Goal: Use online tool/utility: Use online tool/utility

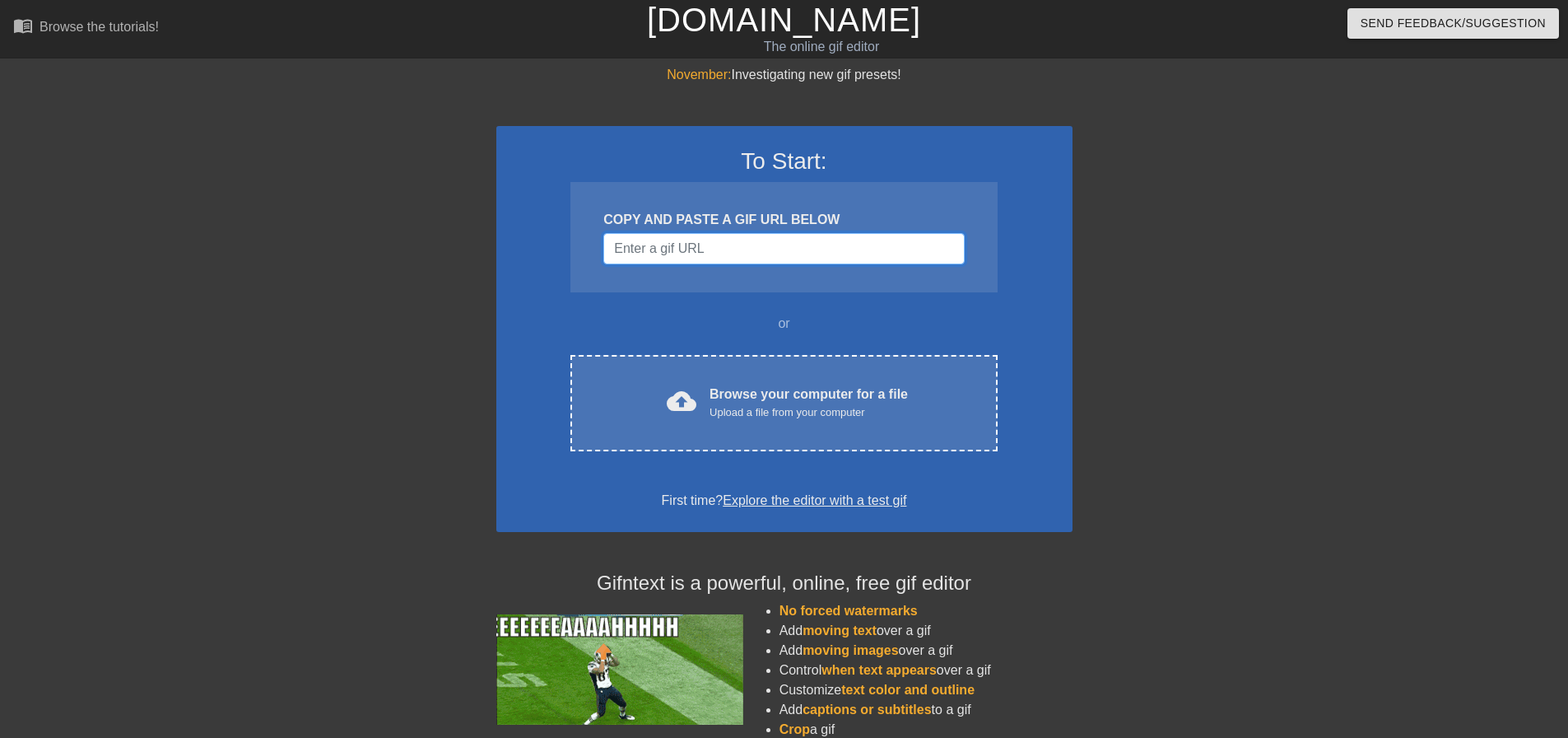
click at [672, 252] on input "Username" at bounding box center [784, 249] width 361 height 31
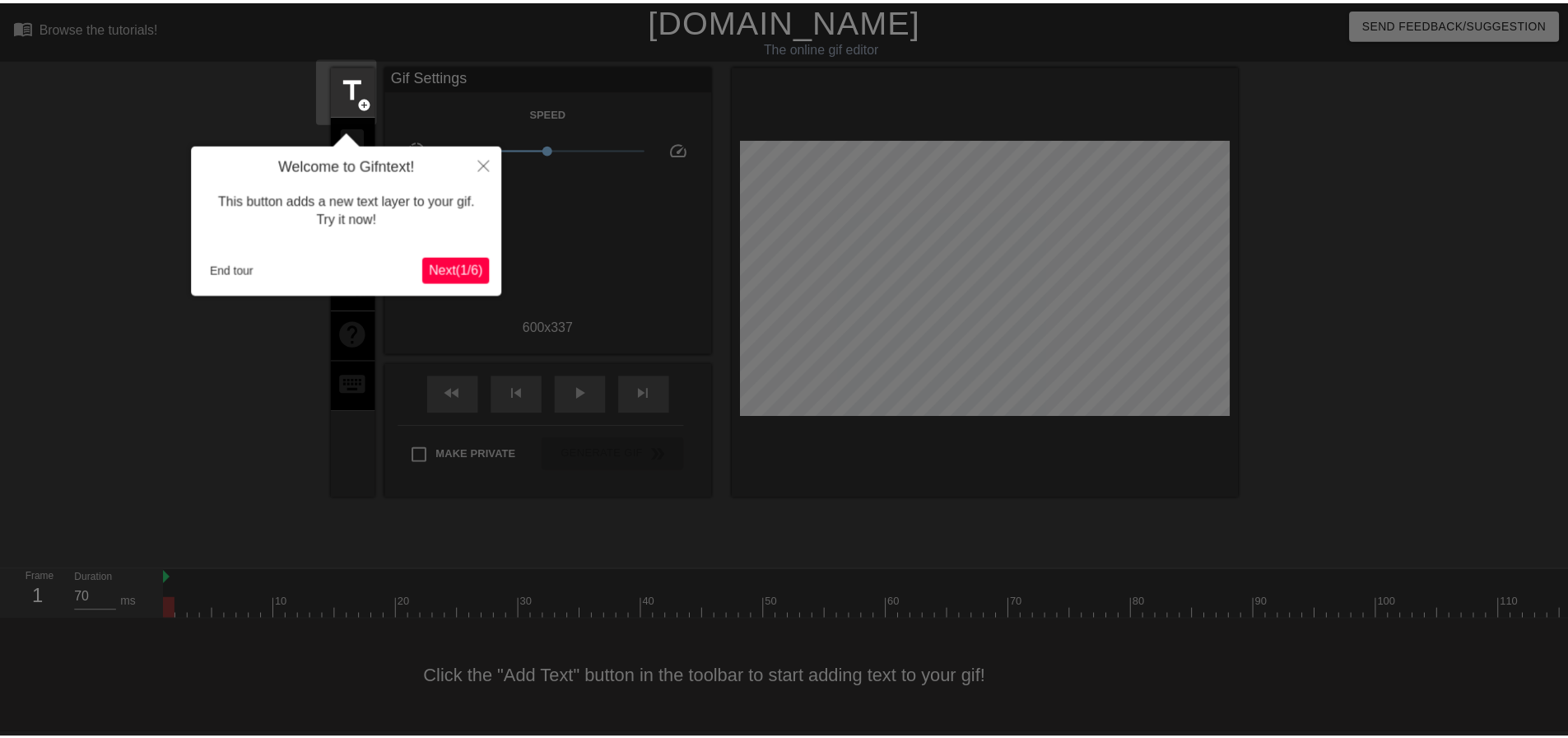
scroll to position [8, 0]
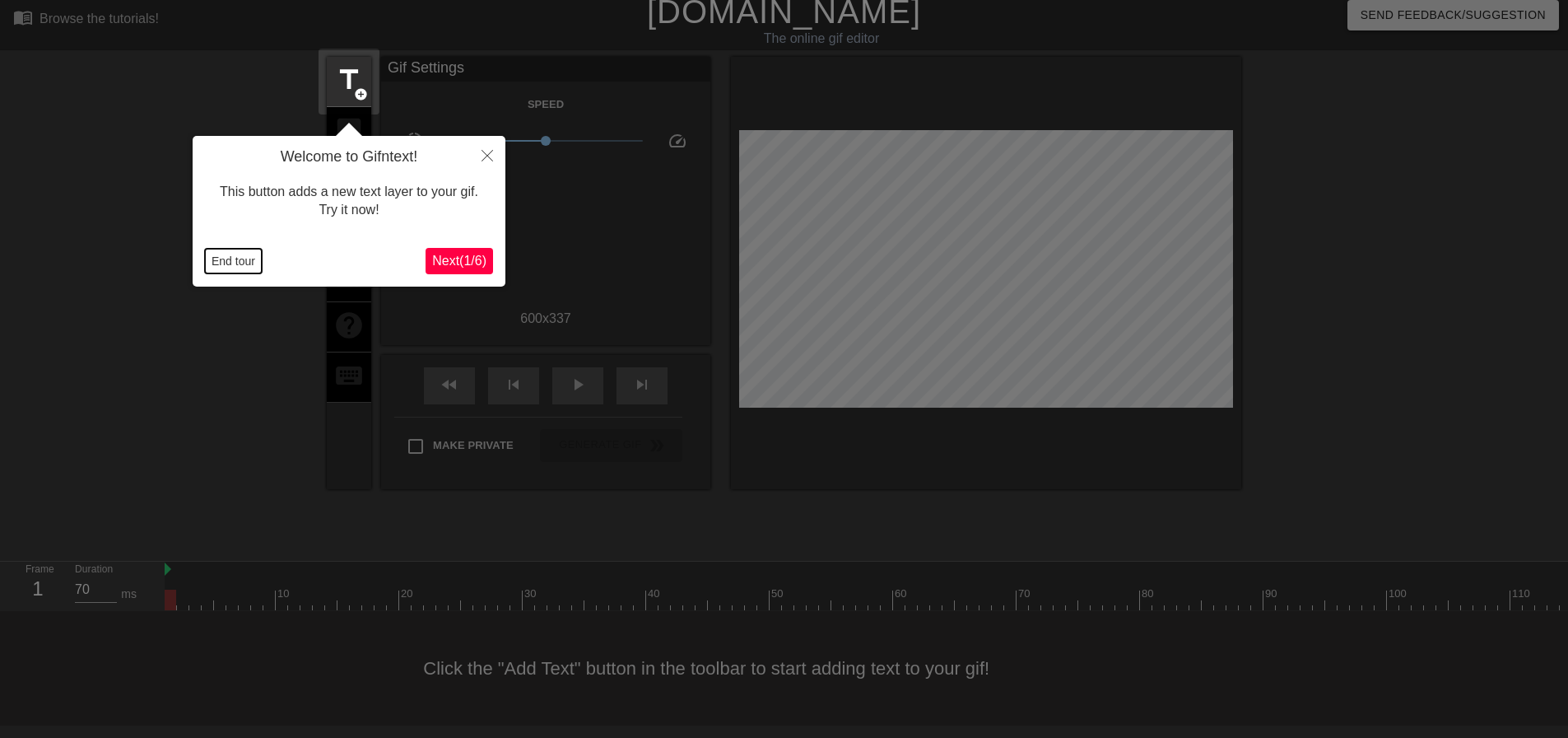
click at [224, 256] on button "End tour" at bounding box center [233, 261] width 57 height 25
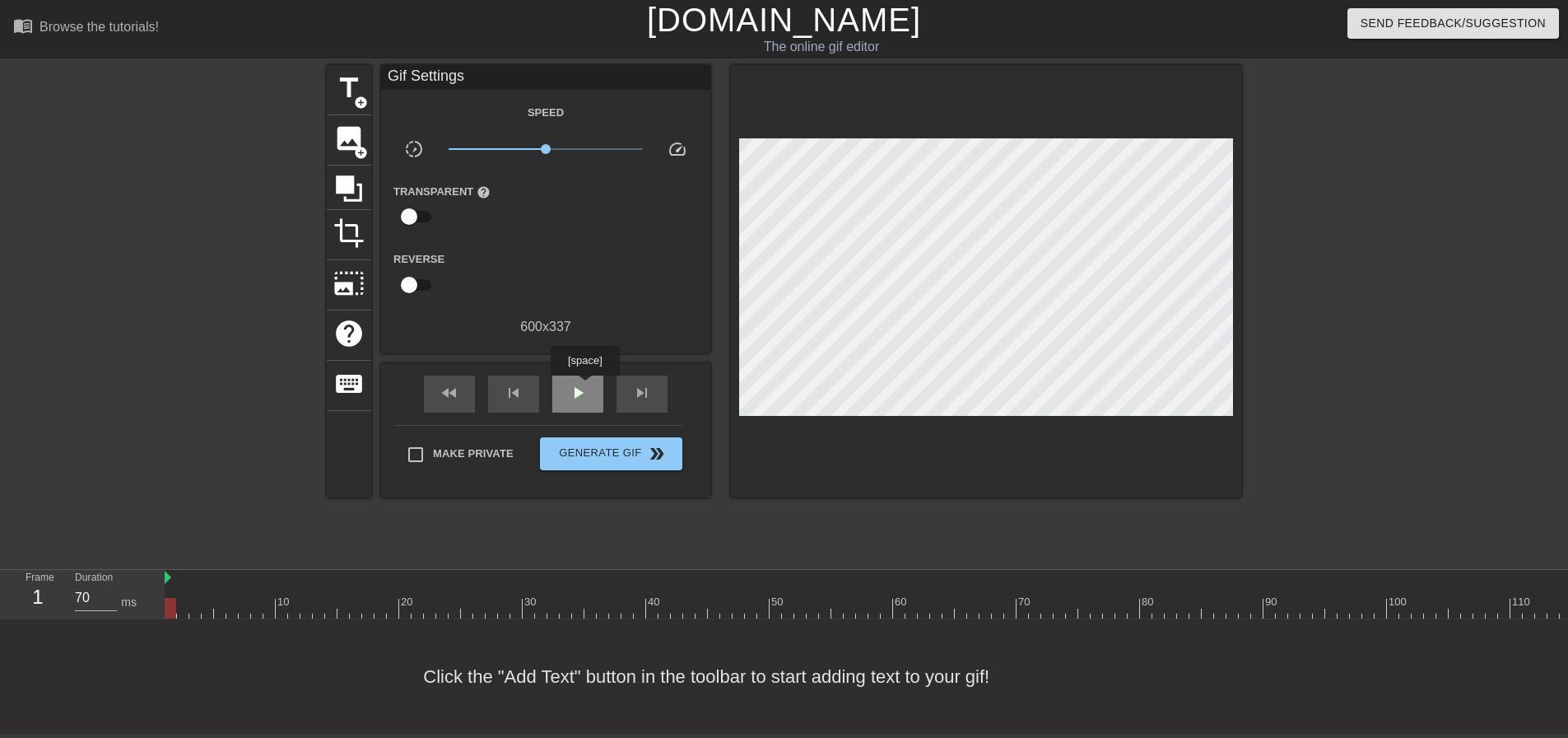
click at [584, 387] on span "play_arrow" at bounding box center [578, 393] width 20 height 20
click at [586, 397] on div "pause" at bounding box center [578, 394] width 51 height 37
click at [522, 388] on span "skip_previous" at bounding box center [514, 393] width 20 height 20
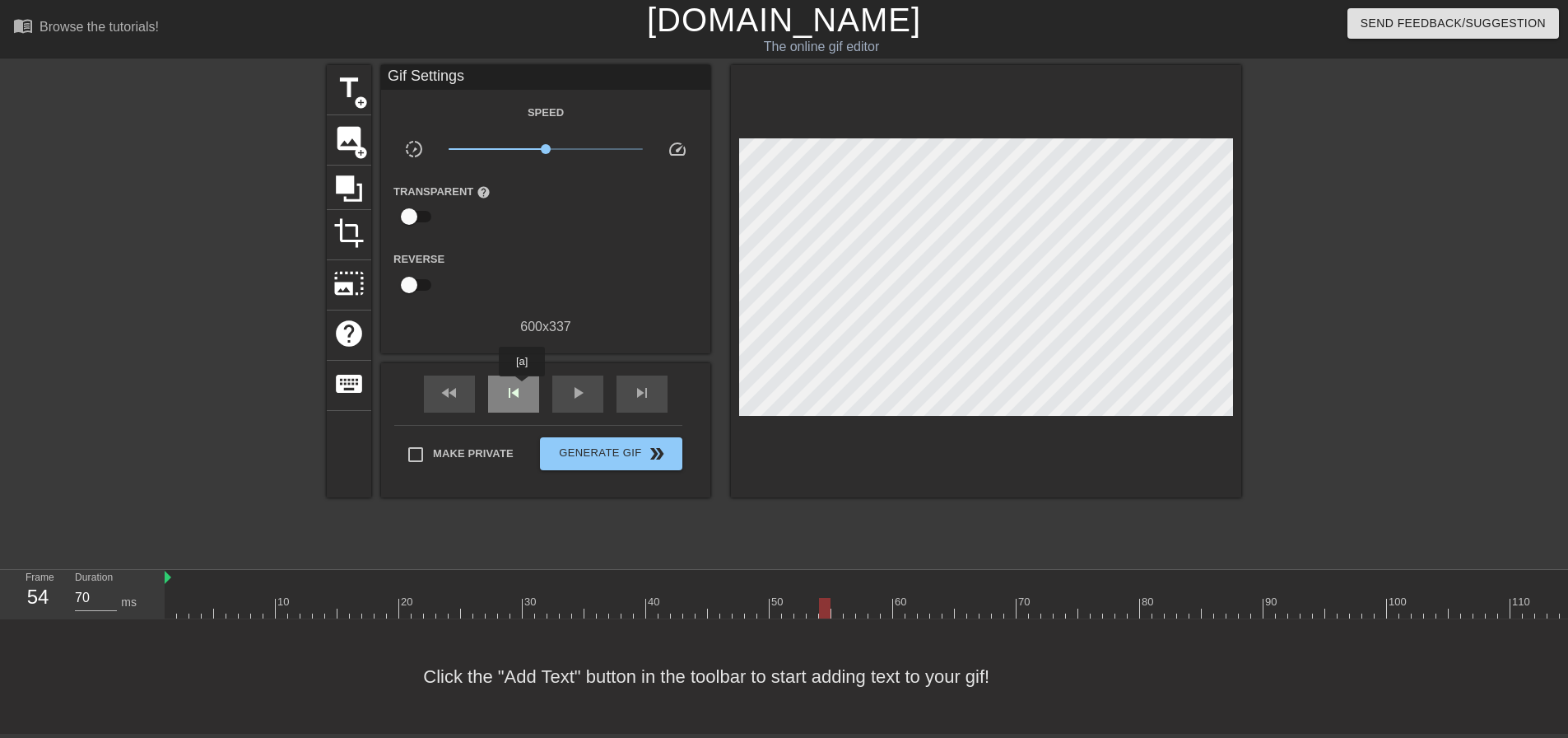
click at [522, 388] on span "skip_previous" at bounding box center [514, 393] width 20 height 20
click at [447, 383] on span "fast_rewind" at bounding box center [450, 393] width 20 height 20
click at [450, 383] on span "fast_rewind" at bounding box center [450, 393] width 20 height 20
click at [648, 383] on span "skip_next" at bounding box center [642, 393] width 20 height 20
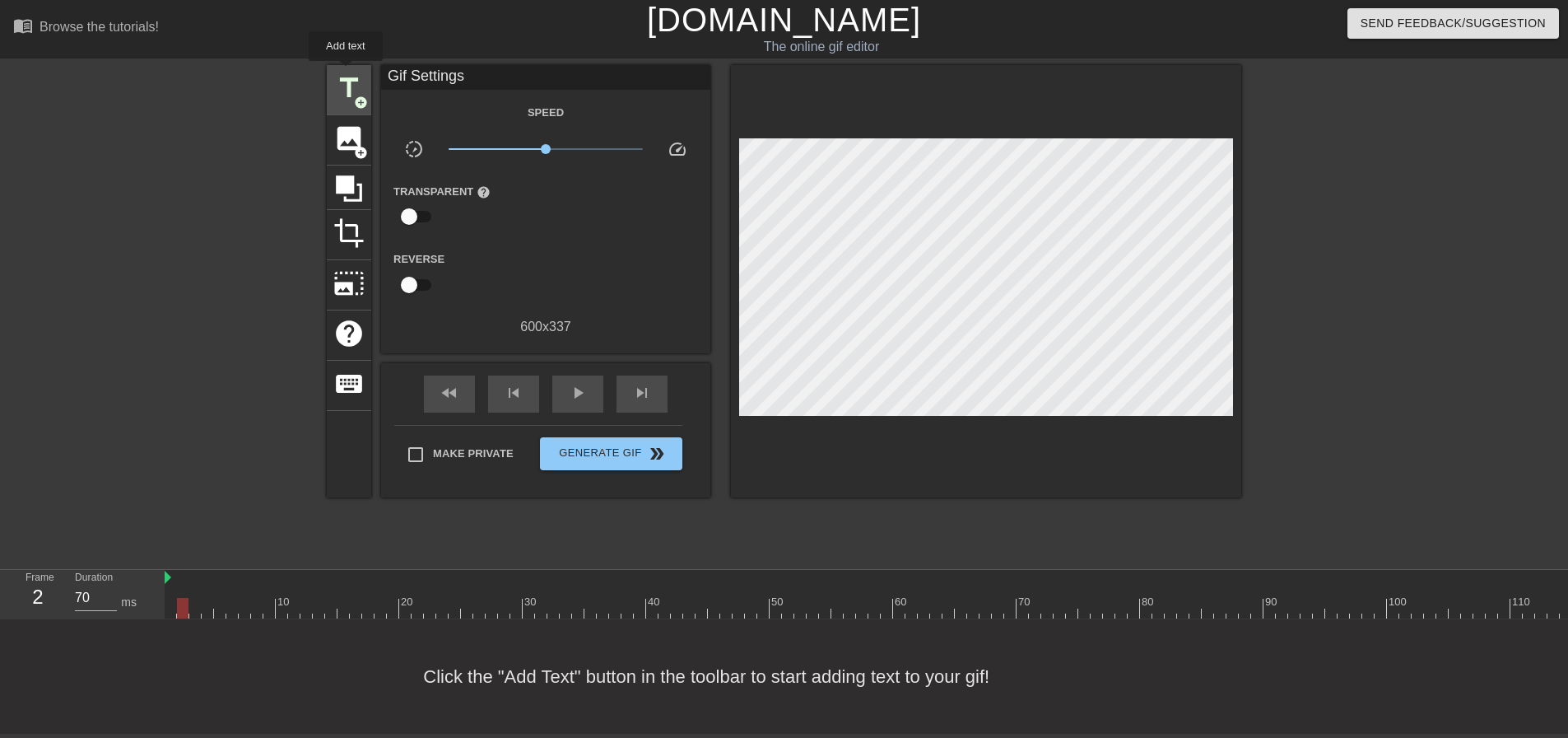
click at [346, 73] on span "title" at bounding box center [349, 88] width 31 height 31
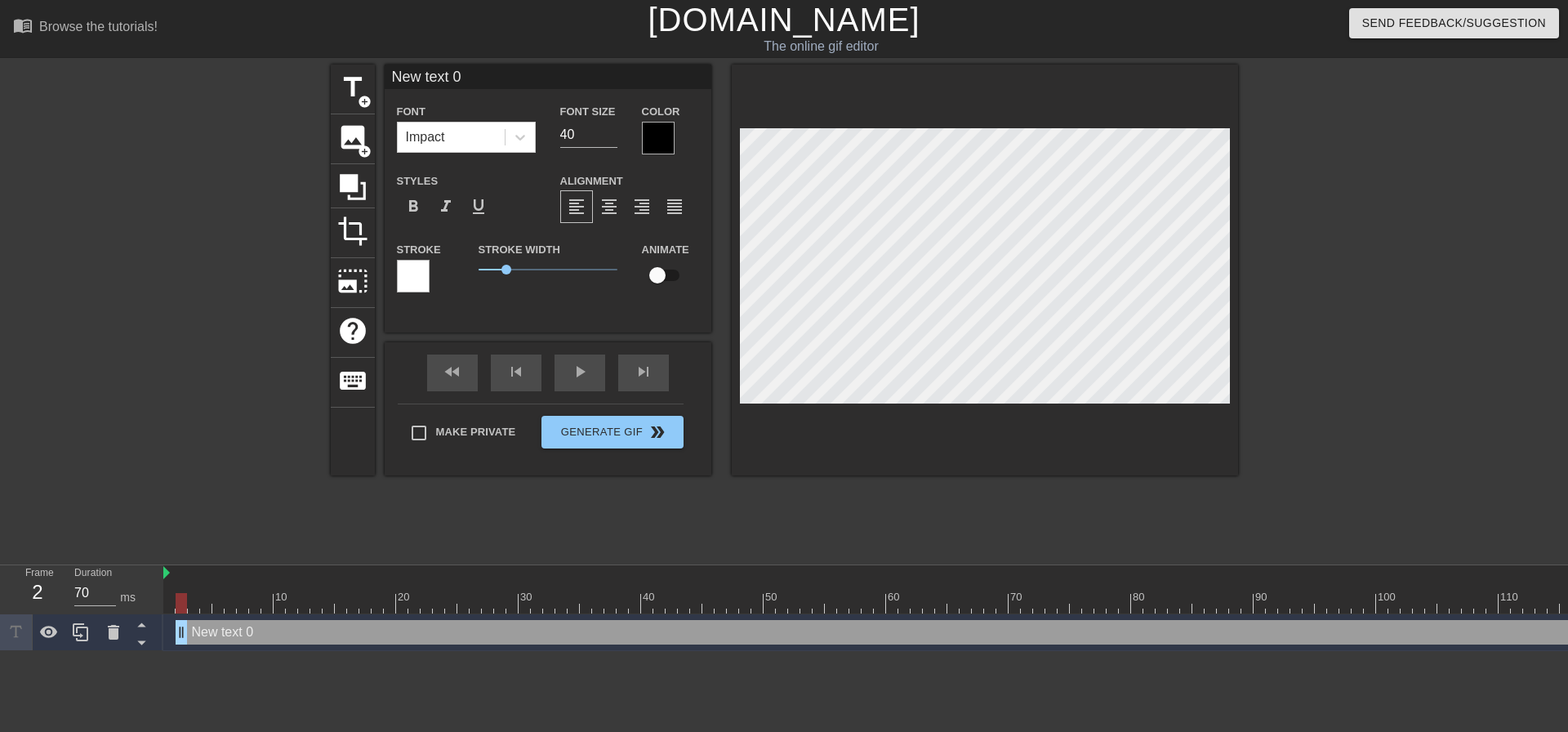
scroll to position [3, 4]
type input "M"
type textarea "M"
type input "Ma"
type textarea "Ma"
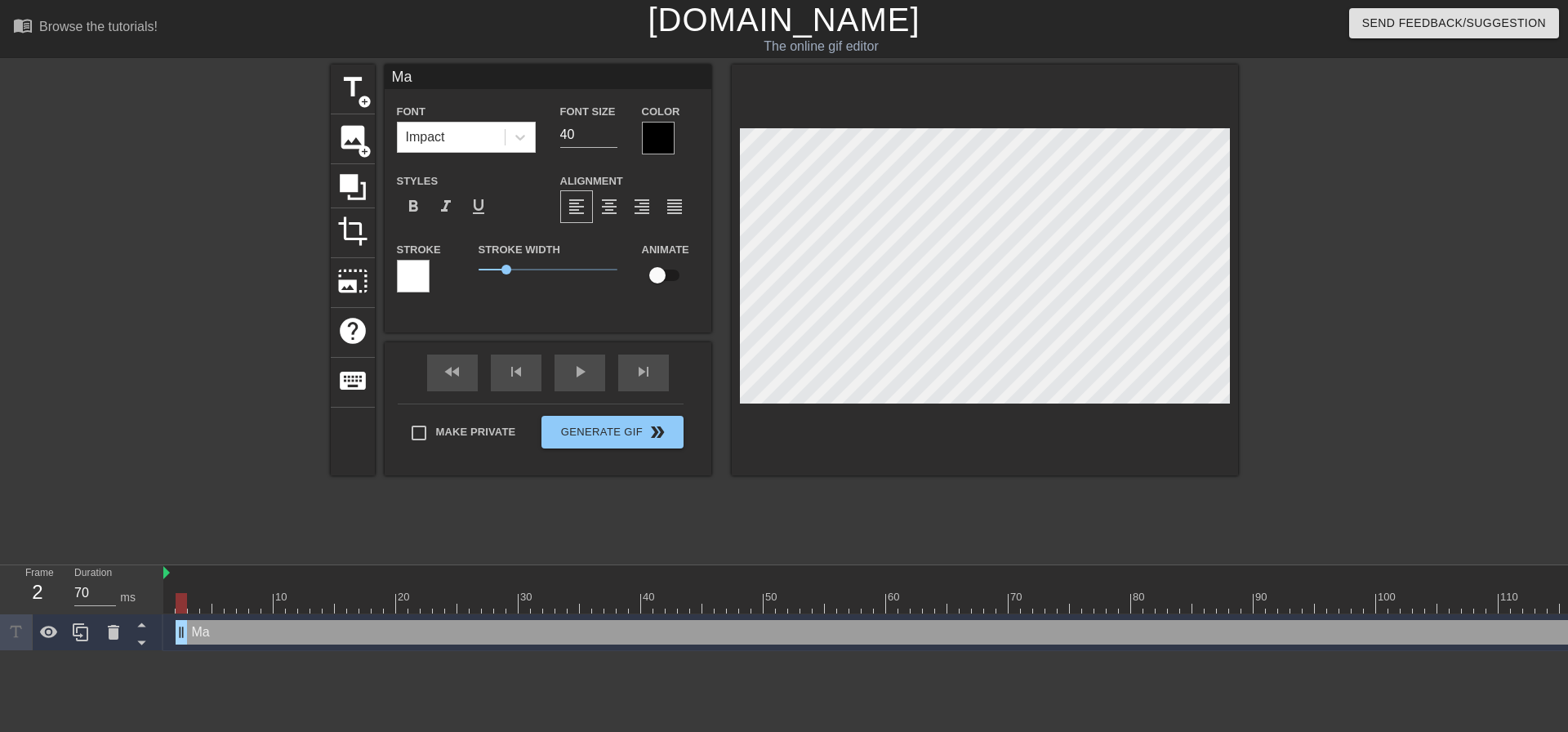
type input "May"
type textarea "May"
type input "May"
type textarea "May"
type input "May a"
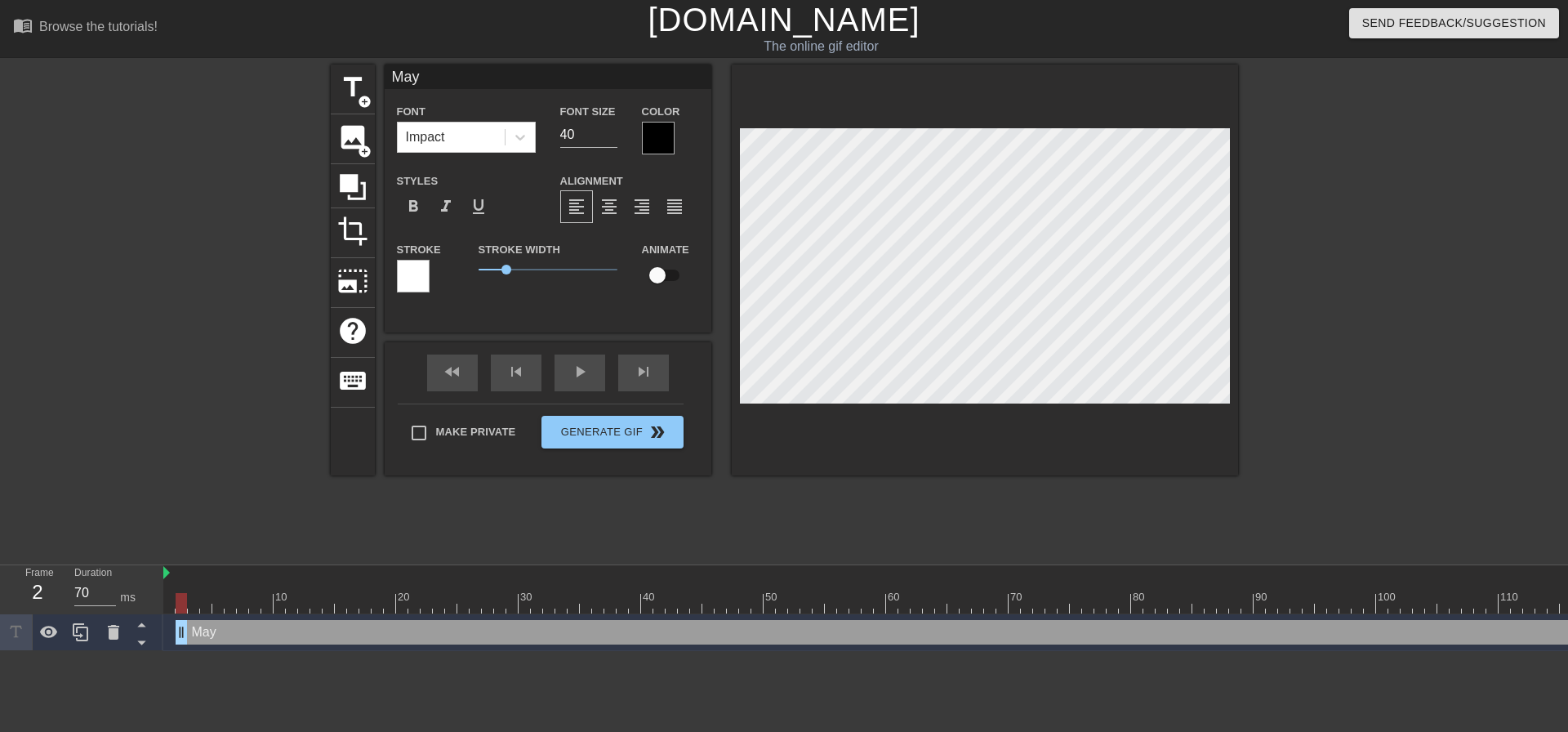
type textarea "May a"
type input "May al"
type textarea "May al"
type input "May all"
type textarea "May all"
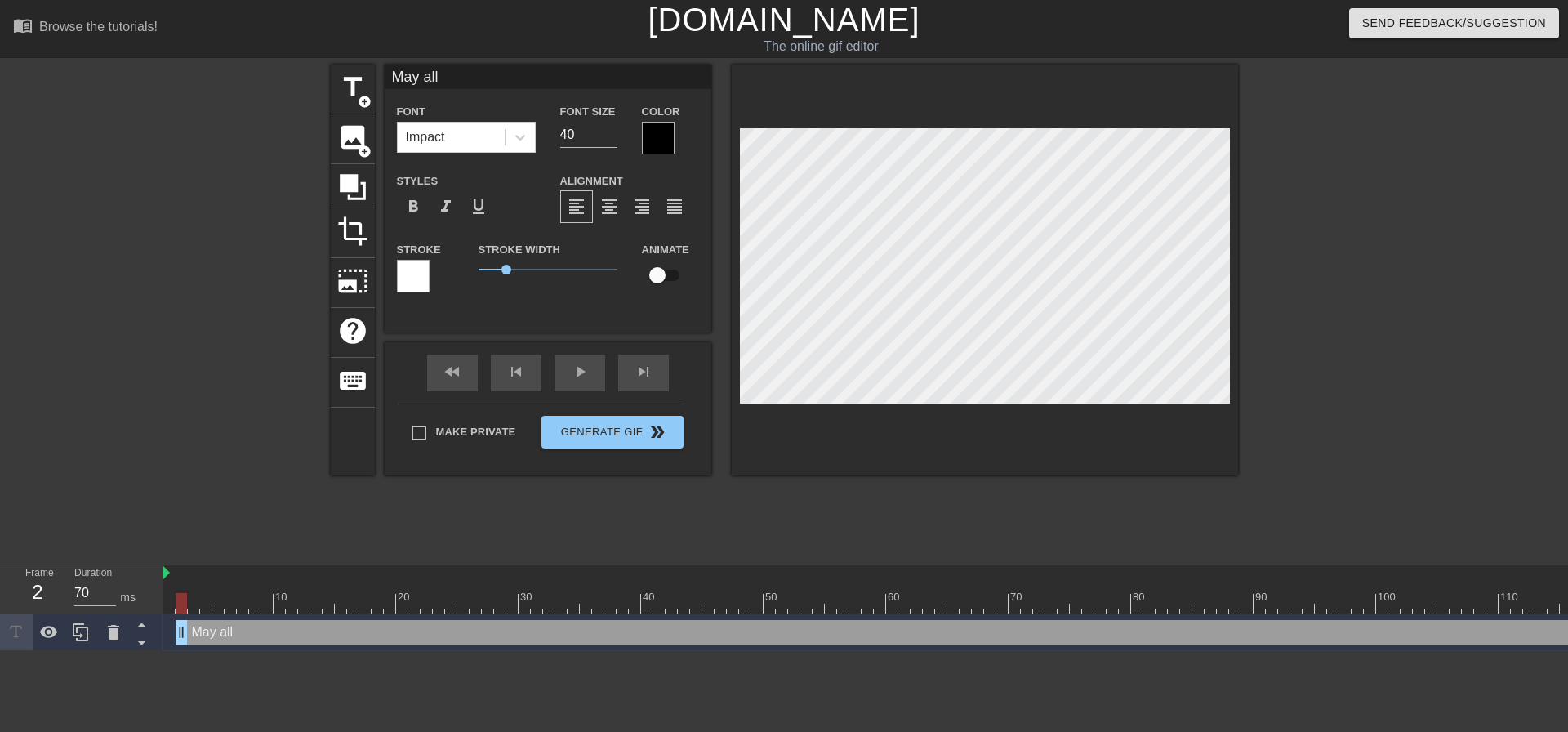
type input "May all"
type textarea "May all"
type input "May all y"
type textarea "May all y"
type input "May all yo"
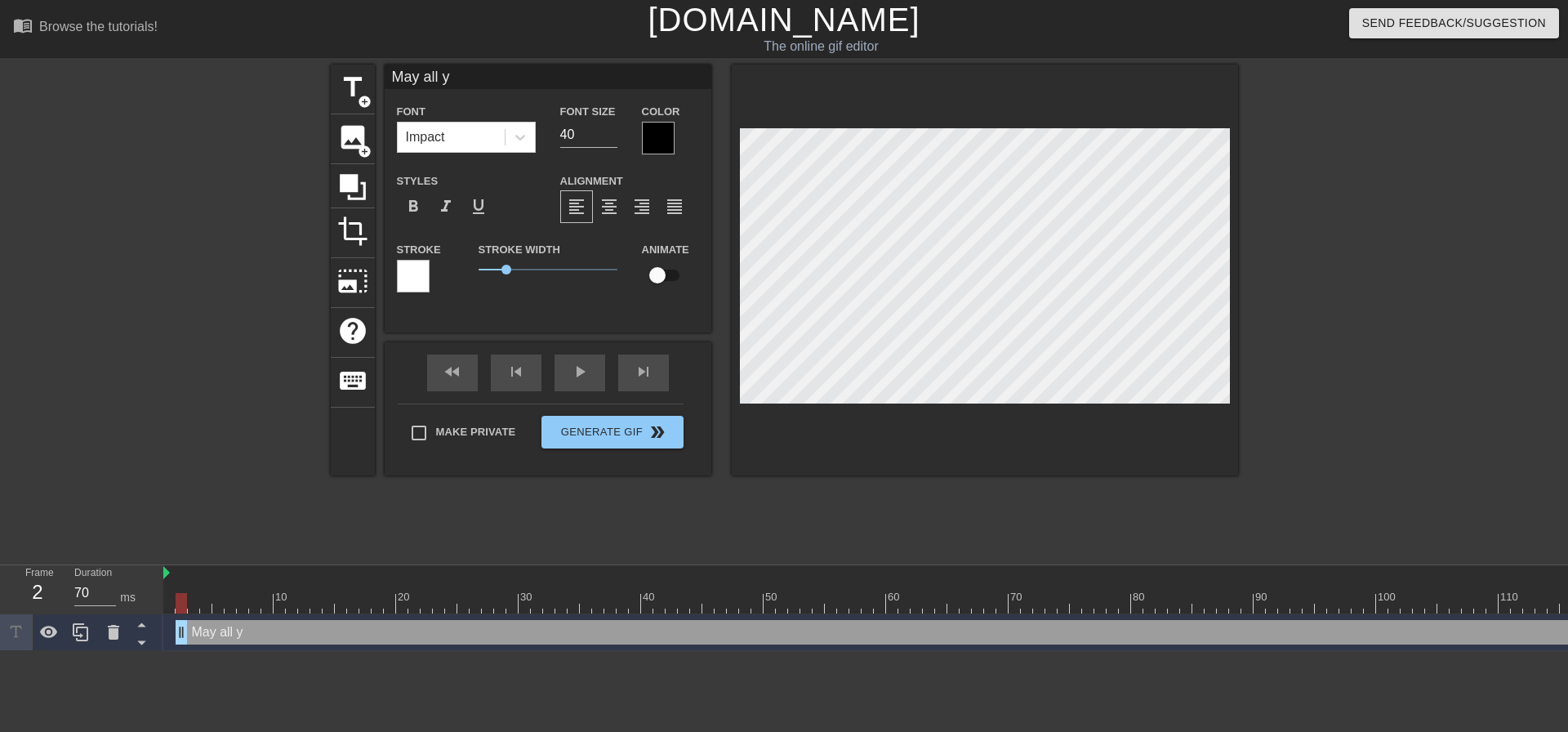
type textarea "May all yo"
type input "May all you"
type textarea "May all you"
type input "May all your"
type textarea "May all your"
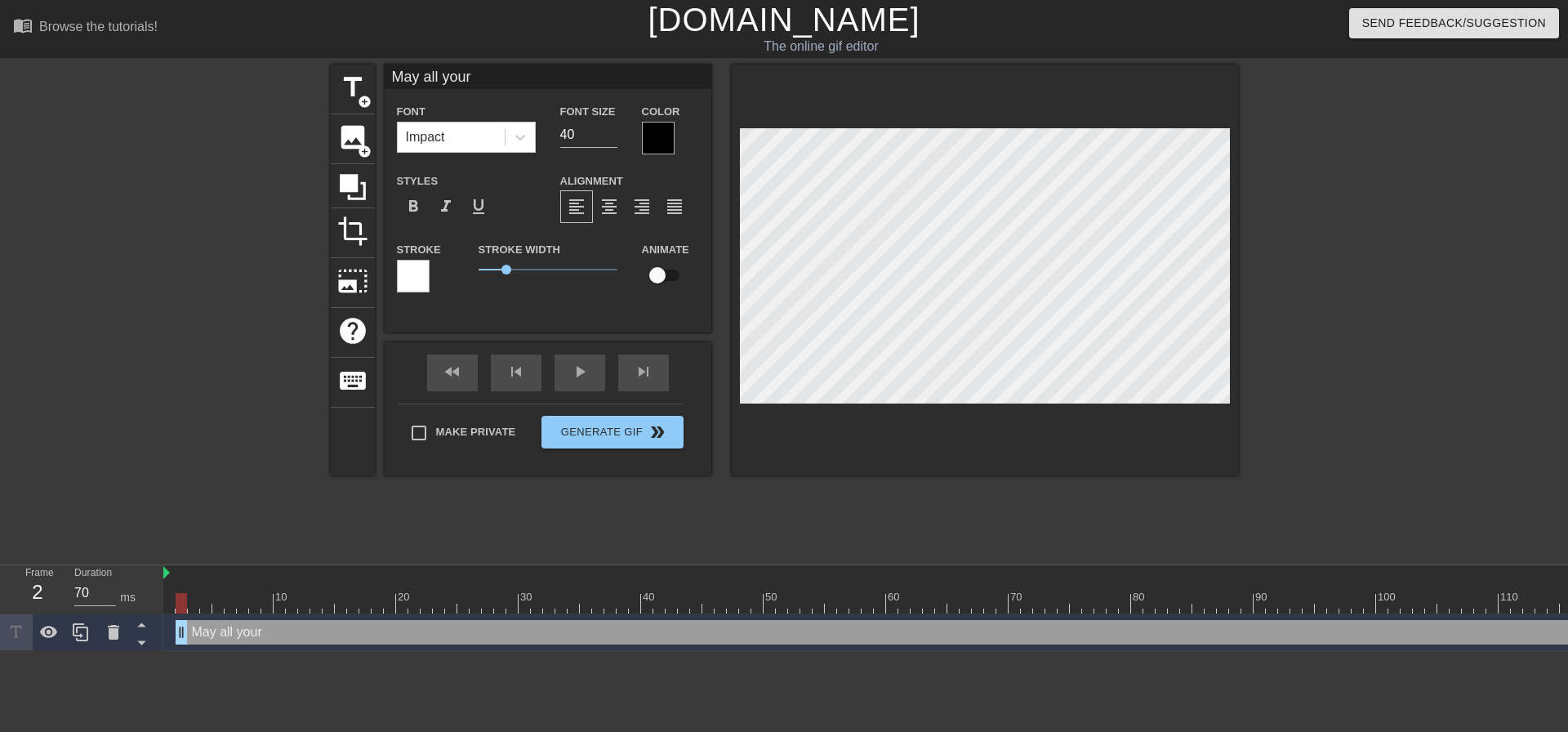
type input "May all your"
type textarea "May all your"
type input "May all your f"
type textarea "May all your f"
type input "May all your fu"
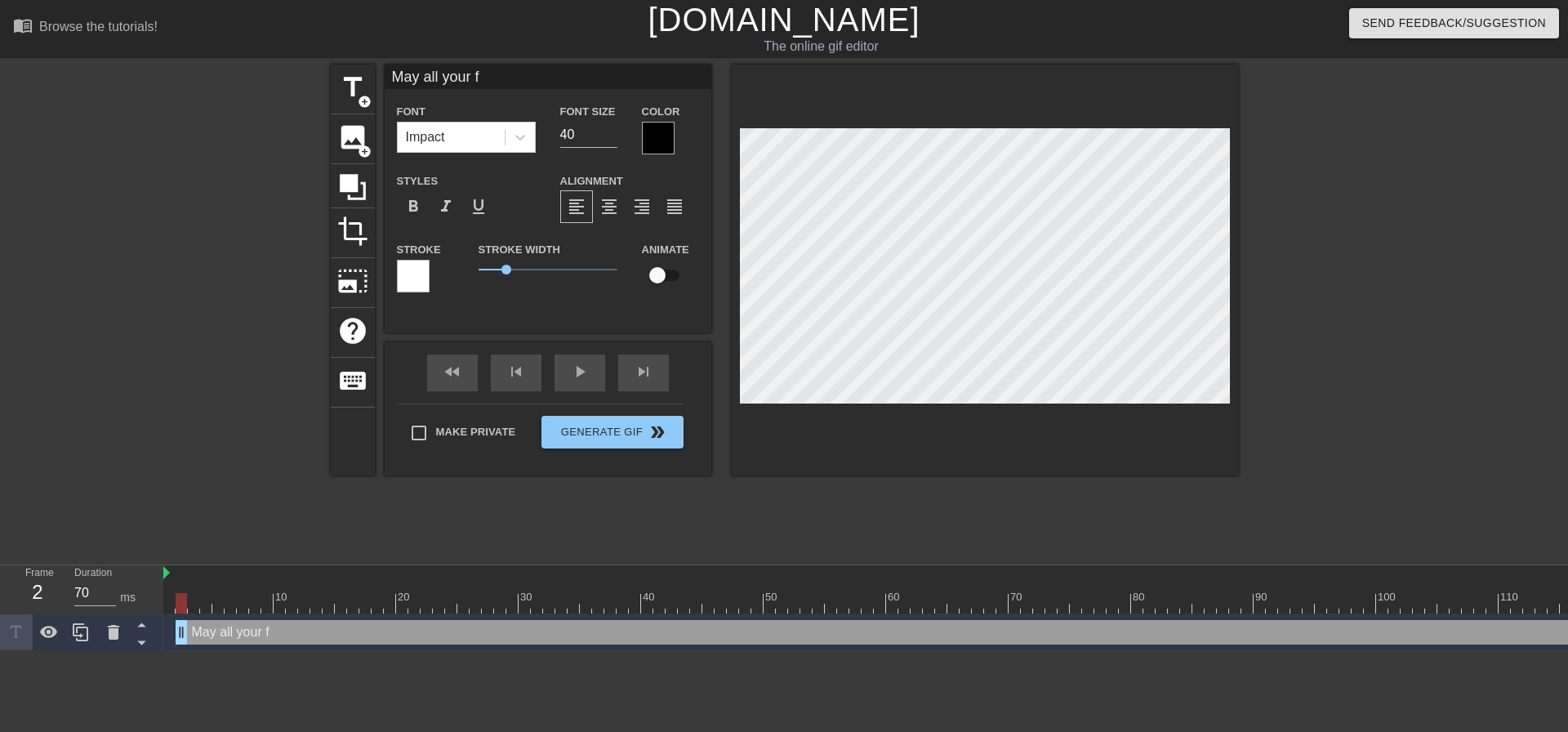
type textarea "May all your fu"
type input "May all your fut"
type textarea "May all your fut"
type input "May all your futu"
type textarea "May all your futu"
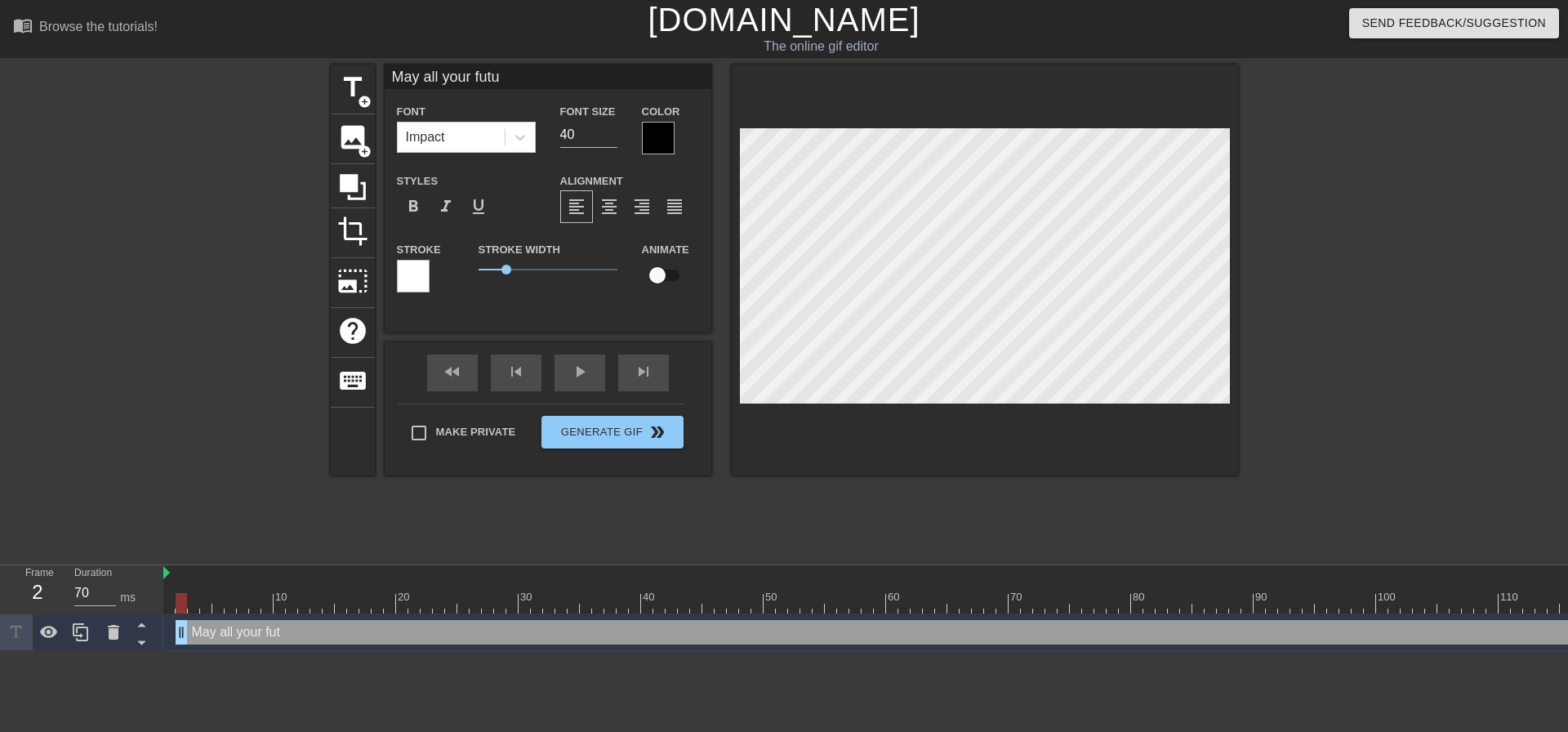
type input "May all your futur"
type textarea "May all your futur"
type input "May all your future"
type textarea "May all your future"
type input "May all your futures"
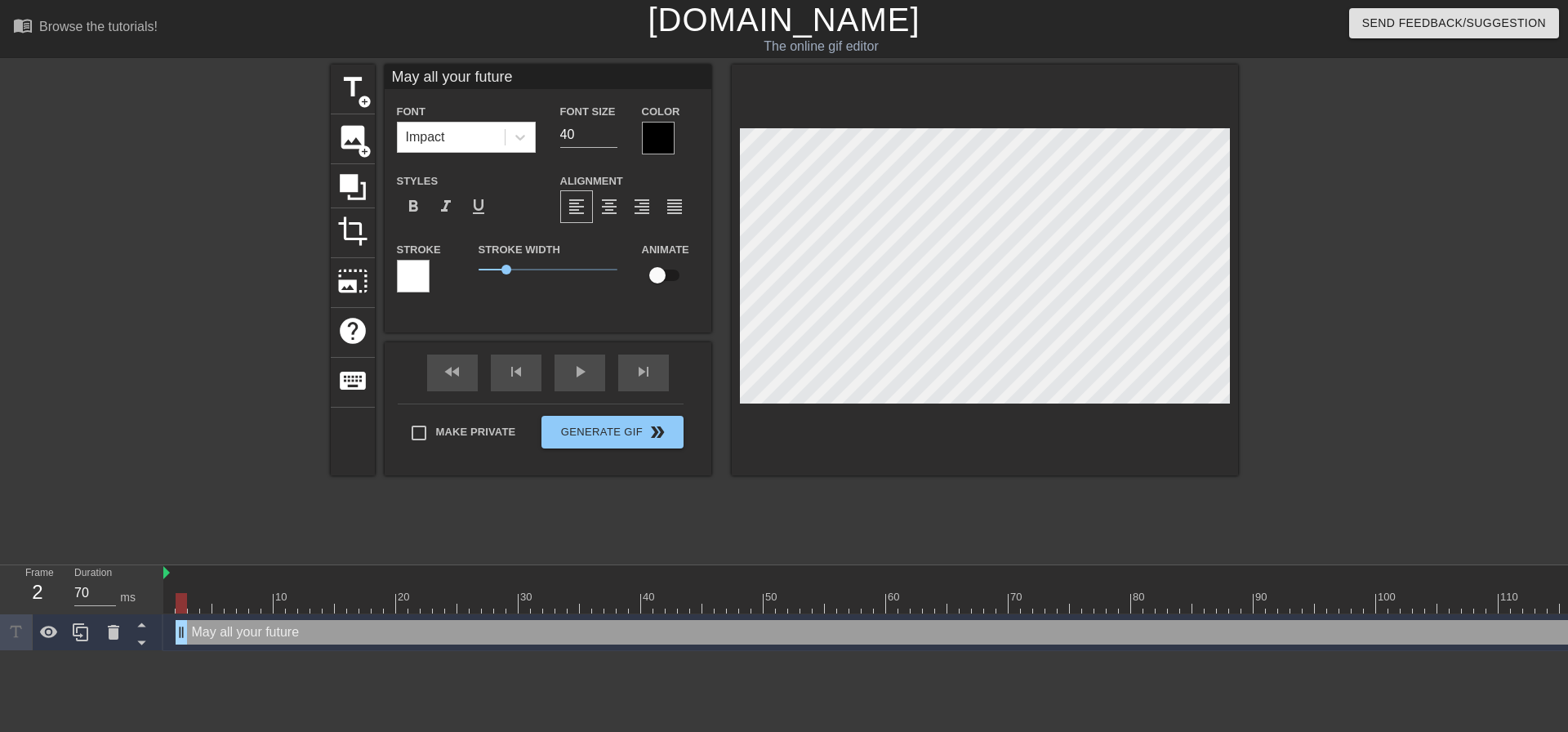
type textarea "May all your futures"
type input "May all your futures"
type textarea "May all your futures"
type input "May all your futures b"
type textarea "May all your futures b"
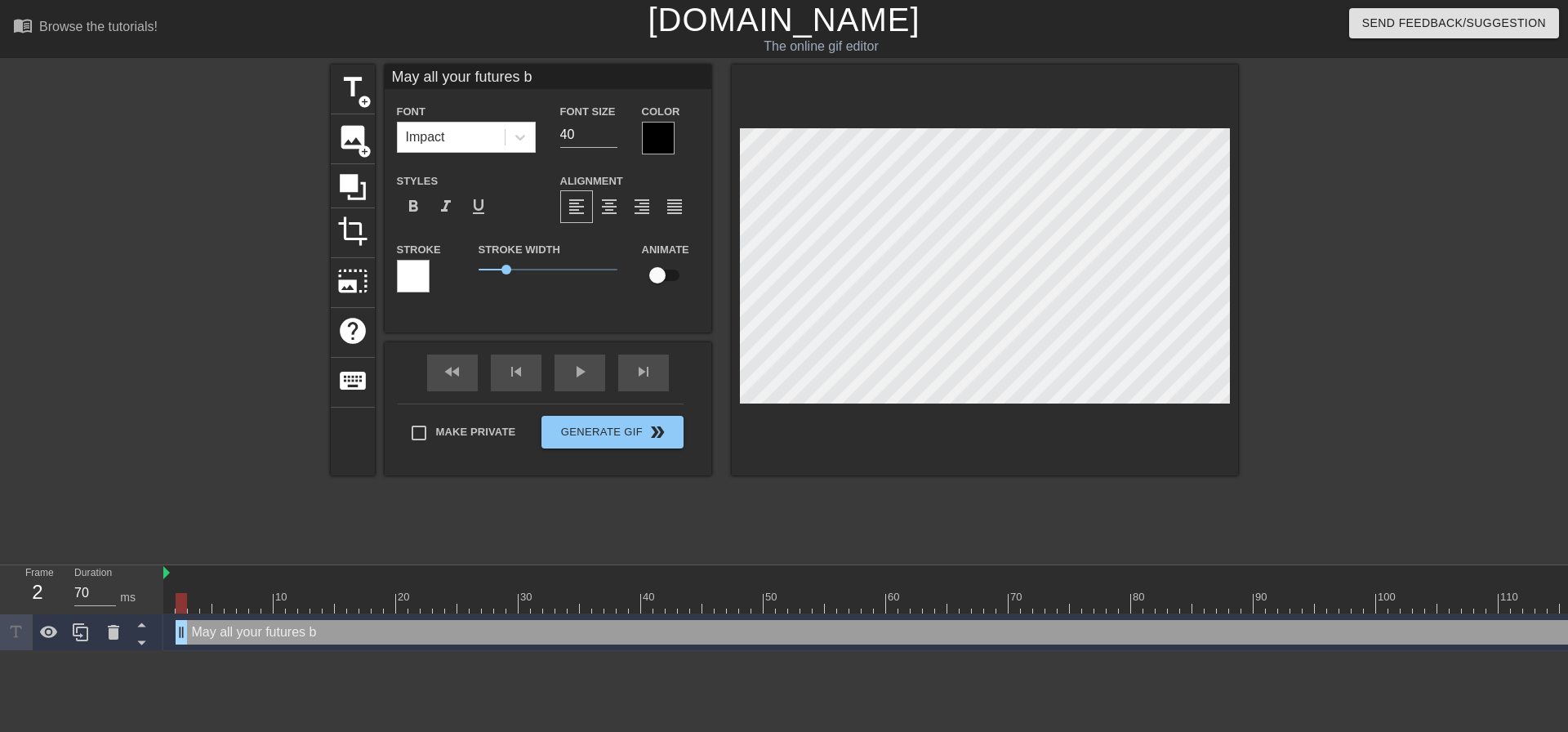
type input "May all your futures be"
type textarea "May all your futures be"
type input "May all your futures be"
type textarea "May all your futures be"
type input "May all your futures be p"
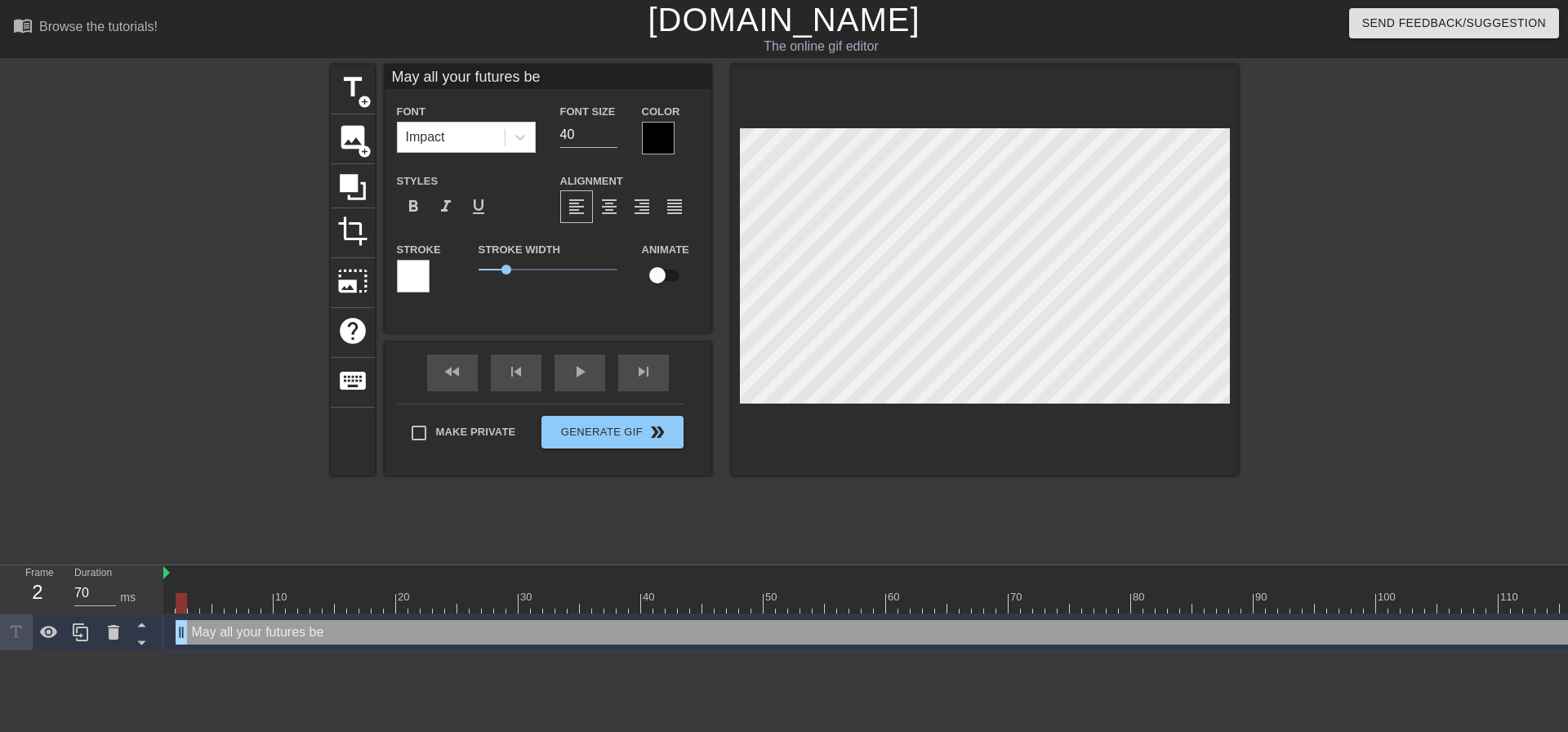
type textarea "May all your futures be p"
type input "May all your futures be pl"
type textarea "May all your futures be pl"
type input "May all your futures be ple"
type textarea "May all your futures be ple"
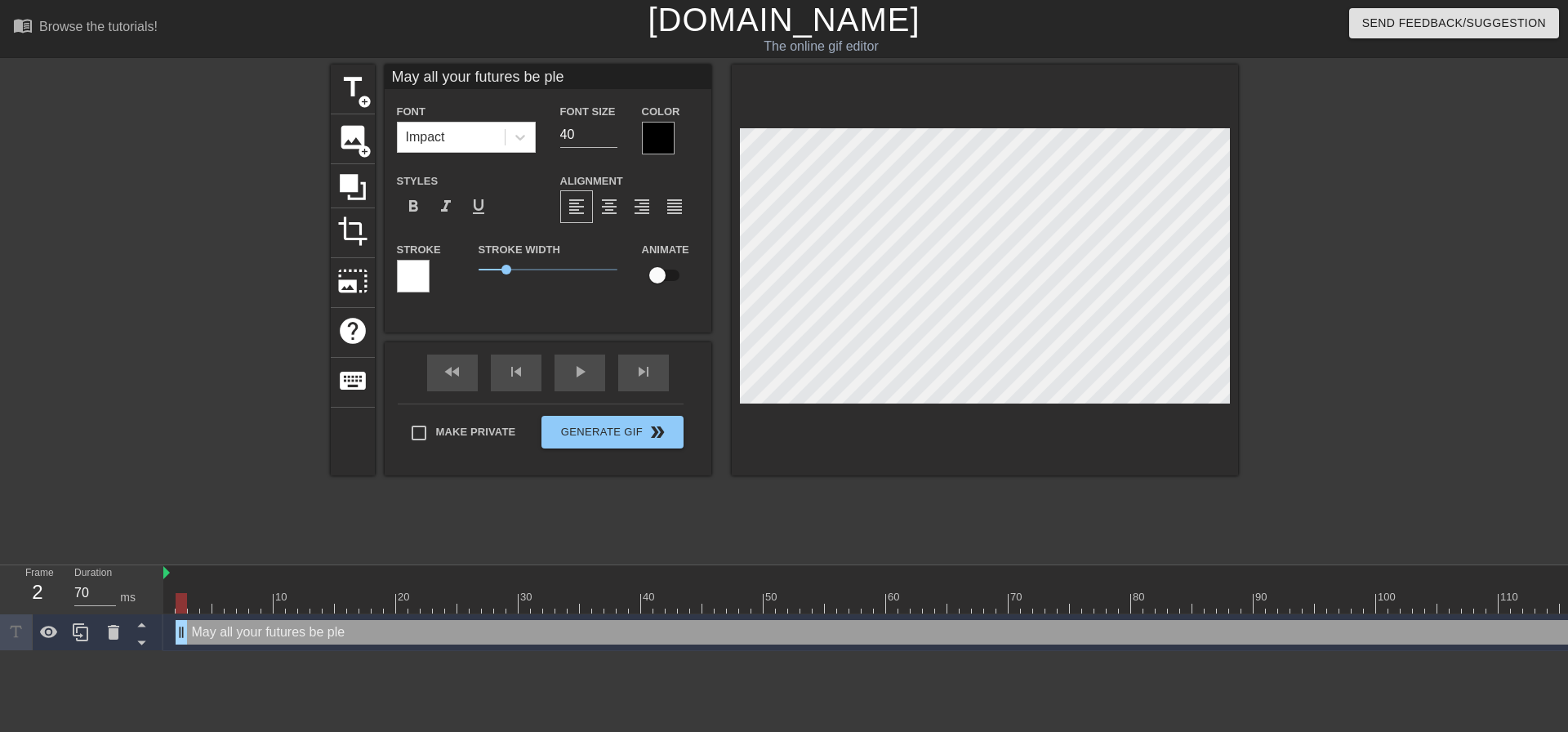
type input "May all your futures be plea"
type textarea "May all your futures be plea"
type input "May all your futures be pleas"
type textarea "May all your futures be pleas"
type input "May all your futures be pleasa"
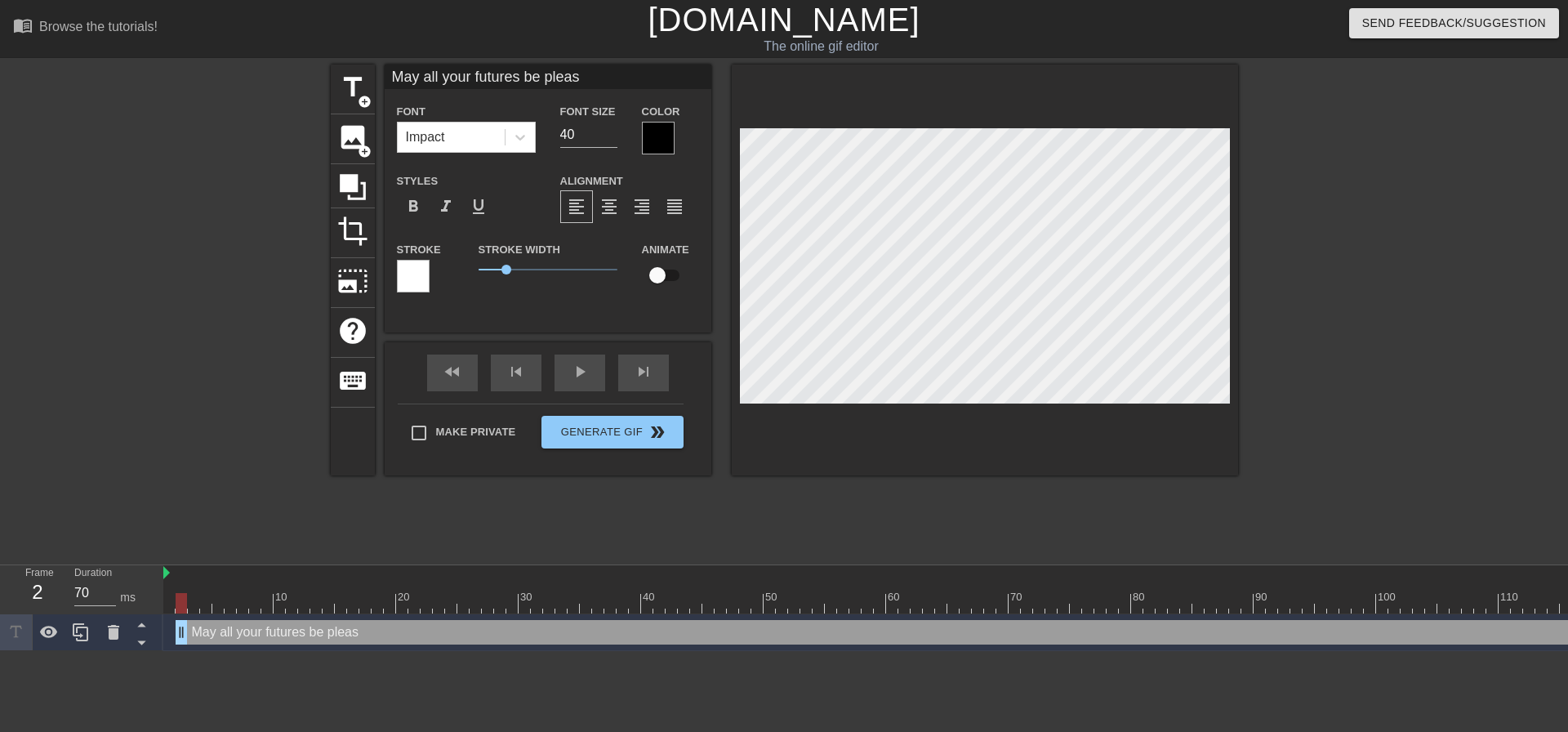
type textarea "May all your futures be pleasa"
type input "May all your futures be pleasan"
type textarea "May all your futures be pleasan"
type input "May all your futures be pleasant"
type textarea "May all your futures be pleasant"
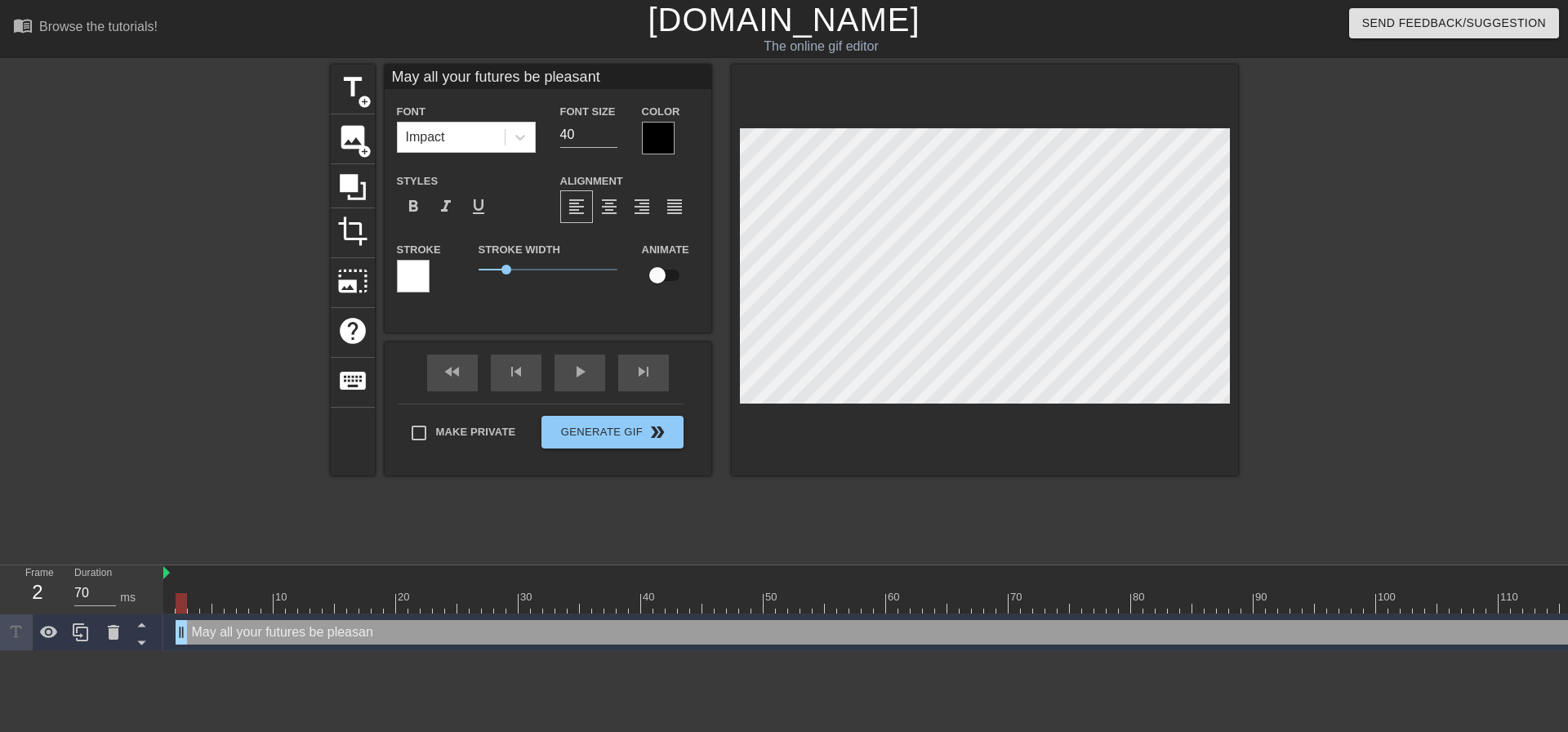
type input "May all your futures be pleasant"
type textarea "May all your futures be pleasant"
type input "May all your futures be pleasant o"
type textarea "May all your futures be pleasant o"
type input "May all your futures be pleasant on"
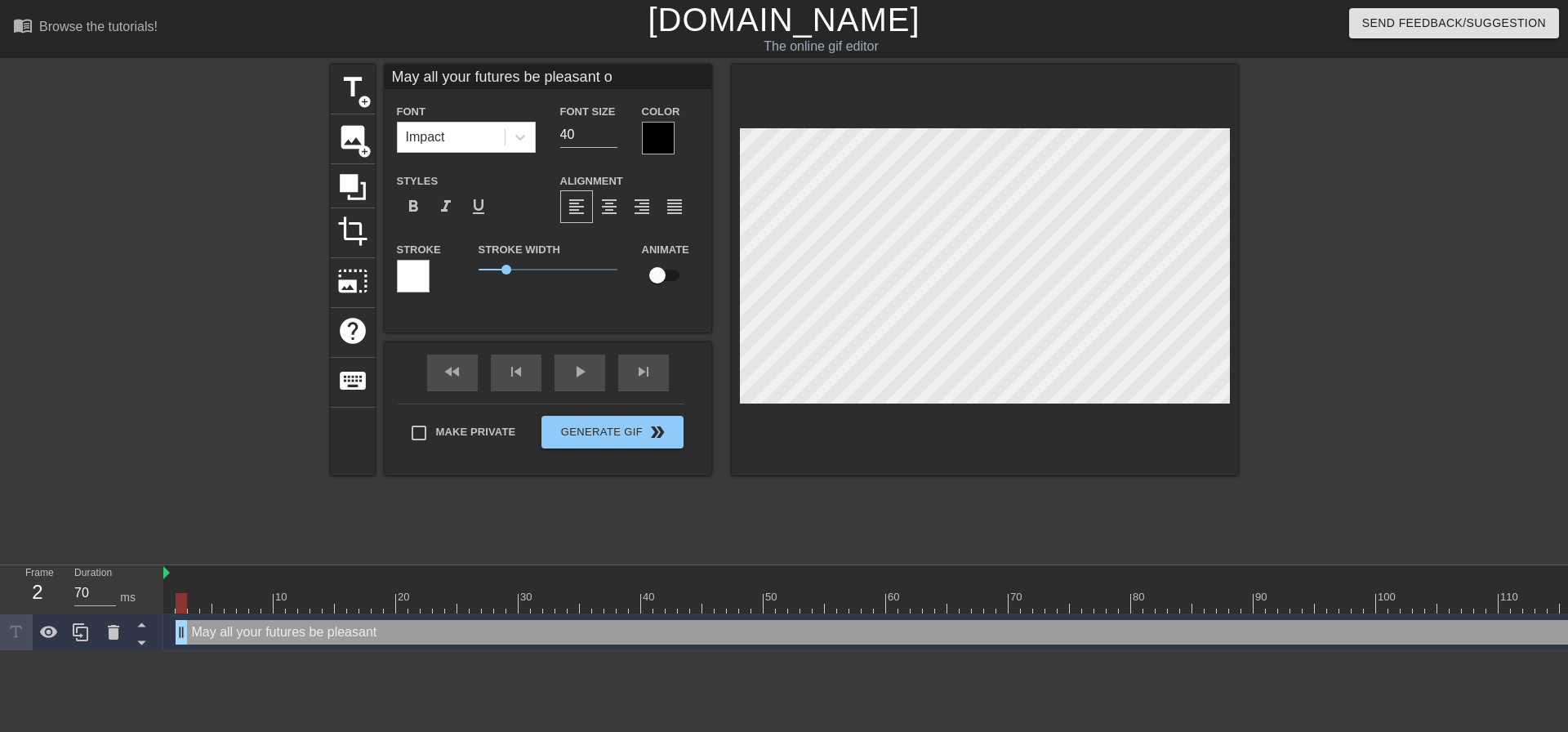
type textarea "May all your futures be pleasant on"
type input "May all your futures be pleasant one"
type textarea "May all your futures be pleasant one"
type input "May all your futures be pleasant ones"
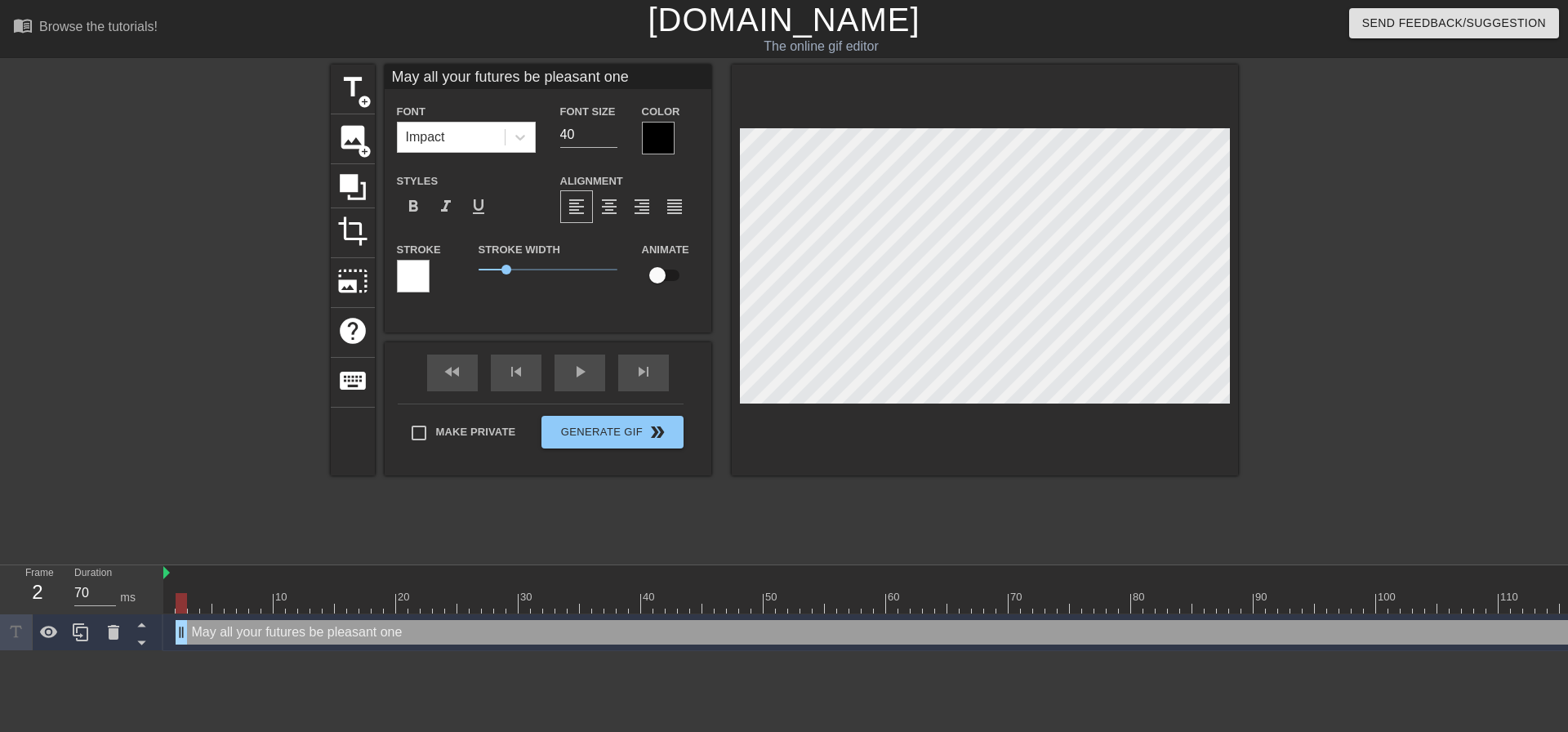
type textarea "May all your futures be pleasant ones"
drag, startPoint x: 568, startPoint y: 134, endPoint x: 546, endPoint y: 137, distance: 22.2
click at [552, 137] on div "Font Size 40" at bounding box center [589, 127] width 82 height 53
type input "30"
click at [1050, 407] on div at bounding box center [985, 269] width 506 height 411
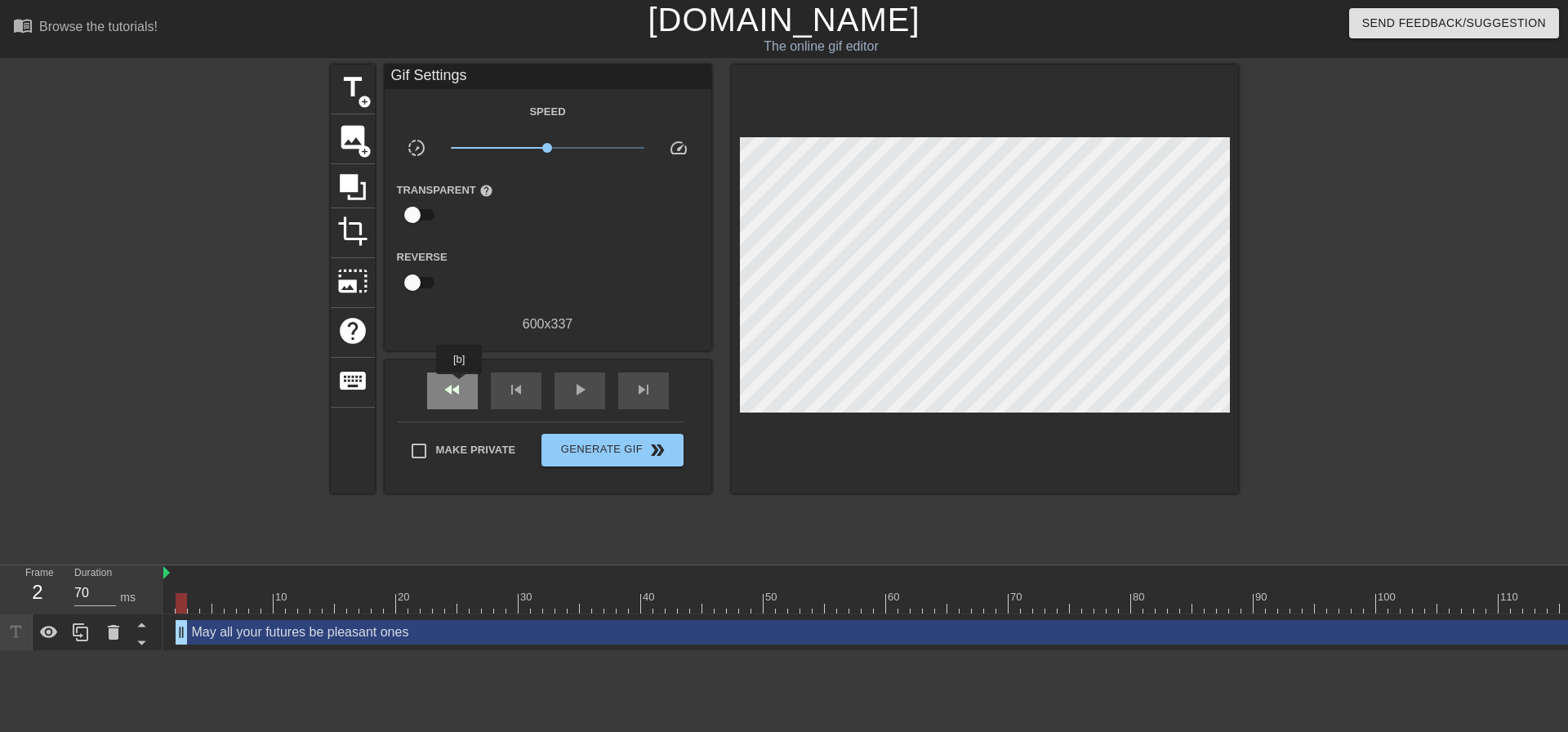
click at [456, 385] on span "fast_rewind" at bounding box center [452, 390] width 20 height 20
click at [459, 386] on span "fast_rewind" at bounding box center [452, 390] width 20 height 20
click at [348, 130] on span "image" at bounding box center [353, 137] width 31 height 31
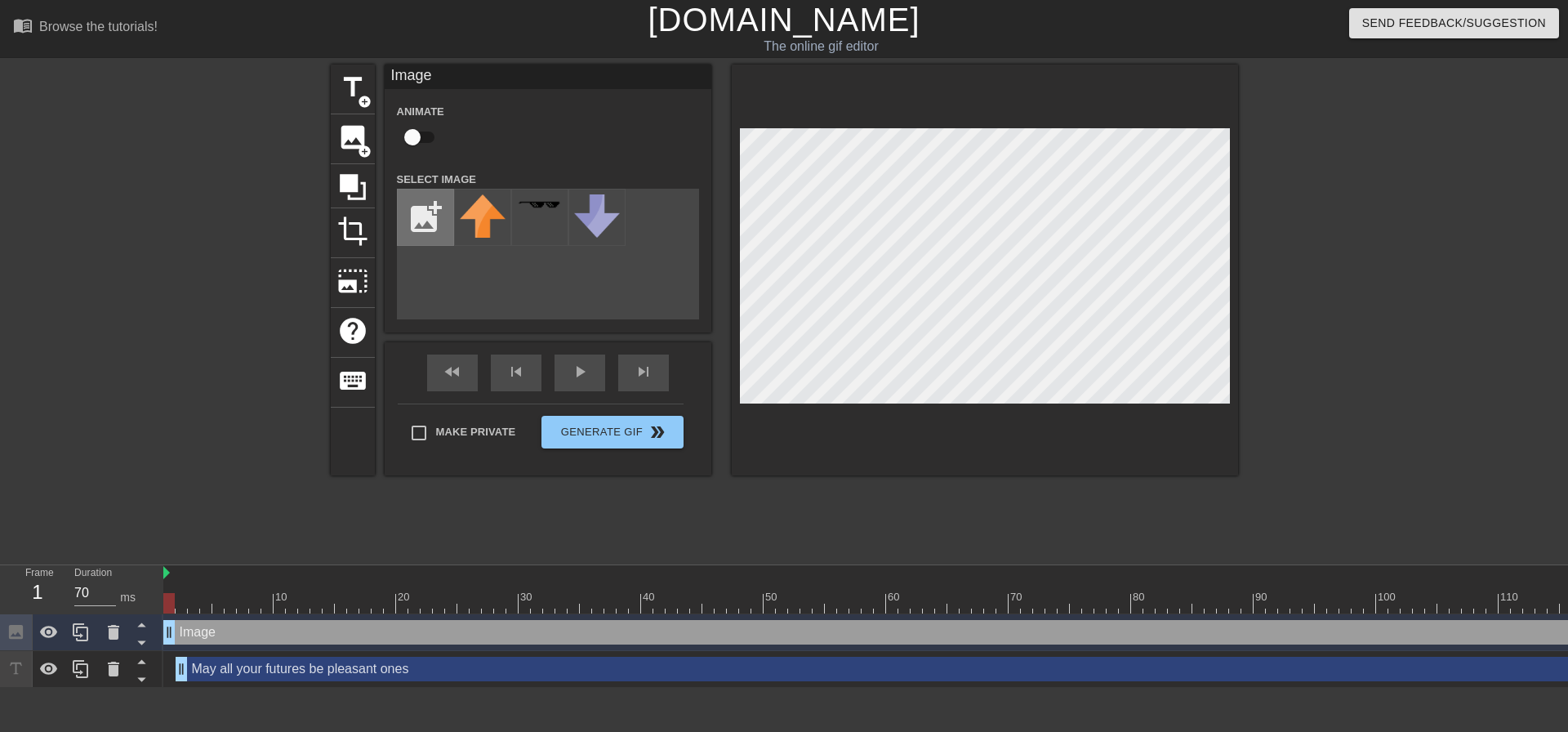
click at [410, 208] on input "file" at bounding box center [425, 217] width 56 height 56
type input "C:\fakepath\Picture1.png"
click at [487, 208] on img at bounding box center [482, 205] width 46 height 21
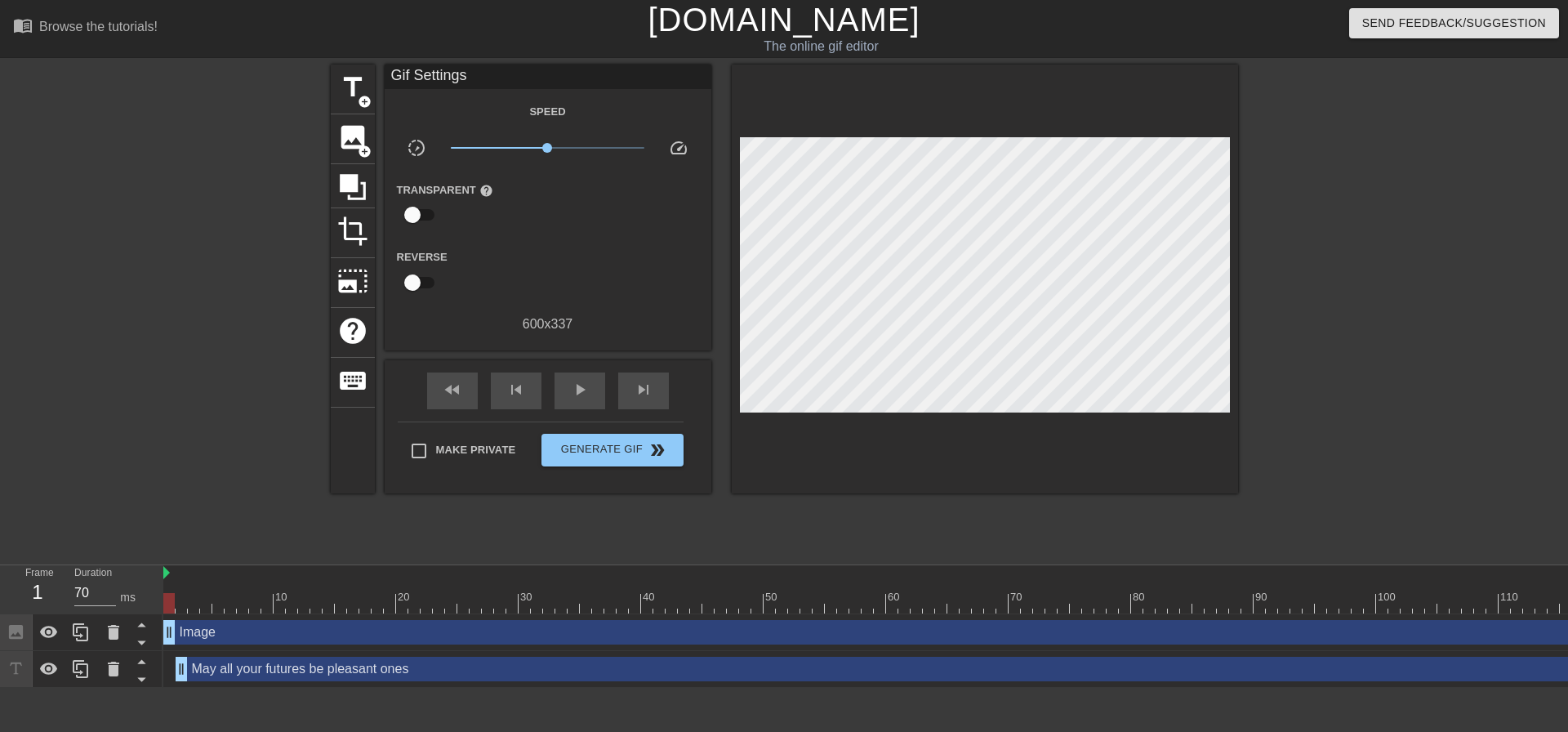
click at [941, 405] on div at bounding box center [985, 279] width 506 height 429
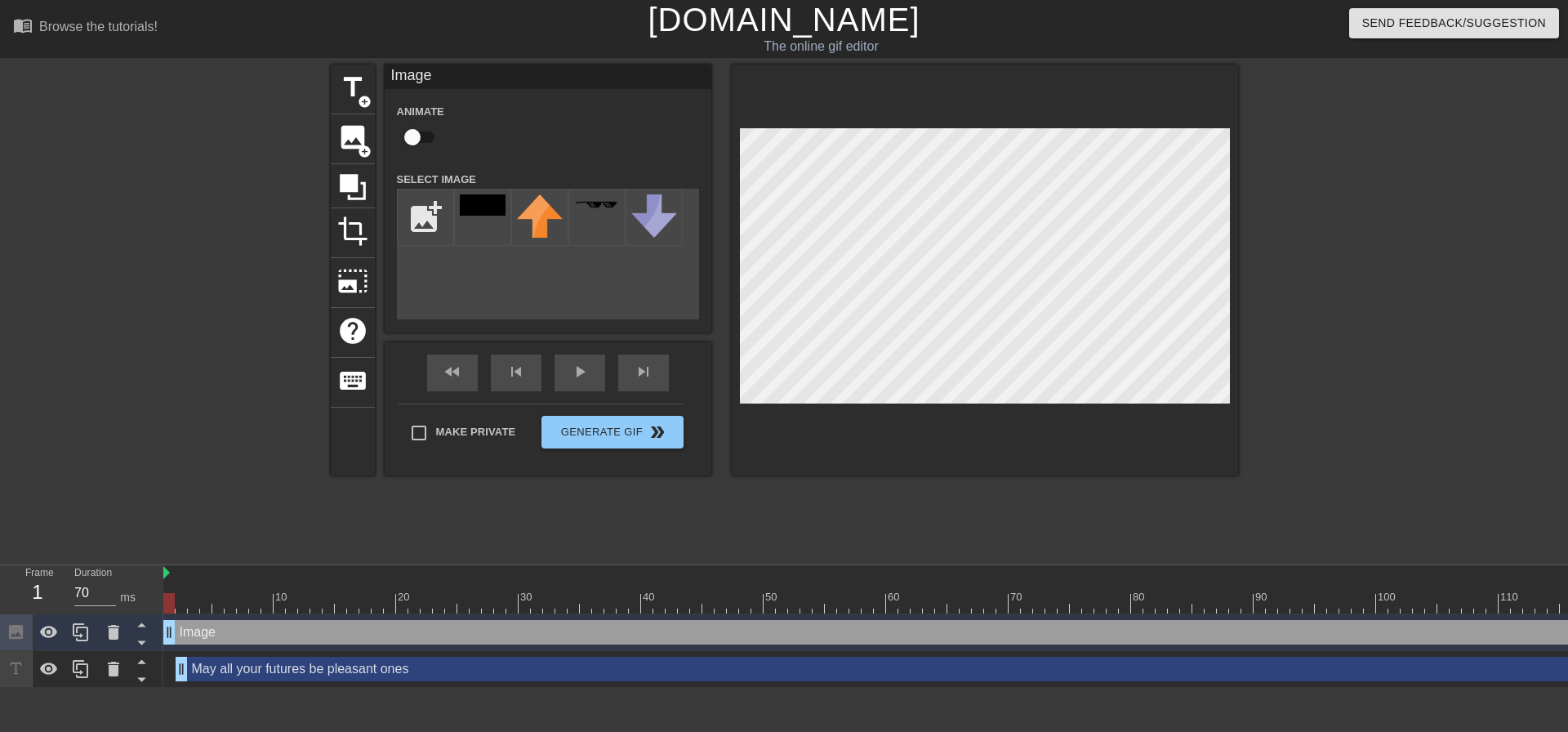
click at [1063, 522] on div "title add_circle image add_circle crop photo_size_select_large help keyboard Im…" at bounding box center [784, 310] width 907 height 490
click at [973, 403] on div at bounding box center [985, 269] width 506 height 411
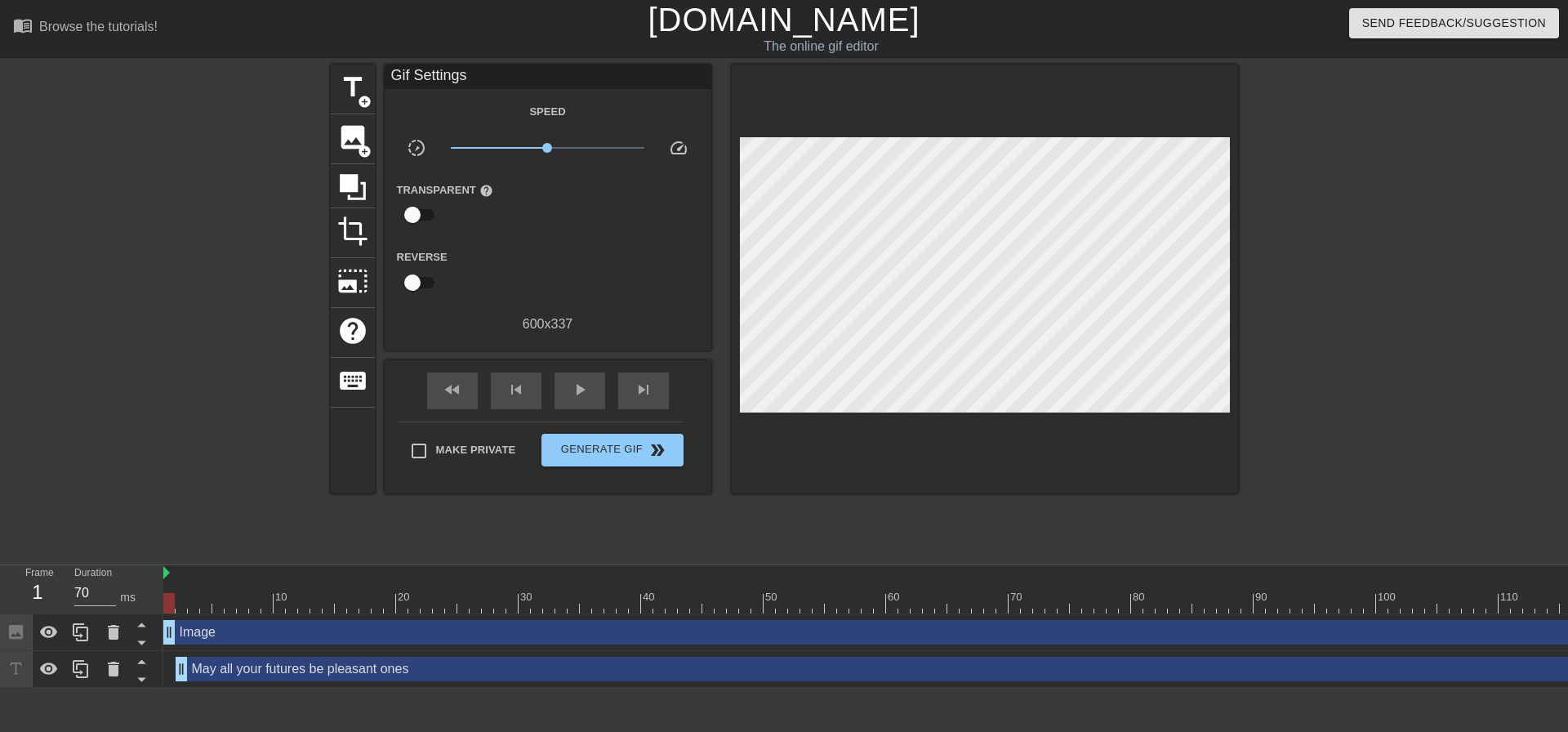
click at [994, 469] on div at bounding box center [985, 279] width 506 height 429
click at [962, 404] on div at bounding box center [985, 279] width 506 height 429
click at [1017, 442] on div at bounding box center [985, 279] width 506 height 429
click at [652, 387] on span "skip_next" at bounding box center [643, 390] width 20 height 20
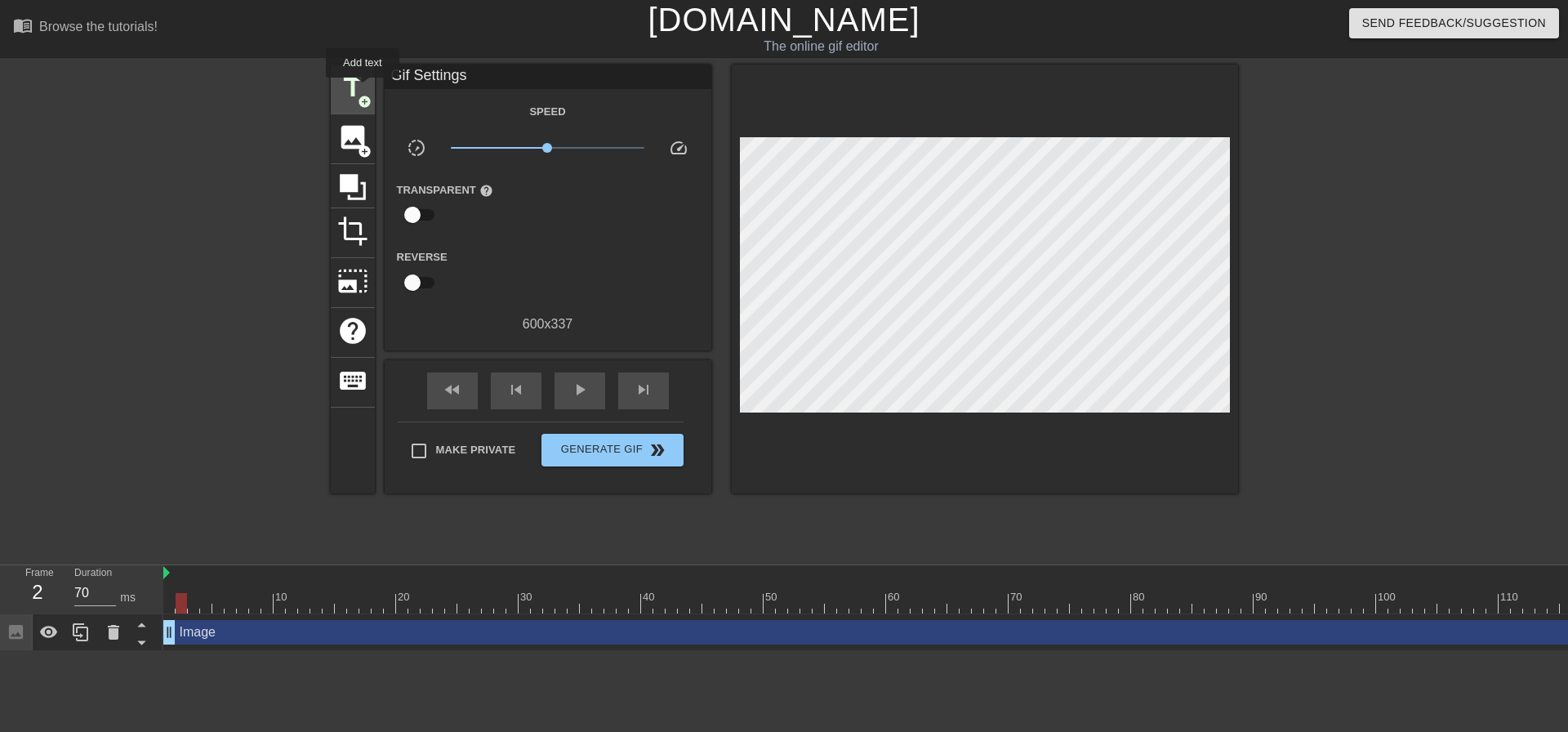
click at [362, 89] on span "title" at bounding box center [353, 87] width 31 height 31
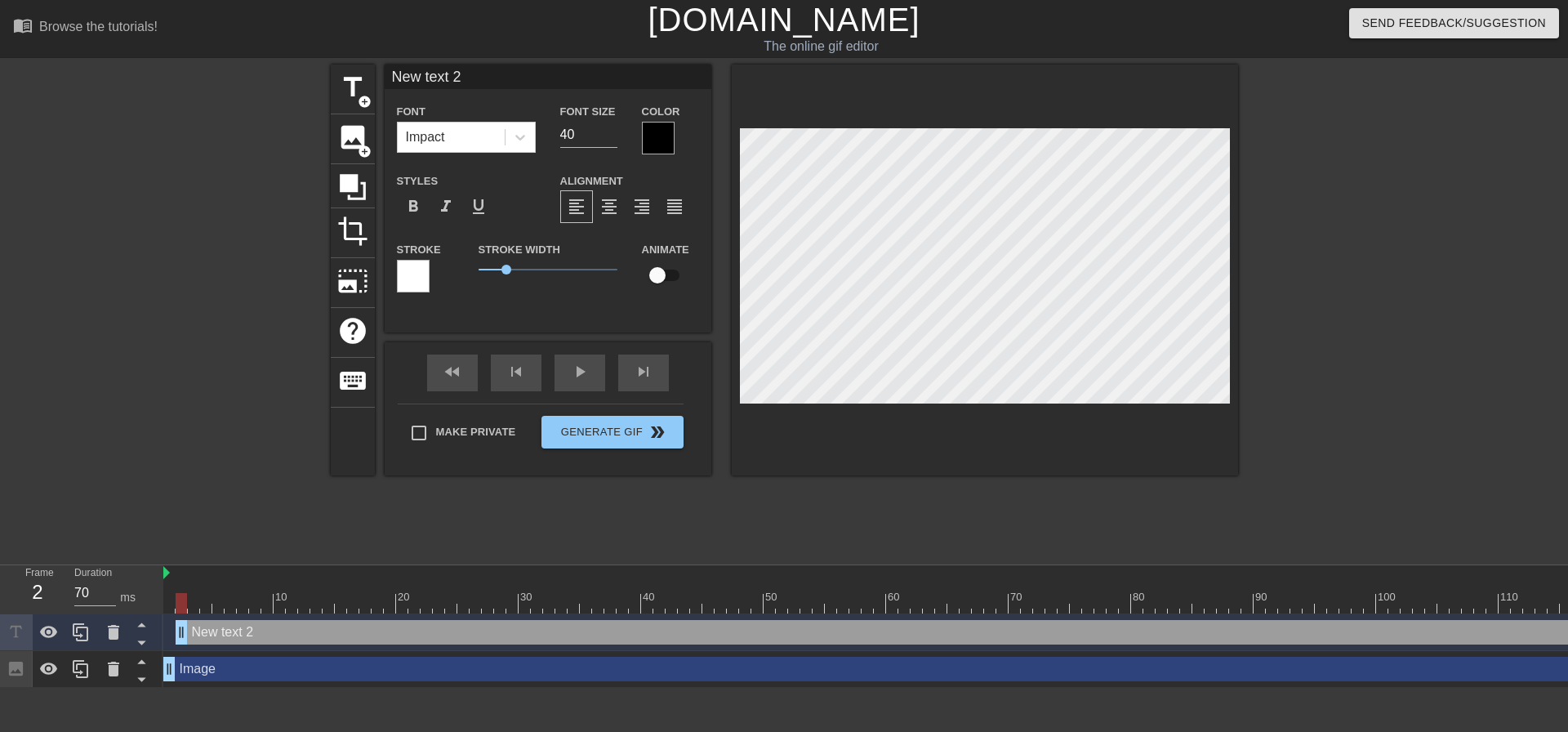
scroll to position [3, 5]
type input "M"
type textarea "M"
type input "Ma"
type textarea "Ma"
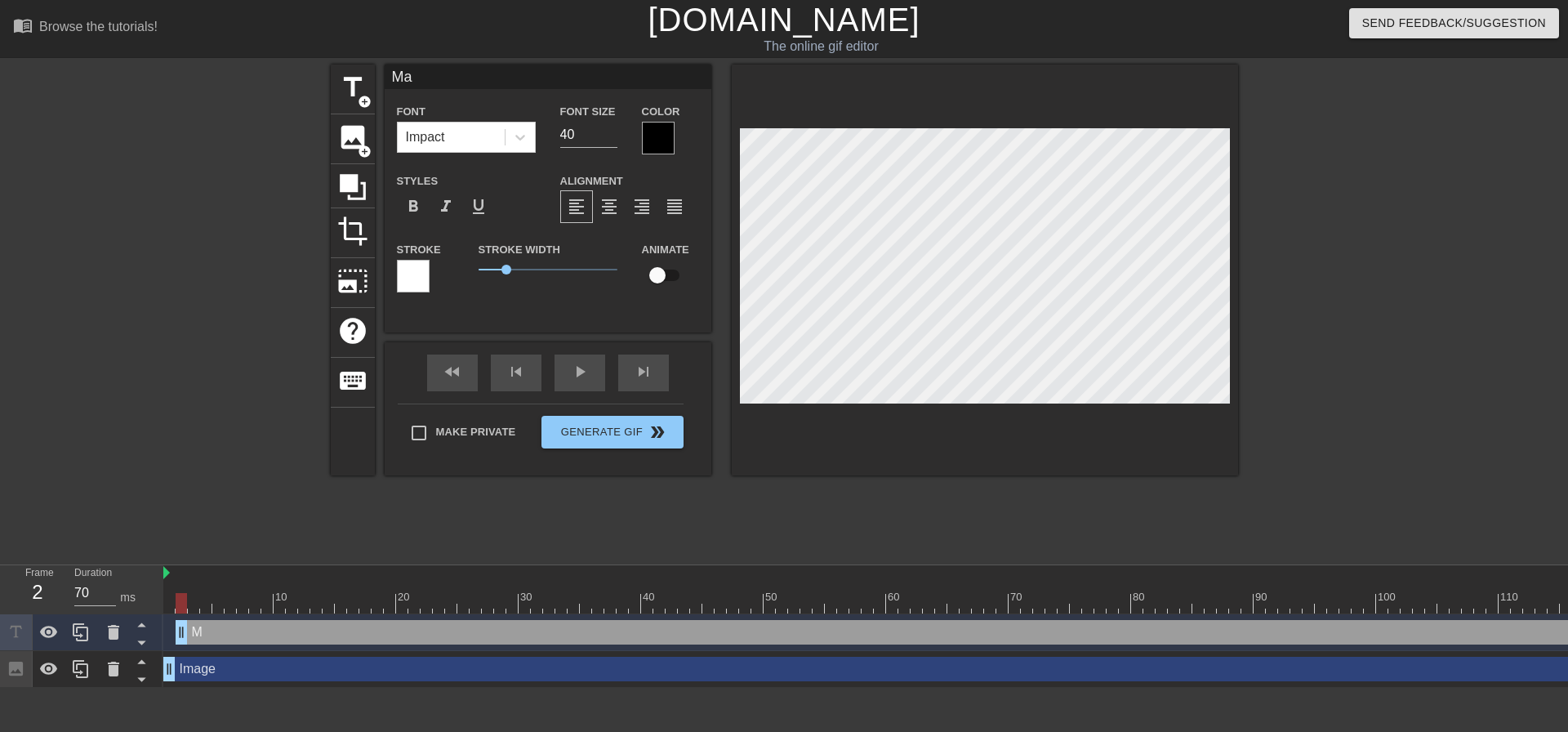
type input "May"
type textarea "May"
type input "May"
type textarea "May"
type input "May a"
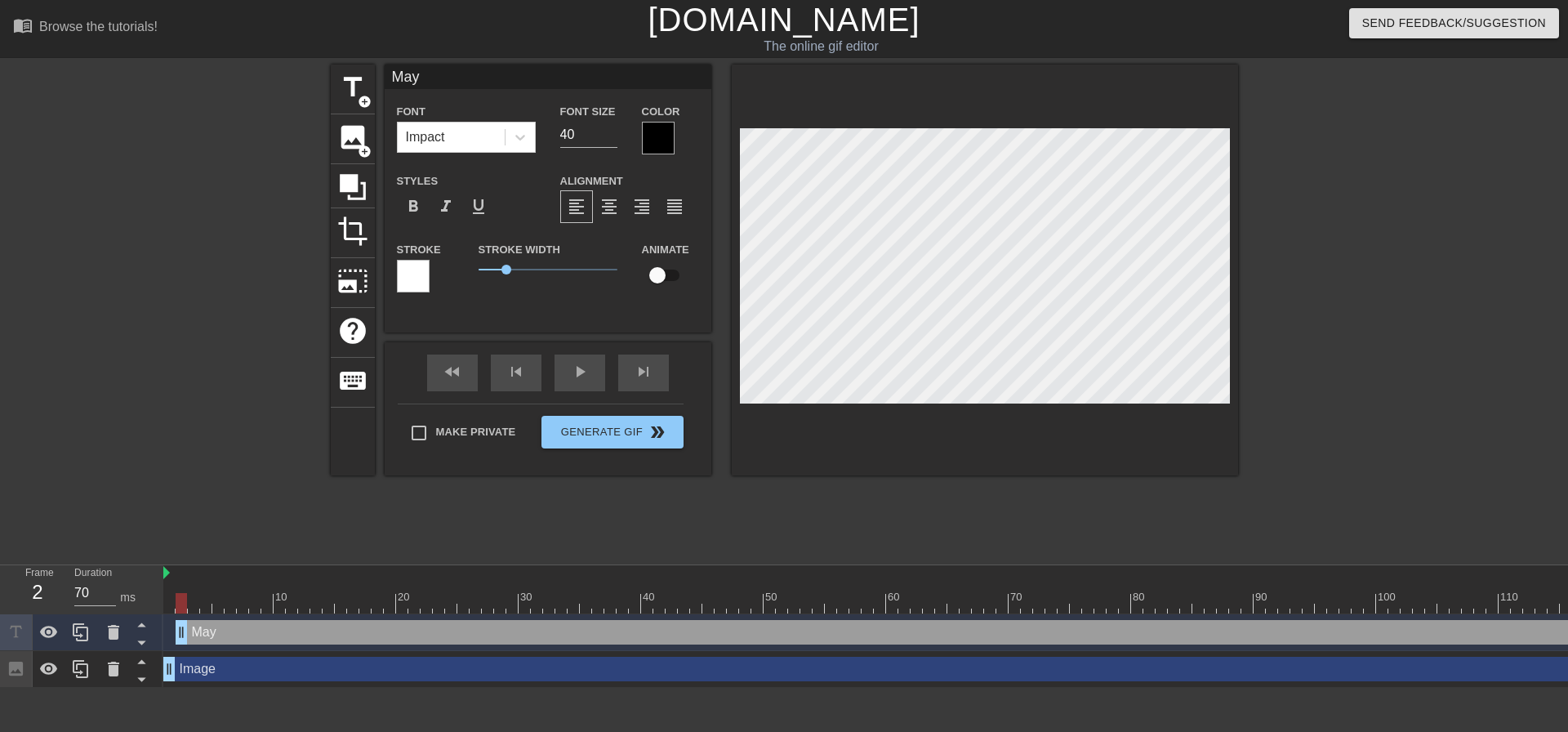
type textarea "May a"
type input "May al"
type textarea "May al"
type input "May all"
type textarea "May all"
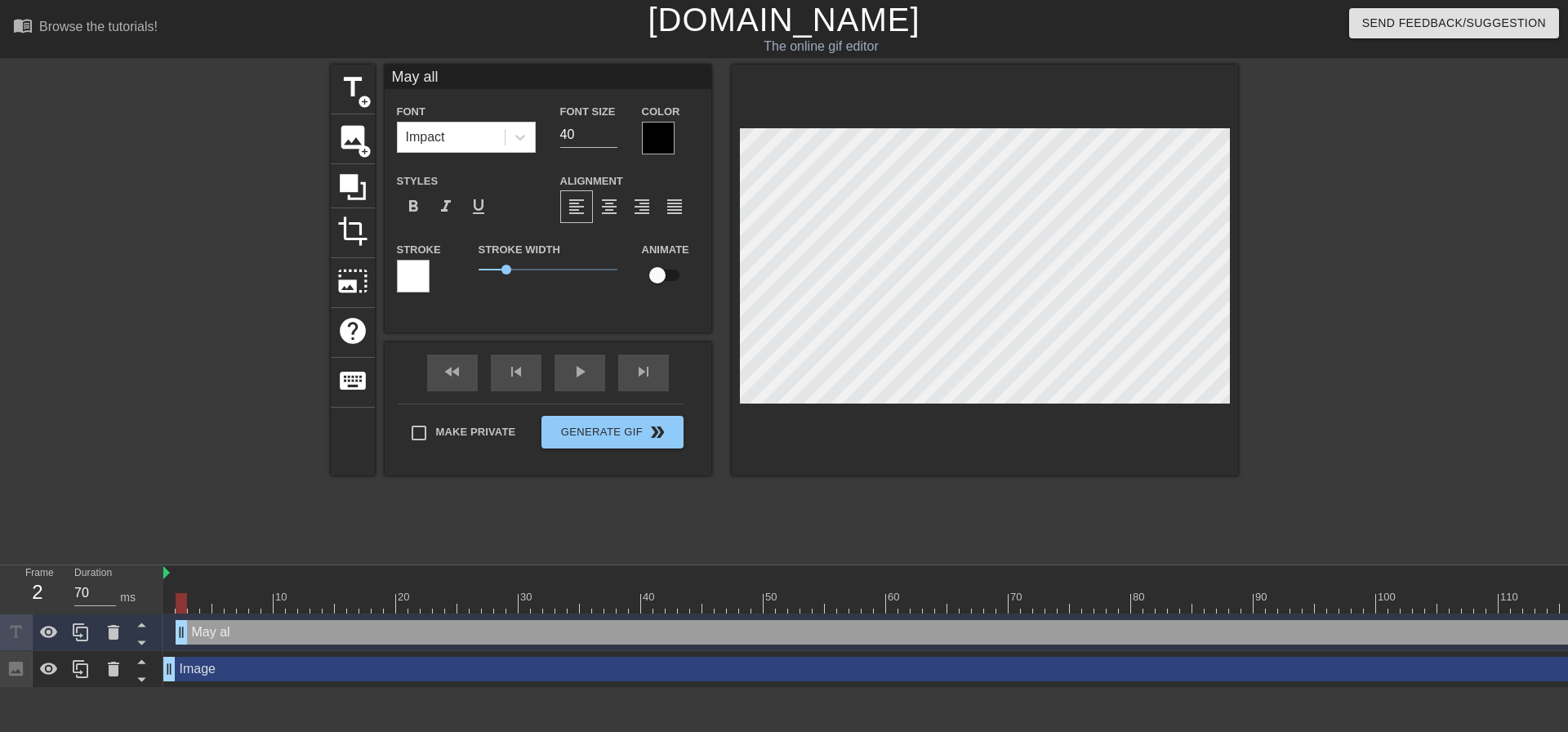
type input "May all"
type textarea "May all"
type input "May all y"
type textarea "May all y"
type input "May all yo"
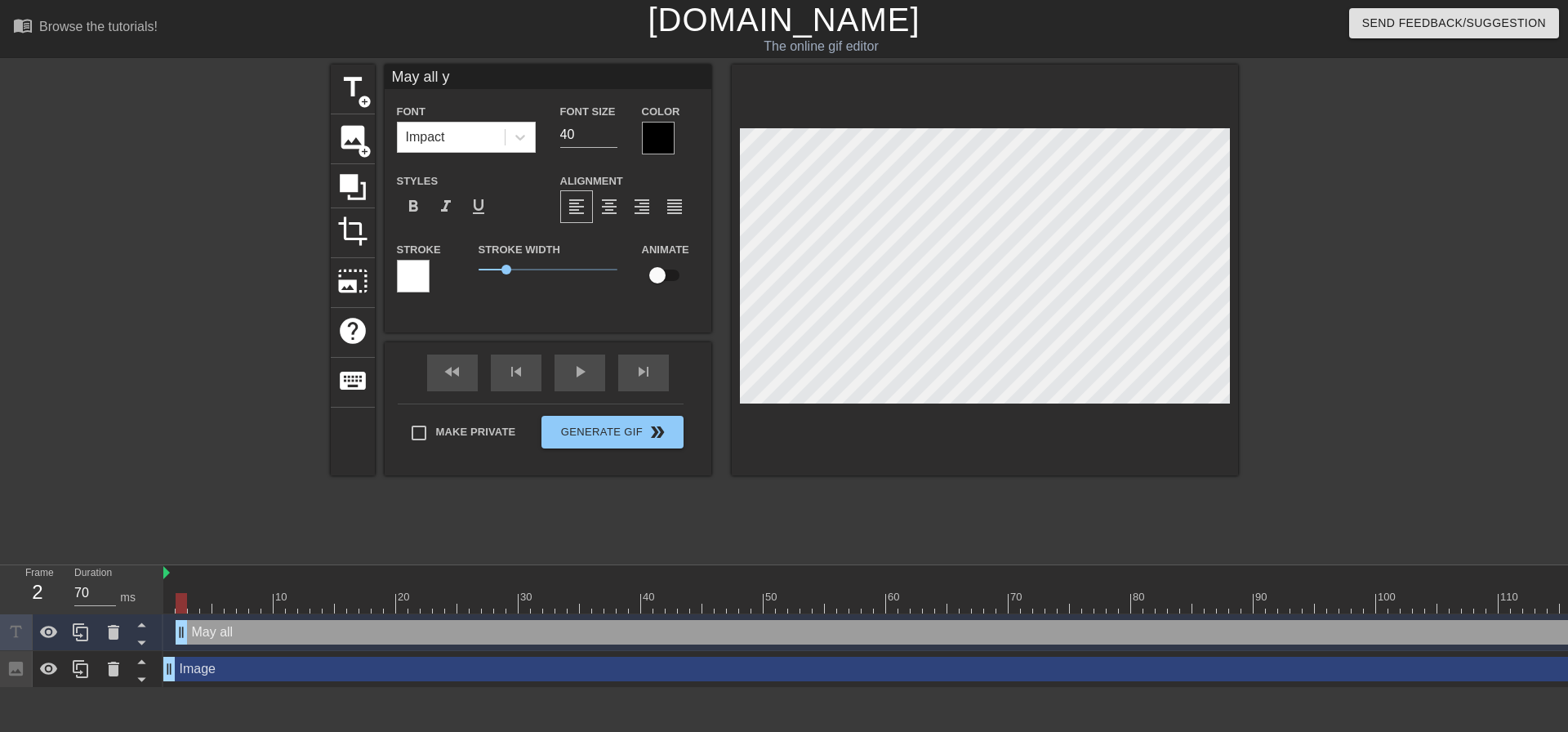
type textarea "May all yo"
type input "May all you"
type textarea "May all you"
type input "May all your"
type textarea "May all your"
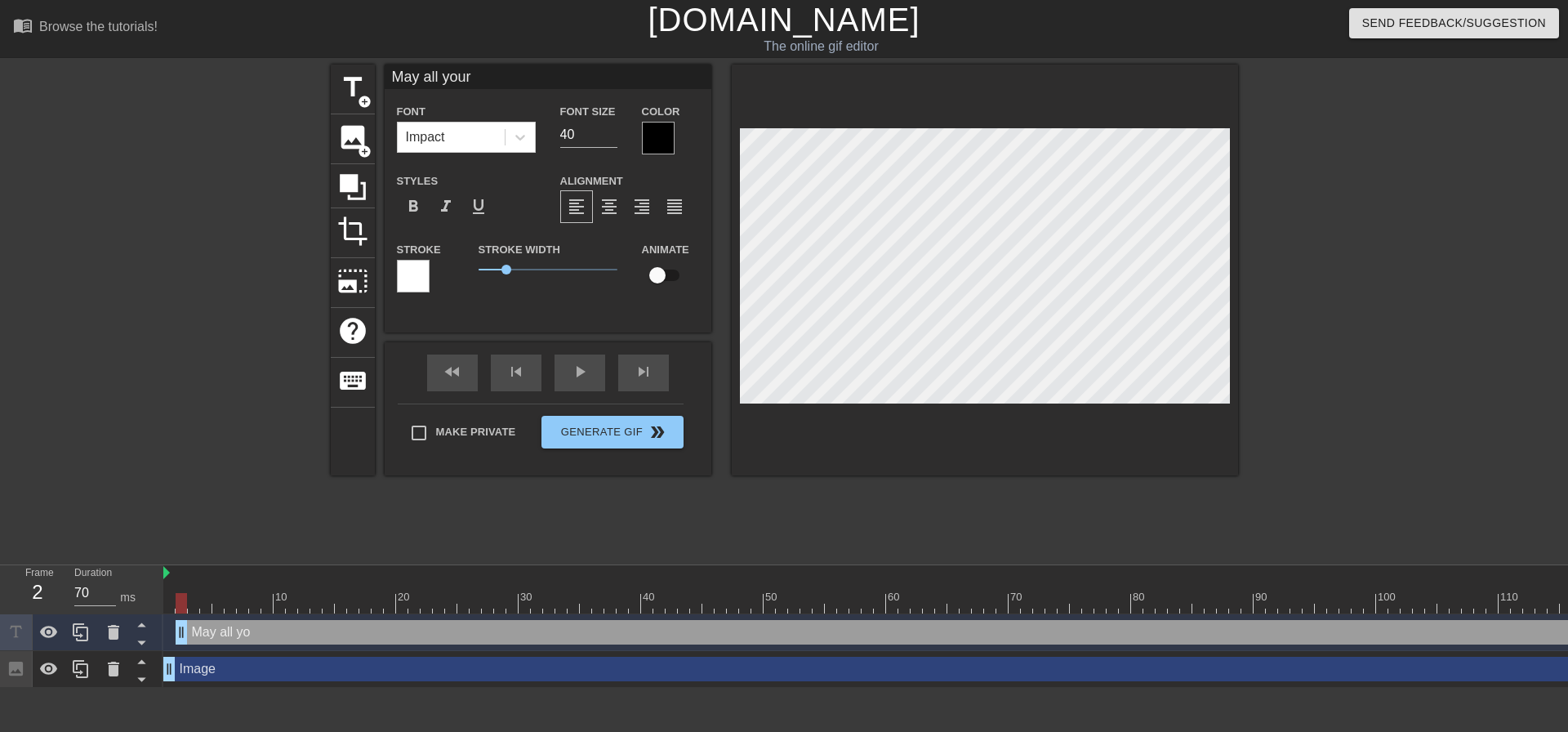
type input "May all your"
type textarea "May all your"
type input "May all your f"
type textarea "May all your f"
type input "May all your fu"
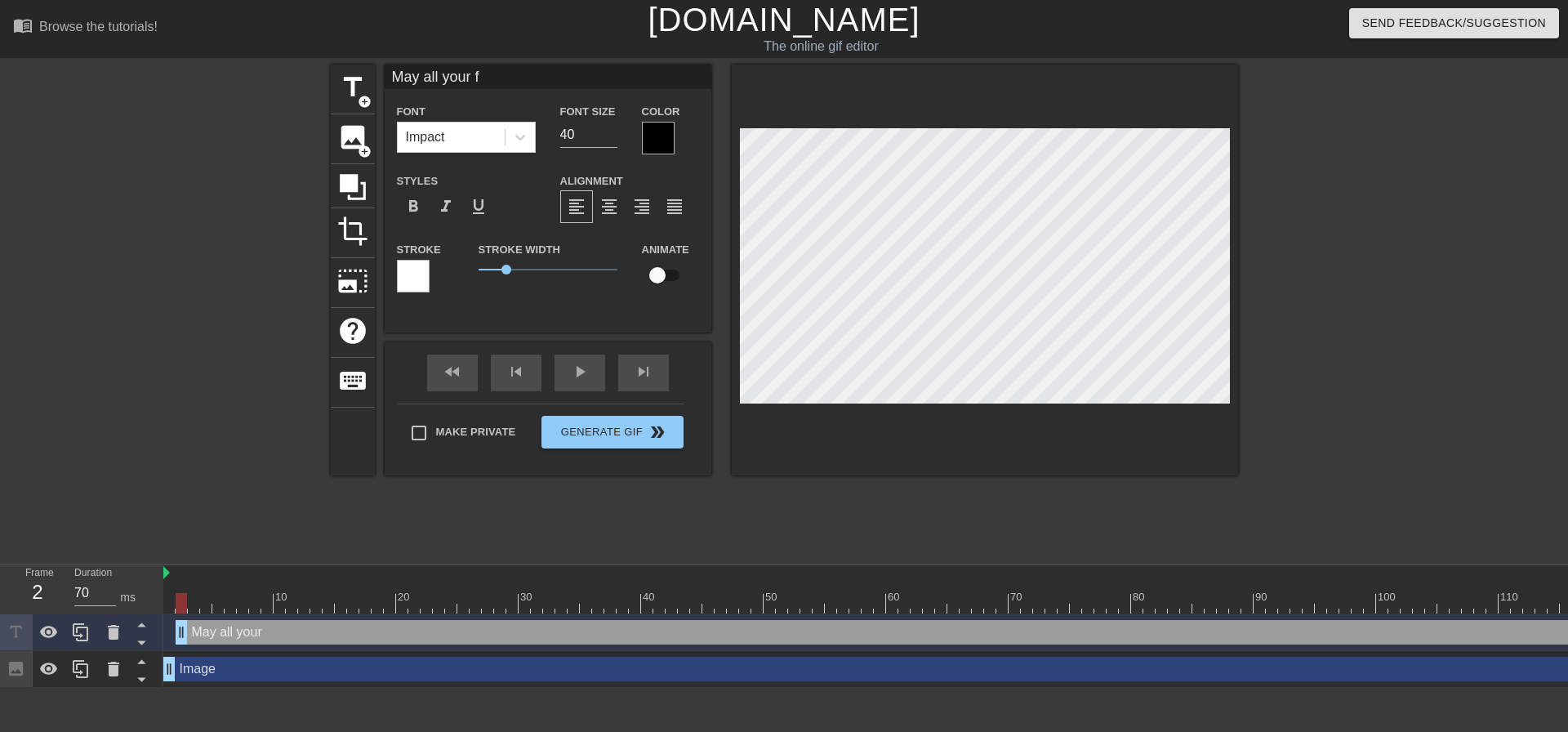
type textarea "May all your fu"
type input "May all your fut"
type textarea "May all your fut"
type input "May all your futu"
type textarea "May all your futu"
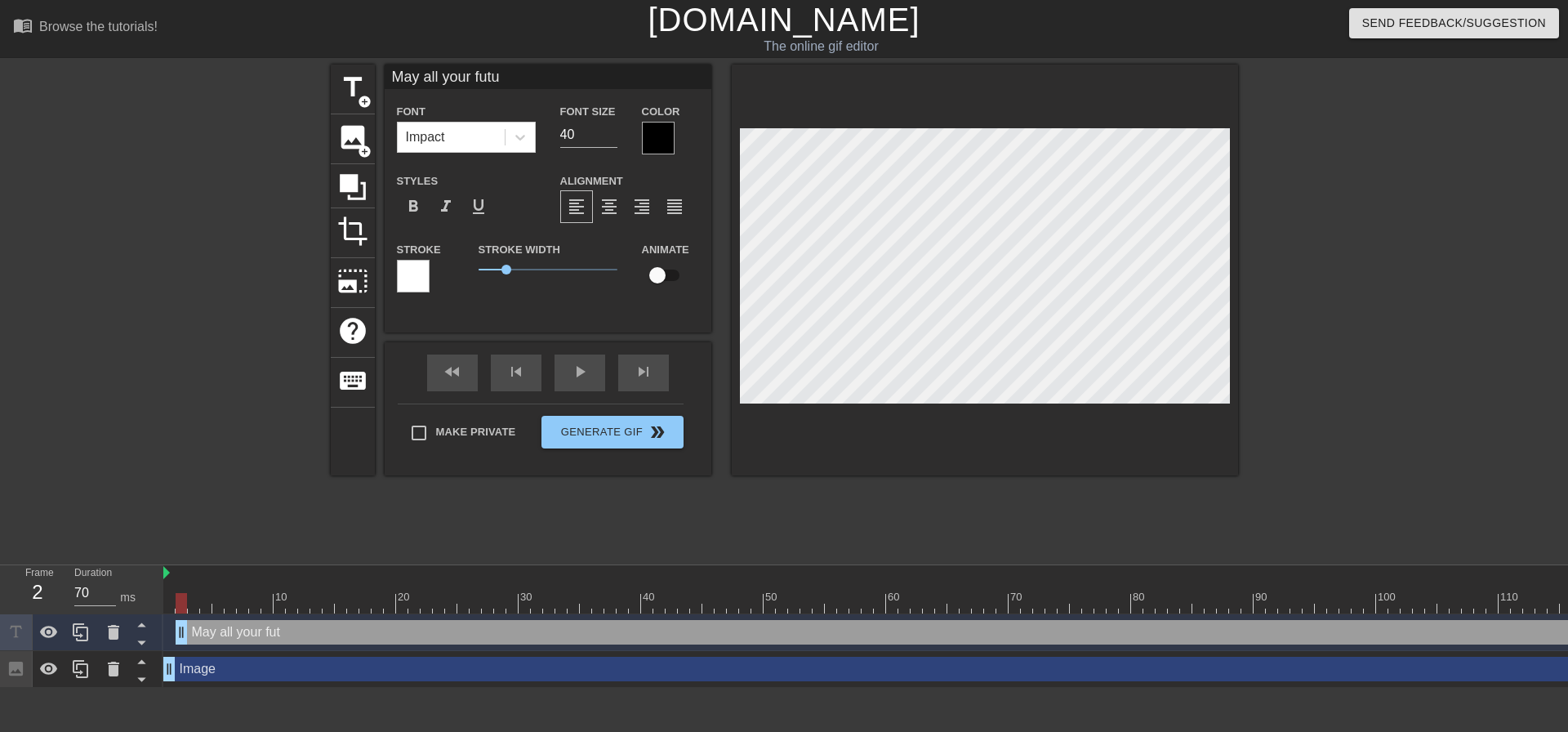
type input "May all your futur"
type textarea "May all your futur"
type input "May all your future"
type textarea "May all your future"
type input "May all your futures"
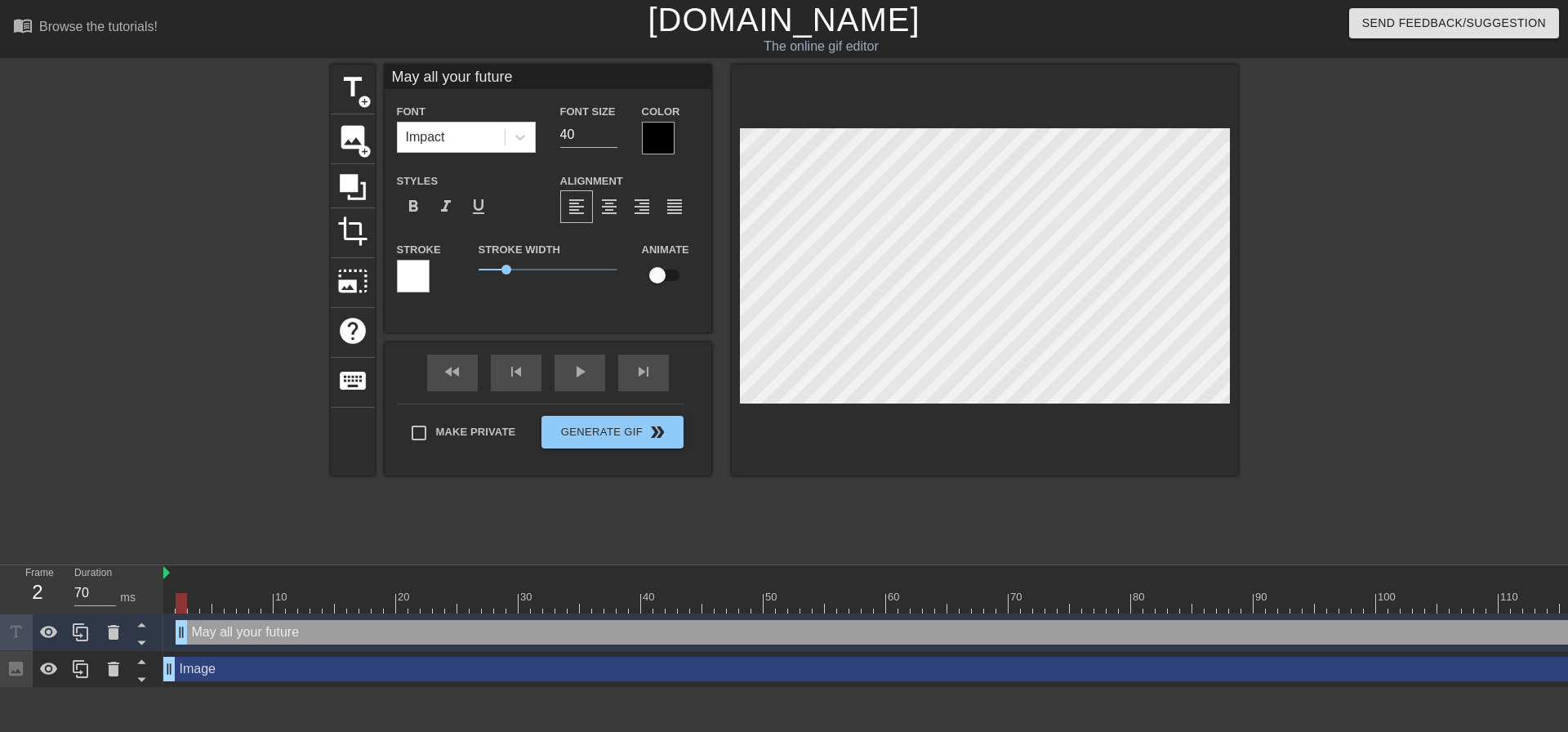
type textarea "May all your futures"
type input "May all your futures"
type textarea "May all your futures"
type input "May all your futures b"
type textarea "May all your futures b"
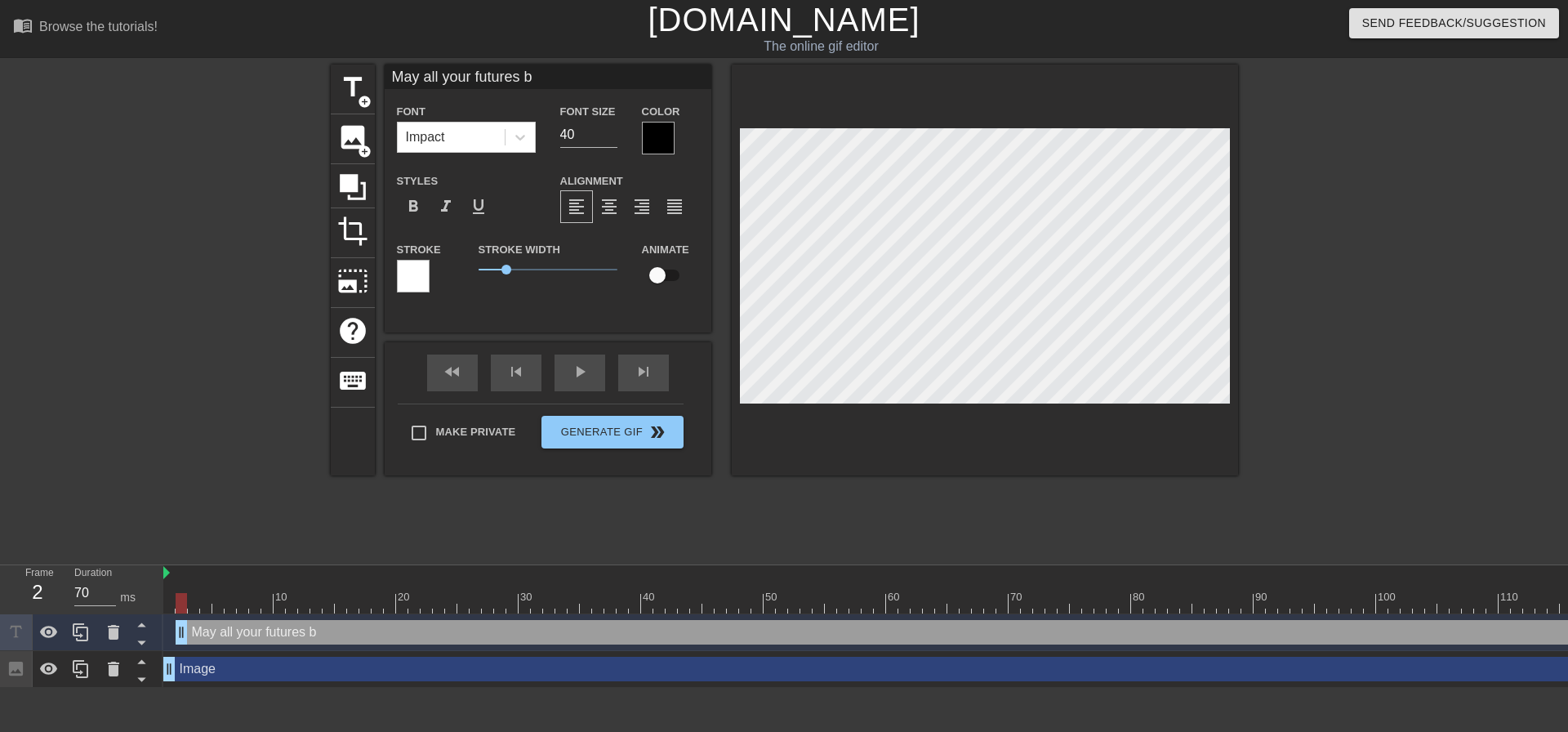
type input "May all your futures be"
type textarea "May all your futures be"
type input "May all your futures be"
type textarea "May all your futures be"
type input "May all your futures be p"
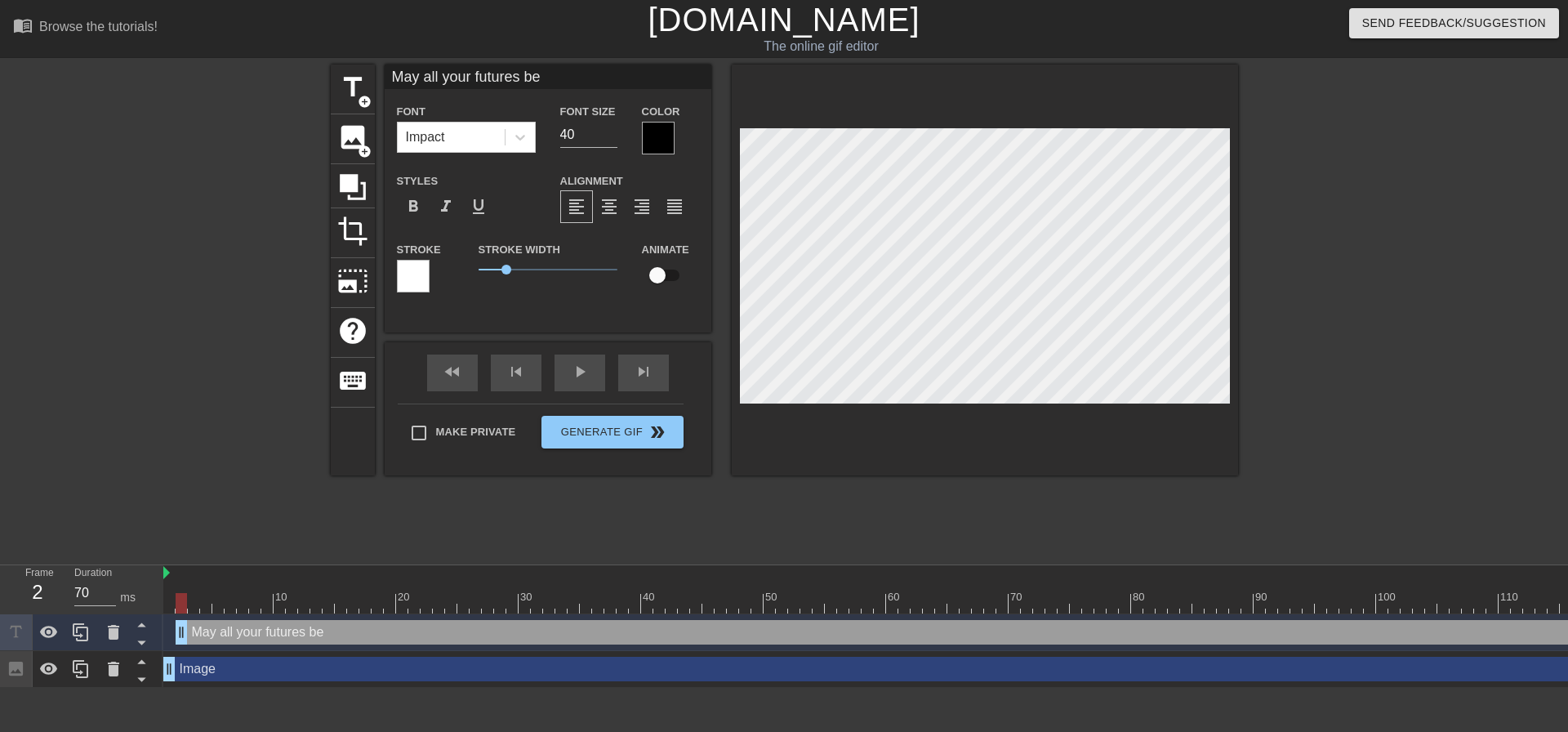
type textarea "May all your futures be p"
type input "May all your futures be pl"
type textarea "May all your futures be pl"
type input "May all your futures be ple"
type textarea "May all your futures be ple"
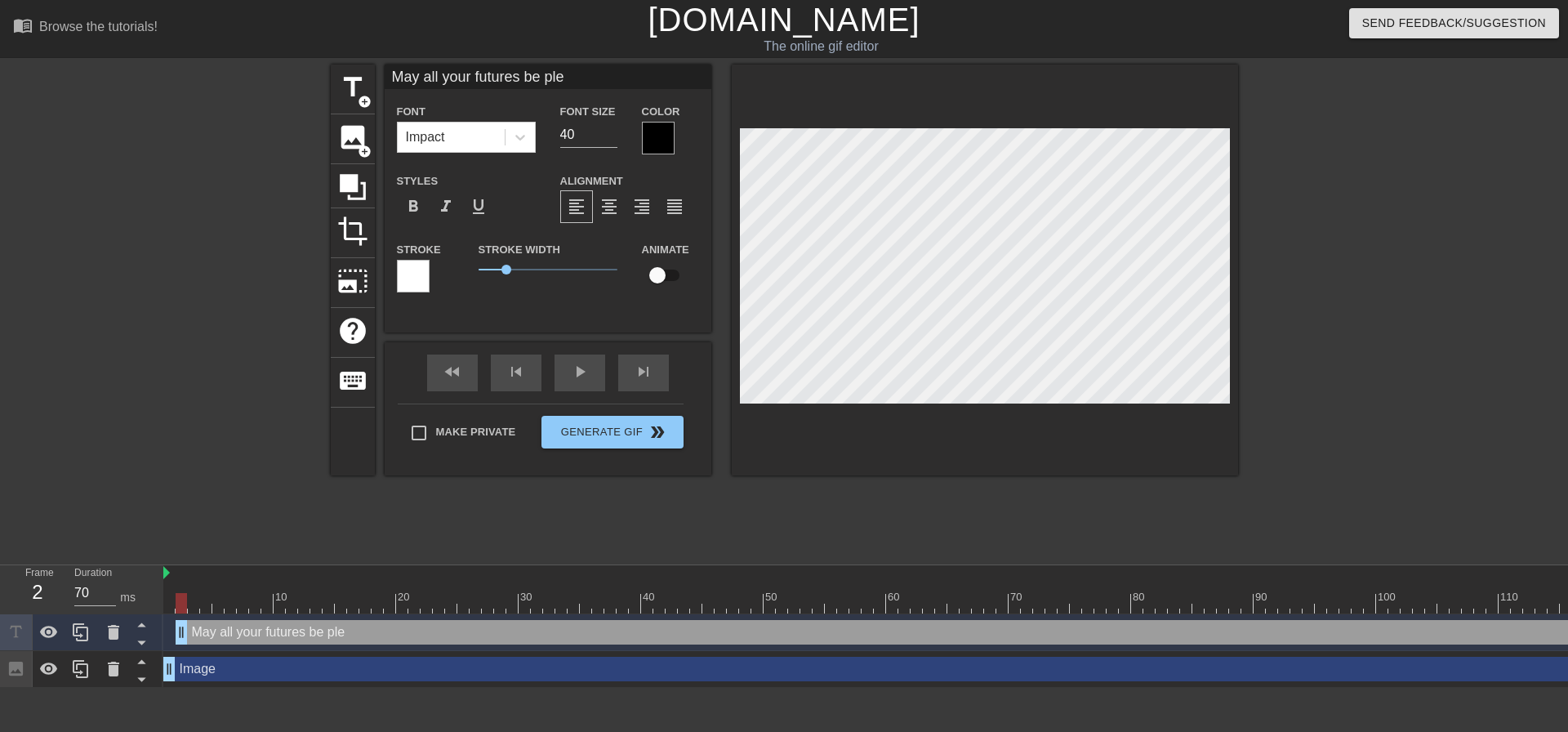
type input "May all your futures be plea"
type textarea "May all your futures be plea"
type input "May all your futures be pleas"
type textarea "May all your futures be pleas"
type input "May all your futures be pleasa"
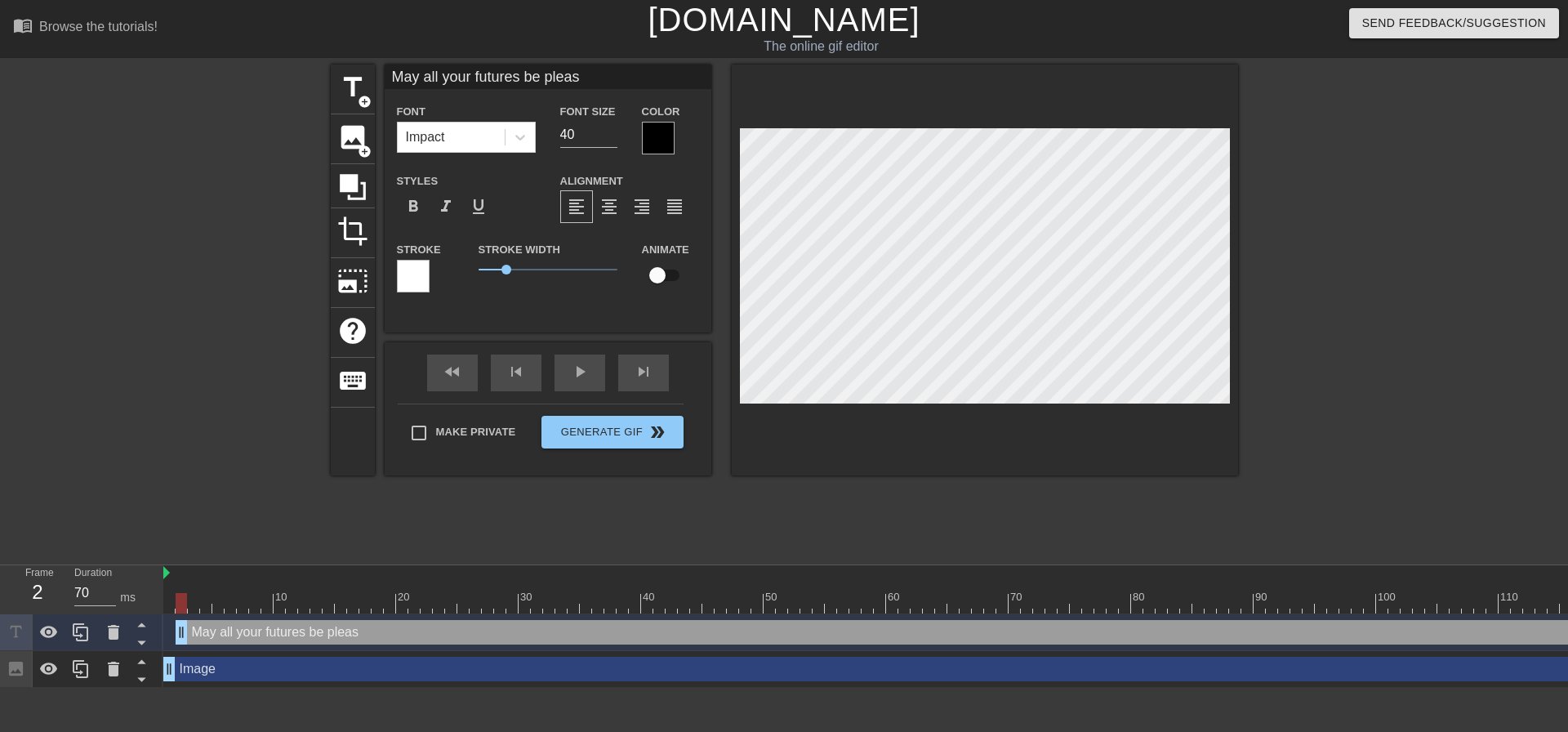
type textarea "May all your futures be pleasa"
type input "May all your futures be pleasan"
type textarea "May all your futures be pleasan"
type input "May all your futures be pleasant"
type textarea "May all your futures be pleasant"
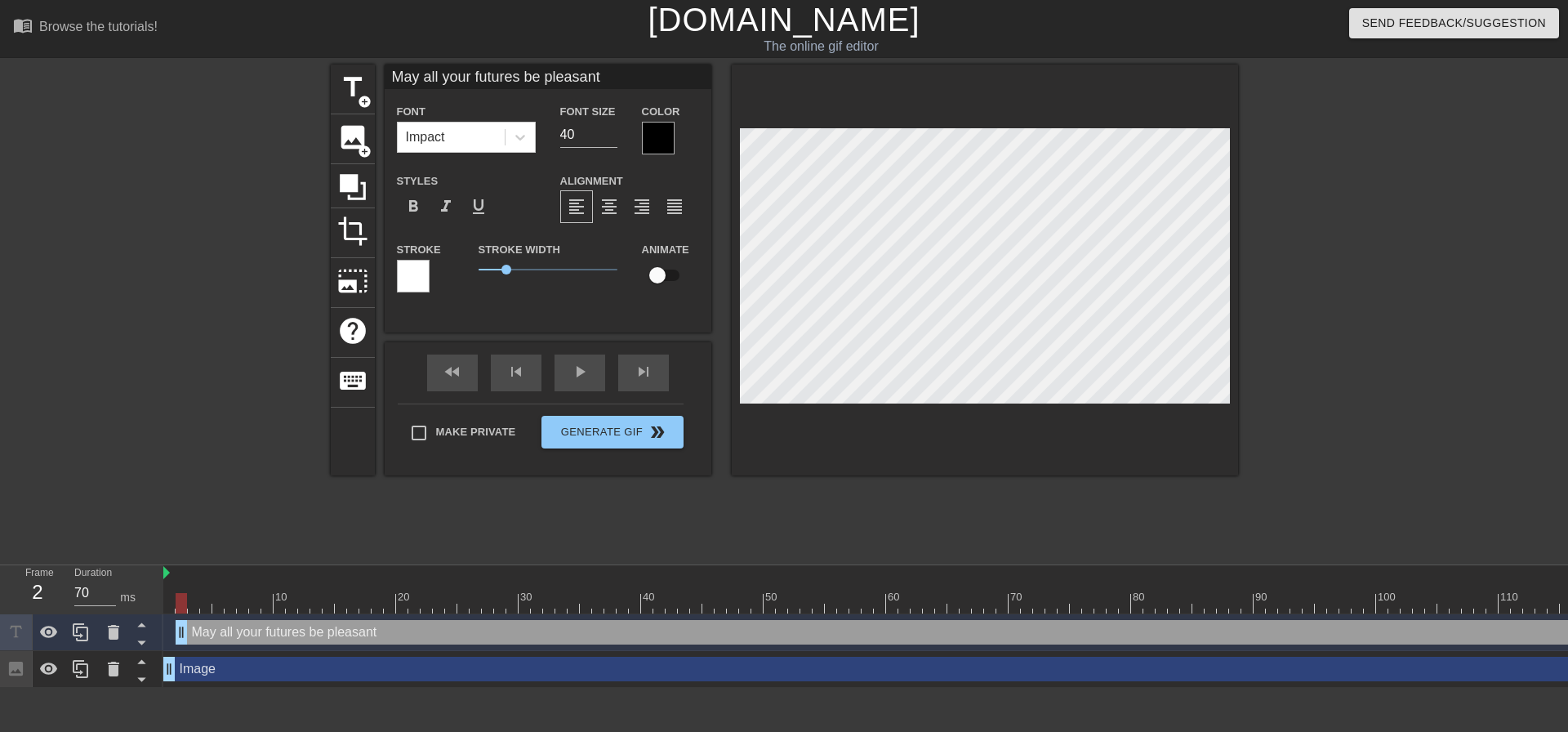
type input "May all your futures be pleasant"
type textarea "May all your futures be pleasant"
type input "May all your futures be pleasant o"
type textarea "May all your futures be pleasant o"
type input "May all your futures be pleasant on"
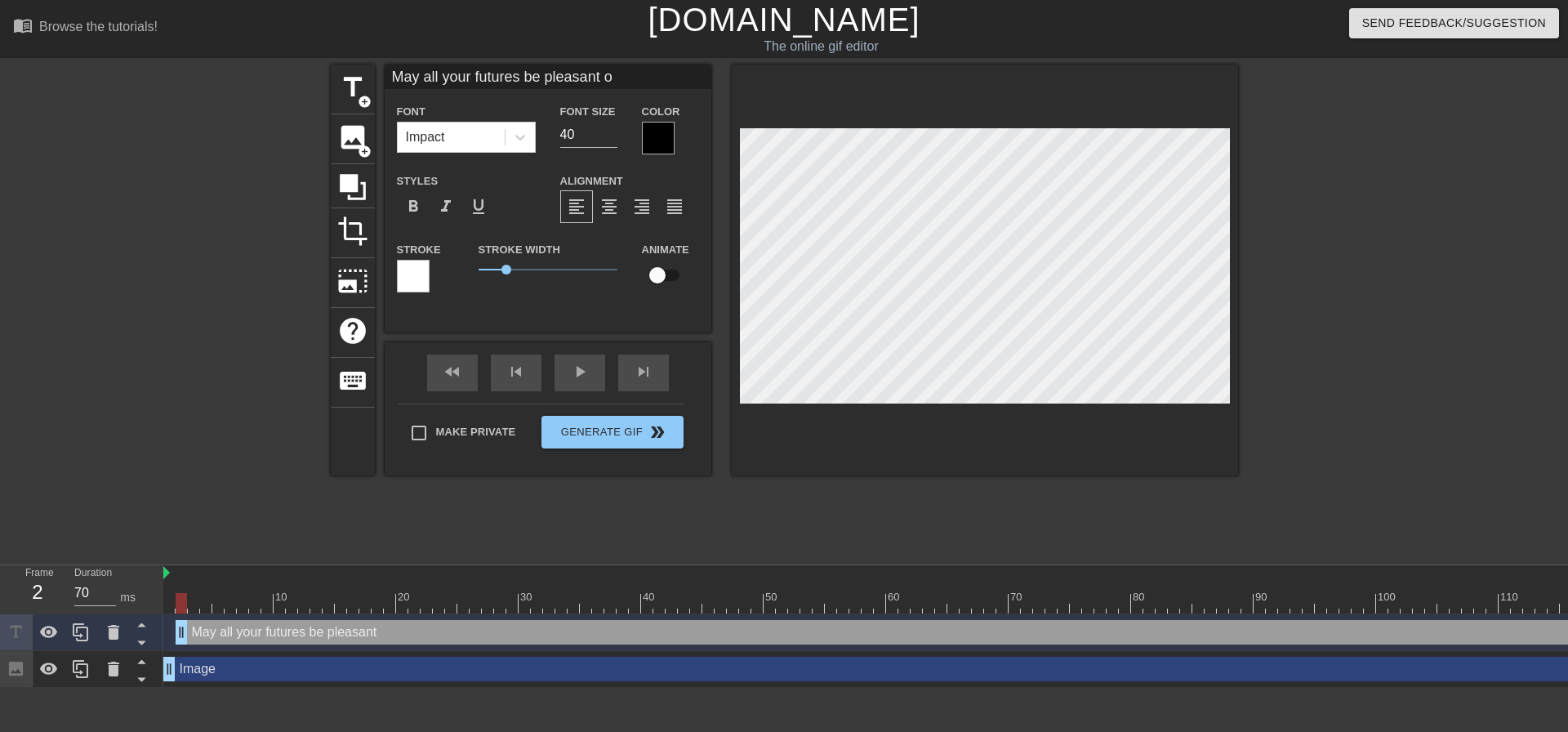
type textarea "May all your futures be pleasant on"
type input "May all your futures be pleasant one"
type textarea "May all your futures be pleasant one"
type input "May all your futures be pleasant ones"
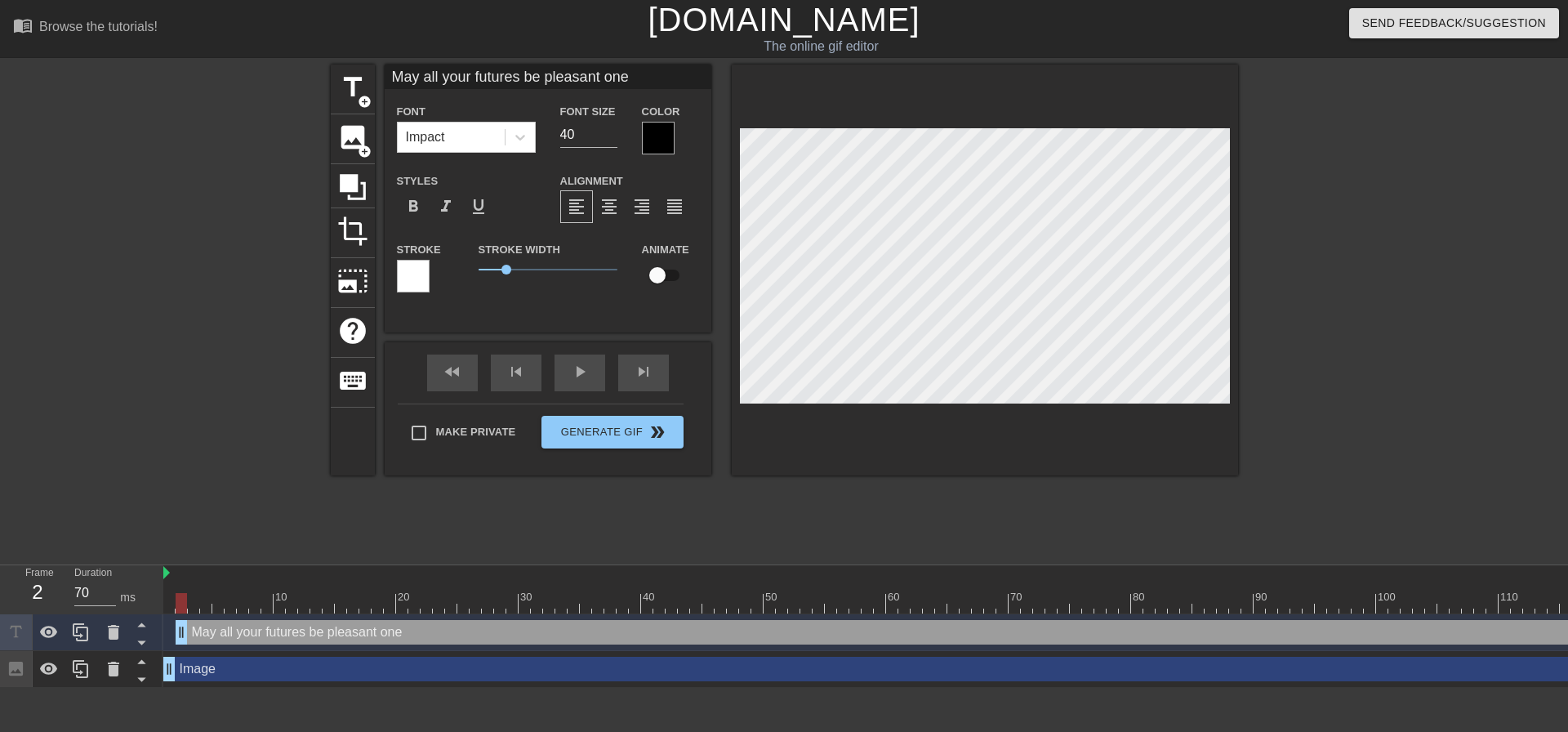
type textarea "May all your futures be pleasant ones"
type input "May all your futures be pleasant ones."
type textarea "May all your futures be pleasant ones."
click at [1212, 473] on div at bounding box center [985, 269] width 506 height 411
drag, startPoint x: 561, startPoint y: 129, endPoint x: 536, endPoint y: 133, distance: 25.3
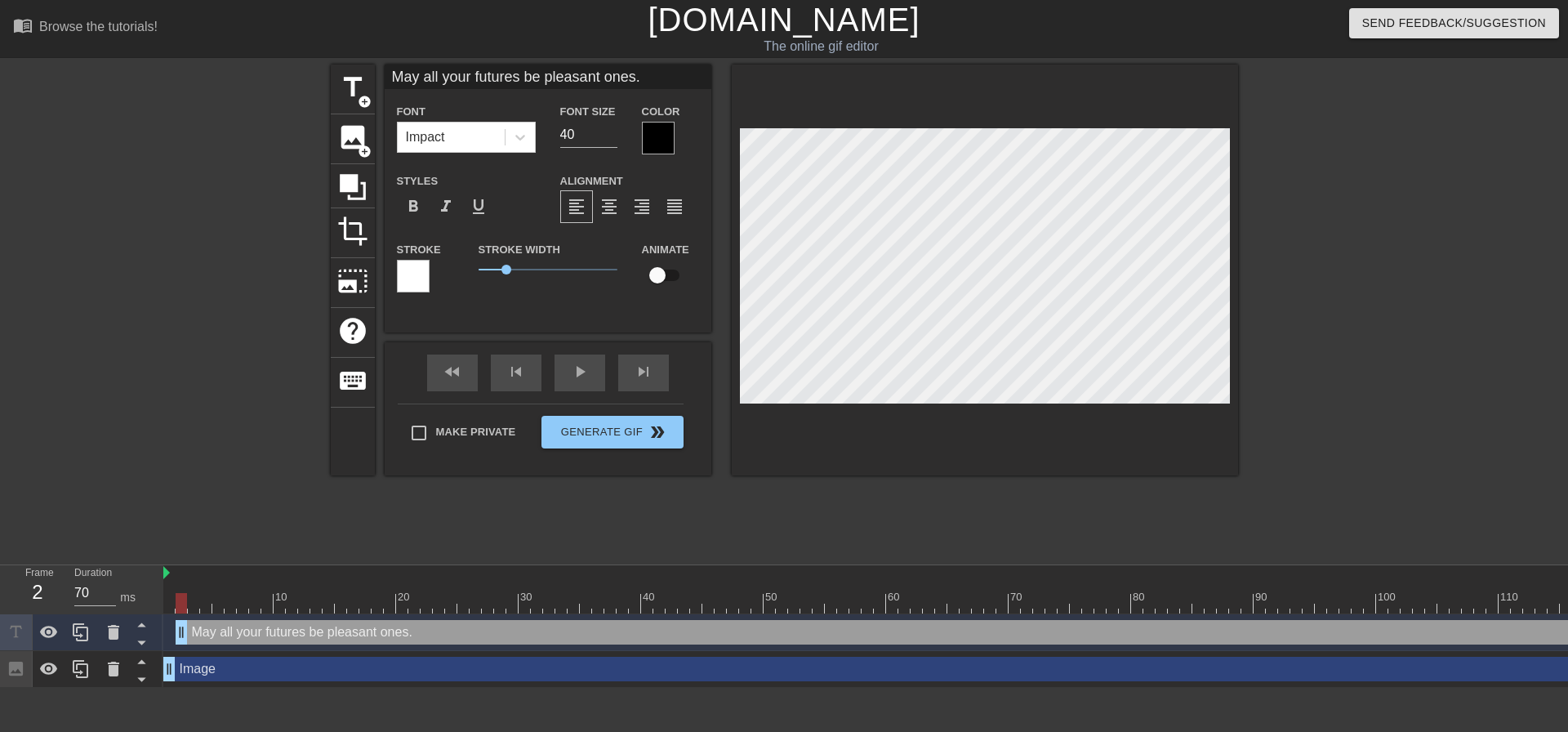
click at [541, 132] on div "Font Impact Font Size 40 Color" at bounding box center [548, 127] width 327 height 53
type input "30"
click at [528, 143] on icon at bounding box center [521, 137] width 16 height 16
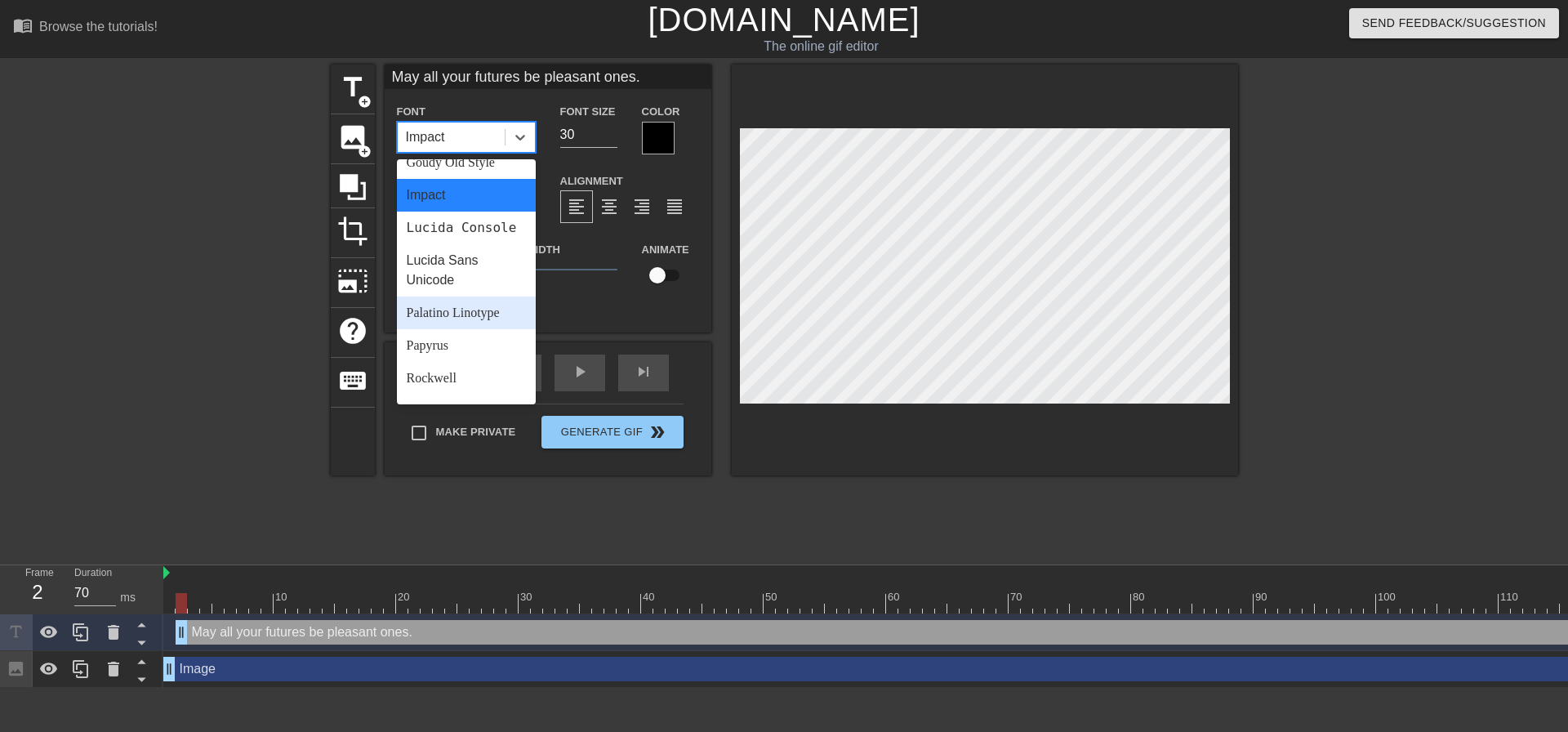
scroll to position [490, 0]
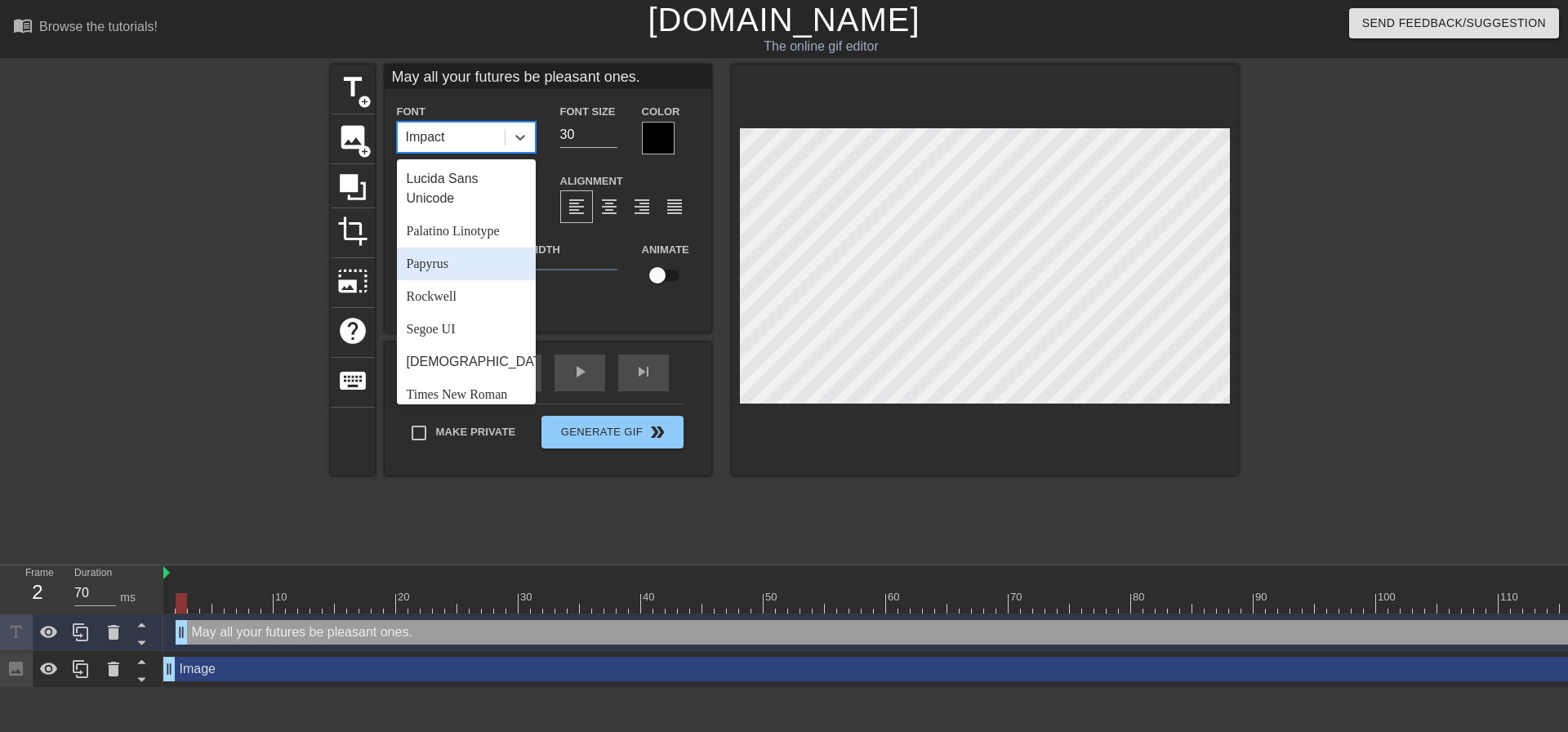
click at [464, 280] on div "Papyrus" at bounding box center [466, 264] width 139 height 33
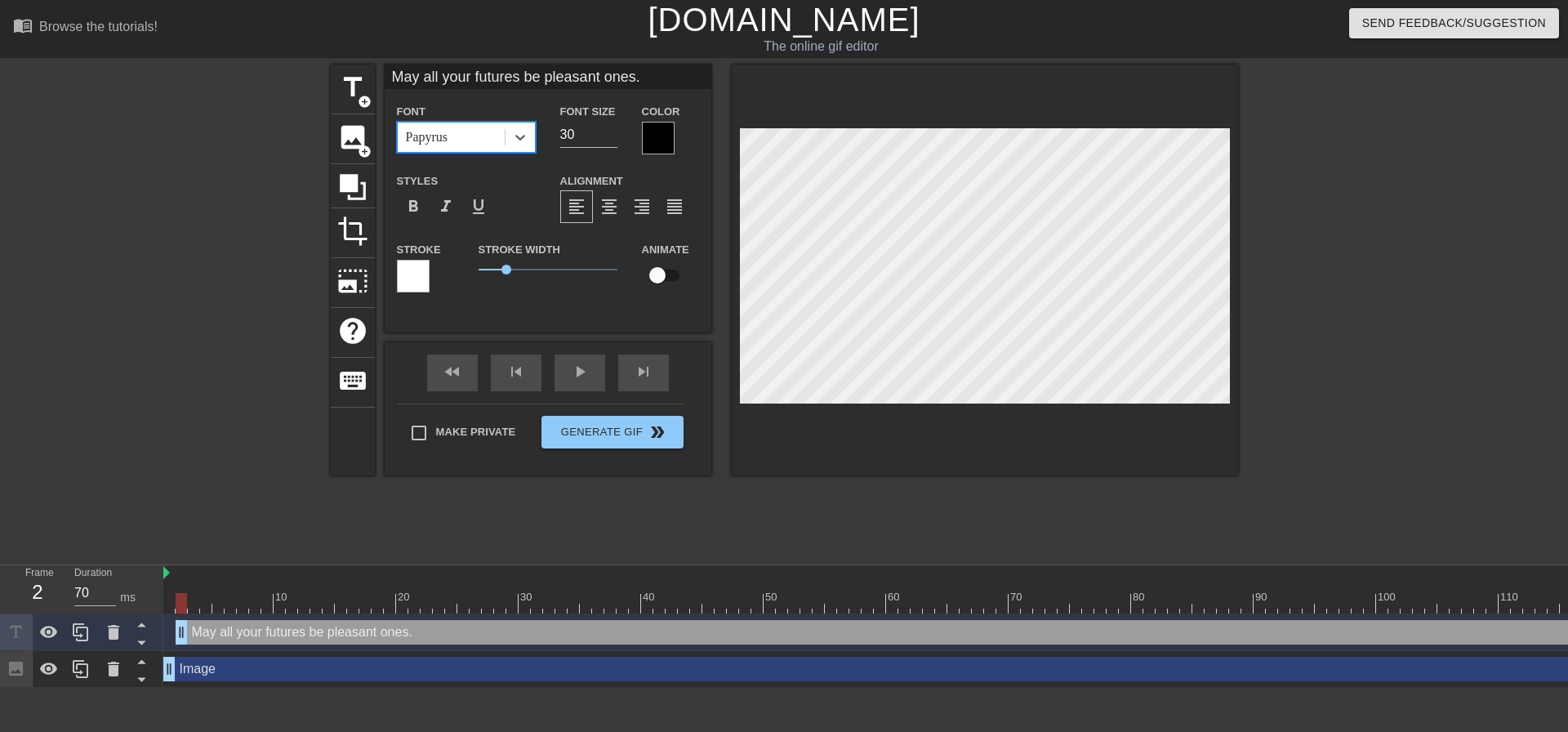
click at [670, 142] on div at bounding box center [658, 138] width 33 height 33
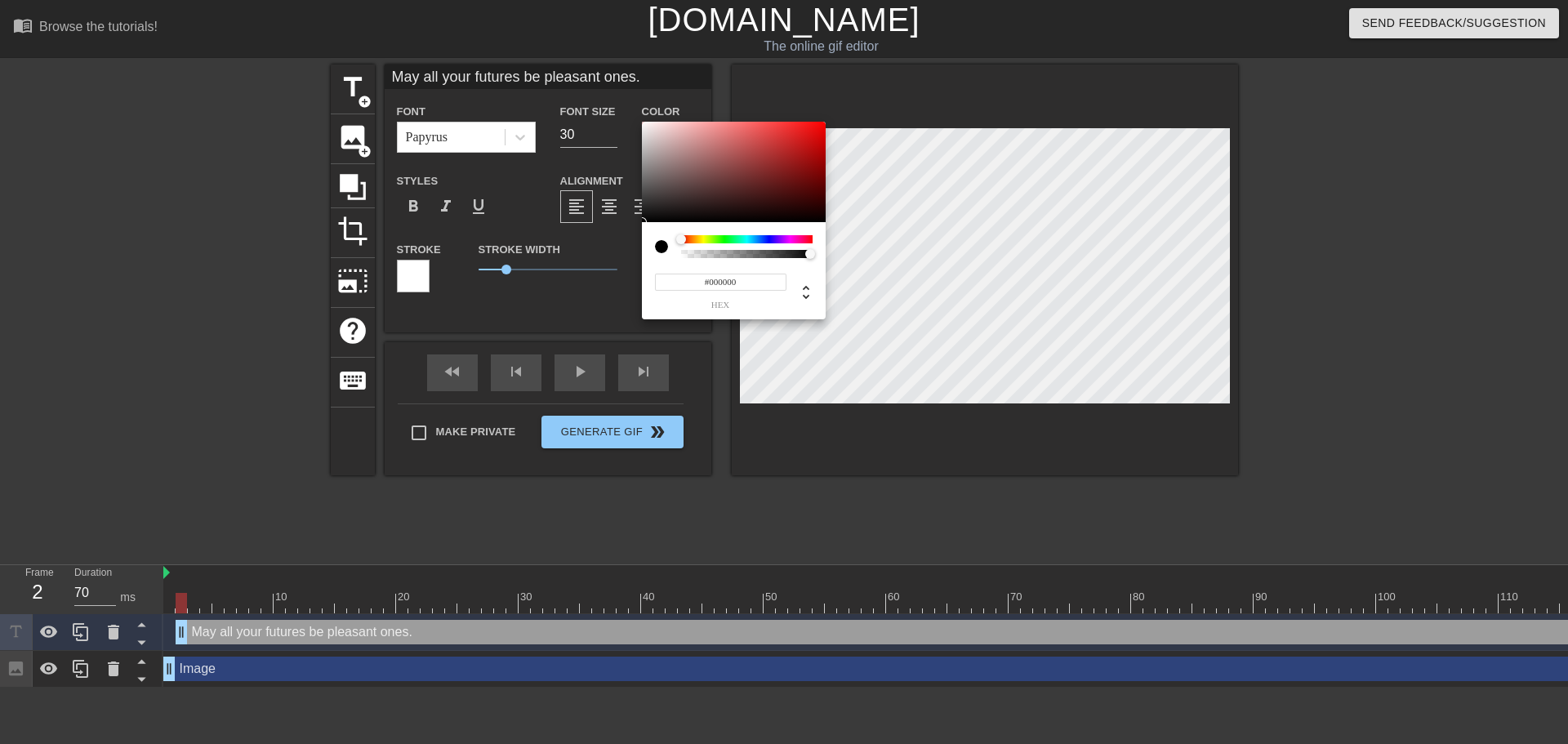
type input "#FAF5F5"
click at [645, 123] on div at bounding box center [733, 172] width 184 height 101
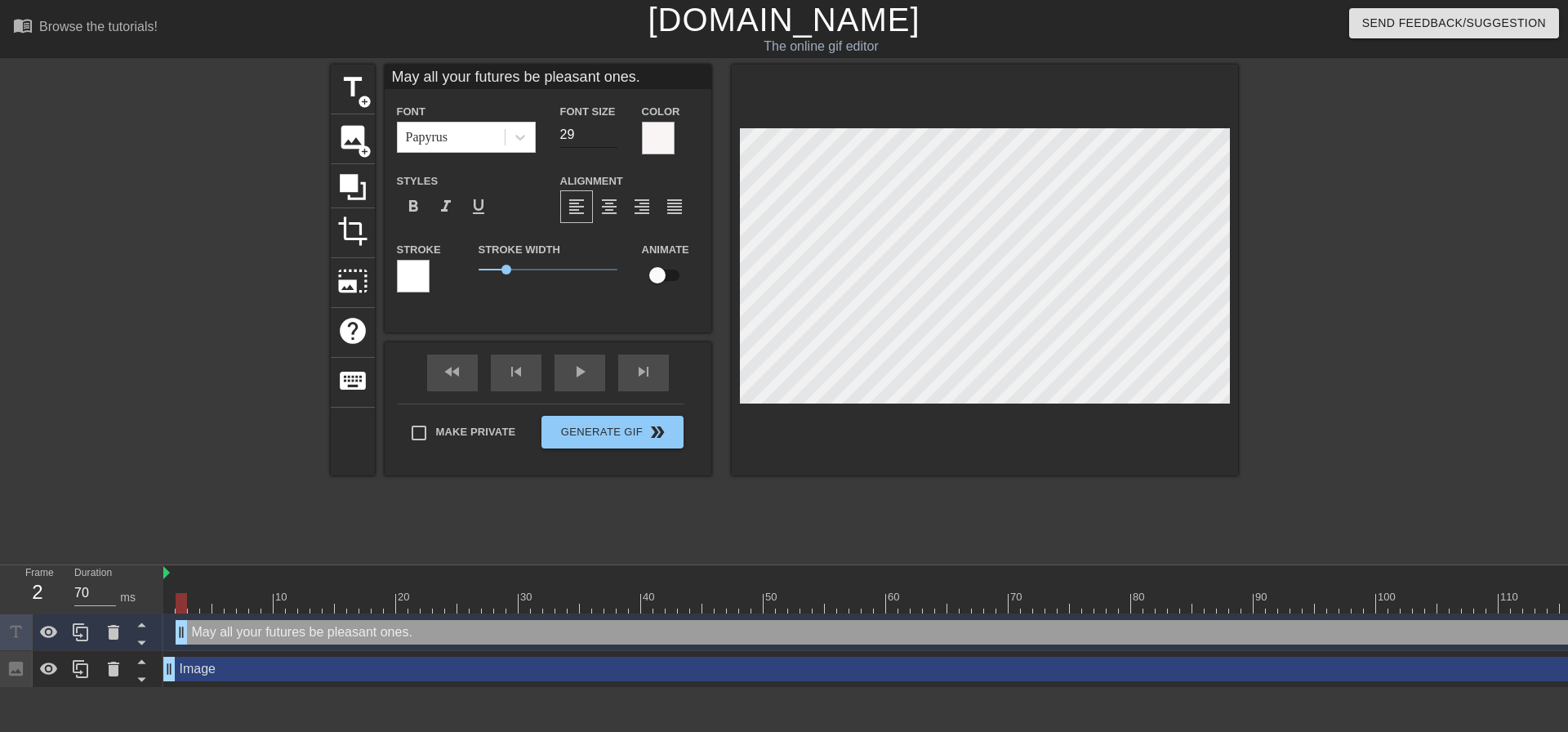
click at [612, 137] on input "29" at bounding box center [589, 135] width 57 height 26
click at [612, 137] on input "28" at bounding box center [589, 135] width 57 height 26
click at [612, 137] on input "27" at bounding box center [589, 135] width 57 height 26
click at [612, 137] on input "26" at bounding box center [589, 135] width 57 height 26
type input "25"
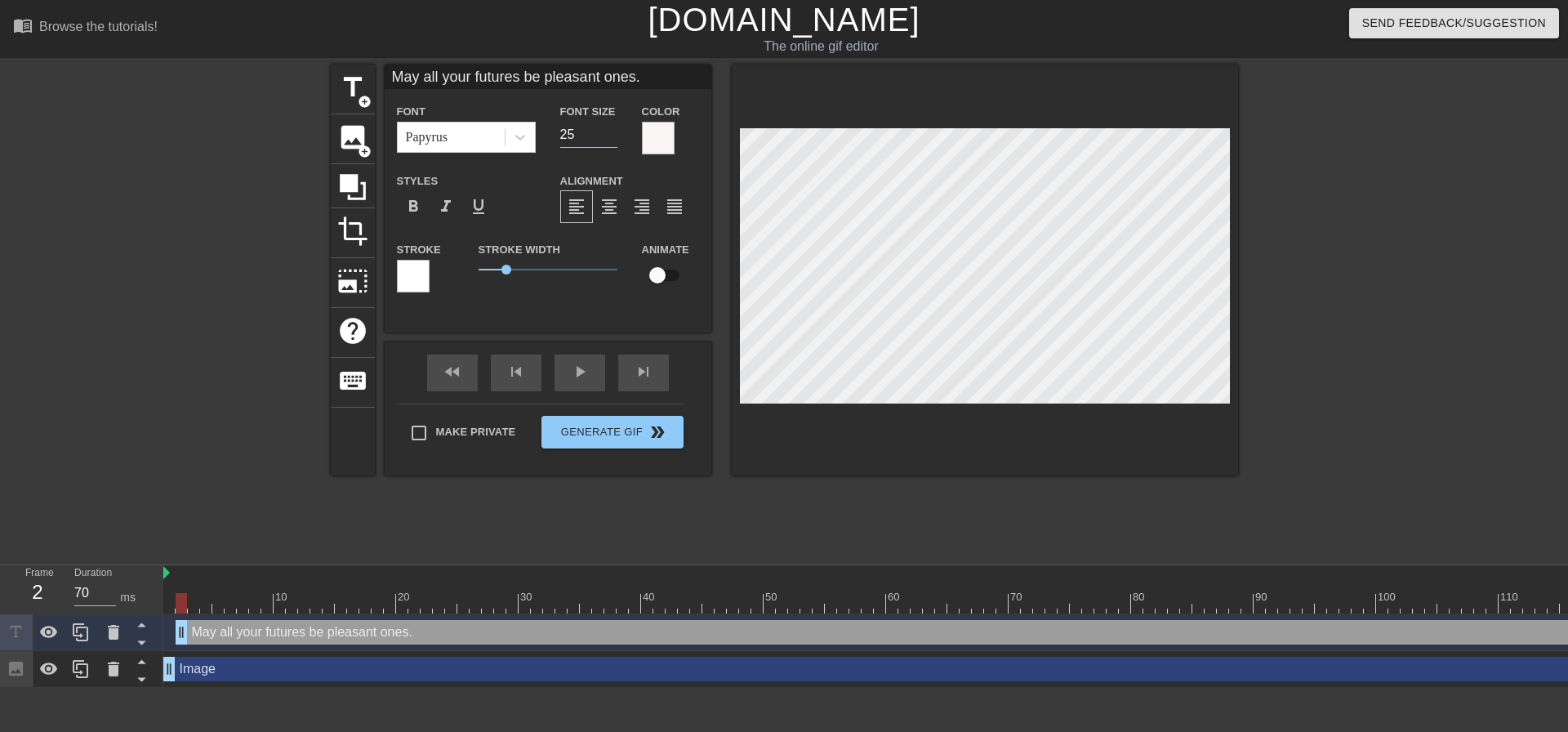
click at [612, 137] on input "25" at bounding box center [589, 135] width 57 height 26
click at [815, 466] on div at bounding box center [985, 269] width 506 height 411
click at [910, 407] on div at bounding box center [985, 269] width 506 height 411
click at [410, 271] on div at bounding box center [413, 276] width 33 height 33
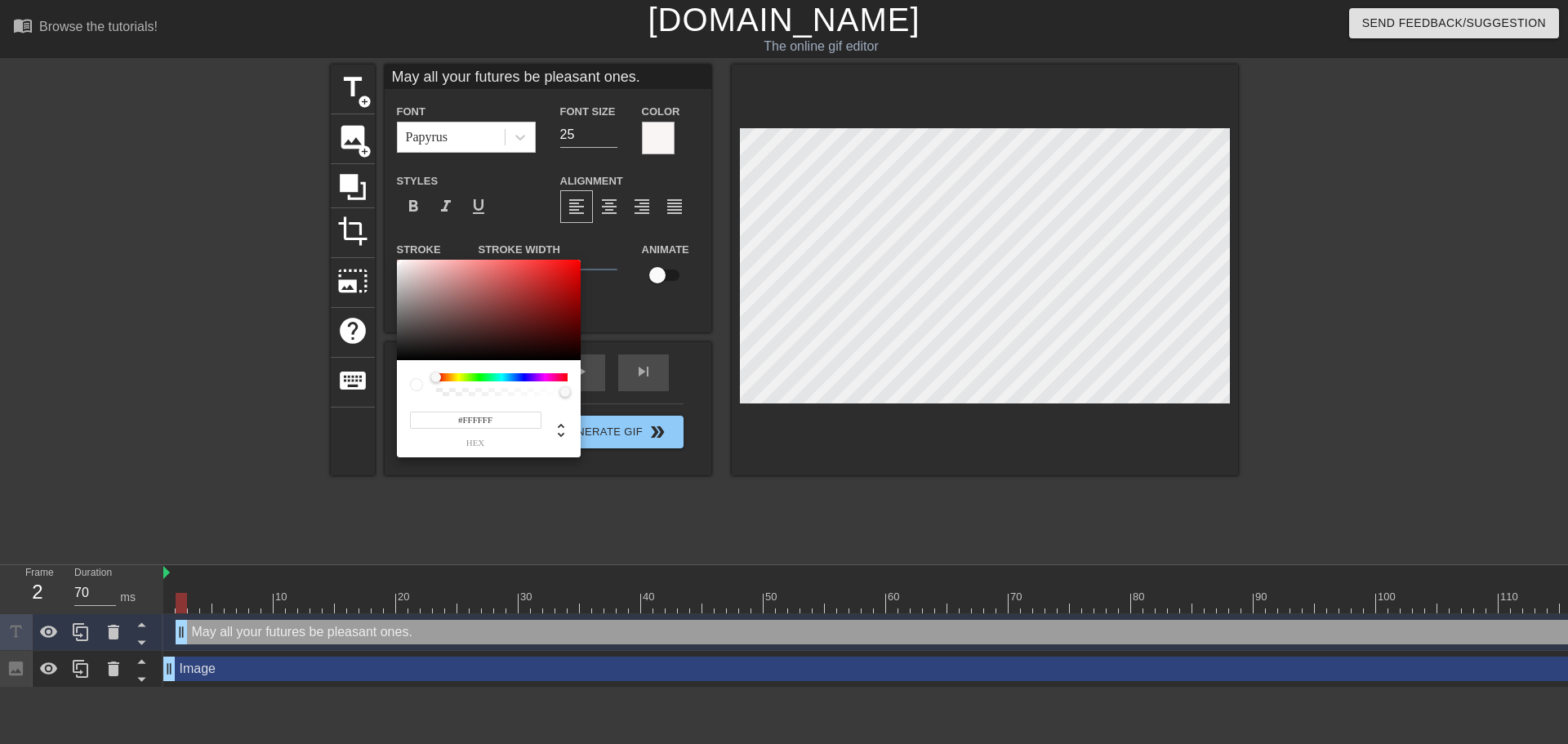
type input "#070707"
click at [401, 358] on div at bounding box center [489, 310] width 184 height 101
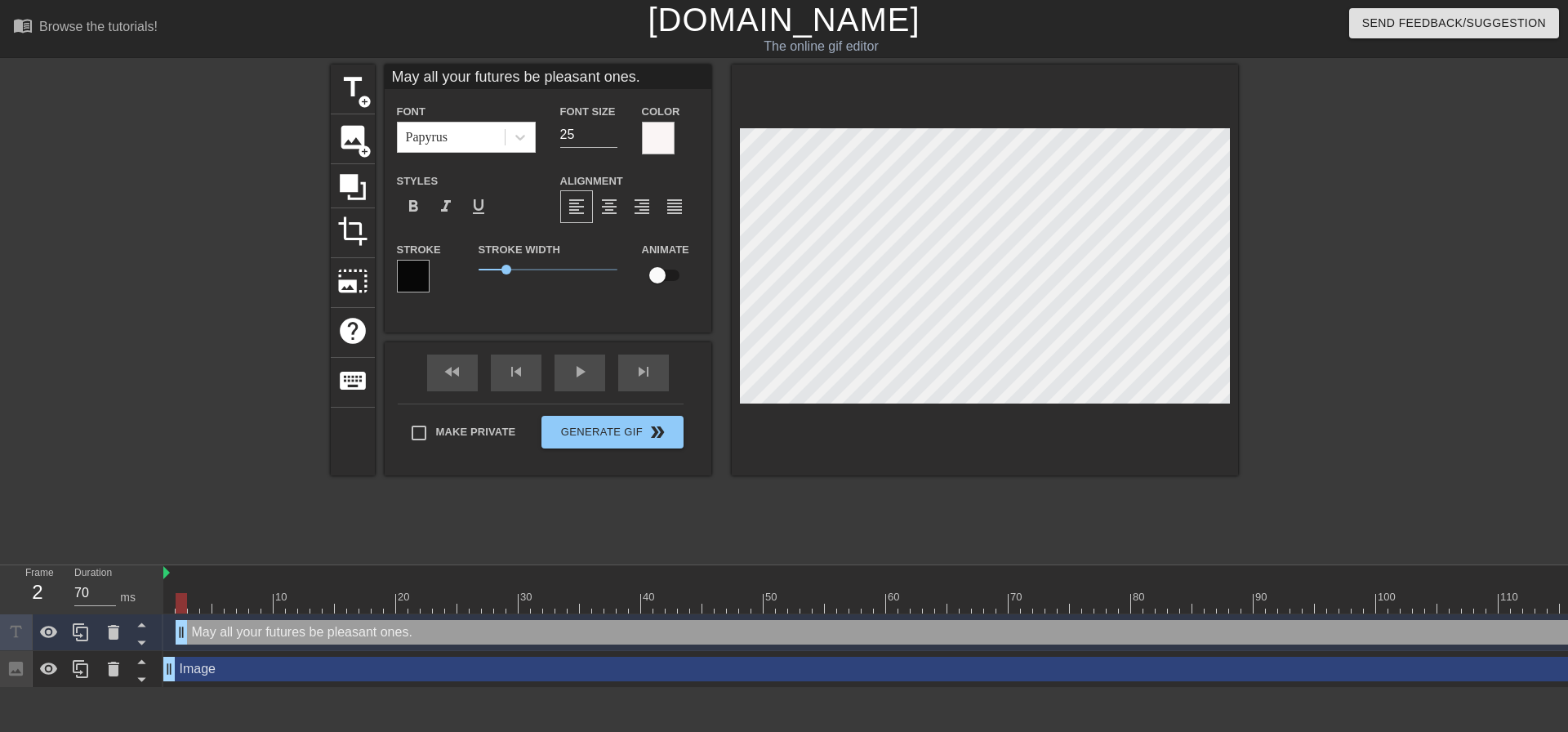
click at [888, 403] on div at bounding box center [985, 269] width 506 height 411
drag, startPoint x: 508, startPoint y: 267, endPoint x: 460, endPoint y: 268, distance: 48.0
click at [460, 268] on div "Stroke Stroke Width 0 Animate" at bounding box center [548, 273] width 327 height 67
drag, startPoint x: 481, startPoint y: 268, endPoint x: 433, endPoint y: 267, distance: 48.0
click at [433, 267] on div "Stroke Stroke Width 0 Animate" at bounding box center [548, 273] width 327 height 67
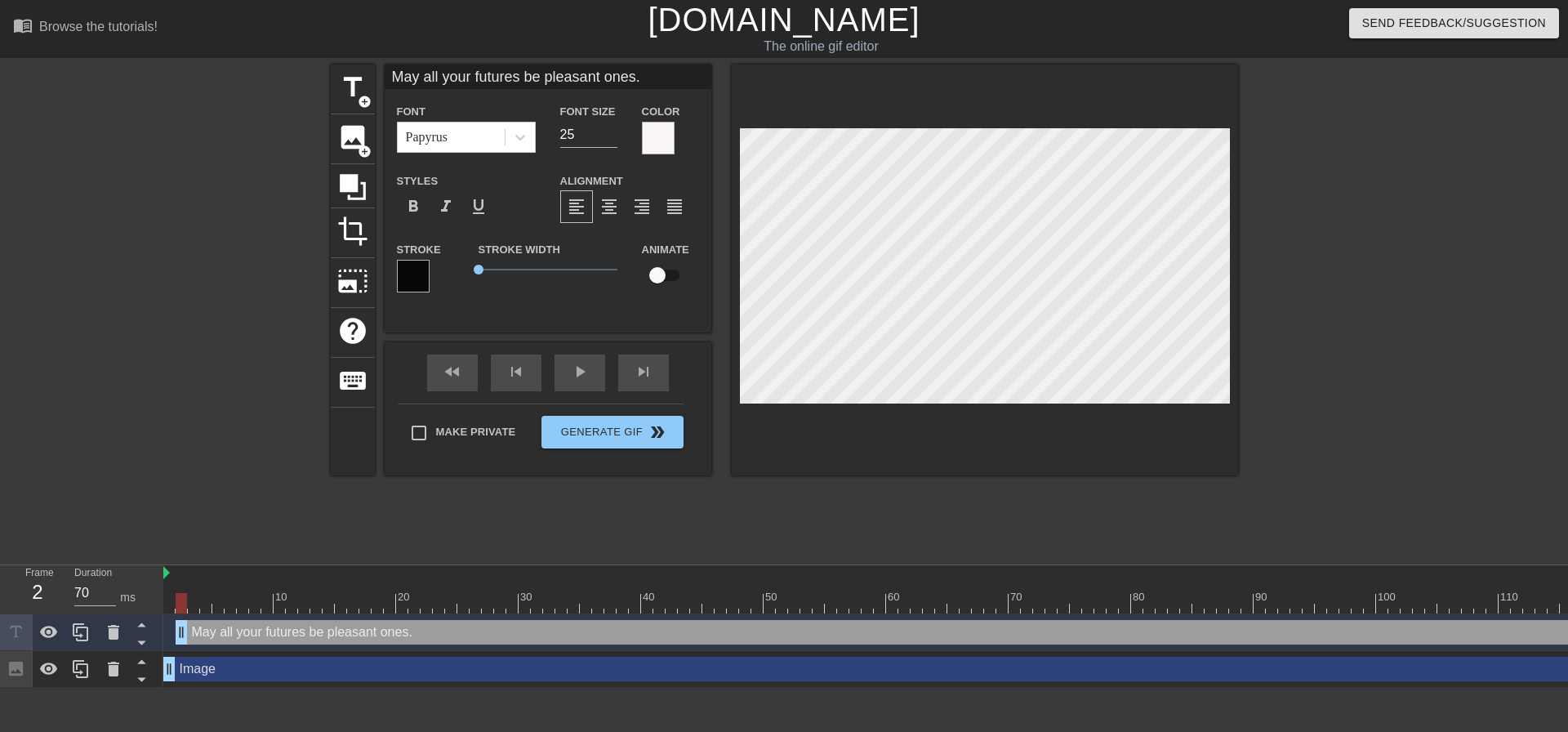
click at [411, 267] on div at bounding box center [413, 276] width 33 height 33
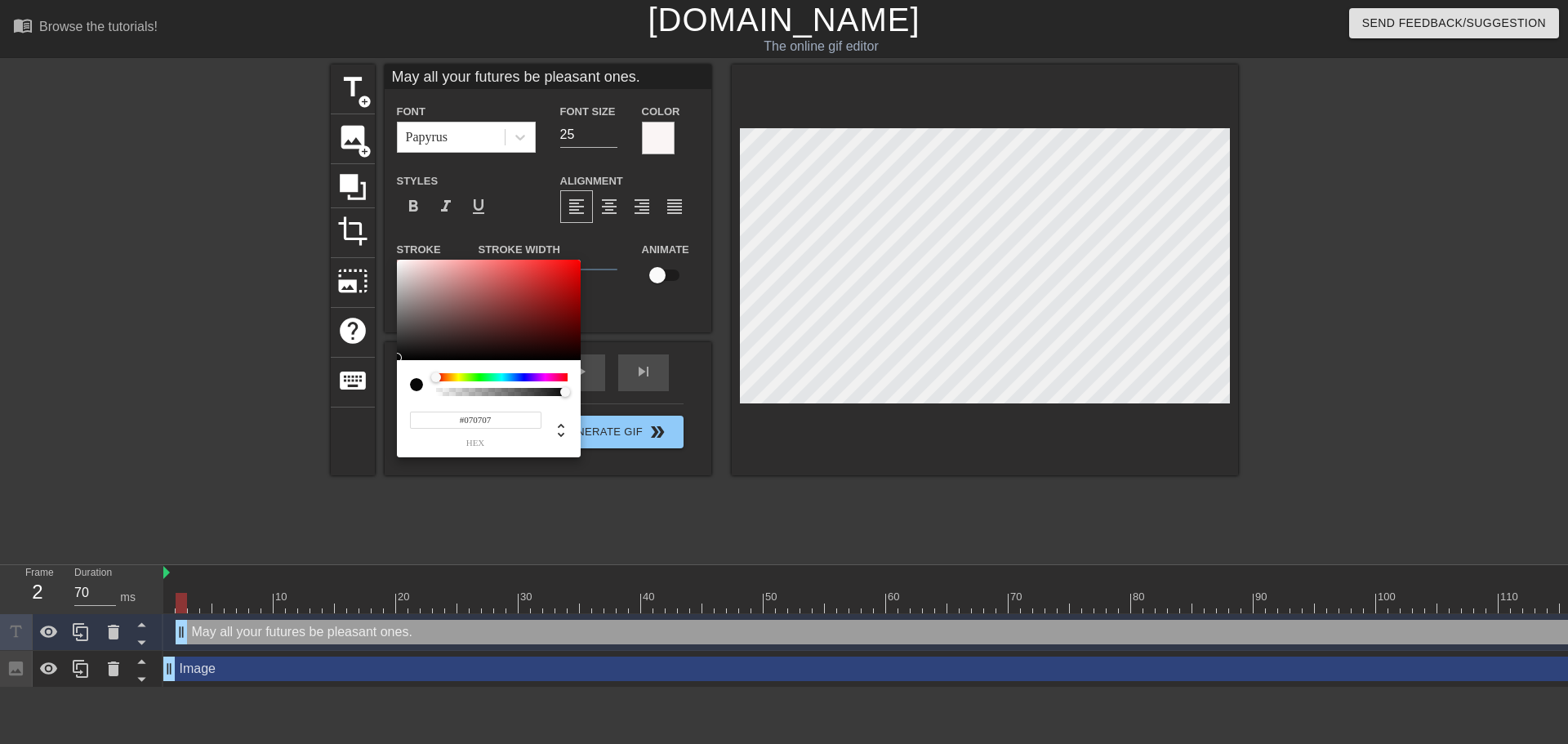
type input "#FAF6F6"
click at [400, 261] on div at bounding box center [489, 310] width 184 height 101
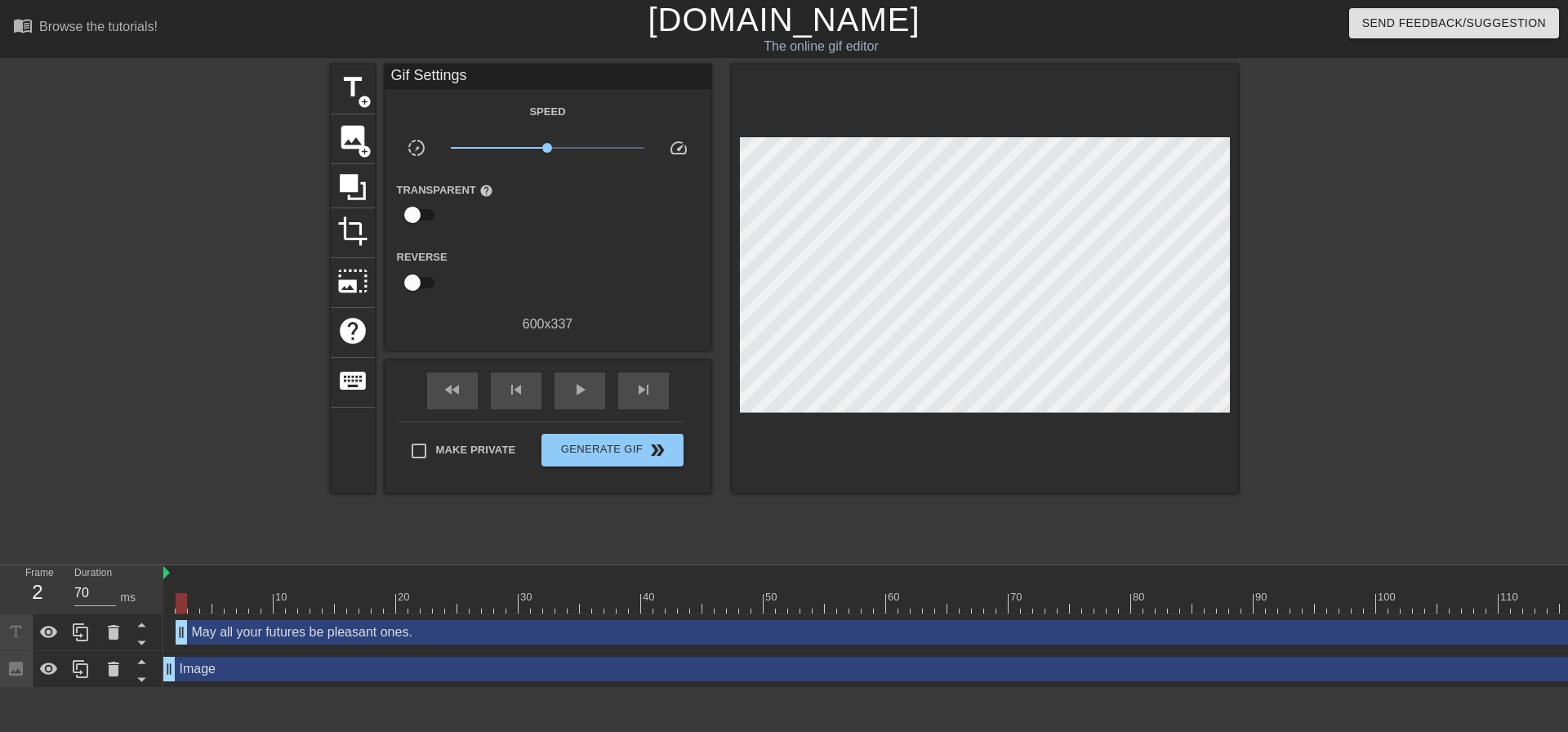
click at [895, 403] on div at bounding box center [985, 279] width 506 height 429
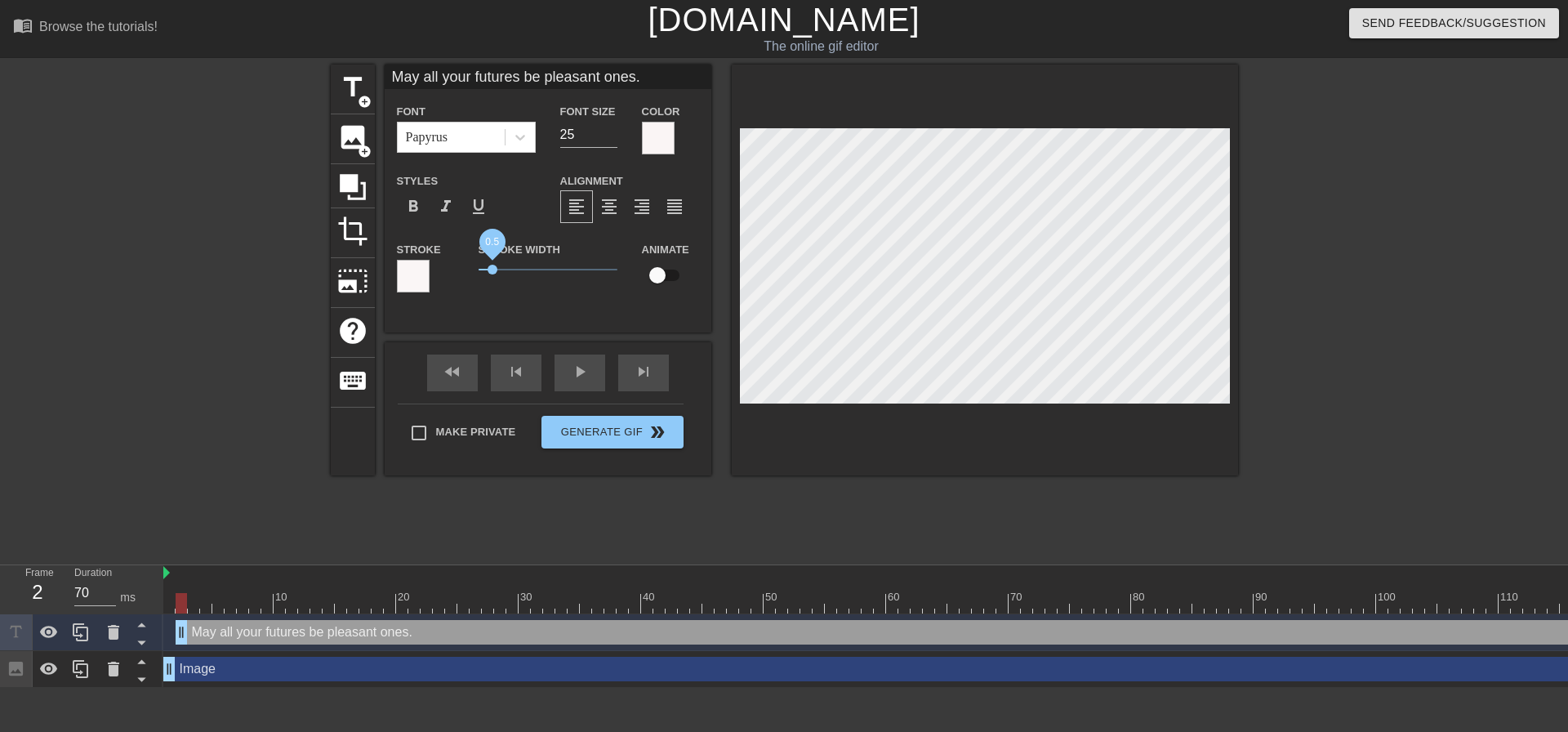
drag, startPoint x: 479, startPoint y: 270, endPoint x: 491, endPoint y: 271, distance: 12.0
click at [491, 271] on span "0.5" at bounding box center [492, 269] width 10 height 10
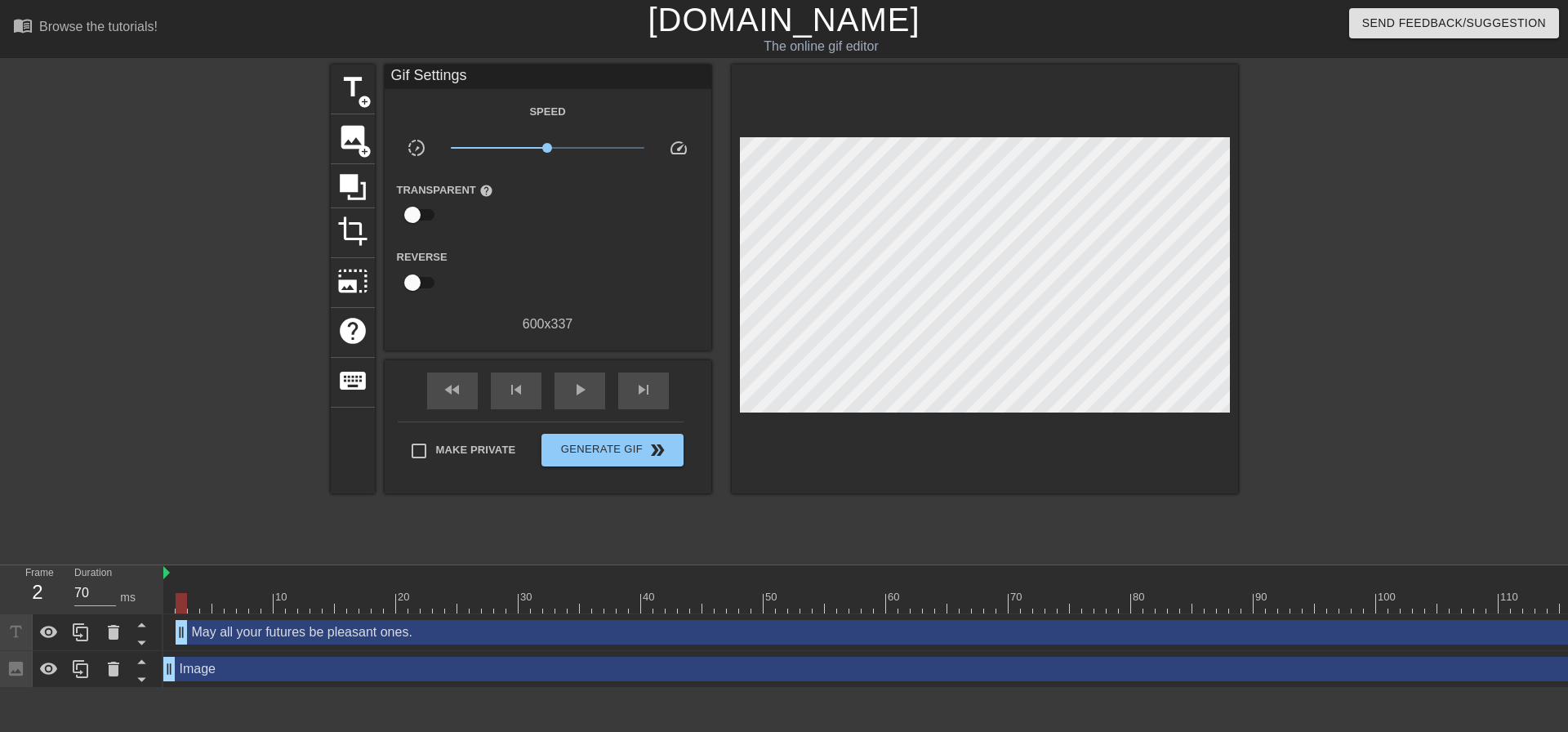
click at [1013, 513] on div "title add_circle image add_circle crop photo_size_select_large help keyboard Gi…" at bounding box center [784, 310] width 907 height 490
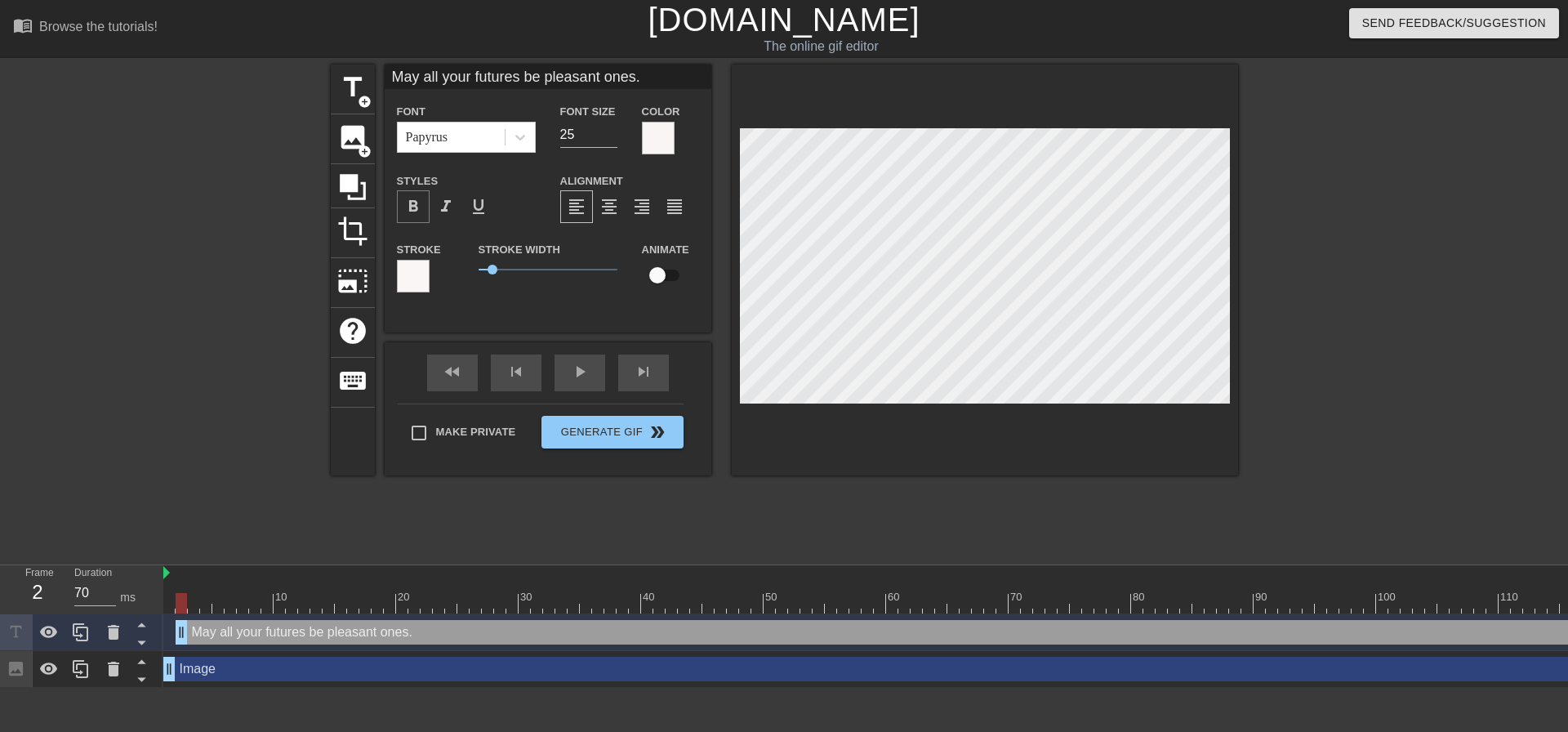
click at [418, 196] on div "format_bold" at bounding box center [413, 207] width 33 height 33
click at [408, 290] on div at bounding box center [413, 276] width 33 height 33
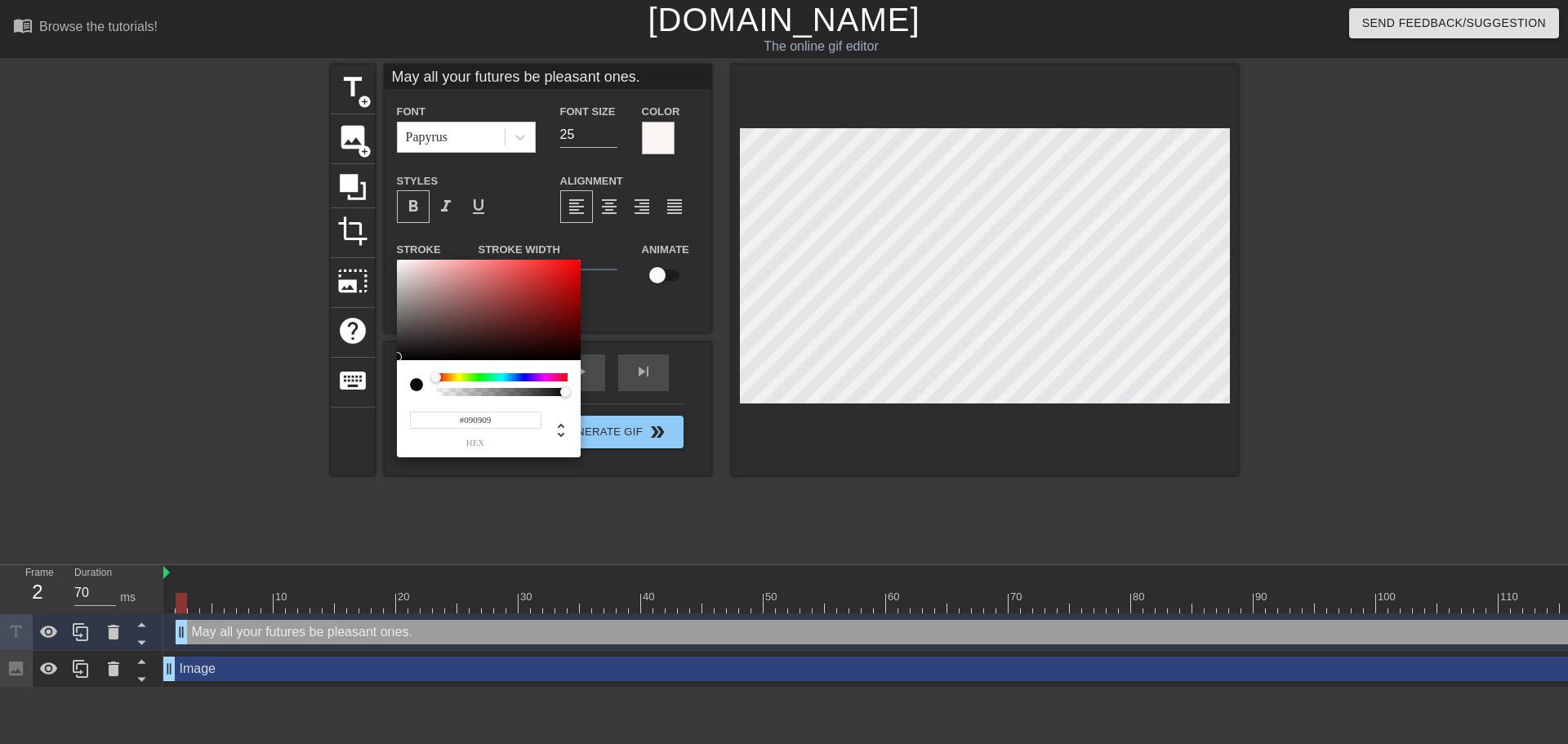
type input "#0B0B0B"
click at [400, 356] on div at bounding box center [489, 310] width 184 height 101
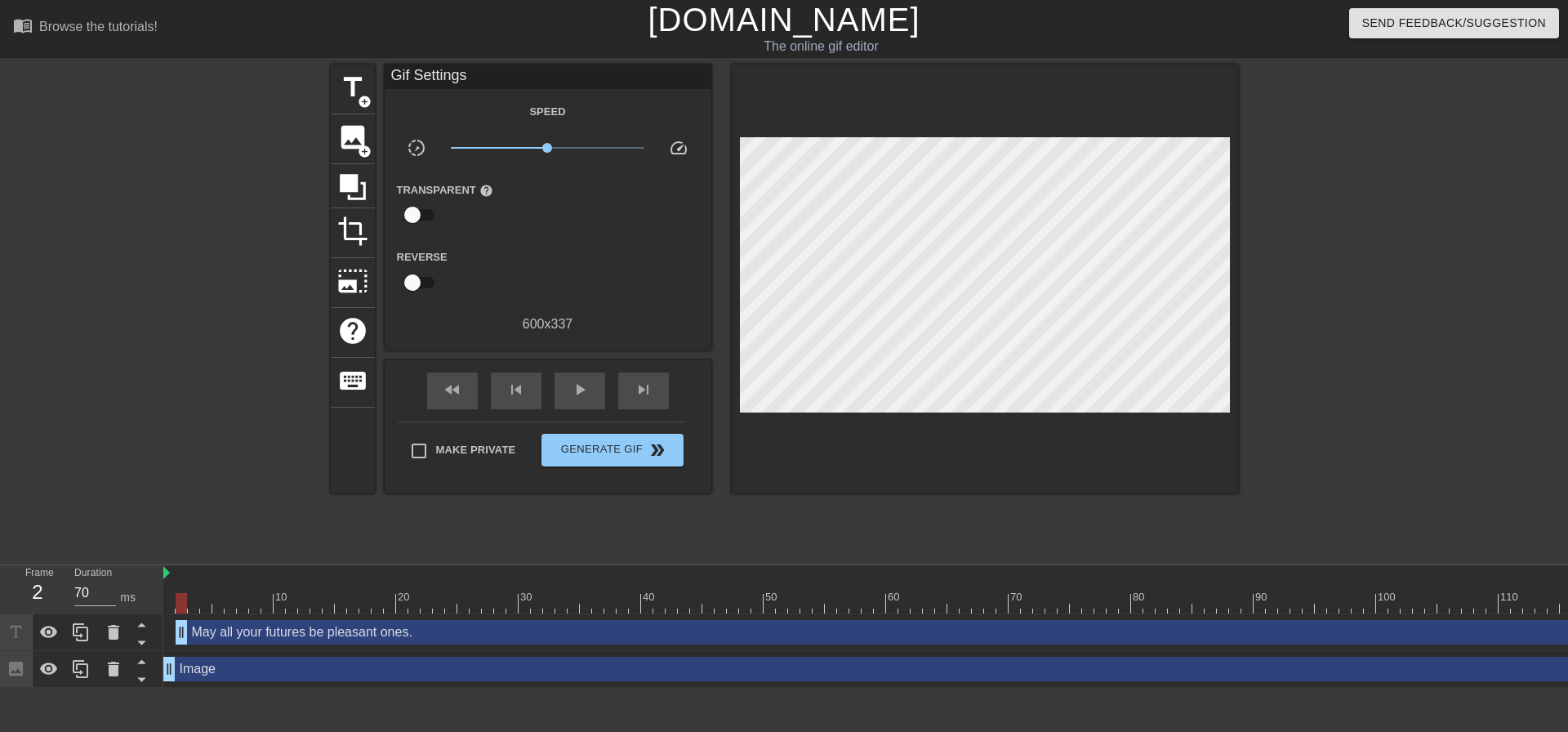
click at [886, 404] on div at bounding box center [985, 279] width 506 height 429
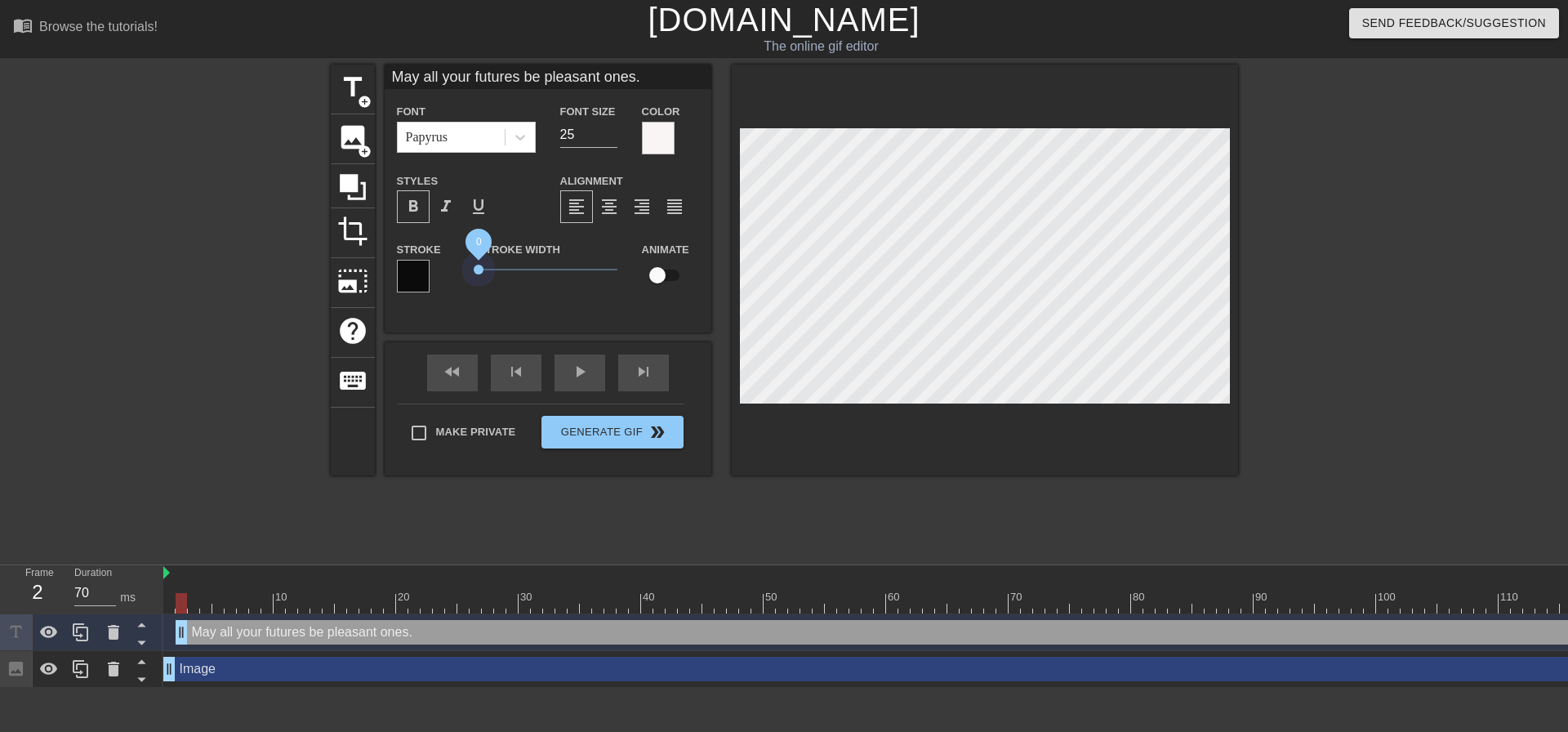
drag, startPoint x: 496, startPoint y: 271, endPoint x: 407, endPoint y: 264, distance: 89.3
click at [407, 264] on div "Stroke Stroke Width 0 Animate" at bounding box center [548, 273] width 327 height 67
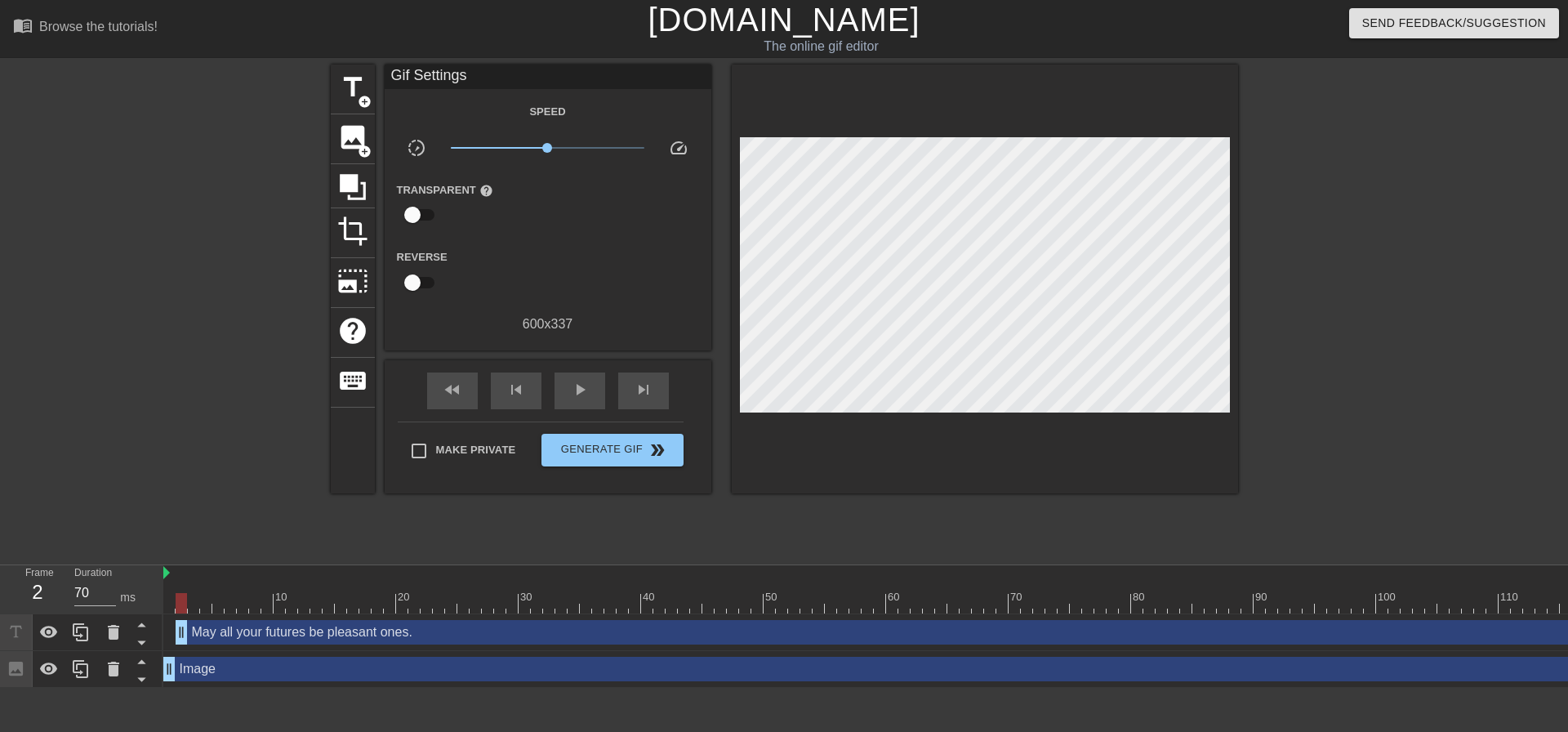
click at [906, 439] on div at bounding box center [985, 279] width 506 height 429
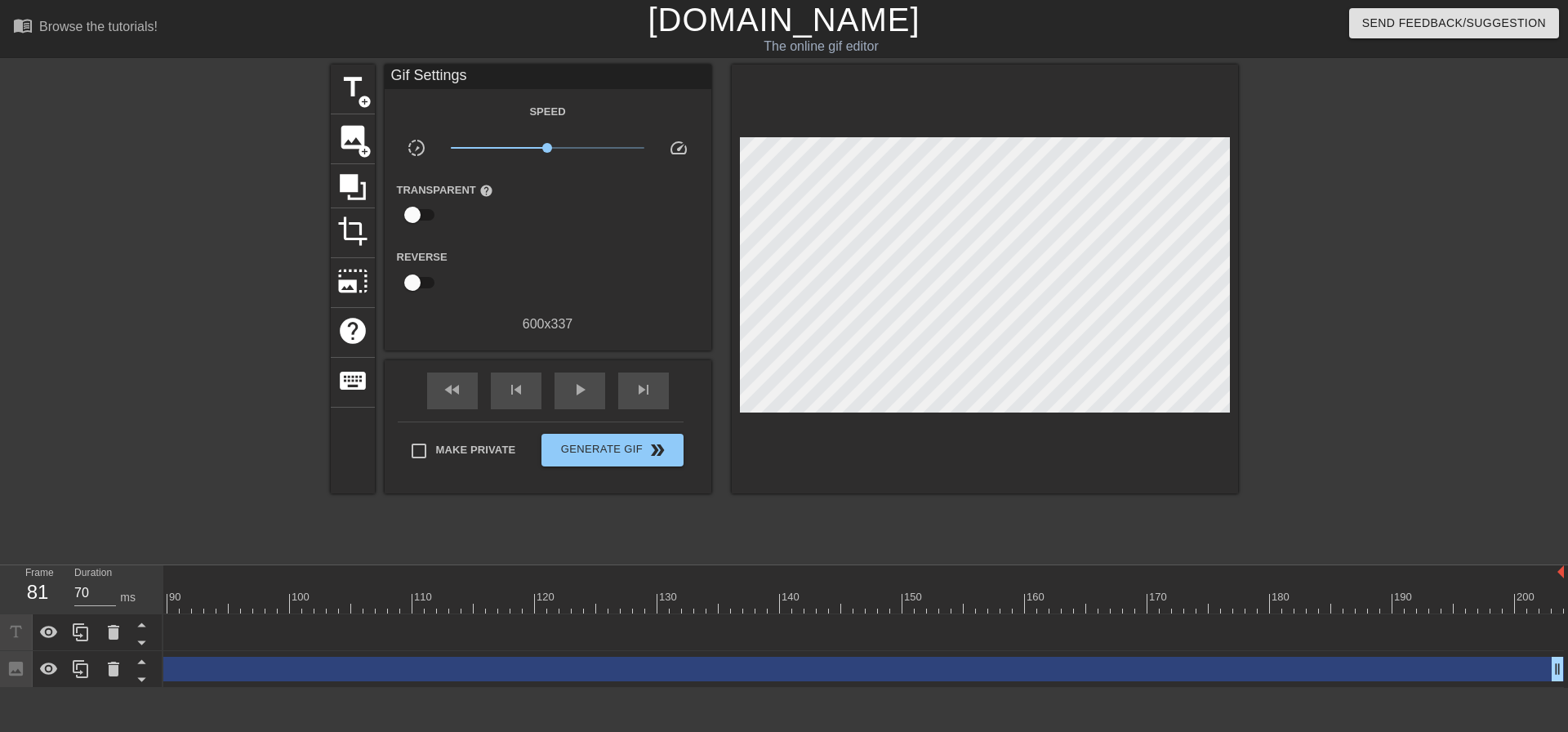
drag, startPoint x: 1554, startPoint y: 631, endPoint x: -25, endPoint y: 514, distance: 1583.3
click at [0, 514] on html "menu_book Browse the tutorials! [DOMAIN_NAME] The online gif editor Send Feedba…" at bounding box center [784, 344] width 1568 height 688
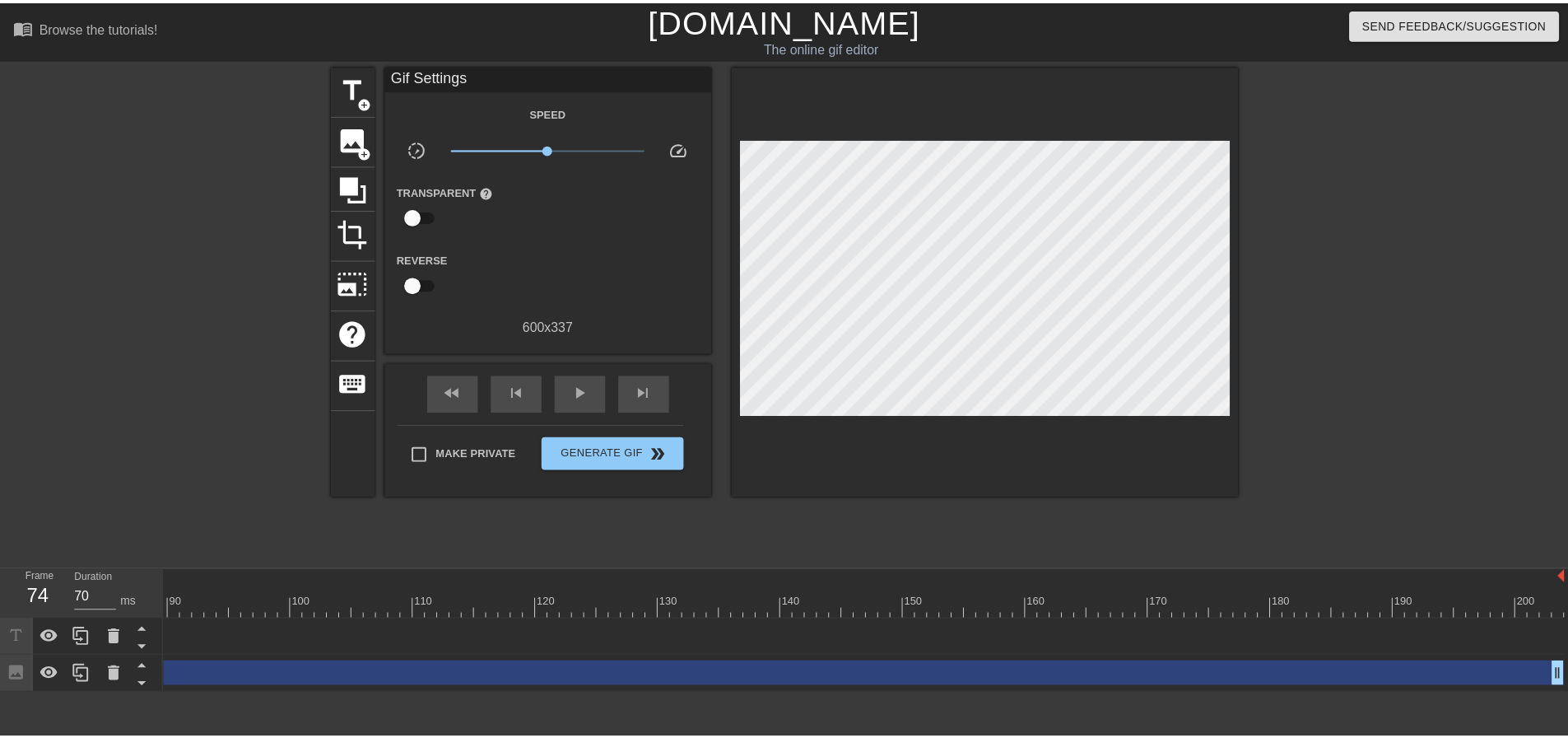
scroll to position [0, 0]
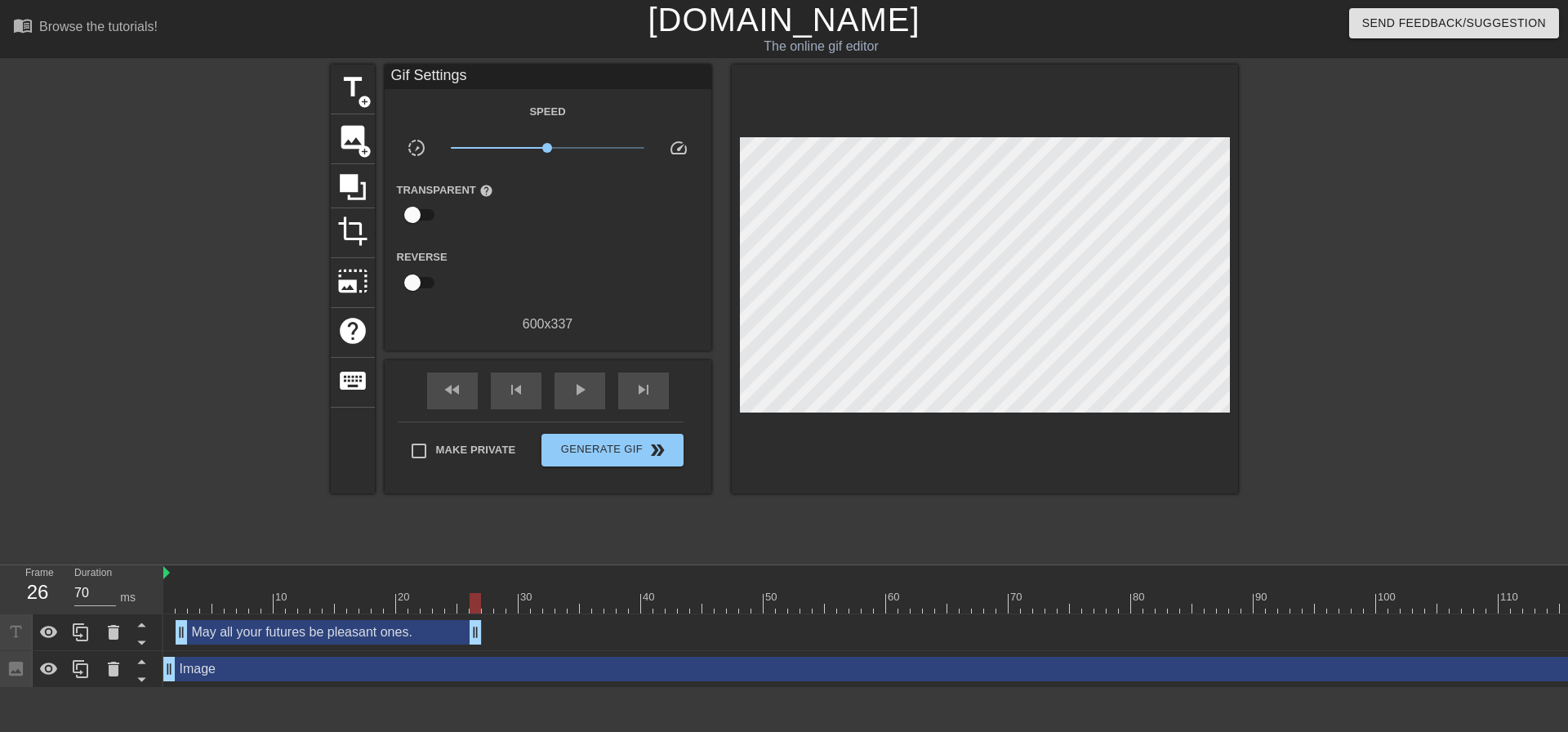
drag, startPoint x: 1063, startPoint y: 628, endPoint x: 470, endPoint y: 582, distance: 594.8
click at [470, 582] on div "10 20 30 40 50 60 70 80 90 100 110 120 130 140 150 160" at bounding box center [865, 626] width 1404 height 123
drag, startPoint x: 474, startPoint y: 635, endPoint x: 631, endPoint y: 635, distance: 157.0
click at [655, 383] on div "skip_next" at bounding box center [643, 391] width 51 height 36
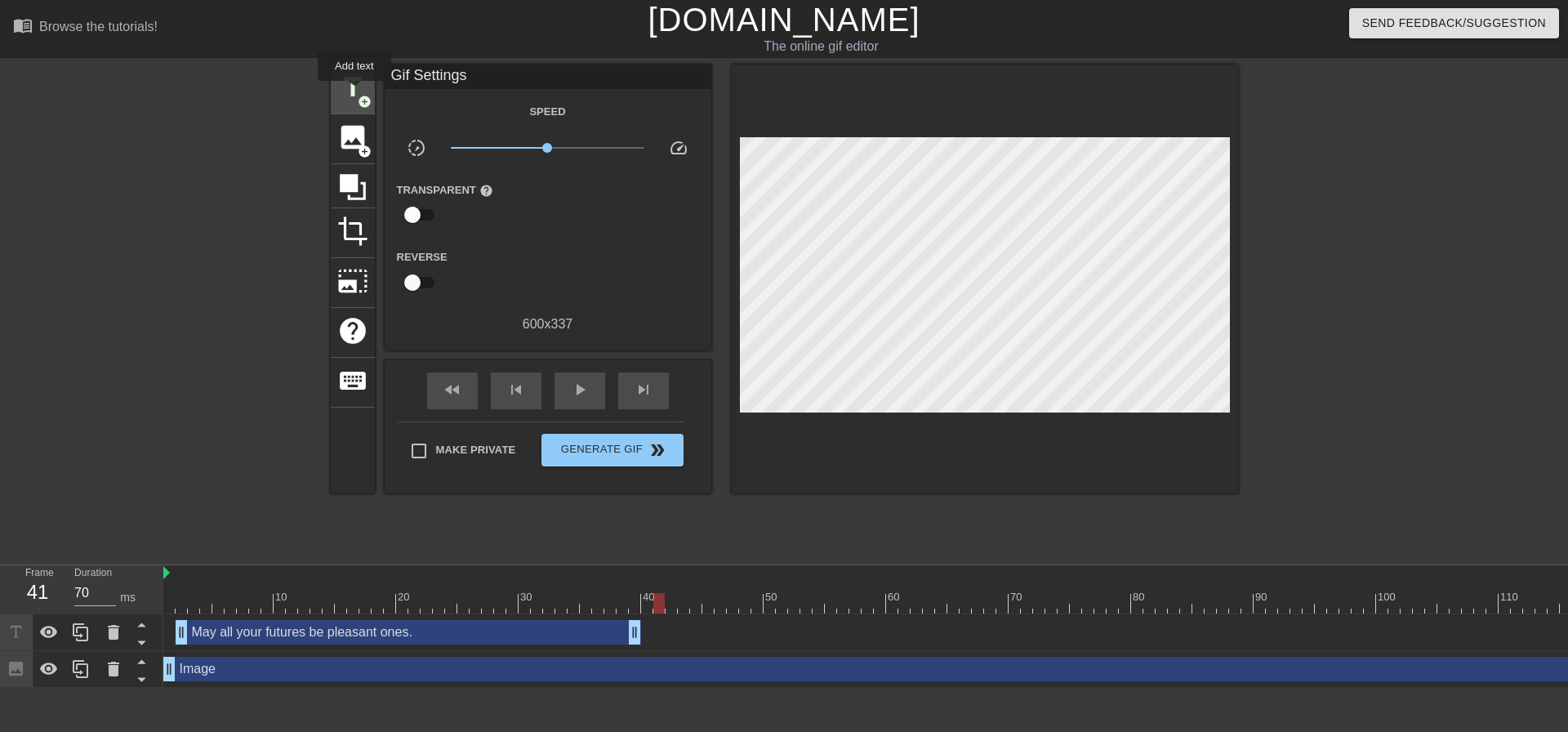
click at [354, 92] on span "title" at bounding box center [353, 87] width 31 height 31
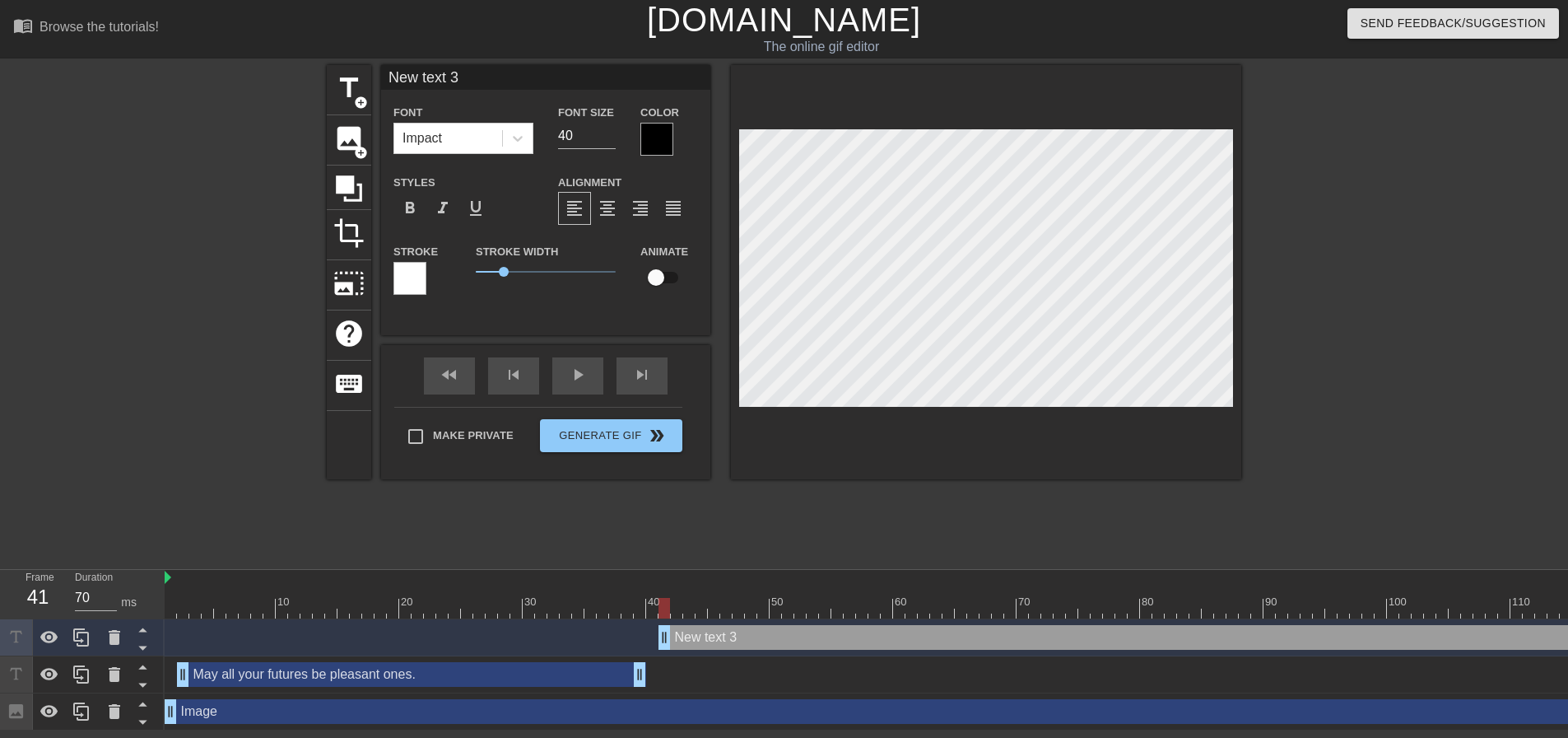
scroll to position [3, 4]
type input "N"
type textarea "N"
type input "No"
type textarea "No"
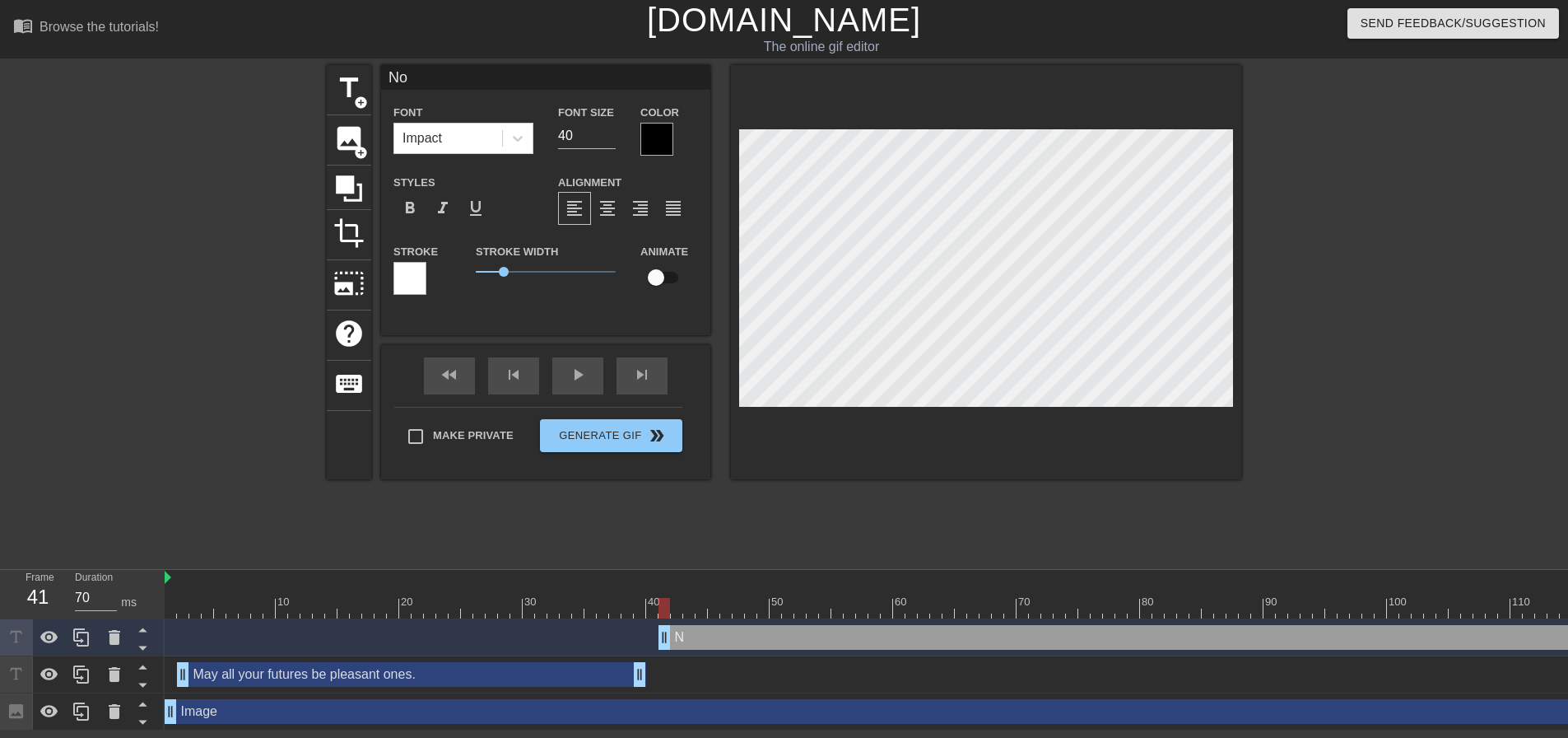
type input "Not"
type textarea "Not"
type input "Not"
type textarea "Not"
type input "Not l"
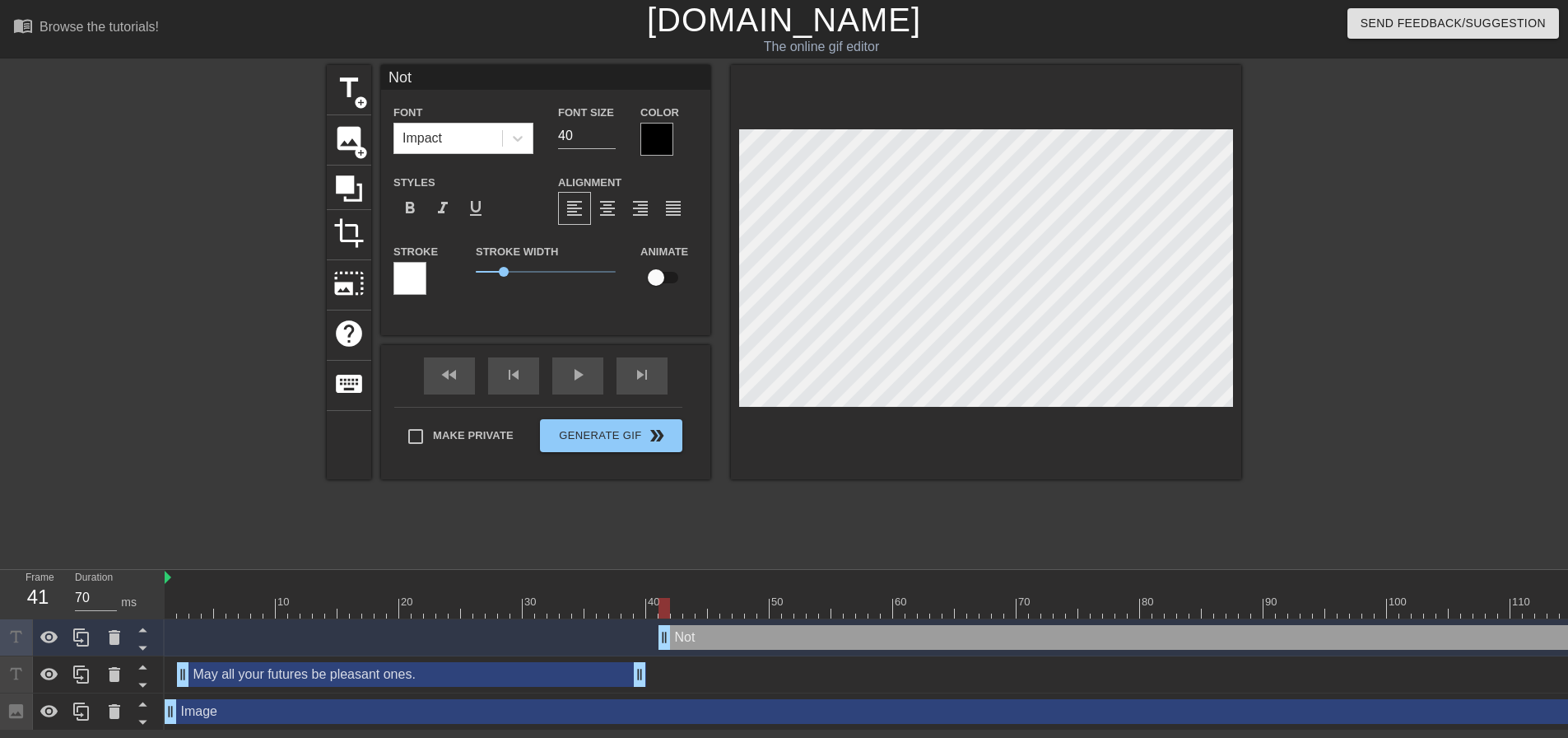
type textarea "Not l"
type input "Not li"
type textarea "Not li"
type input "Not lik"
type textarea "Not lik"
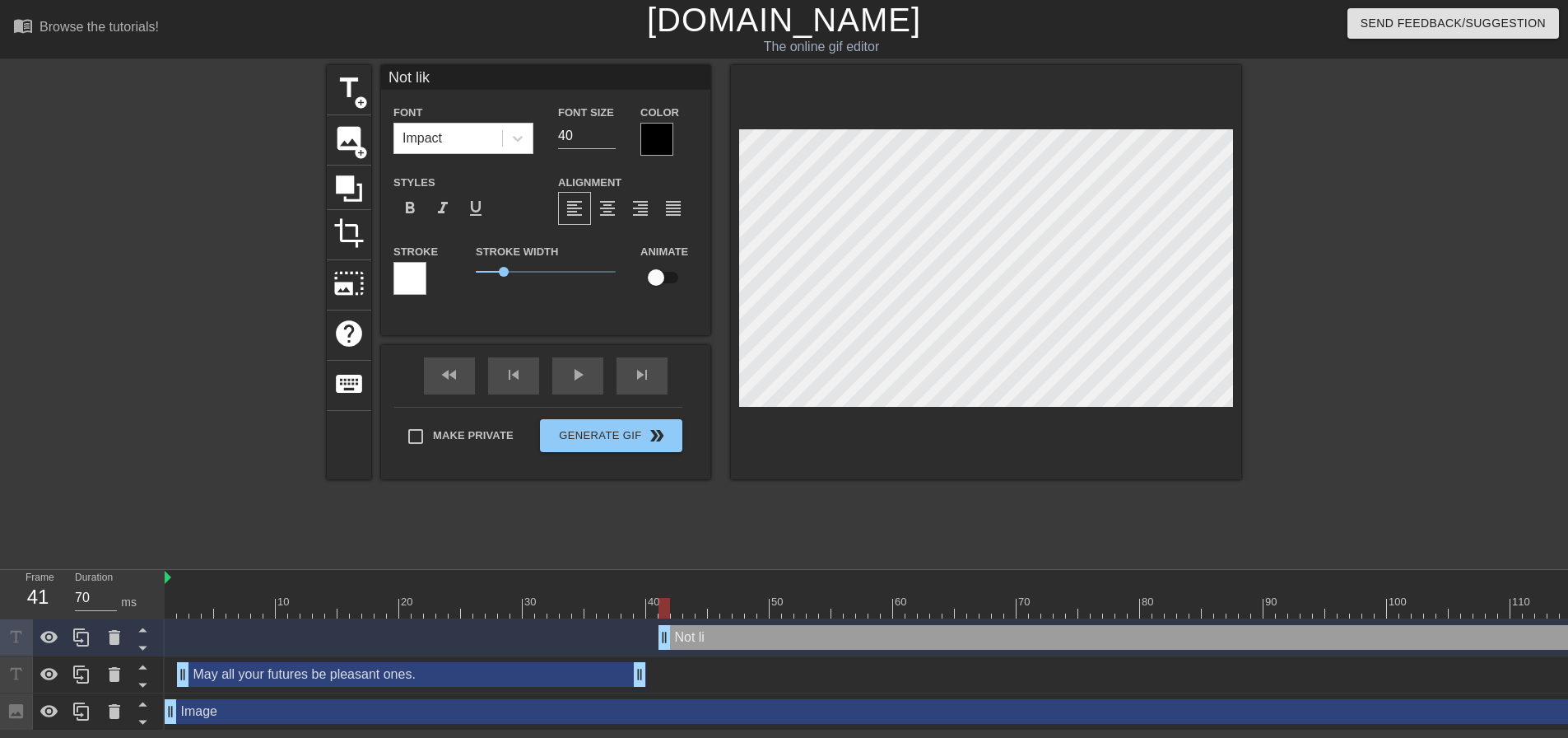
type input "Not like"
type textarea "Not like"
type input "Not like"
type textarea "Not like"
type input "Not like t"
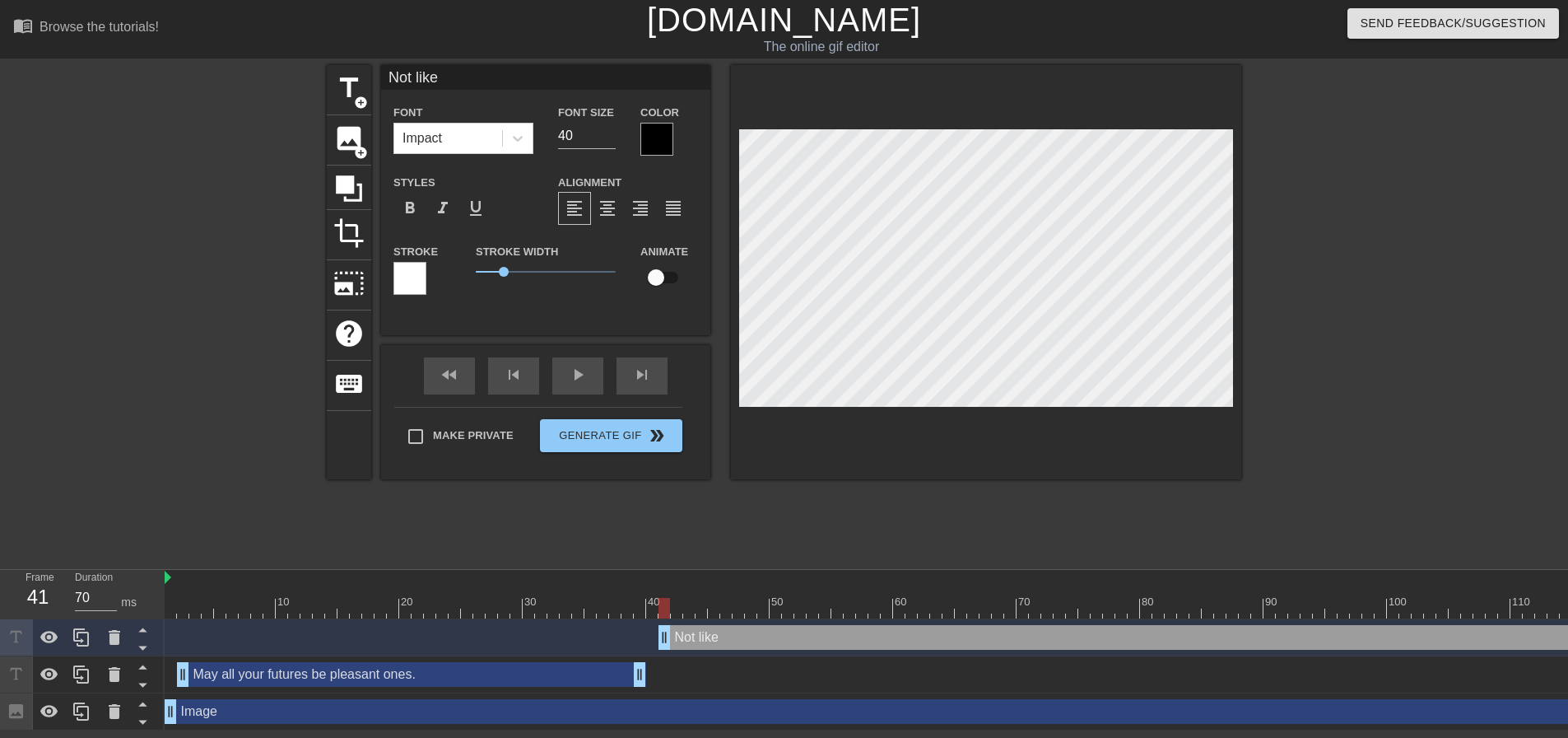
type textarea "Not like t"
type input "Not like th"
type textarea "Not like th"
type input "Not like the"
type textarea "Not like the"
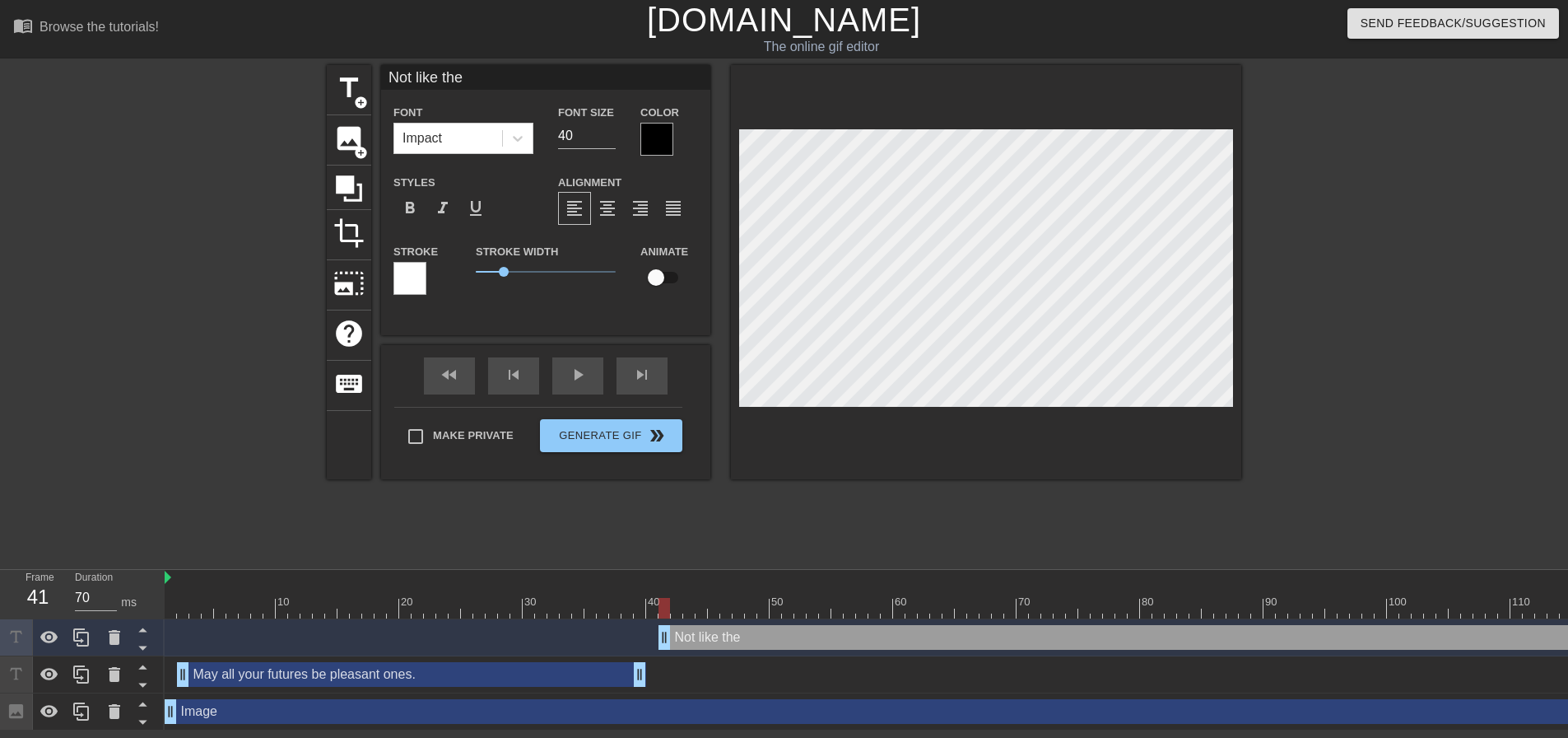
type input "Not like the"
type textarea "Not like the"
type input "Not like the p"
type textarea "Not like the p"
type input "Not like the pr"
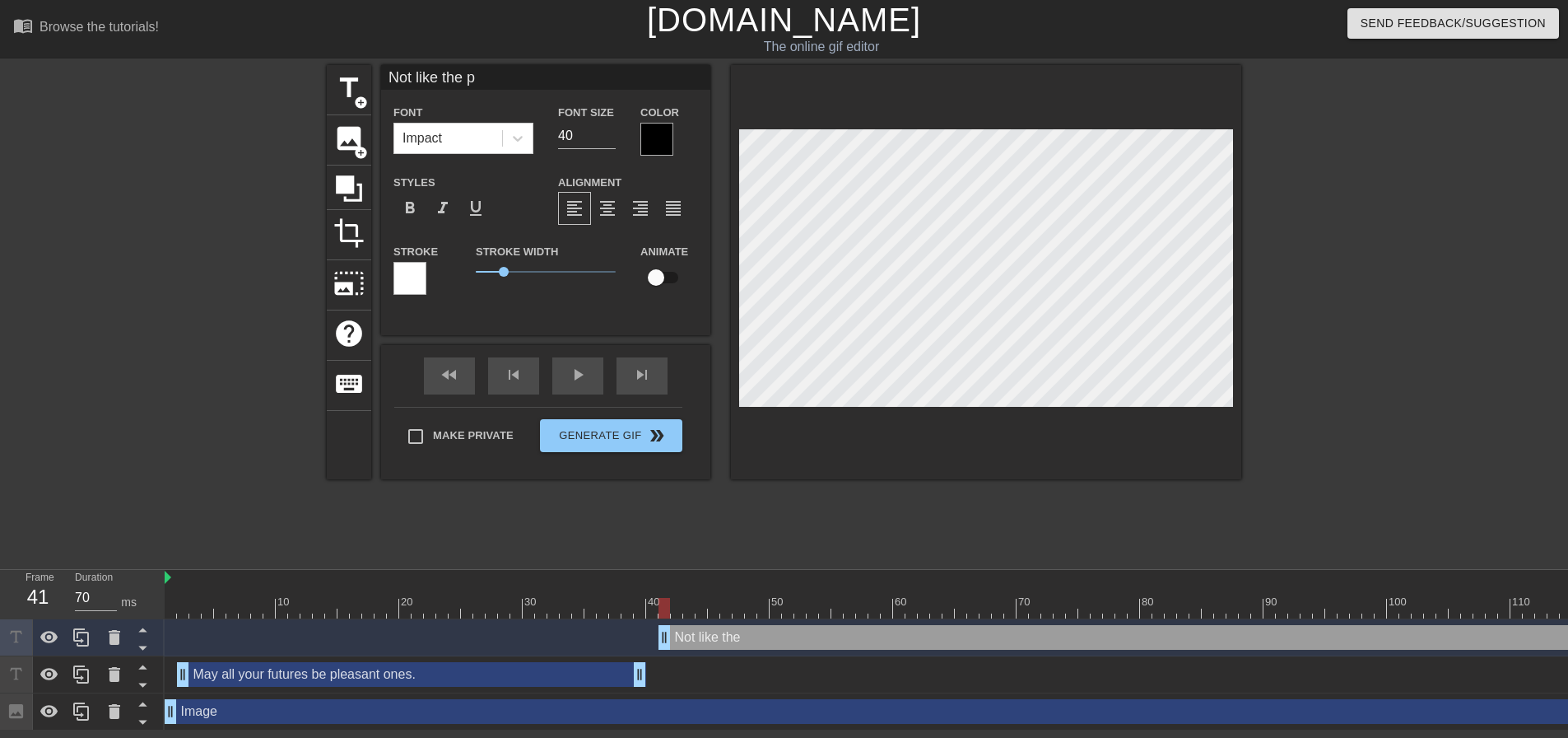
type textarea "Not like the pr"
type input "Not like the pre"
type textarea "Not like the pre"
type input "Not like the pres"
type textarea "Not like the pres"
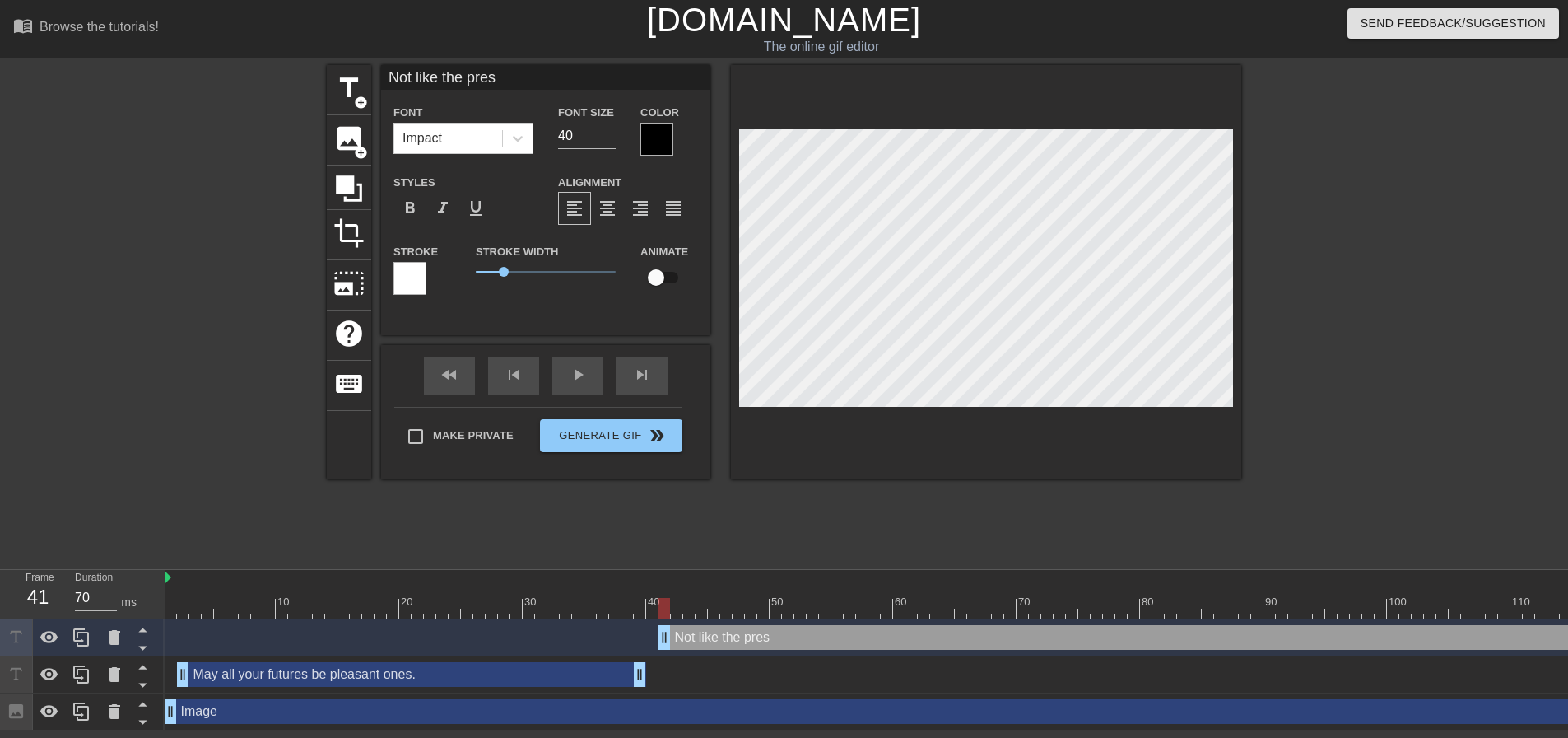
type input "Not like the prese"
type textarea "Not like the prese"
type input "Not like the presen"
type textarea "Not like the presen"
type input "Not like the present"
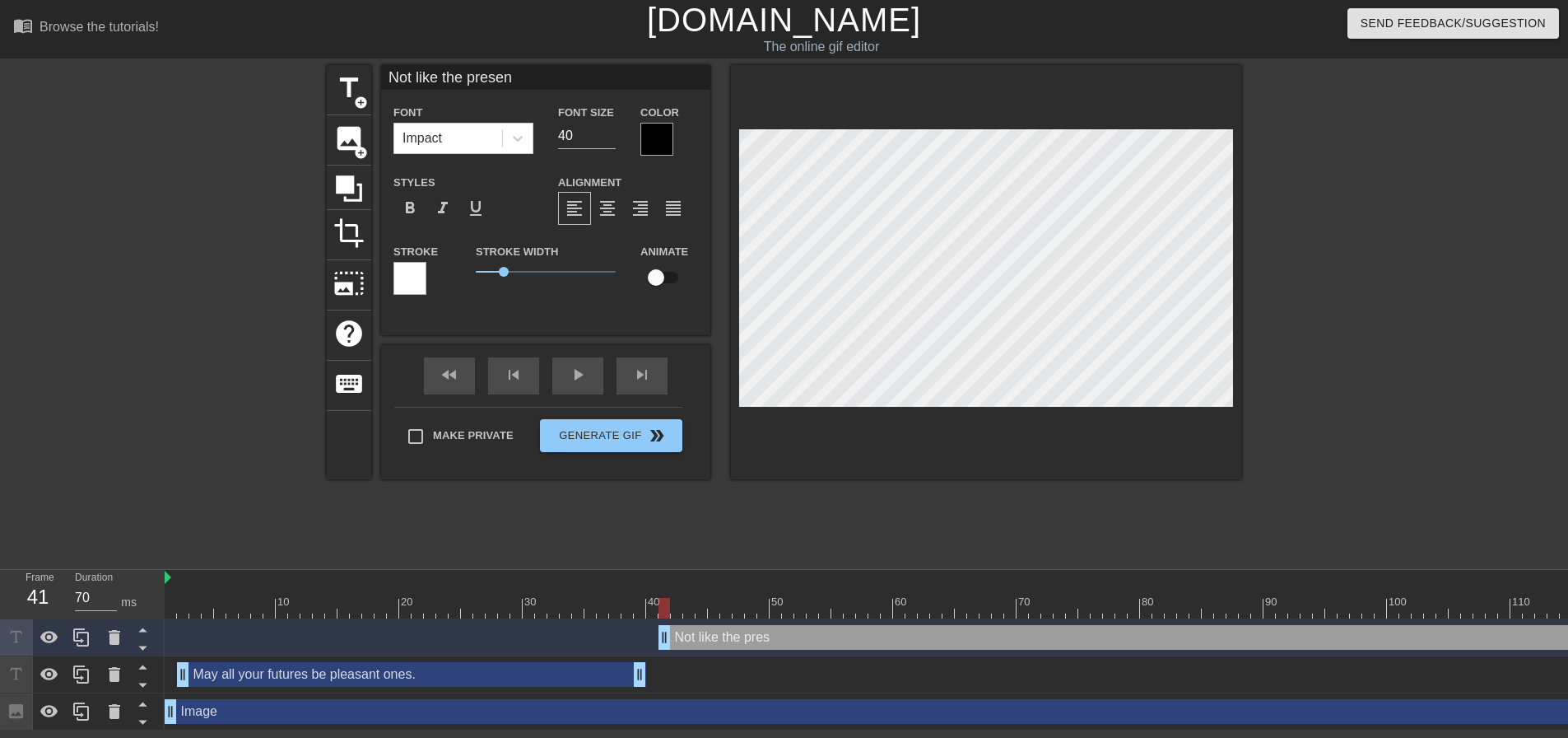
type textarea "Not like the present"
type input "Not like the present"
type textarea "Not like the present"
click at [1171, 448] on div at bounding box center [986, 272] width 510 height 414
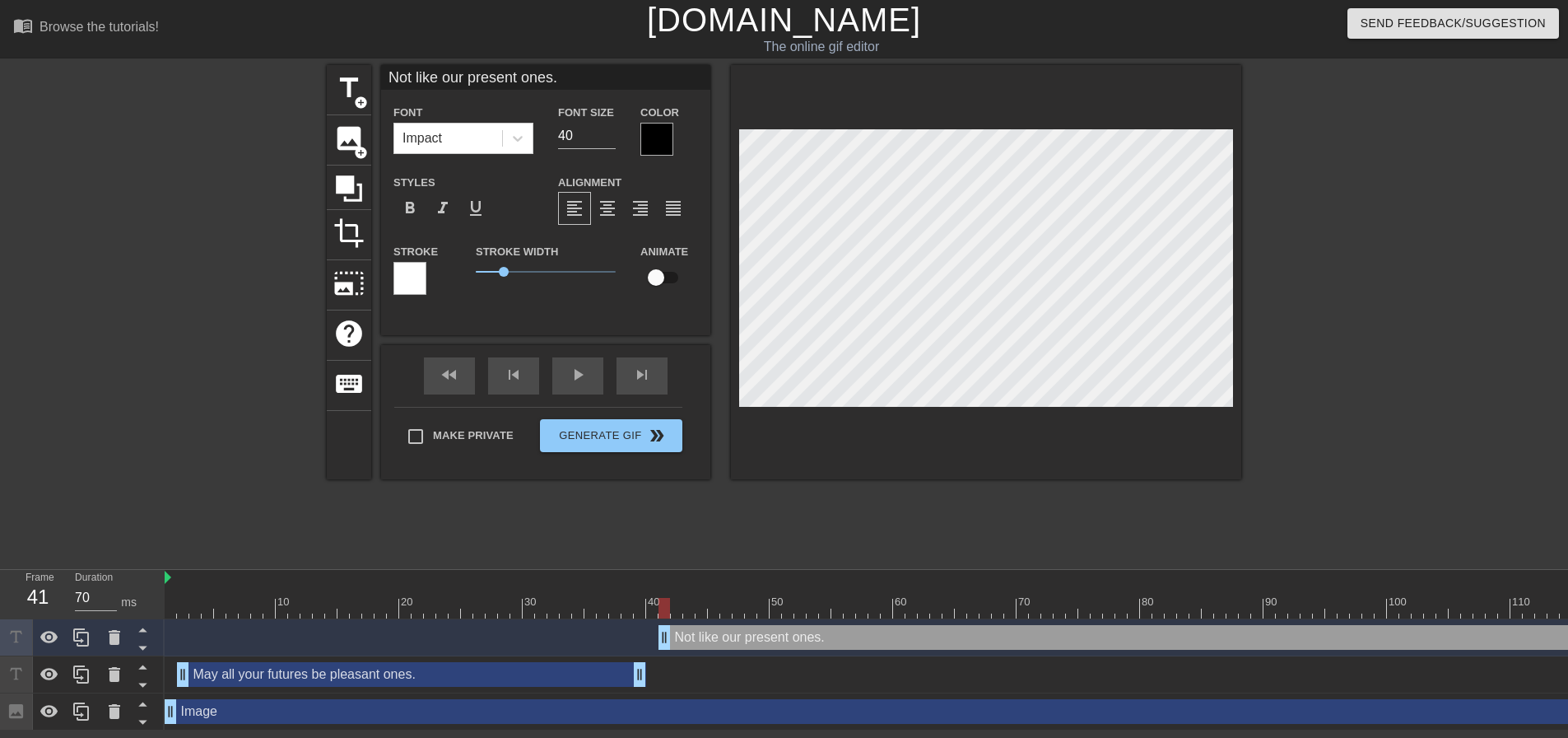
drag, startPoint x: 573, startPoint y: 136, endPoint x: 549, endPoint y: 135, distance: 24.0
click at [549, 135] on div "Font Size 40" at bounding box center [587, 129] width 83 height 53
click at [510, 142] on icon at bounding box center [517, 139] width 17 height 17
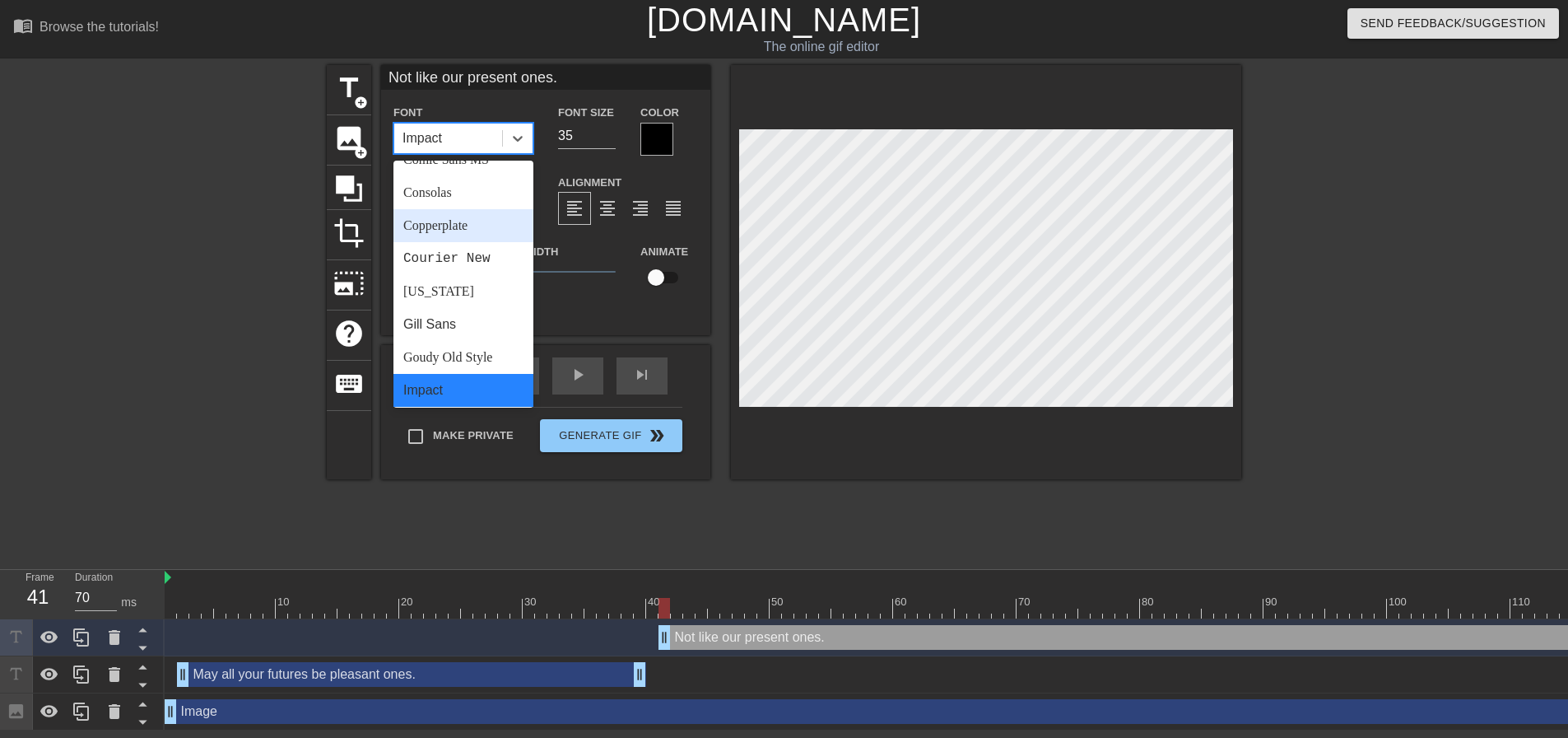
scroll to position [247, 0]
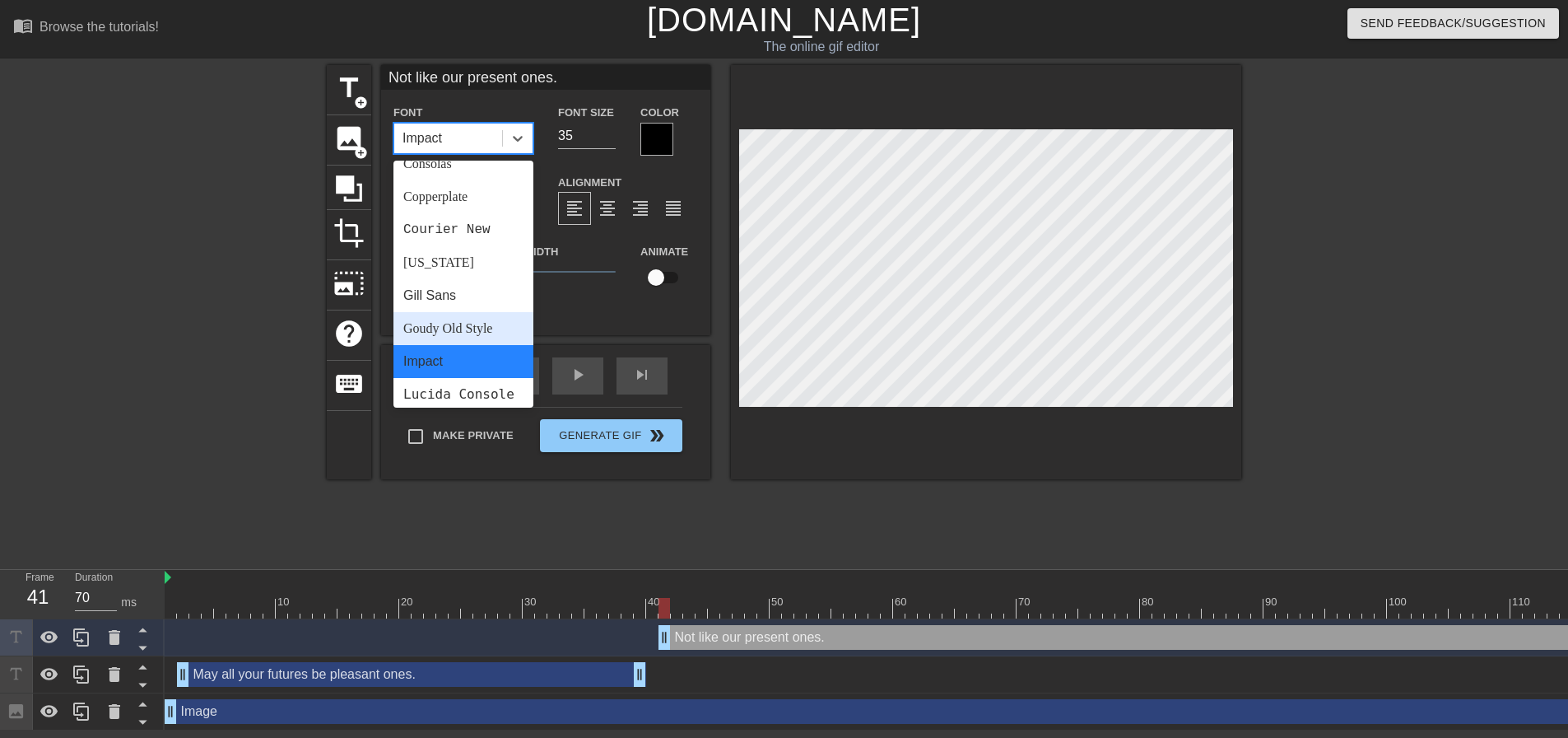
click at [487, 319] on div "Goudy Old Style" at bounding box center [463, 329] width 140 height 33
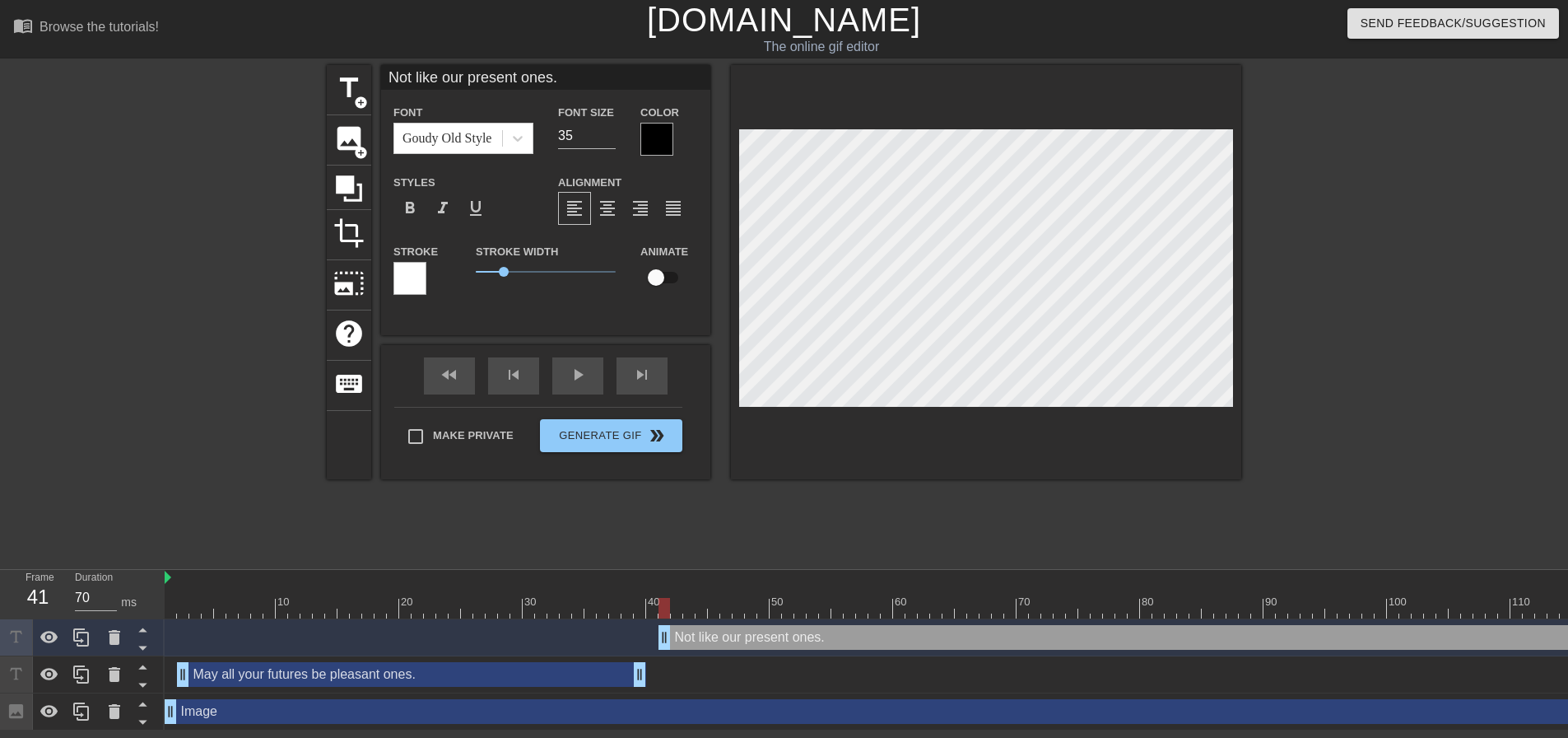
click at [666, 140] on div at bounding box center [657, 140] width 33 height 33
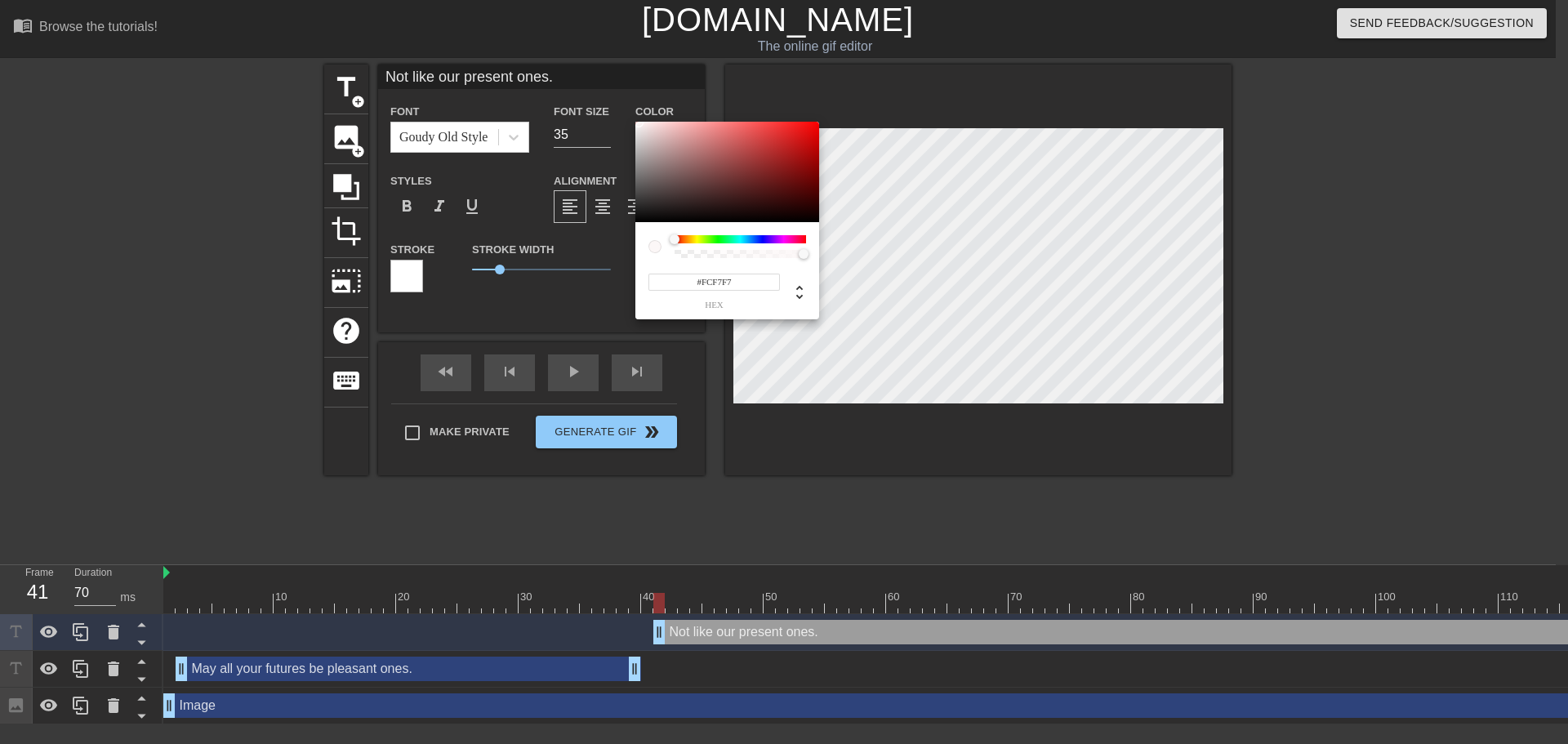
click at [639, 123] on div at bounding box center [727, 172] width 184 height 101
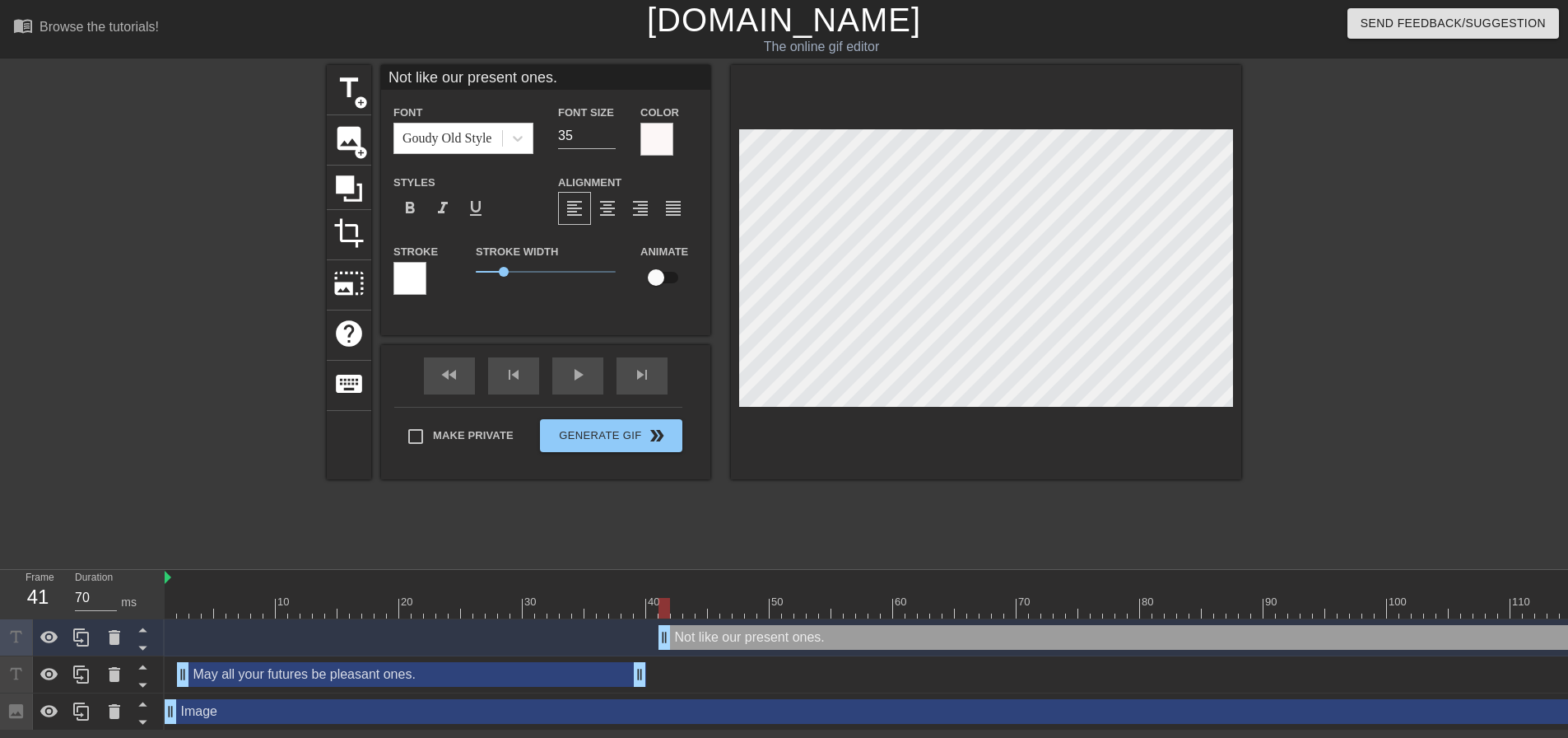
click at [415, 278] on div at bounding box center [410, 278] width 33 height 33
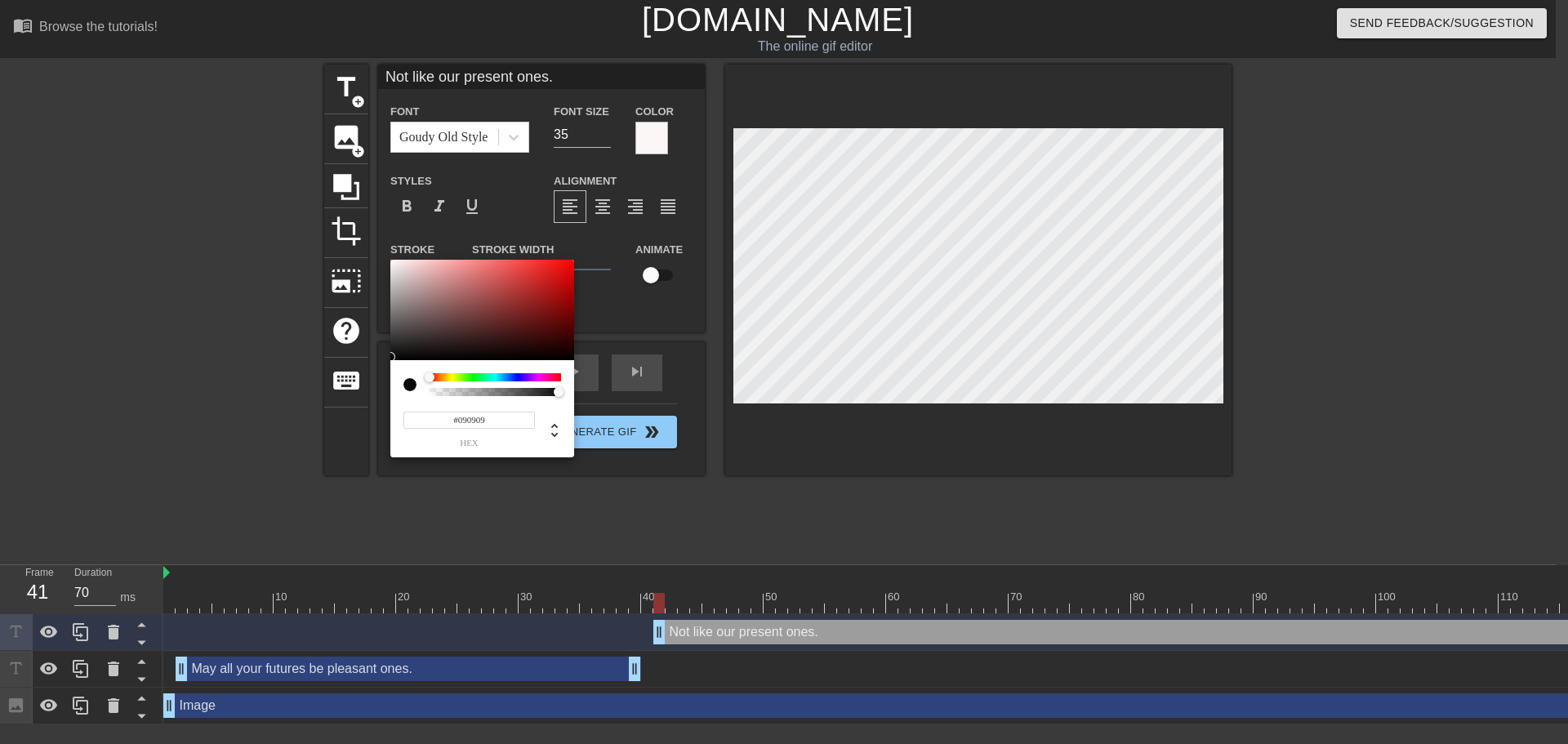
click at [393, 357] on div at bounding box center [482, 310] width 184 height 101
drag, startPoint x: 724, startPoint y: 415, endPoint x: 758, endPoint y: 413, distance: 34.1
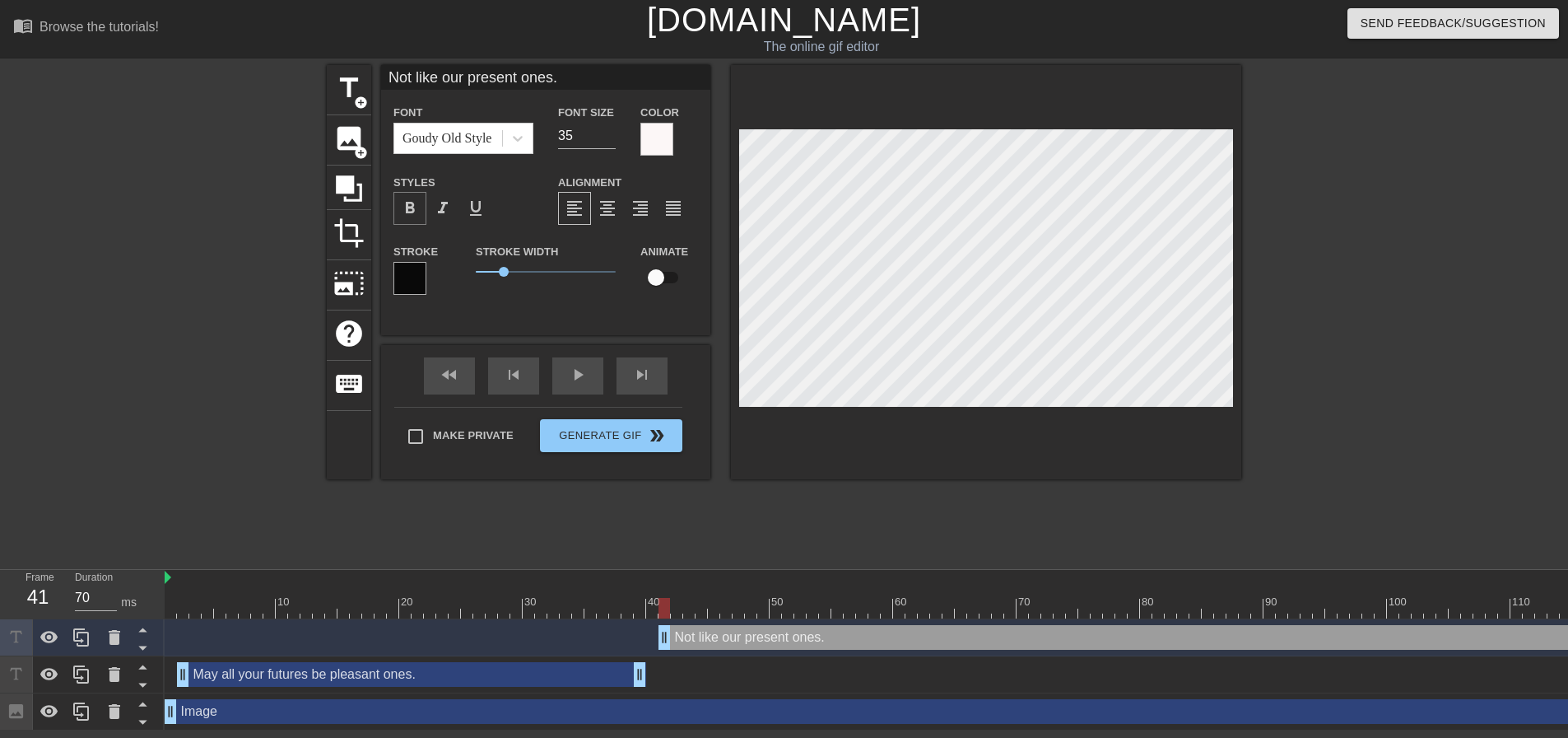
click at [406, 194] on div "format_bold" at bounding box center [410, 208] width 33 height 33
drag, startPoint x: 461, startPoint y: 263, endPoint x: 437, endPoint y: 261, distance: 24.1
click at [437, 261] on div "Stroke Stroke Width 0 Animate" at bounding box center [545, 275] width 329 height 68
click at [948, 434] on div at bounding box center [986, 272] width 510 height 414
click at [957, 411] on div at bounding box center [986, 272] width 510 height 414
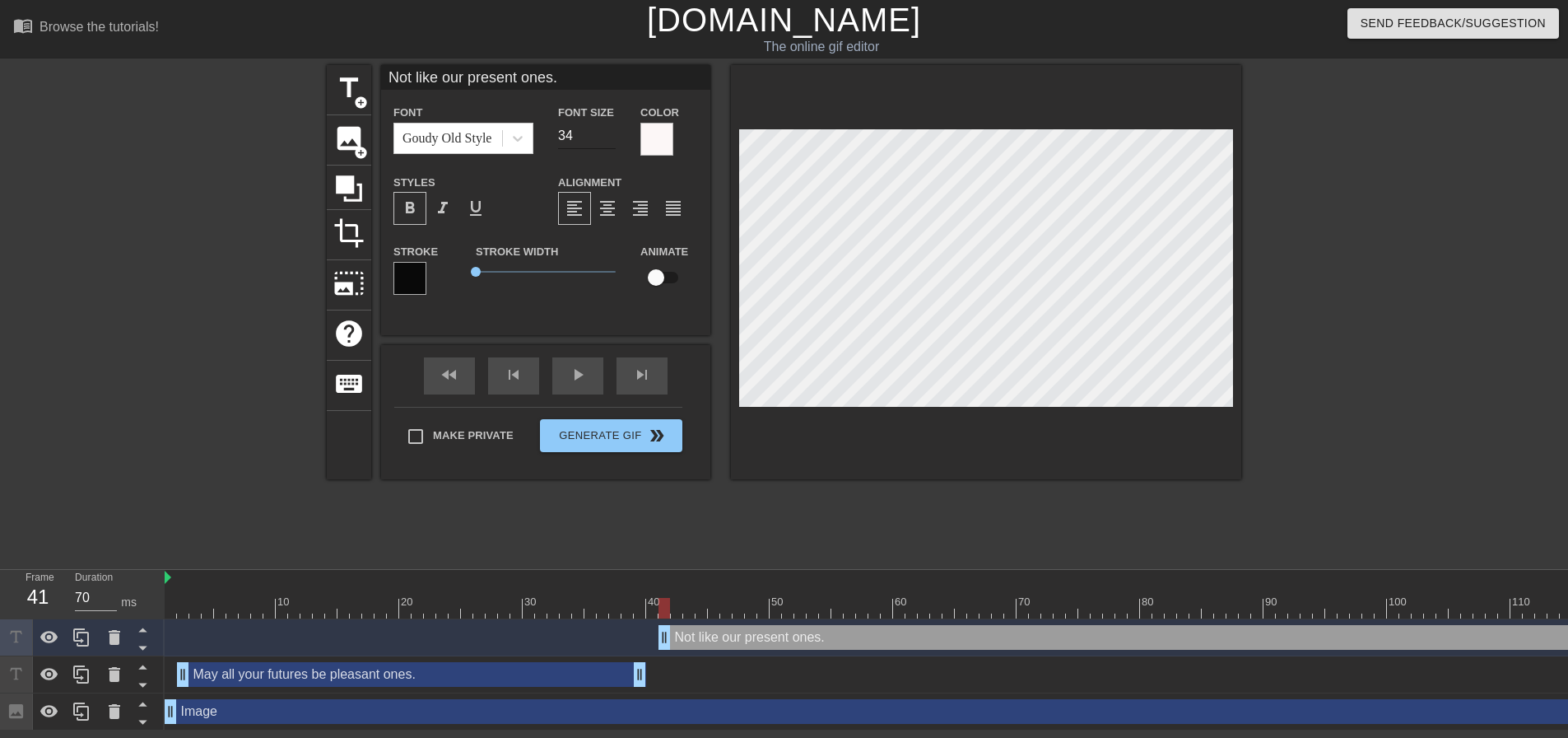
click at [613, 140] on input "34" at bounding box center [586, 136] width 58 height 27
click at [612, 140] on input "33" at bounding box center [586, 136] width 58 height 27
click at [612, 140] on input "32" at bounding box center [586, 136] width 58 height 27
click at [612, 140] on input "31" at bounding box center [586, 136] width 58 height 27
click at [612, 140] on input "30" at bounding box center [586, 136] width 58 height 27
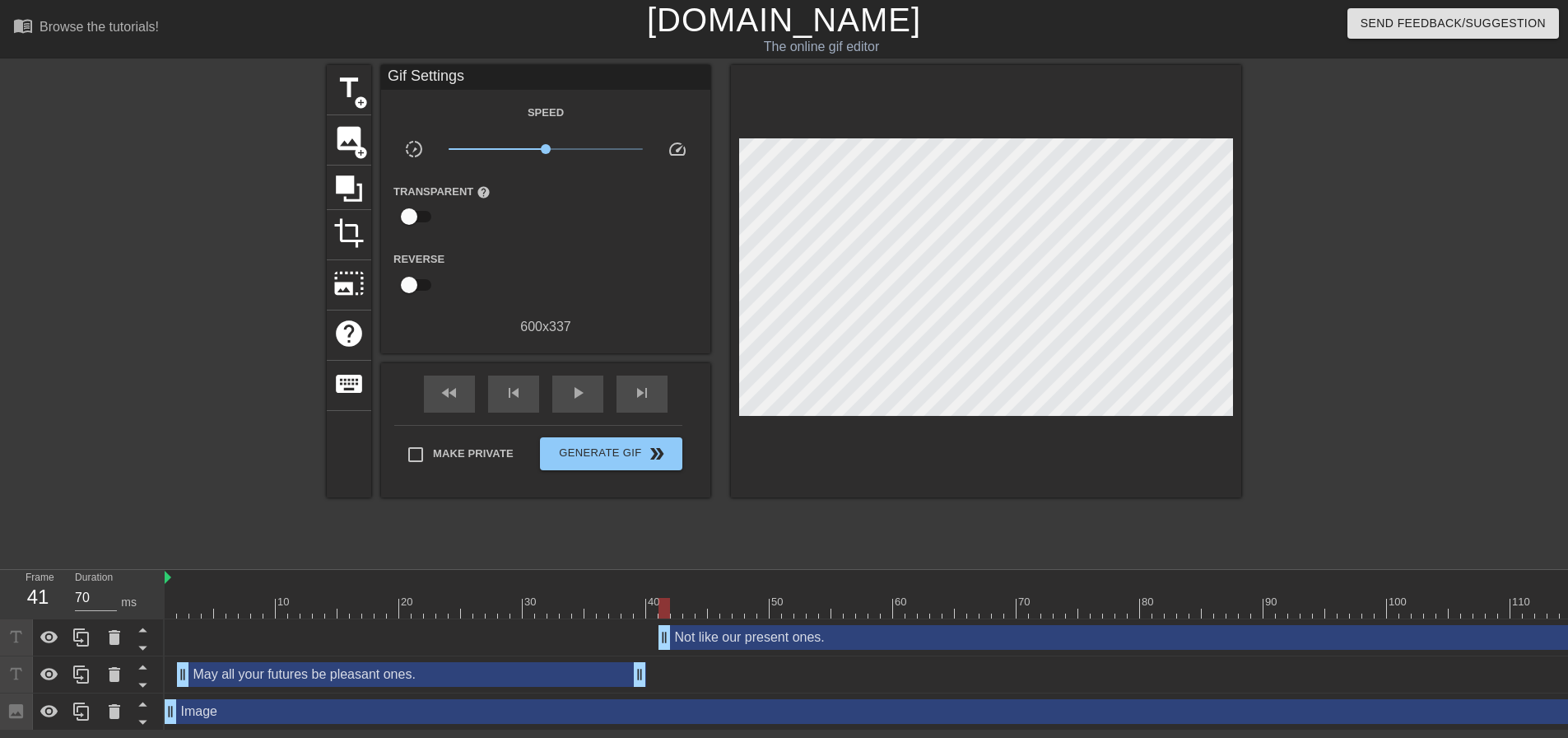
click at [968, 470] on div at bounding box center [986, 281] width 510 height 432
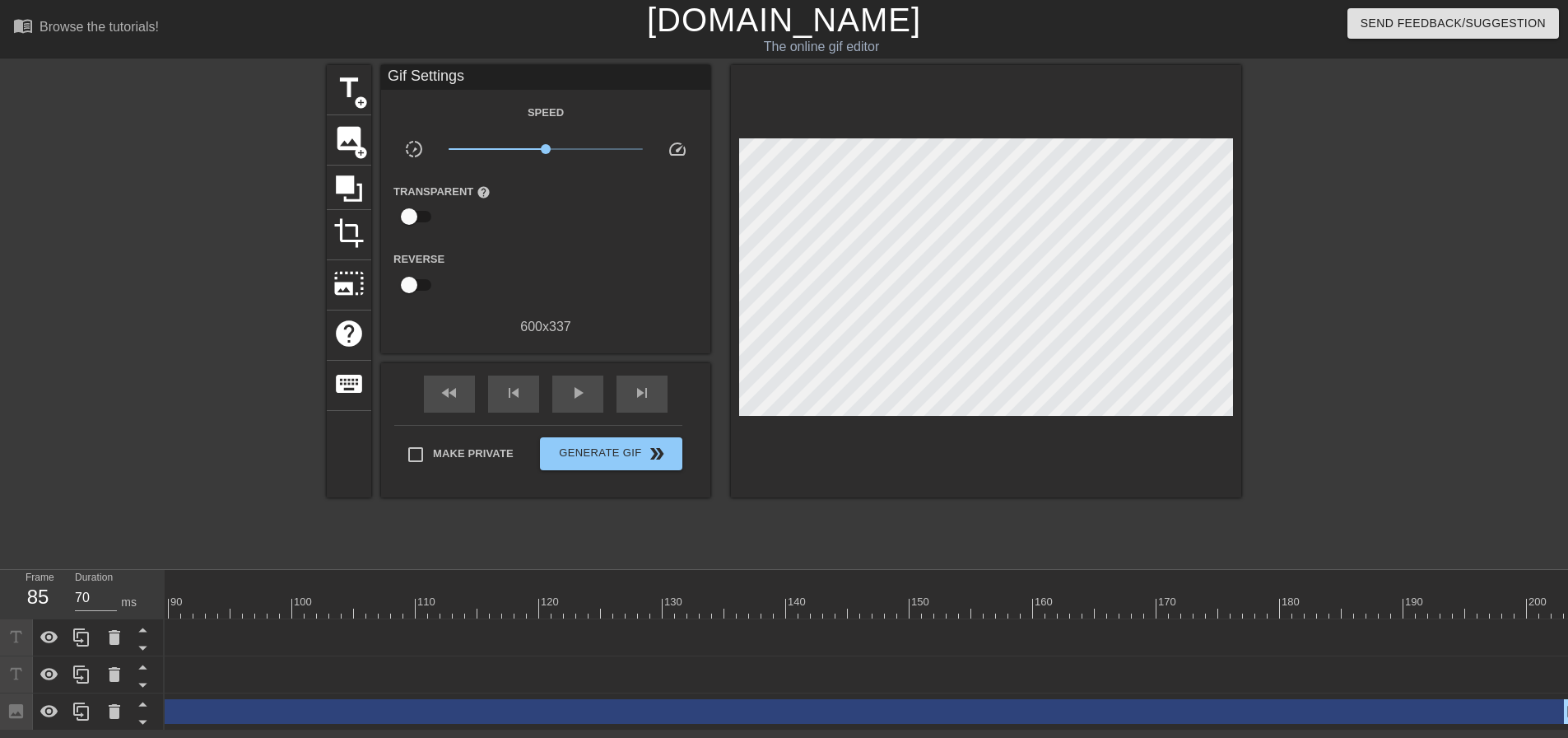
drag, startPoint x: 1566, startPoint y: 637, endPoint x: 104, endPoint y: 559, distance: 1464.1
click at [104, 559] on div "menu_book Browse the tutorials! [DOMAIN_NAME] The online gif editor Send Feedba…" at bounding box center [784, 365] width 1568 height 731
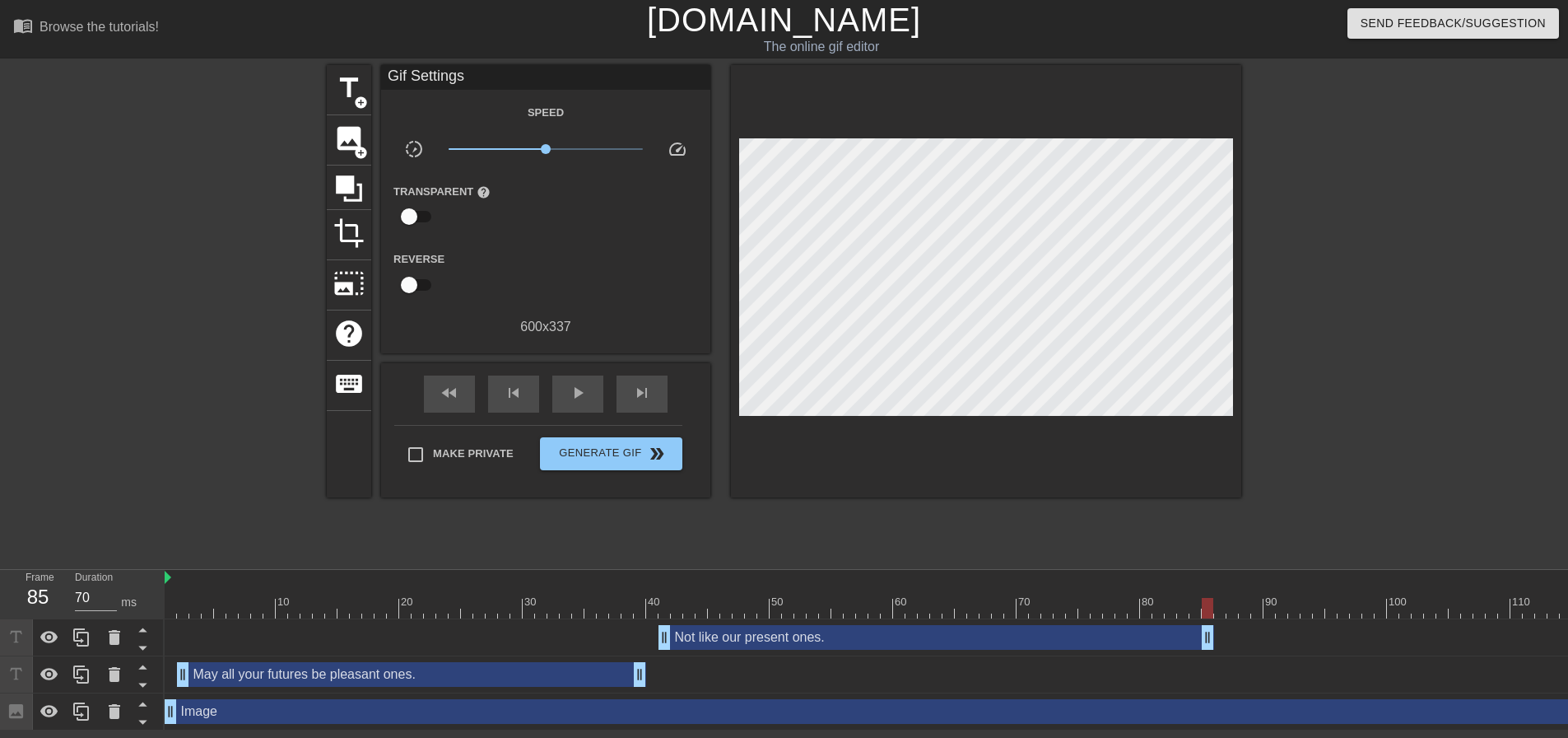
click at [353, 615] on div at bounding box center [1418, 608] width 2507 height 20
click at [975, 524] on div "title add_circle image add_circle crop photo_size_select_large help keyboard Gi…" at bounding box center [784, 312] width 915 height 494
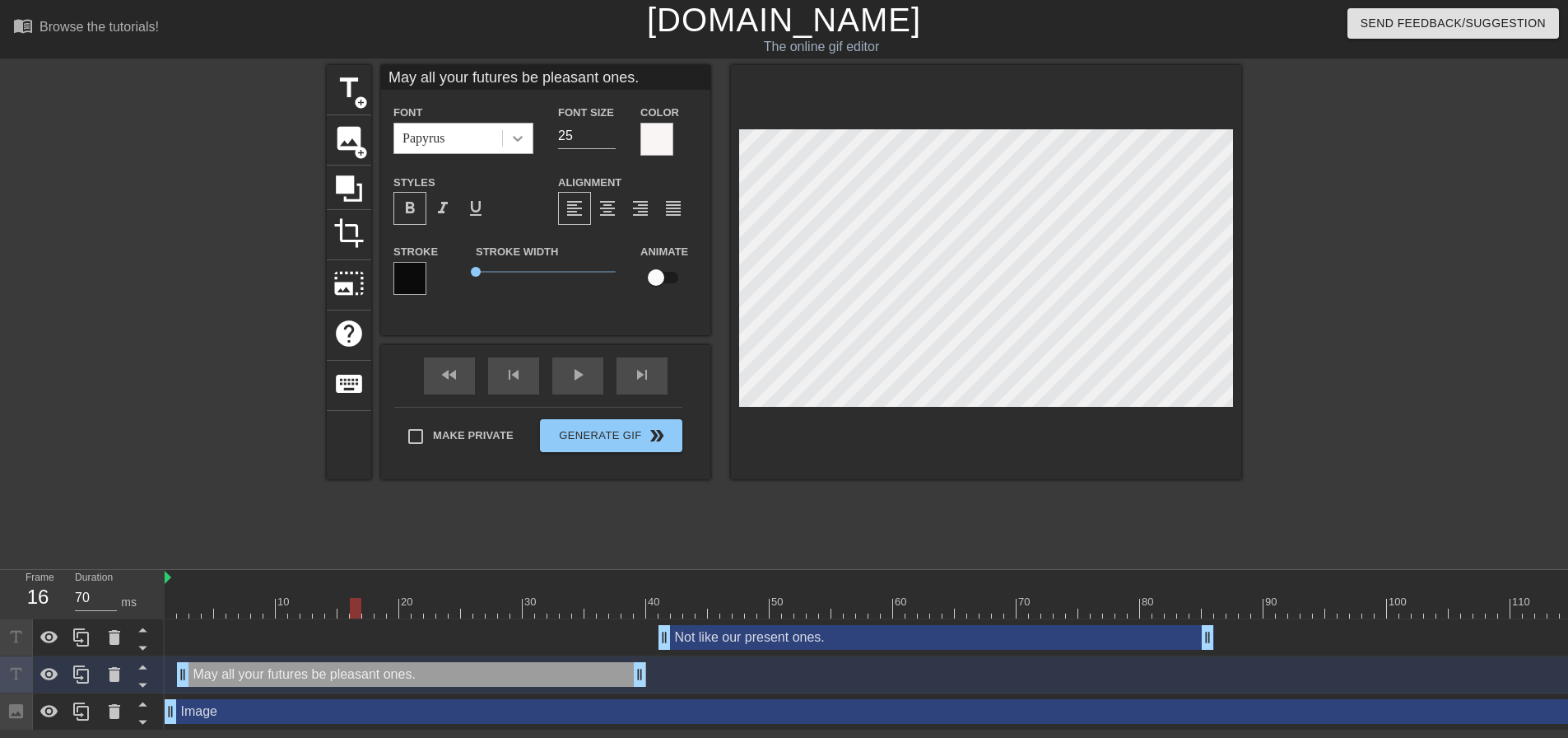
click at [515, 133] on icon at bounding box center [517, 139] width 17 height 17
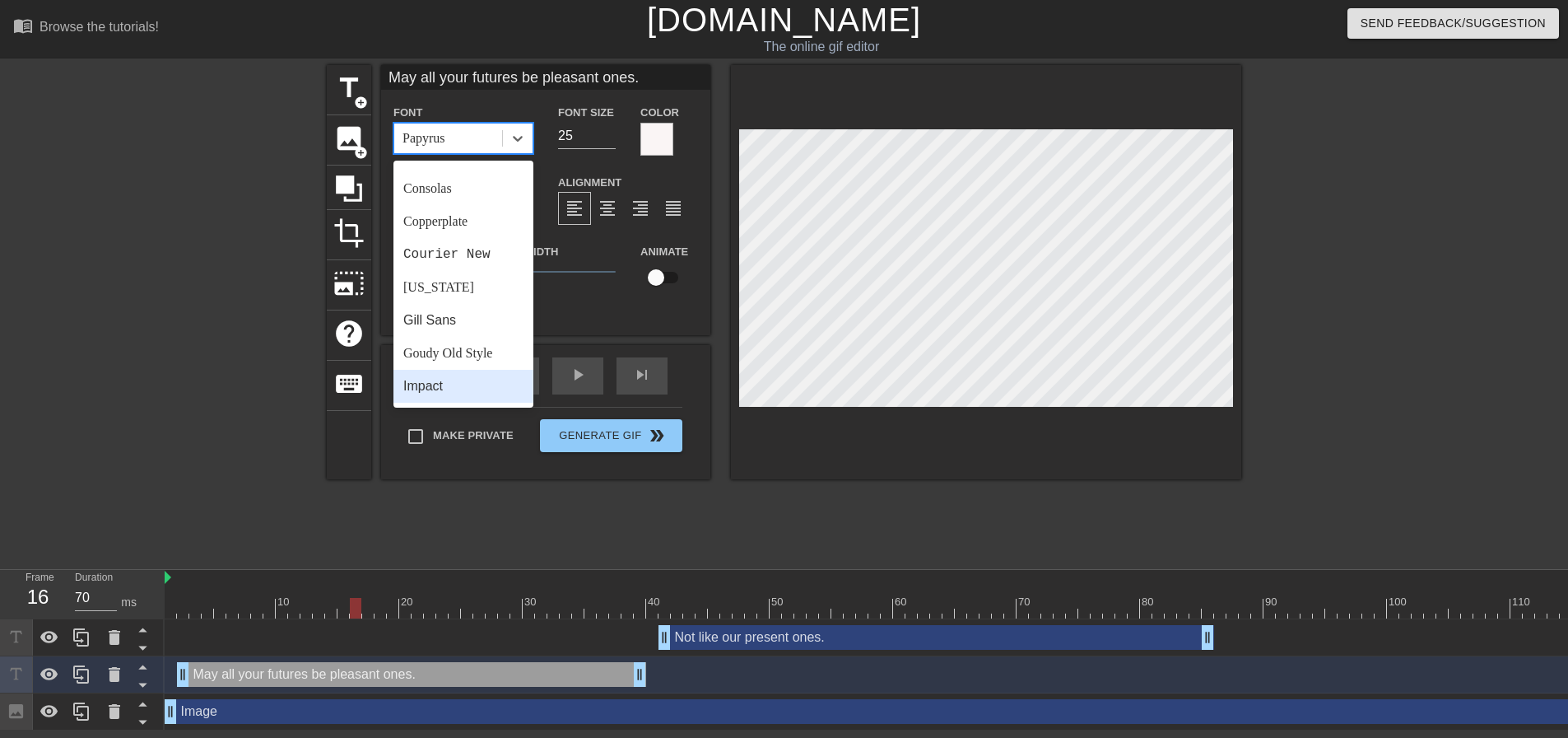
scroll to position [247, 0]
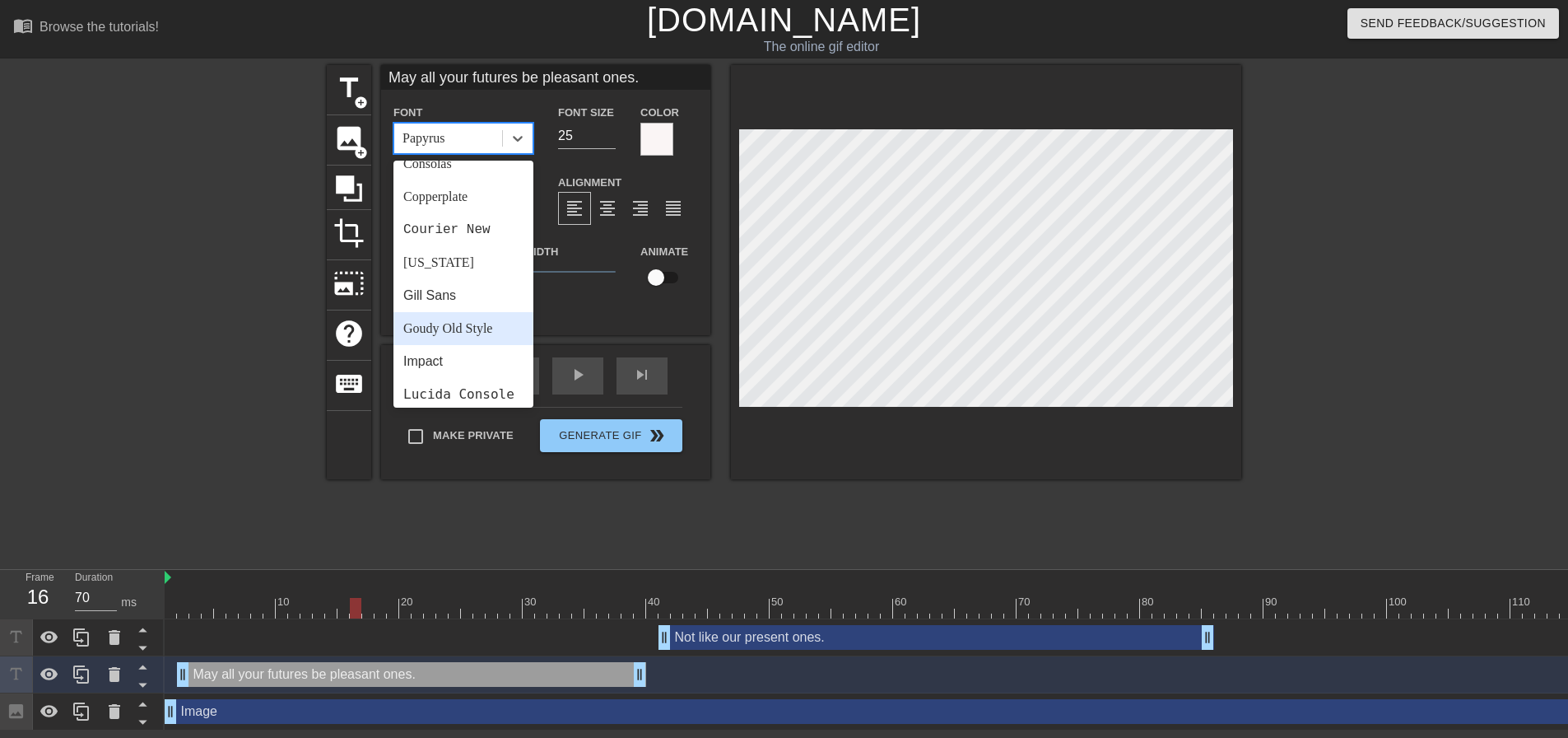
click at [464, 333] on div "Goudy Old Style" at bounding box center [463, 329] width 140 height 33
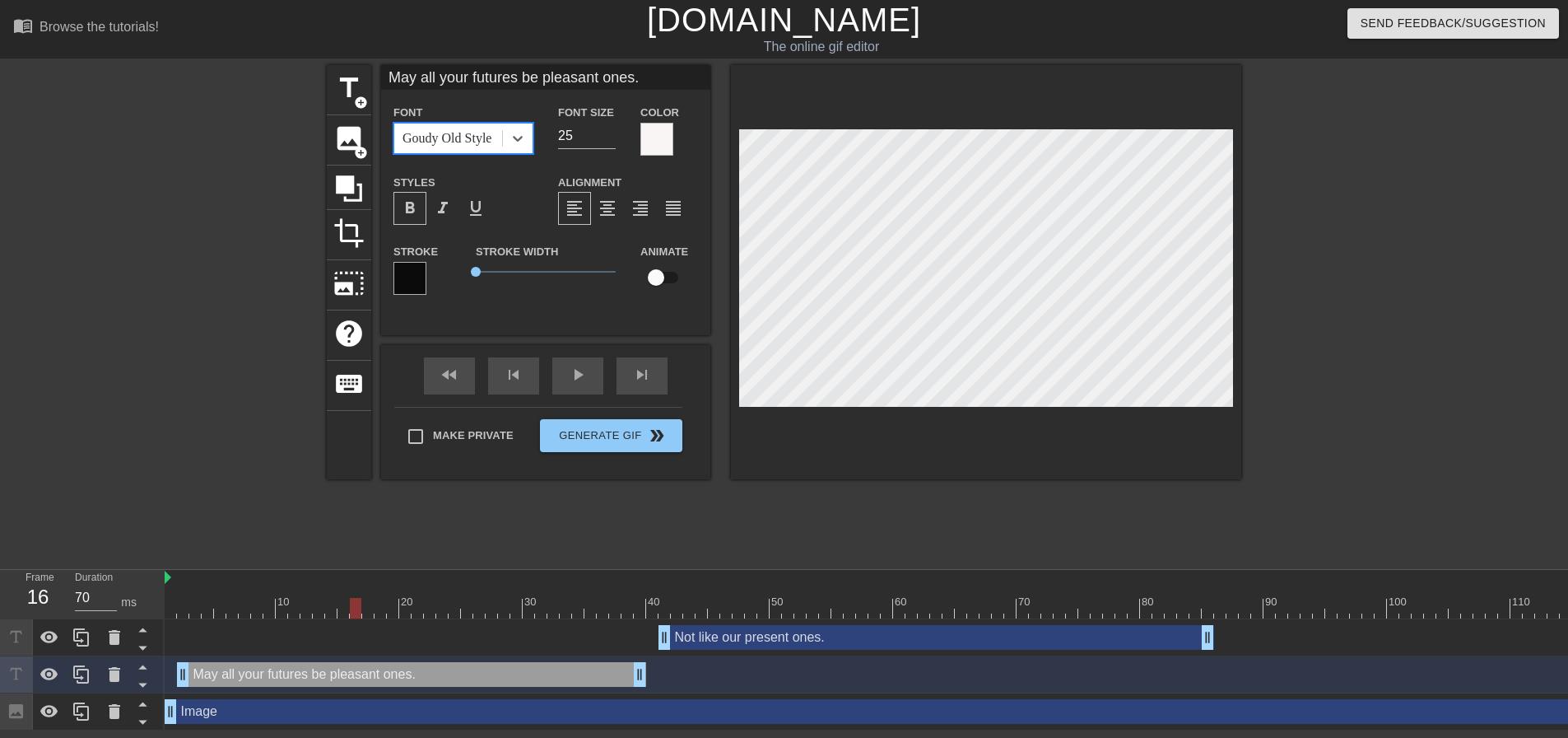
click at [906, 437] on div at bounding box center [986, 272] width 510 height 414
click at [930, 407] on div at bounding box center [986, 272] width 510 height 414
click at [608, 132] on input "26" at bounding box center [586, 136] width 58 height 27
click at [608, 132] on input "27" at bounding box center [586, 136] width 58 height 27
click at [608, 132] on input "28" at bounding box center [586, 136] width 58 height 27
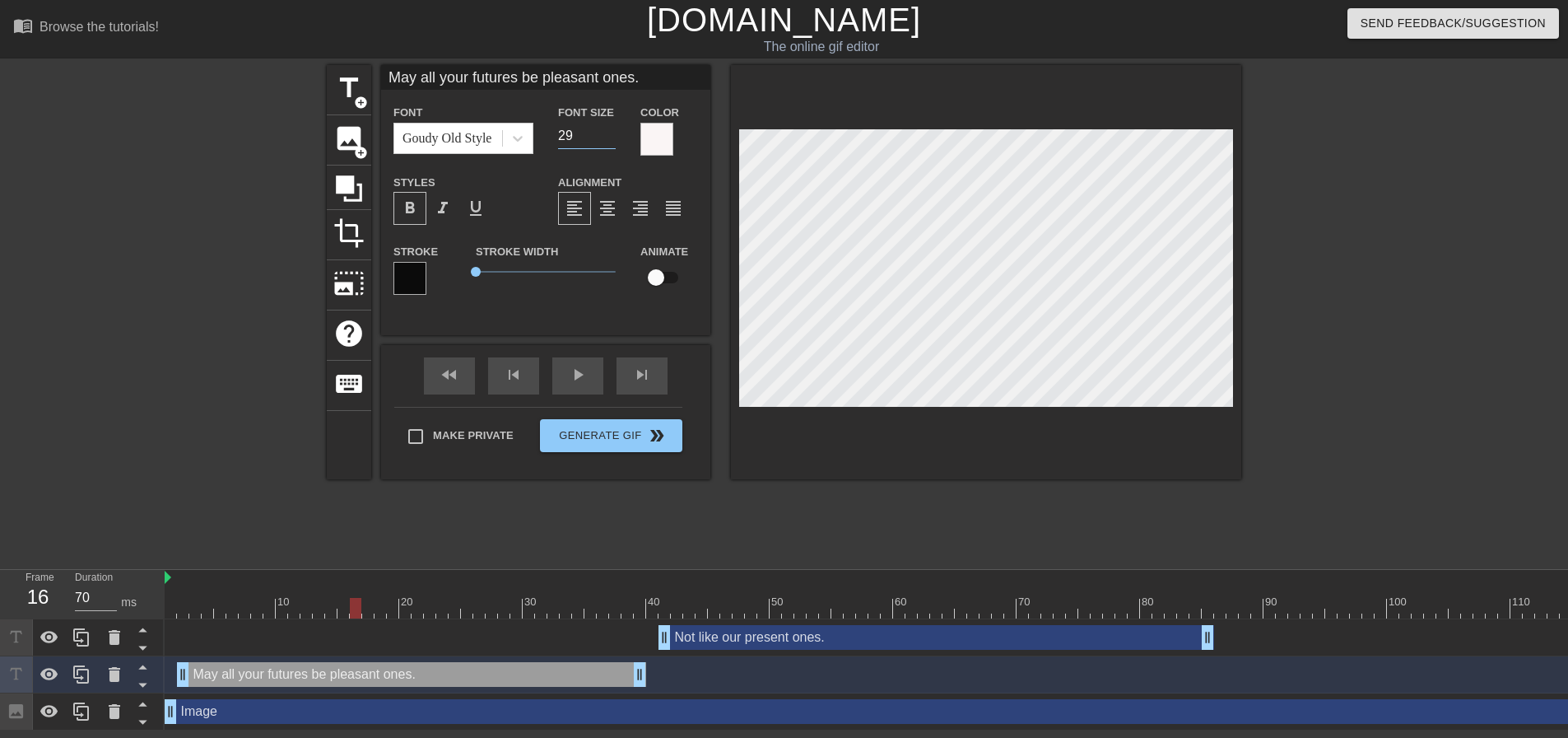
click at [608, 132] on input "29" at bounding box center [586, 136] width 58 height 27
click at [608, 132] on input "30" at bounding box center [586, 136] width 58 height 27
click at [611, 140] on input "29" at bounding box center [586, 136] width 58 height 27
click at [611, 140] on input "28" at bounding box center [586, 136] width 58 height 27
click at [611, 140] on input "27" at bounding box center [586, 136] width 58 height 27
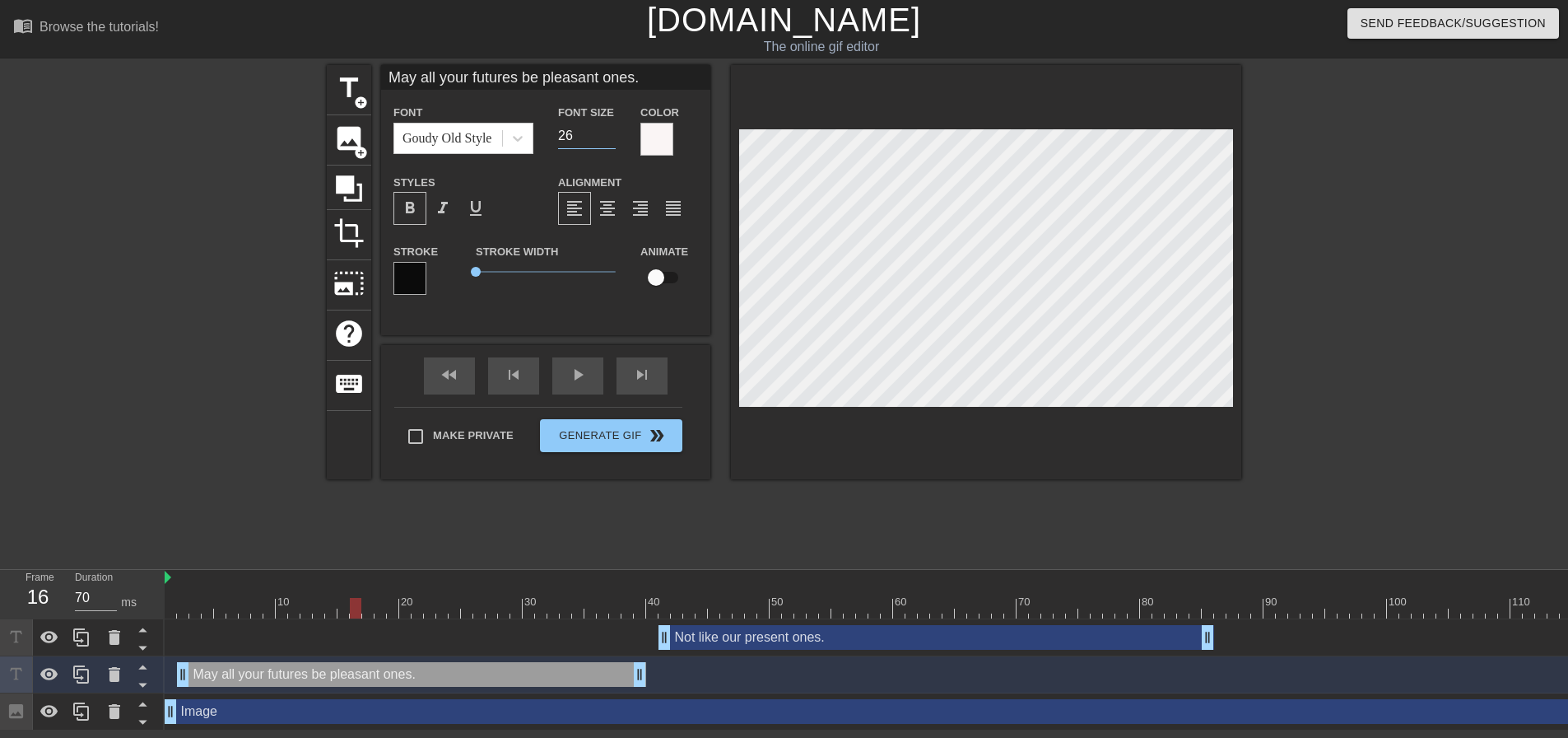
click at [611, 140] on input "26" at bounding box center [586, 136] width 58 height 27
click at [611, 140] on input "25" at bounding box center [586, 136] width 58 height 27
click at [797, 441] on div at bounding box center [986, 272] width 510 height 414
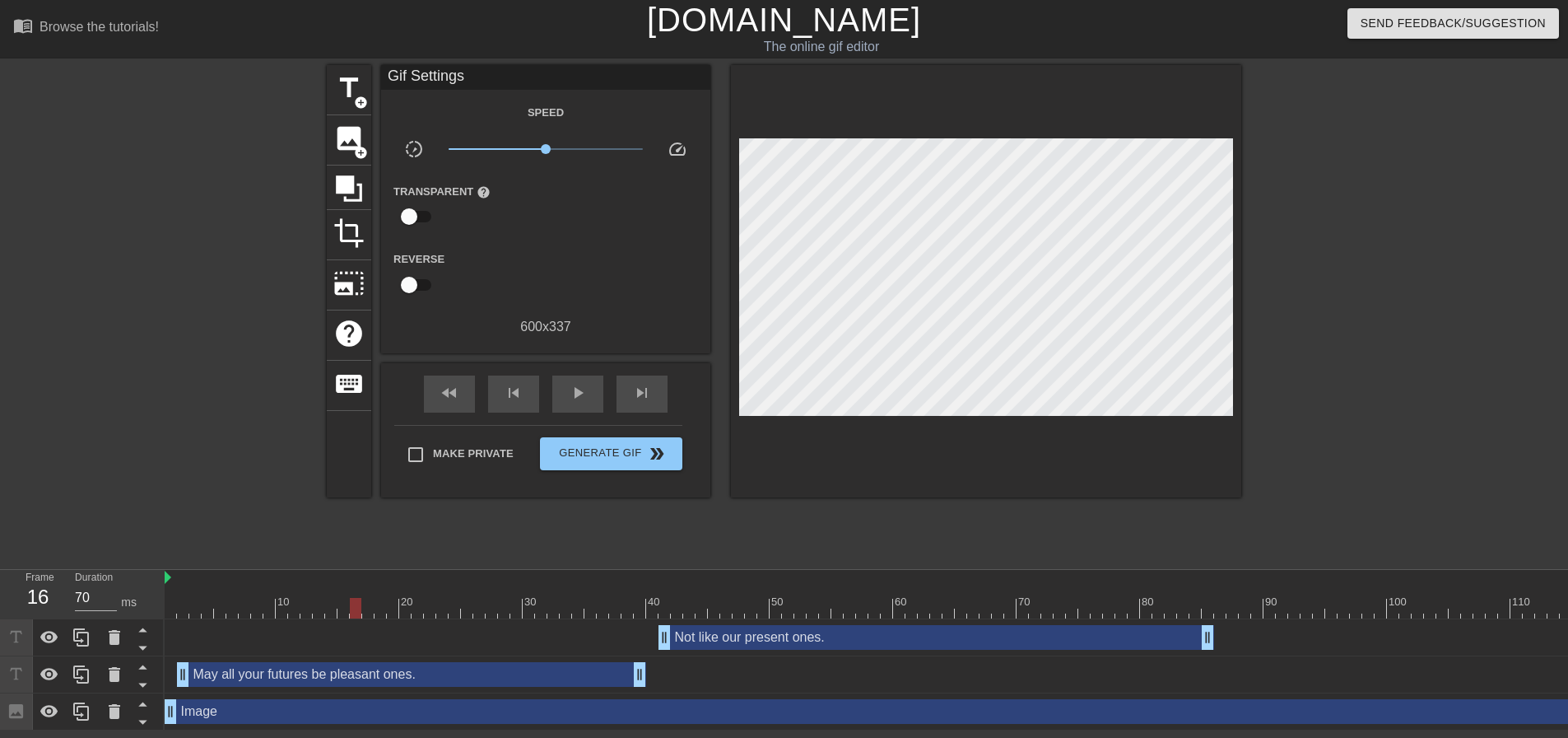
click at [703, 608] on div at bounding box center [1418, 608] width 2507 height 20
click at [979, 435] on div at bounding box center [986, 281] width 510 height 432
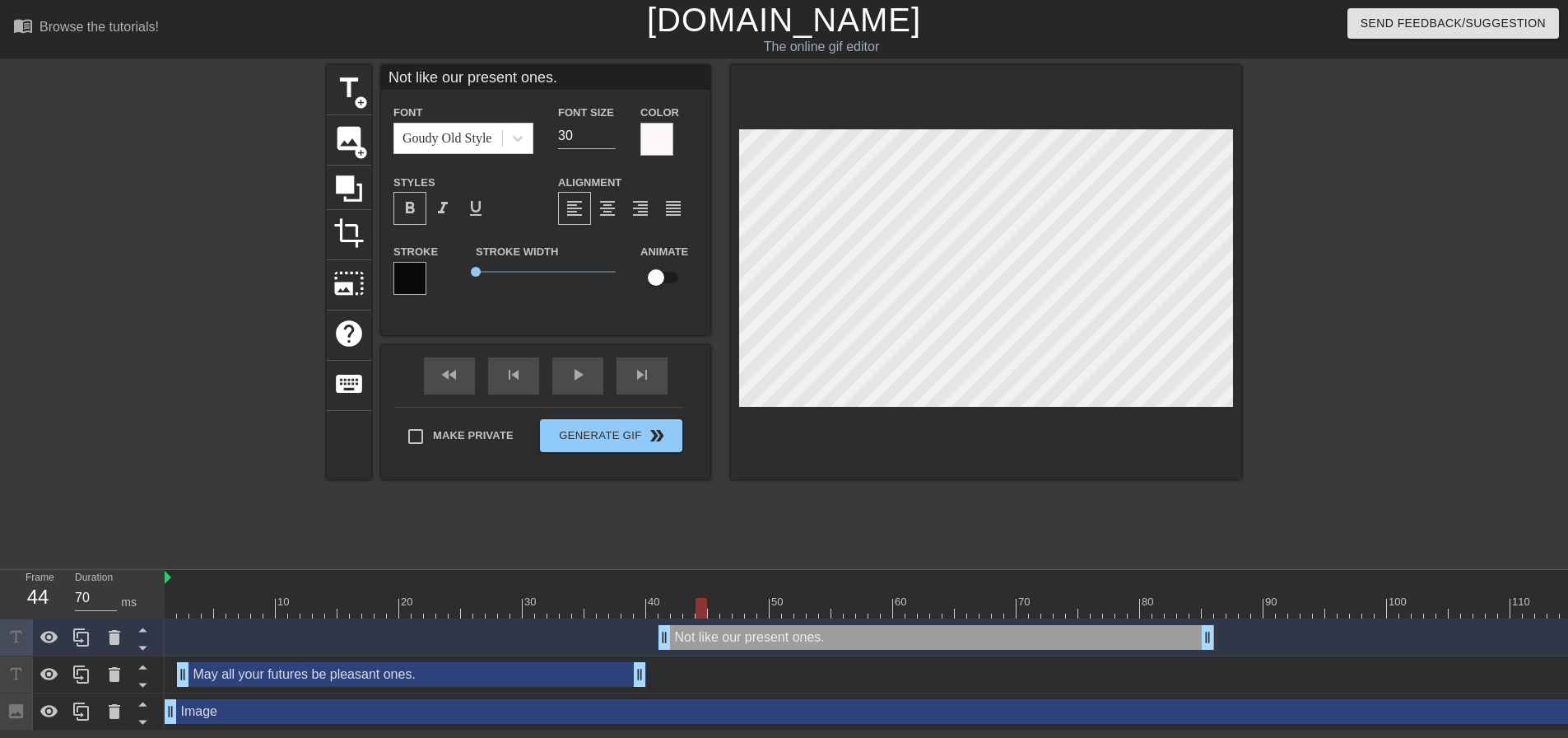
click at [982, 409] on div at bounding box center [986, 272] width 510 height 414
click at [608, 138] on input "29" at bounding box center [586, 136] width 58 height 27
click at [608, 138] on input "28" at bounding box center [586, 136] width 58 height 27
click at [608, 138] on input "27" at bounding box center [586, 136] width 58 height 27
click at [608, 138] on input "26" at bounding box center [586, 136] width 58 height 27
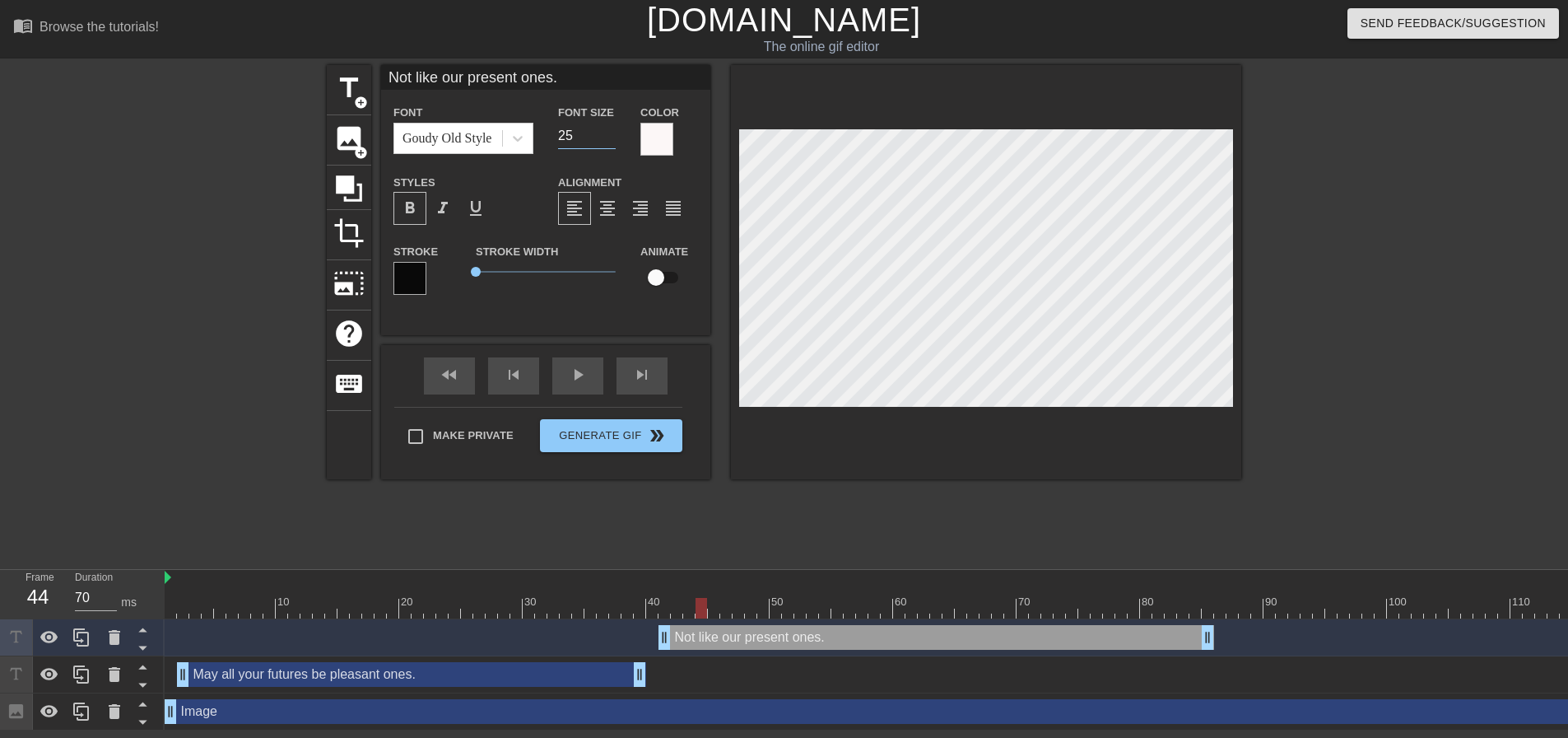
click at [608, 138] on input "25" at bounding box center [586, 136] width 58 height 27
click at [872, 441] on div at bounding box center [986, 272] width 510 height 414
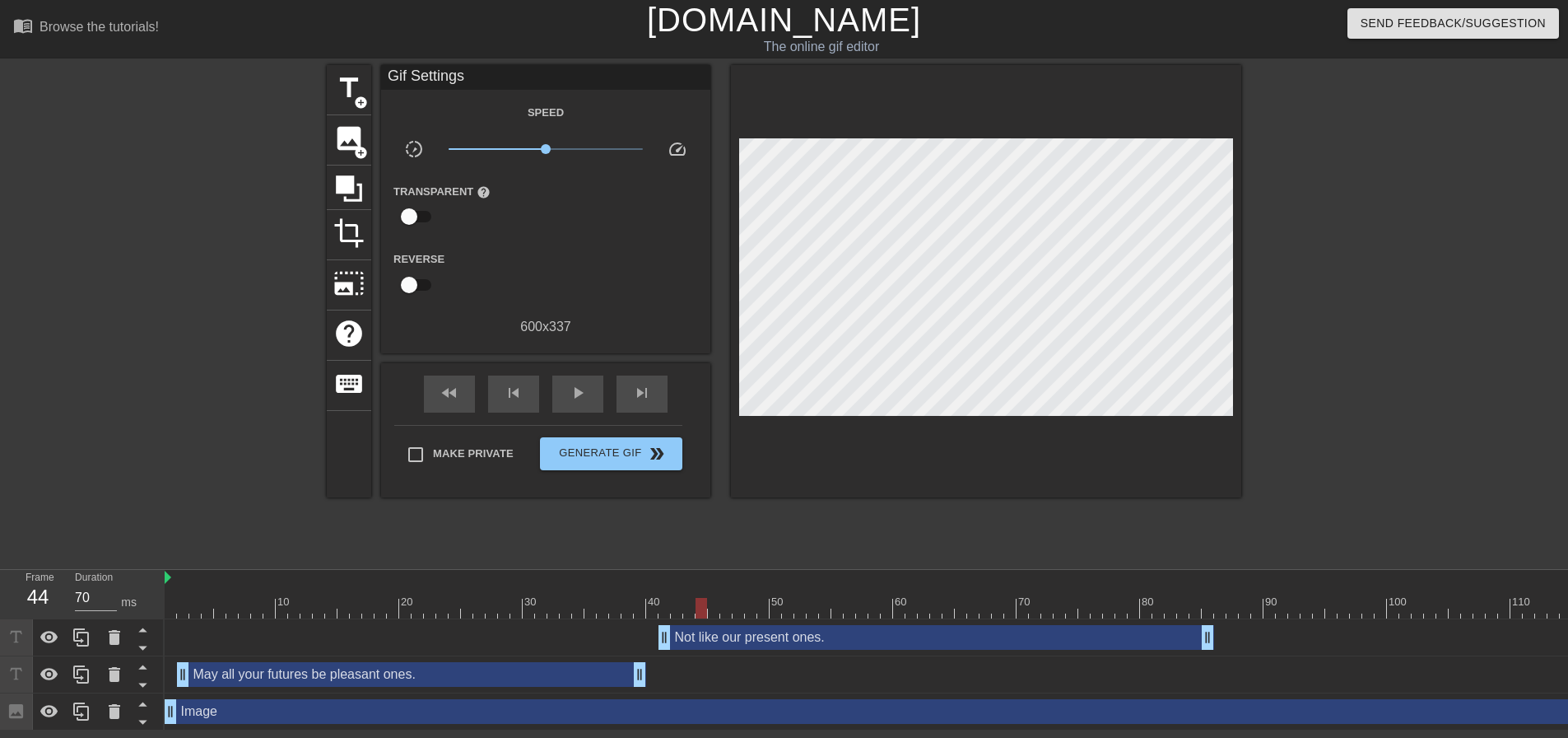
click at [1008, 595] on div at bounding box center [1007, 602] width 4 height 17
drag, startPoint x: 1211, startPoint y: 643, endPoint x: 993, endPoint y: 631, distance: 218.3
click at [993, 631] on div "Not like our present ones. drag_handle drag_handle" at bounding box center [1418, 637] width 2507 height 25
click at [459, 403] on div "fast_rewind" at bounding box center [450, 394] width 51 height 37
click at [579, 397] on span "play_arrow" at bounding box center [578, 393] width 20 height 20
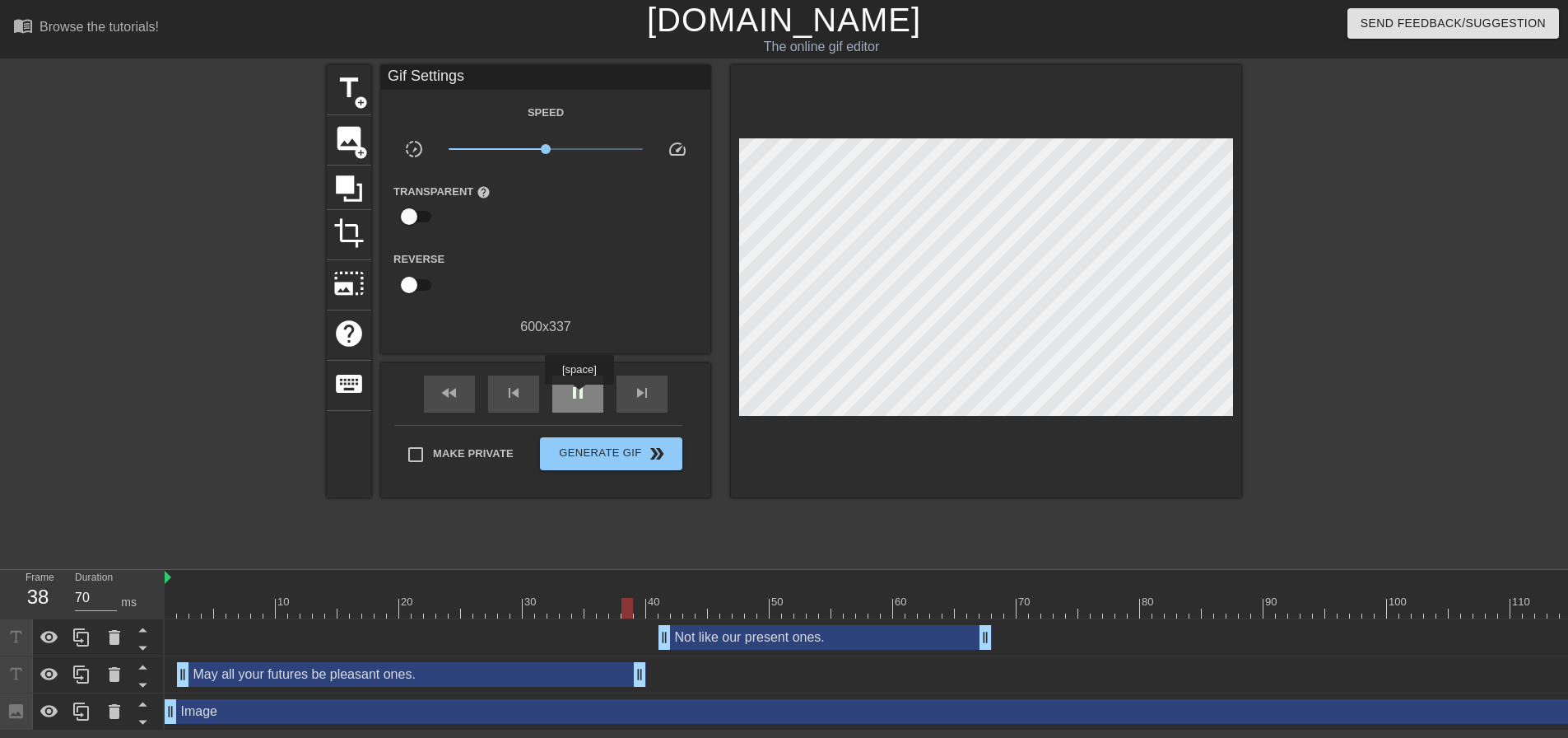
click at [579, 397] on span "pause" at bounding box center [578, 393] width 20 height 20
drag, startPoint x: 181, startPoint y: 674, endPoint x: 200, endPoint y: 674, distance: 19.0
click at [200, 674] on div "May all your futures be pleasant ones. drag_handle drag_handle" at bounding box center [1418, 674] width 2507 height 25
drag, startPoint x: 461, startPoint y: 394, endPoint x: 476, endPoint y: 393, distance: 15.0
click at [461, 393] on div "fast_rewind" at bounding box center [450, 394] width 51 height 37
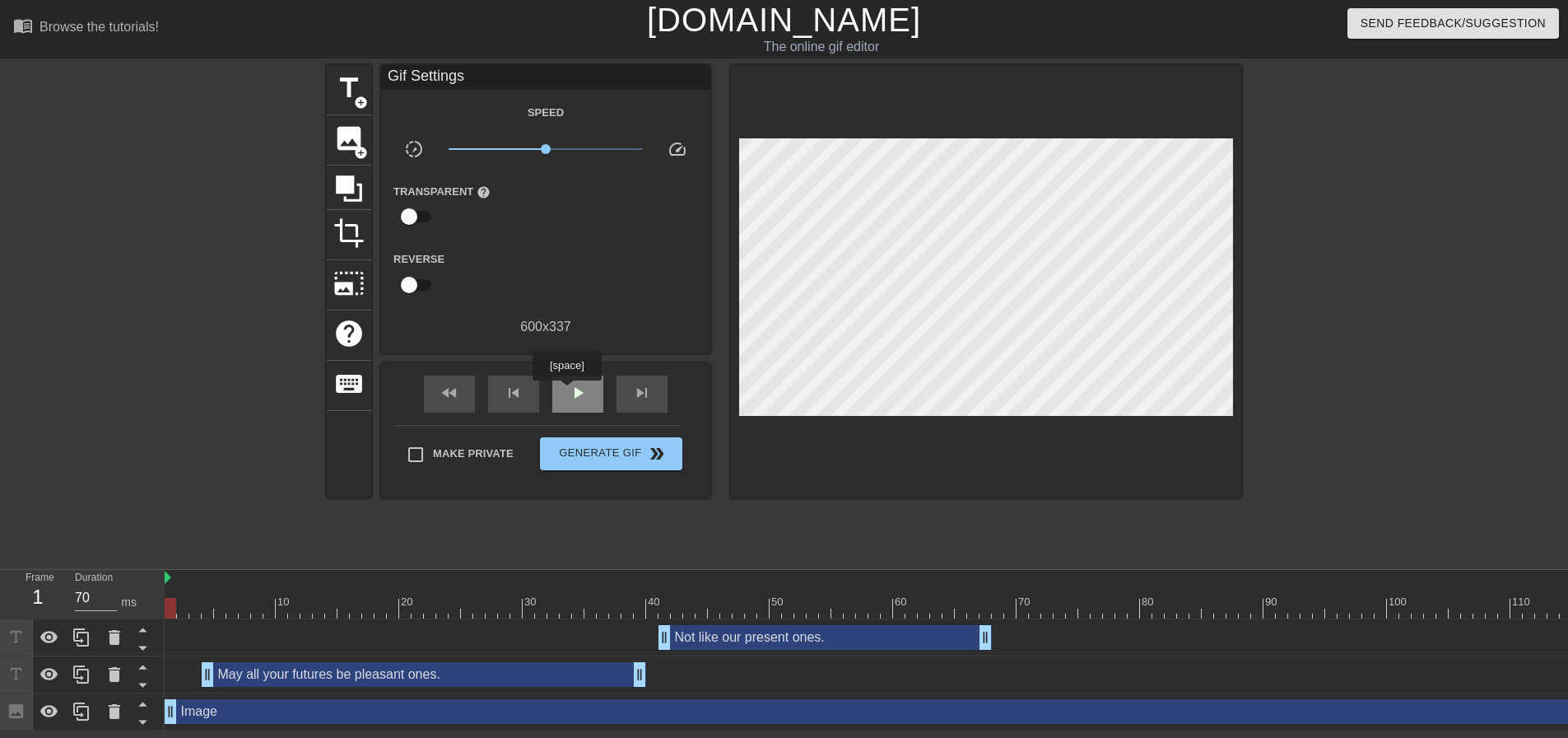
click at [566, 392] on div "play_arrow" at bounding box center [578, 394] width 51 height 37
click at [566, 392] on div "pause" at bounding box center [578, 394] width 51 height 37
click at [470, 390] on div "fast_rewind" at bounding box center [450, 394] width 51 height 37
click at [583, 379] on div "play_arrow" at bounding box center [578, 394] width 51 height 37
click at [583, 379] on div "pause" at bounding box center [578, 394] width 51 height 37
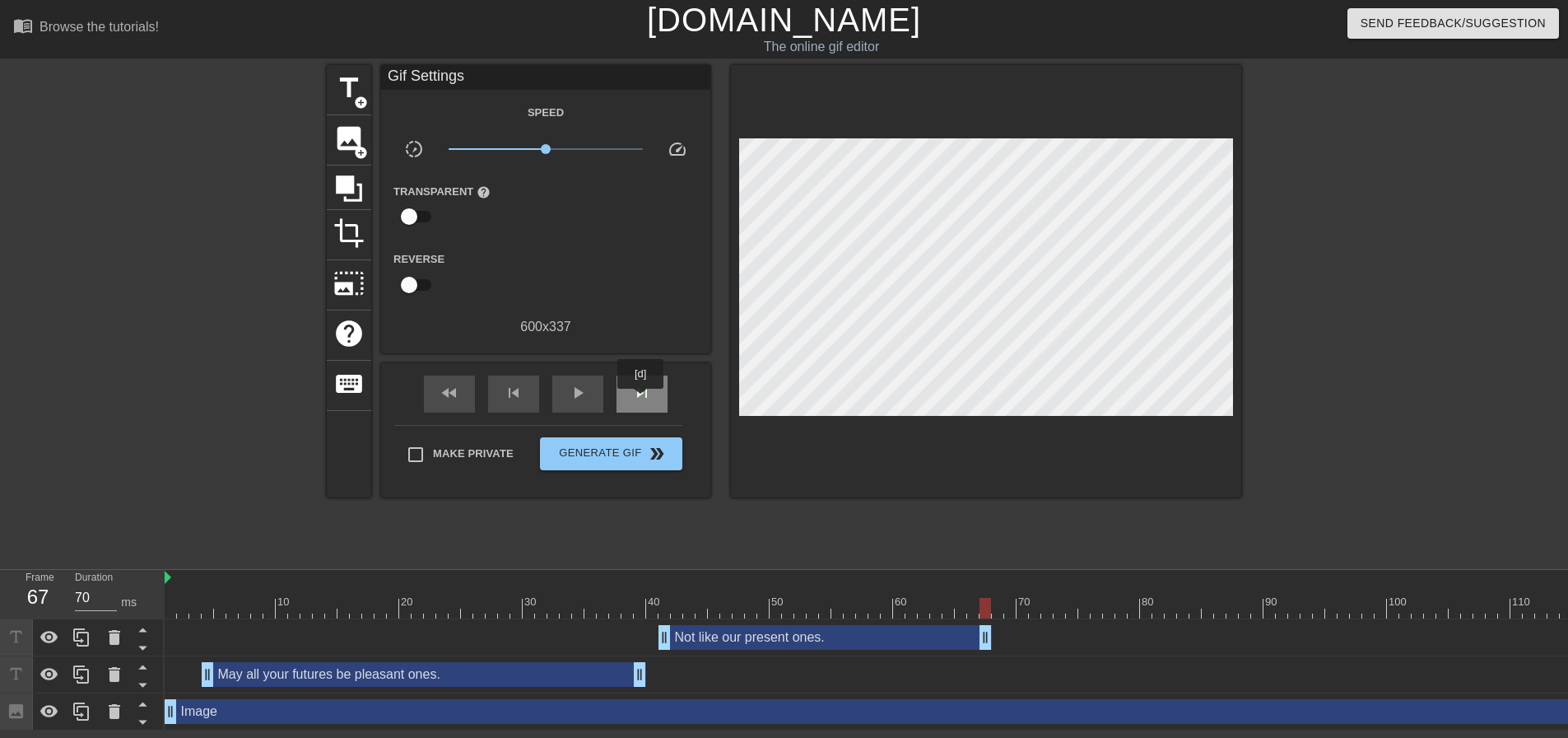
click at [641, 399] on span "skip_next" at bounding box center [642, 393] width 20 height 20
click at [352, 82] on span "title" at bounding box center [349, 88] width 31 height 31
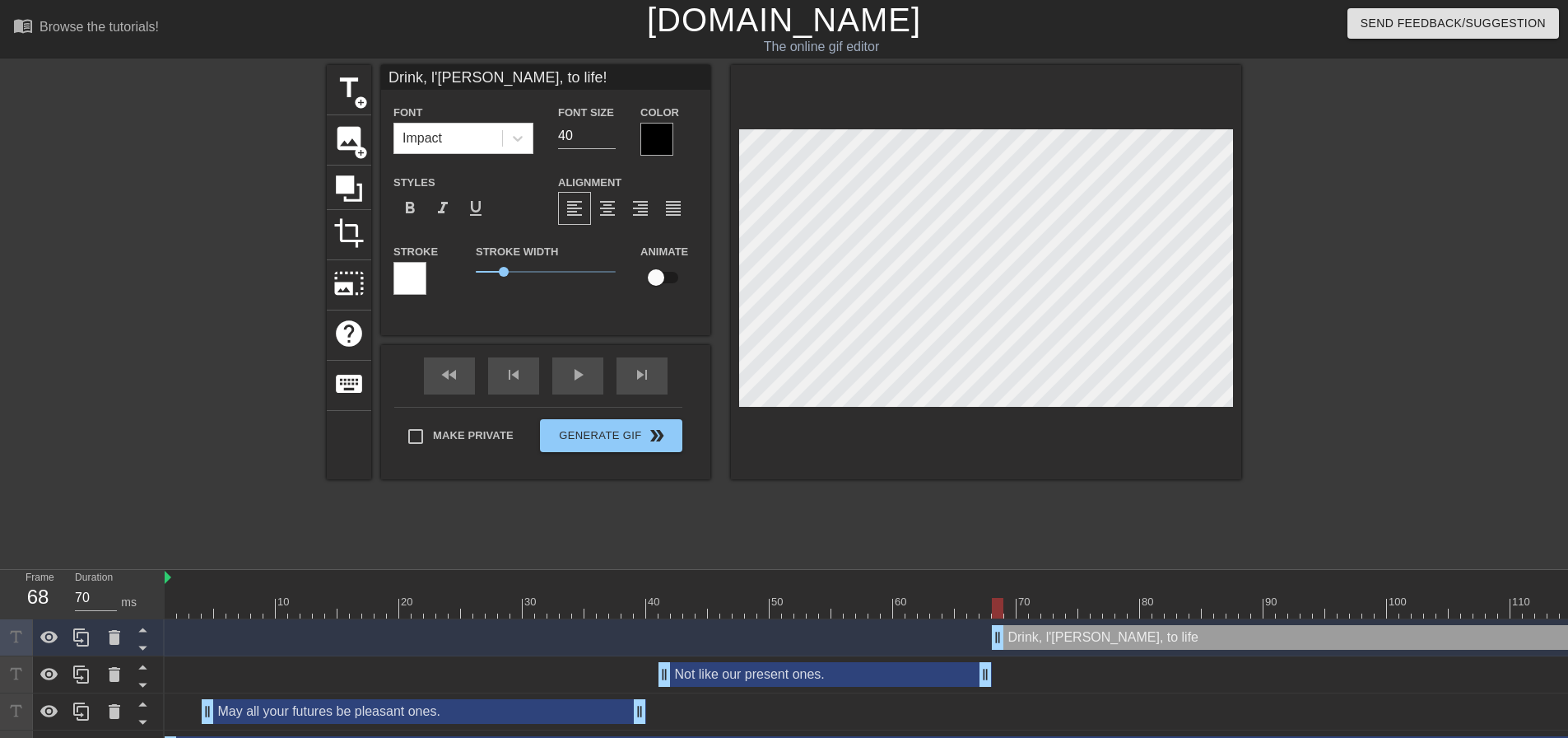
scroll to position [3, 8]
click at [509, 134] on icon at bounding box center [517, 139] width 17 height 17
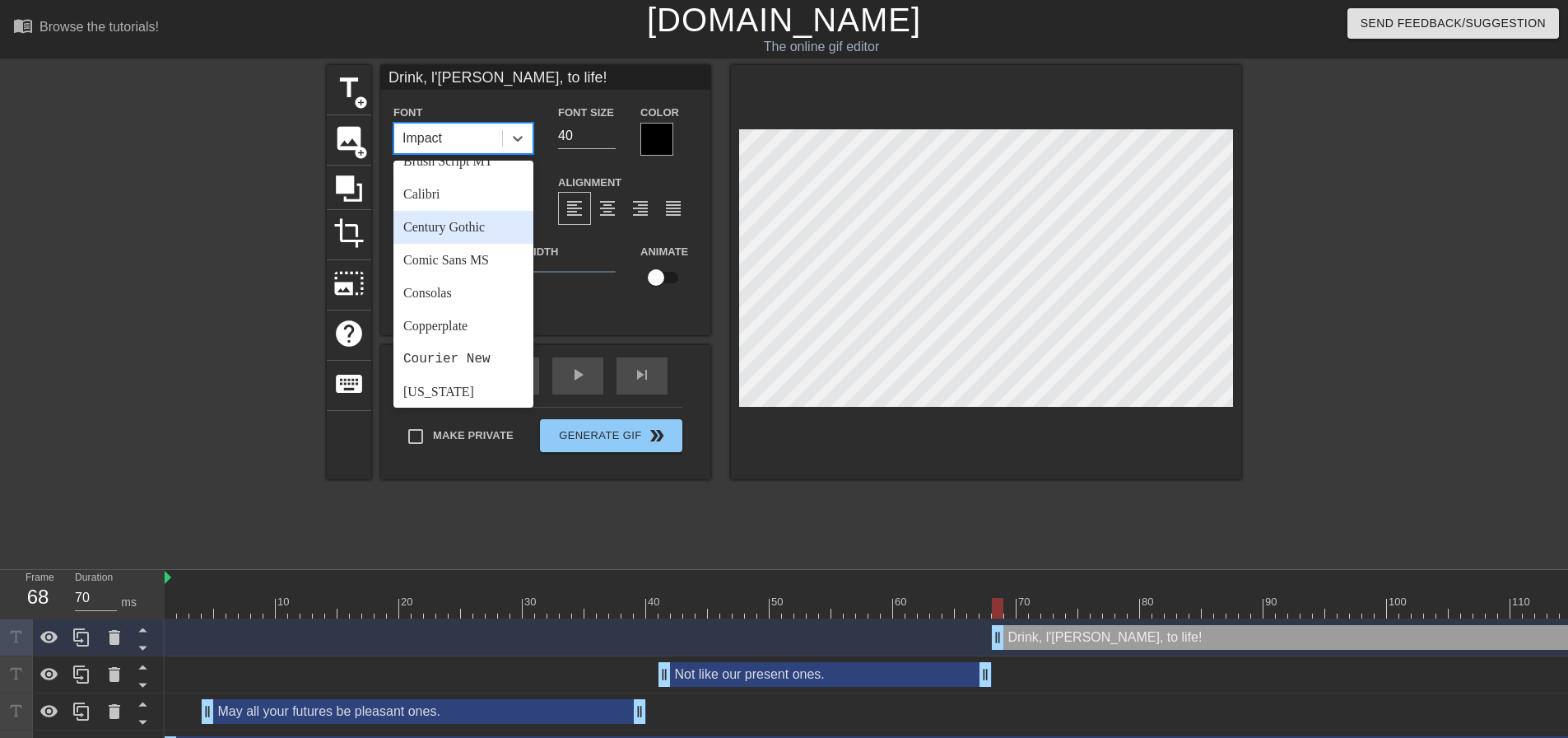
scroll to position [247, 0]
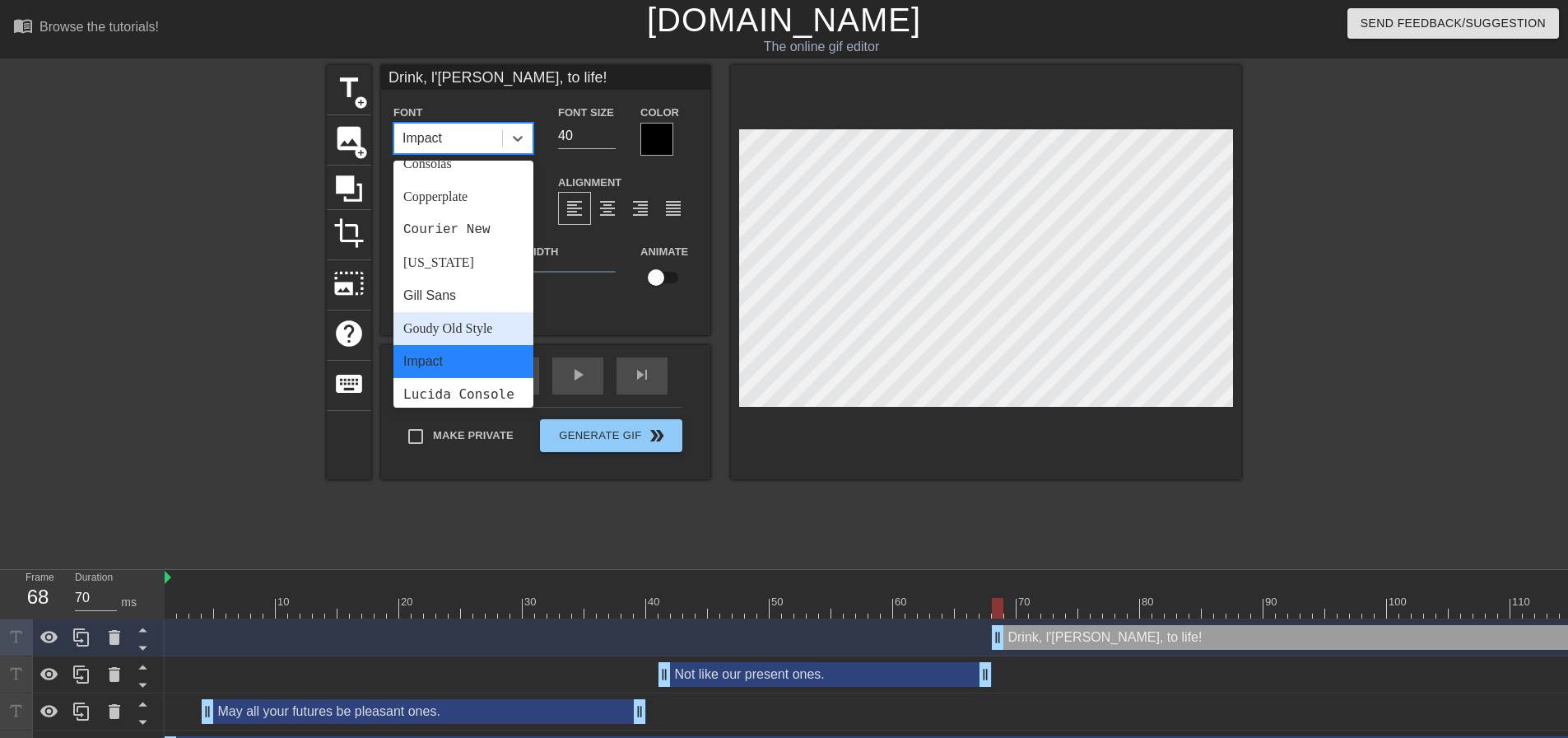
click at [472, 327] on div "Goudy Old Style" at bounding box center [463, 329] width 140 height 33
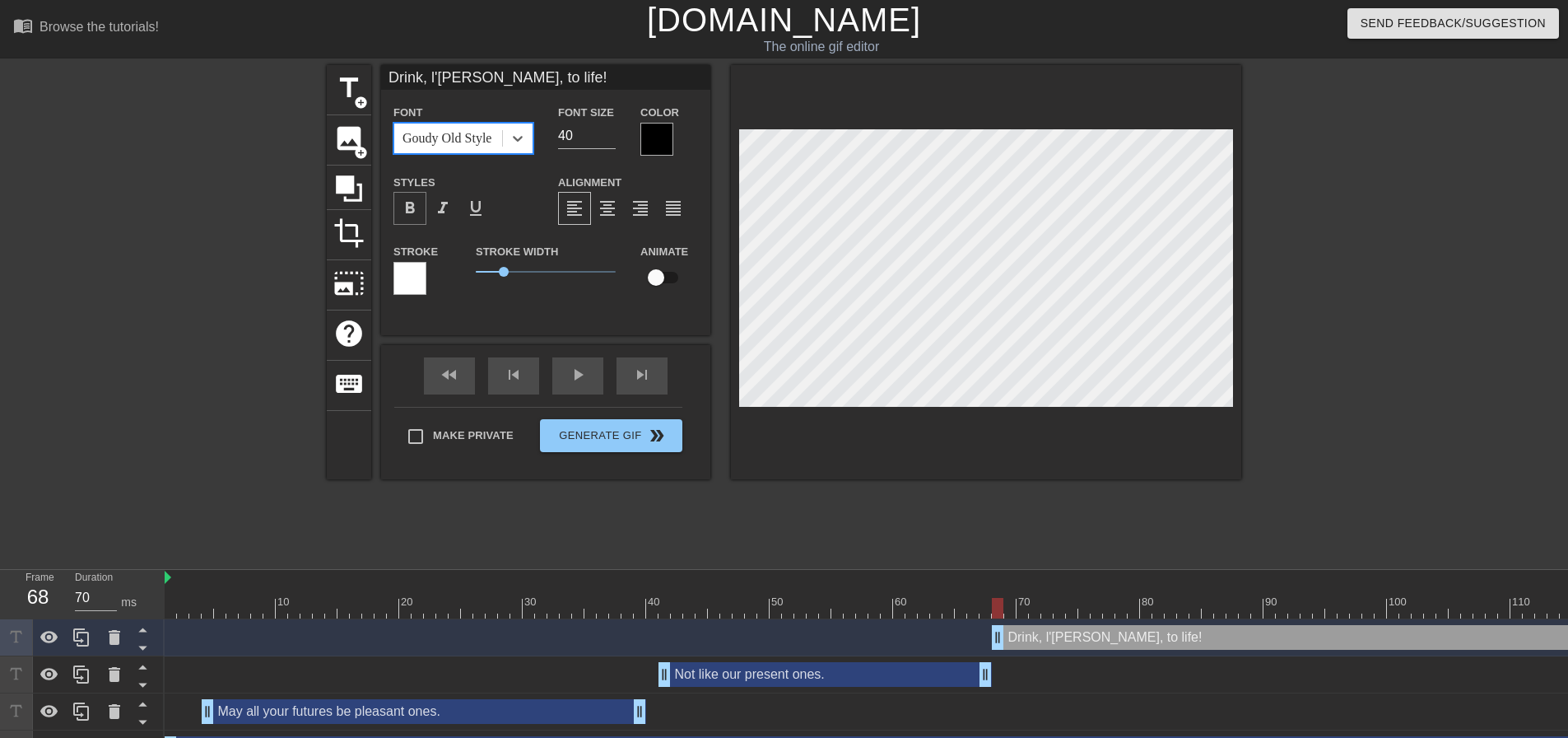
click at [419, 207] on span "format_bold" at bounding box center [410, 208] width 20 height 20
click at [542, 134] on div "Font [PERSON_NAME] Old Style Font Size 40 Color" at bounding box center [545, 129] width 329 height 53
click at [652, 146] on div at bounding box center [657, 140] width 33 height 33
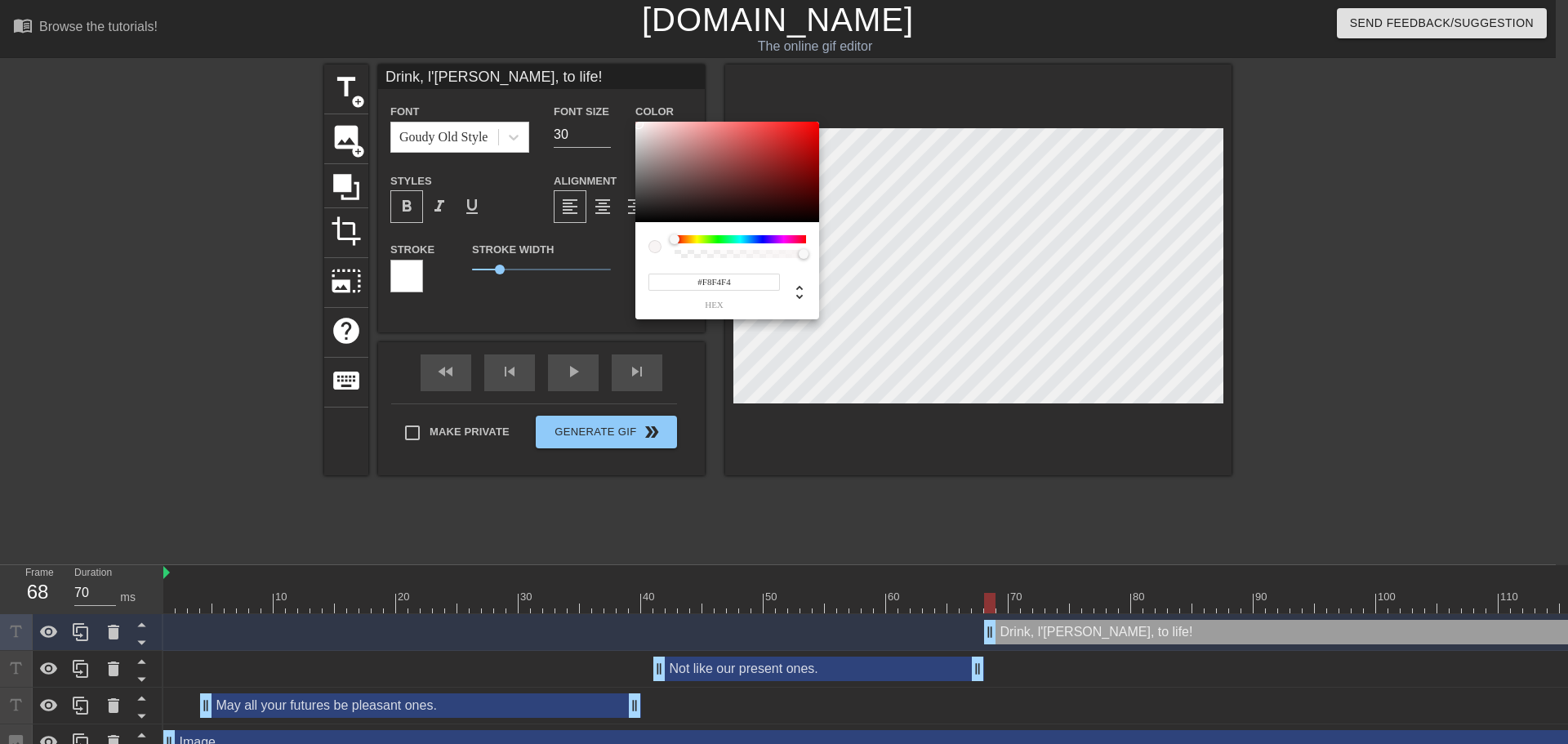
click at [638, 124] on div at bounding box center [727, 172] width 184 height 101
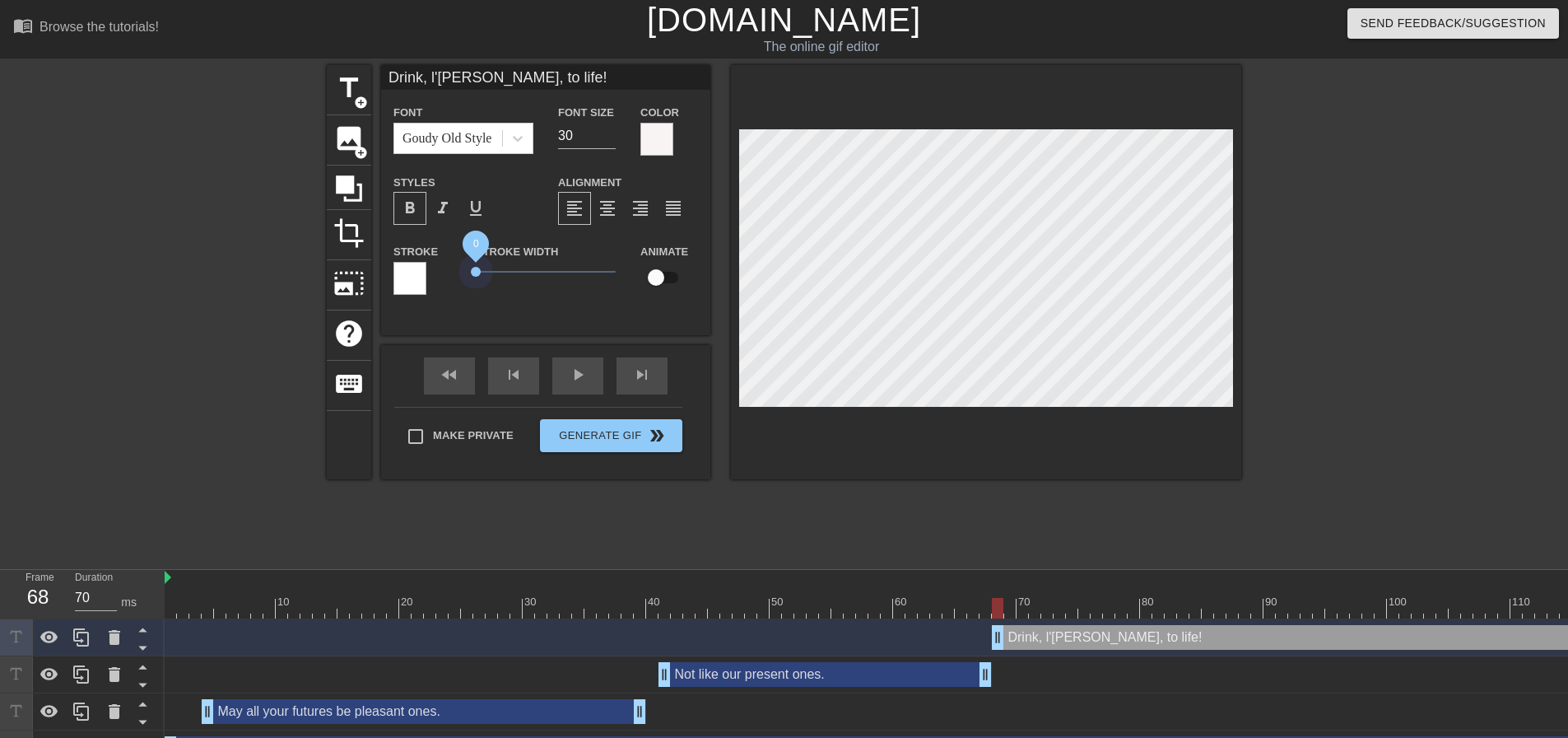
drag, startPoint x: 506, startPoint y: 268, endPoint x: 461, endPoint y: 268, distance: 45.0
click at [461, 268] on div "Stroke Stroke Width 0 Animate" at bounding box center [545, 275] width 329 height 68
click at [417, 280] on div at bounding box center [410, 278] width 33 height 33
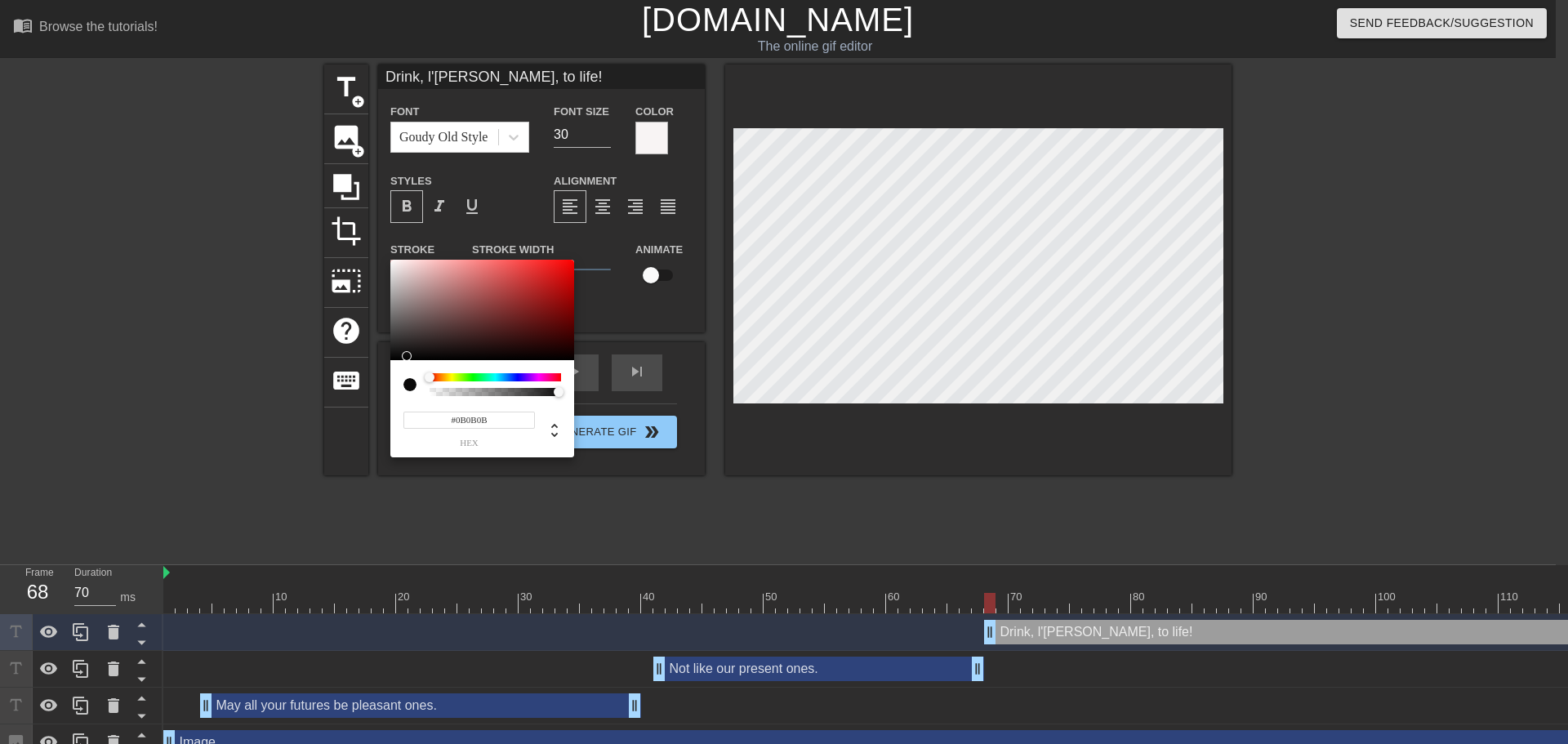
click at [394, 356] on div at bounding box center [482, 310] width 184 height 101
click at [393, 358] on div at bounding box center [390, 356] width 10 height 10
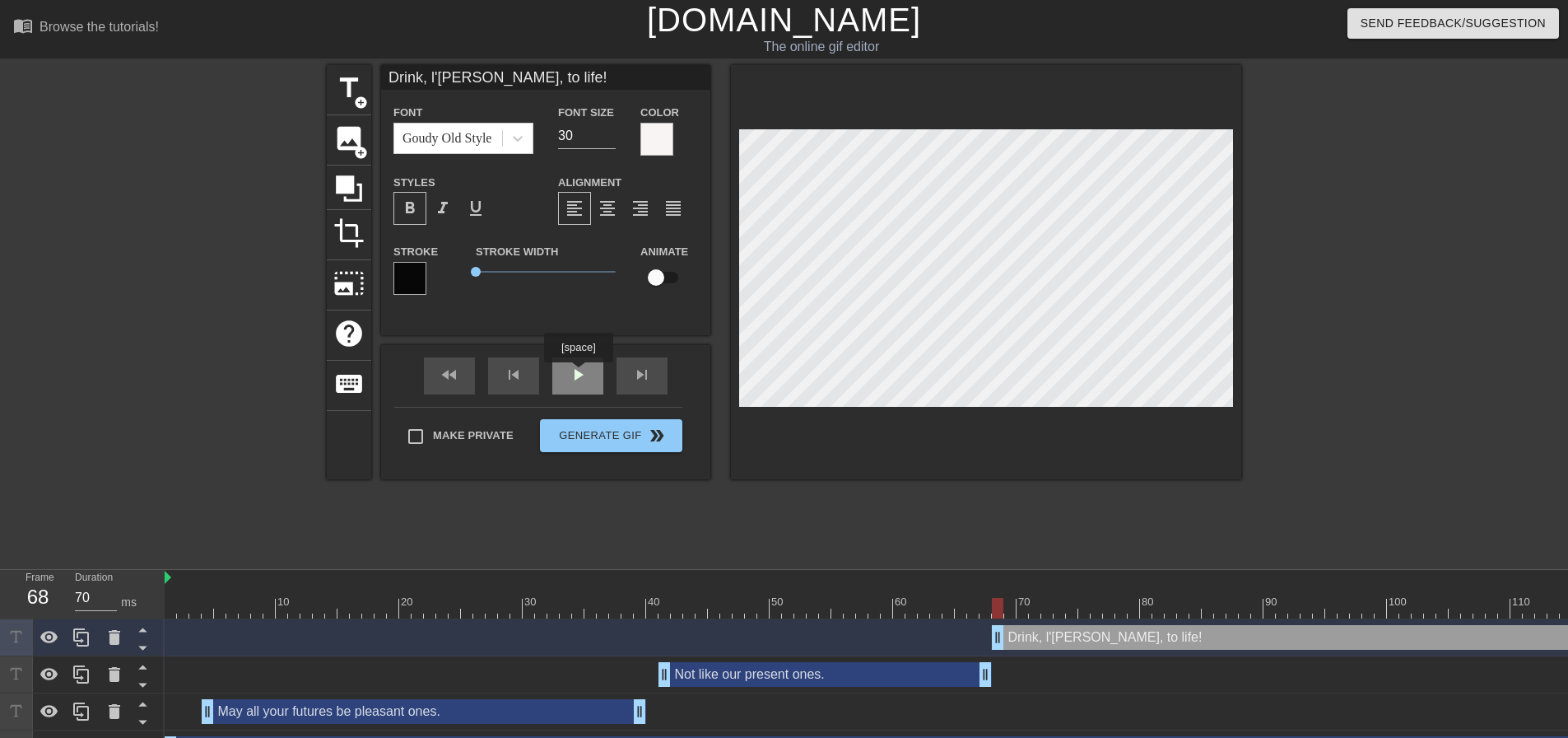
click at [578, 374] on div "play_arrow" at bounding box center [578, 375] width 51 height 37
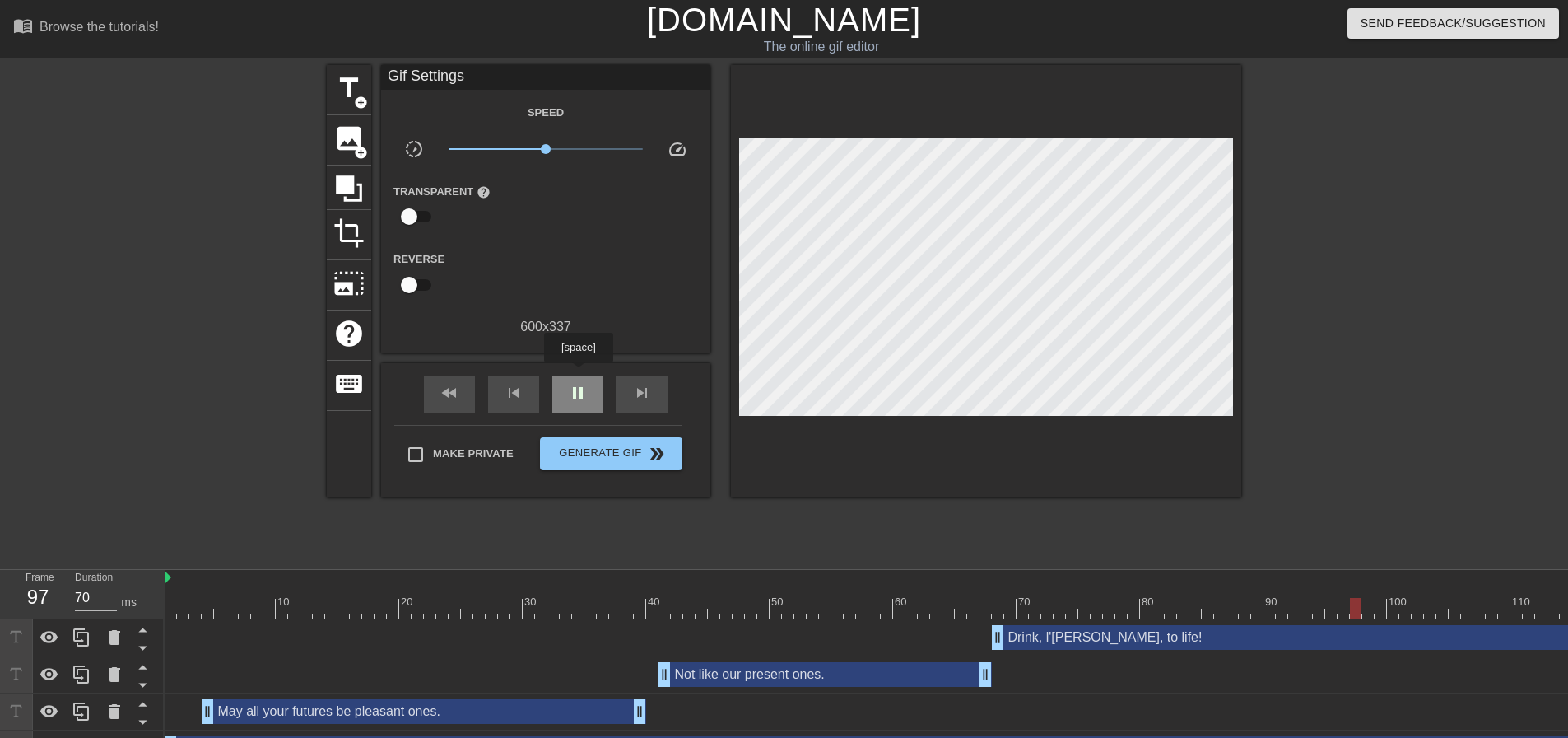
click at [578, 375] on div "pause" at bounding box center [578, 394] width 51 height 37
click at [987, 606] on div at bounding box center [1418, 608] width 2507 height 20
click at [575, 394] on span "play_arrow" at bounding box center [578, 393] width 20 height 20
drag, startPoint x: 575, startPoint y: 394, endPoint x: 638, endPoint y: 430, distance: 72.6
click at [576, 394] on span "pause" at bounding box center [578, 393] width 20 height 20
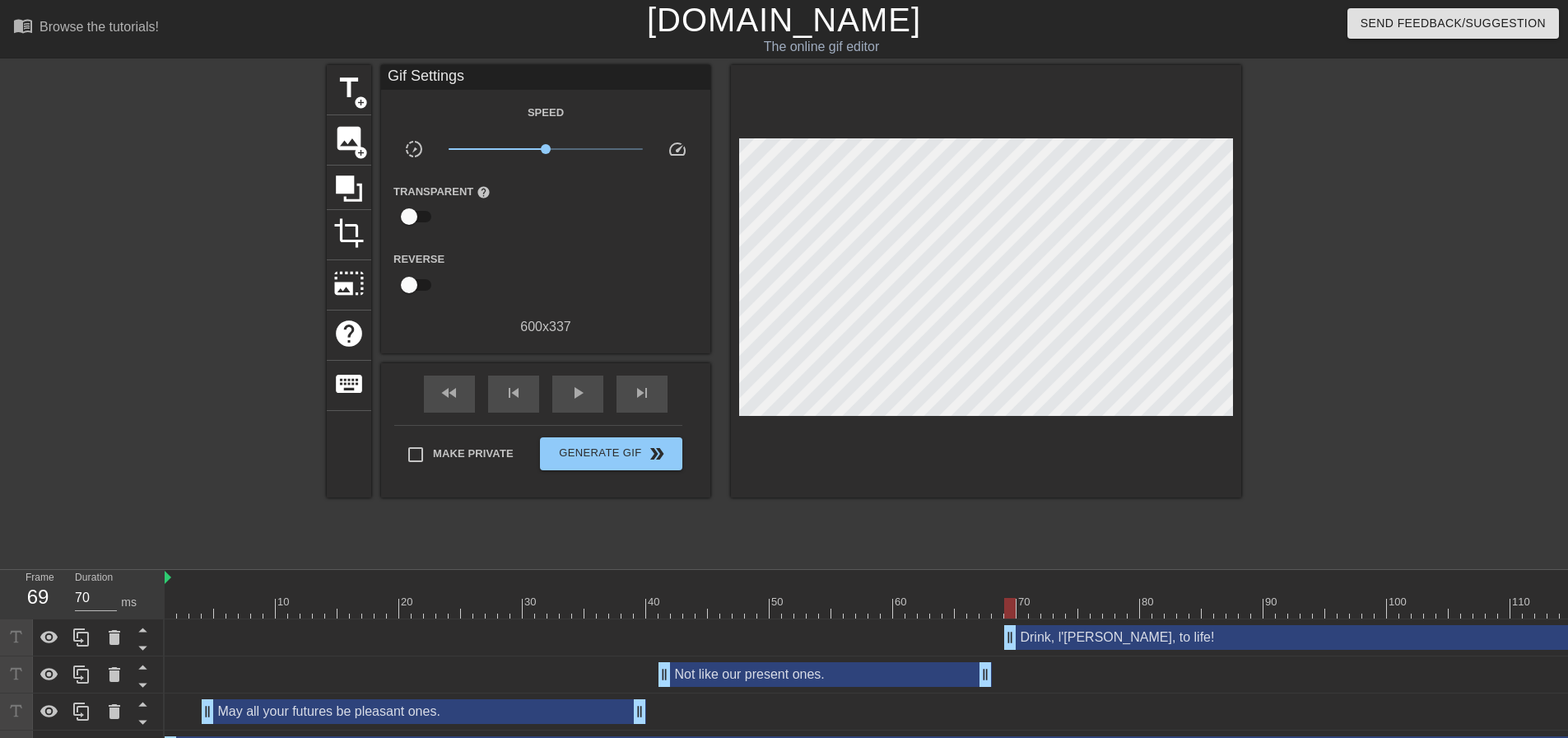
drag, startPoint x: 995, startPoint y: 636, endPoint x: 1007, endPoint y: 636, distance: 12.0
click at [985, 609] on div at bounding box center [1418, 608] width 2507 height 20
click at [576, 393] on span "play_arrow" at bounding box center [578, 393] width 20 height 20
click at [576, 393] on span "pause" at bounding box center [578, 393] width 20 height 20
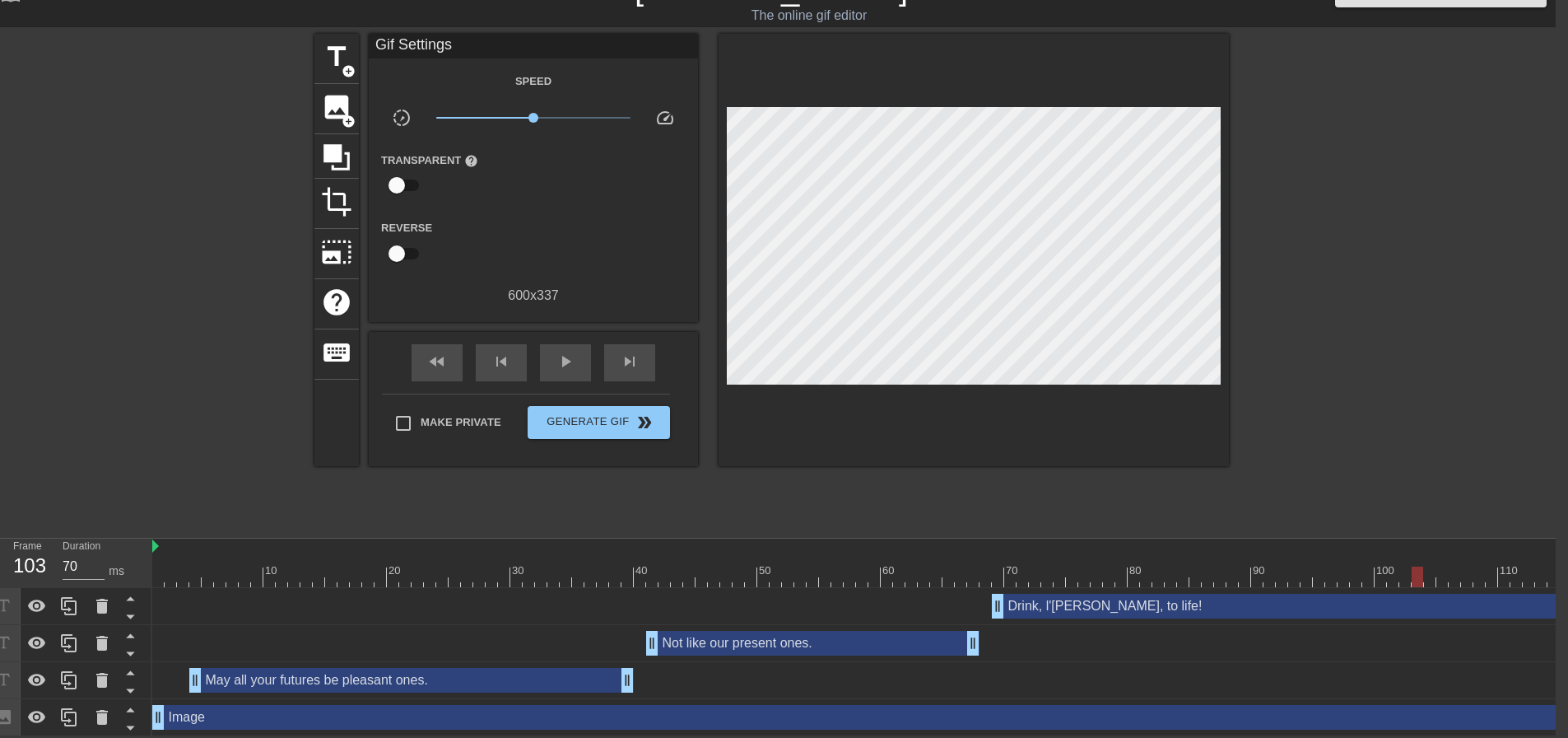
scroll to position [0, 1095]
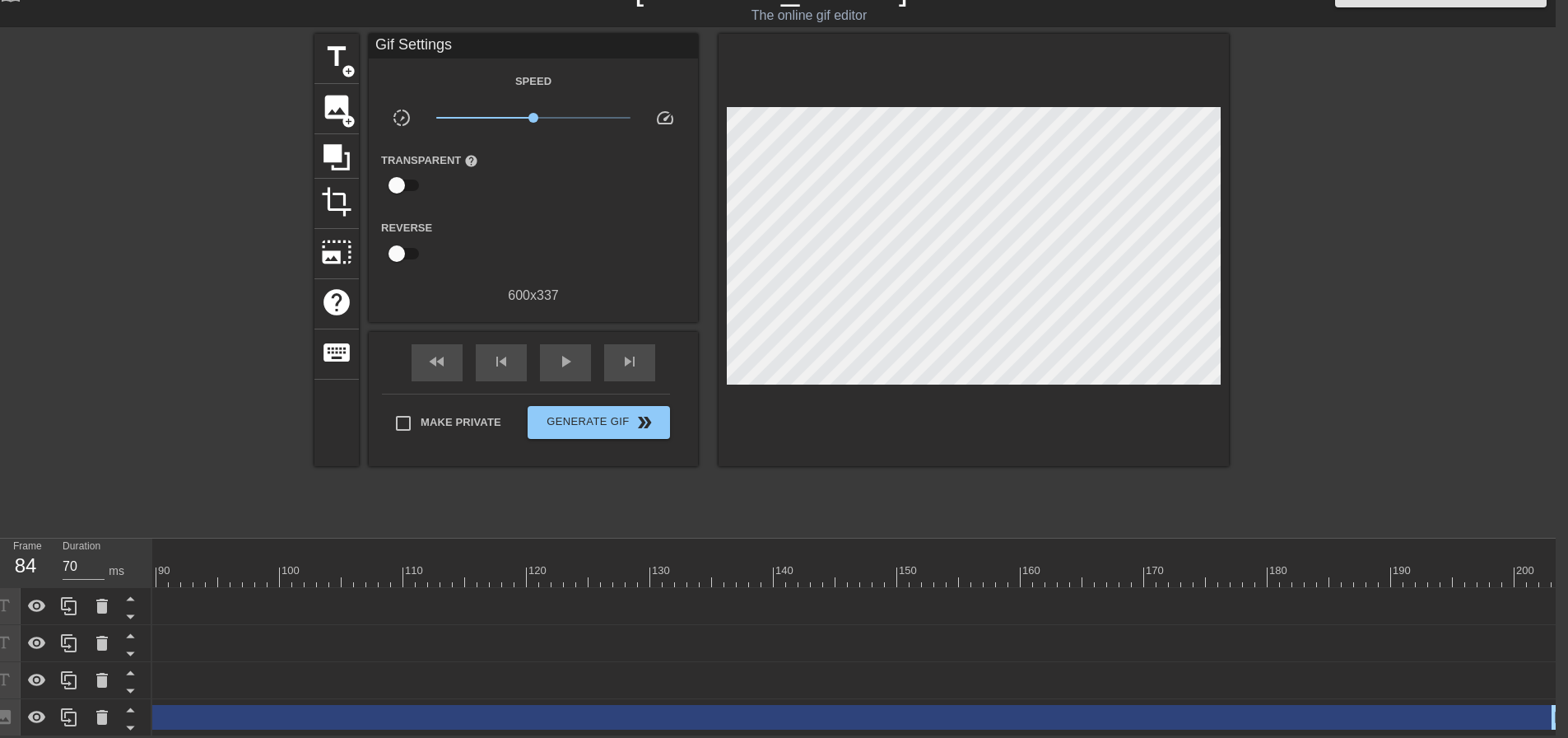
drag, startPoint x: 1558, startPoint y: 589, endPoint x: 212, endPoint y: 553, distance: 1346.5
click at [83, 515] on div "menu_book Browse the tutorials! [DOMAIN_NAME] The online gif editor Send Feedba…" at bounding box center [772, 352] width 1568 height 767
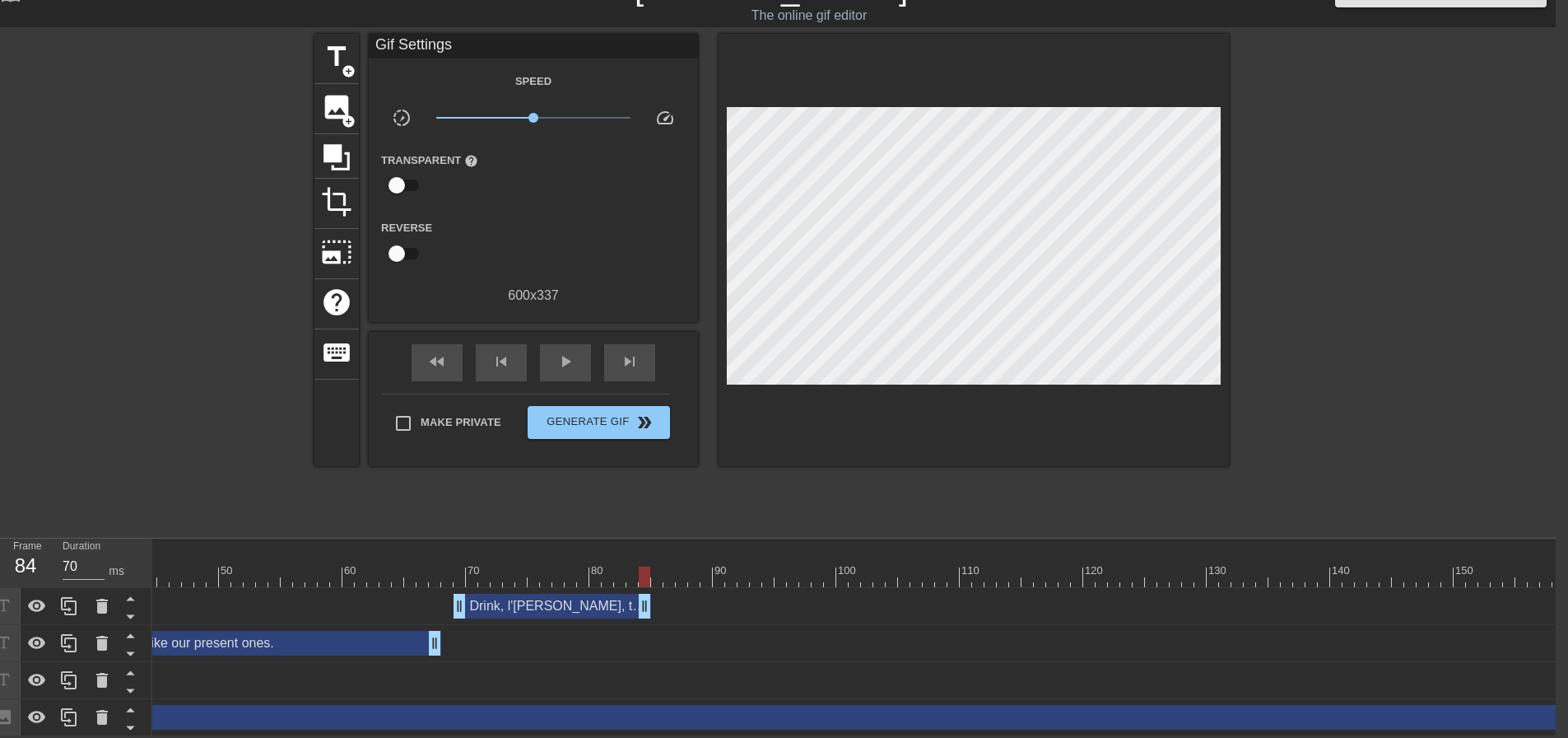
scroll to position [0, 515]
click at [470, 566] on div at bounding box center [891, 576] width 2507 height 20
click at [572, 352] on span "play_arrow" at bounding box center [566, 362] width 20 height 20
click at [572, 352] on span "pause" at bounding box center [566, 362] width 20 height 20
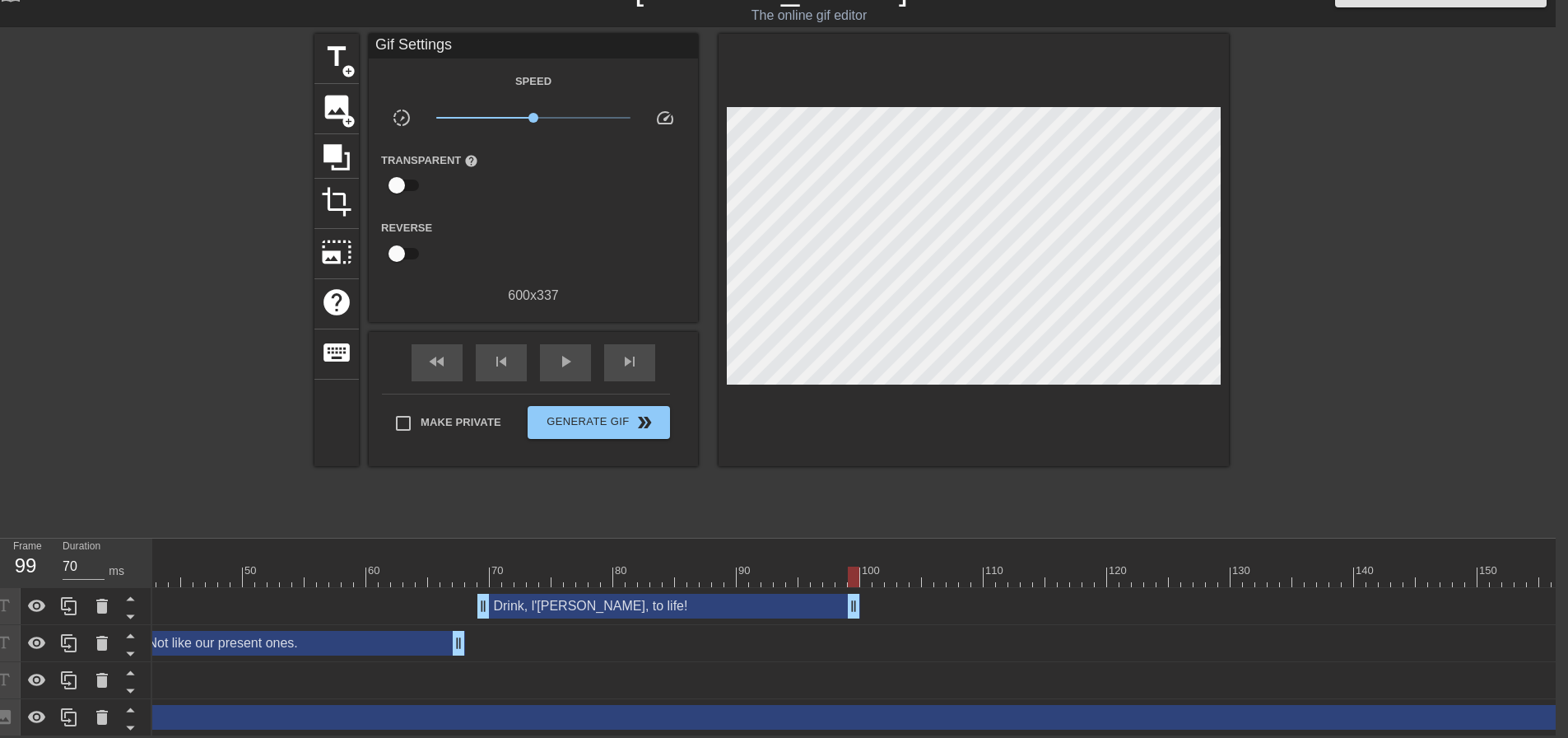
drag, startPoint x: 667, startPoint y: 590, endPoint x: 857, endPoint y: 591, distance: 190.0
click at [474, 566] on div at bounding box center [891, 576] width 2507 height 20
click at [563, 352] on span "play_arrow" at bounding box center [566, 362] width 20 height 20
click at [563, 352] on span "pause" at bounding box center [566, 362] width 20 height 20
drag, startPoint x: 854, startPoint y: 601, endPoint x: 799, endPoint y: 596, distance: 55.2
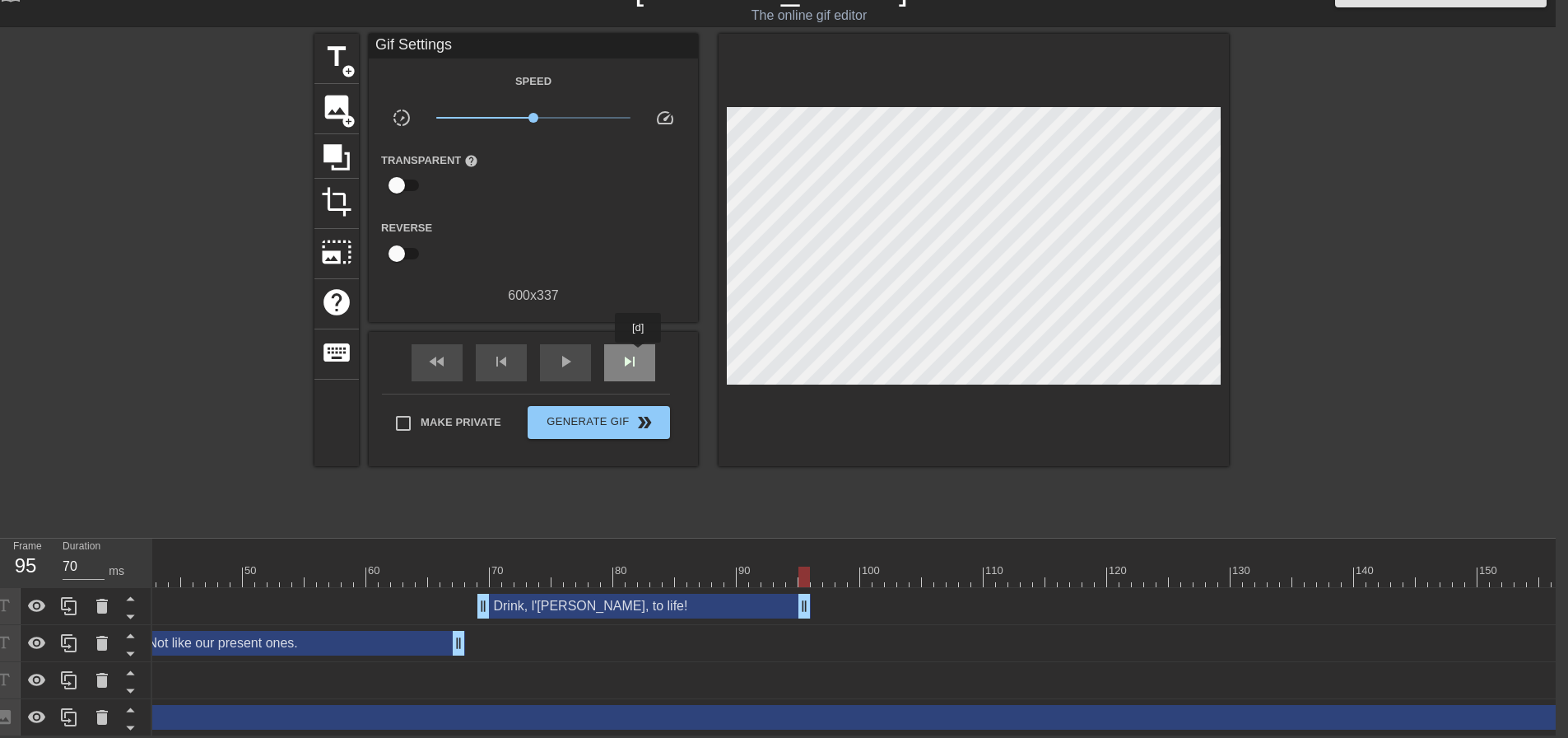
click at [639, 354] on span "skip_next" at bounding box center [630, 362] width 20 height 20
click at [340, 45] on span "title" at bounding box center [337, 57] width 31 height 31
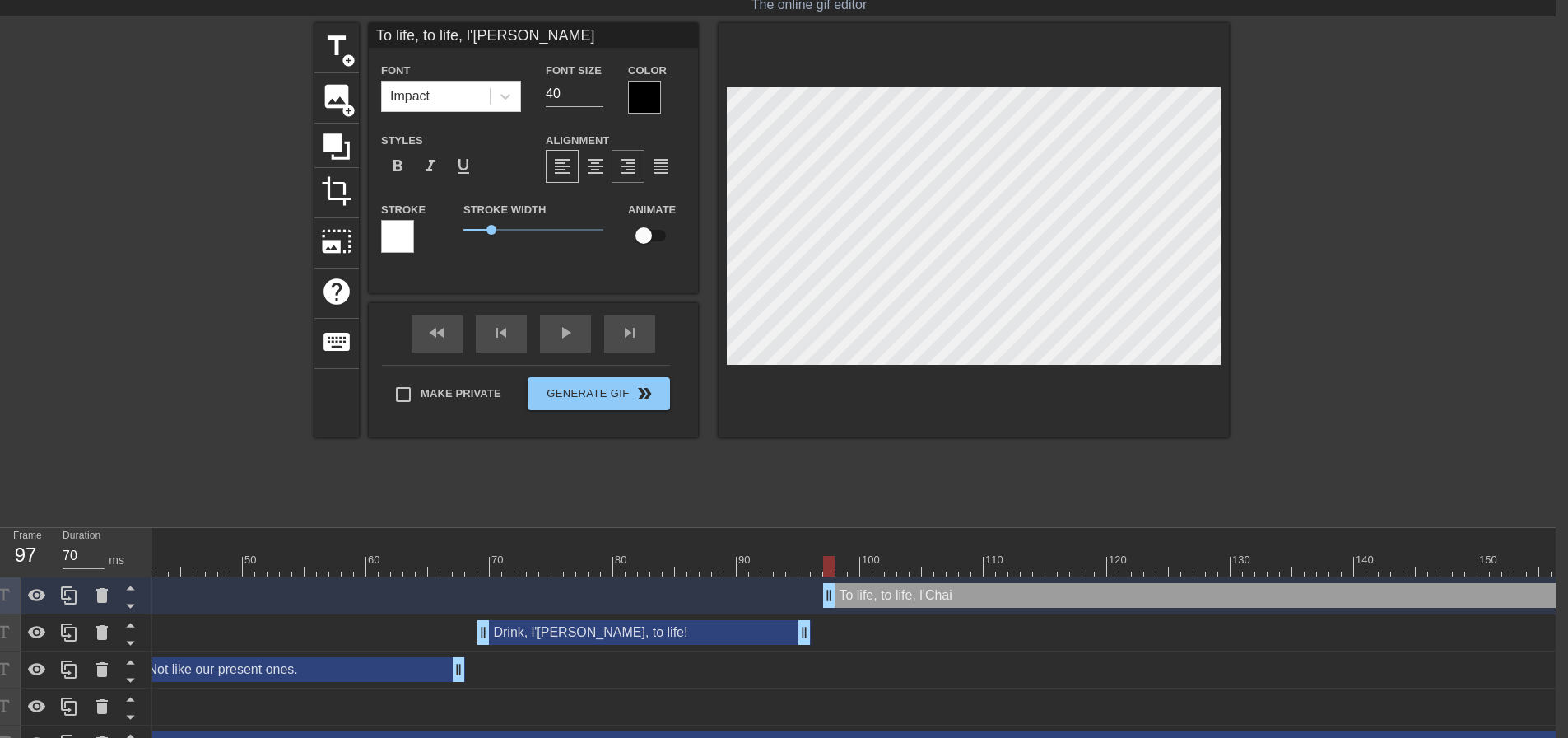
scroll to position [2, 8]
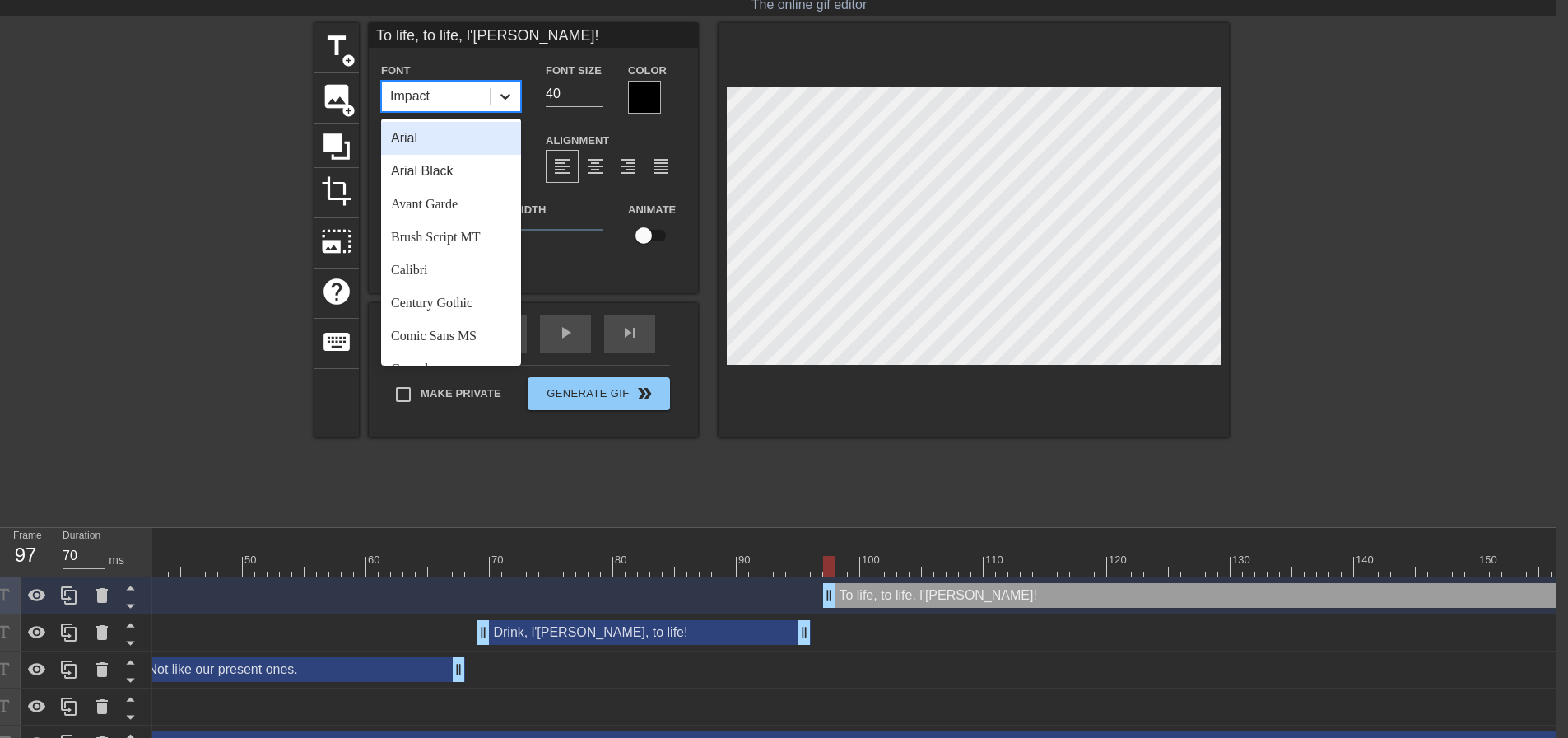
click at [508, 93] on icon at bounding box center [506, 96] width 17 height 17
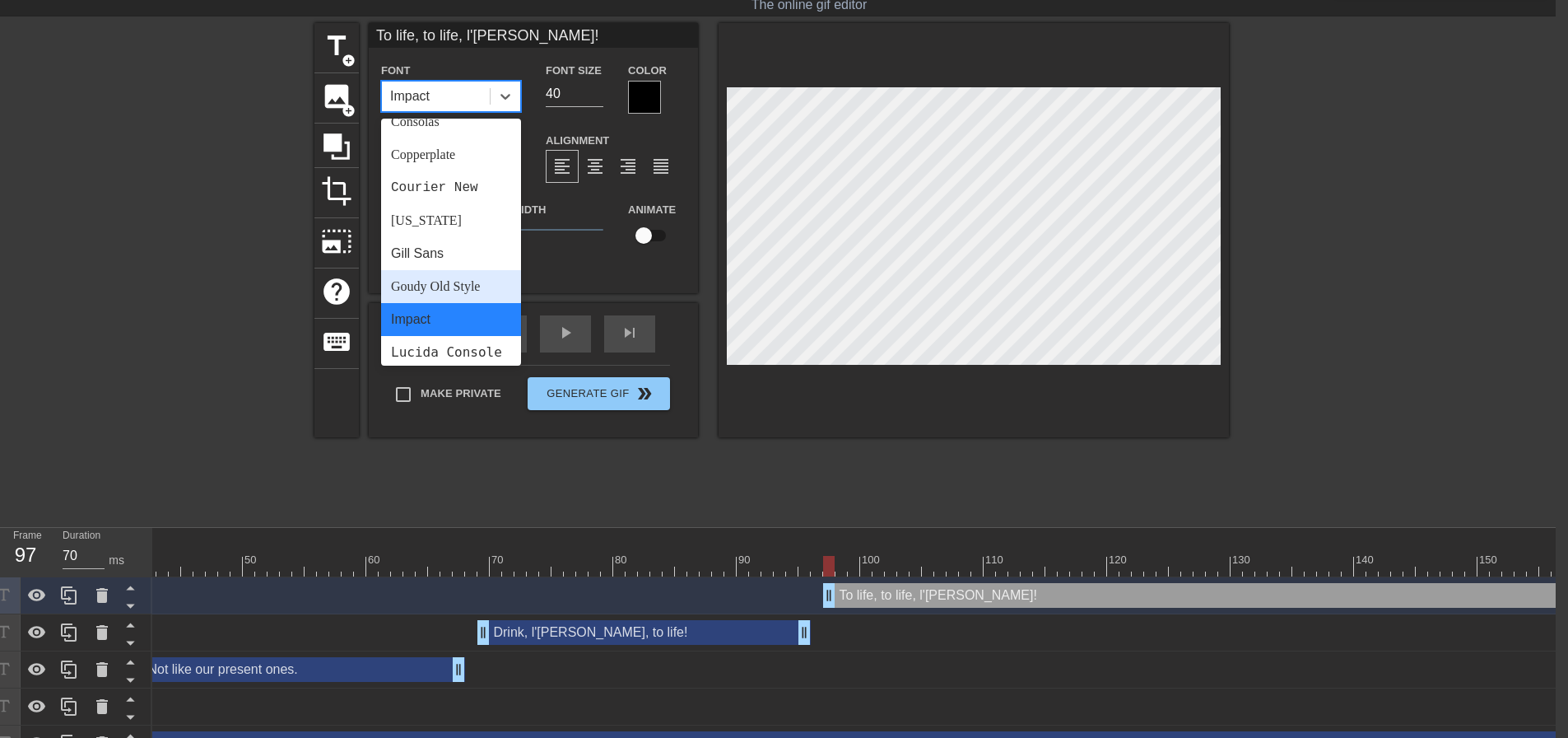
click at [456, 291] on div "Goudy Old Style" at bounding box center [450, 286] width 140 height 33
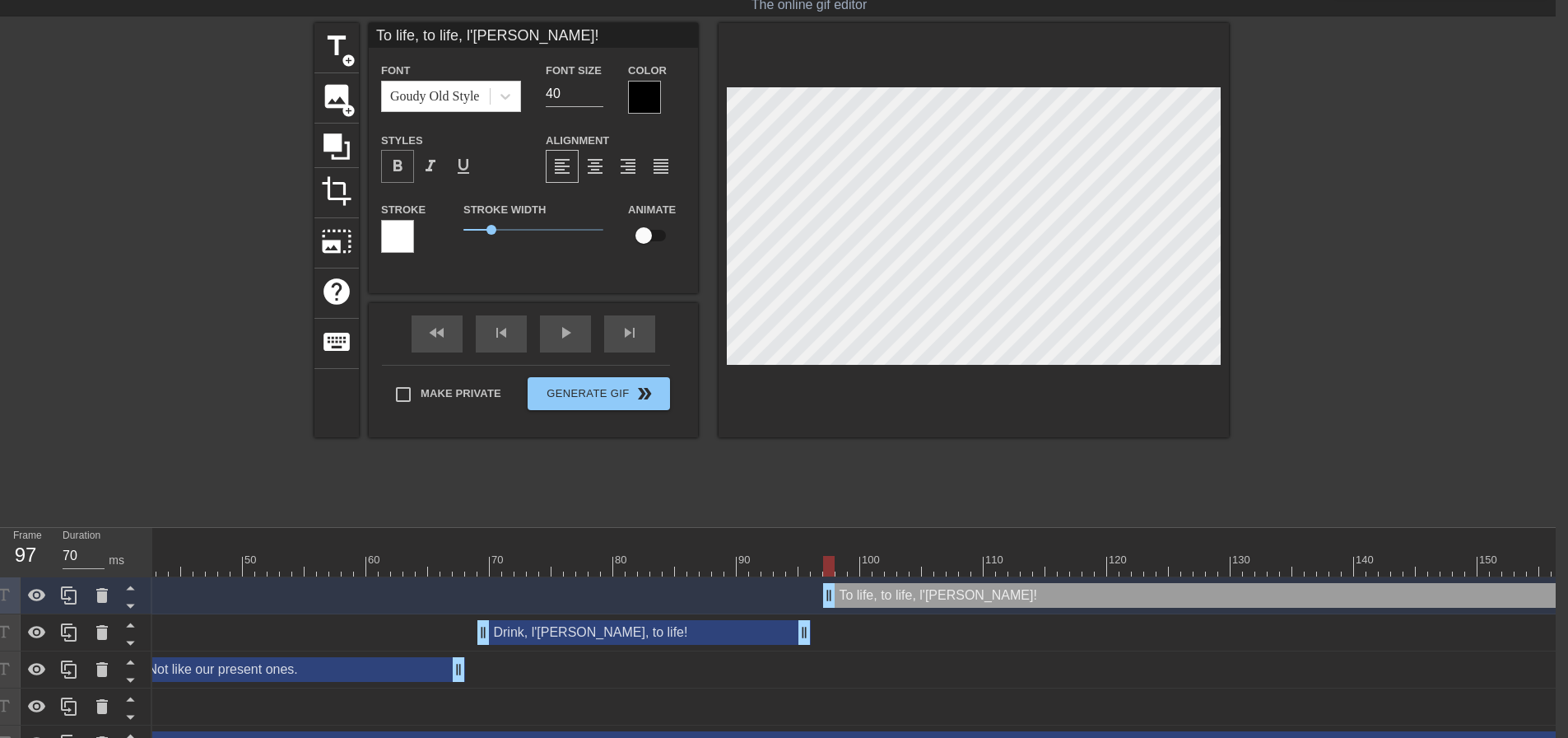
click at [405, 162] on span "format_bold" at bounding box center [398, 166] width 20 height 20
click at [636, 105] on div at bounding box center [645, 97] width 33 height 33
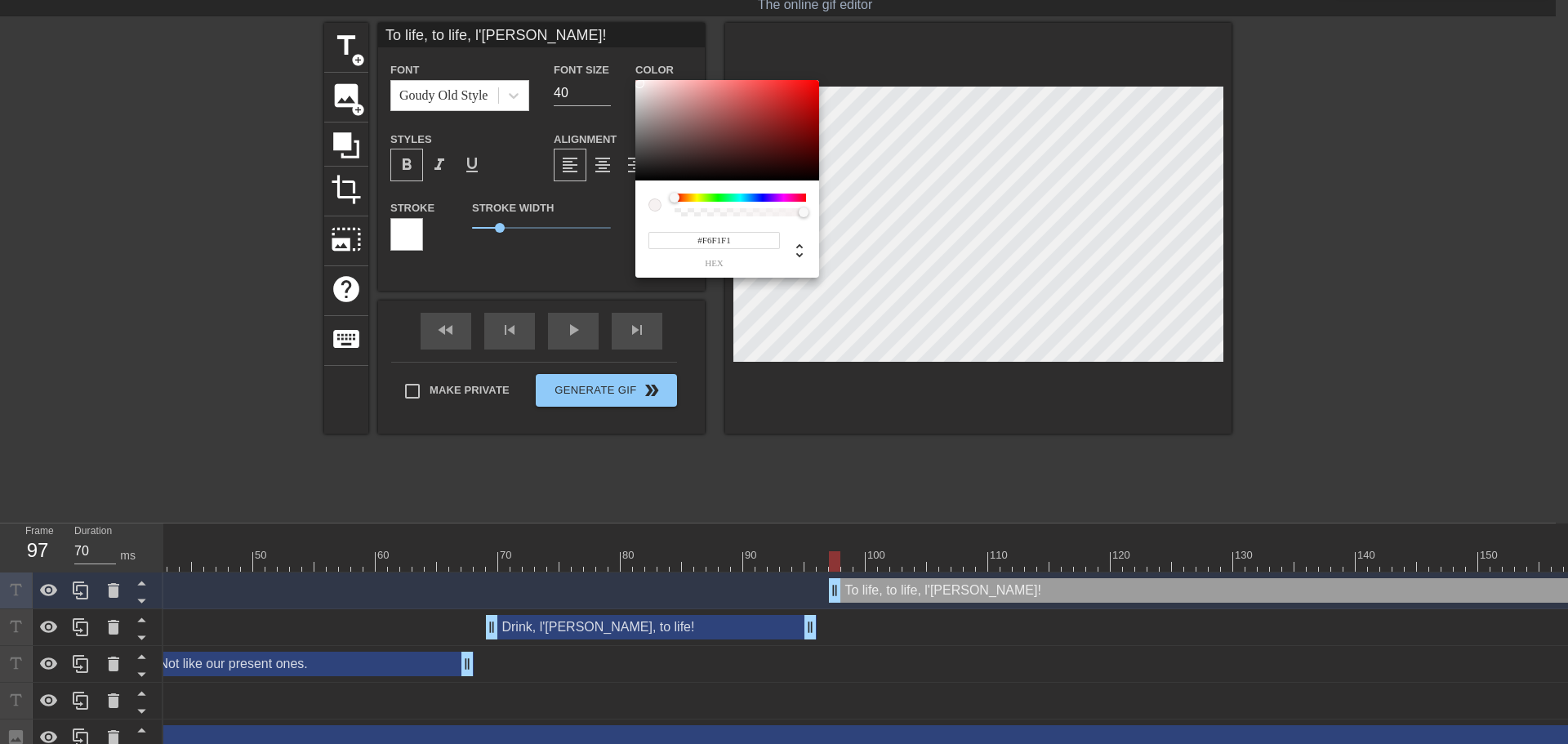
click at [639, 84] on div at bounding box center [727, 130] width 184 height 101
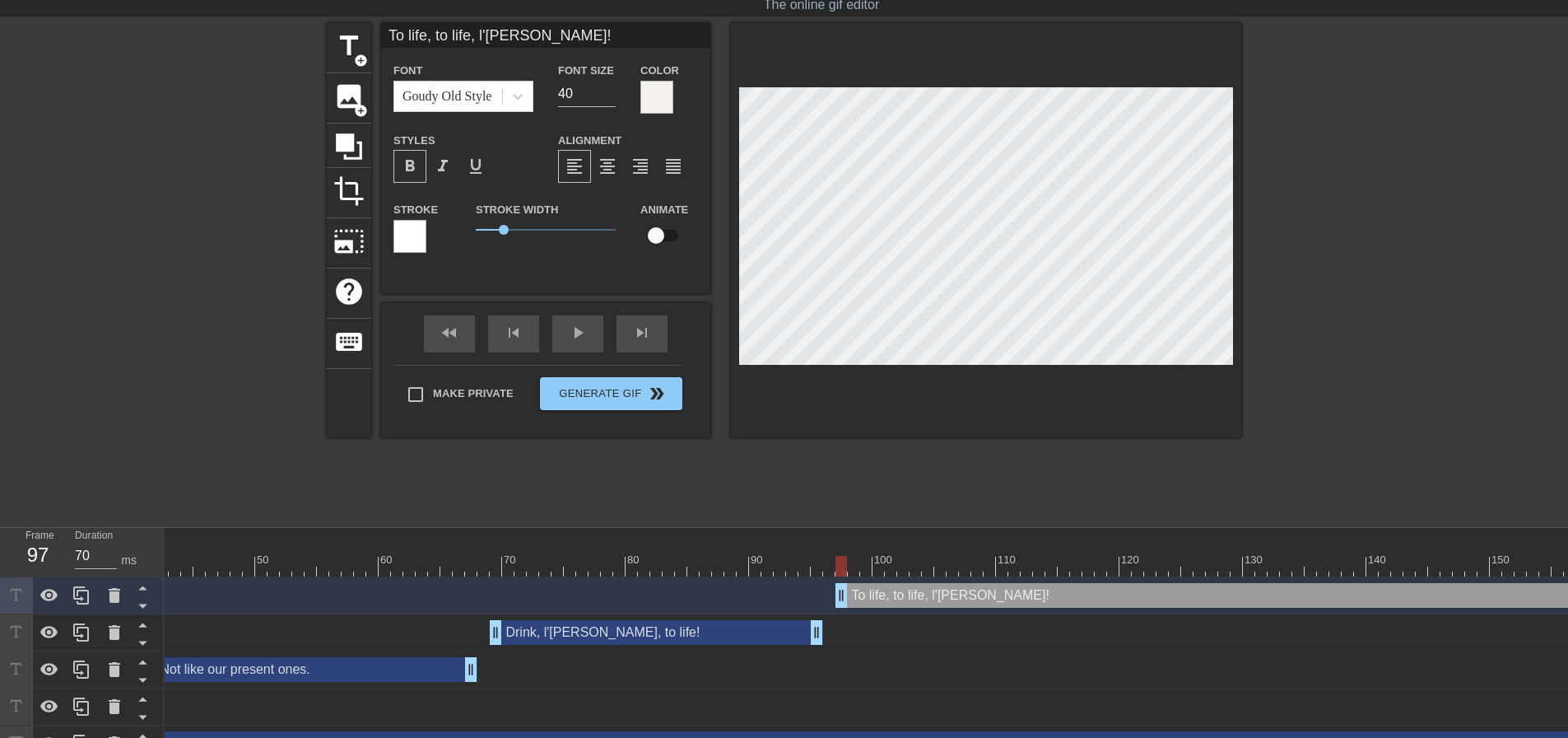
click at [950, 364] on div at bounding box center [986, 229] width 510 height 414
click at [413, 235] on div at bounding box center [410, 237] width 33 height 33
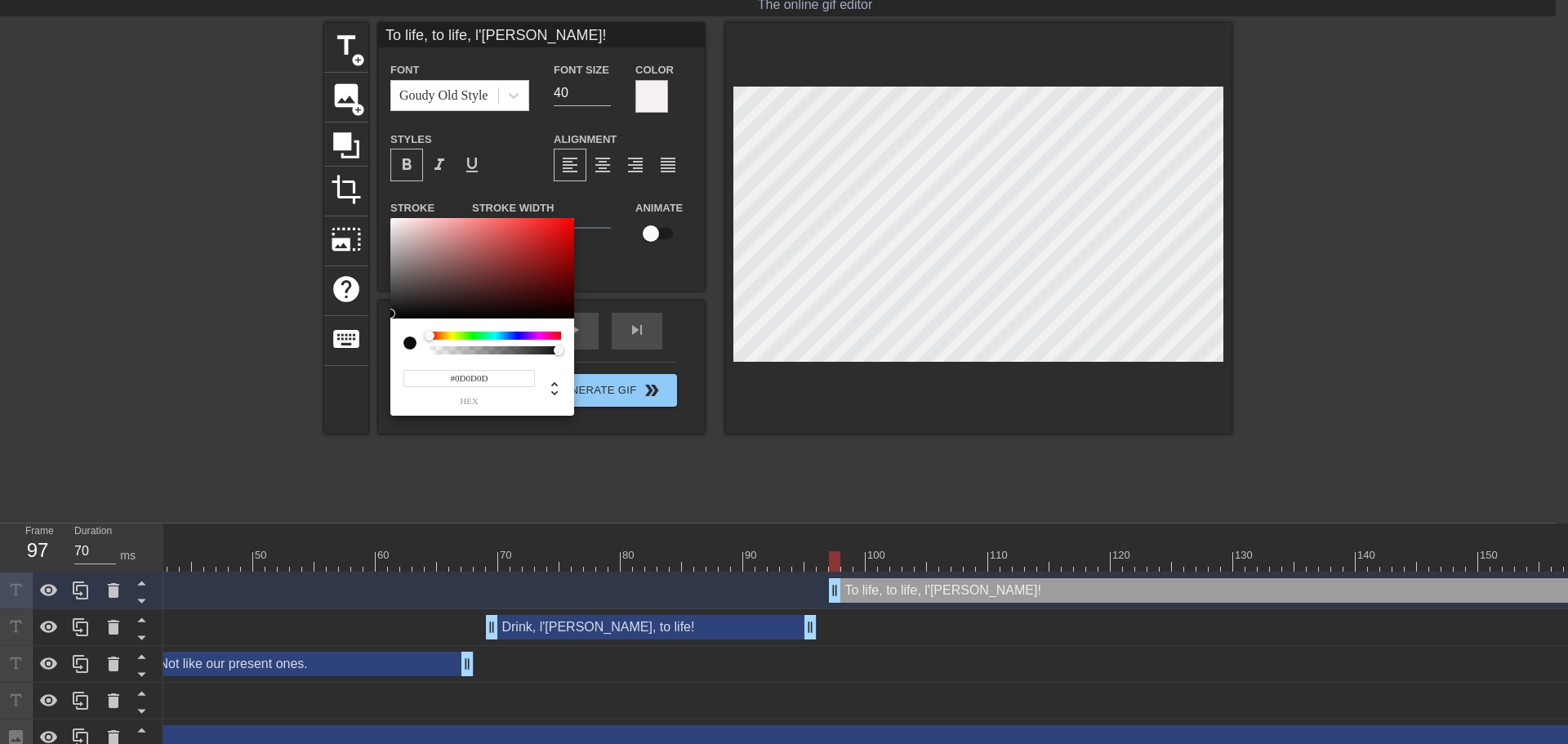
click at [394, 314] on div at bounding box center [482, 269] width 184 height 101
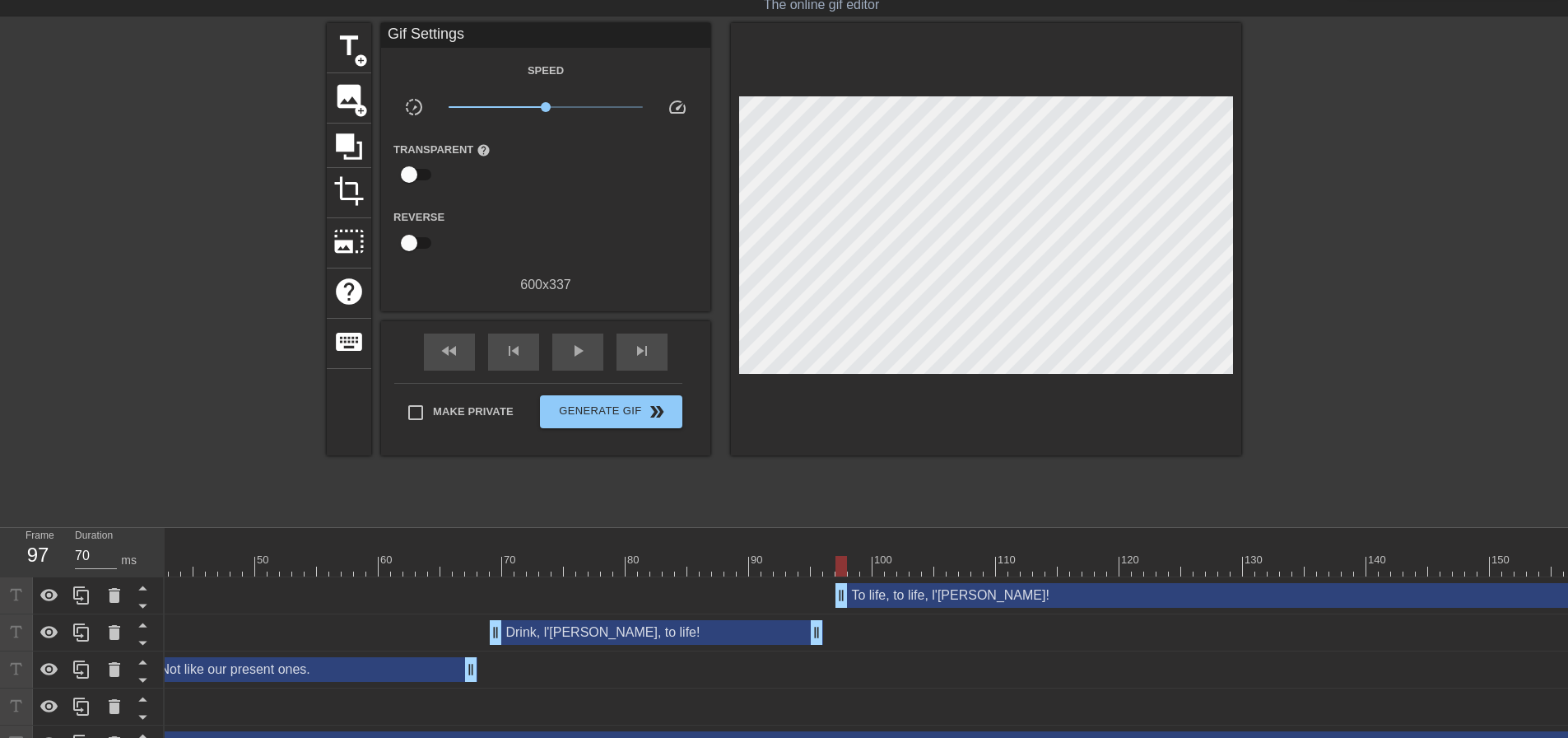
drag, startPoint x: 927, startPoint y: 392, endPoint x: 952, endPoint y: 377, distance: 29.2
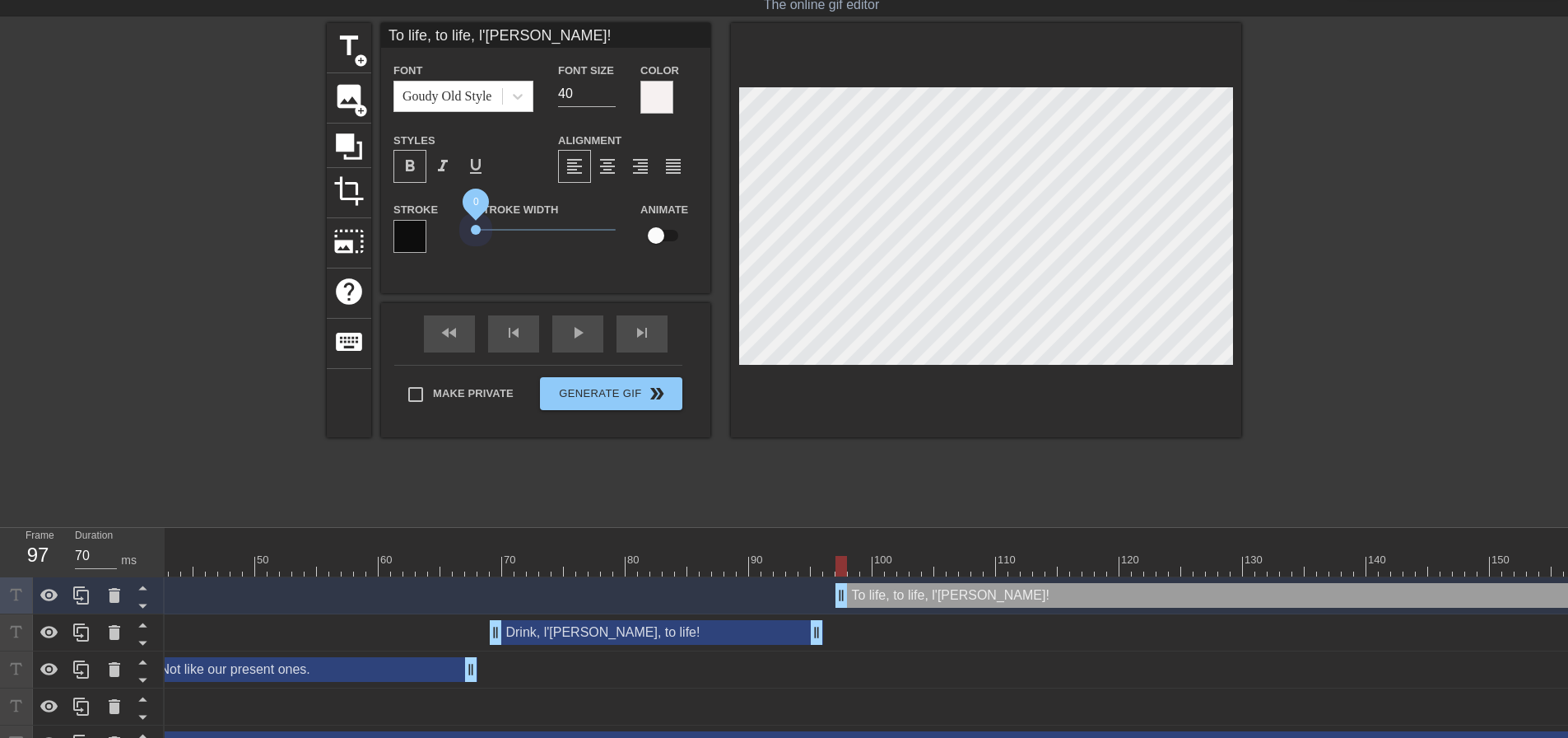
drag, startPoint x: 506, startPoint y: 229, endPoint x: 441, endPoint y: 230, distance: 65.0
click at [441, 230] on div "Stroke Stroke Width 0 Animate" at bounding box center [545, 233] width 329 height 68
click at [1001, 417] on div at bounding box center [986, 229] width 510 height 414
drag, startPoint x: 575, startPoint y: 90, endPoint x: 444, endPoint y: 104, distance: 131.7
click at [461, 102] on div "Font [PERSON_NAME] Old Style Font Size 40 Color" at bounding box center [545, 87] width 329 height 53
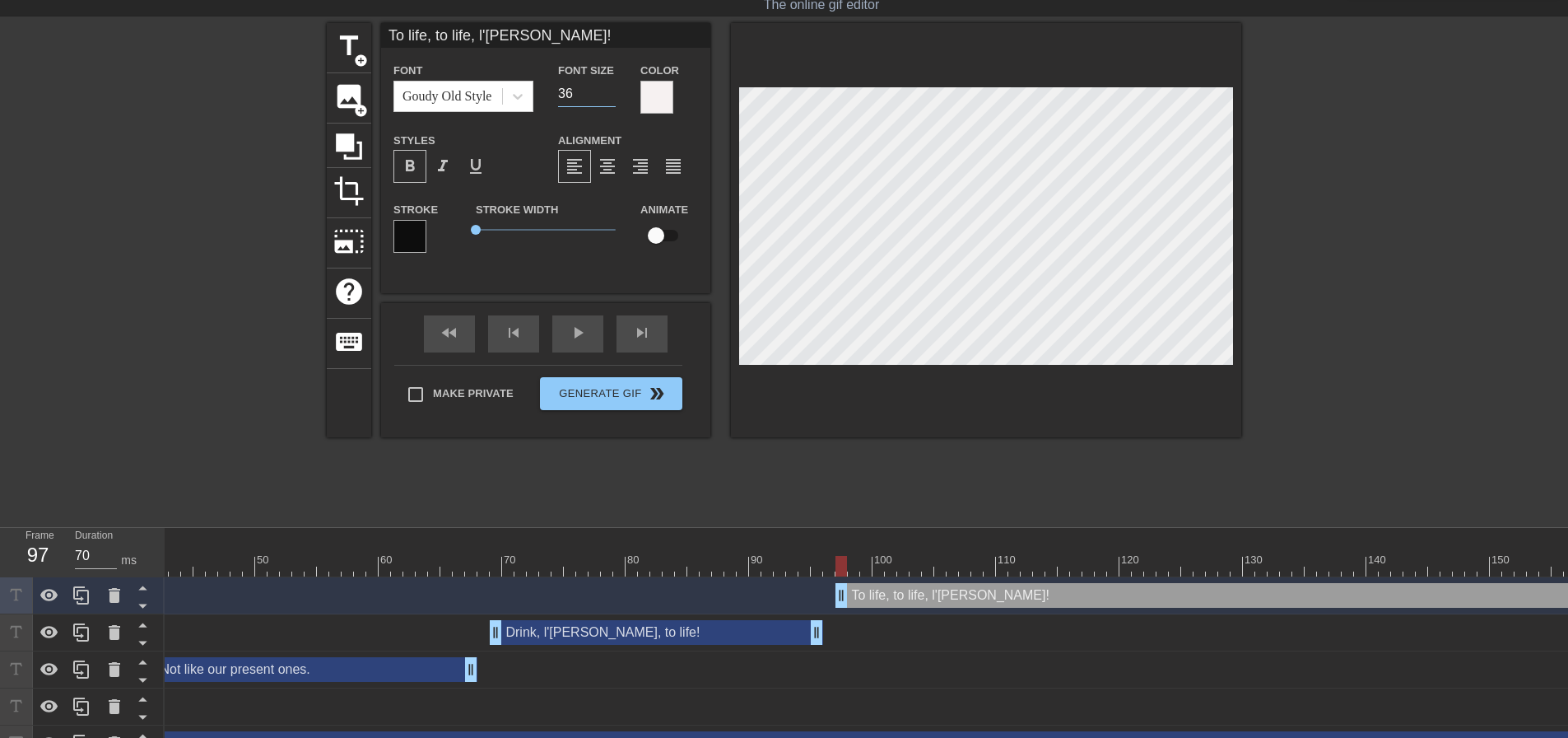
click at [613, 93] on input "36" at bounding box center [586, 94] width 58 height 27
click at [613, 93] on input "35" at bounding box center [586, 94] width 58 height 27
click at [613, 93] on input "34" at bounding box center [586, 94] width 58 height 27
click at [613, 93] on input "33" at bounding box center [586, 94] width 58 height 27
click at [613, 93] on input "32" at bounding box center [586, 94] width 58 height 27
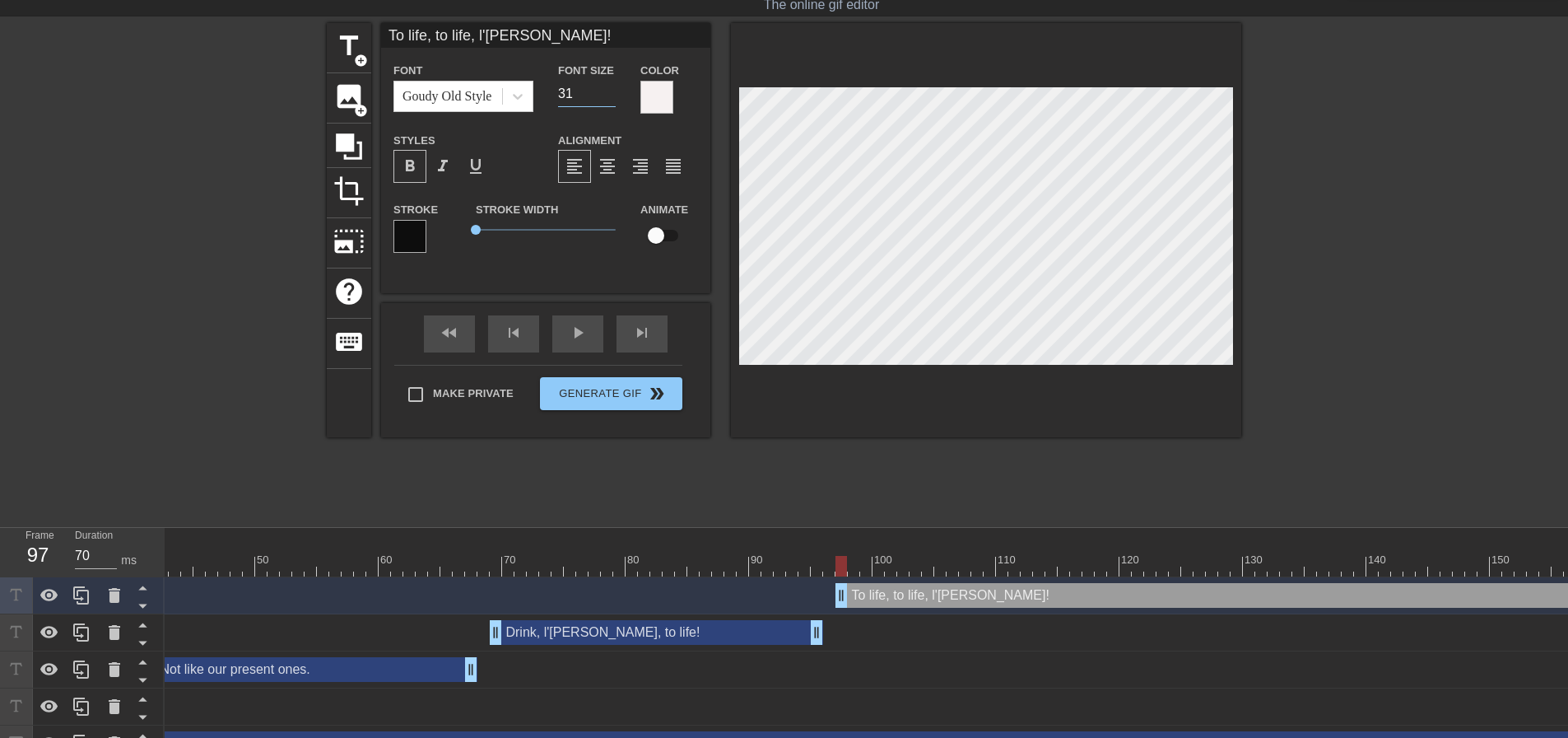
click at [613, 93] on input "31" at bounding box center [586, 94] width 58 height 27
click at [613, 93] on input "30" at bounding box center [586, 94] width 58 height 27
click at [955, 397] on div at bounding box center [986, 229] width 510 height 414
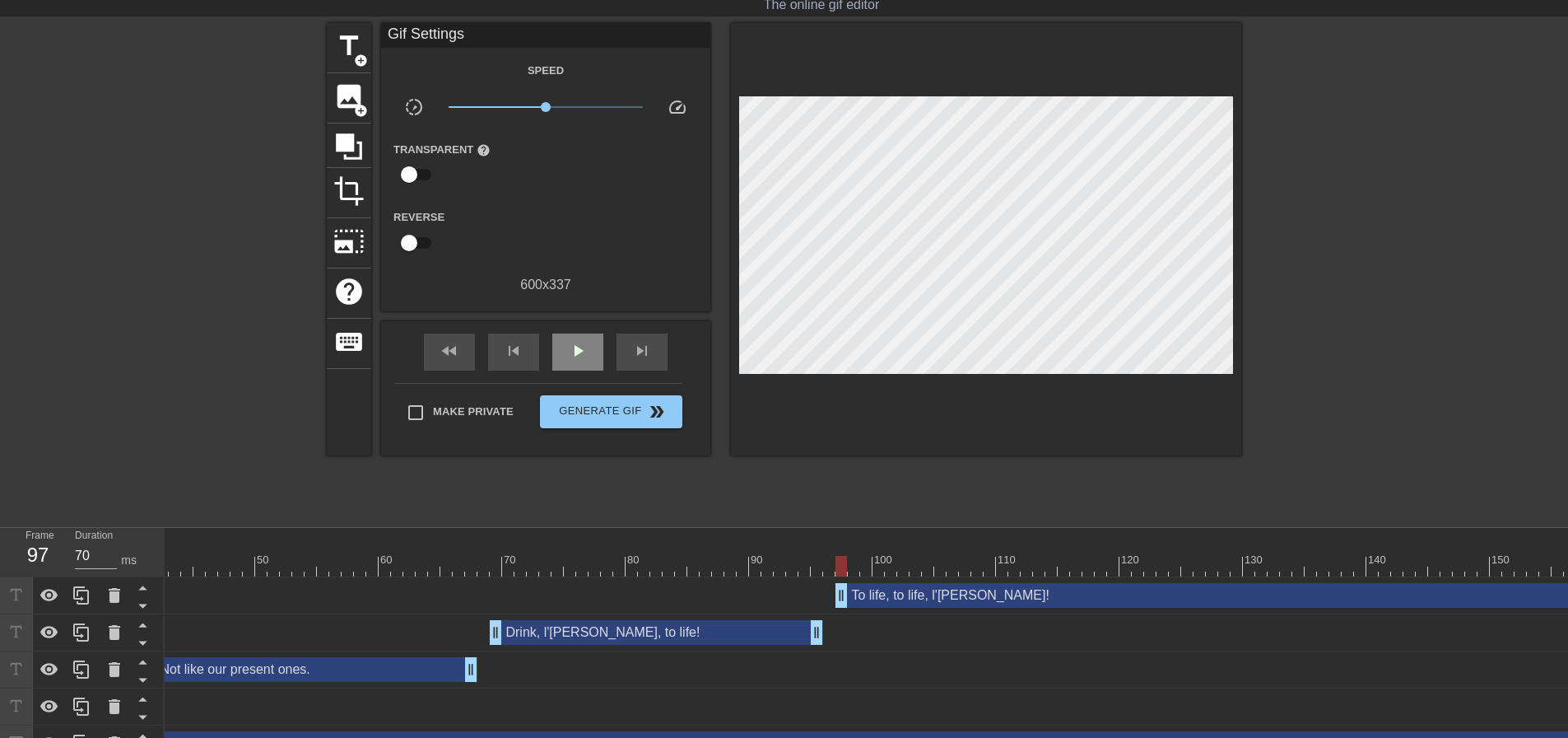
click at [576, 326] on div "fast_rewind skip_previous play_arrow skip_next" at bounding box center [546, 352] width 269 height 62
click at [575, 341] on span "play_arrow" at bounding box center [578, 351] width 20 height 20
click at [575, 341] on span "pause" at bounding box center [578, 351] width 20 height 20
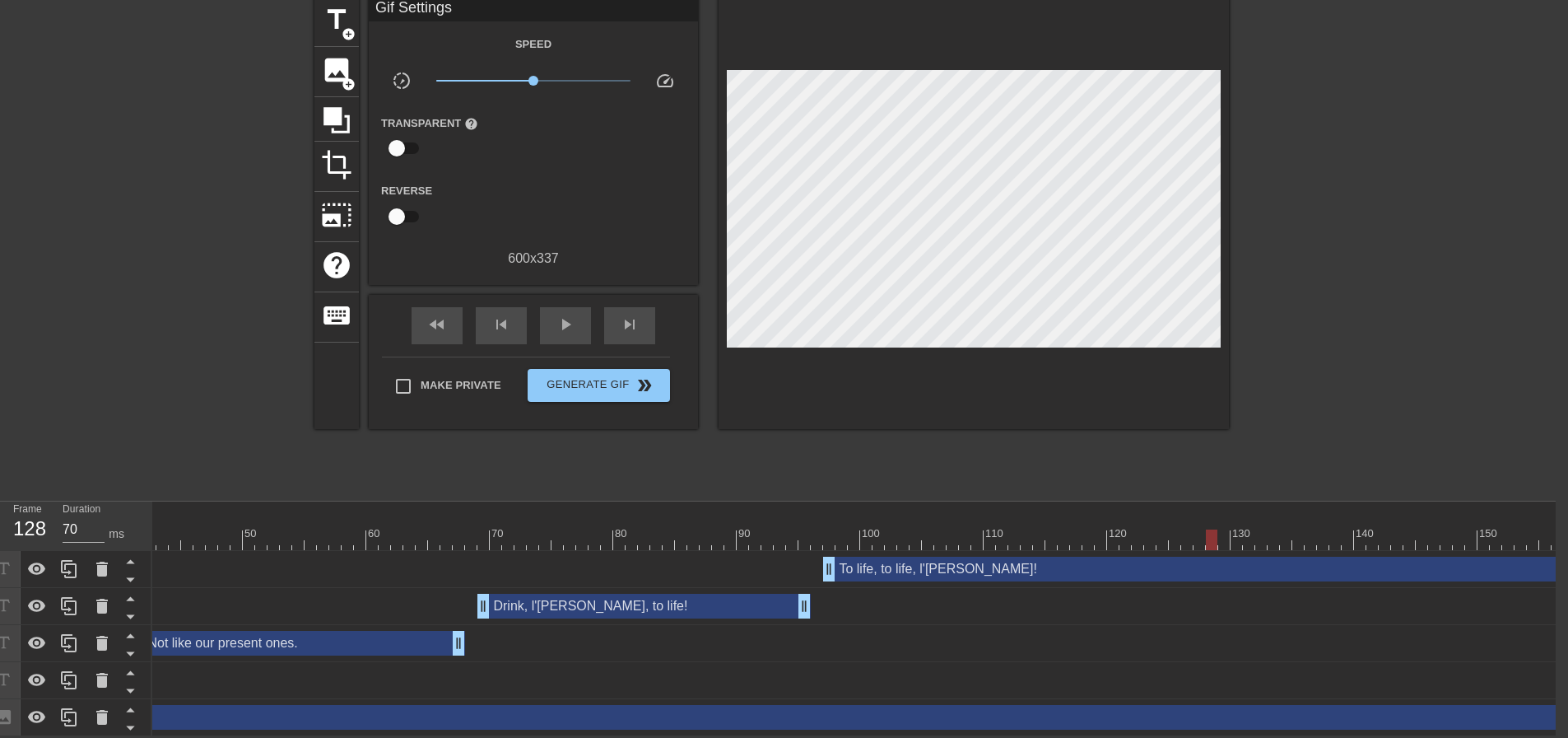
scroll to position [0, 1095]
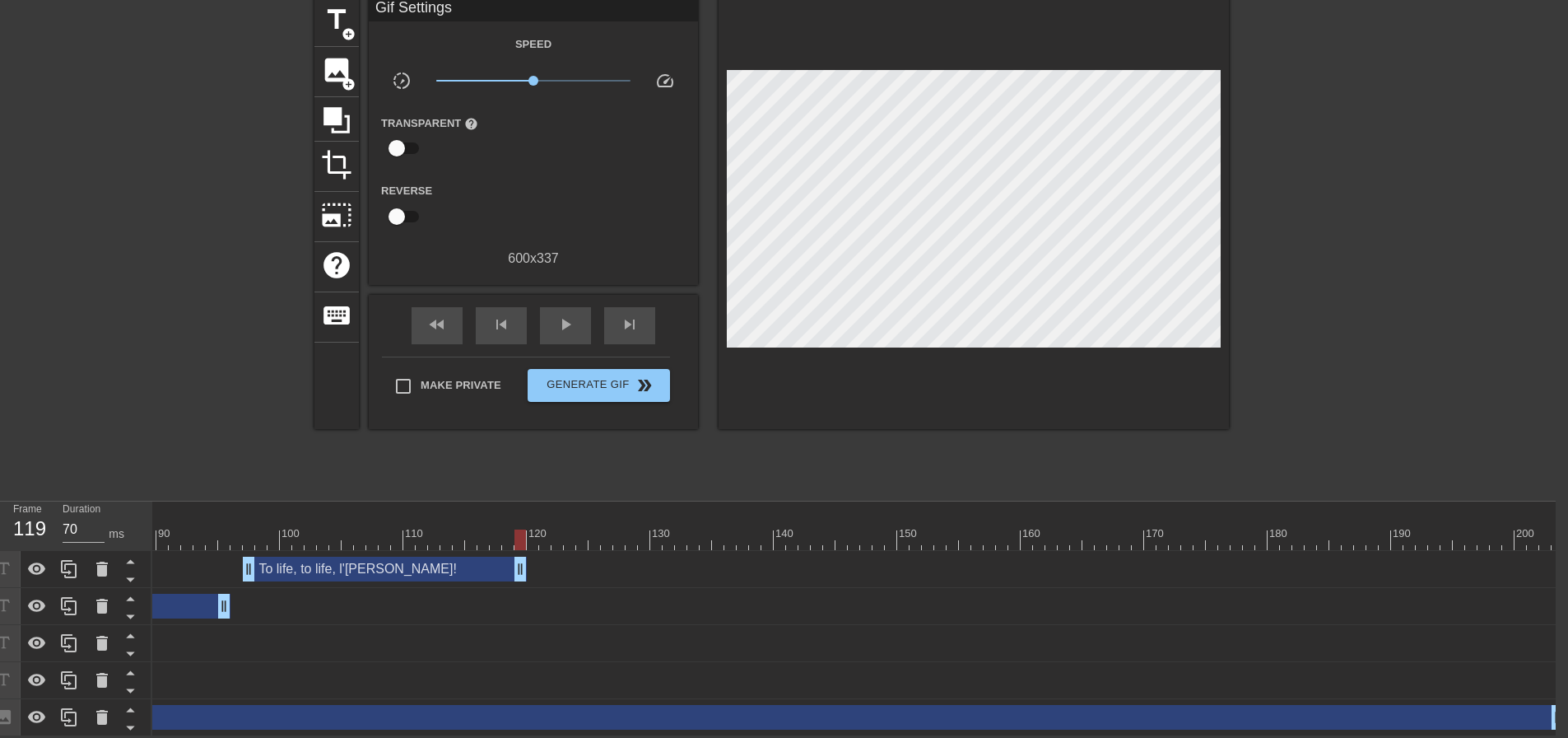
drag, startPoint x: 1555, startPoint y: 553, endPoint x: 519, endPoint y: 524, distance: 1036.4
click at [519, 524] on div "10 20 30 40 50 60 70 80 90 100 110 120 130 140 150 160" at bounding box center [854, 619] width 1404 height 235
click at [242, 530] on div at bounding box center [311, 540] width 2507 height 20
click at [564, 319] on span "play_arrow" at bounding box center [566, 325] width 20 height 20
click at [564, 319] on span "pause" at bounding box center [566, 325] width 20 height 20
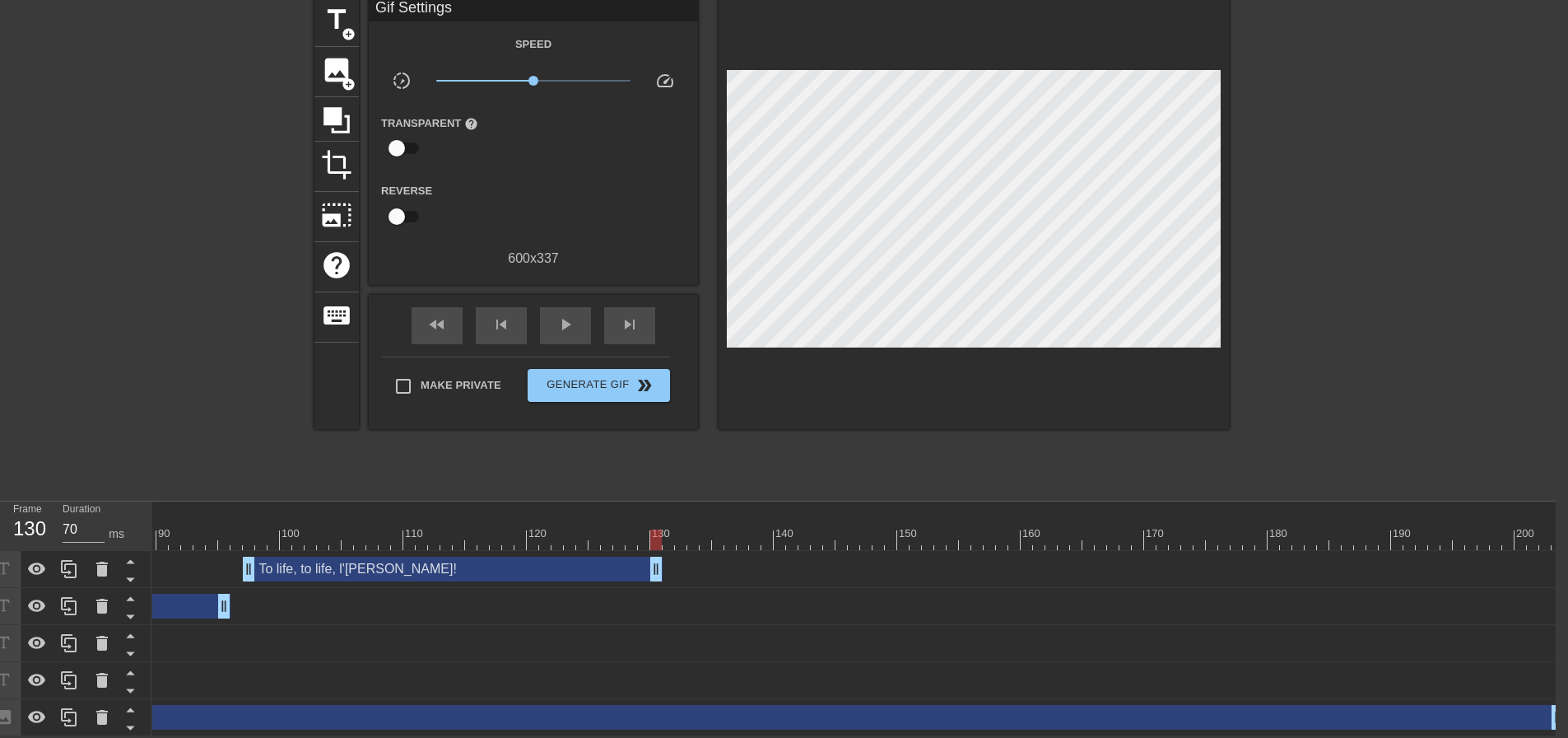
drag, startPoint x: 517, startPoint y: 554, endPoint x: 654, endPoint y: 549, distance: 137.1
click at [631, 315] on span "skip_next" at bounding box center [630, 325] width 20 height 20
click at [330, 4] on span "title" at bounding box center [337, 19] width 31 height 31
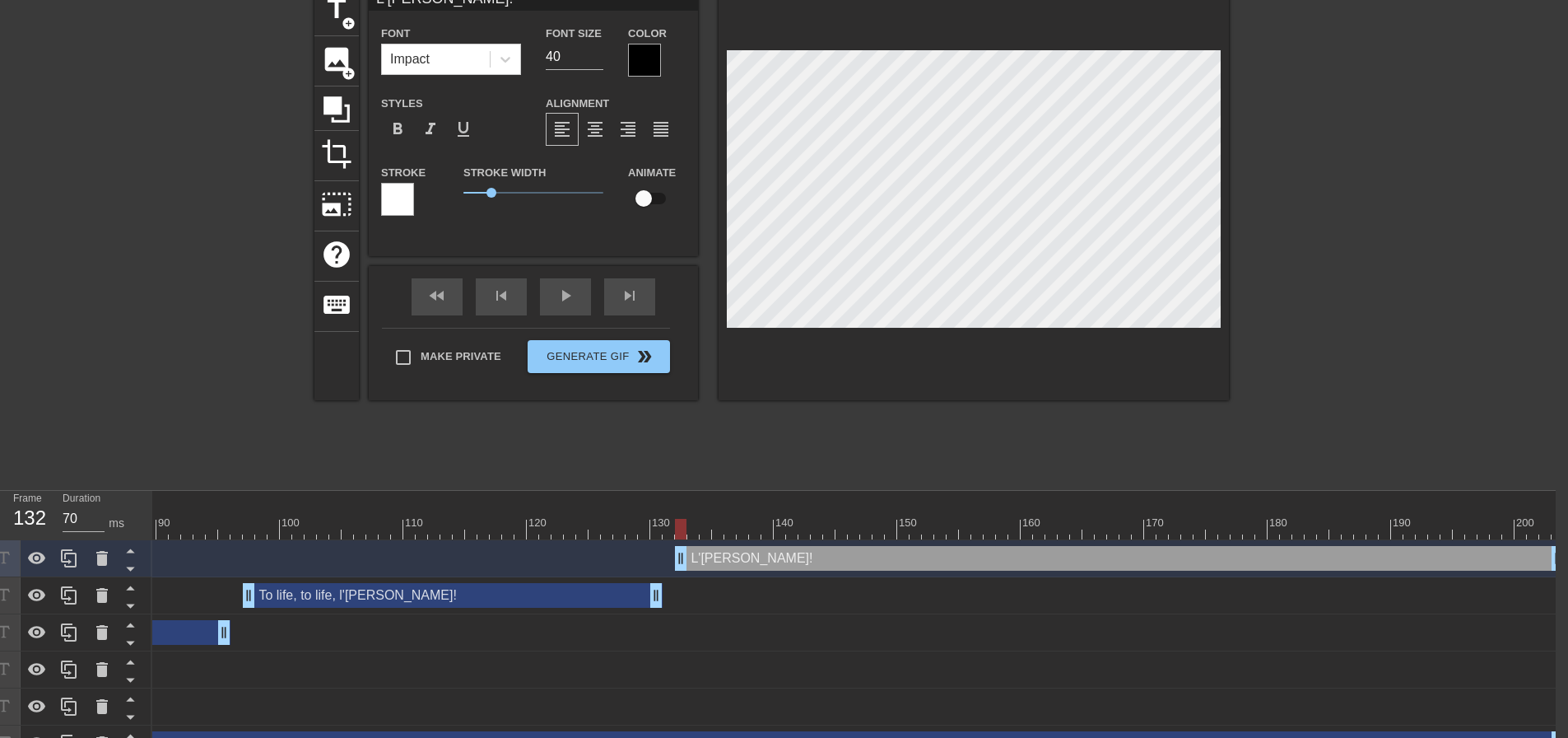
scroll to position [3, 4]
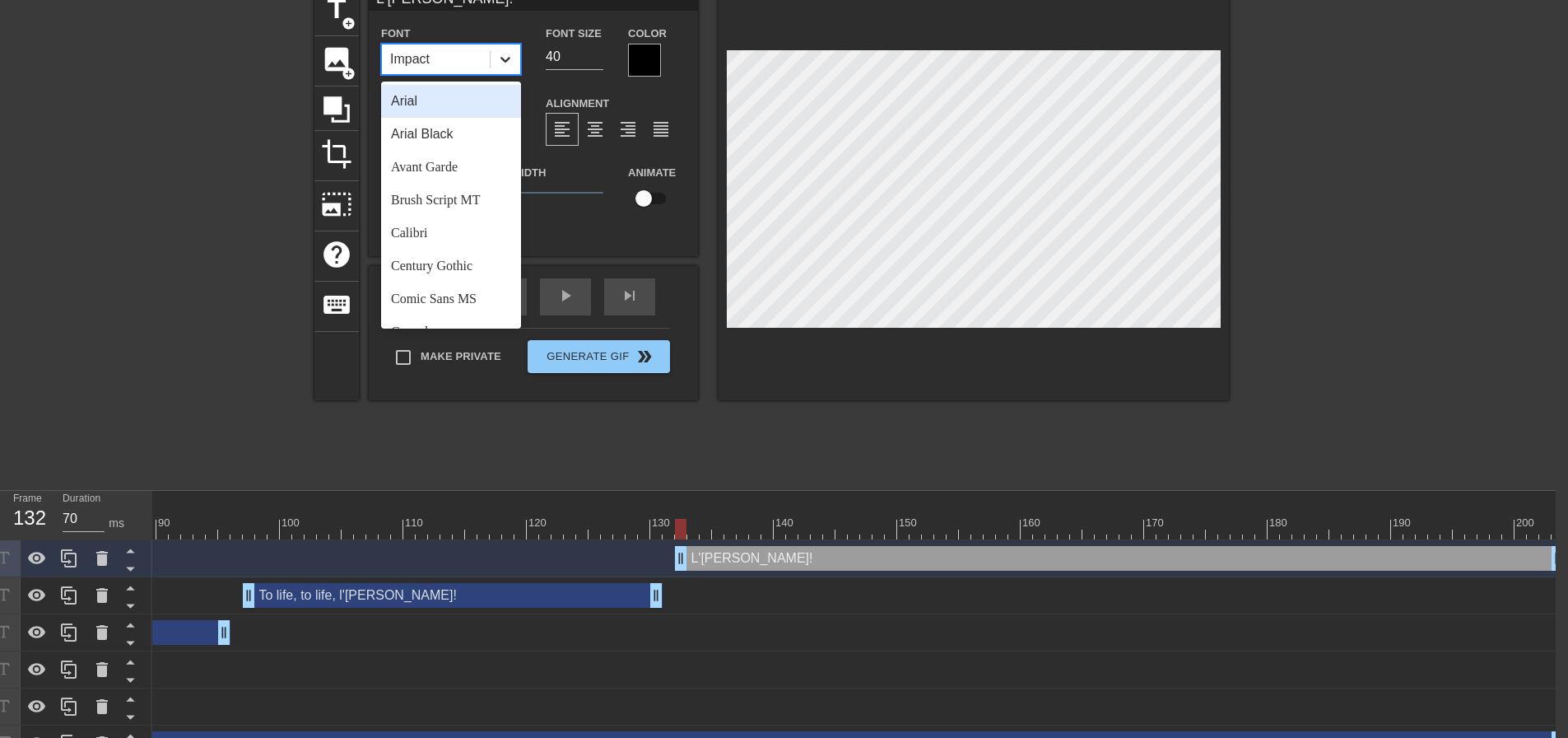
click at [508, 63] on icon at bounding box center [506, 60] width 17 height 17
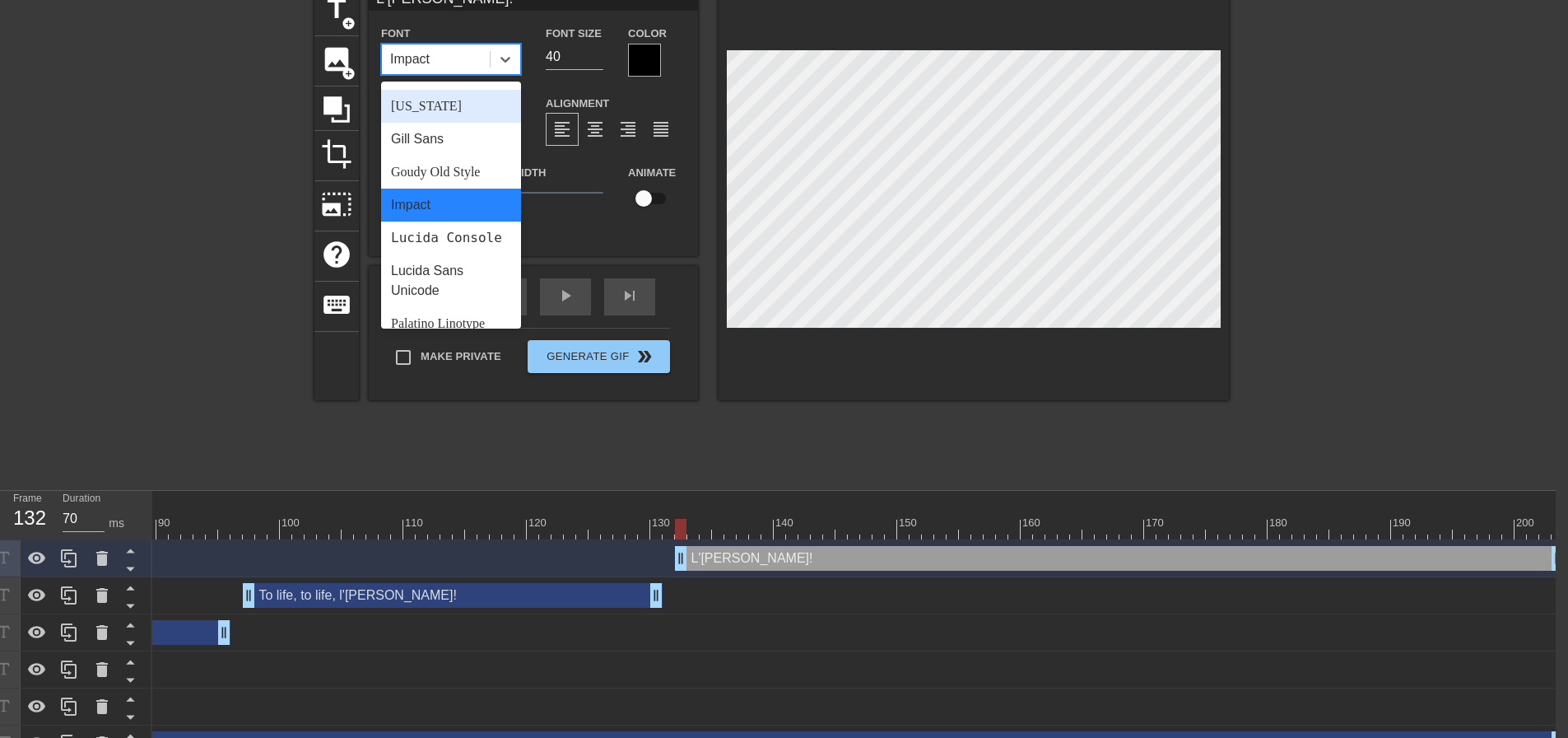
scroll to position [330, 0]
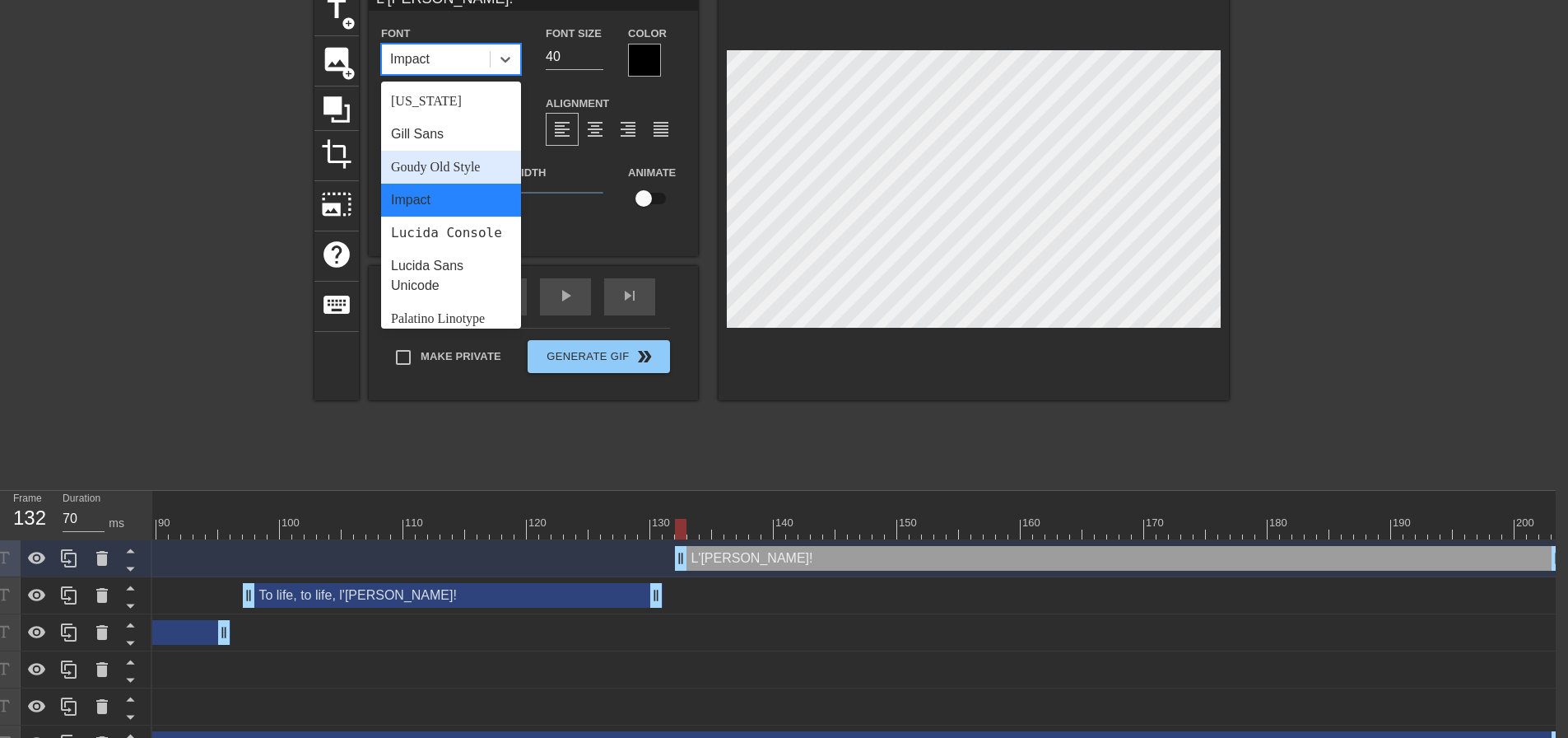
click at [448, 162] on div "Goudy Old Style" at bounding box center [450, 167] width 140 height 33
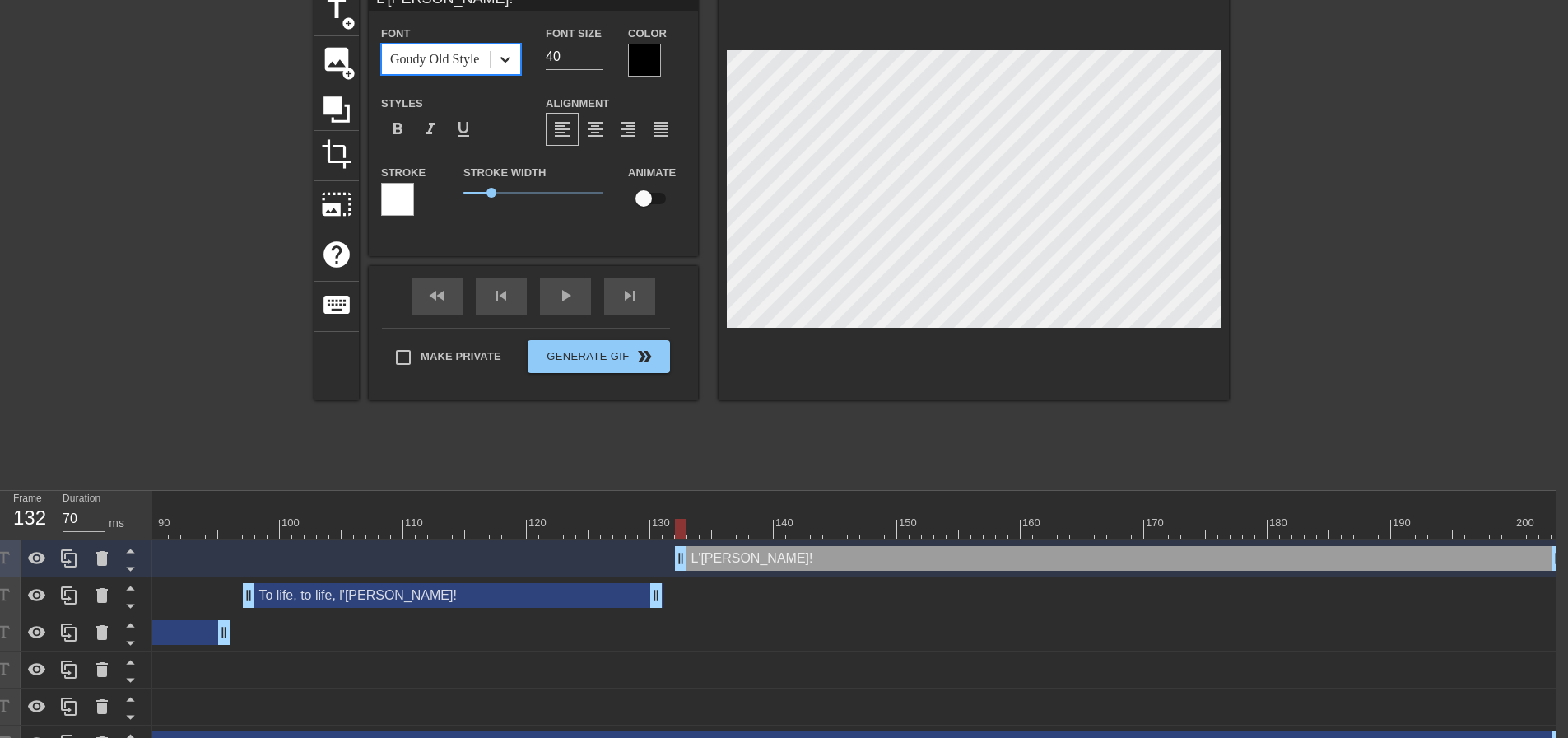
drag, startPoint x: 557, startPoint y: 57, endPoint x: 511, endPoint y: 63, distance: 46.4
click at [523, 61] on div "Font option [PERSON_NAME] Old Style, selected. 0 results available. Select is f…" at bounding box center [533, 50] width 329 height 53
click at [646, 65] on div at bounding box center [645, 61] width 33 height 33
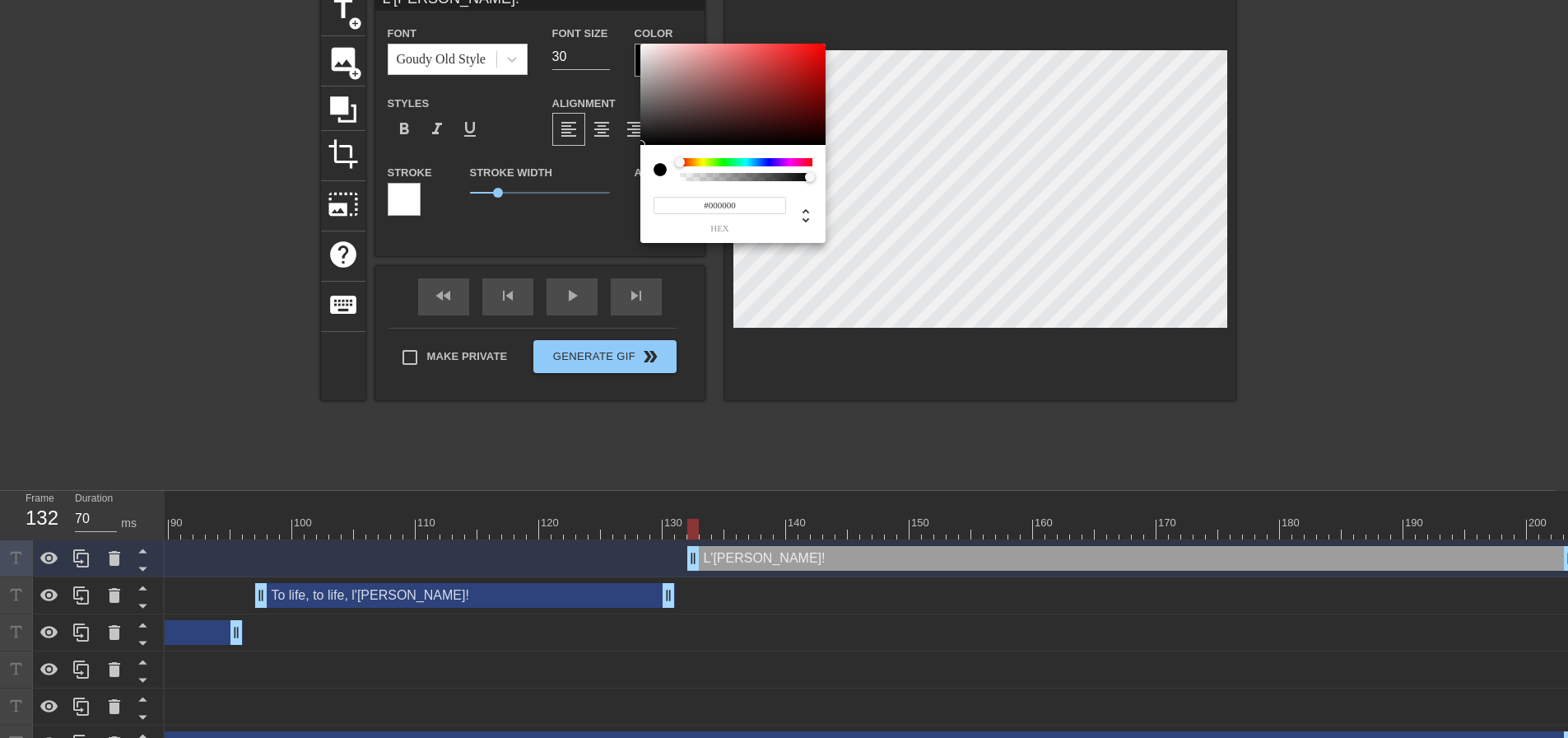
scroll to position [79, 0]
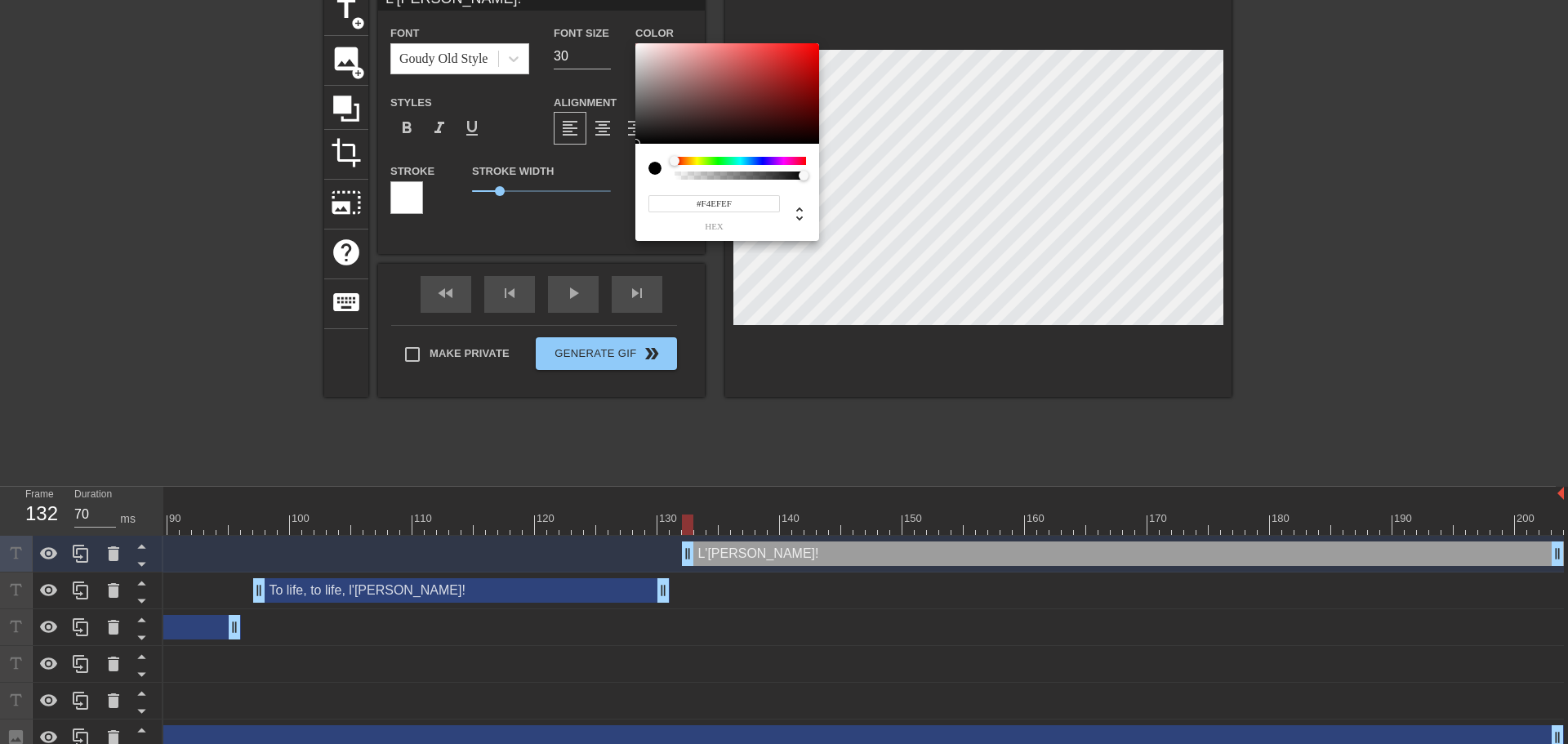
click at [639, 47] on div at bounding box center [727, 94] width 184 height 101
drag, startPoint x: 914, startPoint y: 382, endPoint x: 917, endPoint y: 367, distance: 15.3
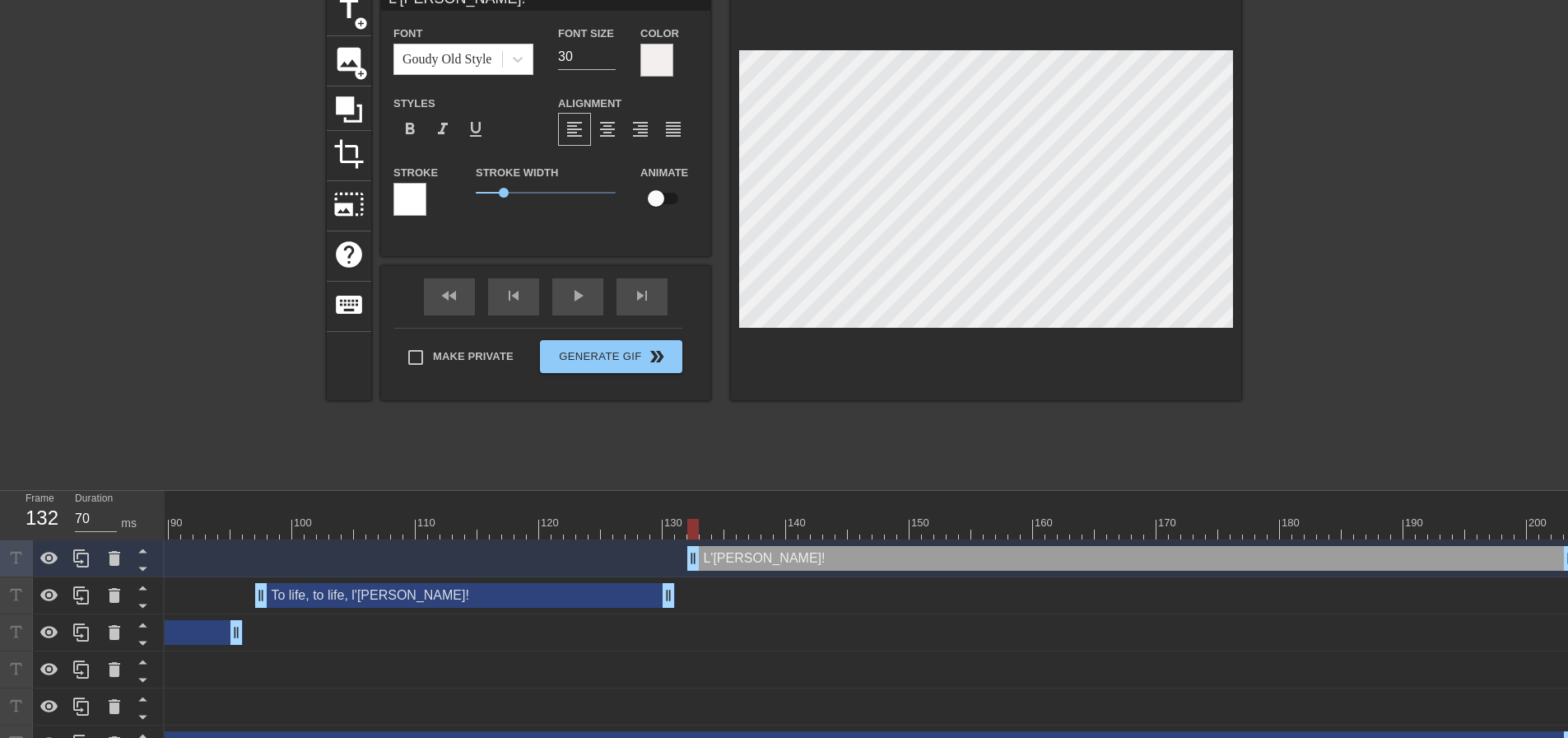
click at [421, 205] on div at bounding box center [410, 199] width 33 height 33
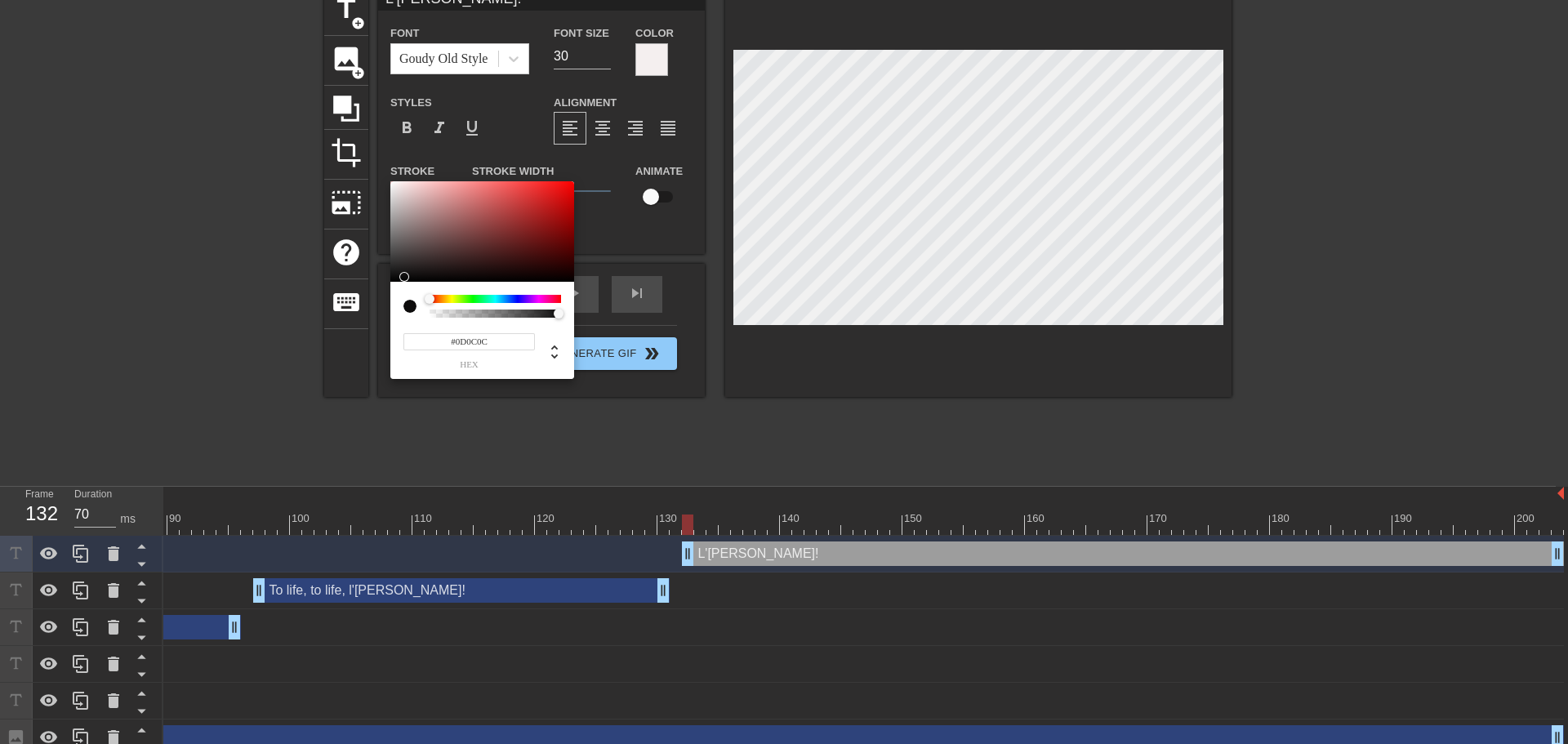
click at [396, 277] on div at bounding box center [482, 231] width 184 height 101
click at [395, 278] on div at bounding box center [482, 231] width 184 height 101
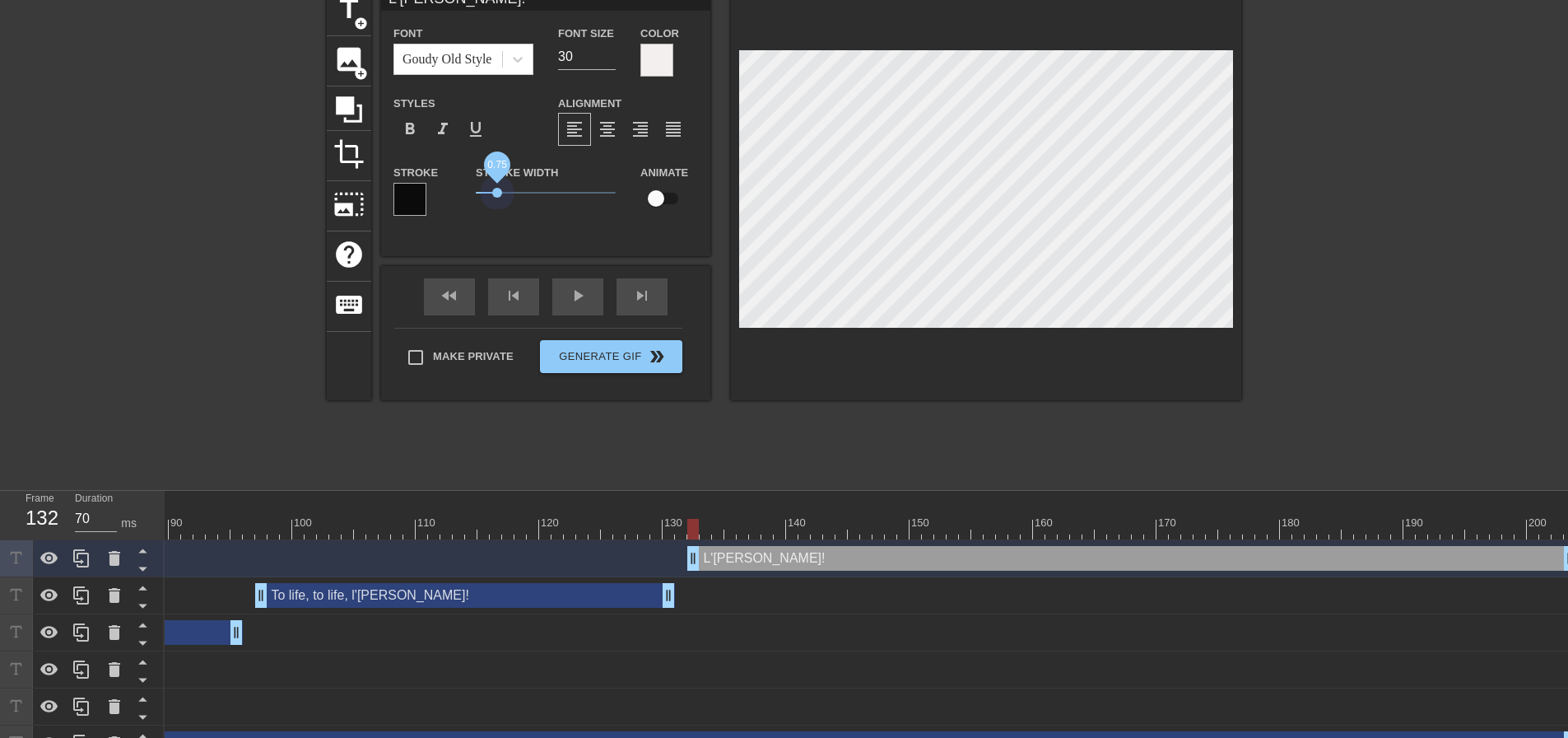
drag, startPoint x: 505, startPoint y: 190, endPoint x: 443, endPoint y: 192, distance: 62.0
click at [443, 192] on div "Stroke Stroke Width 0.75 Animate" at bounding box center [545, 196] width 329 height 68
click at [1063, 377] on div at bounding box center [986, 193] width 510 height 414
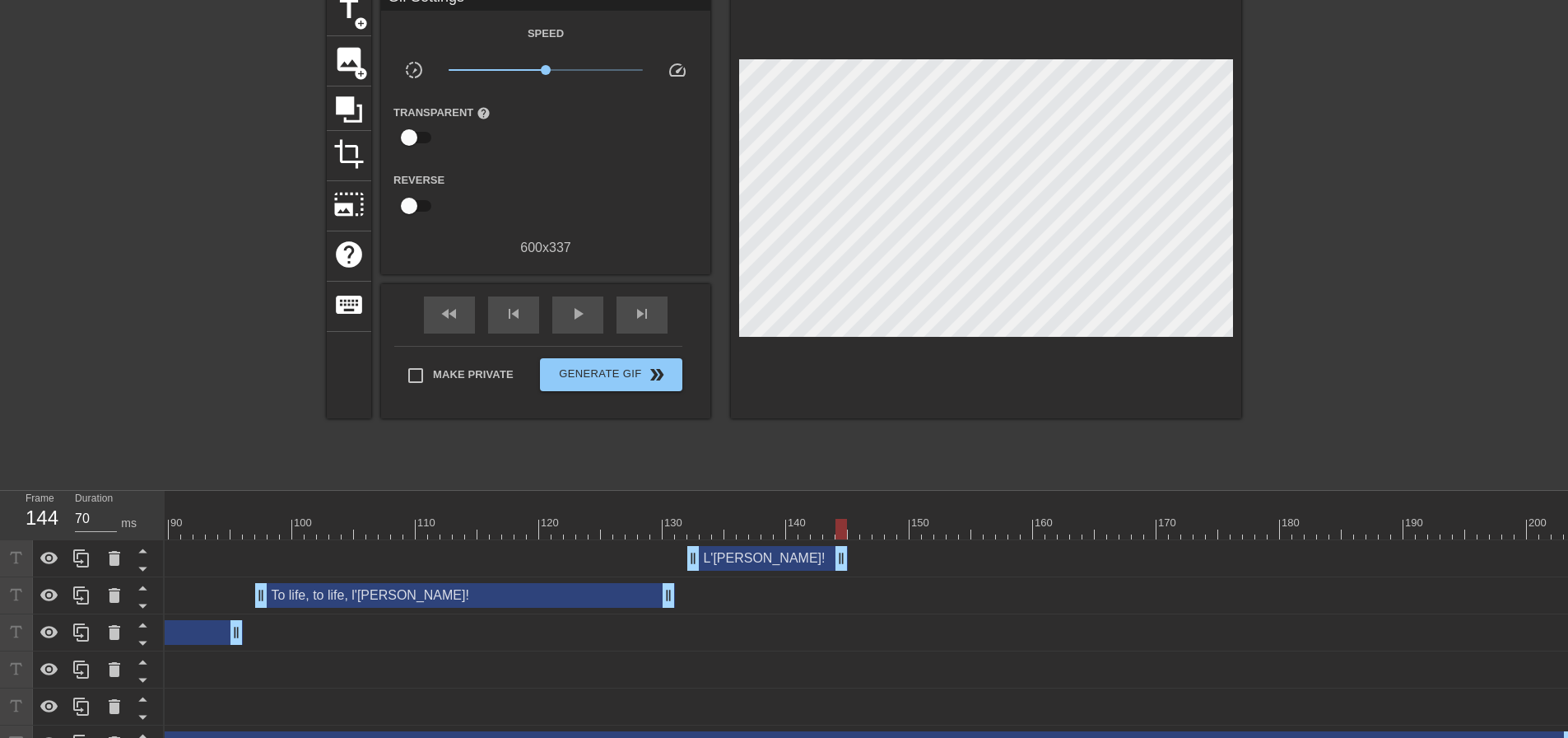
drag, startPoint x: 1567, startPoint y: 554, endPoint x: 845, endPoint y: 460, distance: 728.1
click at [845, 460] on div "menu_book Browse the tutorials! [DOMAIN_NAME] The online gif editor Send Feedba…" at bounding box center [784, 341] width 1568 height 842
click at [580, 317] on span "play_arrow" at bounding box center [578, 314] width 20 height 20
click at [580, 317] on span "pause" at bounding box center [578, 314] width 20 height 20
click at [659, 325] on div "skip_next" at bounding box center [642, 315] width 51 height 37
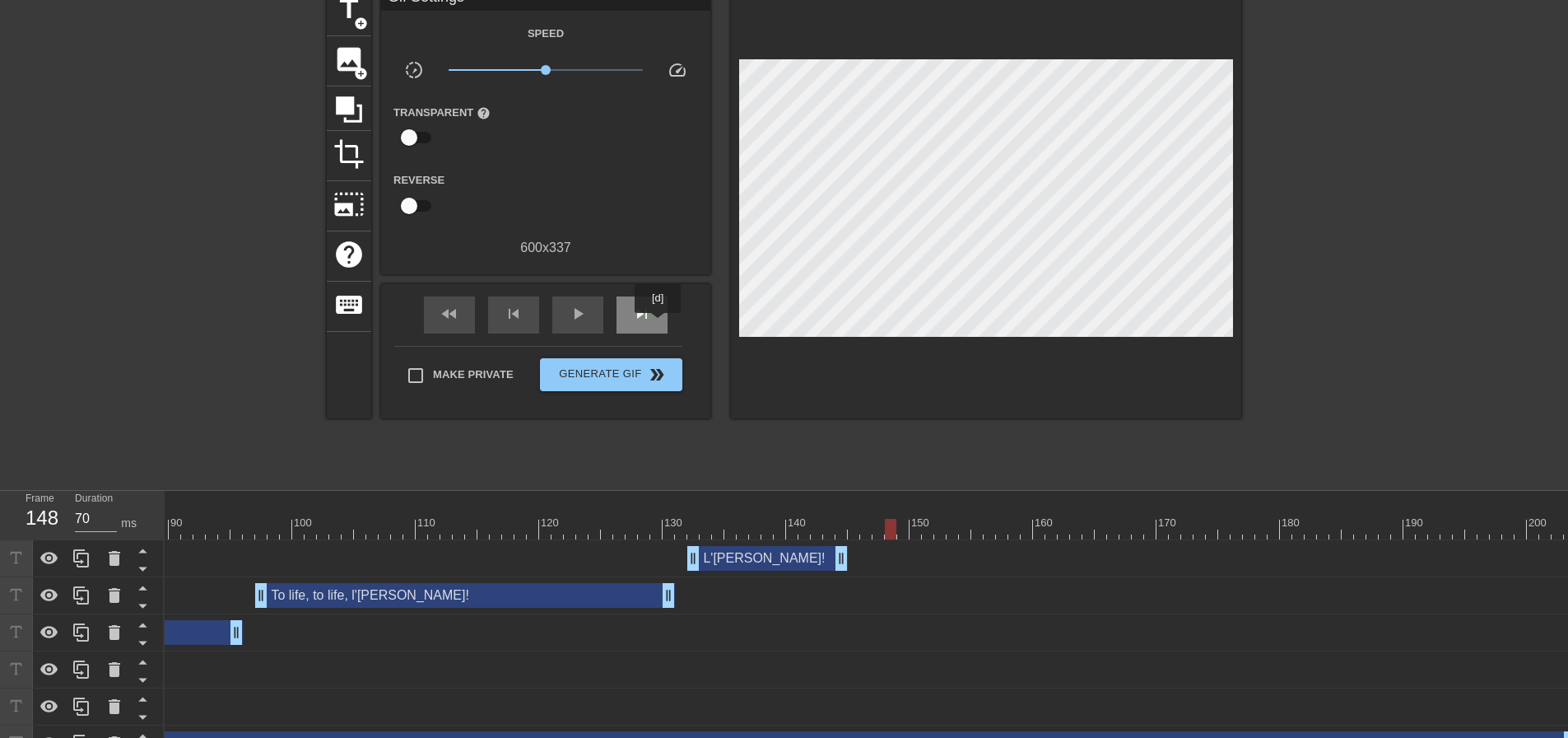
click at [659, 325] on div "skip_next" at bounding box center [642, 315] width 51 height 37
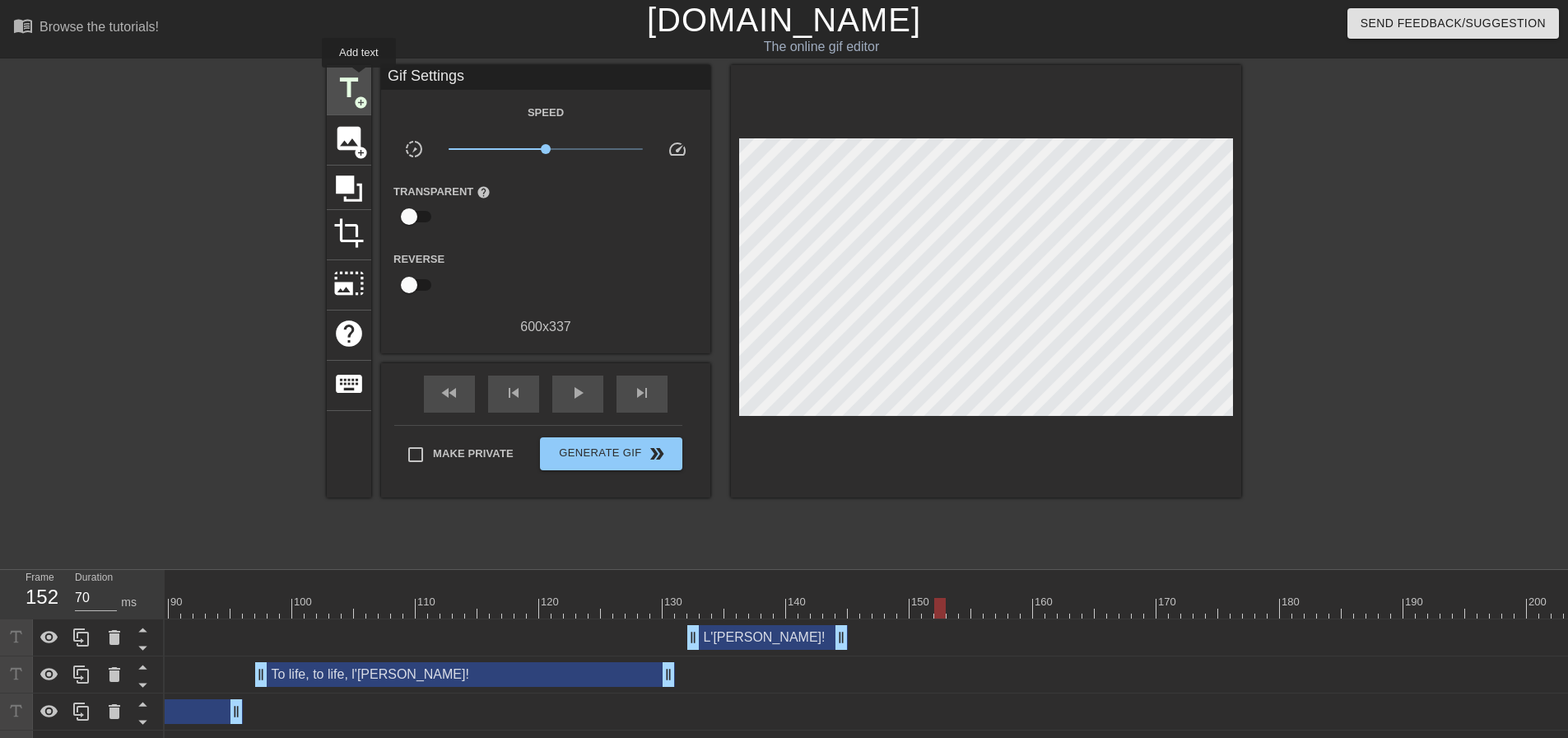
click at [359, 79] on span "title" at bounding box center [349, 88] width 31 height 31
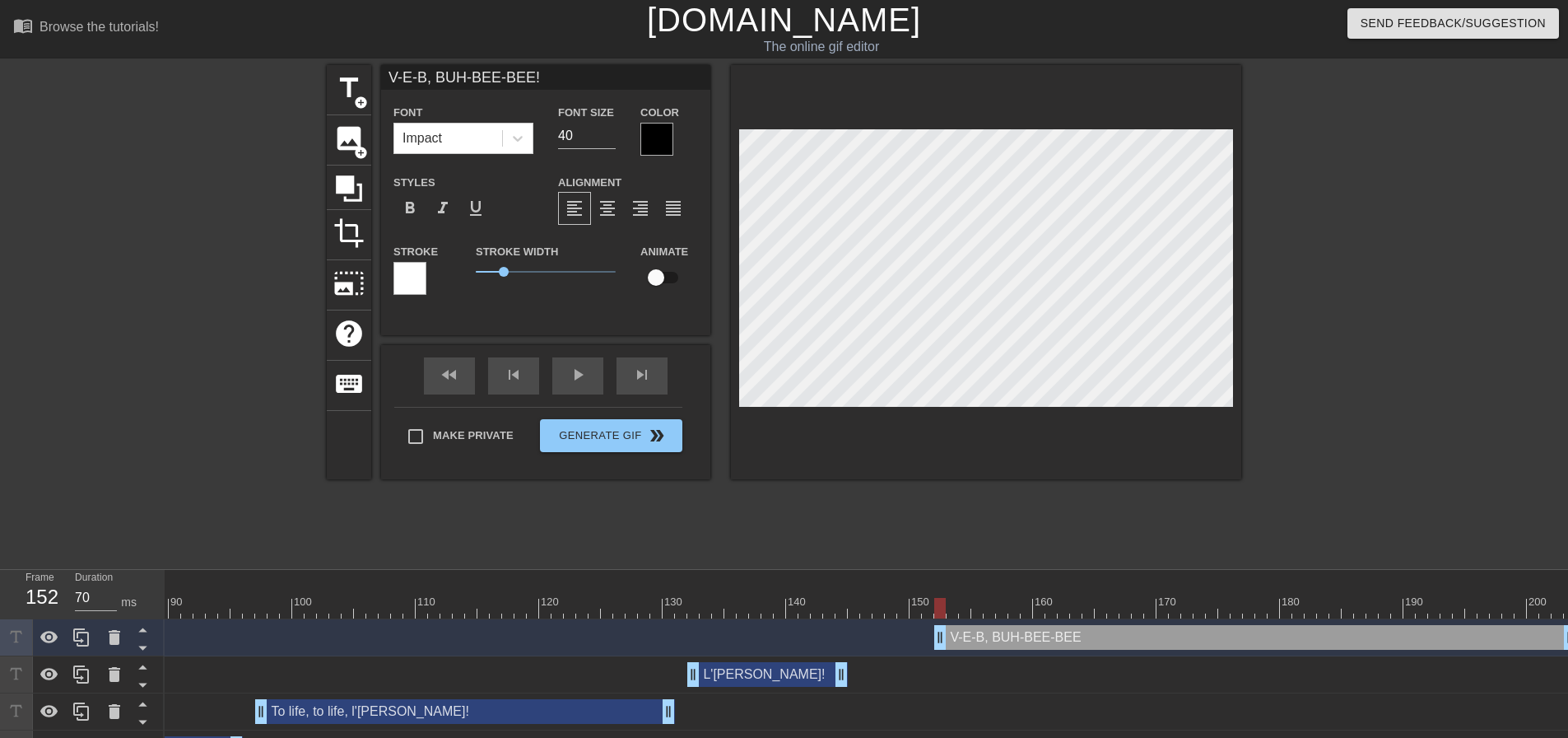
scroll to position [2, 8]
click at [1001, 443] on div at bounding box center [986, 272] width 510 height 414
click at [560, 132] on input "40" at bounding box center [586, 136] width 58 height 27
click at [517, 135] on icon at bounding box center [517, 139] width 17 height 17
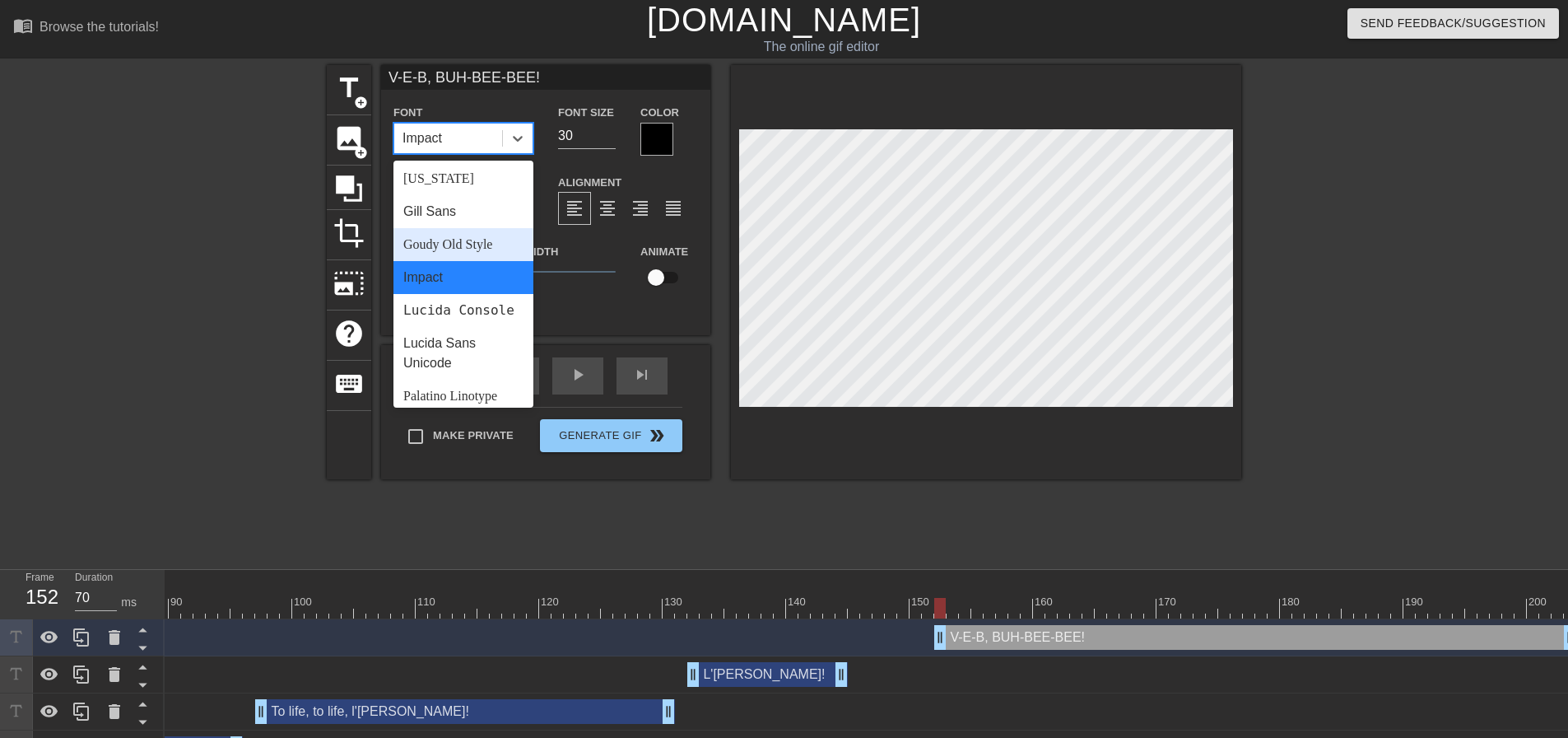
scroll to position [330, 0]
click at [467, 248] on div "Goudy Old Style" at bounding box center [463, 246] width 140 height 33
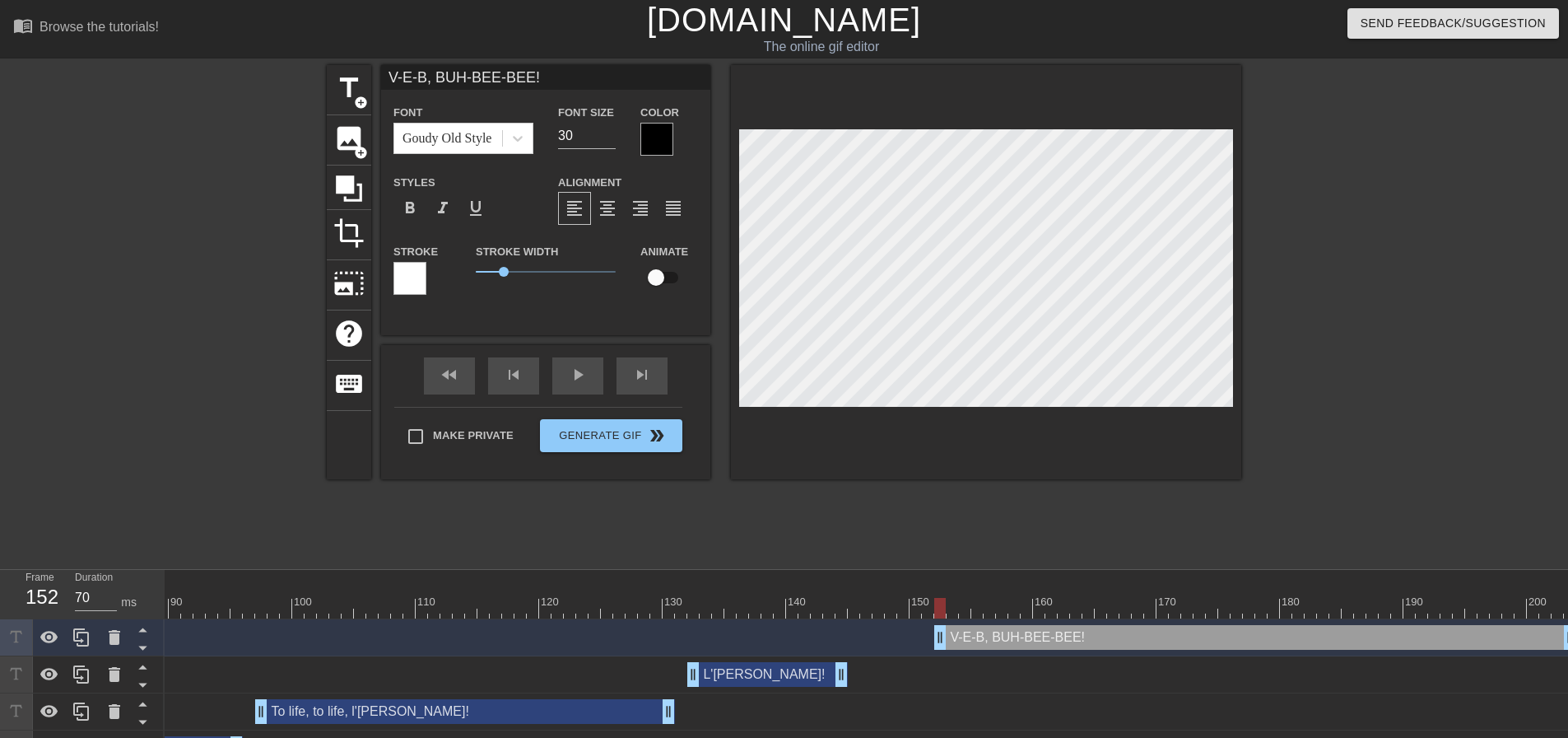
click at [652, 142] on div at bounding box center [657, 140] width 33 height 33
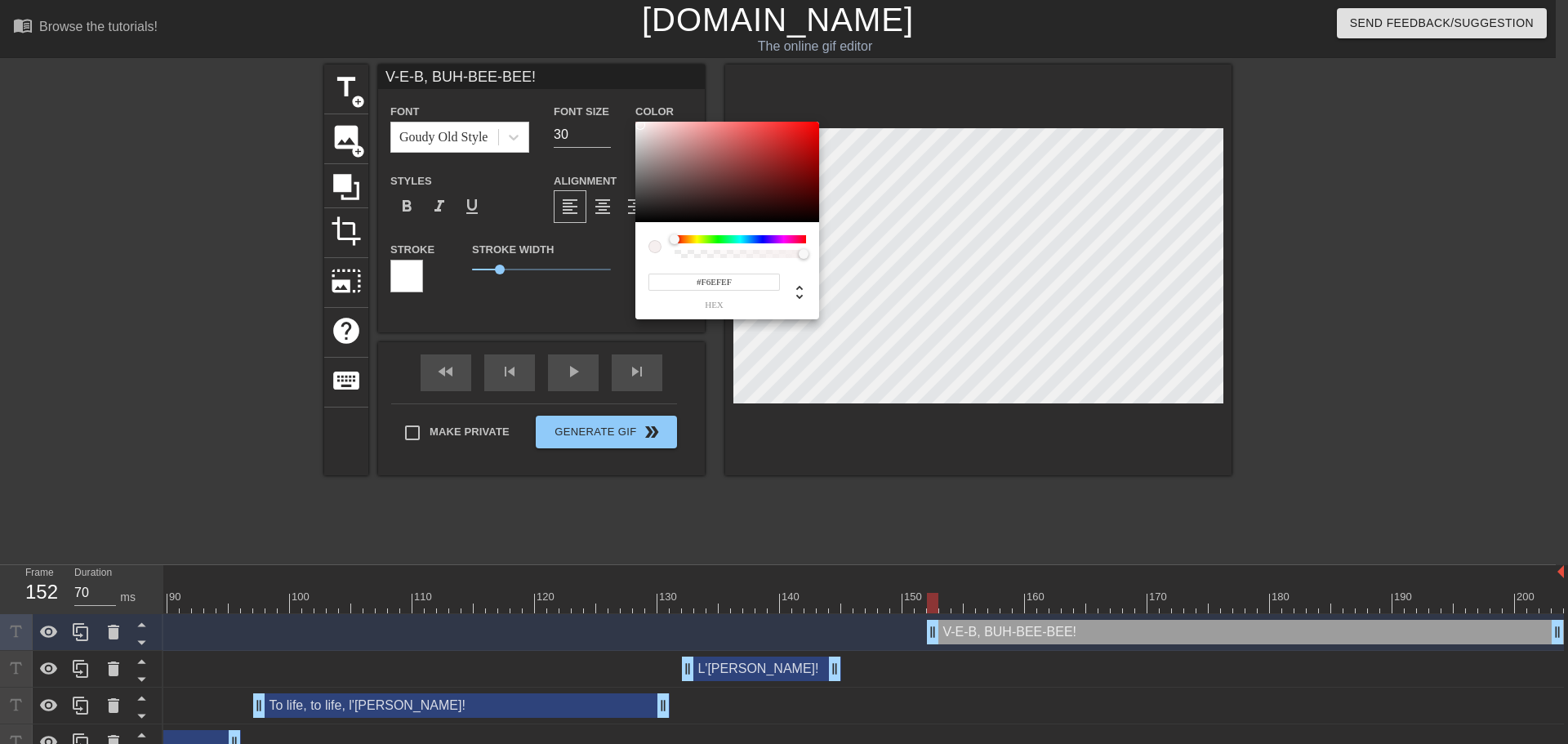
click at [640, 125] on div at bounding box center [727, 172] width 184 height 101
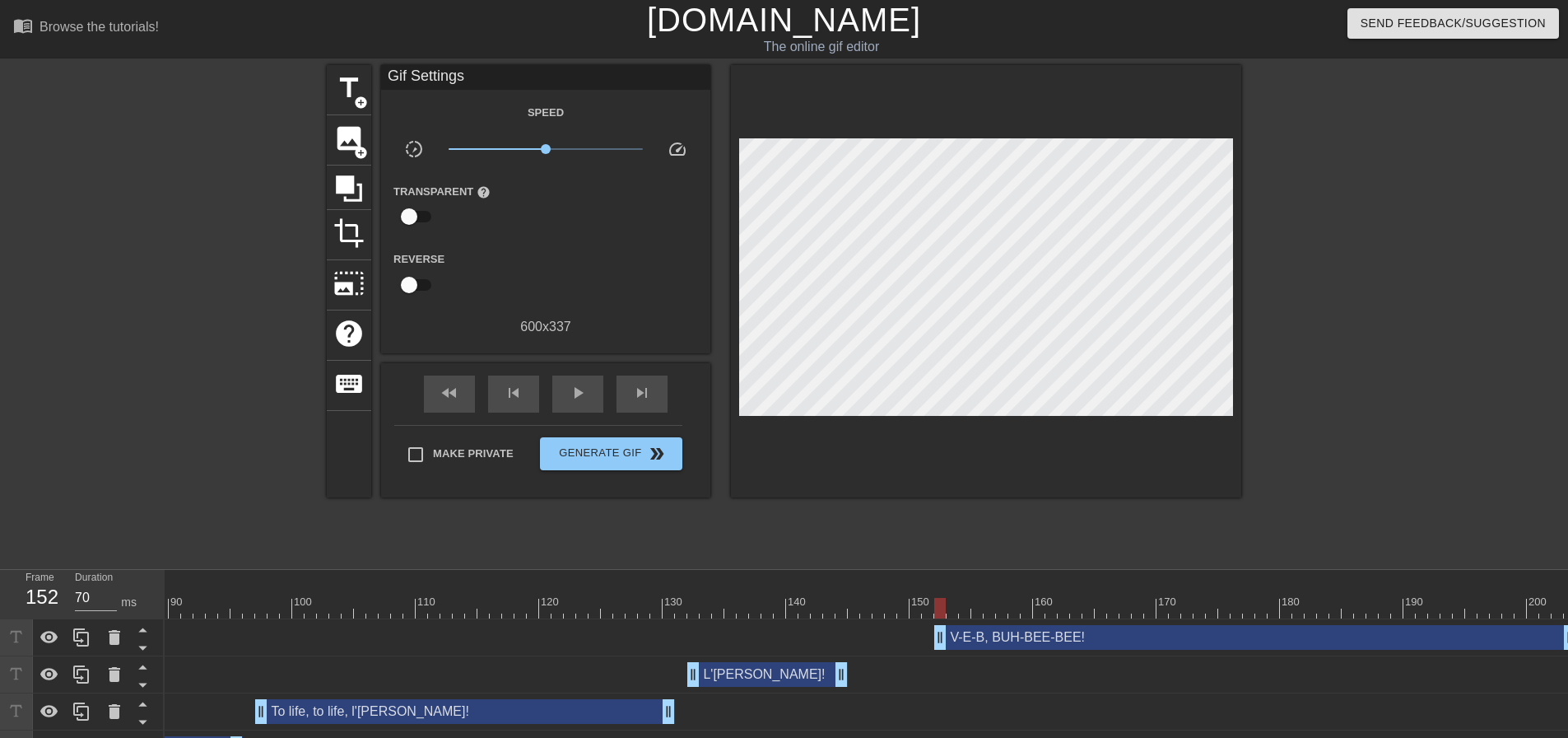
click at [993, 409] on div at bounding box center [986, 281] width 510 height 432
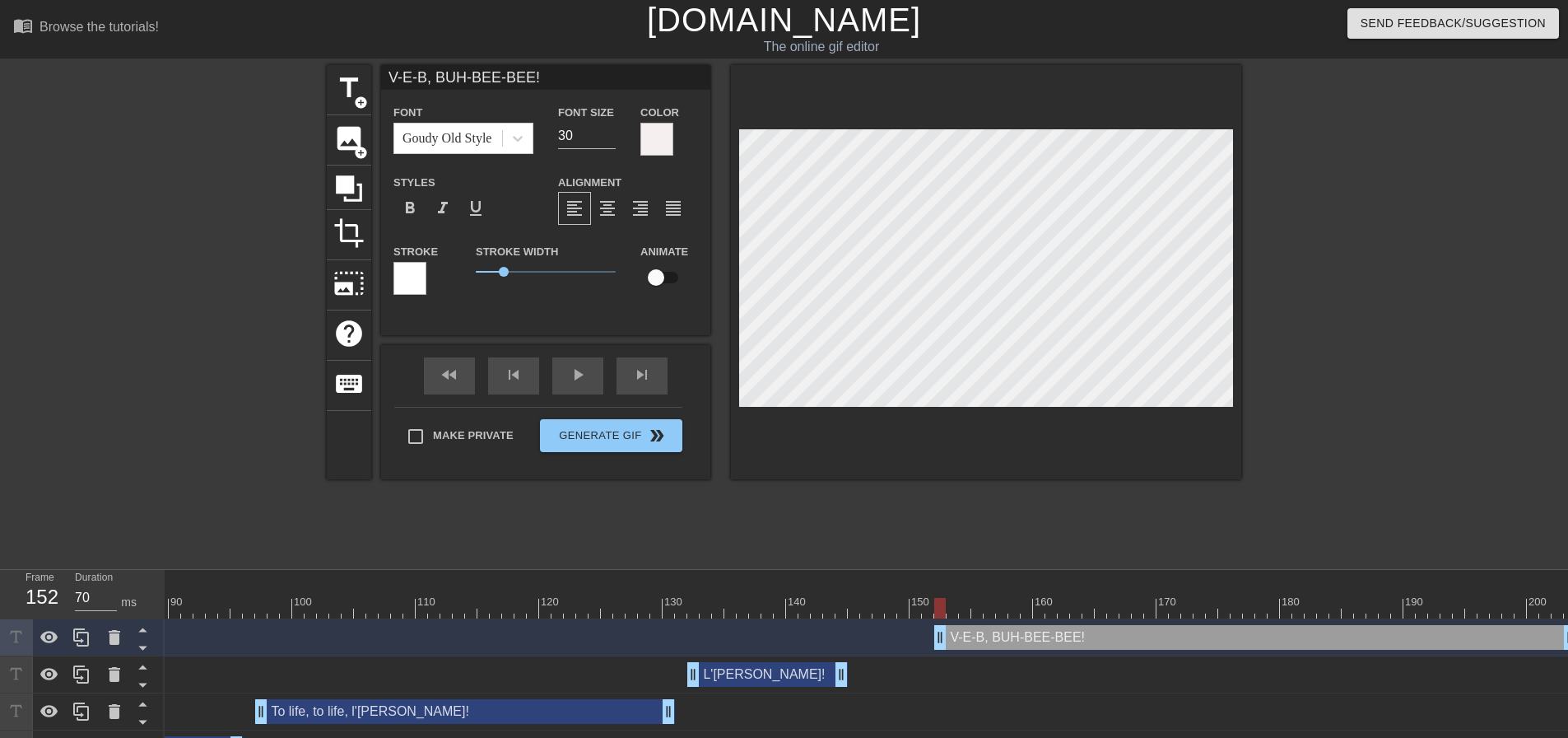
click at [414, 263] on div at bounding box center [410, 278] width 33 height 33
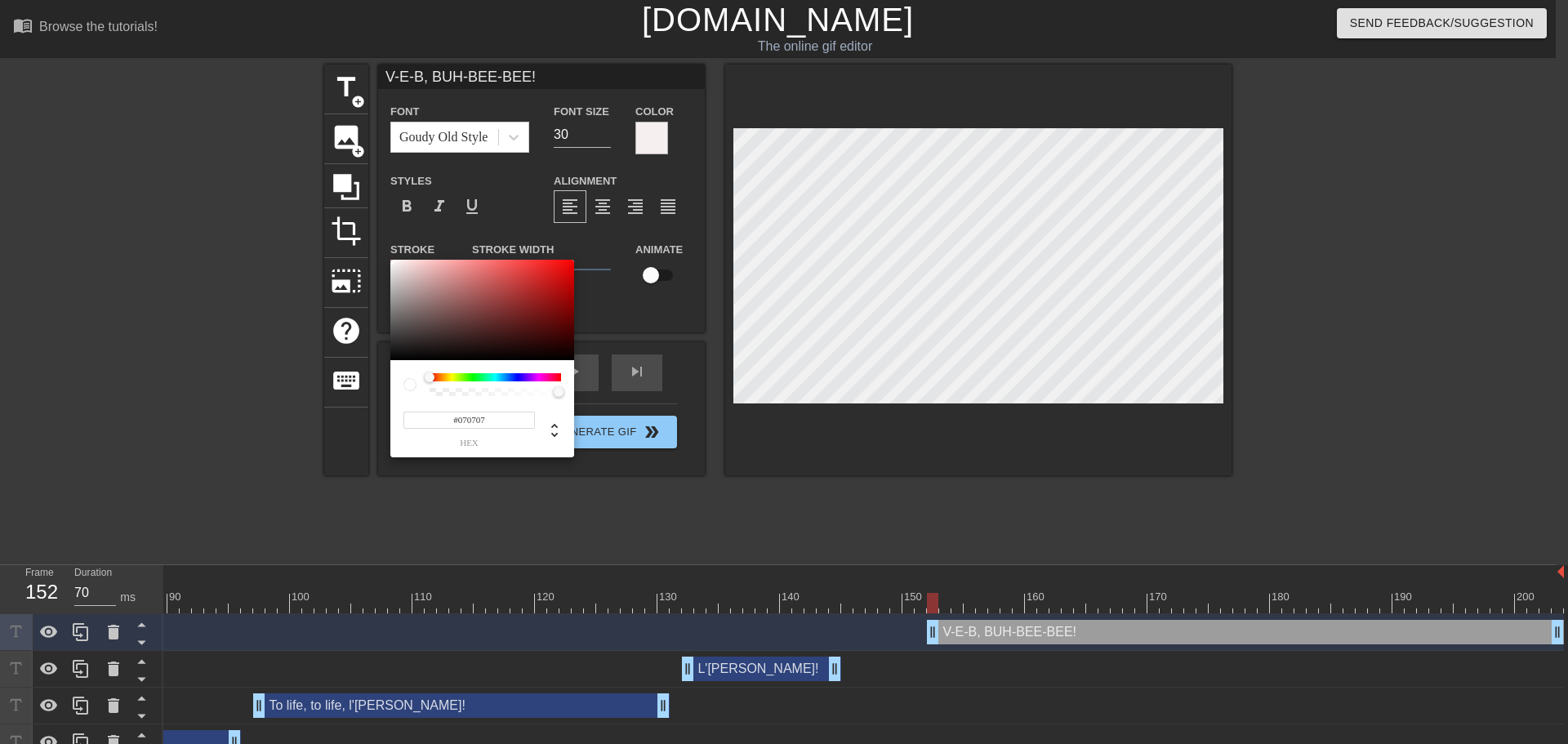
click at [393, 358] on div at bounding box center [482, 310] width 184 height 101
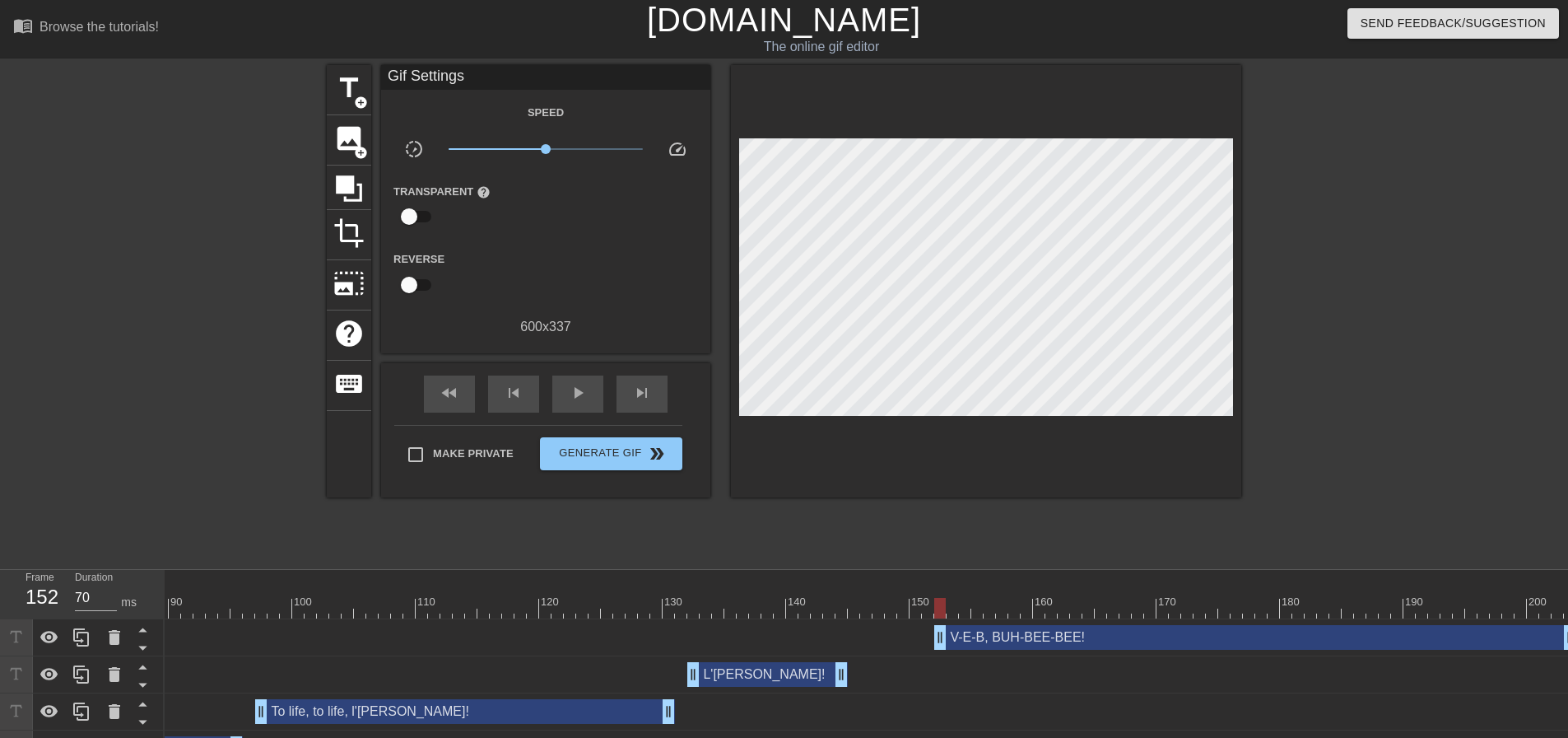
click at [1046, 408] on div at bounding box center [986, 281] width 510 height 432
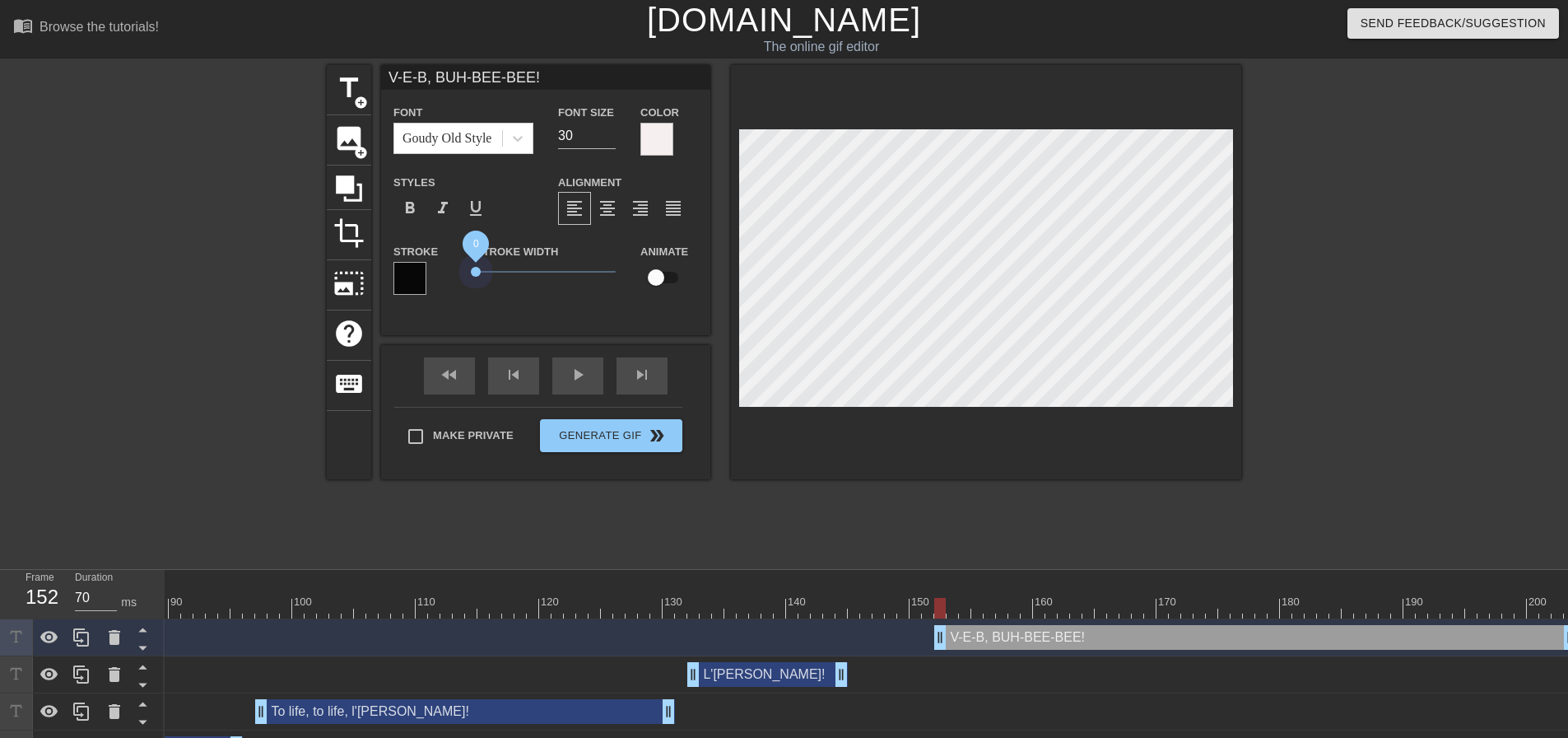
drag, startPoint x: 500, startPoint y: 271, endPoint x: 452, endPoint y: 272, distance: 48.0
click at [452, 272] on div "Stroke Stroke Width 0 Animate" at bounding box center [545, 275] width 329 height 68
click at [1020, 482] on div "title add_circle image add_circle crop photo_size_select_large help keyboard V-…" at bounding box center [784, 312] width 915 height 494
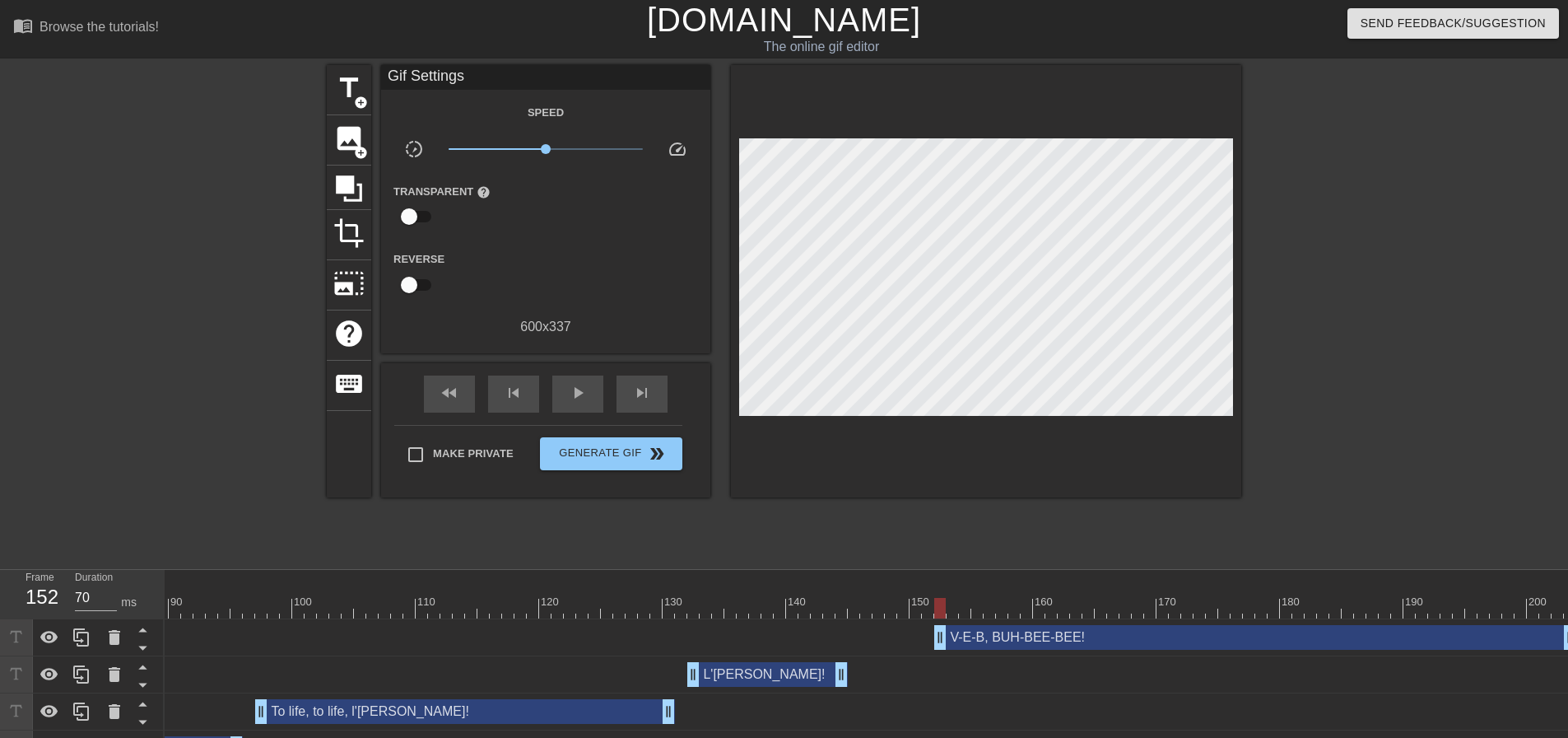
click at [1027, 411] on div at bounding box center [986, 281] width 510 height 432
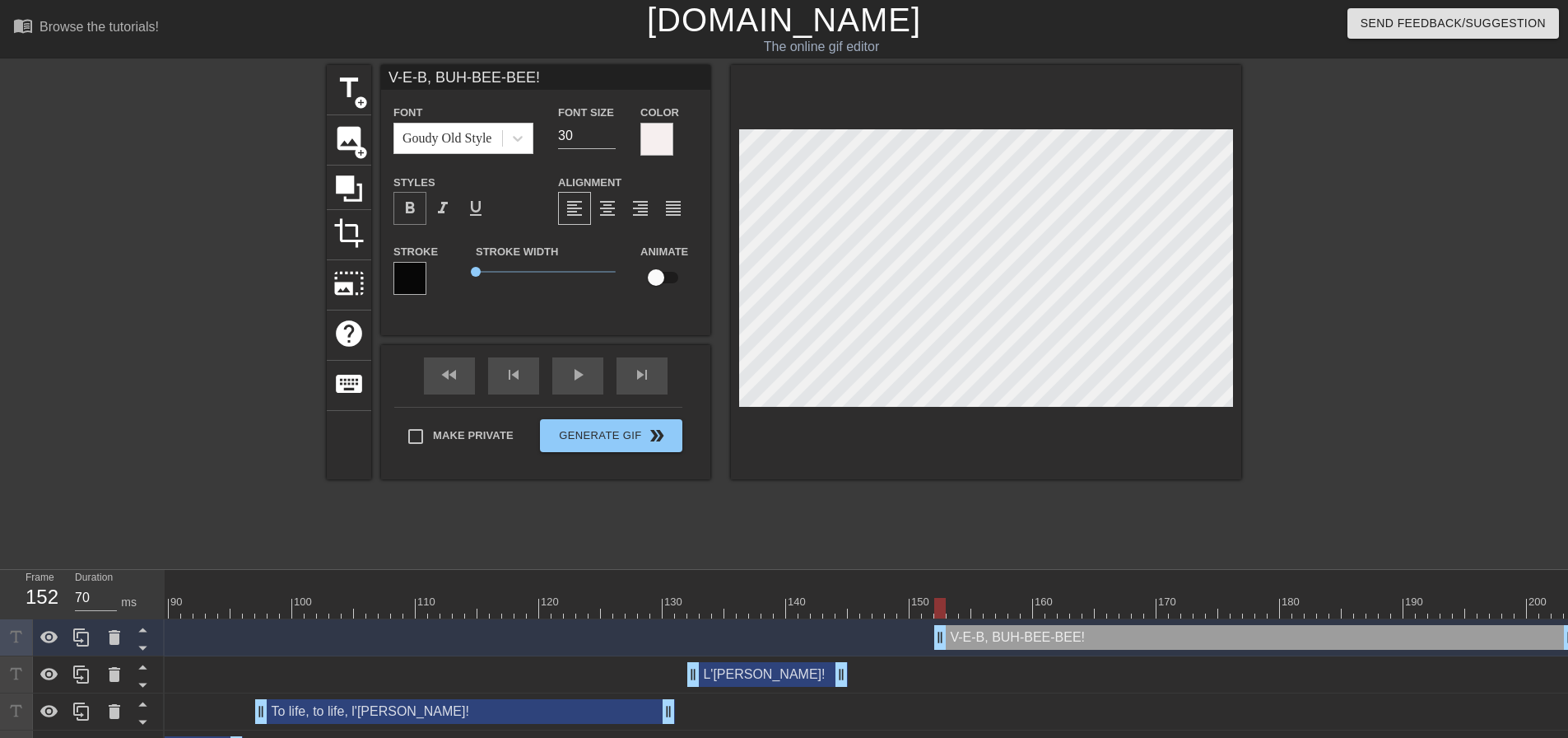
click at [412, 201] on span "format_bold" at bounding box center [410, 208] width 20 height 20
drag, startPoint x: 1074, startPoint y: 506, endPoint x: 1060, endPoint y: 419, distance: 88.1
click at [1073, 501] on div "title add_circle image add_circle crop photo_size_select_large help keyboard V-…" at bounding box center [784, 312] width 915 height 494
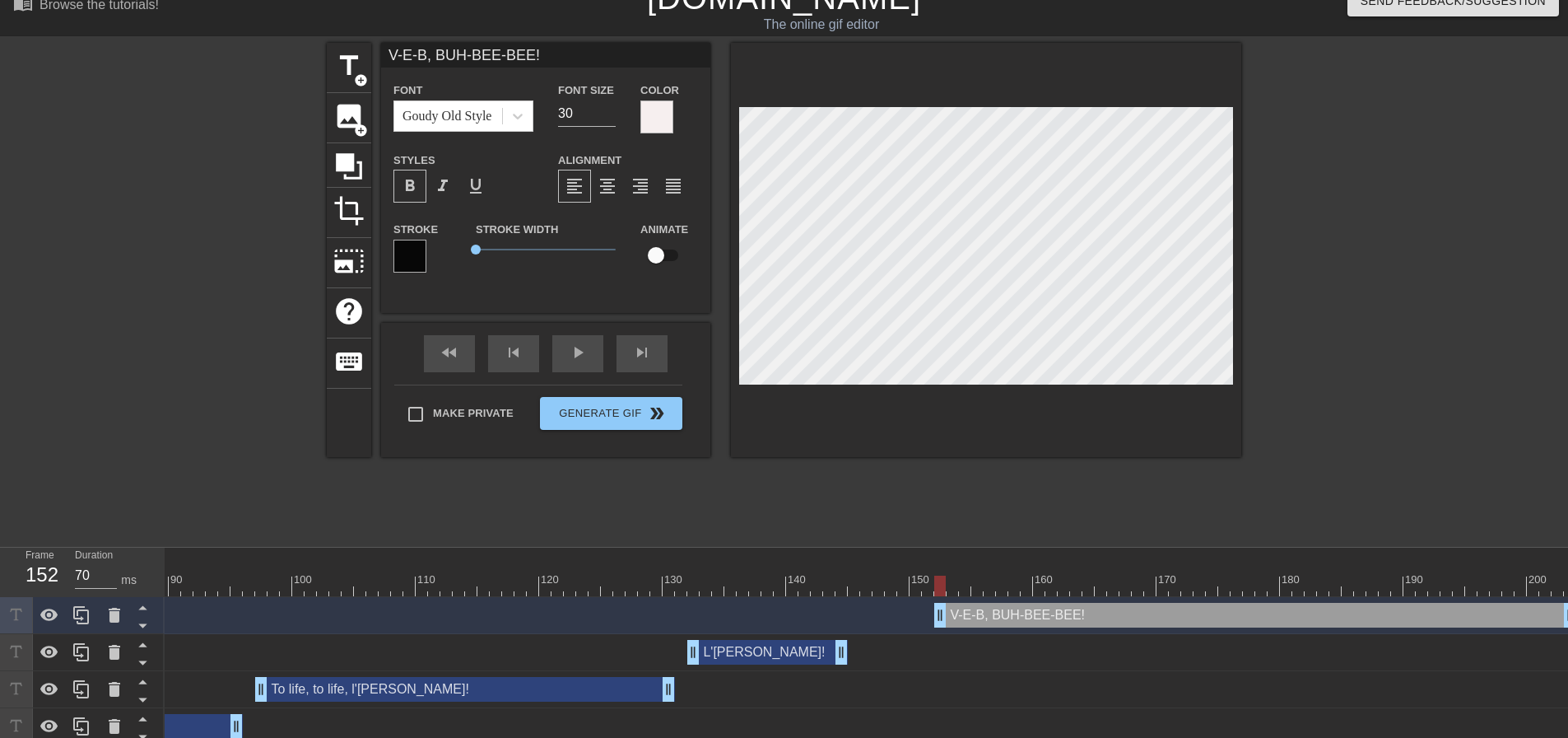
scroll to position [153, 0]
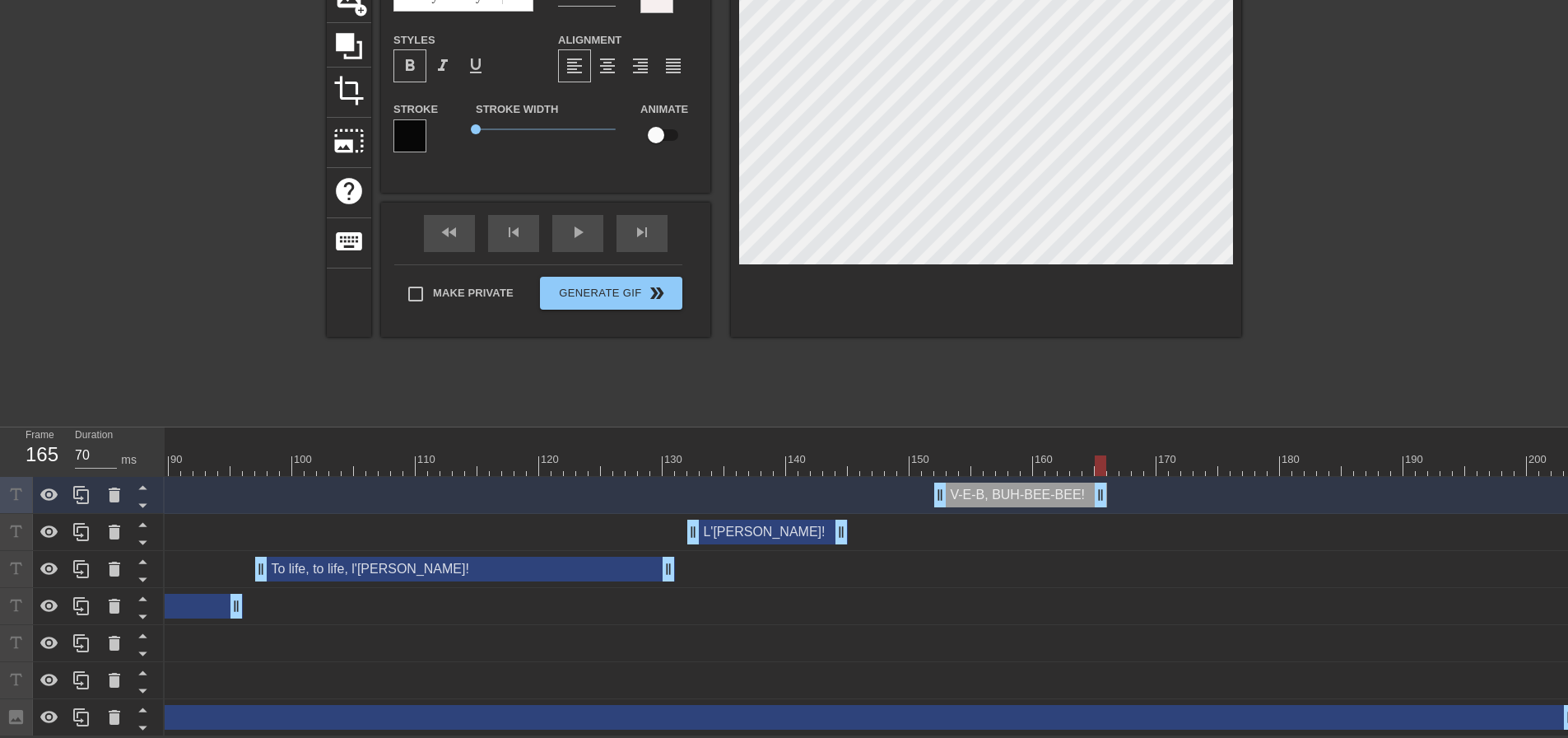
drag, startPoint x: 1566, startPoint y: 483, endPoint x: 1094, endPoint y: 455, distance: 472.8
click at [1094, 455] on div "10 20 30 40 50 60 70 80 90 100 110 120 130 140 150 160" at bounding box center [866, 582] width 1404 height 308
click at [895, 455] on div at bounding box center [323, 465] width 2507 height 20
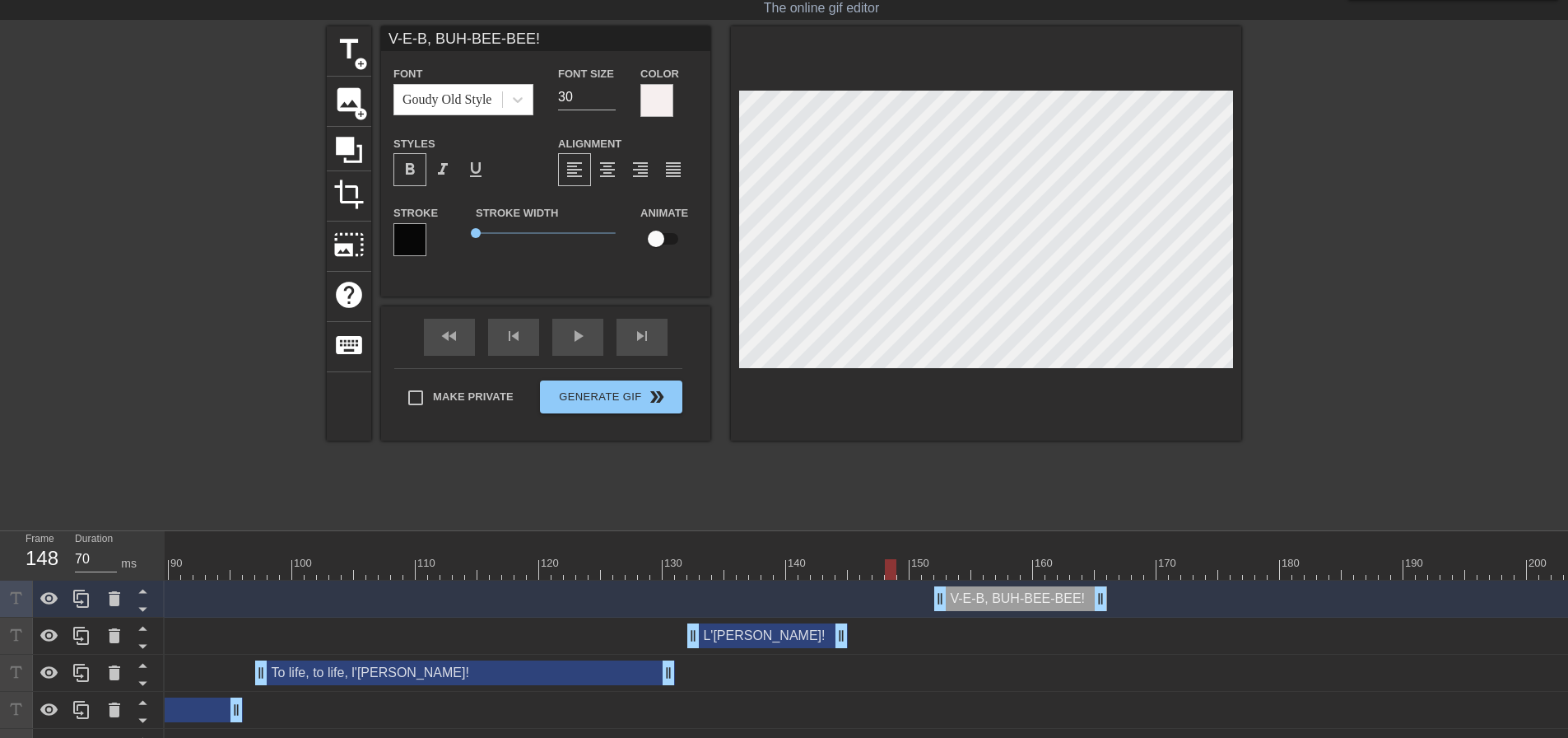
scroll to position [0, 0]
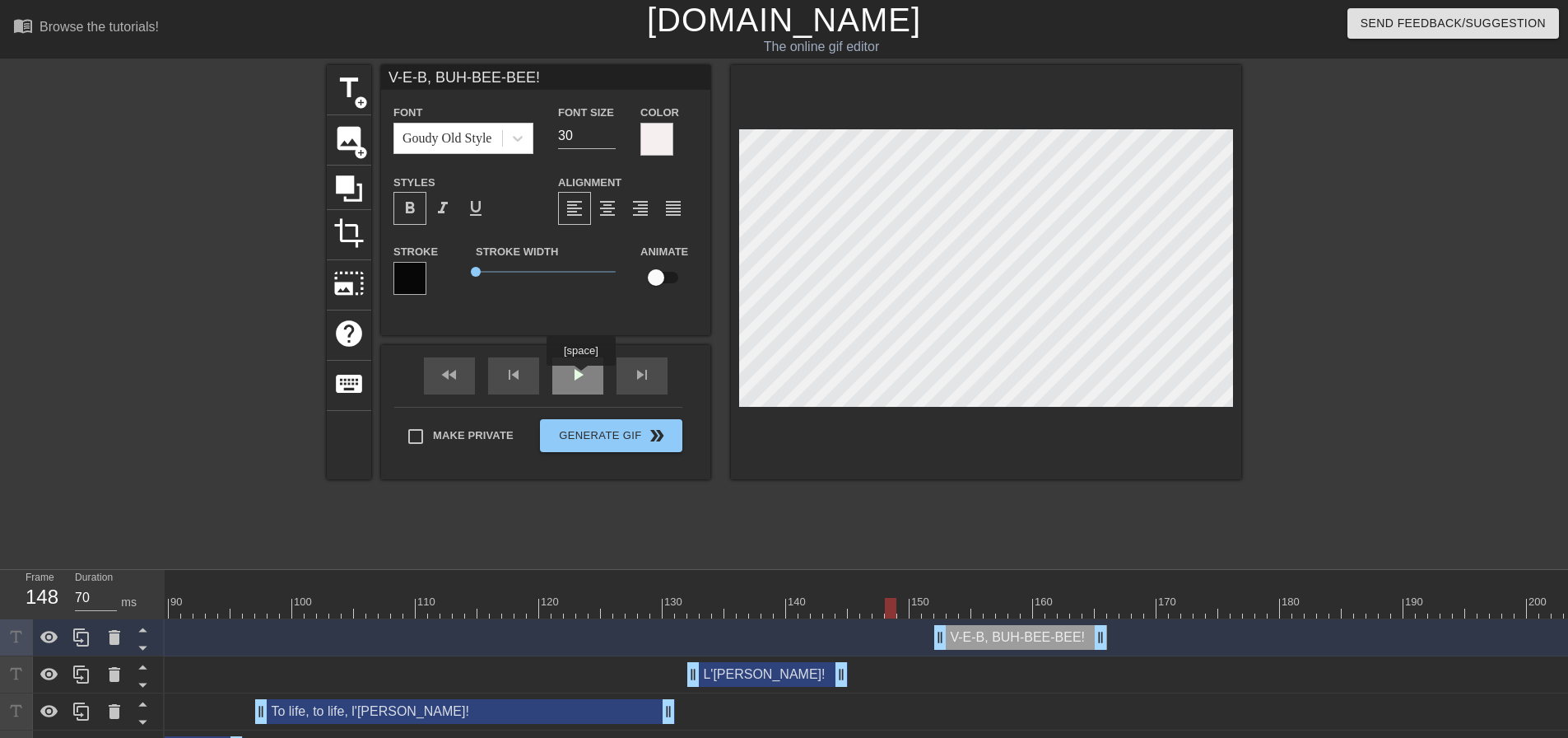
click at [581, 377] on div "play_arrow" at bounding box center [578, 375] width 51 height 37
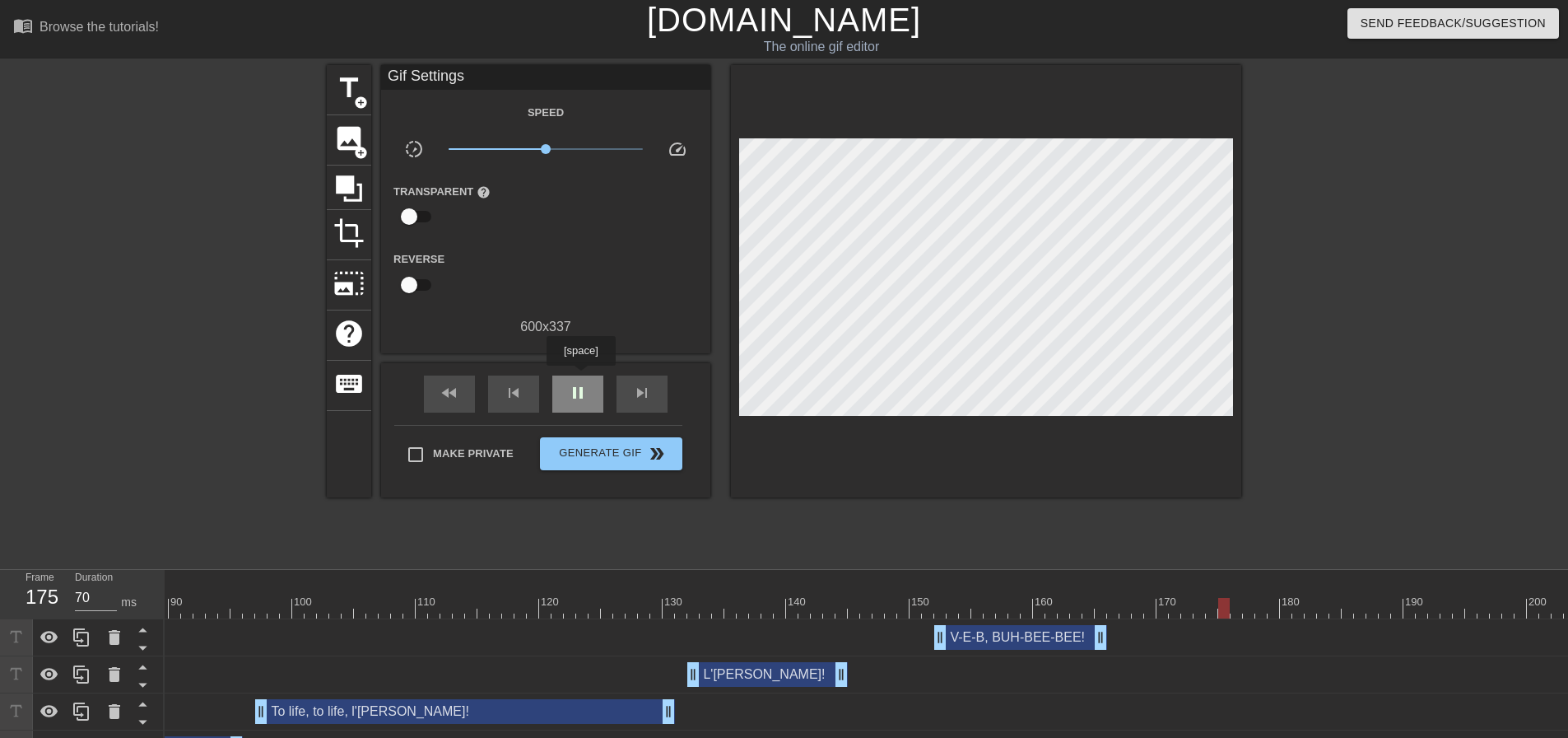
click at [581, 377] on div "pause" at bounding box center [578, 394] width 51 height 37
drag, startPoint x: 1101, startPoint y: 635, endPoint x: 1226, endPoint y: 624, distance: 125.5
click at [932, 595] on div at bounding box center [928, 597] width 12 height 20
click at [591, 390] on div "play_arrow" at bounding box center [578, 394] width 51 height 37
click at [591, 390] on div "pause" at bounding box center [578, 394] width 51 height 37
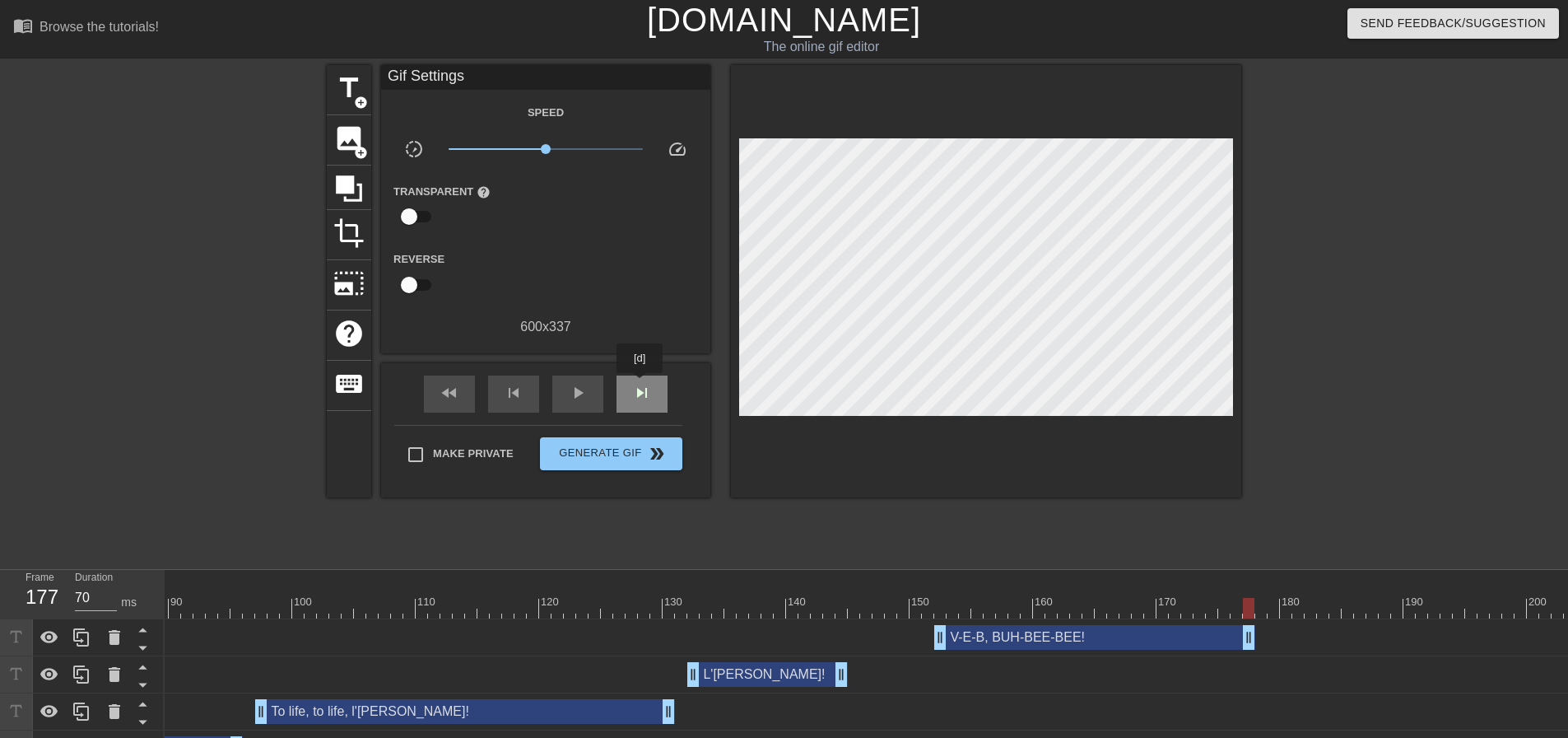
click at [640, 385] on span "skip_next" at bounding box center [642, 393] width 20 height 20
click at [356, 93] on span "title" at bounding box center [349, 88] width 31 height 31
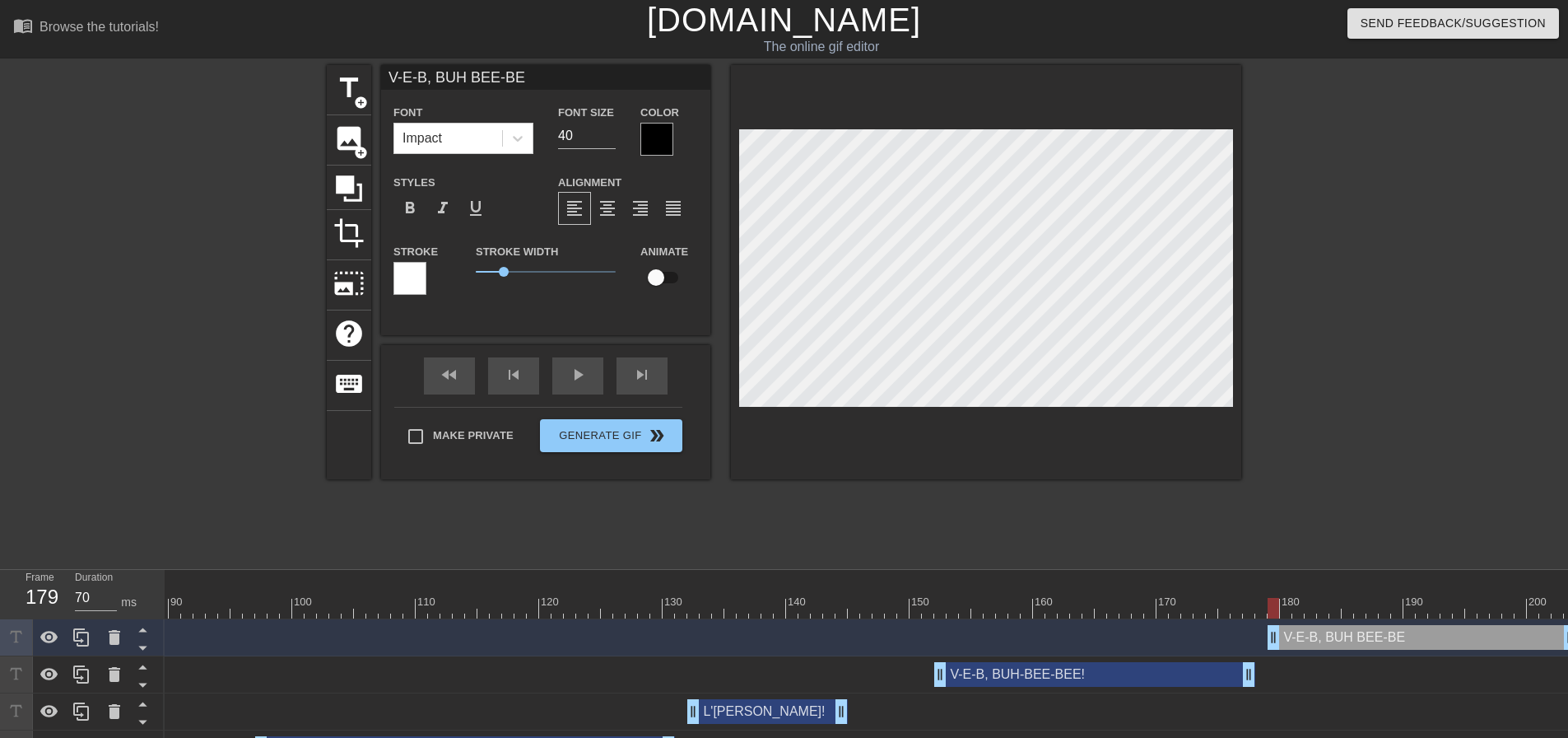
scroll to position [3, 7]
drag, startPoint x: 565, startPoint y: 140, endPoint x: 519, endPoint y: 147, distance: 46.5
click at [525, 144] on div "Font Impact Font Size 40 Color" at bounding box center [545, 129] width 329 height 53
click at [666, 149] on div at bounding box center [657, 140] width 33 height 33
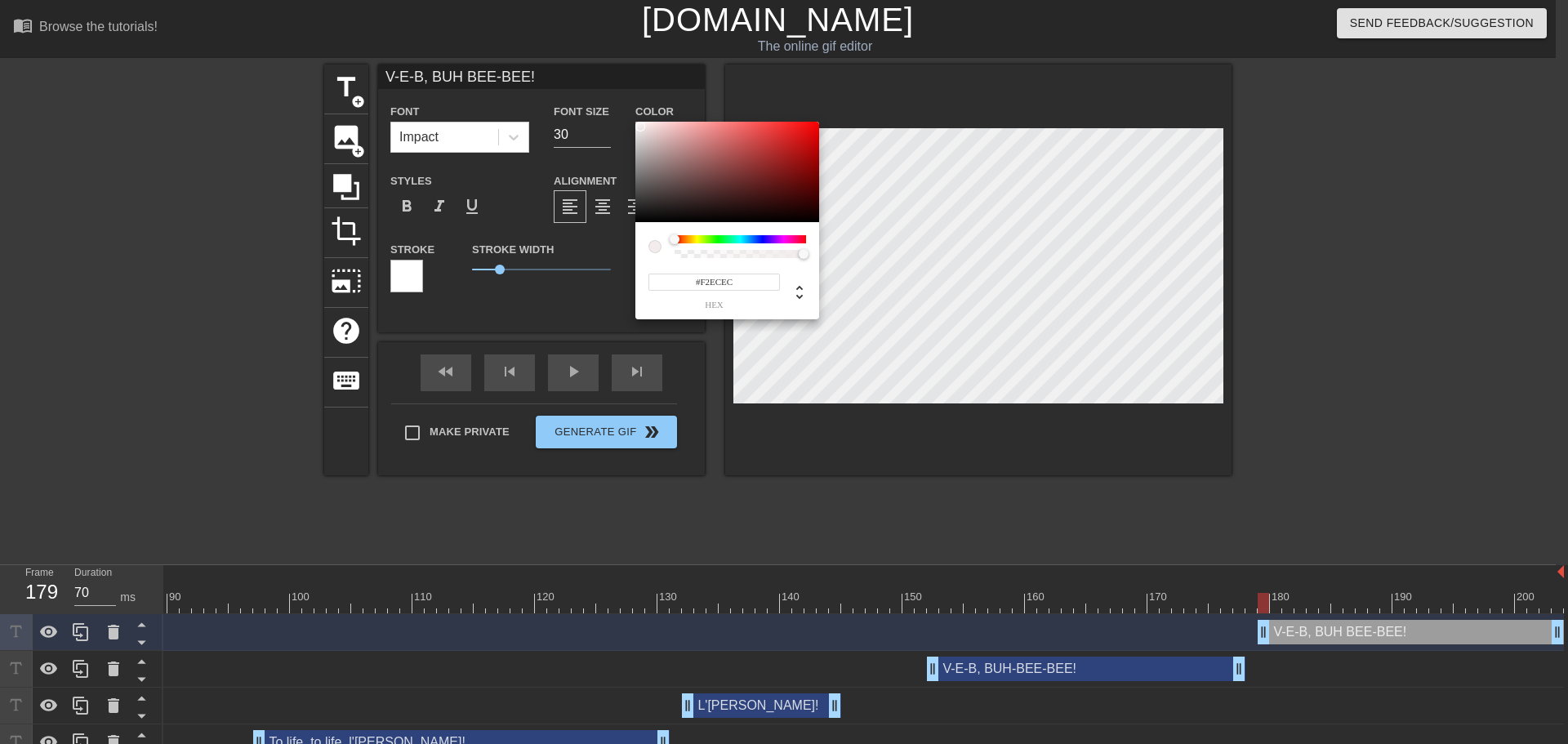
click at [640, 127] on div at bounding box center [727, 172] width 184 height 101
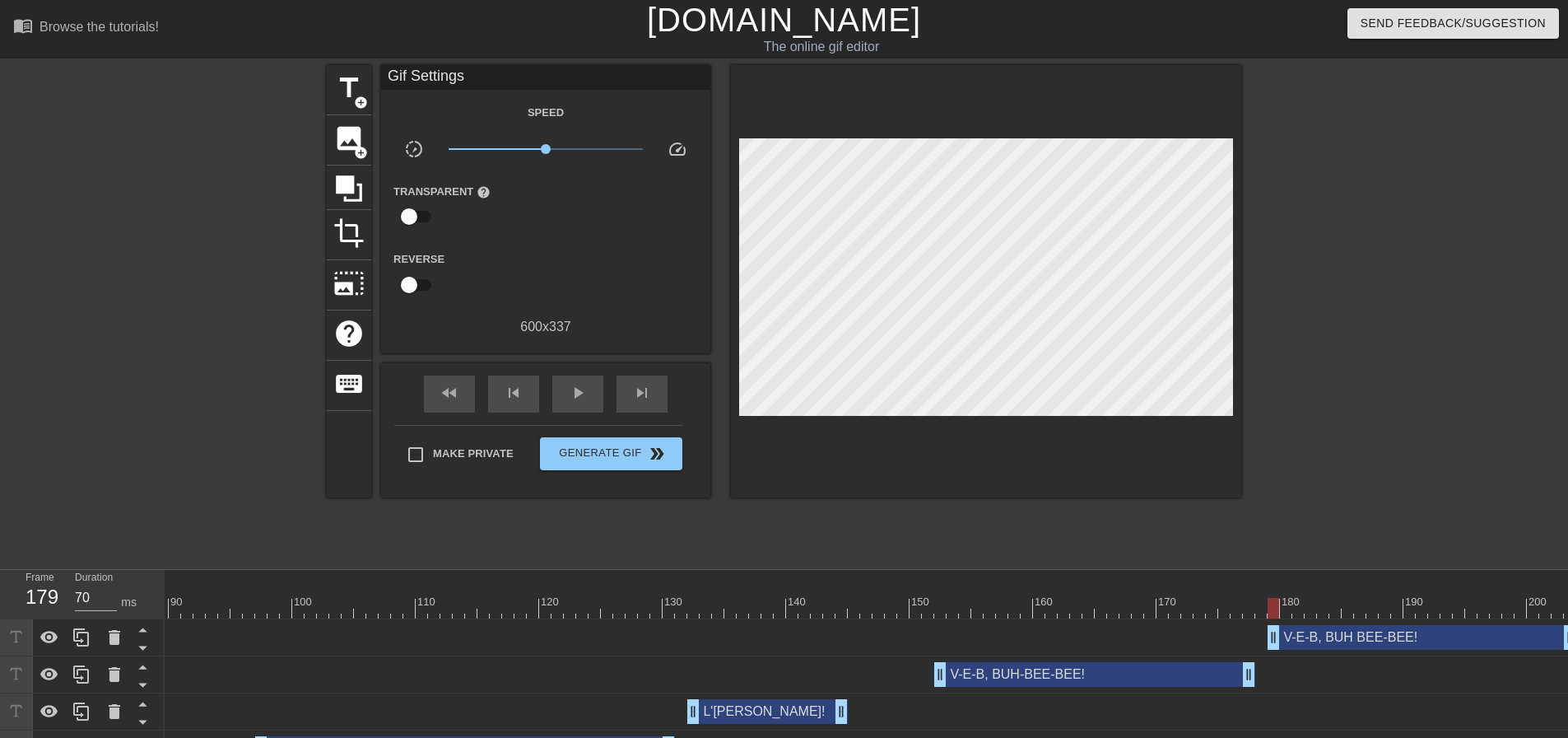
drag, startPoint x: 881, startPoint y: 460, endPoint x: 907, endPoint y: 425, distance: 43.6
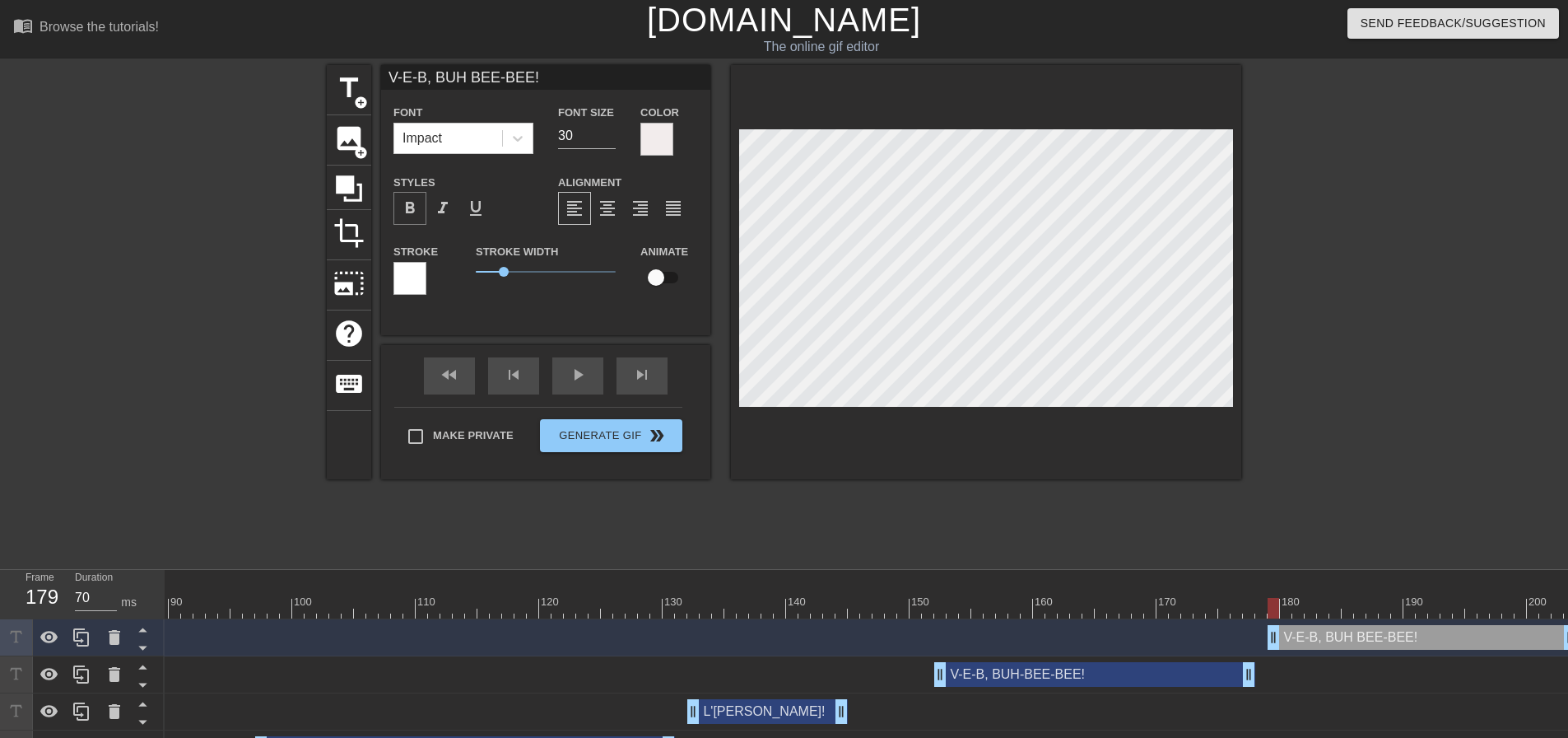
click at [416, 212] on span "format_bold" at bounding box center [410, 208] width 20 height 20
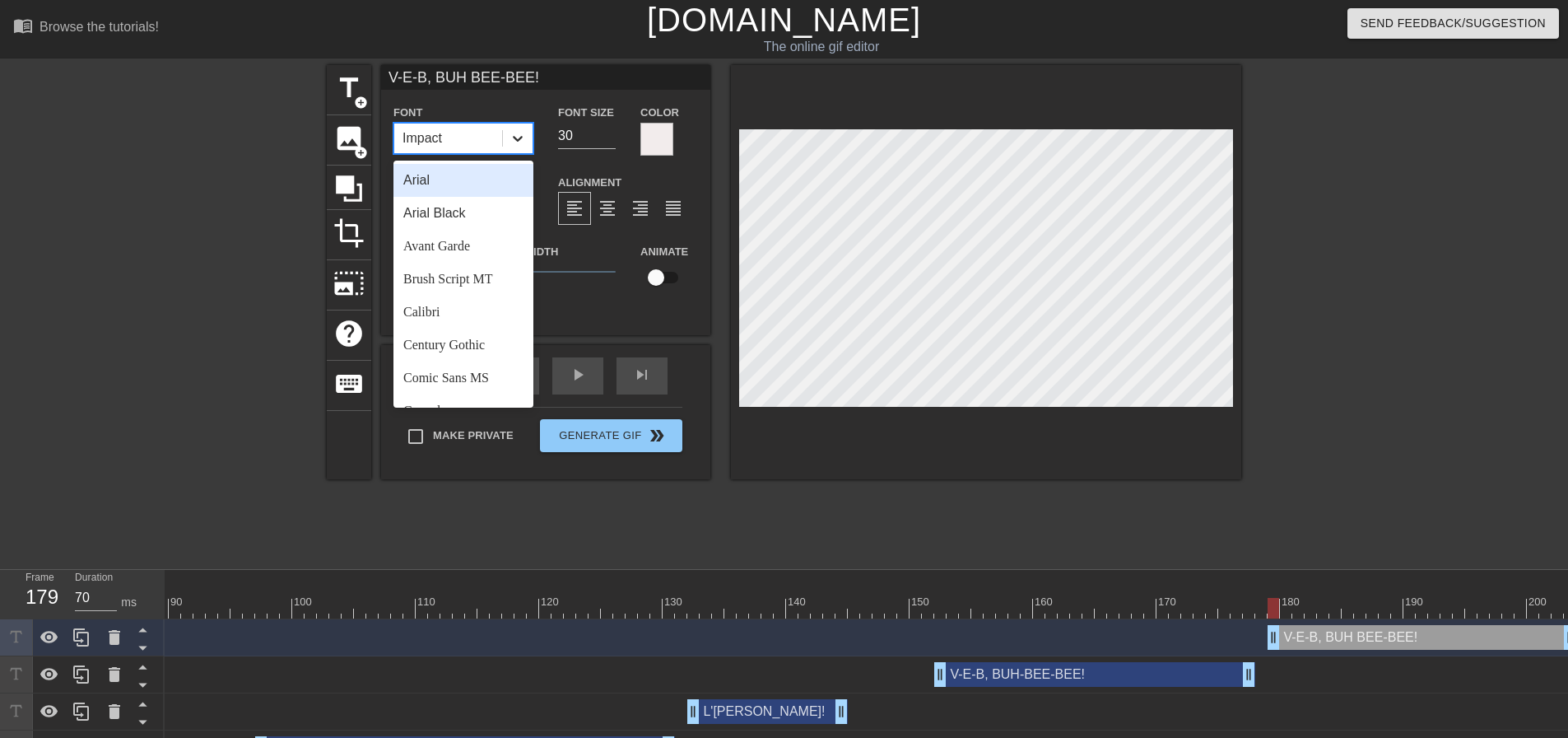
click at [521, 140] on icon at bounding box center [517, 139] width 17 height 17
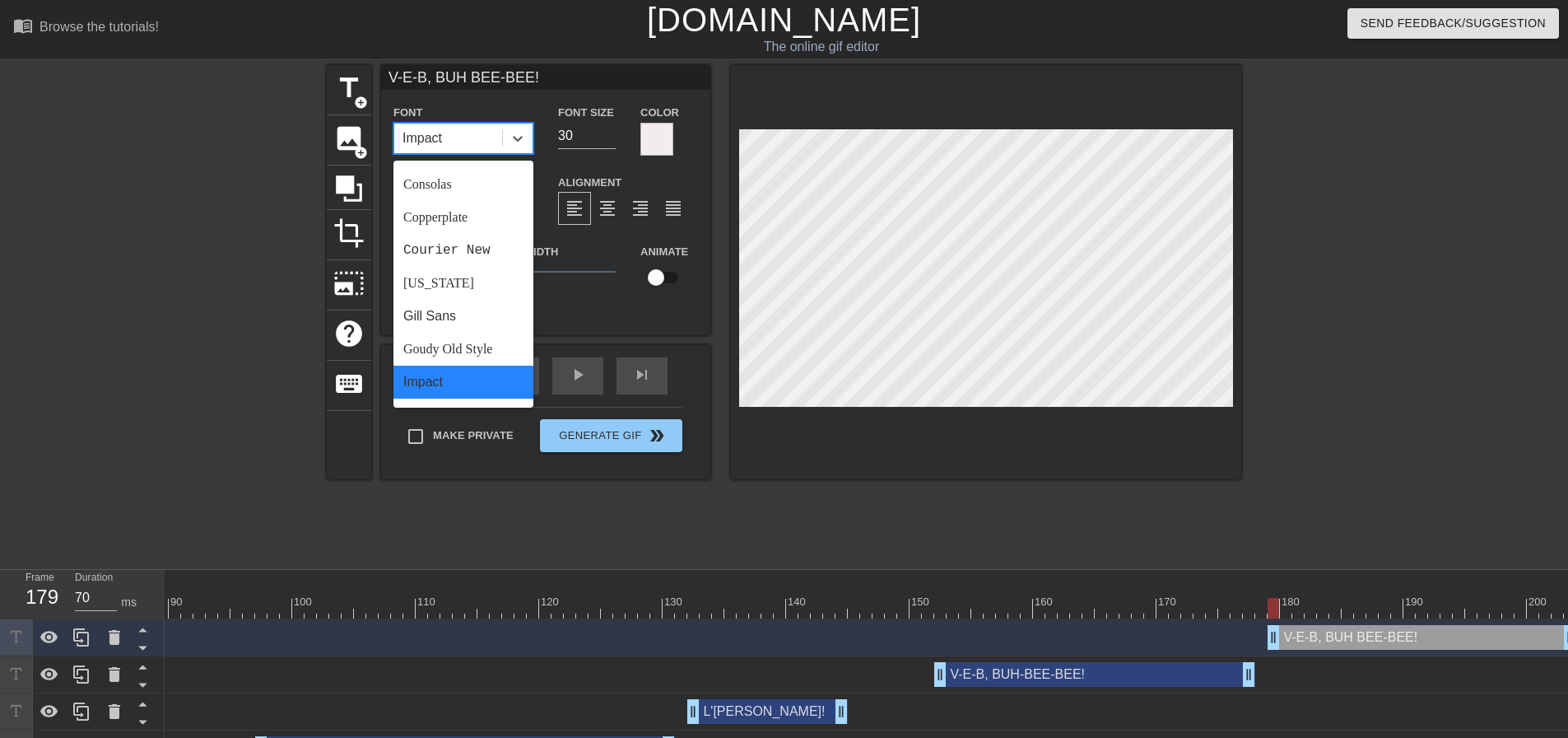
scroll to position [412, 0]
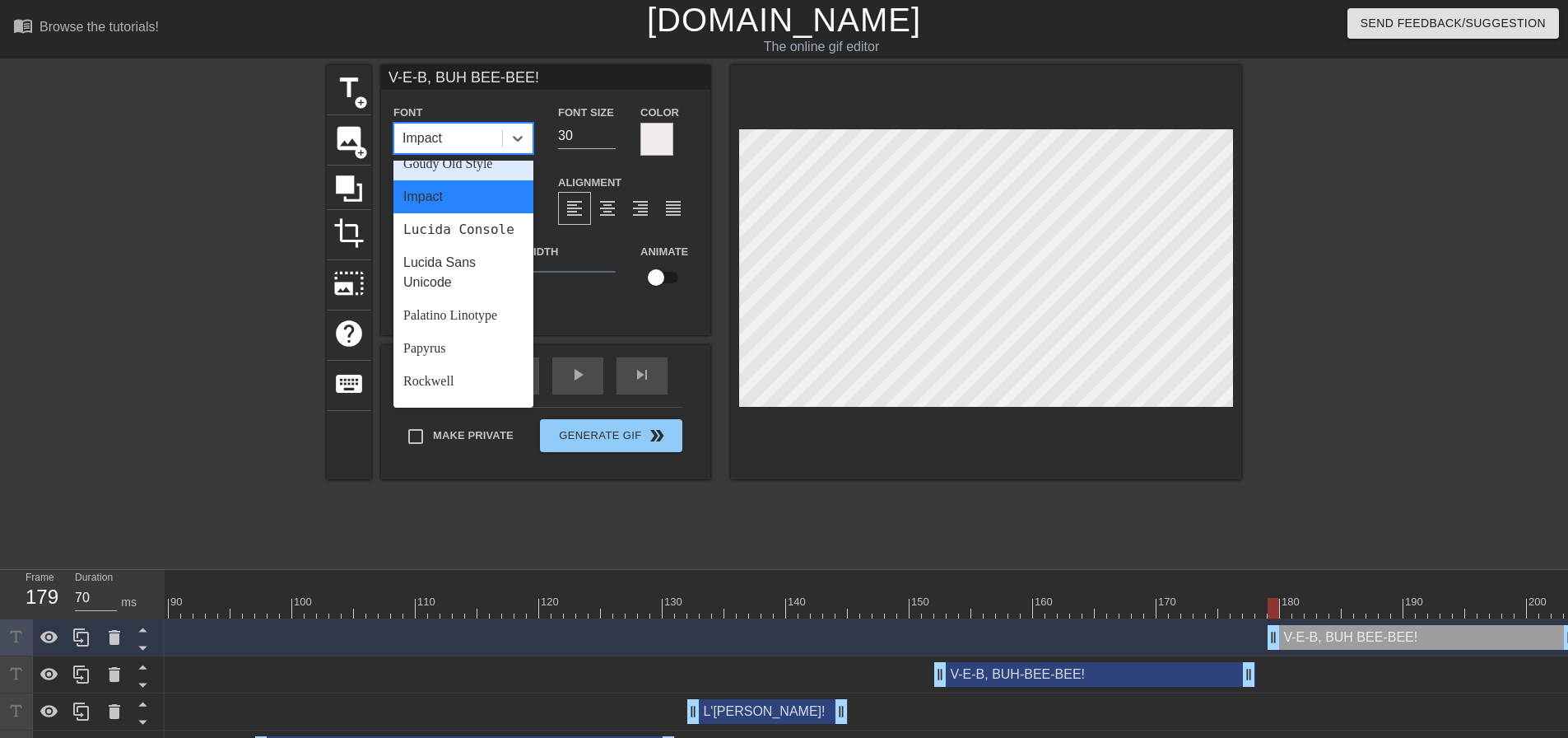
click at [472, 164] on div "Goudy Old Style" at bounding box center [463, 164] width 140 height 33
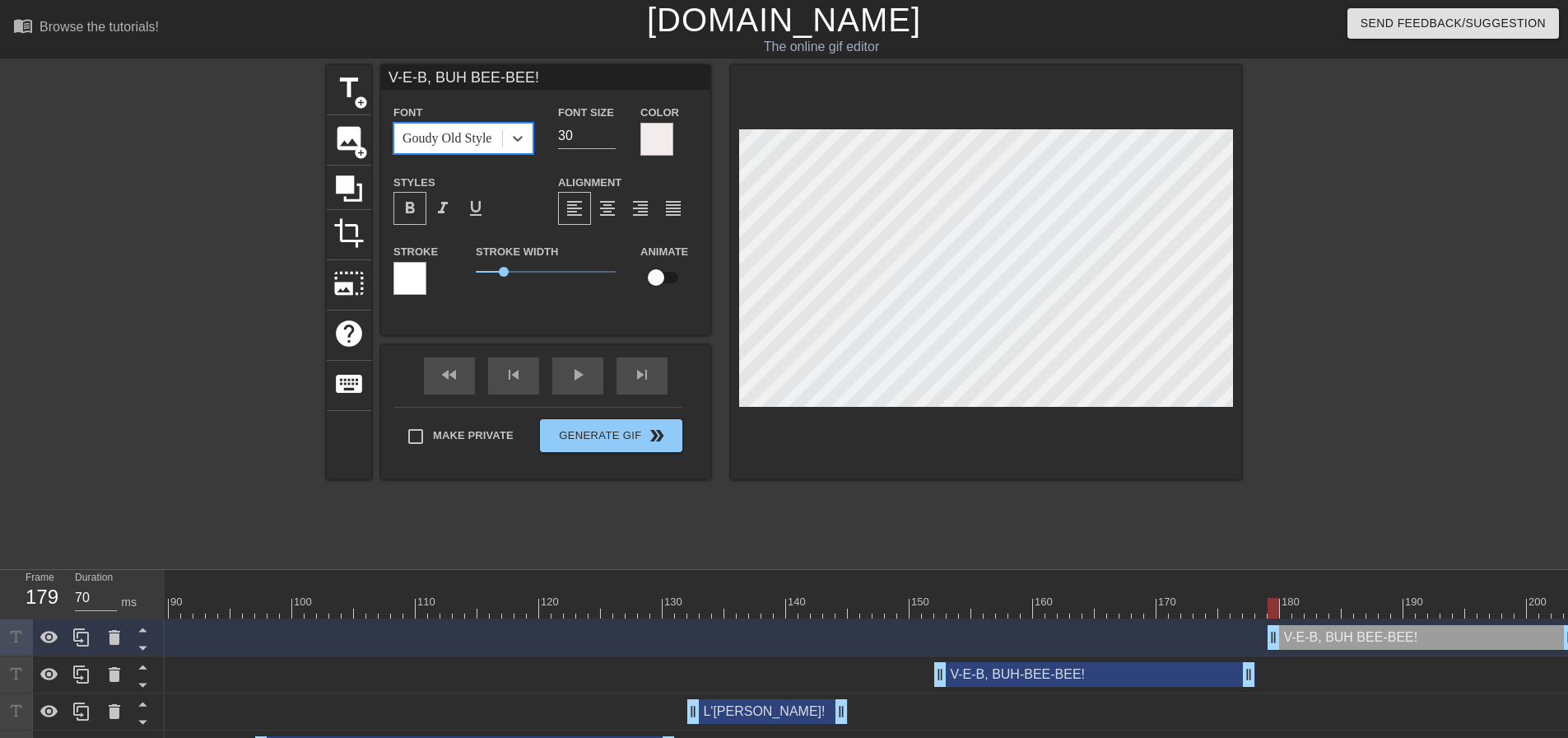
click at [420, 279] on div at bounding box center [410, 278] width 33 height 33
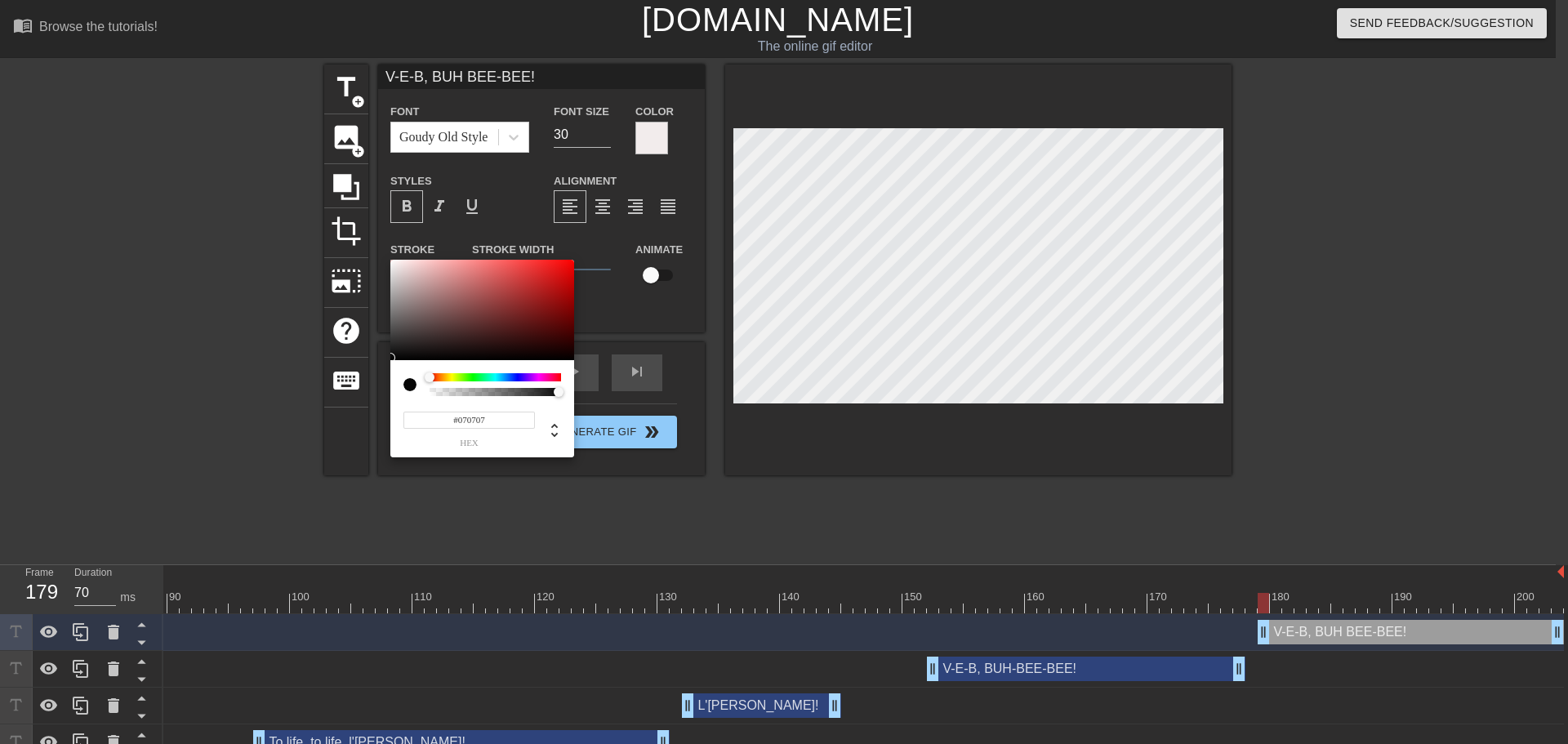
click at [395, 358] on div at bounding box center [482, 310] width 184 height 101
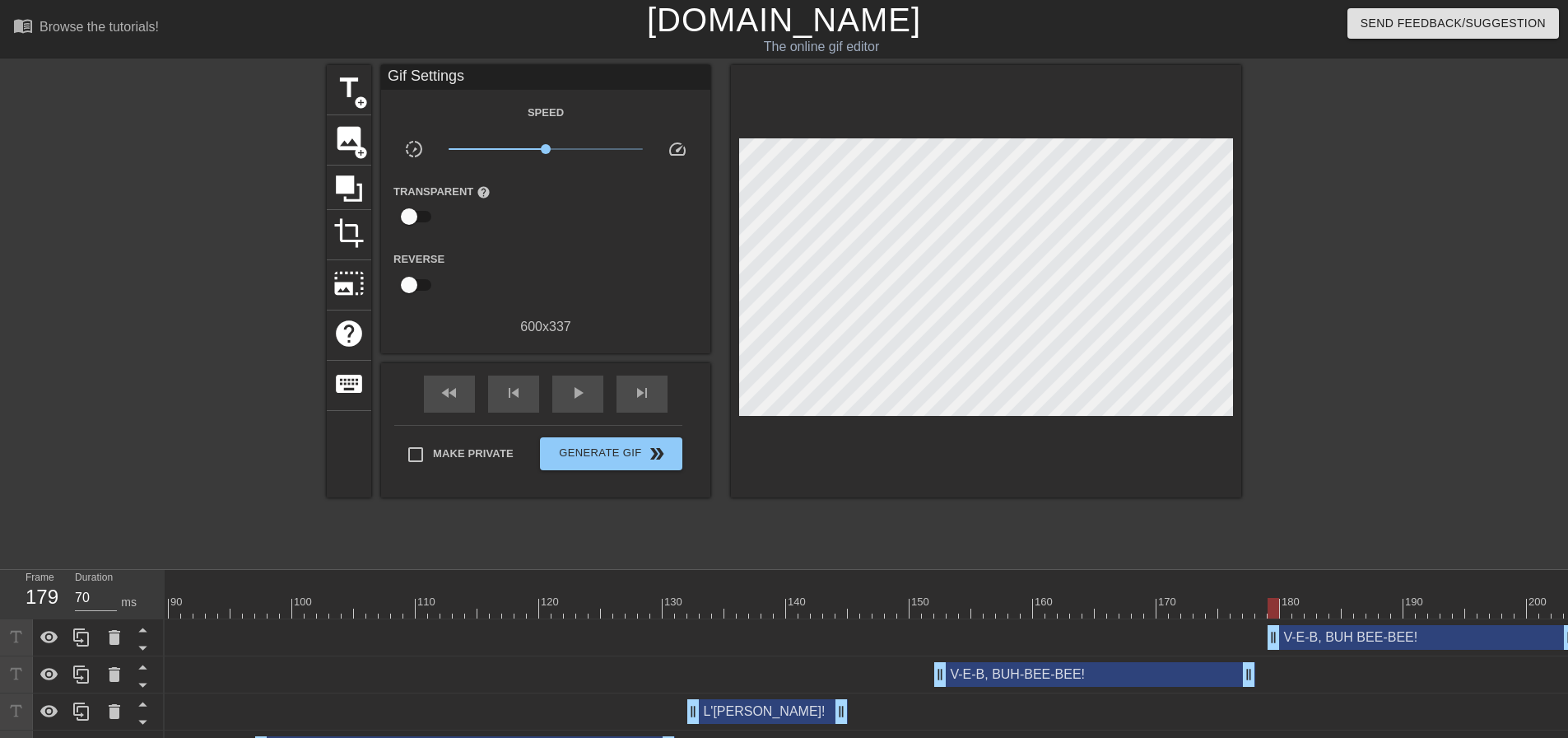
click at [1018, 413] on div at bounding box center [986, 281] width 510 height 432
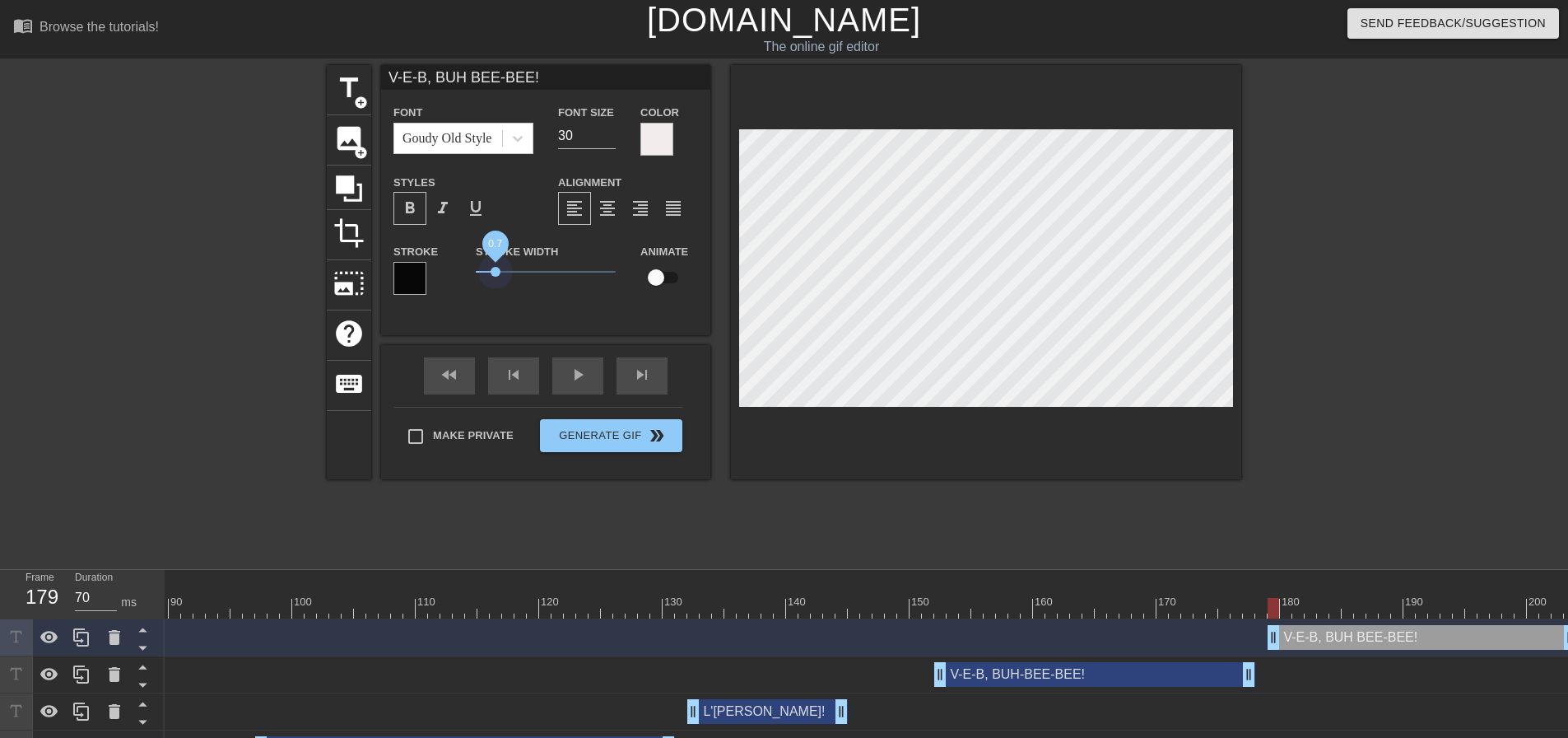
drag, startPoint x: 502, startPoint y: 268, endPoint x: 440, endPoint y: 271, distance: 62.1
click at [440, 271] on div "Stroke Stroke Width 0.7 Animate" at bounding box center [545, 275] width 329 height 68
click at [972, 451] on div at bounding box center [986, 272] width 510 height 414
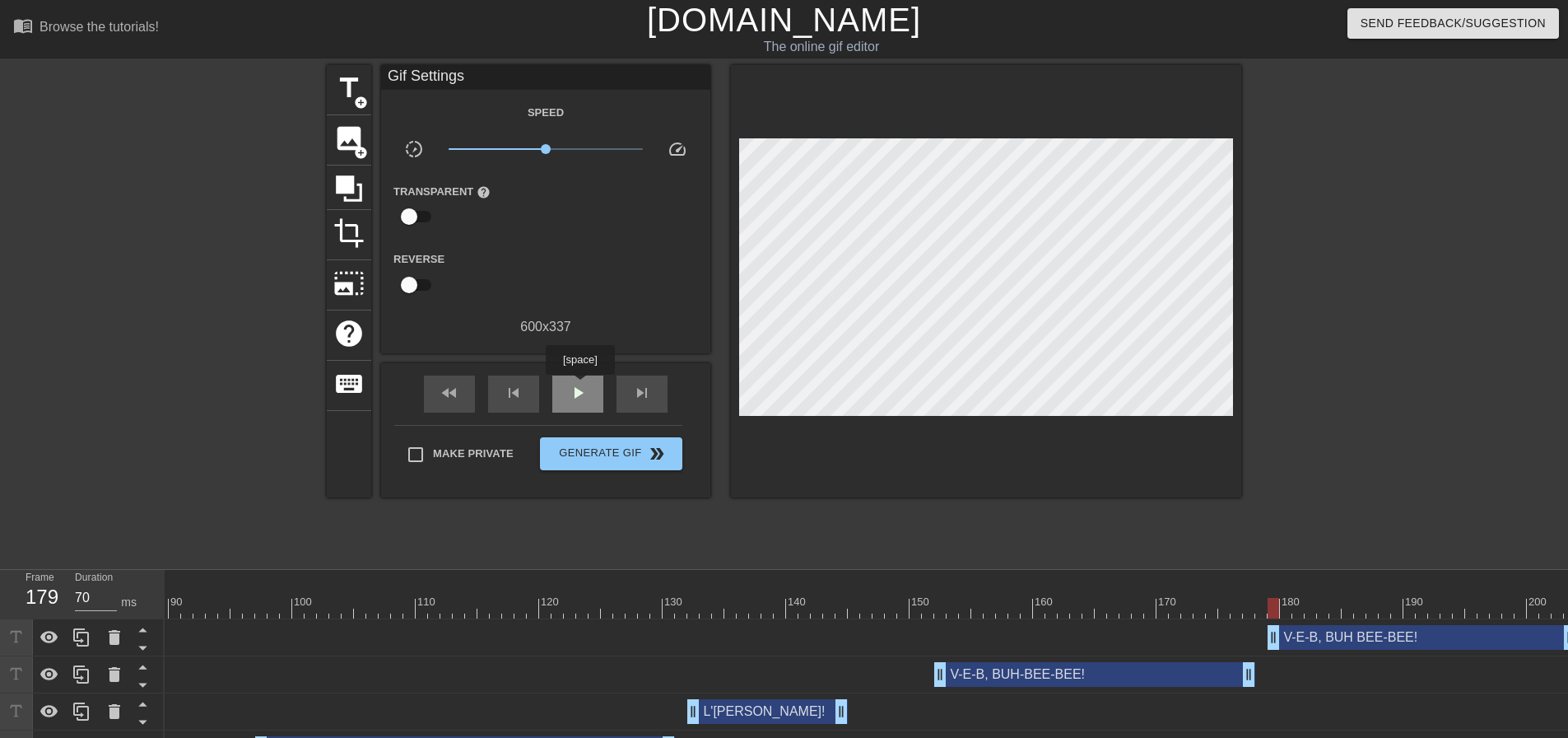
click at [580, 386] on span "play_arrow" at bounding box center [578, 393] width 20 height 20
click at [580, 386] on span "pause" at bounding box center [578, 393] width 20 height 20
click at [791, 588] on div "140" at bounding box center [792, 597] width 12 height 20
click at [573, 397] on span "play_arrow" at bounding box center [578, 393] width 20 height 20
click at [573, 397] on span "pause" at bounding box center [578, 393] width 20 height 20
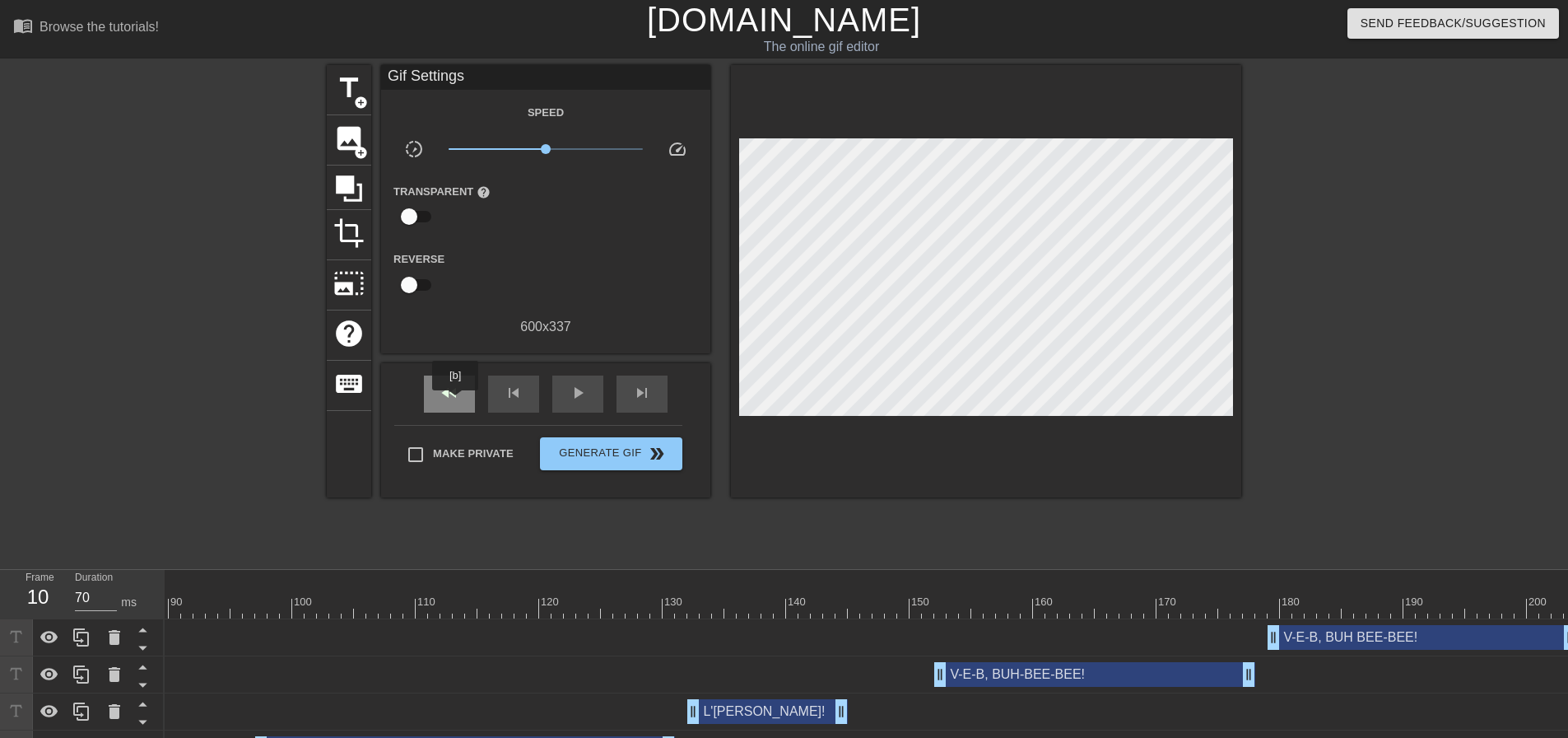
click at [456, 402] on div "fast_rewind" at bounding box center [450, 394] width 51 height 37
click at [584, 400] on span "play_arrow" at bounding box center [578, 393] width 20 height 20
click at [584, 400] on span "pause" at bounding box center [578, 393] width 20 height 20
click at [916, 408] on div at bounding box center [986, 281] width 510 height 432
click at [585, 378] on div "play_arrow" at bounding box center [578, 394] width 51 height 37
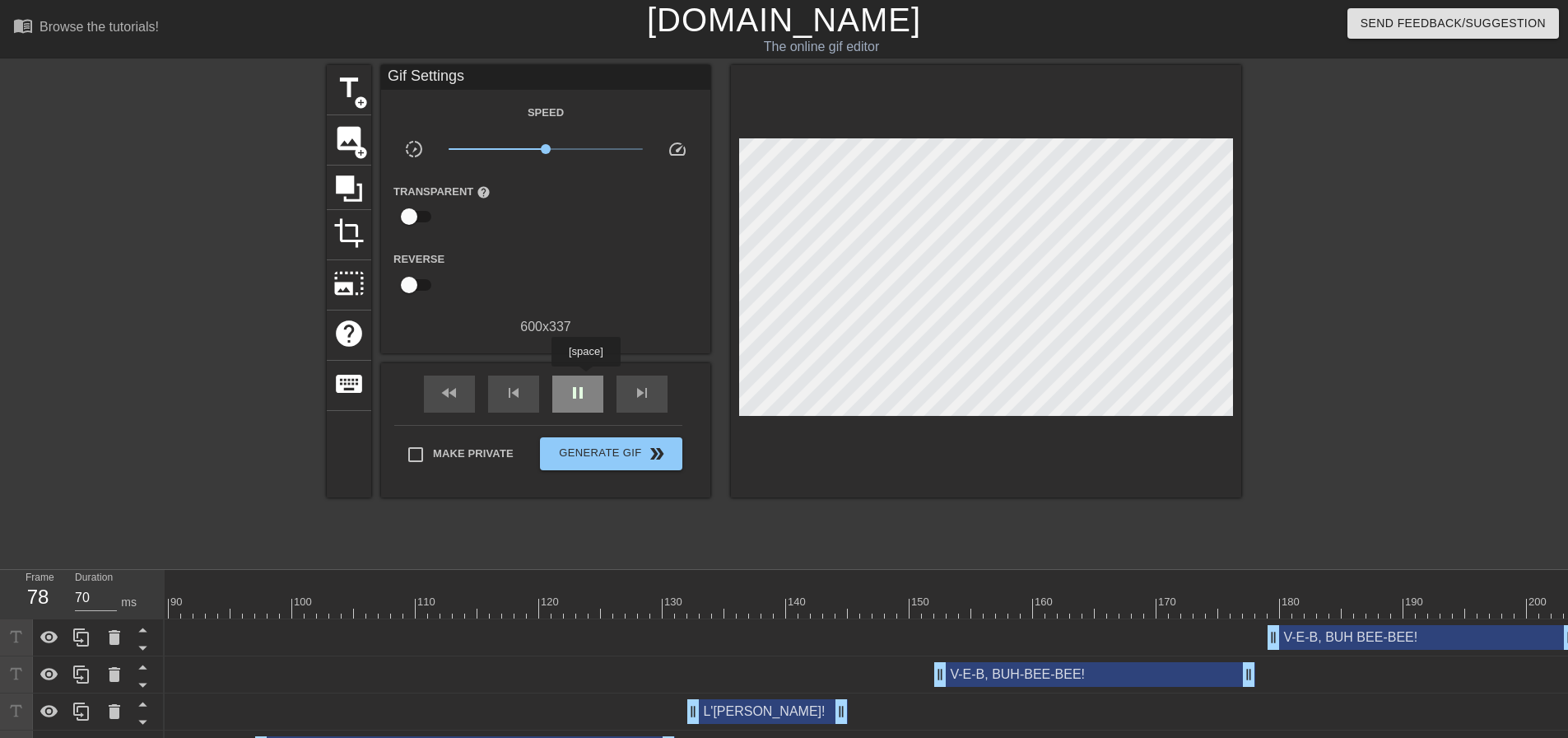
click at [585, 378] on div "pause" at bounding box center [578, 394] width 51 height 37
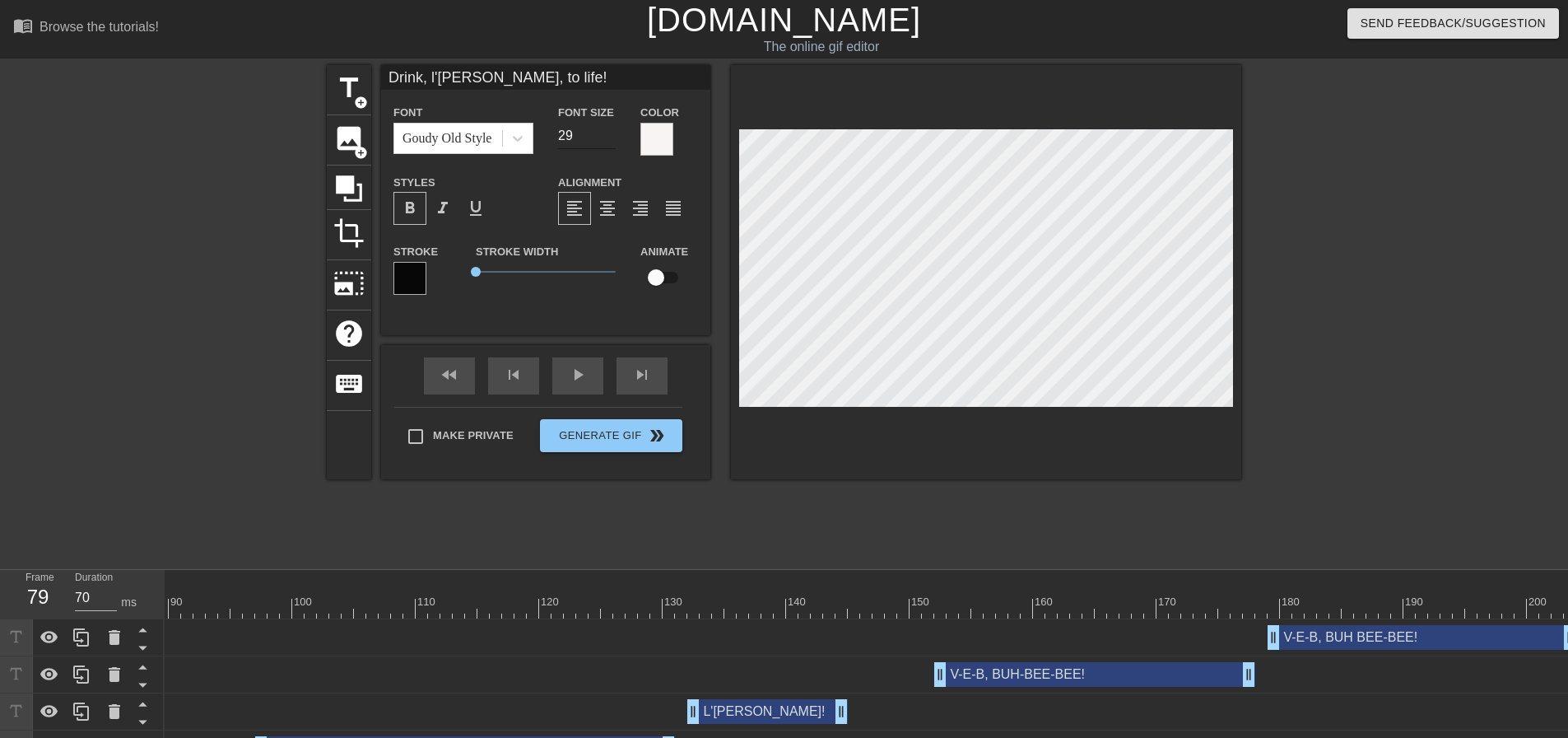
click at [609, 139] on input "29" at bounding box center [586, 136] width 58 height 27
click at [609, 139] on input "28" at bounding box center [586, 136] width 58 height 27
click at [609, 139] on input "27" at bounding box center [586, 136] width 58 height 27
click at [609, 139] on input "26" at bounding box center [586, 136] width 58 height 27
click at [610, 139] on input "25" at bounding box center [586, 136] width 58 height 27
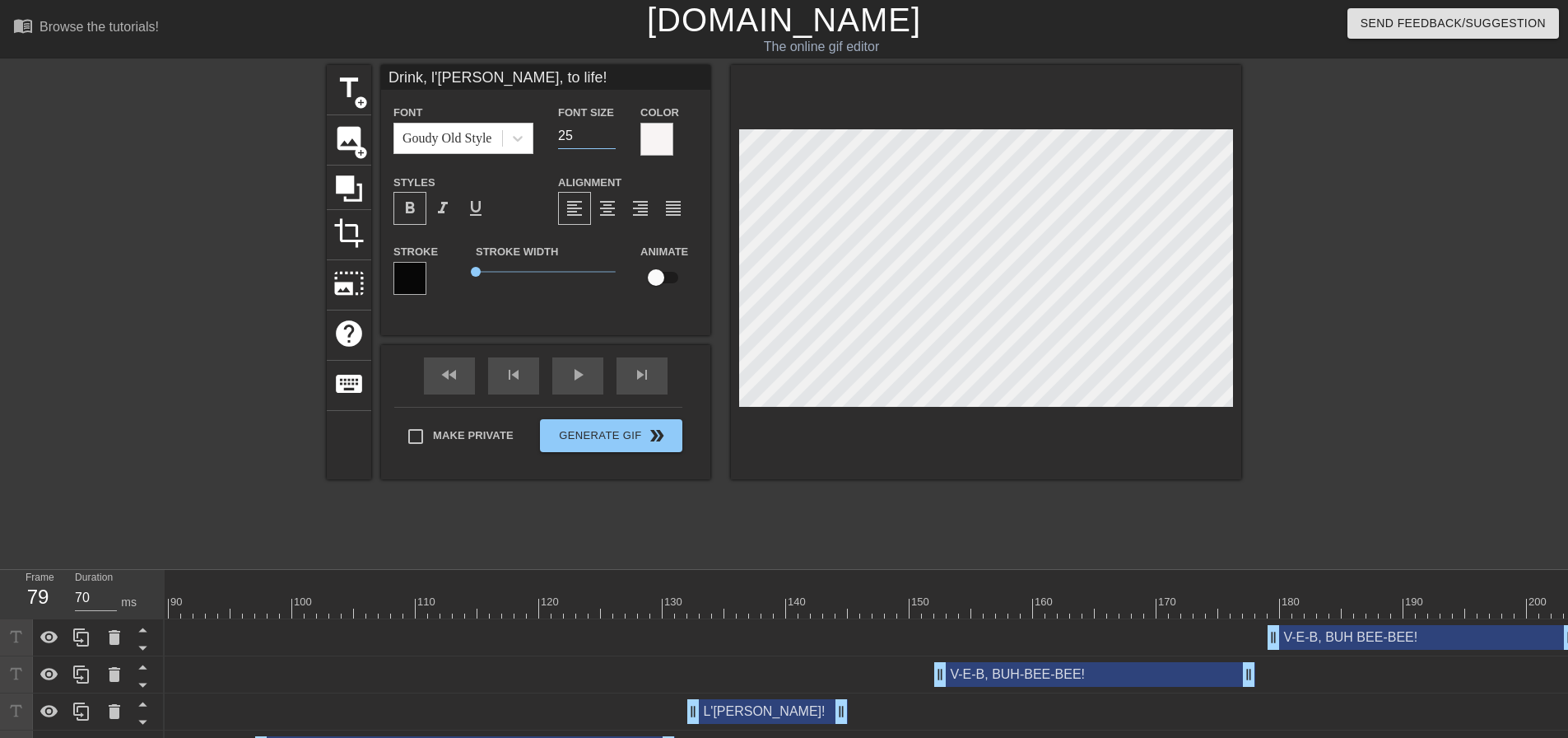
click at [882, 461] on div at bounding box center [986, 272] width 510 height 414
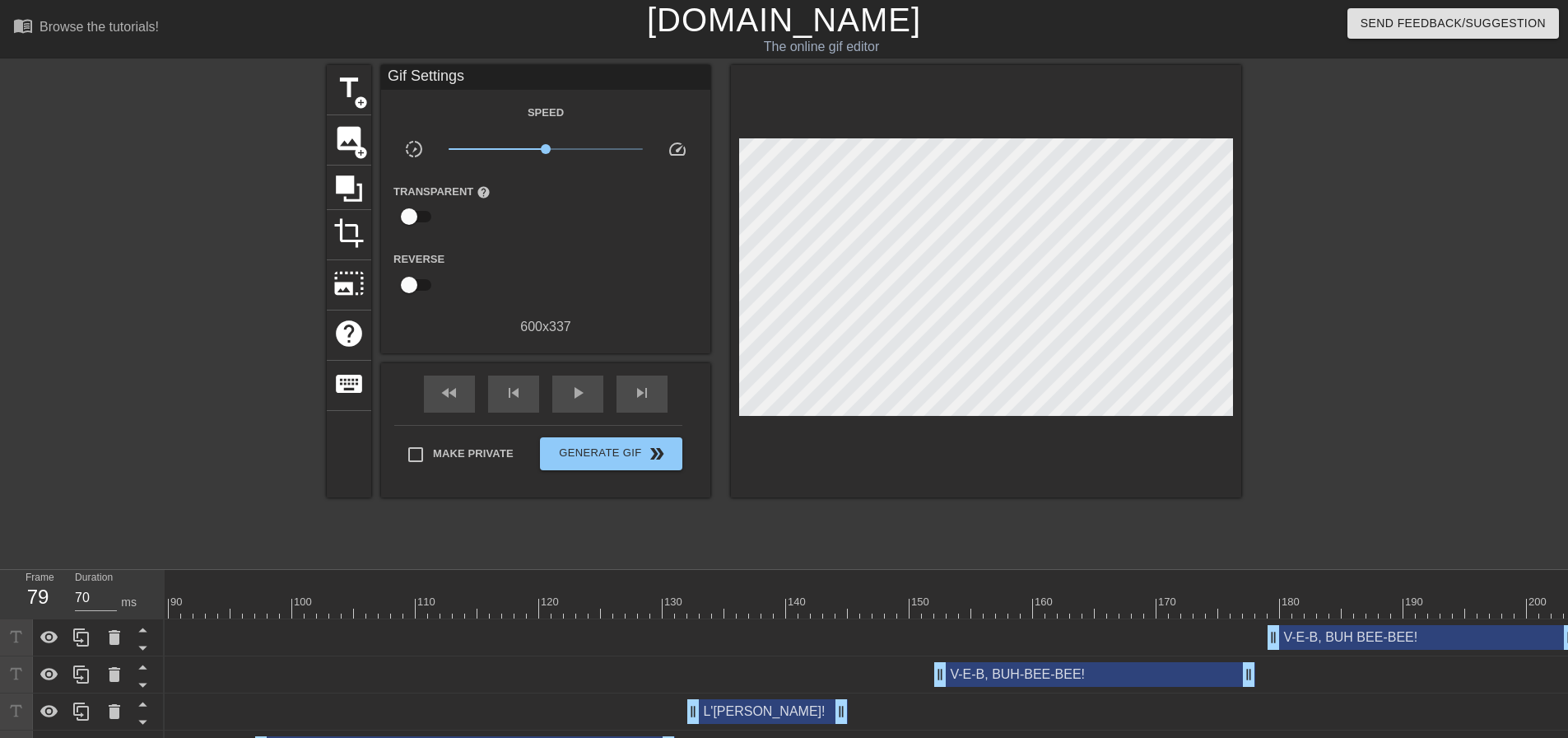
click at [913, 445] on div at bounding box center [986, 281] width 510 height 432
click at [578, 387] on span "play_arrow" at bounding box center [578, 393] width 20 height 20
click at [578, 387] on span "pause" at bounding box center [578, 393] width 20 height 20
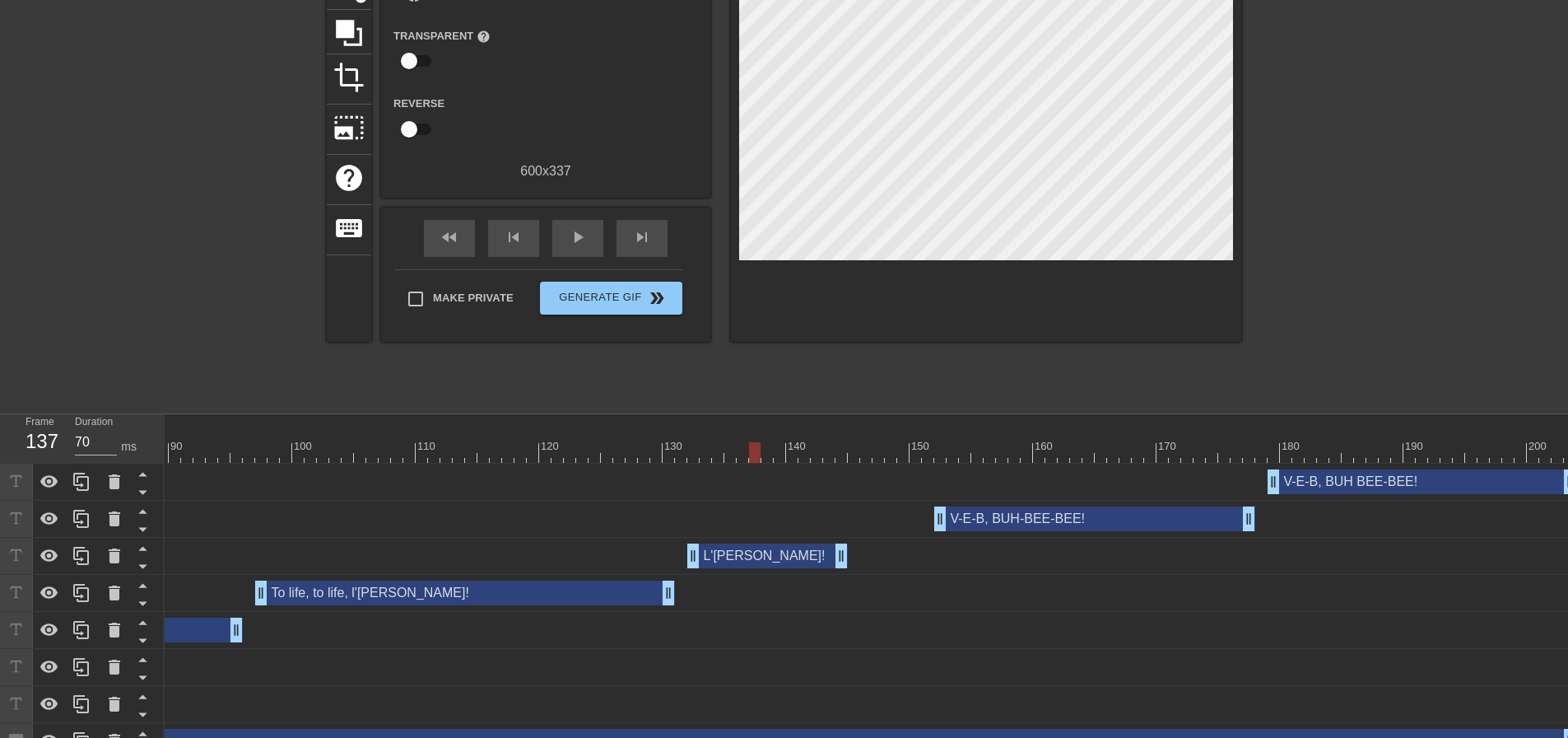
scroll to position [190, 0]
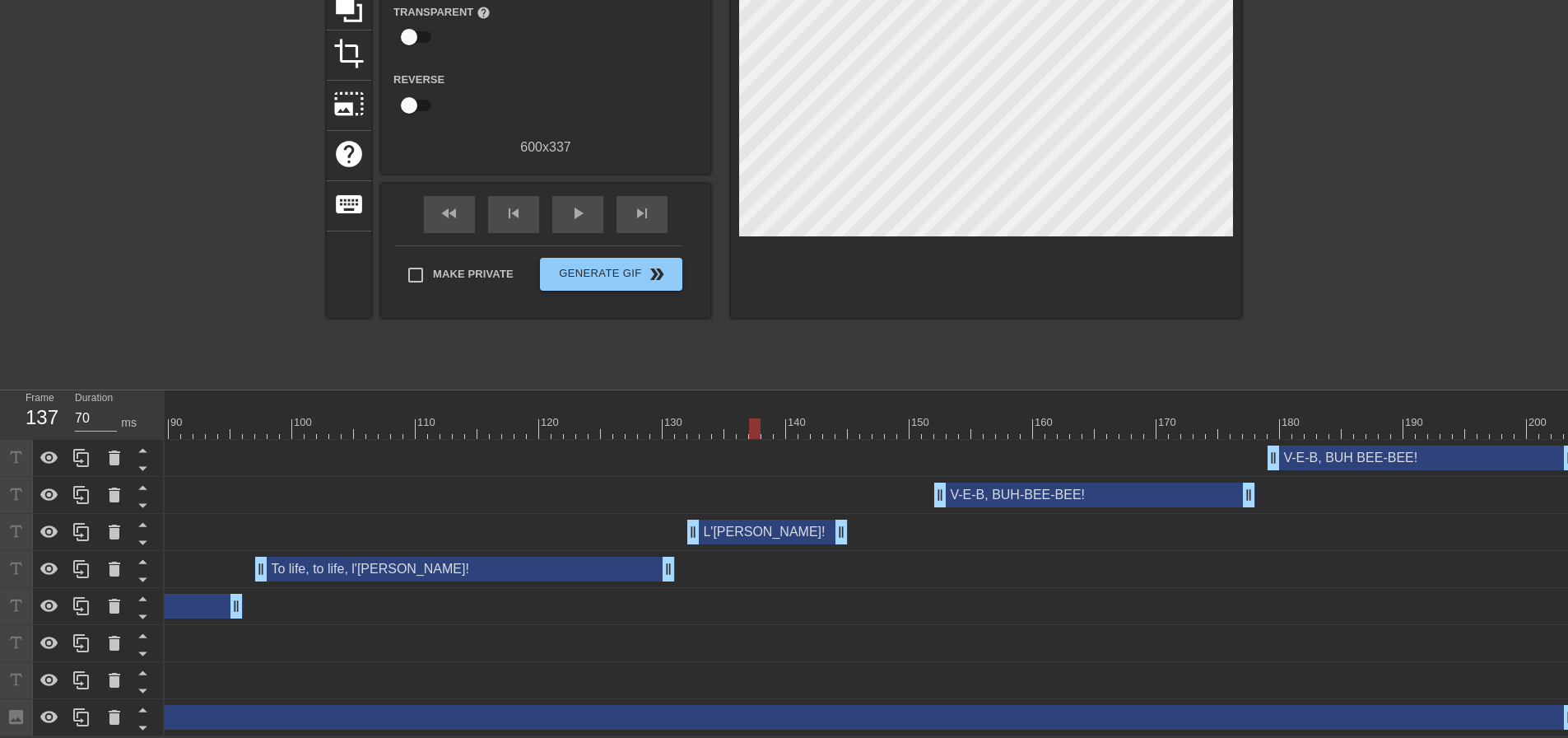
drag, startPoint x: 257, startPoint y: 414, endPoint x: 287, endPoint y: 404, distance: 31.6
click at [257, 419] on div at bounding box center [323, 429] width 2507 height 20
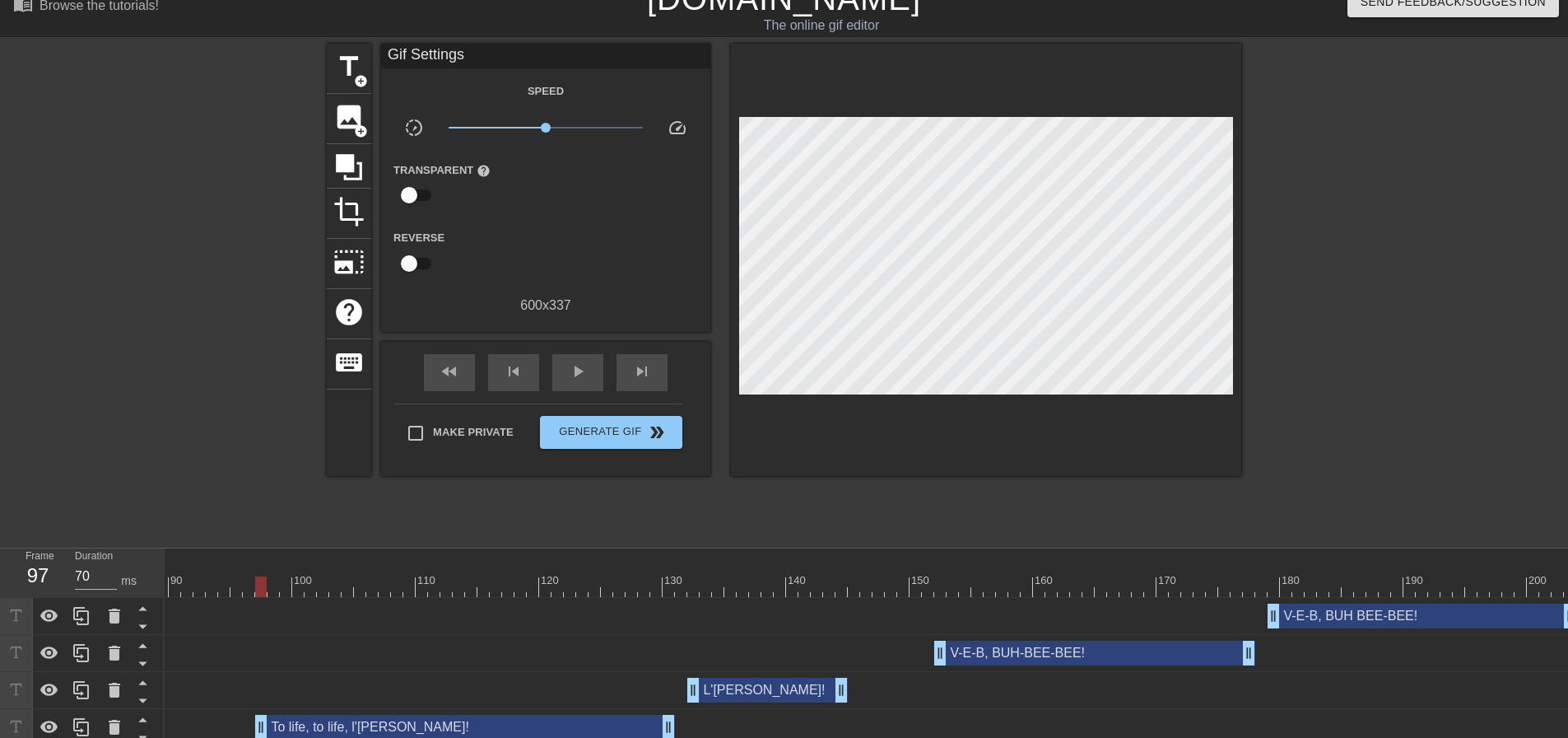
scroll to position [0, 0]
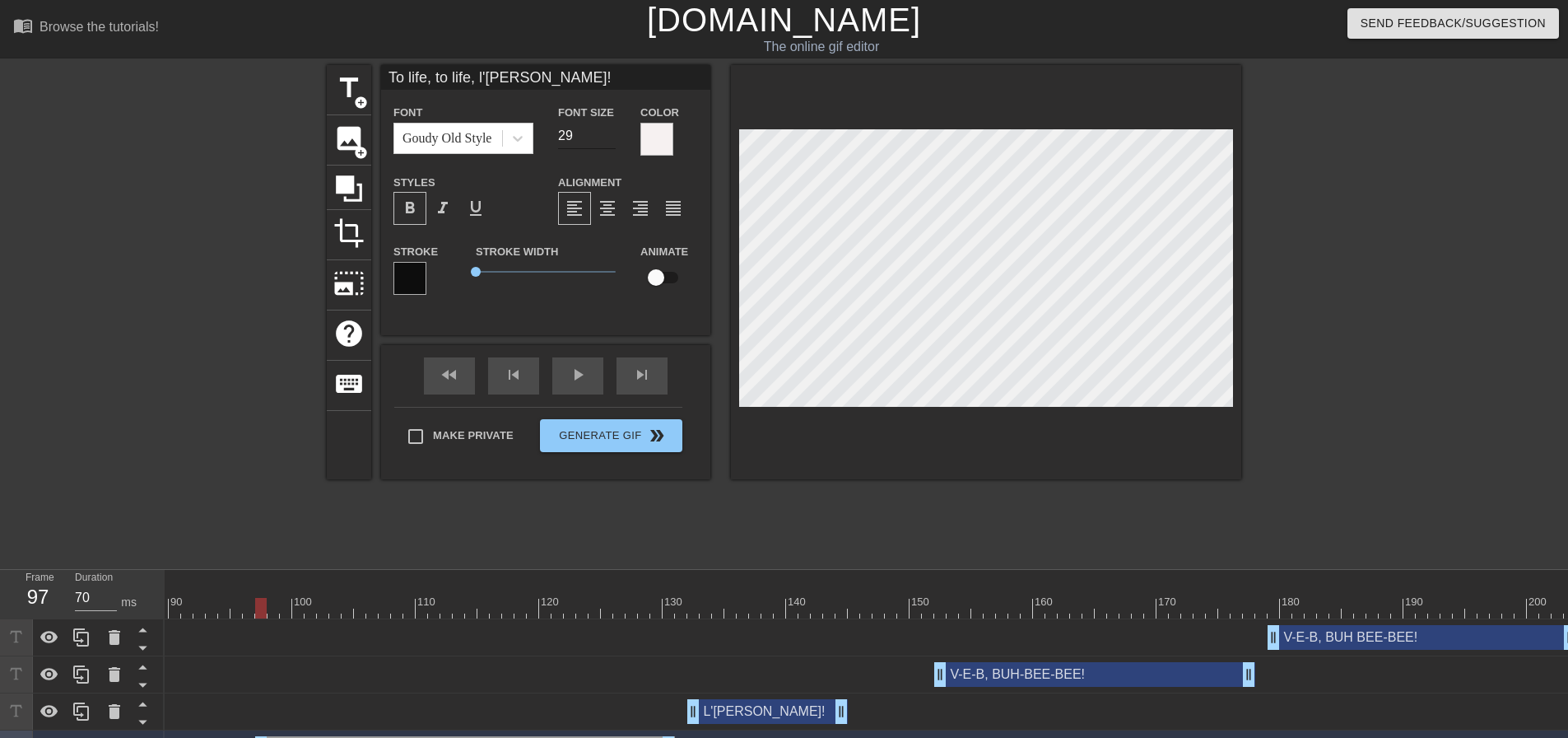
click at [607, 138] on input "29" at bounding box center [586, 136] width 58 height 27
click at [607, 138] on input "28" at bounding box center [586, 136] width 58 height 27
click at [607, 138] on input "27" at bounding box center [586, 136] width 58 height 27
click at [607, 138] on input "26" at bounding box center [586, 136] width 58 height 27
click at [607, 138] on input "25" at bounding box center [586, 136] width 58 height 27
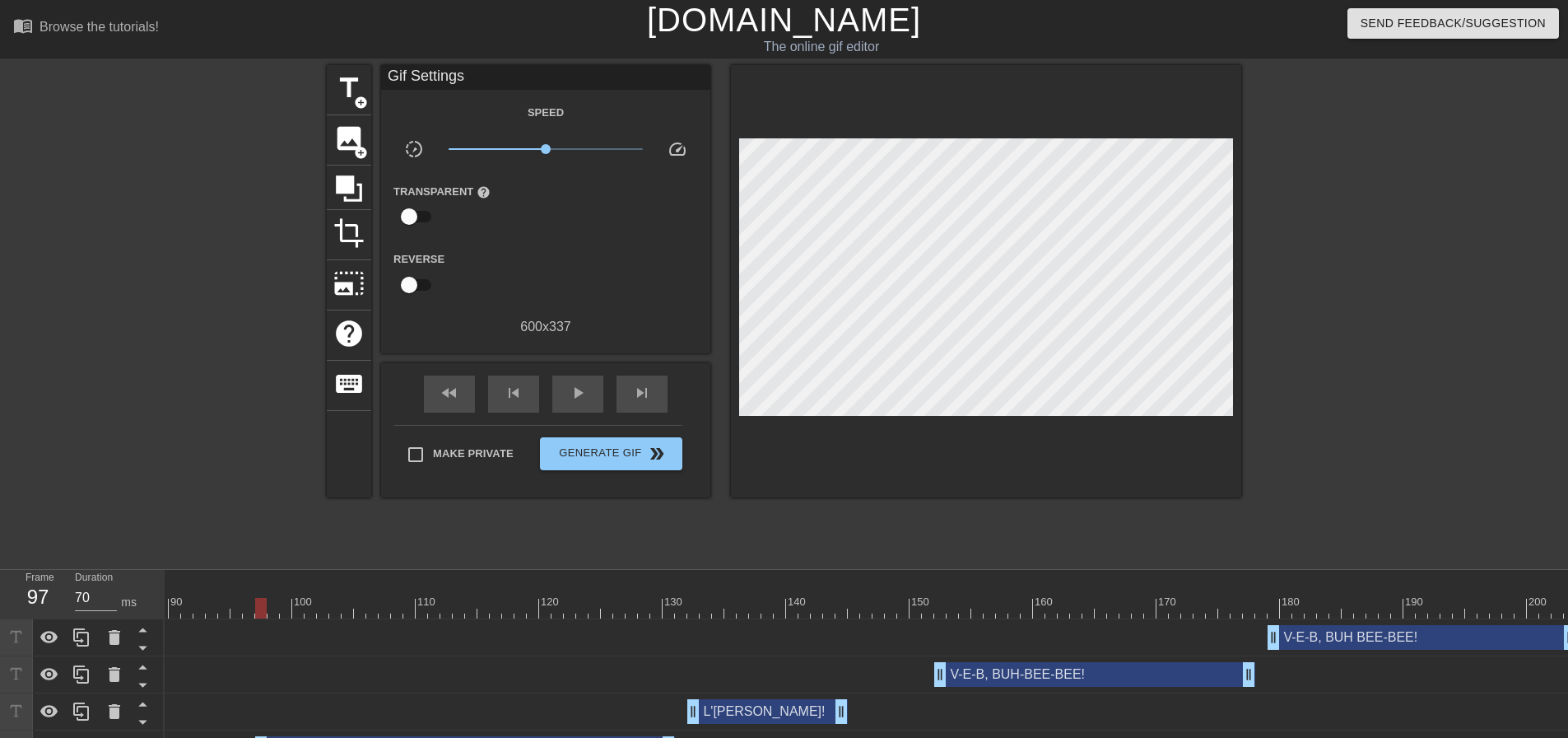
click at [866, 489] on div "title add_circle image add_circle crop photo_size_select_large help keyboard Gi…" at bounding box center [784, 312] width 915 height 494
click at [585, 397] on span "play_arrow" at bounding box center [578, 393] width 20 height 20
click at [585, 397] on span "pause" at bounding box center [578, 393] width 20 height 20
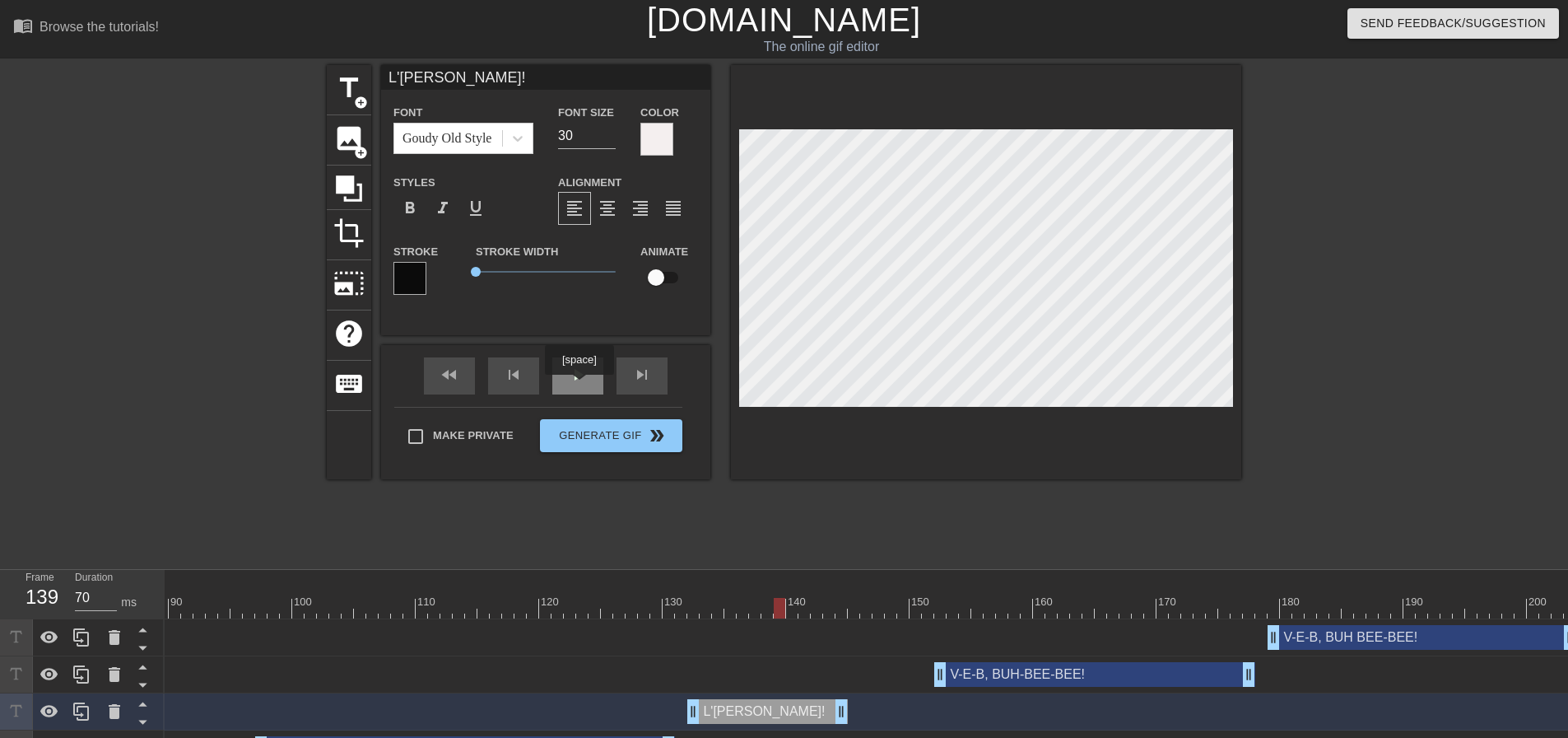
click at [579, 383] on span "play_arrow" at bounding box center [578, 375] width 20 height 20
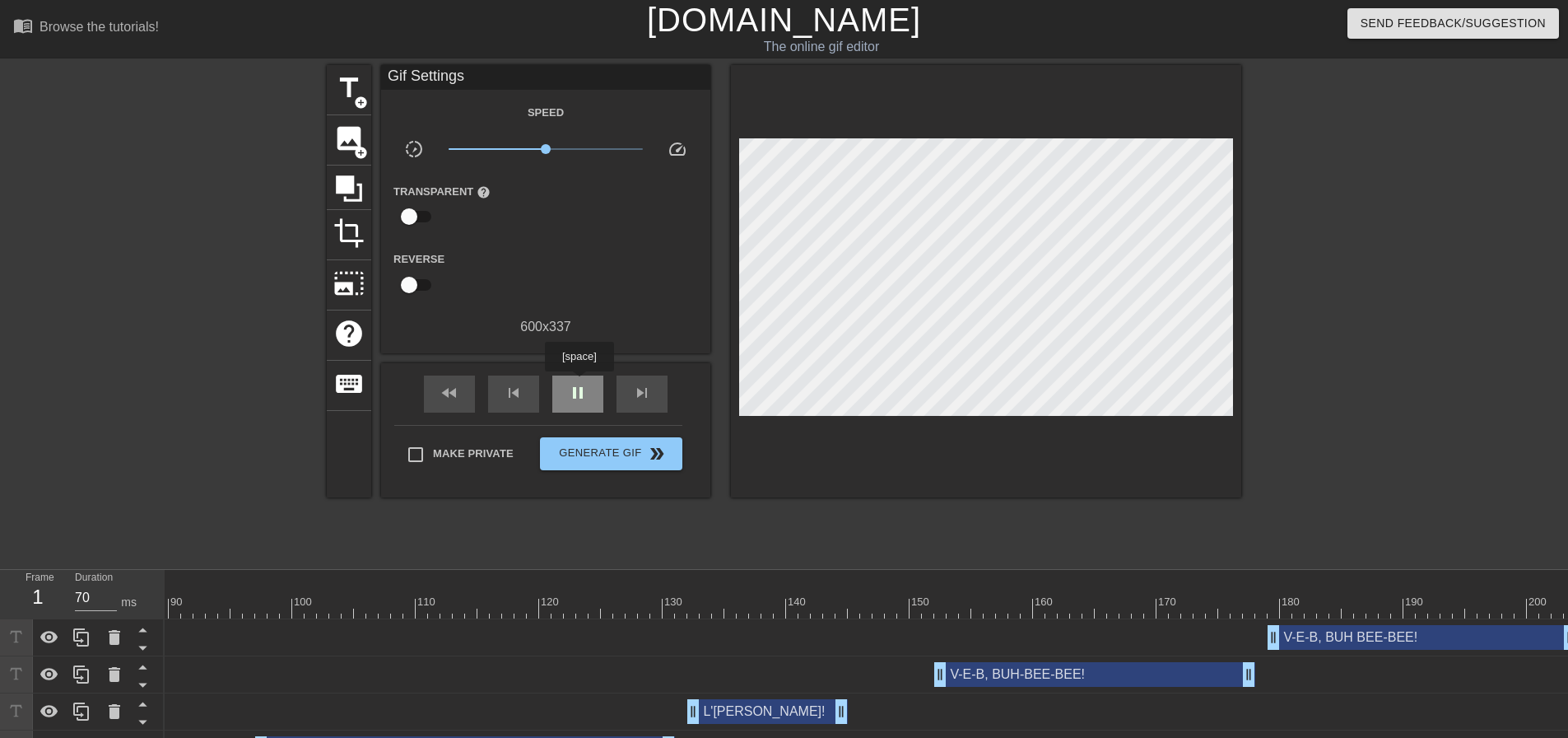
click at [579, 383] on span "pause" at bounding box center [578, 393] width 20 height 20
click at [895, 594] on div at bounding box center [891, 597] width 12 height 20
click at [644, 386] on span "skip_next" at bounding box center [642, 393] width 20 height 20
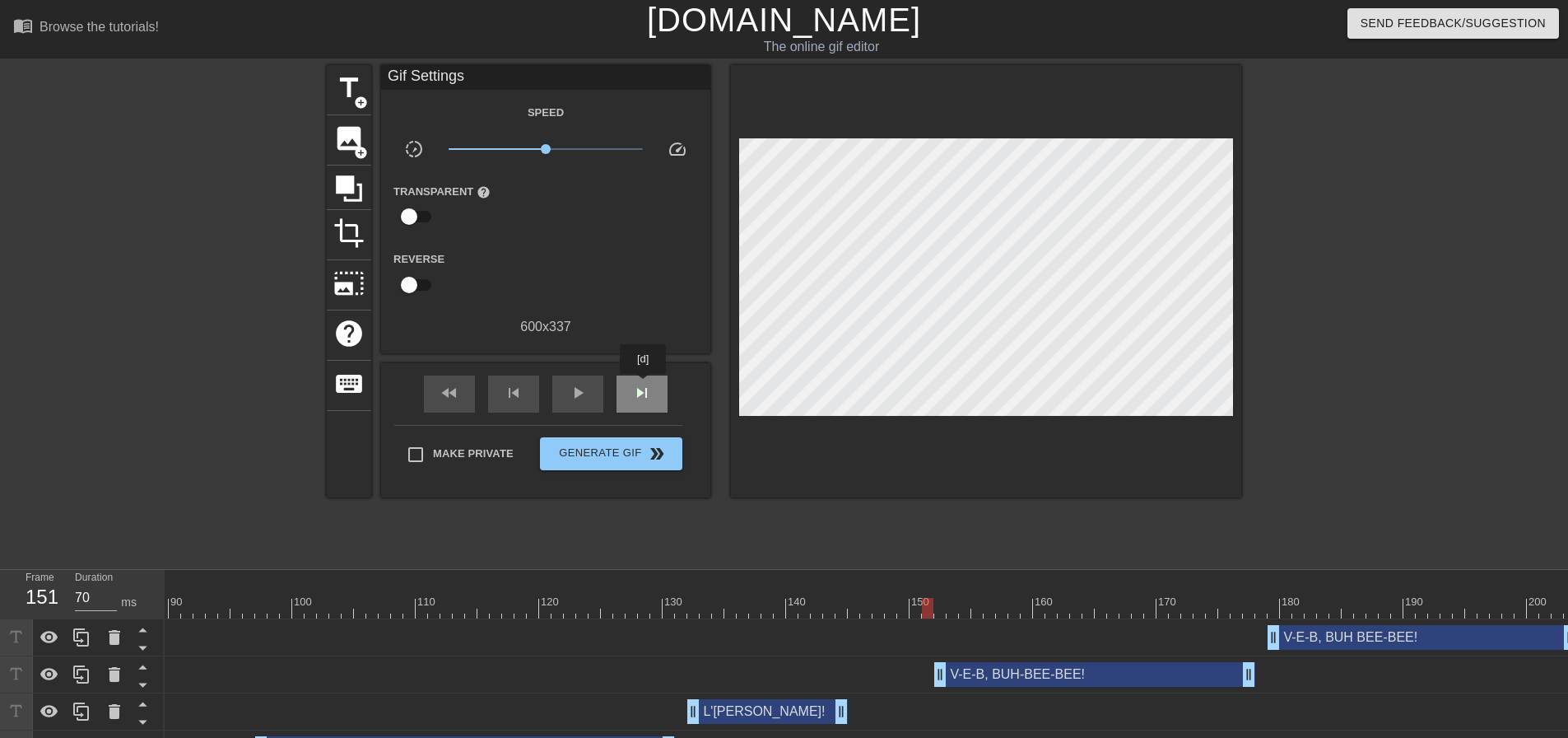
click at [644, 386] on span "skip_next" at bounding box center [642, 393] width 20 height 20
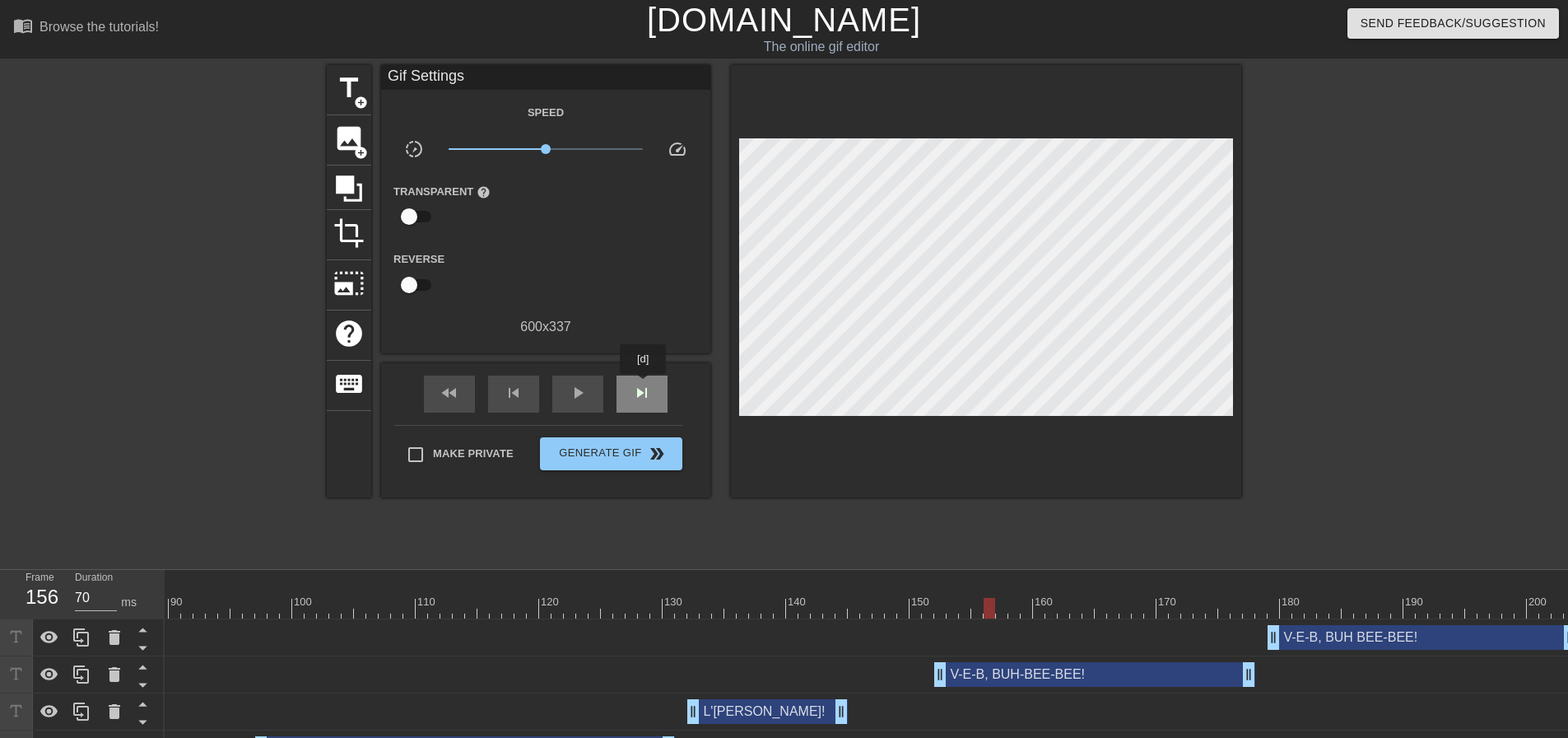
click at [644, 386] on span "skip_next" at bounding box center [642, 393] width 20 height 20
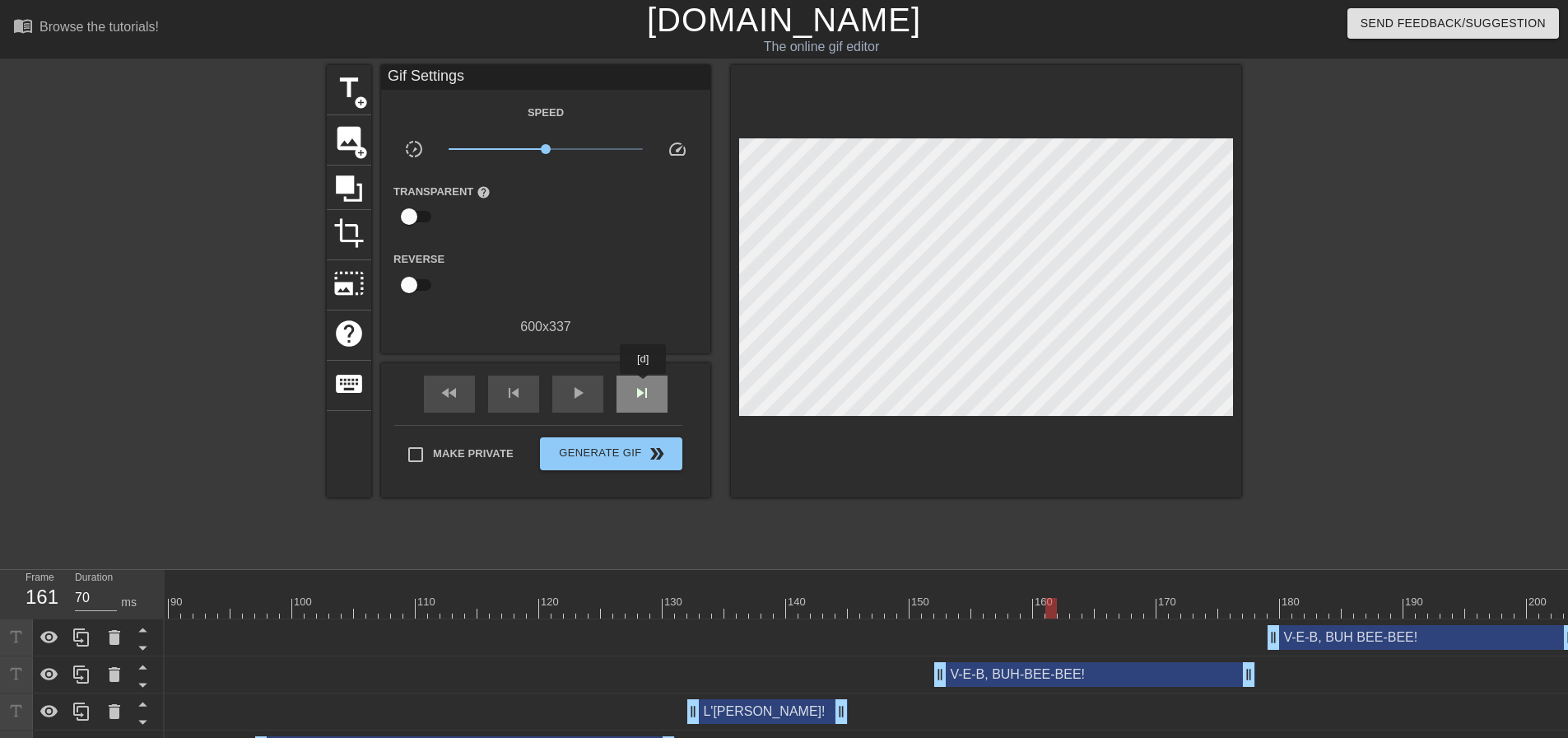
click at [644, 386] on span "skip_next" at bounding box center [642, 393] width 20 height 20
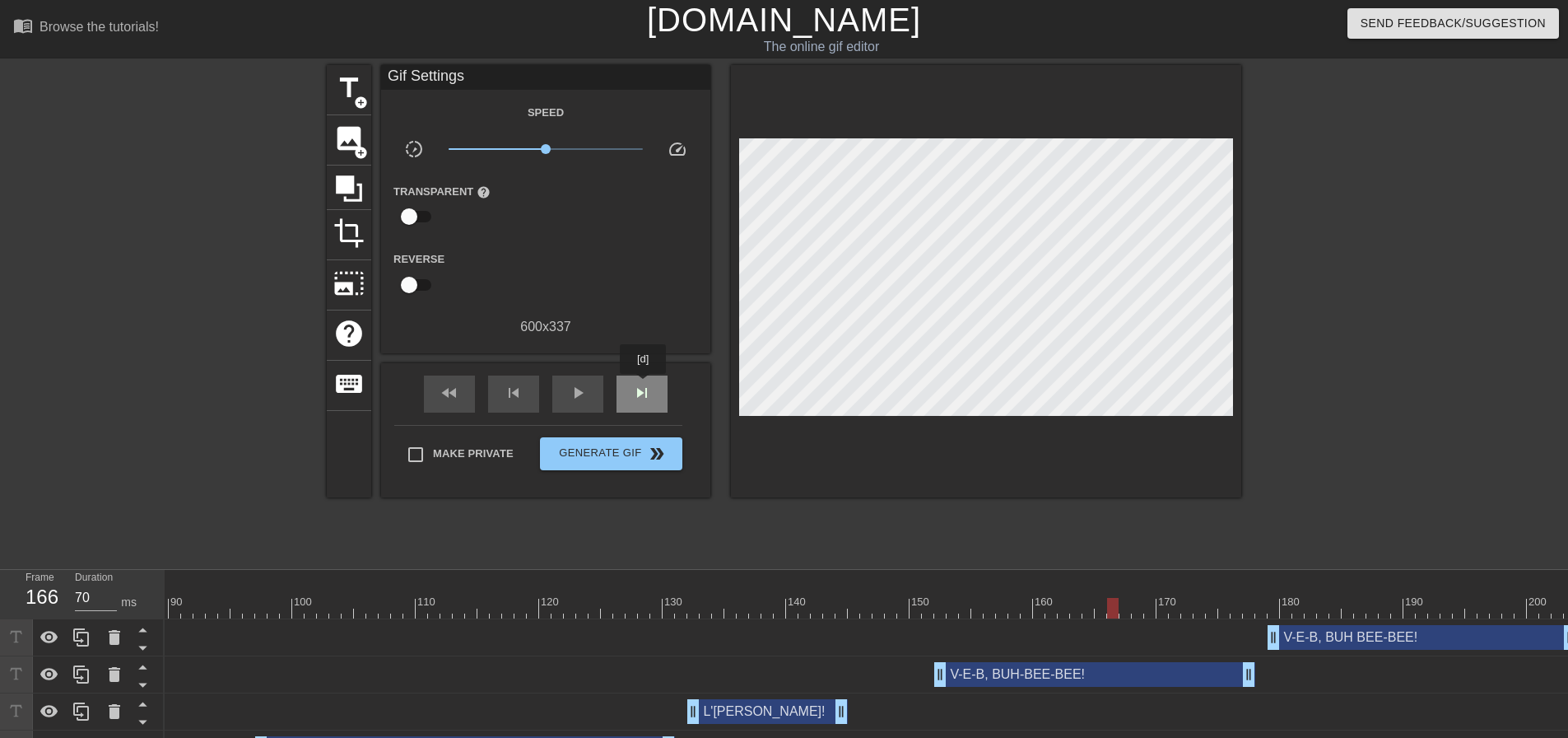
click at [645, 386] on span "skip_next" at bounding box center [642, 393] width 20 height 20
drag, startPoint x: 1247, startPoint y: 676, endPoint x: 1141, endPoint y: 659, distance: 107.4
click at [1141, 659] on div "V-E-B, BUH-BEE-BEE! drag_handle drag_handle" at bounding box center [323, 675] width 2507 height 37
click at [647, 385] on span "skip_next" at bounding box center [642, 393] width 20 height 20
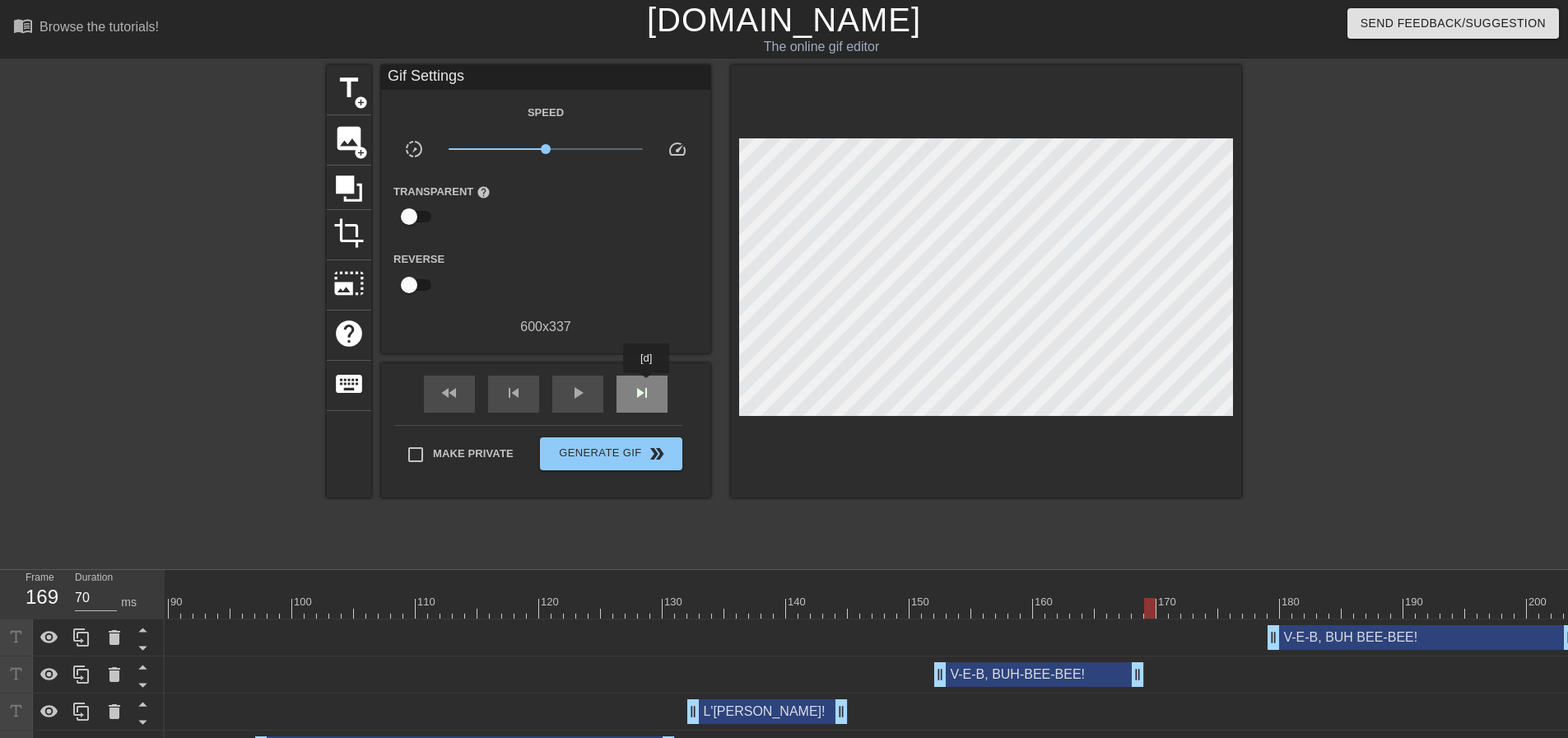
click at [647, 385] on span "skip_next" at bounding box center [642, 393] width 20 height 20
drag, startPoint x: 1275, startPoint y: 643, endPoint x: 1204, endPoint y: 635, distance: 71.4
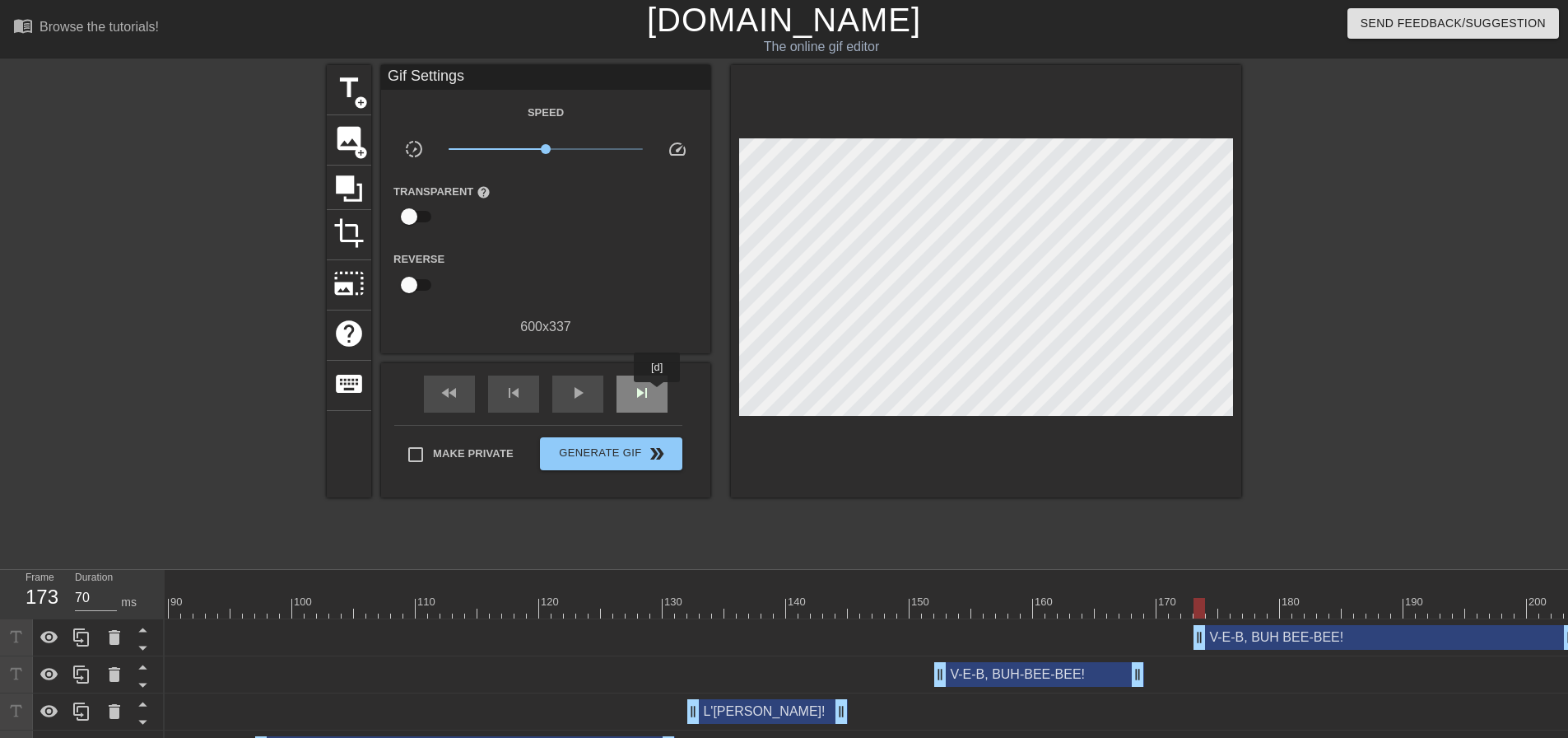
click at [658, 394] on div "skip_next" at bounding box center [642, 394] width 51 height 37
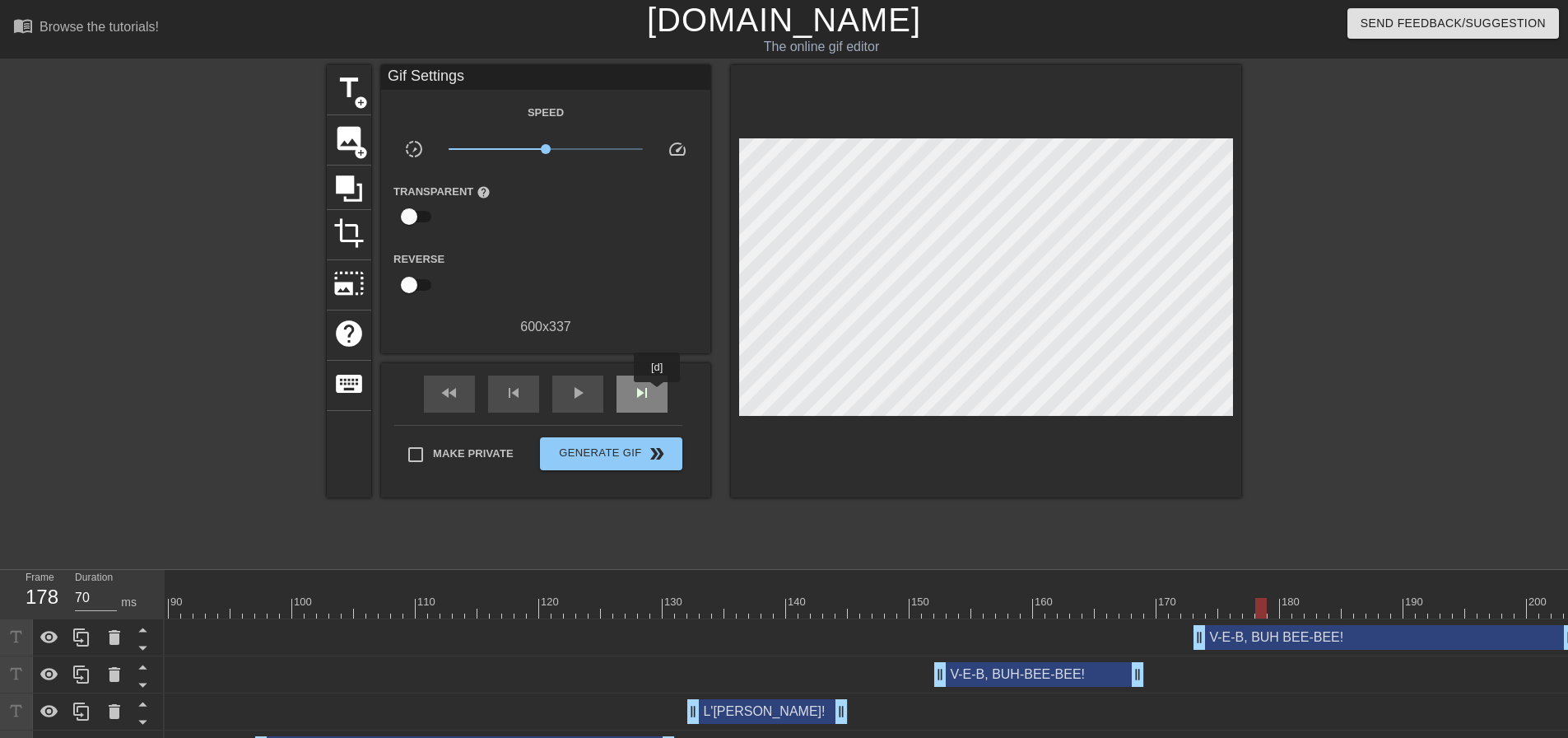
click at [658, 394] on div "skip_next" at bounding box center [642, 394] width 51 height 37
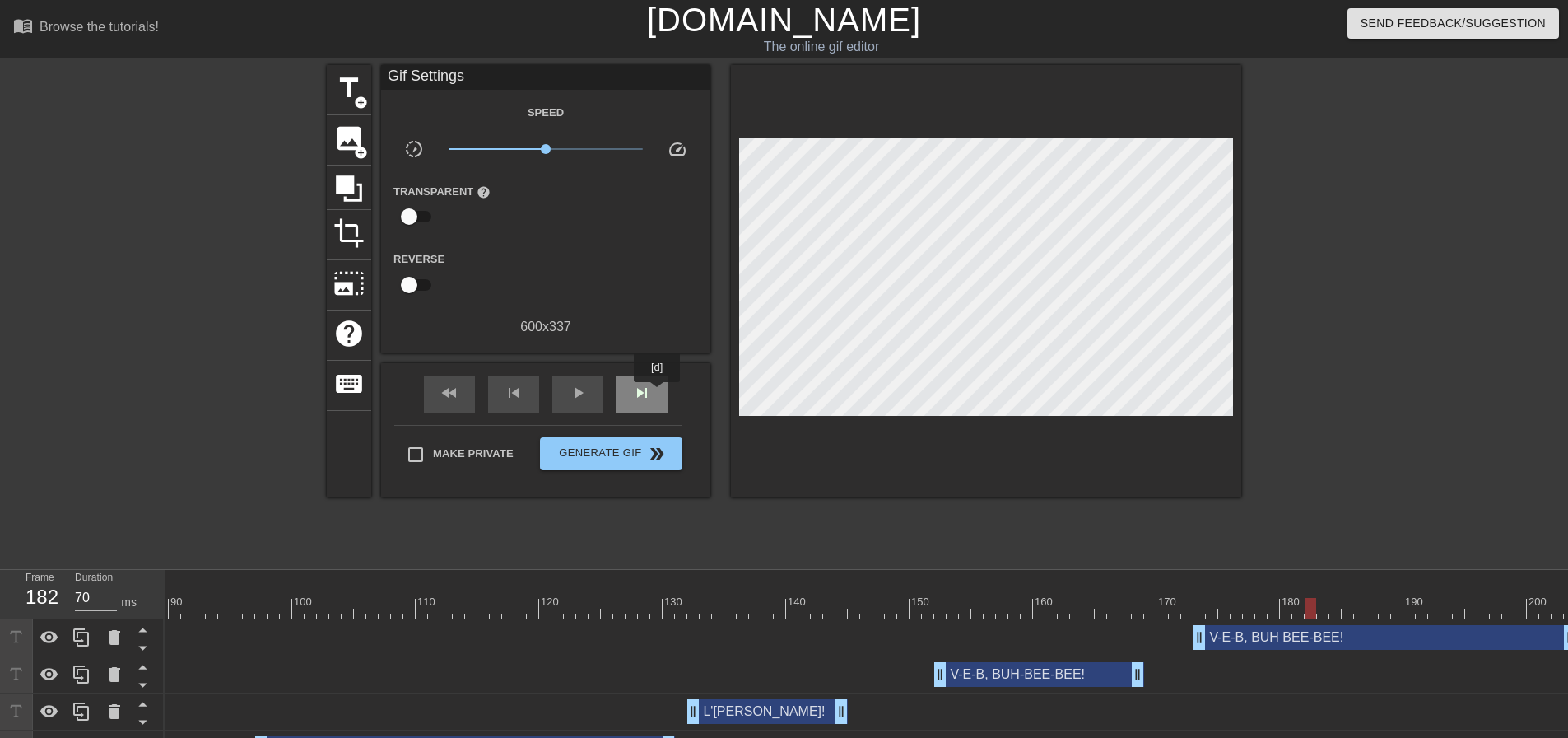
click at [658, 394] on div "skip_next" at bounding box center [642, 394] width 51 height 37
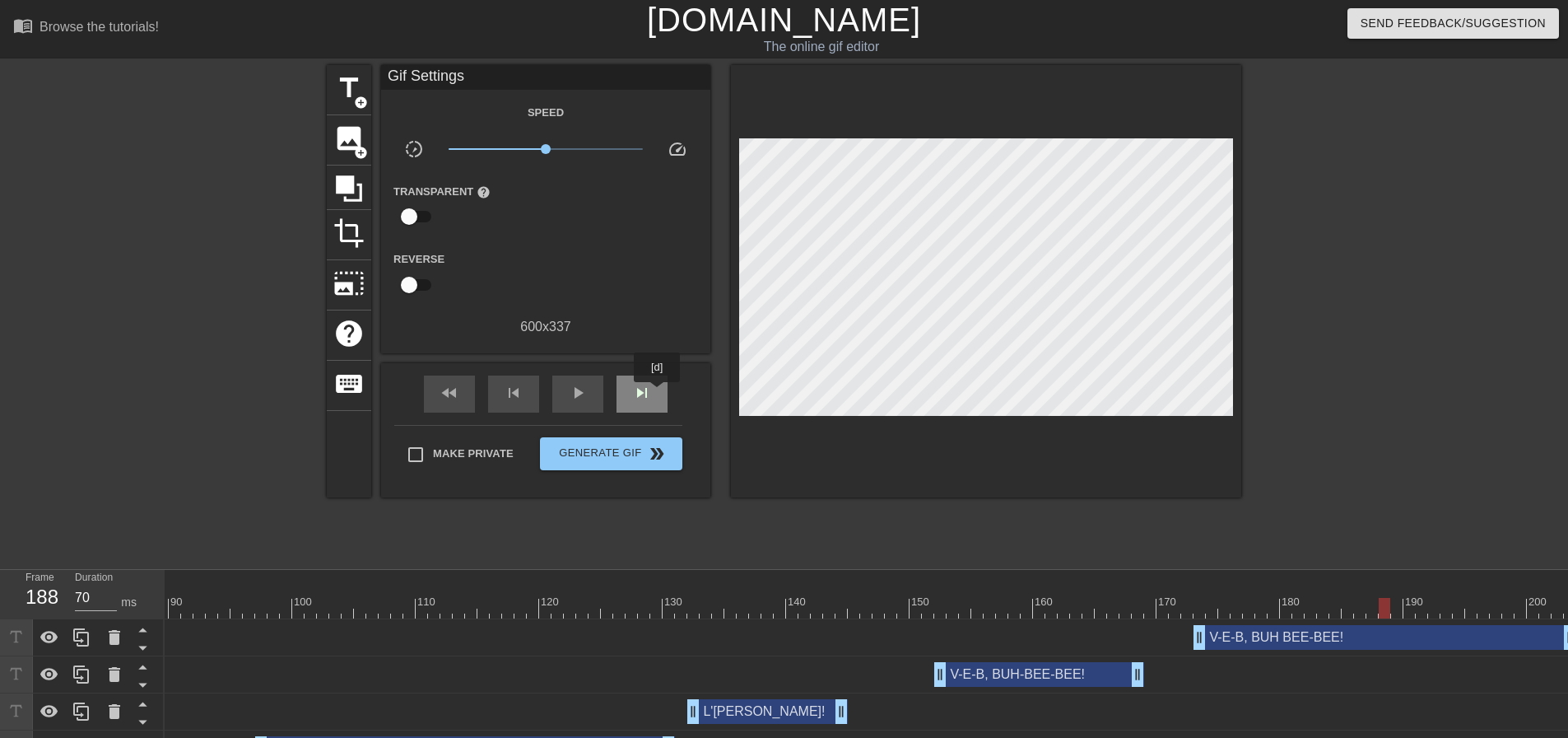
click at [658, 394] on div "skip_next" at bounding box center [642, 394] width 51 height 37
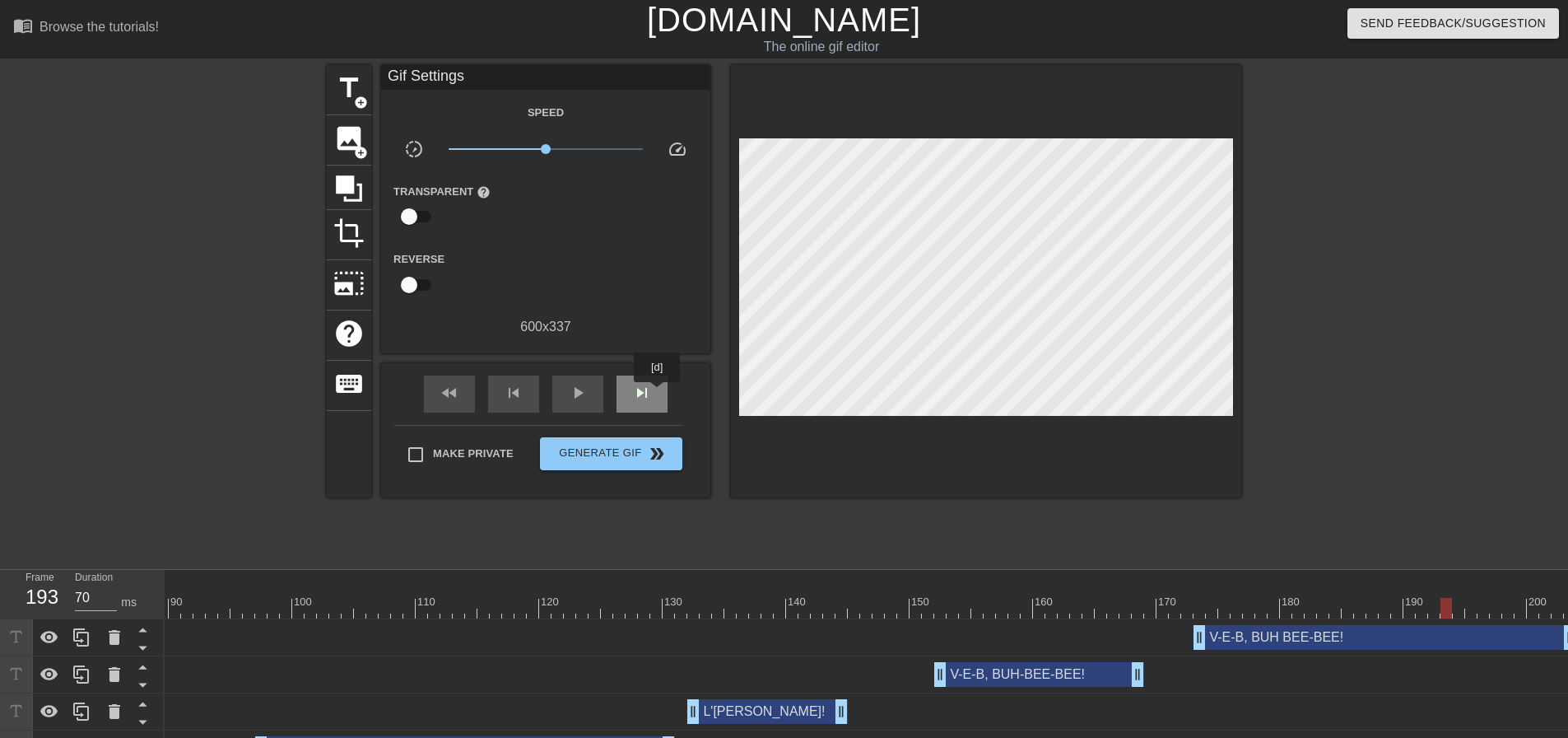
click at [658, 394] on div "skip_next" at bounding box center [642, 394] width 51 height 37
drag, startPoint x: 1563, startPoint y: 641, endPoint x: 1470, endPoint y: 625, distance: 94.4
click at [642, 386] on span "skip_next" at bounding box center [642, 393] width 20 height 20
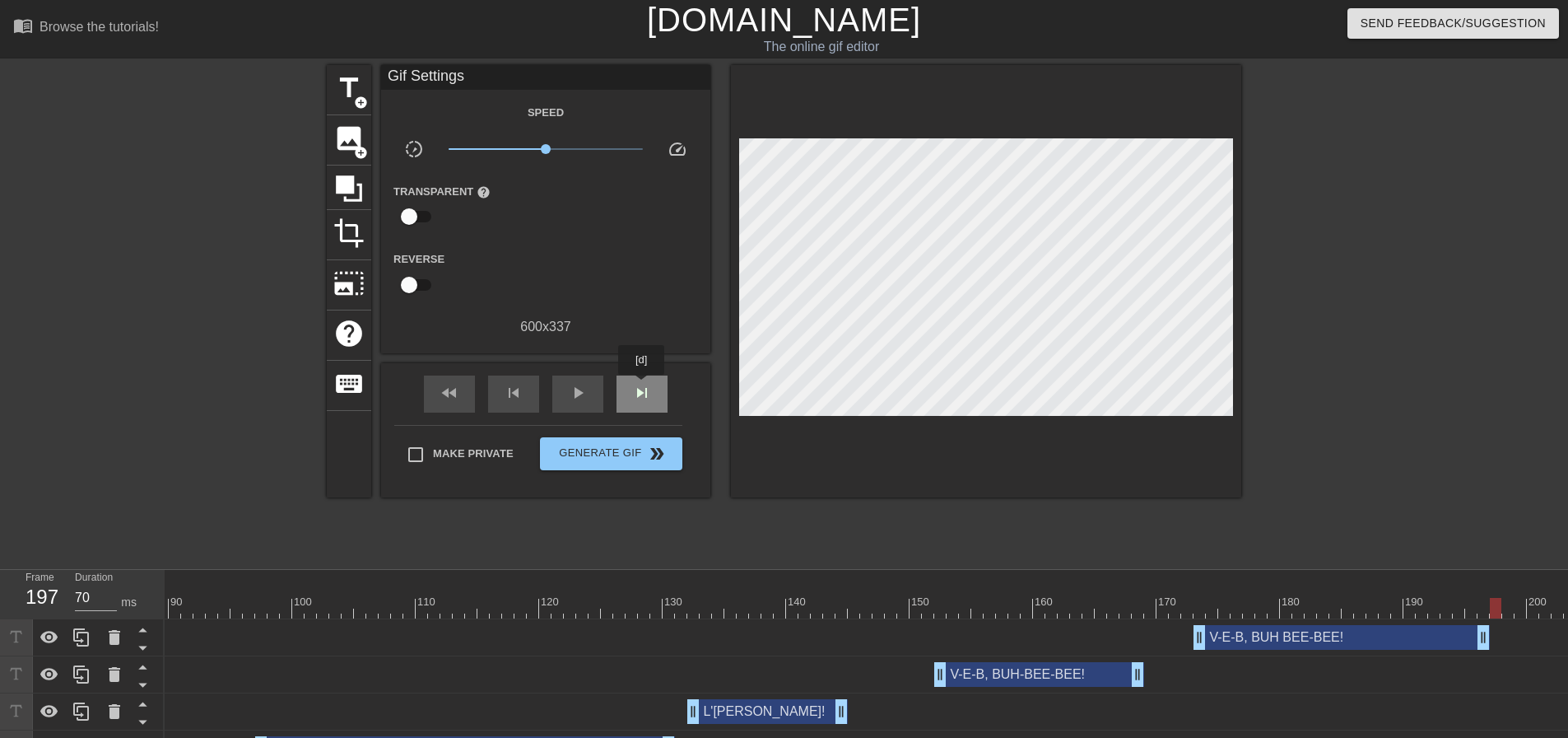
click at [642, 386] on span "skip_next" at bounding box center [642, 393] width 20 height 20
click at [643, 386] on span "skip_next" at bounding box center [642, 393] width 20 height 20
click at [900, 609] on div at bounding box center [323, 608] width 2507 height 20
click at [571, 392] on span "play_arrow" at bounding box center [578, 393] width 20 height 20
click at [571, 392] on span "pause" at bounding box center [578, 393] width 20 height 20
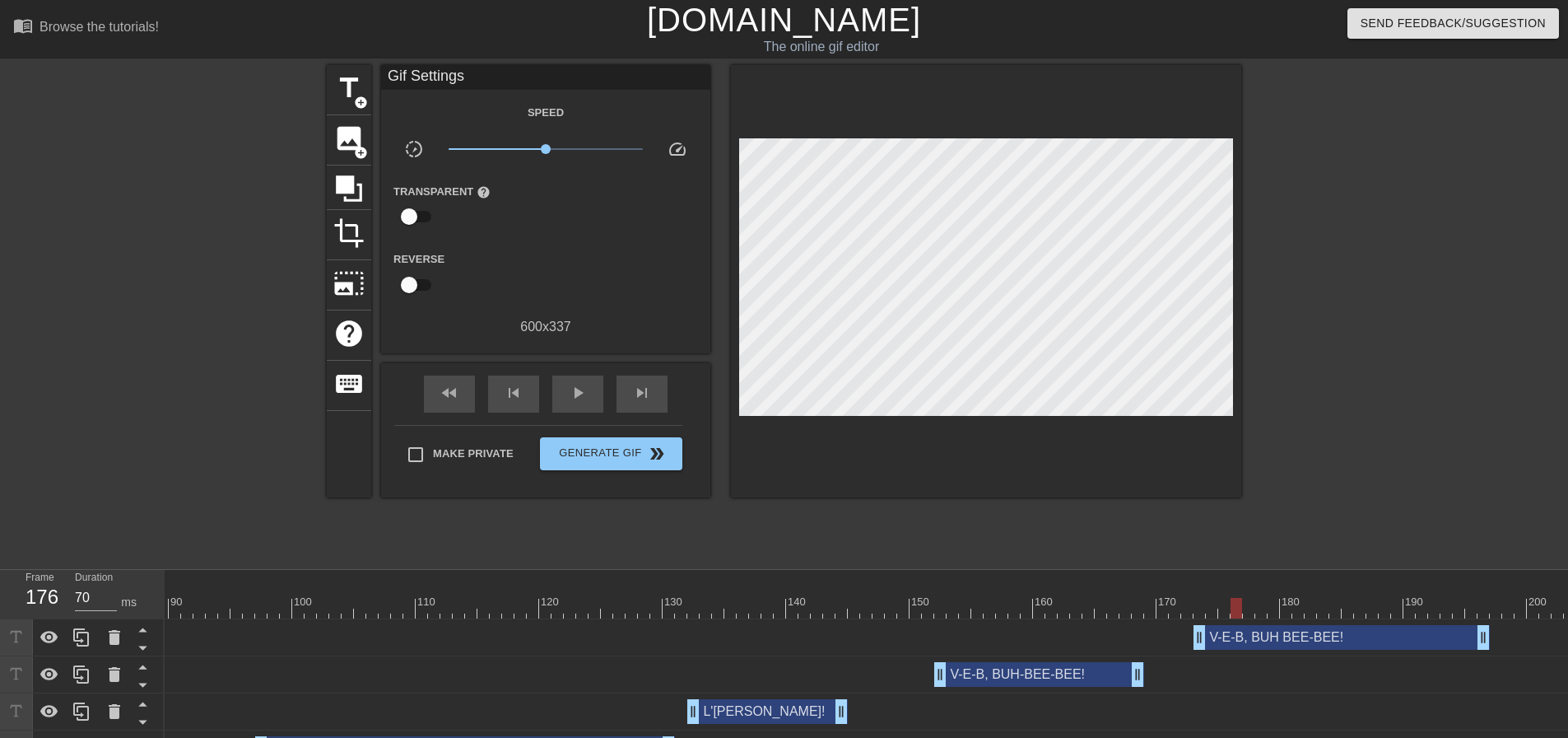
click at [910, 606] on div at bounding box center [323, 608] width 2507 height 20
click at [595, 389] on div "play_arrow" at bounding box center [578, 394] width 51 height 37
click at [595, 389] on div "pause" at bounding box center [578, 394] width 51 height 37
drag, startPoint x: 1482, startPoint y: 642, endPoint x: 1574, endPoint y: 642, distance: 92.0
click at [1567, 642] on html "menu_book Browse the tutorials! [DOMAIN_NAME] The online gif editor Send Feedba…" at bounding box center [784, 458] width 1568 height 916
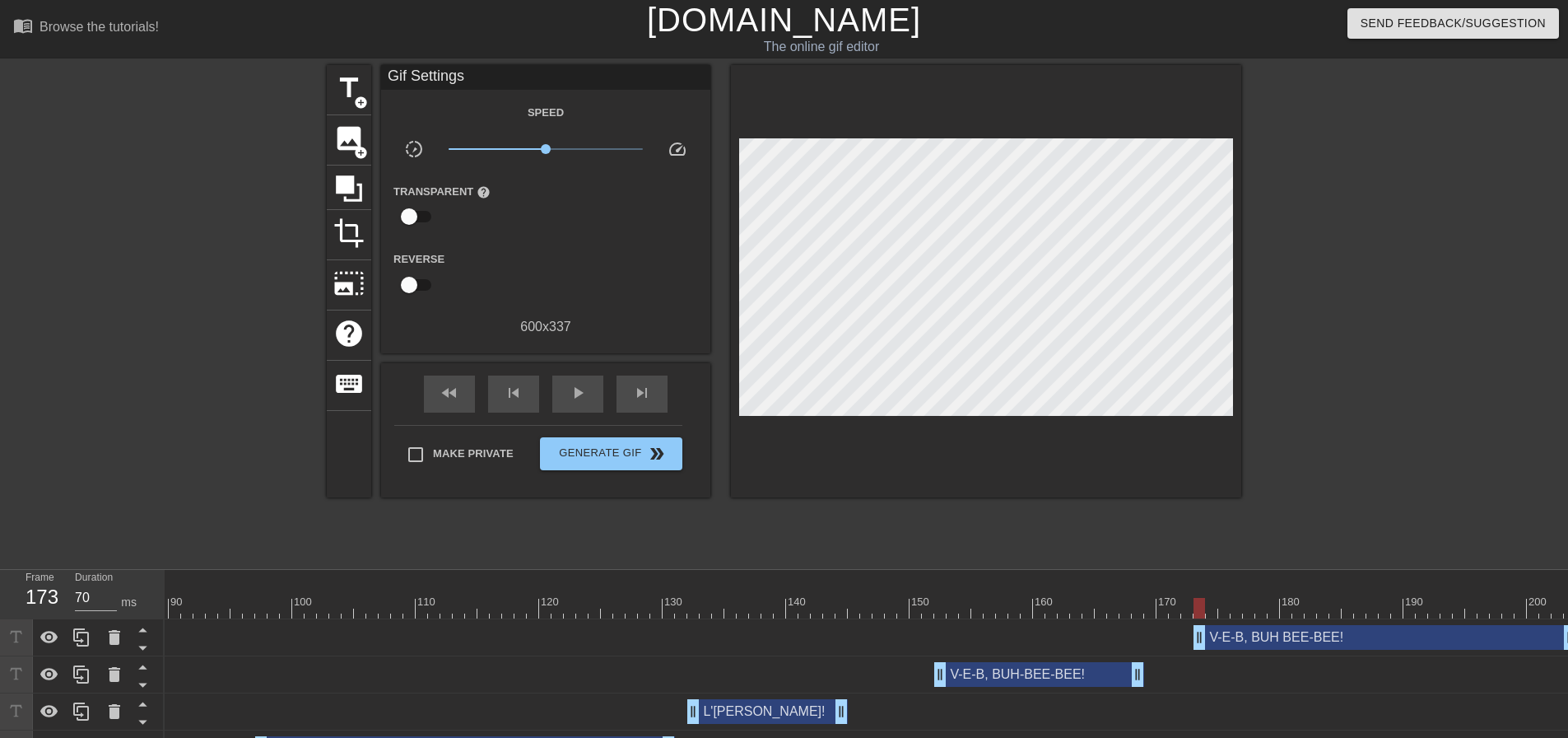
click at [1194, 613] on div at bounding box center [323, 608] width 2507 height 20
drag, startPoint x: 1133, startPoint y: 665, endPoint x: 1125, endPoint y: 662, distance: 8.5
drag, startPoint x: 1125, startPoint y: 662, endPoint x: 1136, endPoint y: 662, distance: 11.0
click at [884, 606] on div at bounding box center [323, 608] width 2507 height 20
click at [573, 392] on span "play_arrow" at bounding box center [578, 393] width 20 height 20
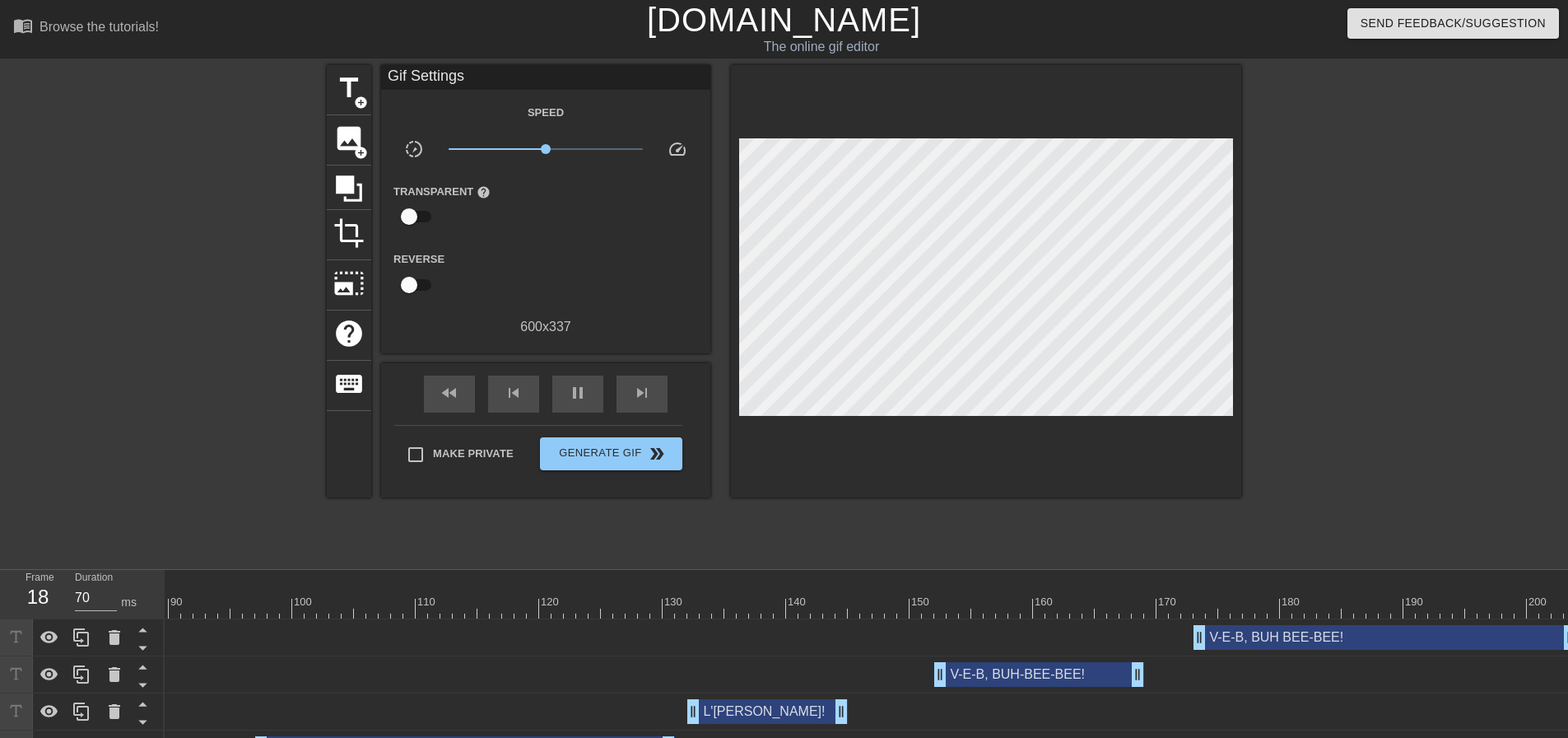
click at [895, 607] on div at bounding box center [323, 608] width 2507 height 20
click at [591, 401] on div "play_arrow" at bounding box center [578, 394] width 51 height 37
click at [591, 401] on div "pause" at bounding box center [578, 394] width 51 height 37
click at [922, 603] on div at bounding box center [323, 608] width 2507 height 20
click at [583, 389] on span "play_arrow" at bounding box center [578, 393] width 20 height 20
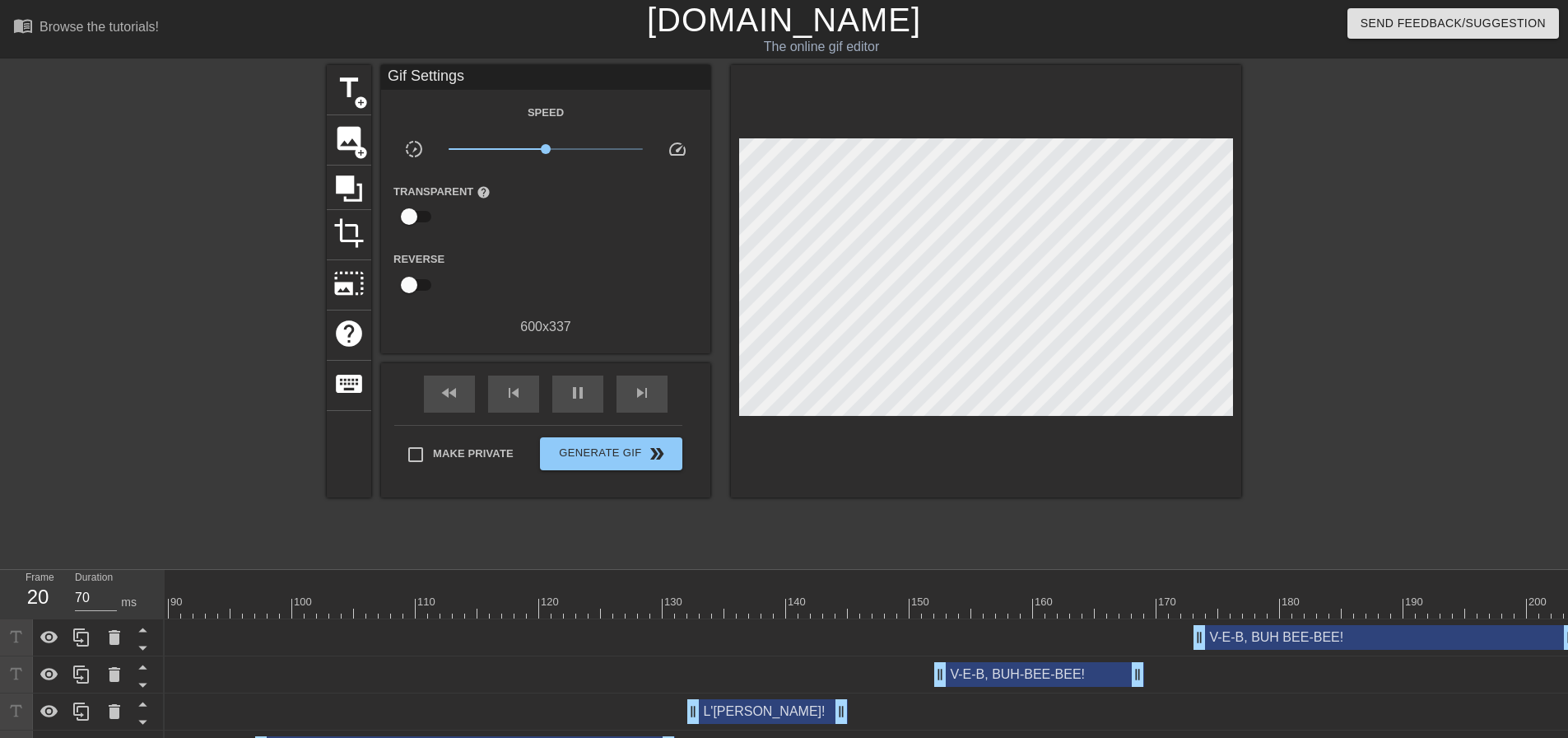
click at [891, 605] on div at bounding box center [323, 608] width 2507 height 20
click at [596, 391] on div "play_arrow" at bounding box center [578, 394] width 51 height 37
drag, startPoint x: 596, startPoint y: 391, endPoint x: 629, endPoint y: 426, distance: 48.1
click at [595, 391] on div "pause" at bounding box center [578, 394] width 51 height 37
drag, startPoint x: 941, startPoint y: 670, endPoint x: 869, endPoint y: 663, distance: 72.3
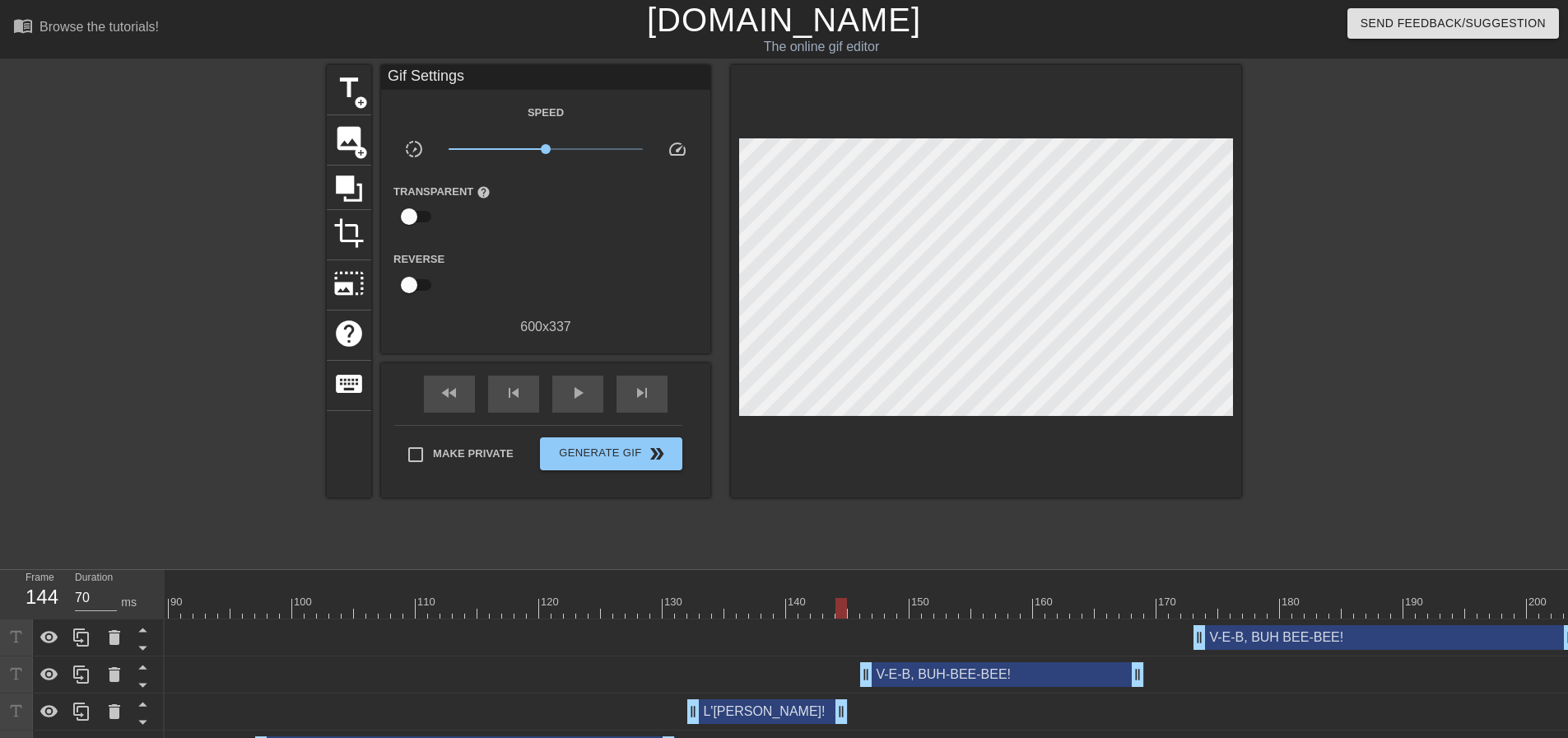
click at [836, 609] on div at bounding box center [323, 608] width 2507 height 20
click at [588, 389] on div "play_arrow" at bounding box center [578, 394] width 51 height 37
click at [588, 389] on div "pause" at bounding box center [578, 394] width 51 height 37
click at [840, 605] on div at bounding box center [323, 608] width 2507 height 20
click at [638, 387] on span "skip_next" at bounding box center [642, 393] width 20 height 20
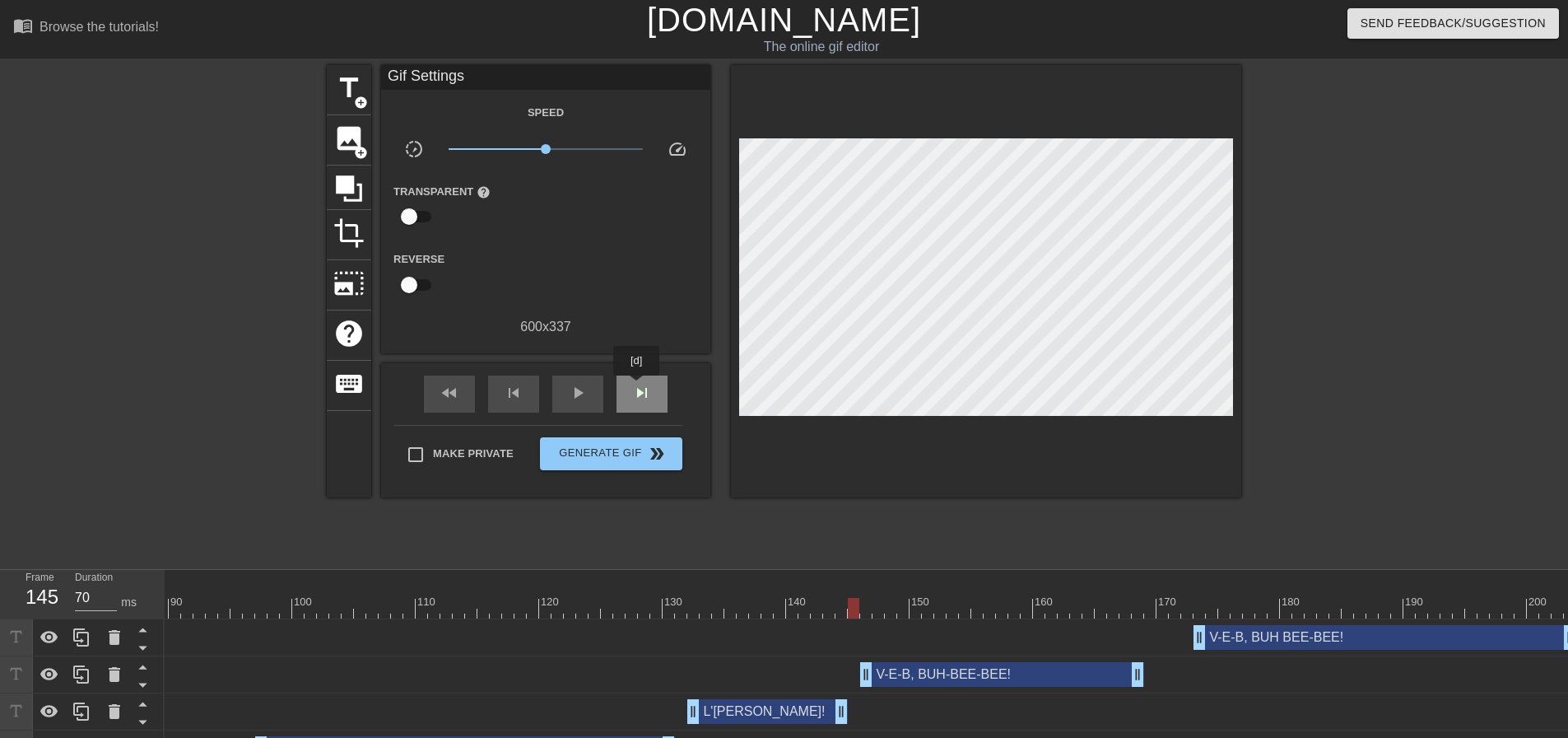
click at [638, 387] on span "skip_next" at bounding box center [642, 393] width 20 height 20
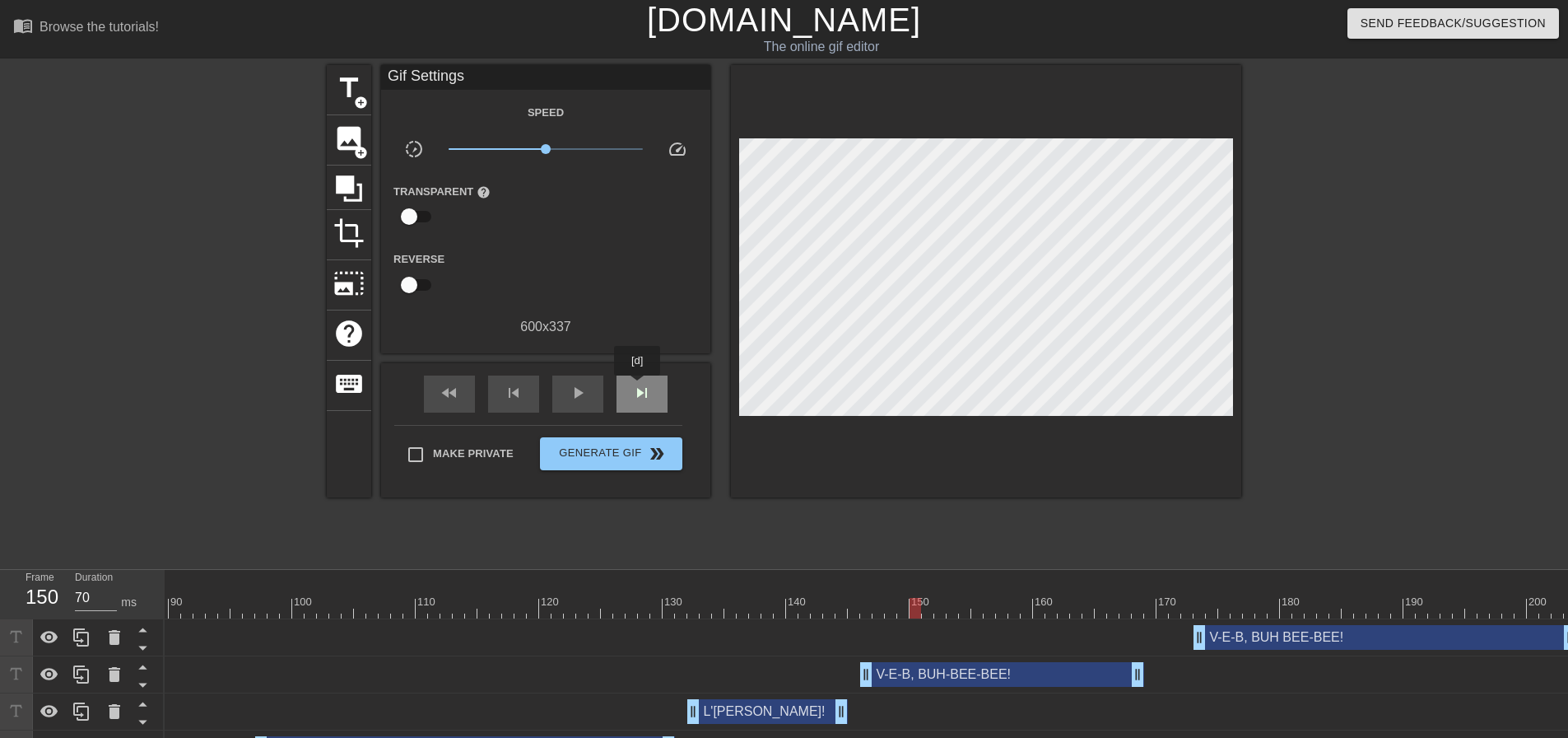
click at [638, 387] on span "skip_next" at bounding box center [642, 393] width 20 height 20
drag, startPoint x: 862, startPoint y: 665, endPoint x: 941, endPoint y: 670, distance: 79.2
click at [854, 608] on div at bounding box center [323, 608] width 2507 height 20
click at [596, 384] on div "play_arrow" at bounding box center [578, 394] width 51 height 37
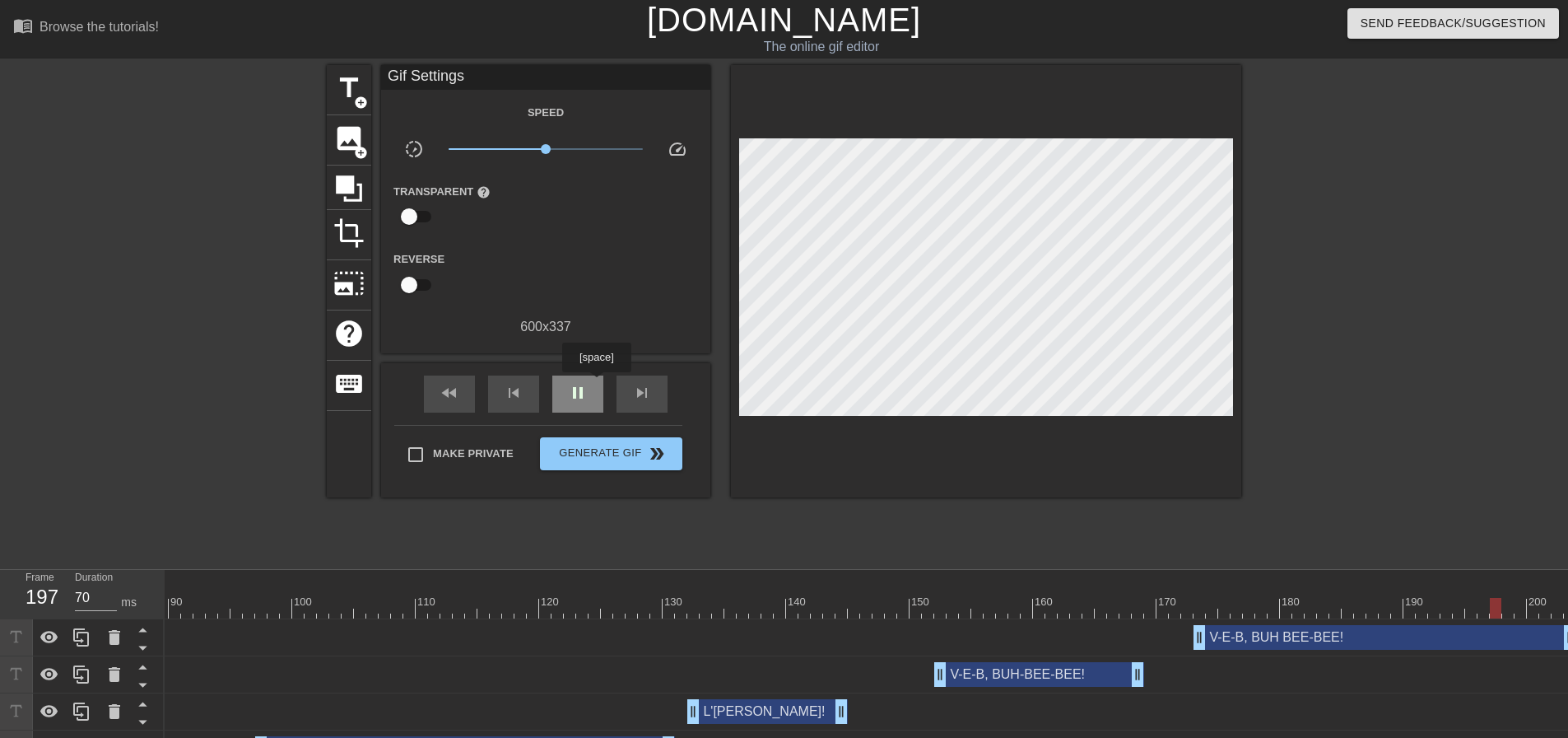
click at [596, 384] on div "pause" at bounding box center [578, 394] width 51 height 37
click at [927, 609] on div at bounding box center [323, 608] width 2507 height 20
click at [573, 389] on span "play_arrow" at bounding box center [578, 393] width 20 height 20
click at [573, 389] on span "pause" at bounding box center [578, 393] width 20 height 20
click at [926, 598] on div at bounding box center [323, 608] width 2507 height 20
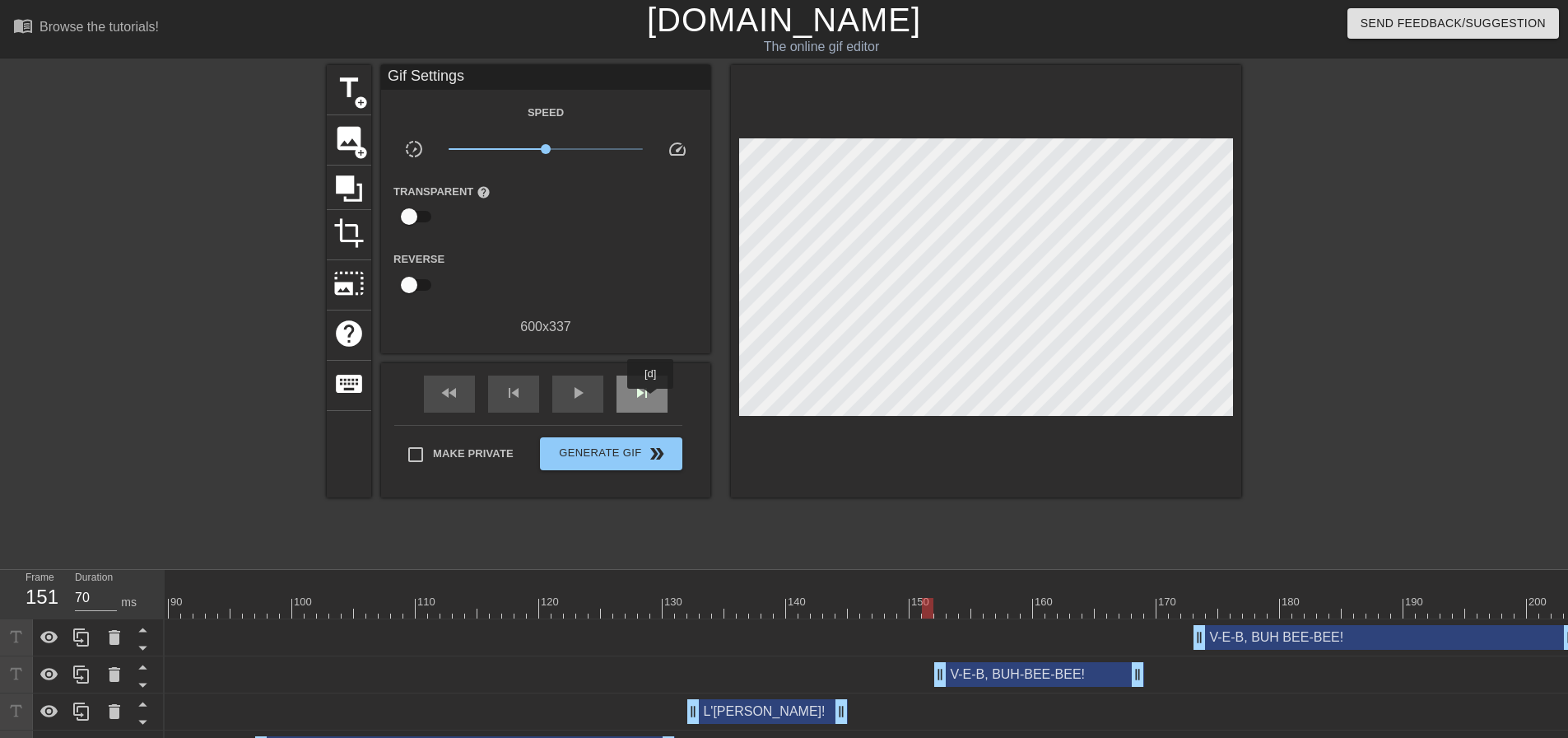
click at [651, 400] on span "skip_next" at bounding box center [642, 393] width 20 height 20
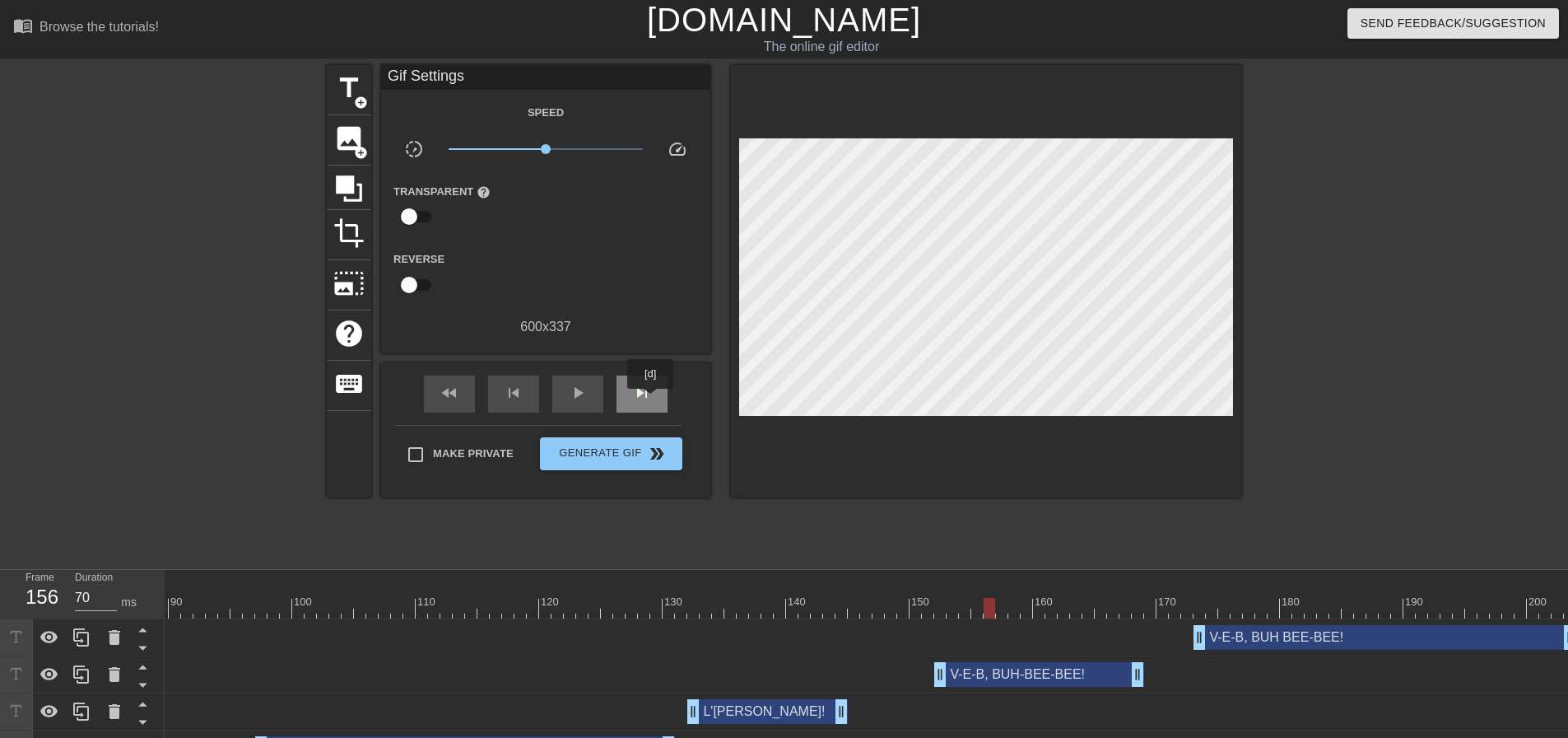
click at [651, 400] on span "skip_next" at bounding box center [642, 393] width 20 height 20
click at [652, 400] on div "skip_next" at bounding box center [642, 394] width 51 height 37
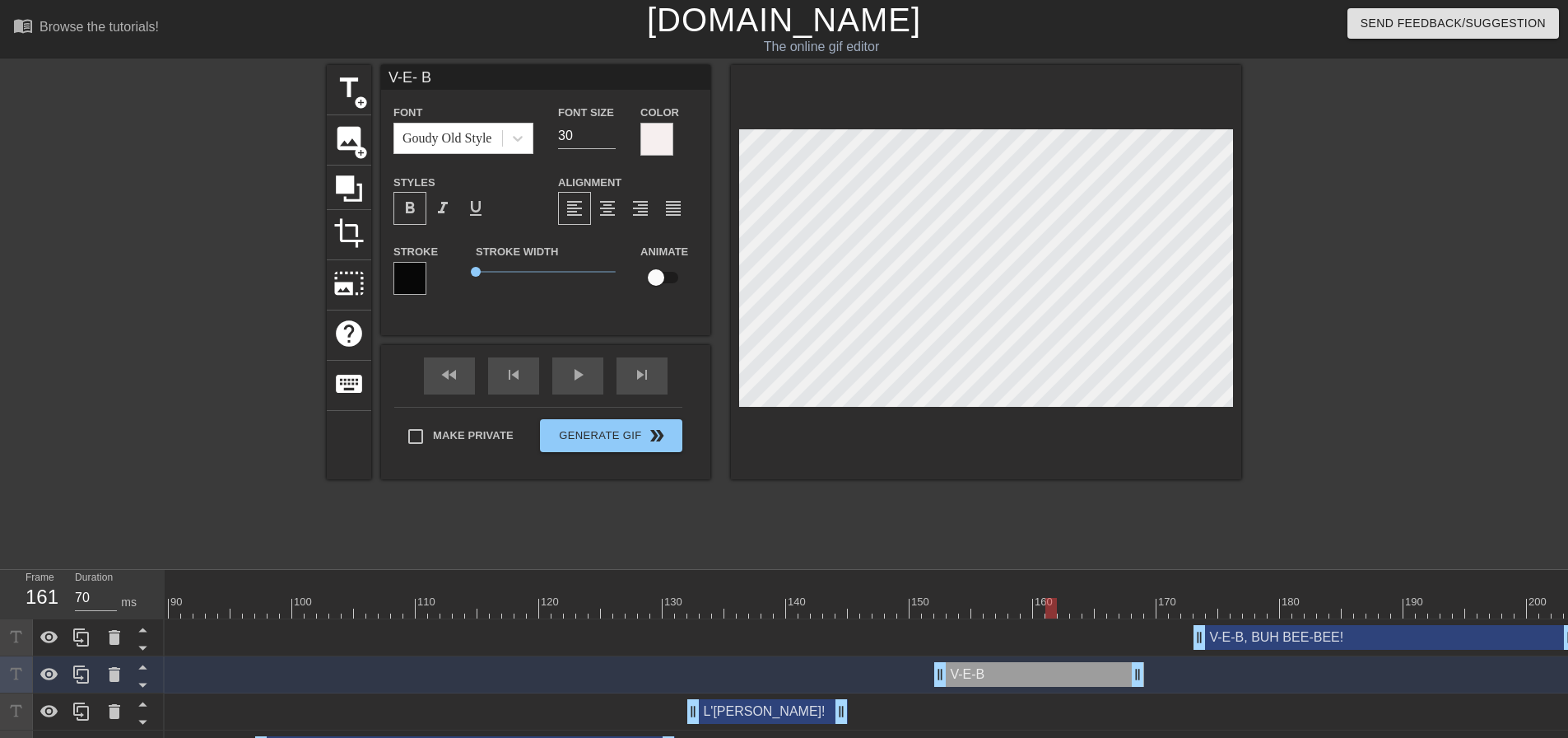
scroll to position [3, 4]
click at [910, 611] on div at bounding box center [323, 608] width 2507 height 20
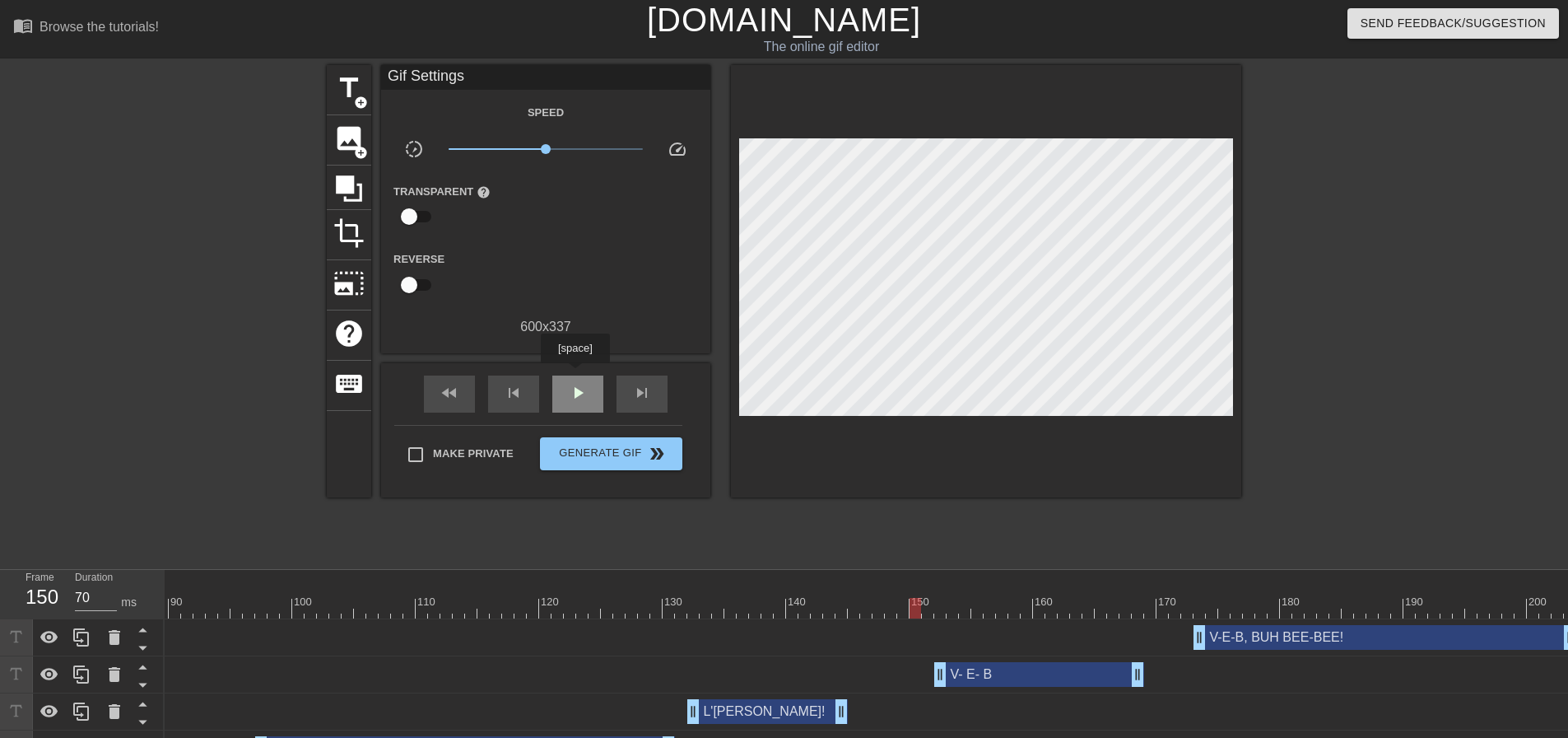
click at [574, 375] on div "play_arrow" at bounding box center [578, 394] width 51 height 37
click at [574, 375] on div "pause" at bounding box center [578, 394] width 51 height 37
click at [904, 591] on div at bounding box center [903, 597] width 12 height 20
click at [645, 403] on div "skip_next" at bounding box center [642, 394] width 51 height 37
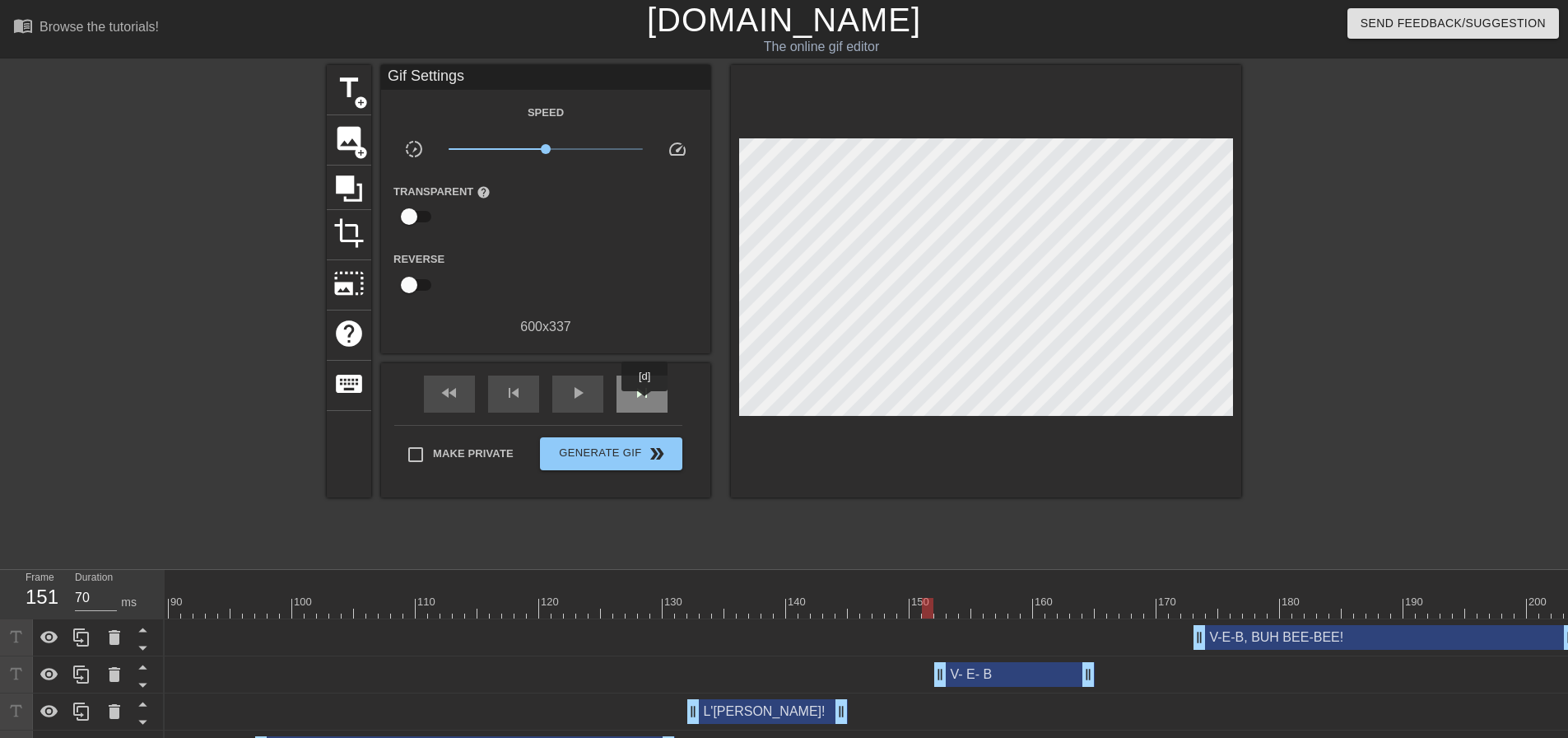
click at [645, 403] on div "skip_next" at bounding box center [642, 394] width 51 height 37
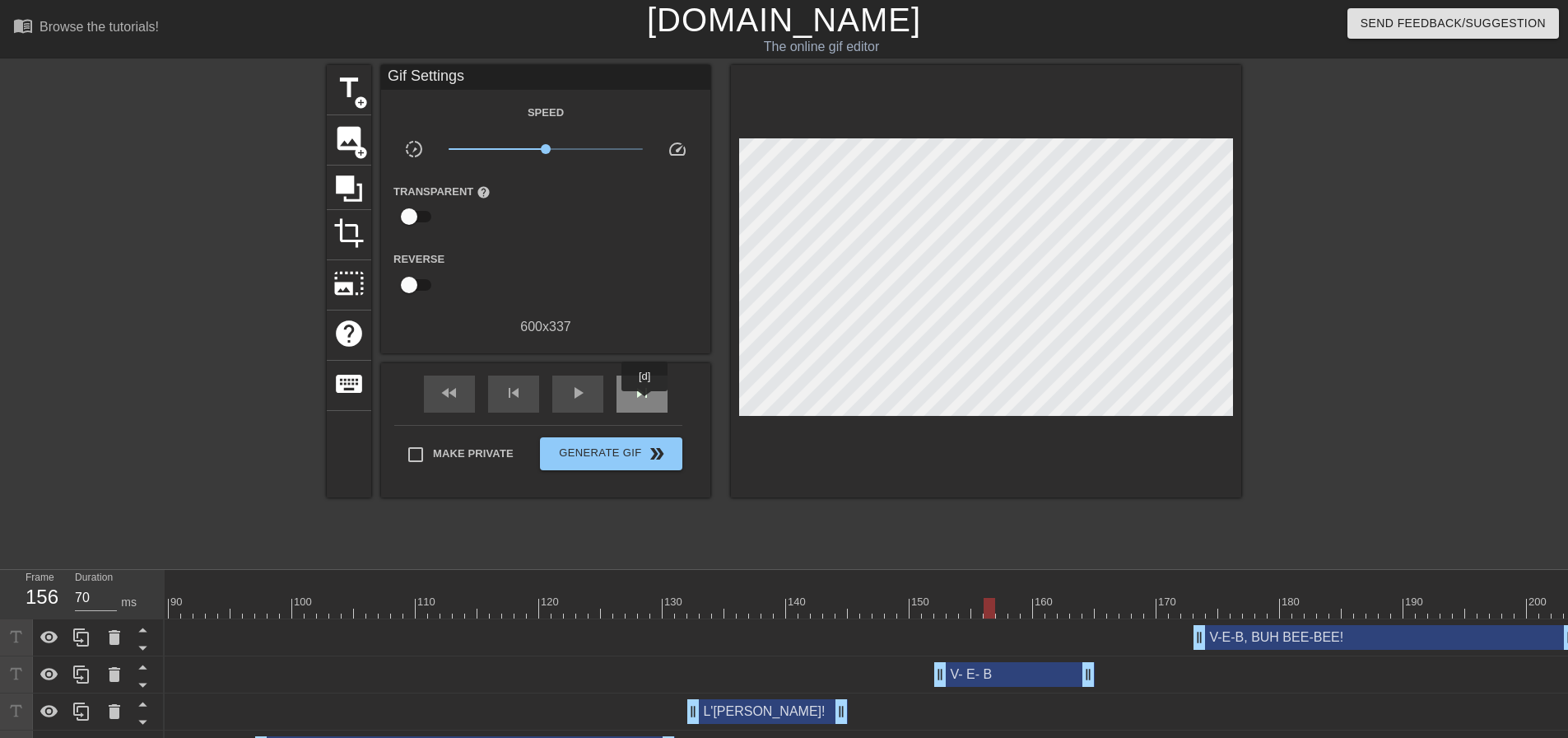
click at [645, 403] on div "skip_next" at bounding box center [642, 394] width 51 height 37
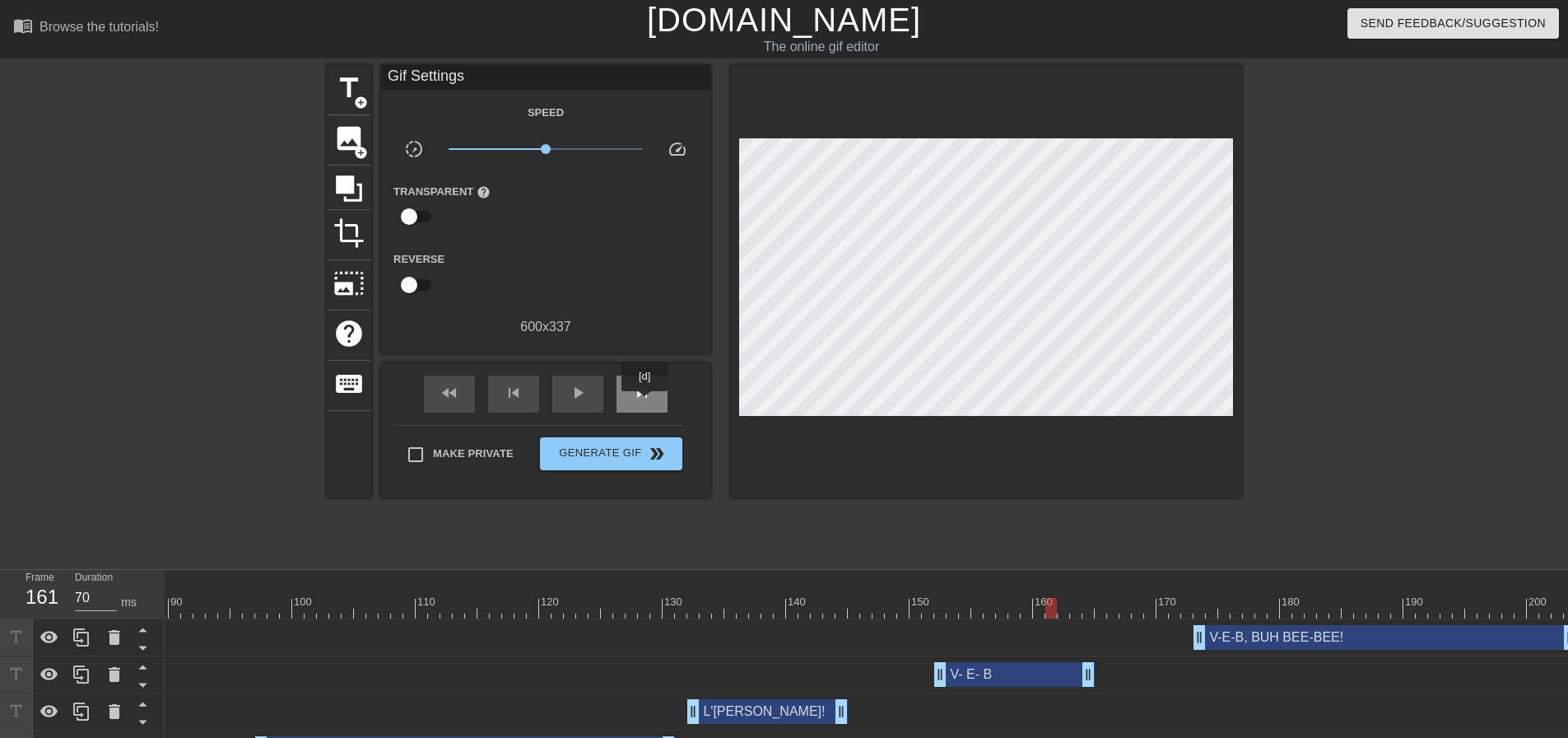
click at [645, 403] on div "skip_next" at bounding box center [642, 394] width 51 height 37
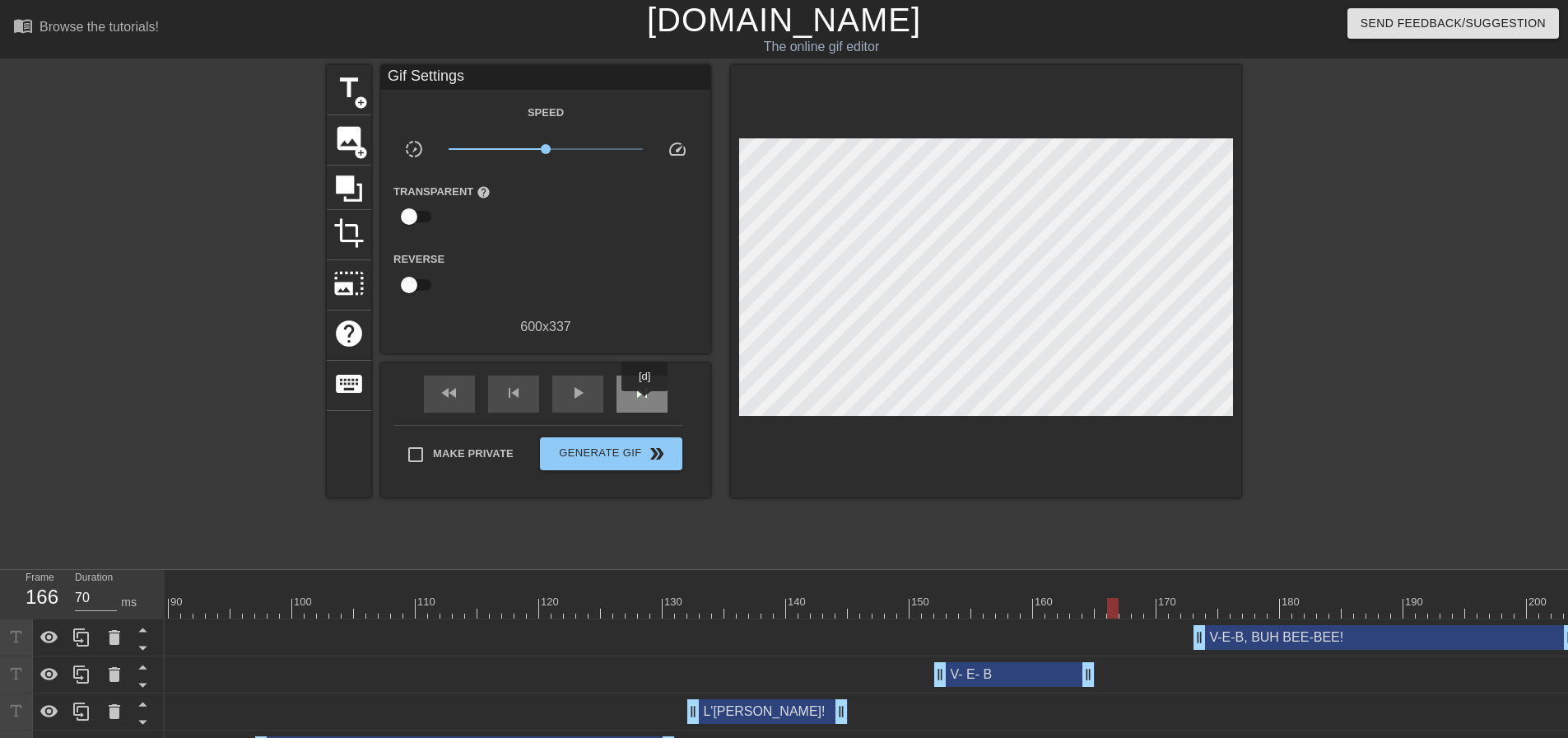
click at [645, 403] on div "skip_next" at bounding box center [642, 394] width 51 height 37
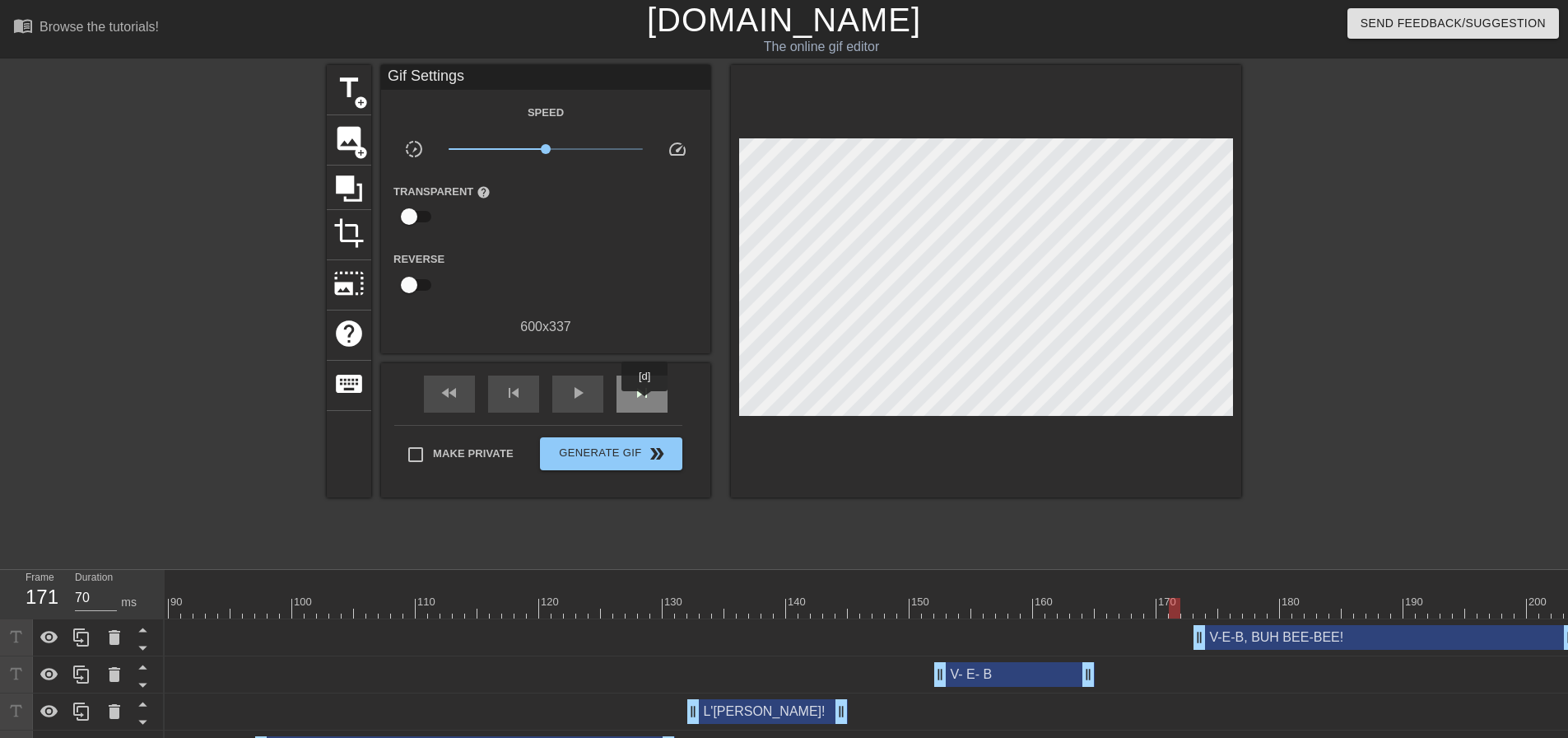
click at [645, 403] on div "skip_next" at bounding box center [642, 394] width 51 height 37
click at [929, 610] on div at bounding box center [323, 608] width 2507 height 20
click at [1190, 609] on div at bounding box center [323, 608] width 2507 height 20
click at [916, 599] on div at bounding box center [323, 608] width 2507 height 20
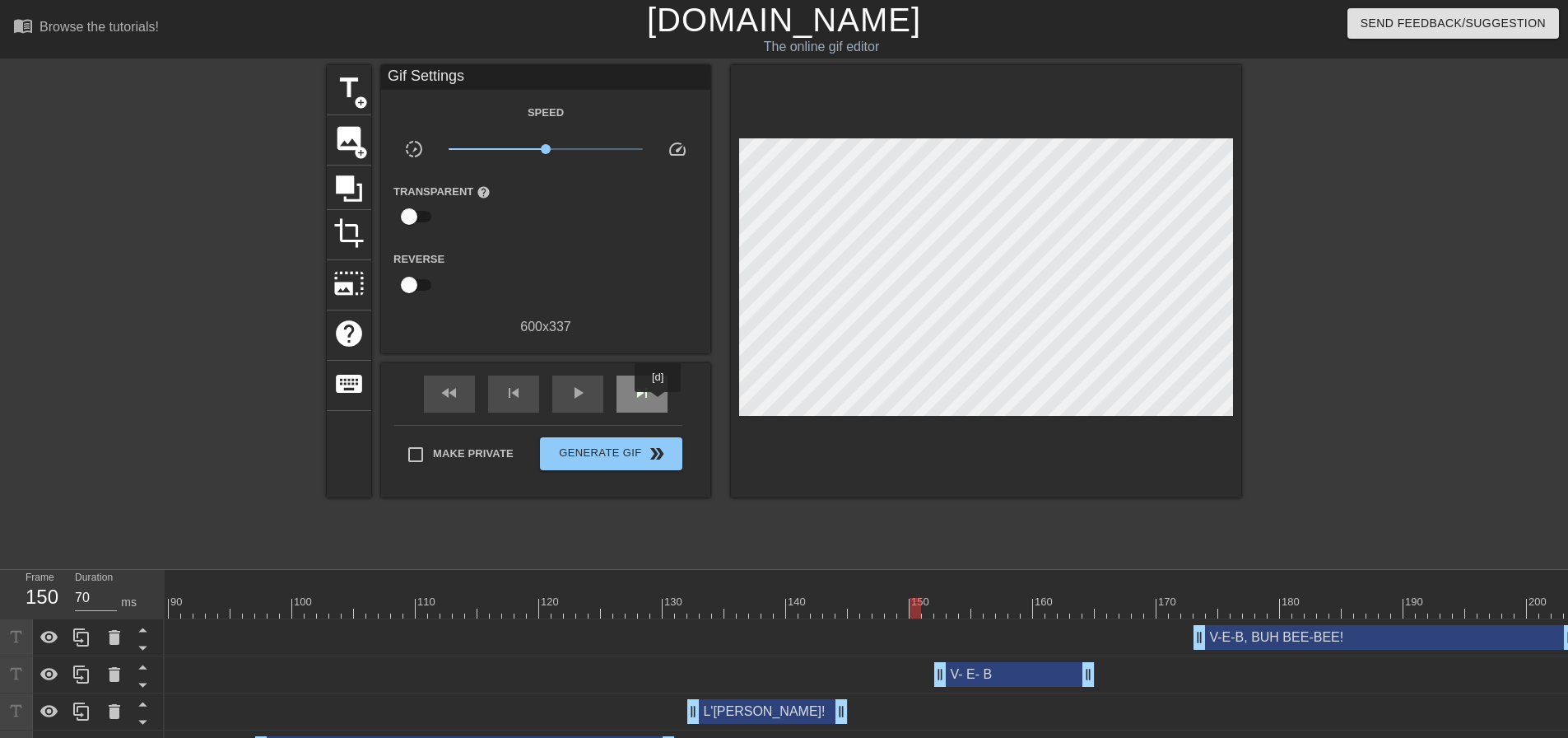
click at [659, 404] on div "skip_next" at bounding box center [642, 394] width 51 height 37
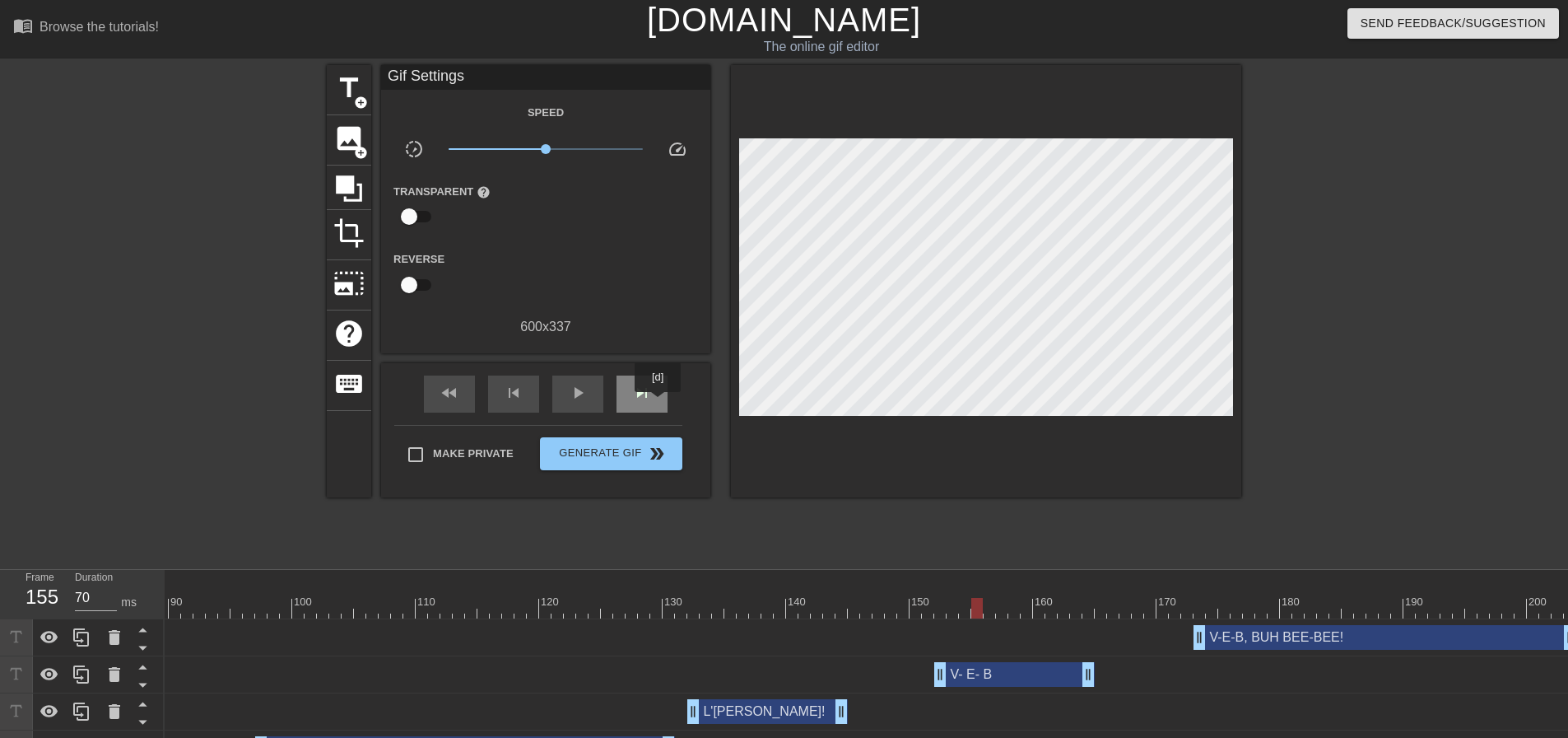
click at [659, 404] on div "skip_next" at bounding box center [642, 394] width 51 height 37
click at [1006, 411] on div at bounding box center [986, 281] width 510 height 432
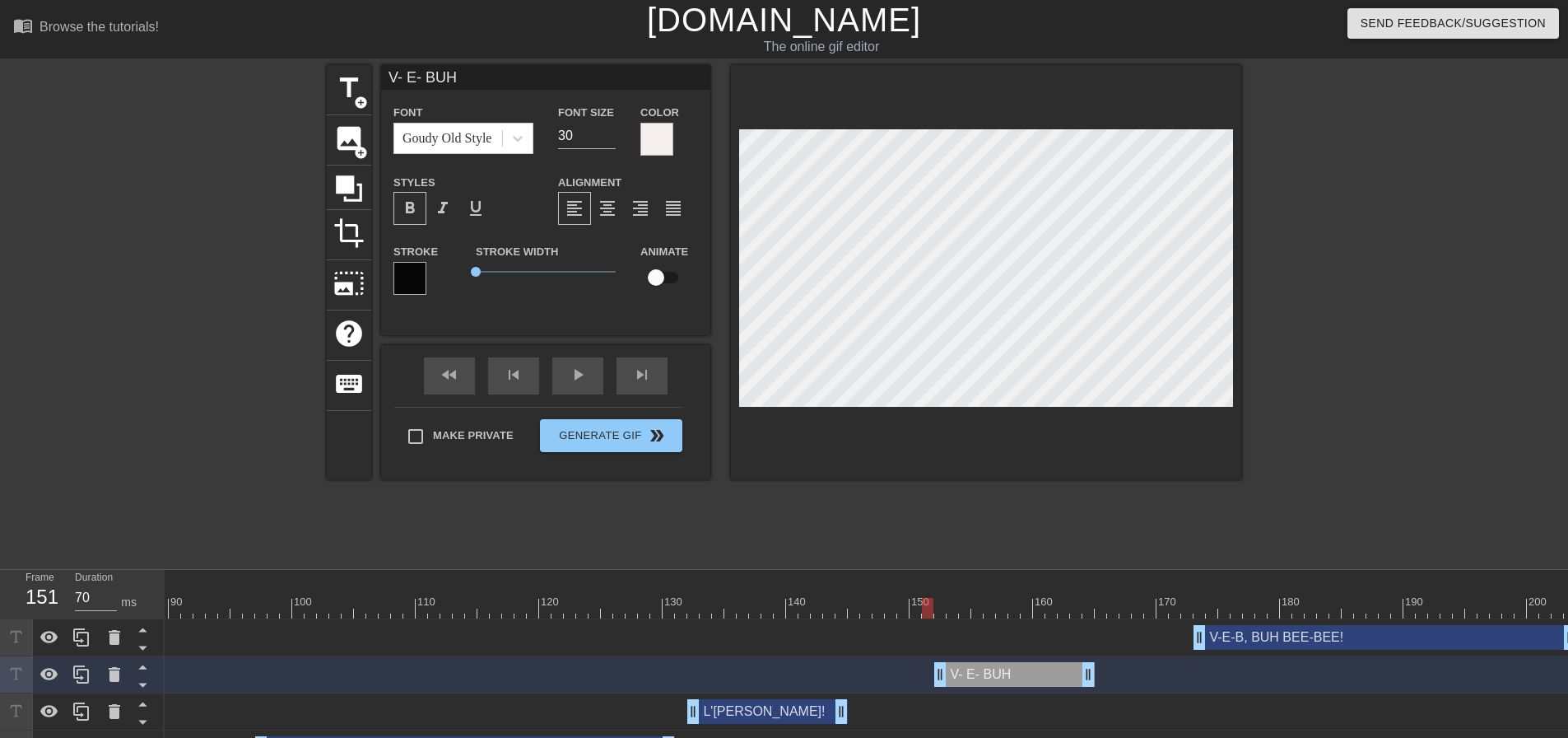
click at [927, 598] on div at bounding box center [323, 608] width 2507 height 20
click at [583, 380] on div "play_arrow" at bounding box center [578, 375] width 51 height 37
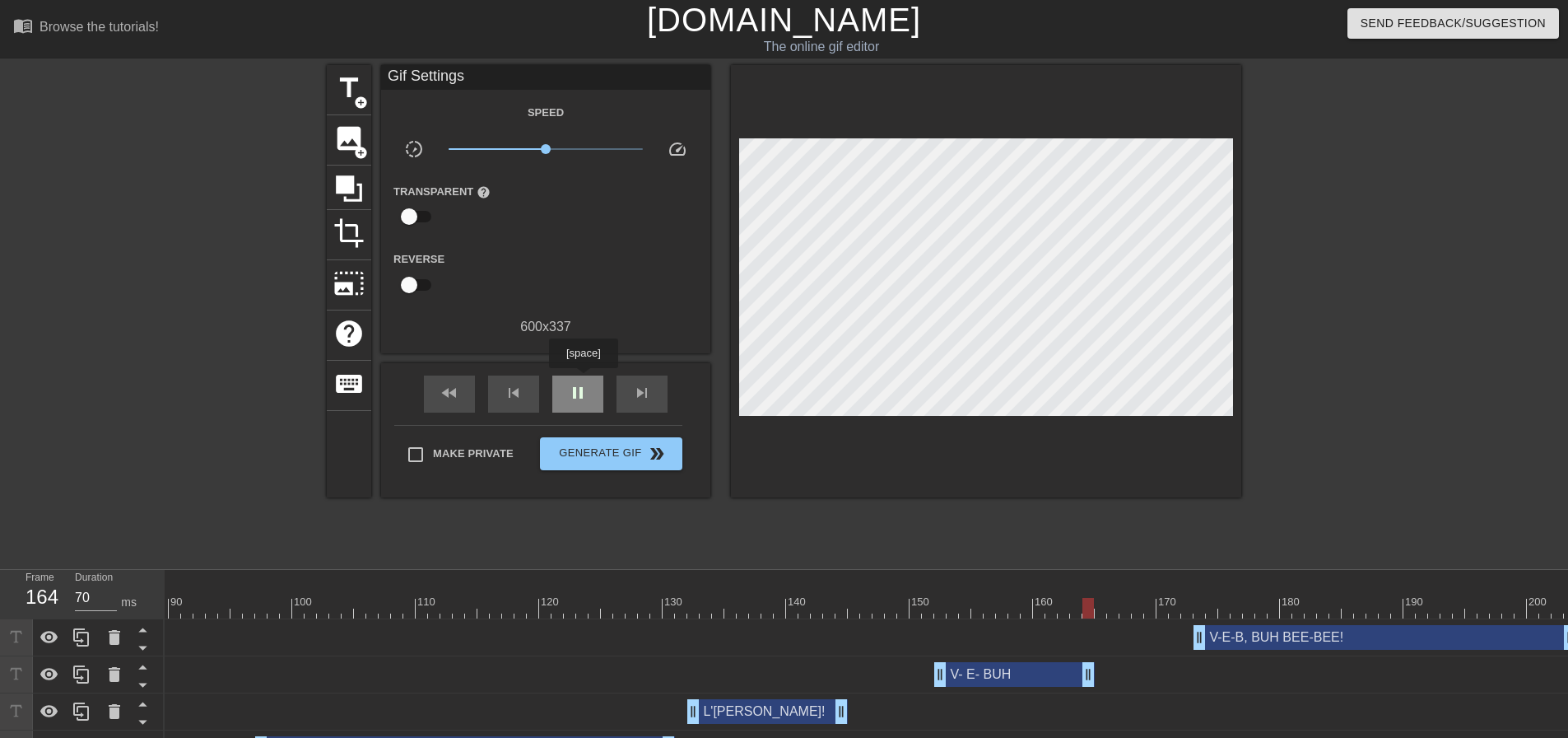
click at [583, 380] on div "pause" at bounding box center [578, 394] width 51 height 37
click at [644, 390] on span "skip_next" at bounding box center [642, 393] width 20 height 20
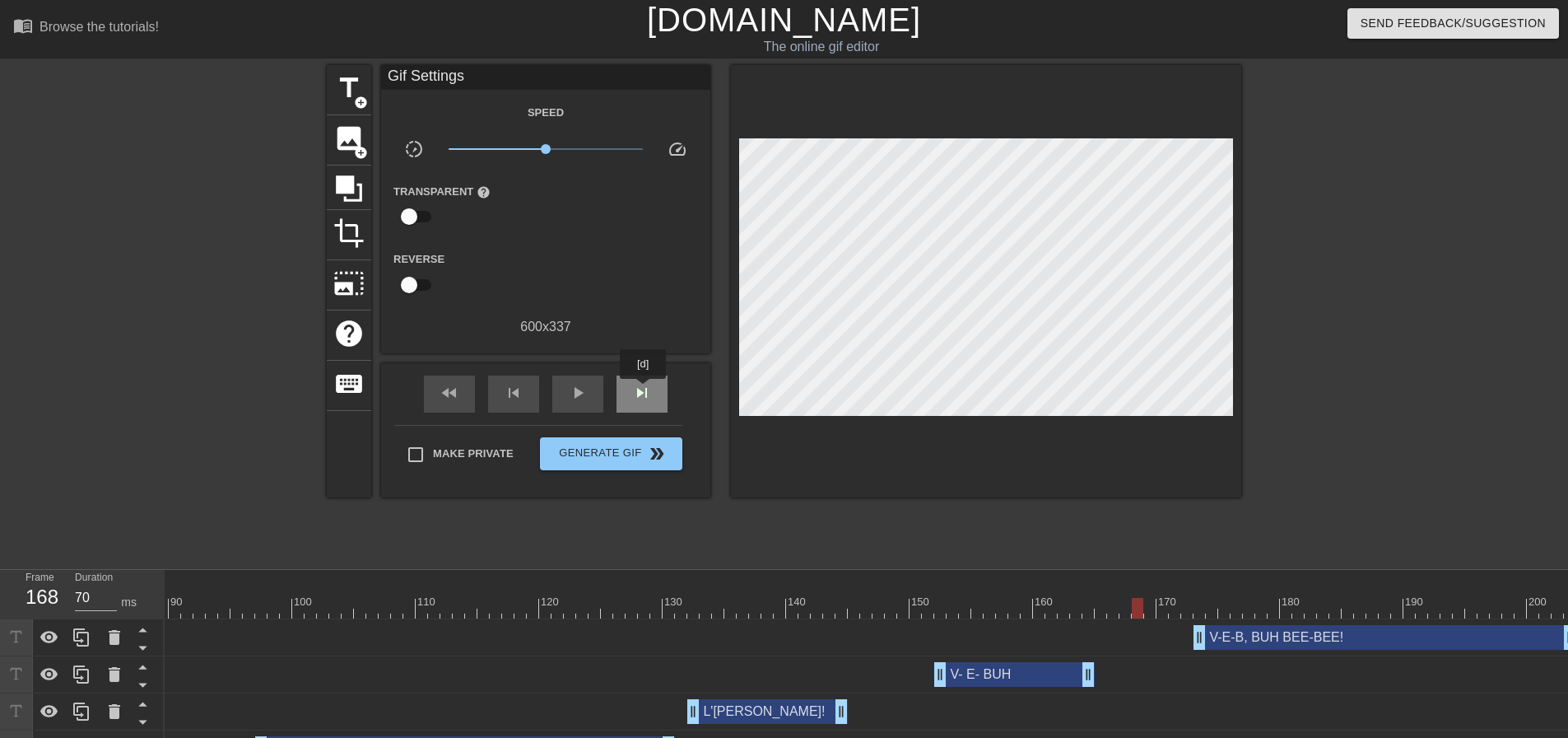
click at [644, 390] on span "skip_next" at bounding box center [642, 393] width 20 height 20
click at [645, 391] on span "skip_next" at bounding box center [642, 393] width 20 height 20
click at [917, 600] on div at bounding box center [323, 608] width 2507 height 20
click at [839, 593] on div at bounding box center [841, 597] width 12 height 20
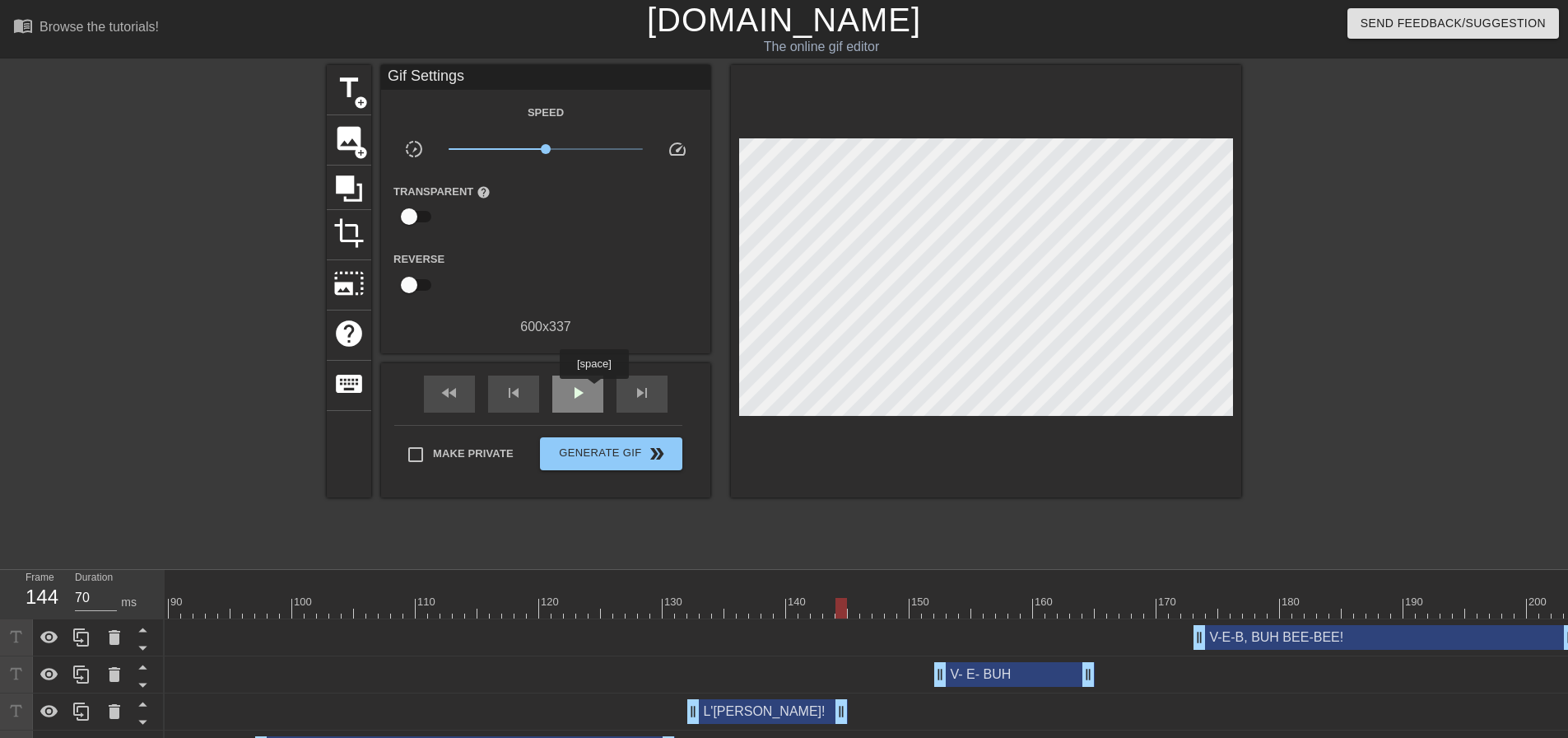
click at [594, 390] on div "play_arrow" at bounding box center [578, 394] width 51 height 37
click at [594, 389] on div "pause" at bounding box center [578, 394] width 51 height 37
click at [912, 598] on div at bounding box center [323, 608] width 2507 height 20
click at [645, 397] on span "skip_next" at bounding box center [642, 393] width 20 height 20
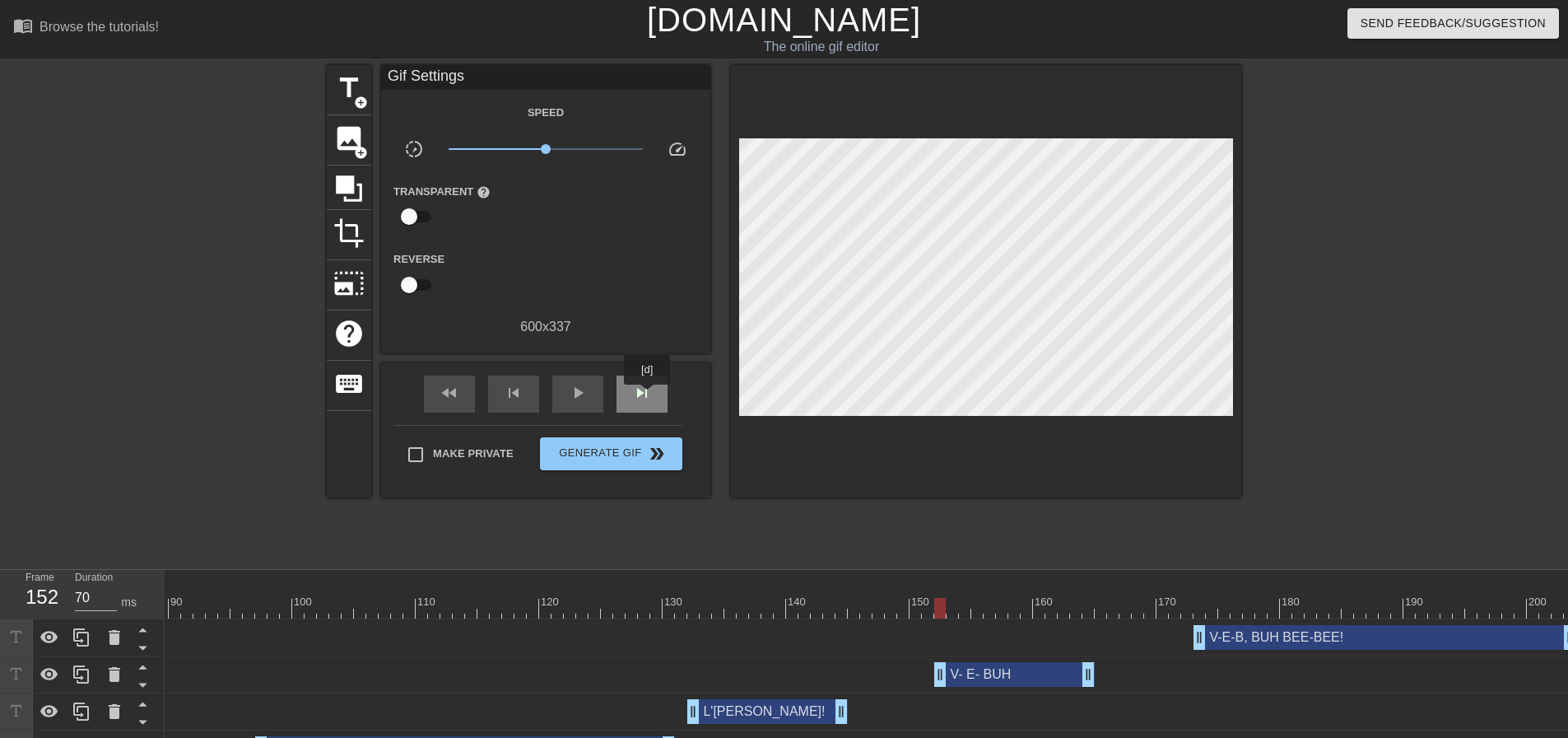
click at [648, 397] on span "skip_next" at bounding box center [642, 393] width 20 height 20
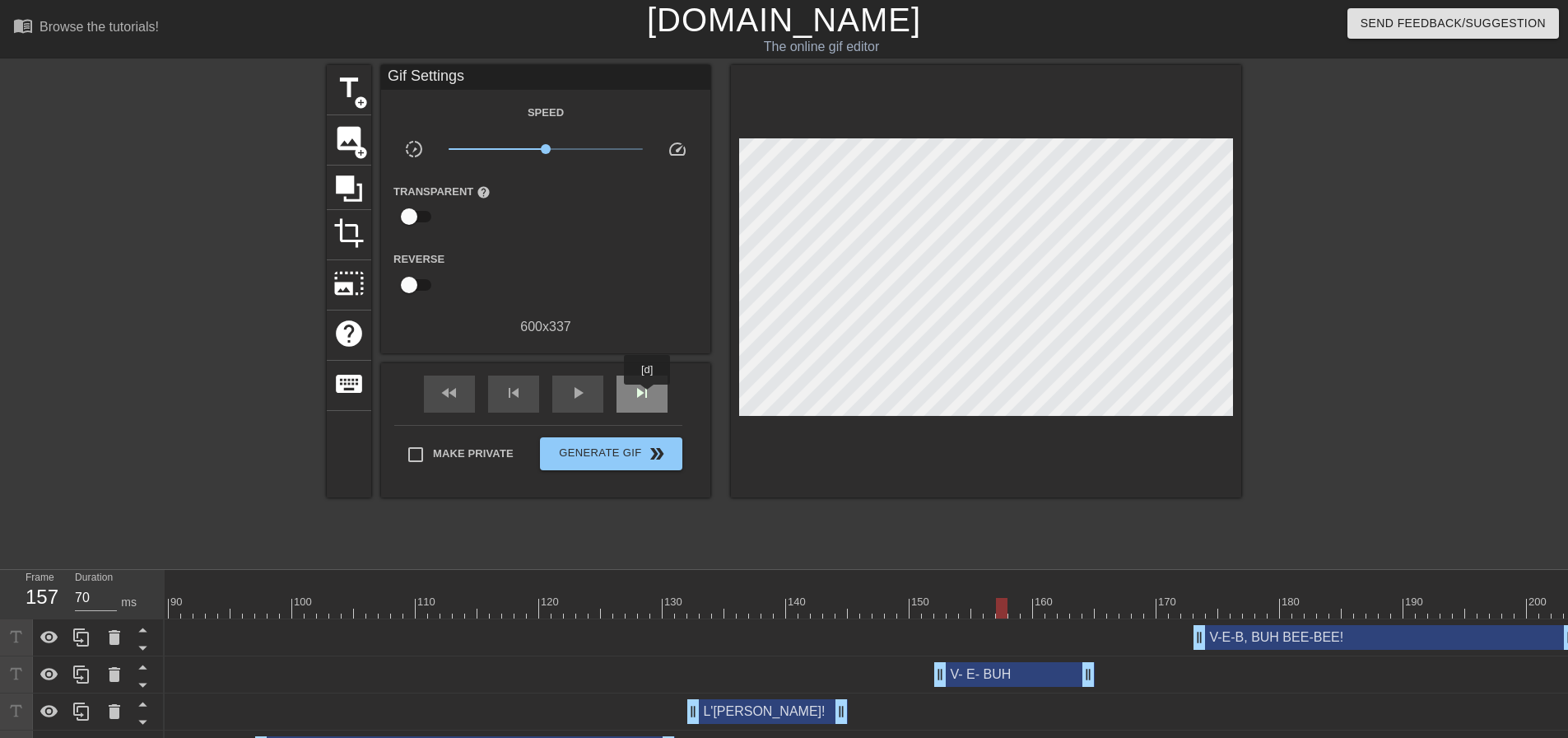
click at [648, 397] on span "skip_next" at bounding box center [642, 393] width 20 height 20
click at [654, 399] on div "skip_next" at bounding box center [642, 394] width 51 height 37
drag, startPoint x: 1090, startPoint y: 676, endPoint x: 1030, endPoint y: 664, distance: 61.2
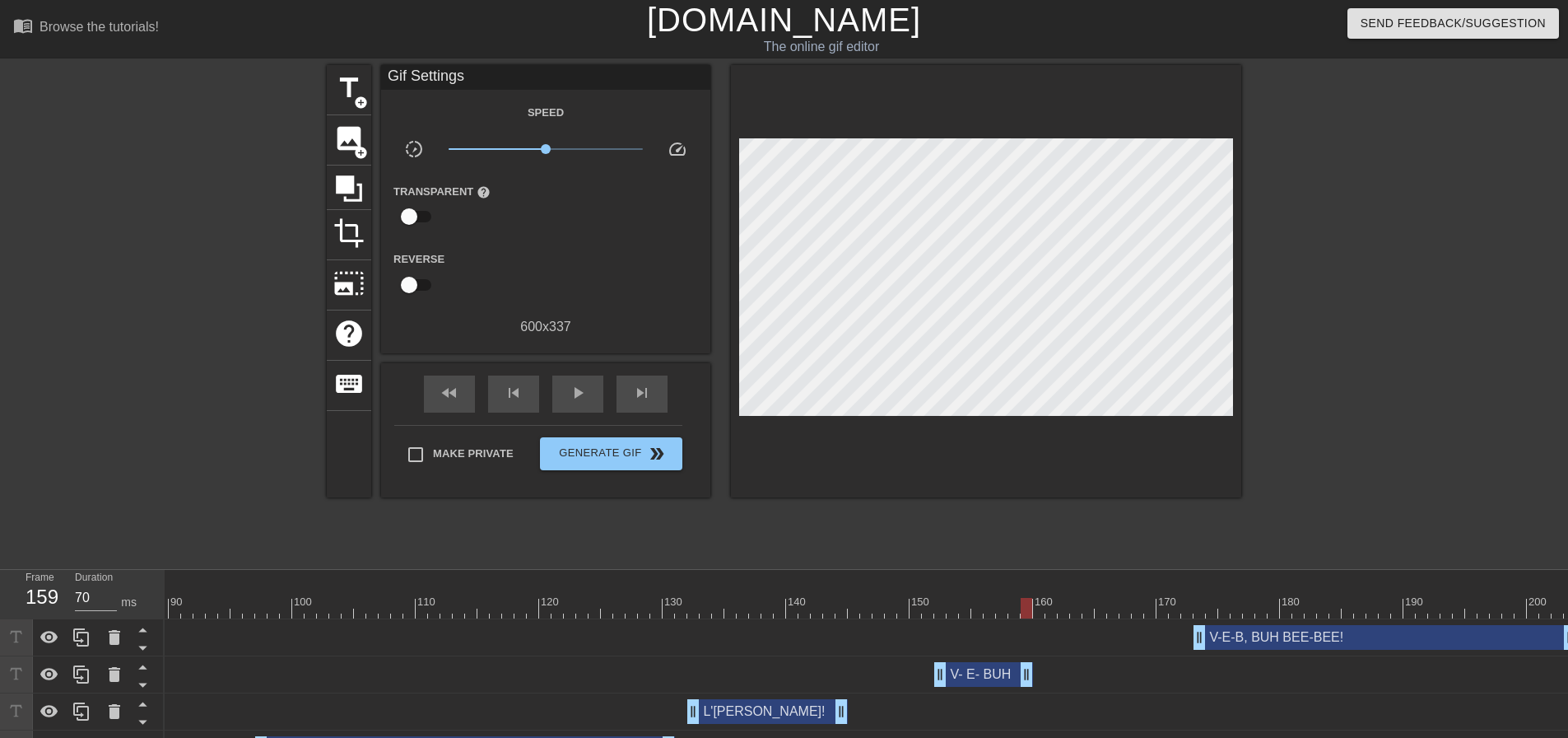
click at [914, 609] on div at bounding box center [323, 608] width 2507 height 20
click at [657, 399] on div "skip_next" at bounding box center [642, 394] width 51 height 37
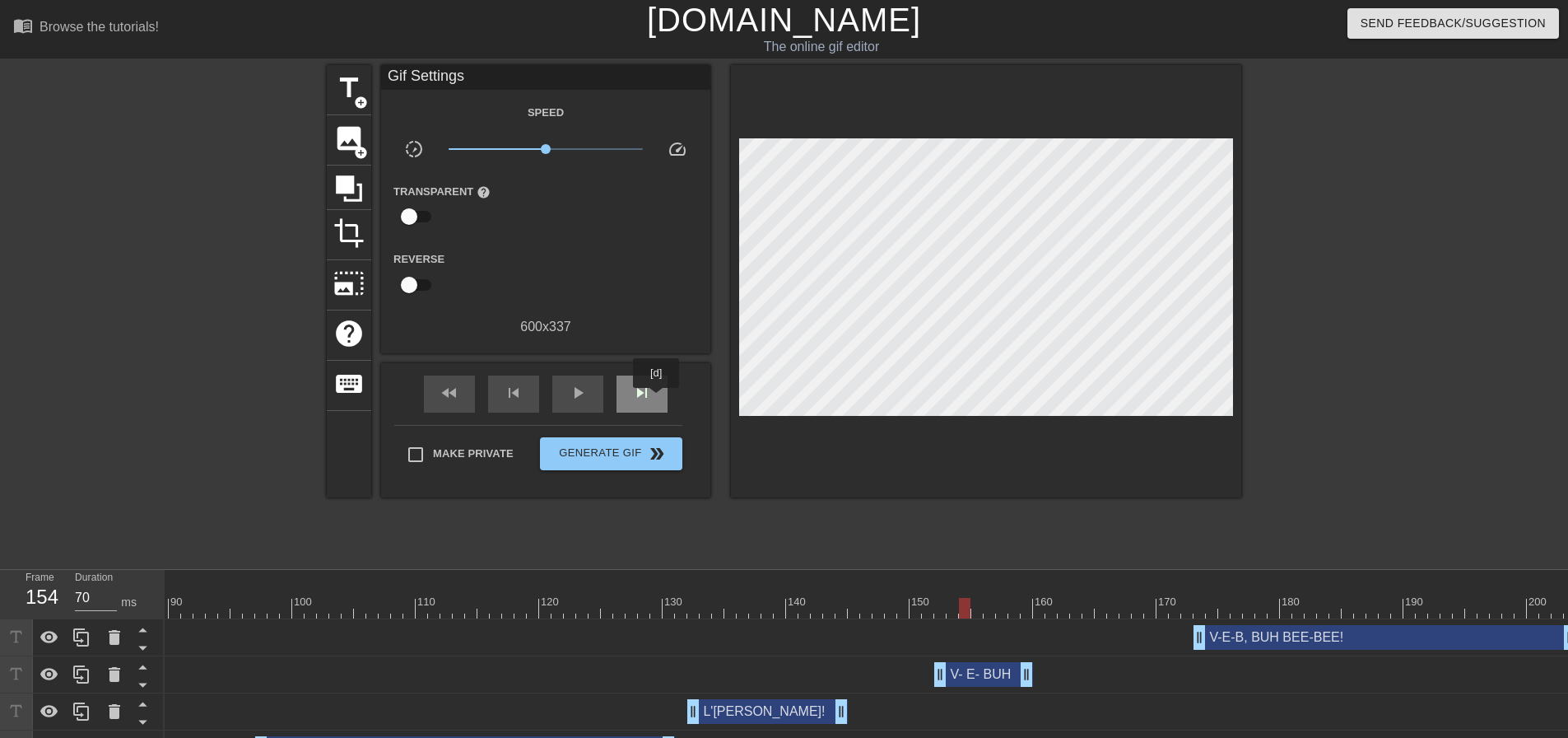
click at [657, 399] on div "skip_next" at bounding box center [642, 394] width 51 height 37
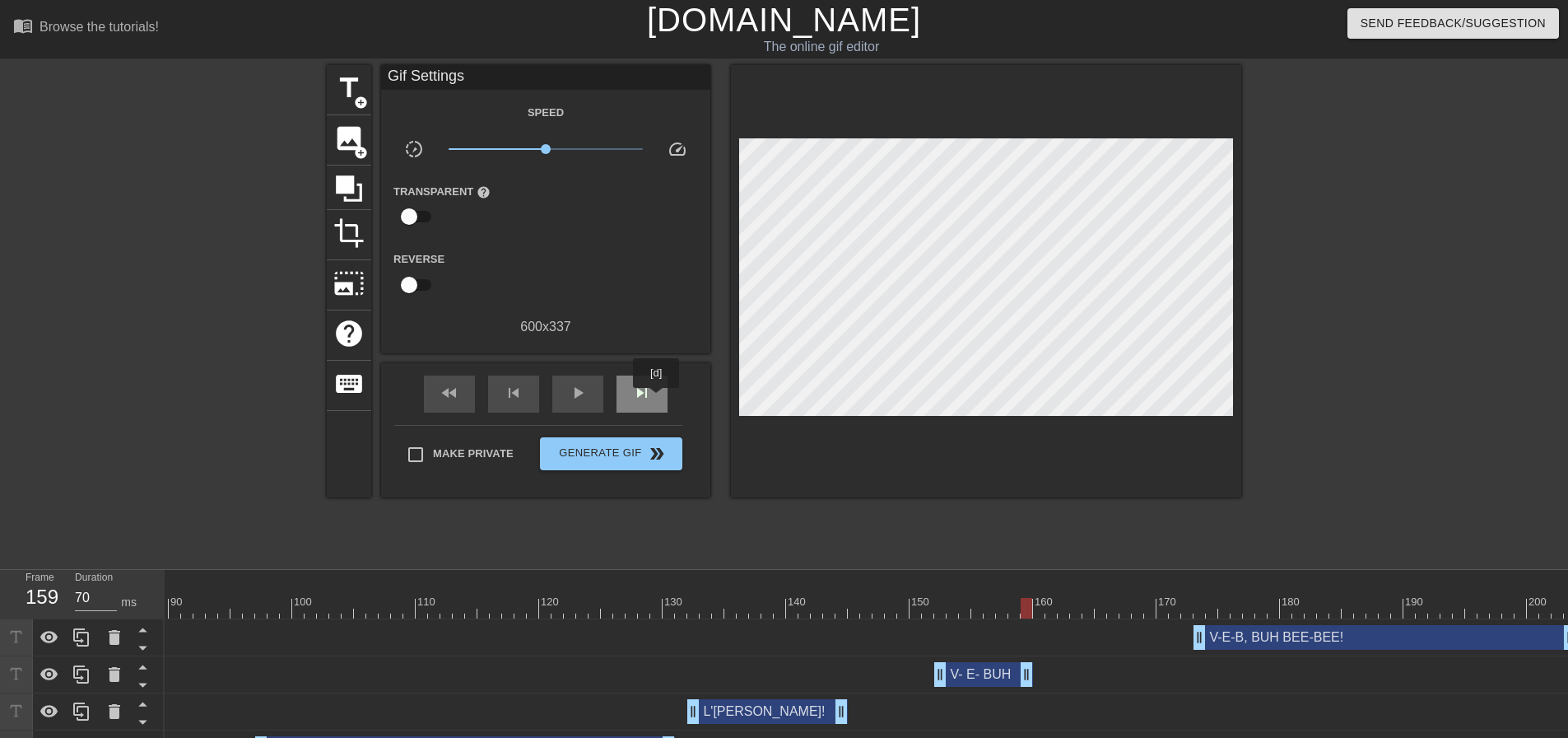
click at [657, 399] on div "skip_next" at bounding box center [642, 394] width 51 height 37
click at [350, 89] on span "title" at bounding box center [349, 88] width 31 height 31
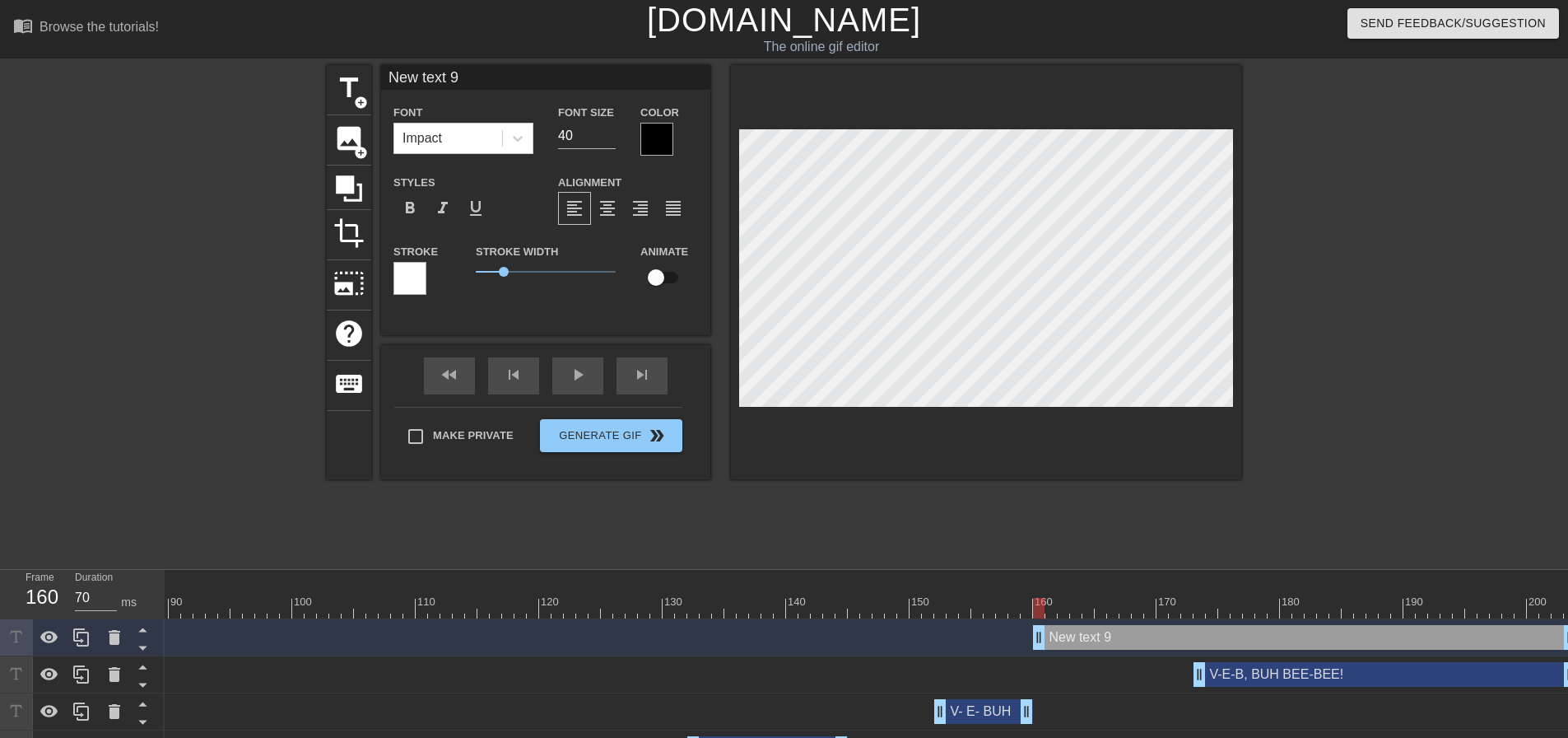
scroll to position [3, 4]
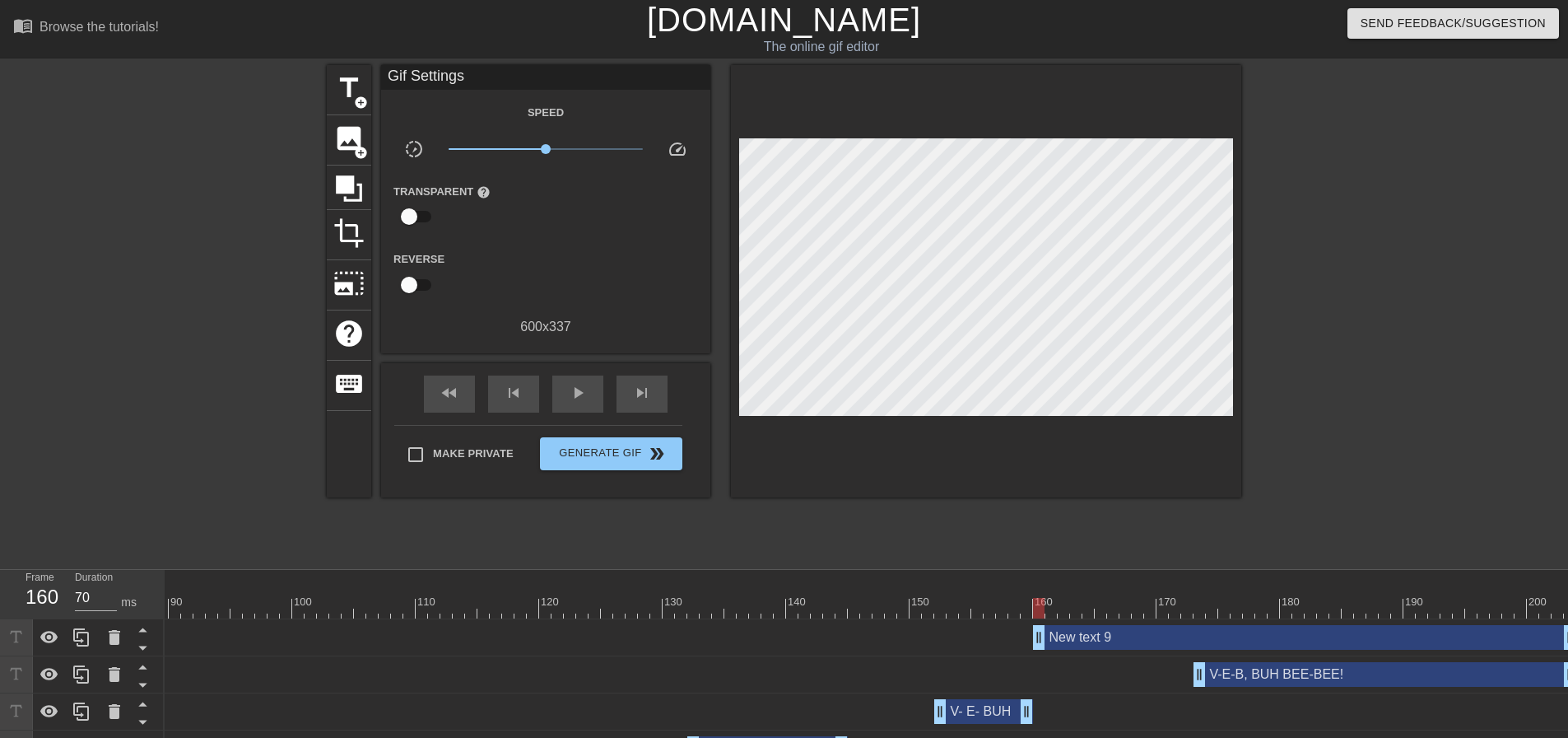
click at [981, 632] on div "New text 9 drag_handle drag_handle" at bounding box center [323, 637] width 2507 height 25
click at [988, 612] on div at bounding box center [323, 608] width 2507 height 20
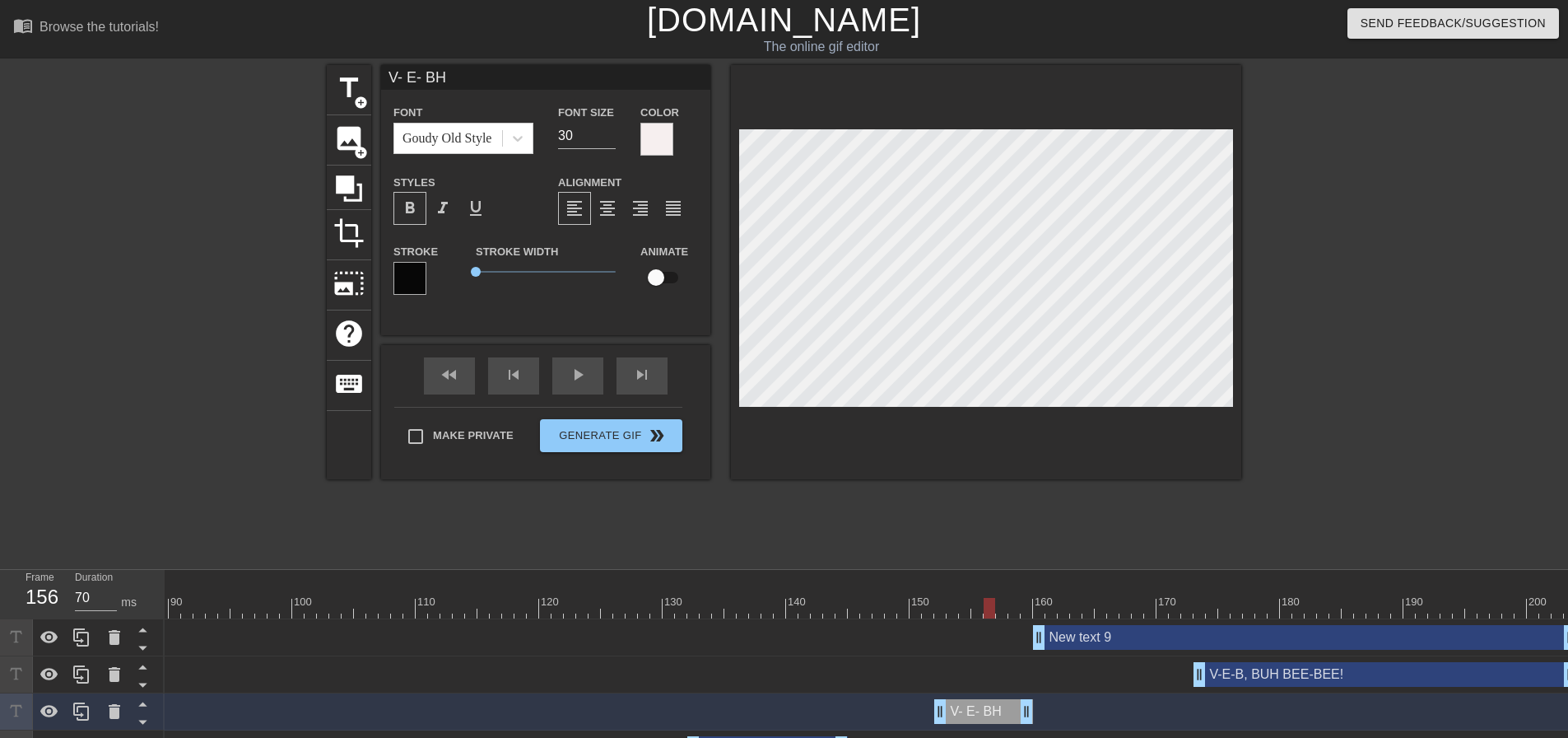
scroll to position [3, 4]
click at [1040, 606] on div at bounding box center [323, 608] width 2507 height 20
click at [998, 450] on div at bounding box center [986, 272] width 510 height 414
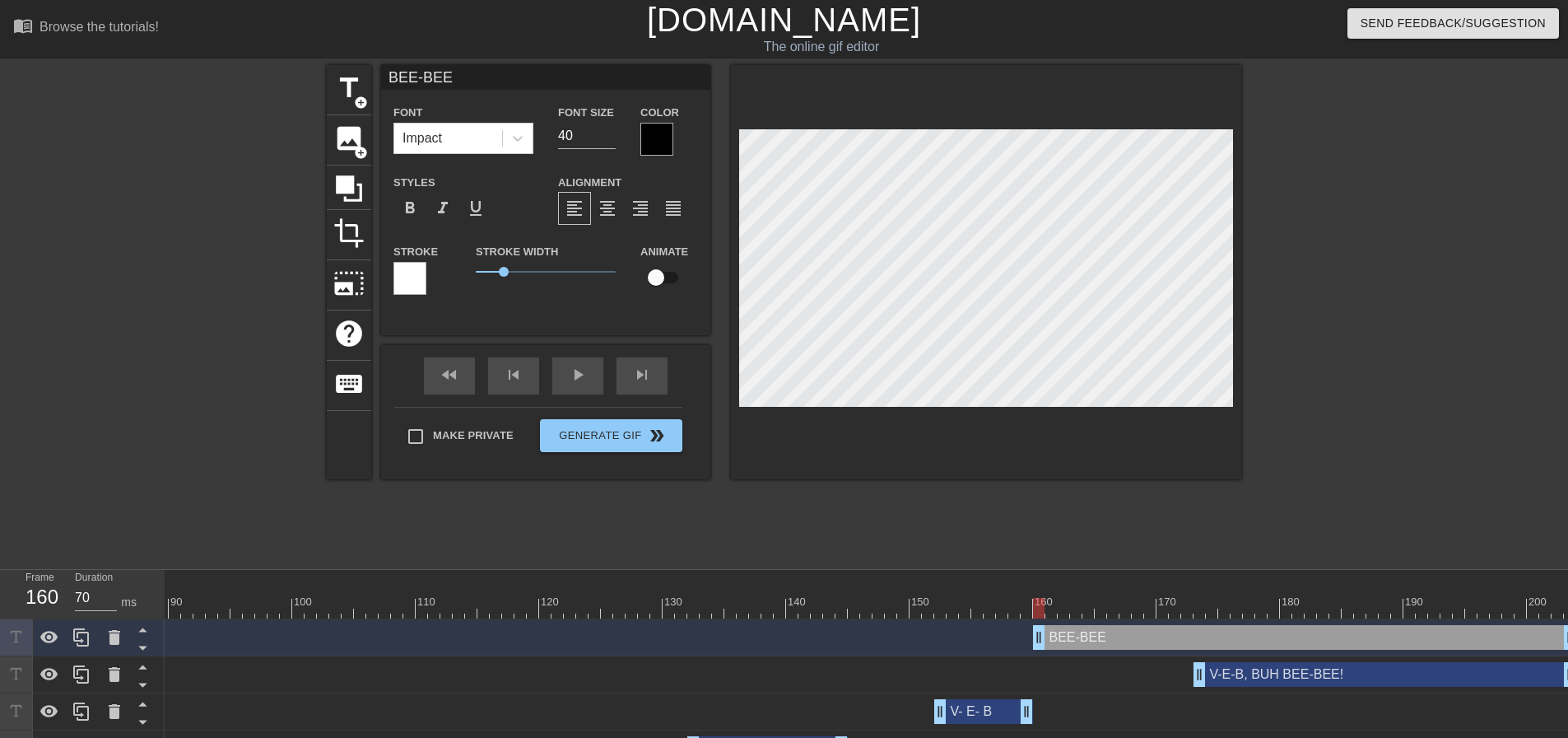
click at [1000, 454] on div at bounding box center [986, 272] width 510 height 414
click at [570, 135] on input "40" at bounding box center [586, 136] width 58 height 27
click at [651, 127] on div at bounding box center [657, 140] width 33 height 33
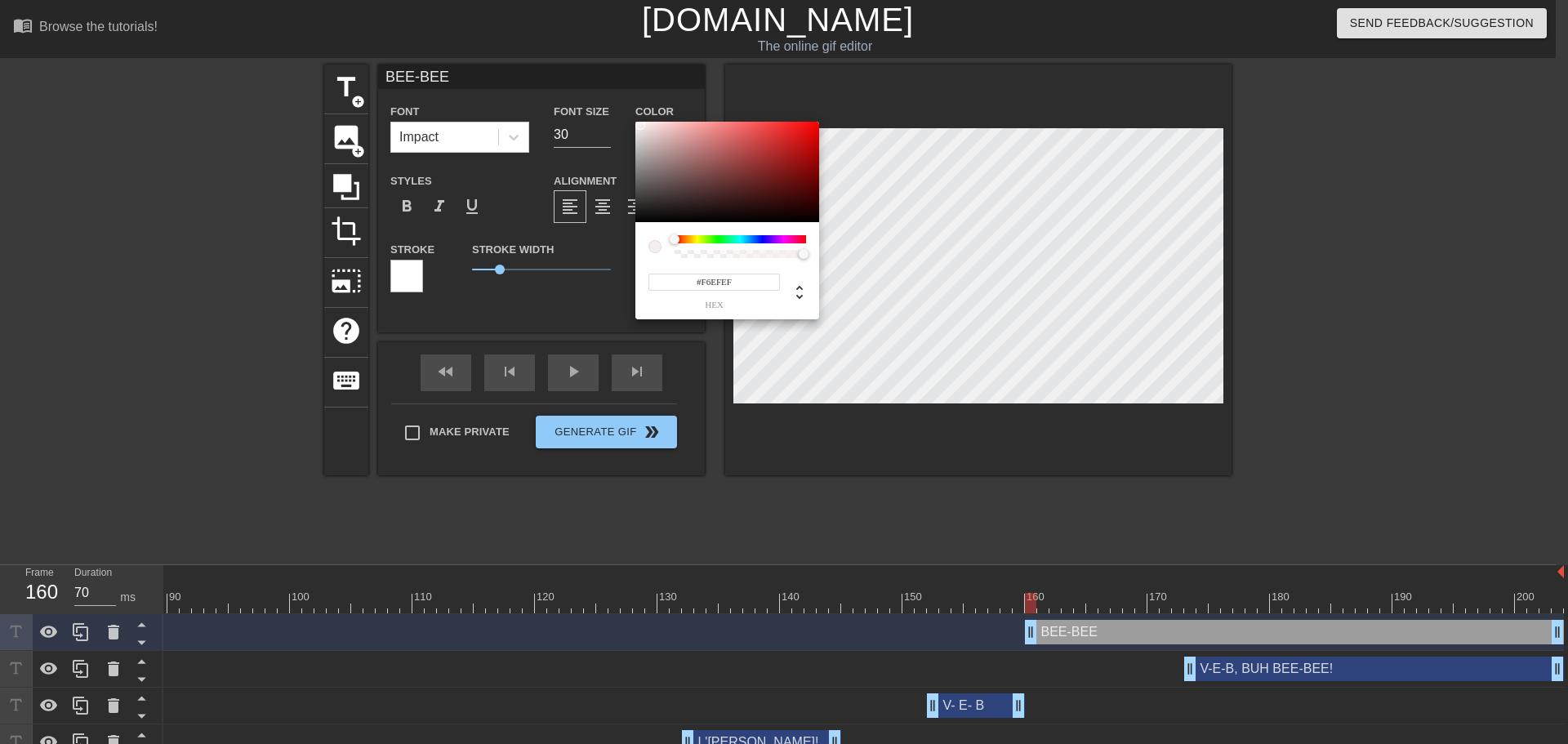
click at [640, 125] on div at bounding box center [727, 172] width 184 height 101
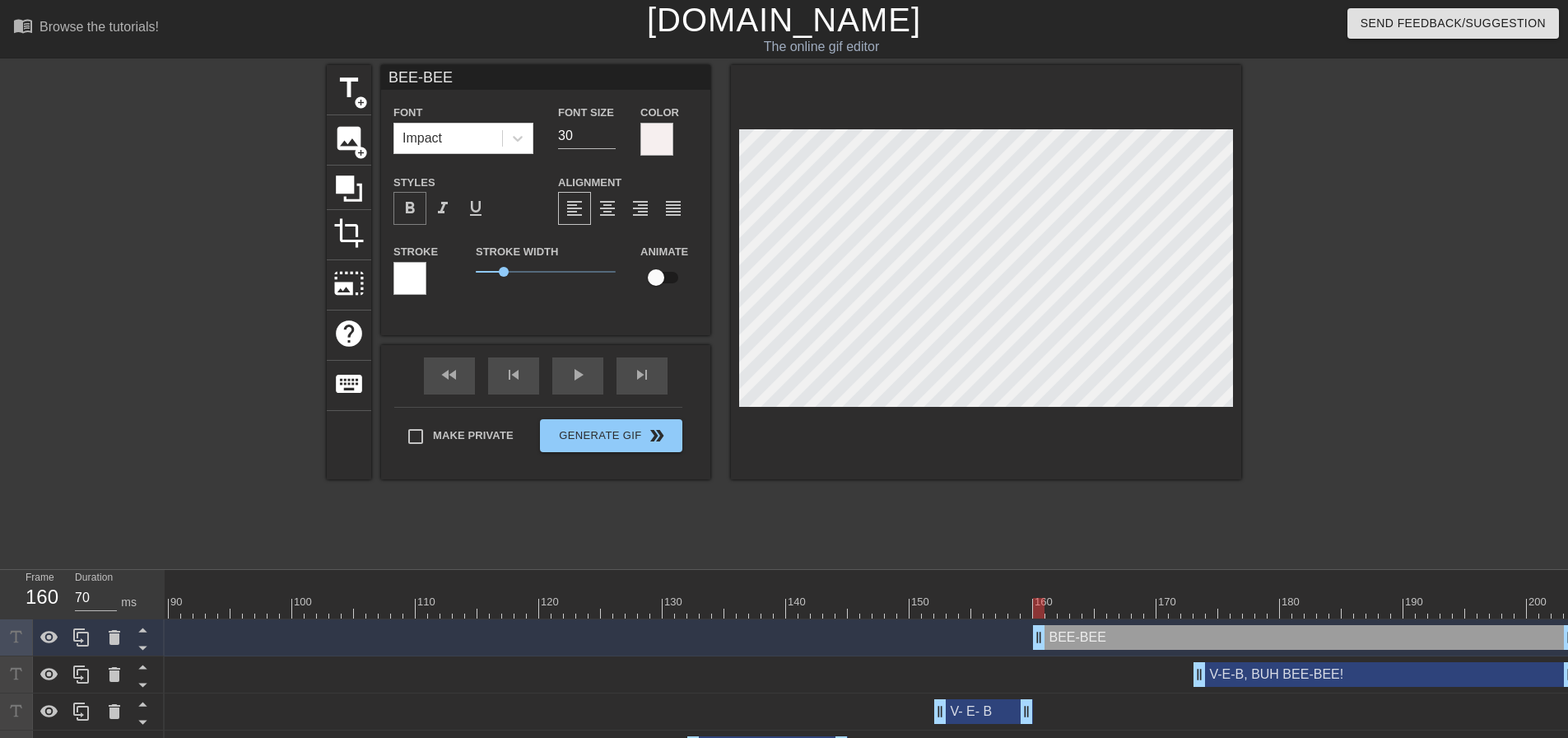
click at [409, 210] on span "format_bold" at bounding box center [410, 208] width 20 height 20
click at [416, 277] on div at bounding box center [410, 278] width 33 height 33
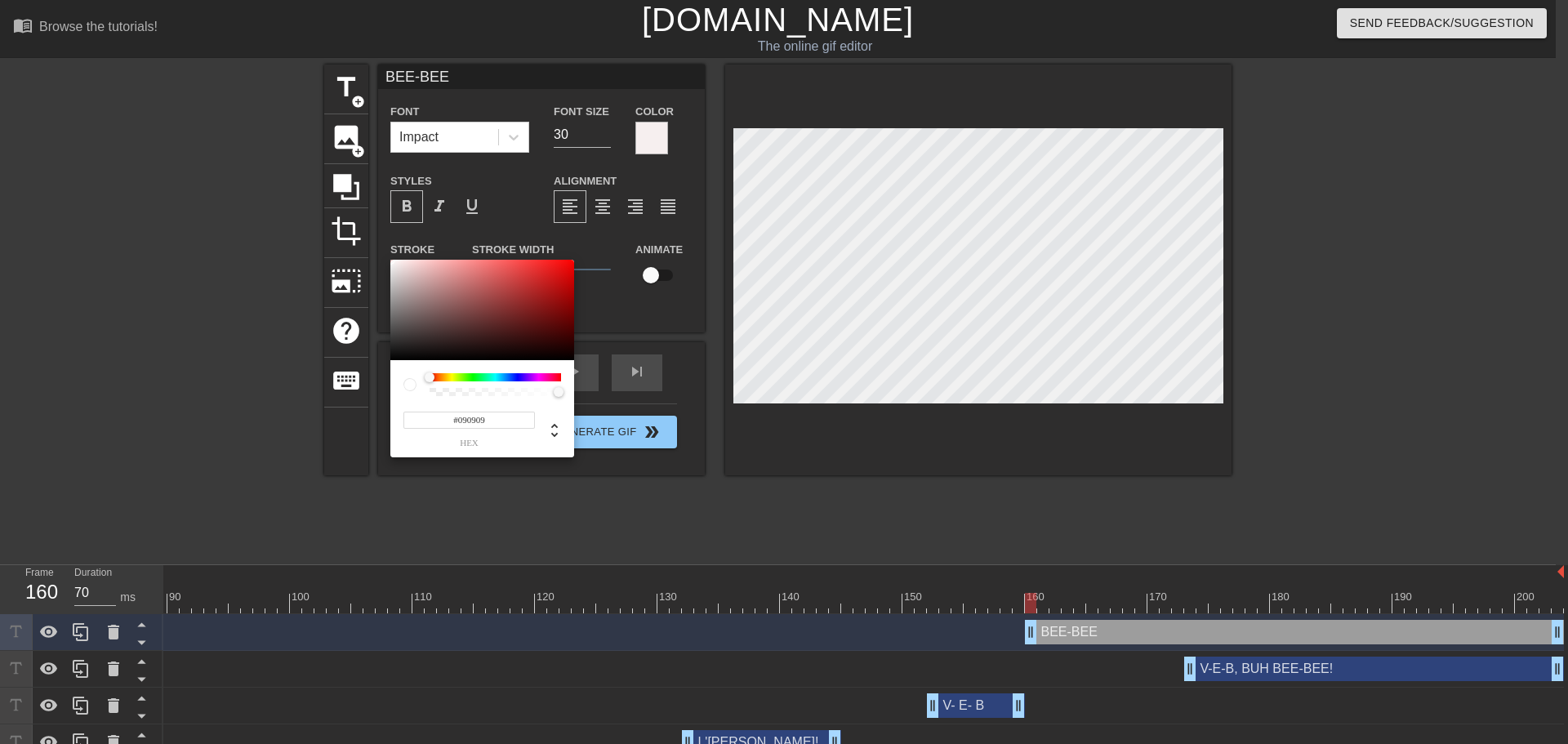
click at [394, 357] on div at bounding box center [482, 310] width 184 height 101
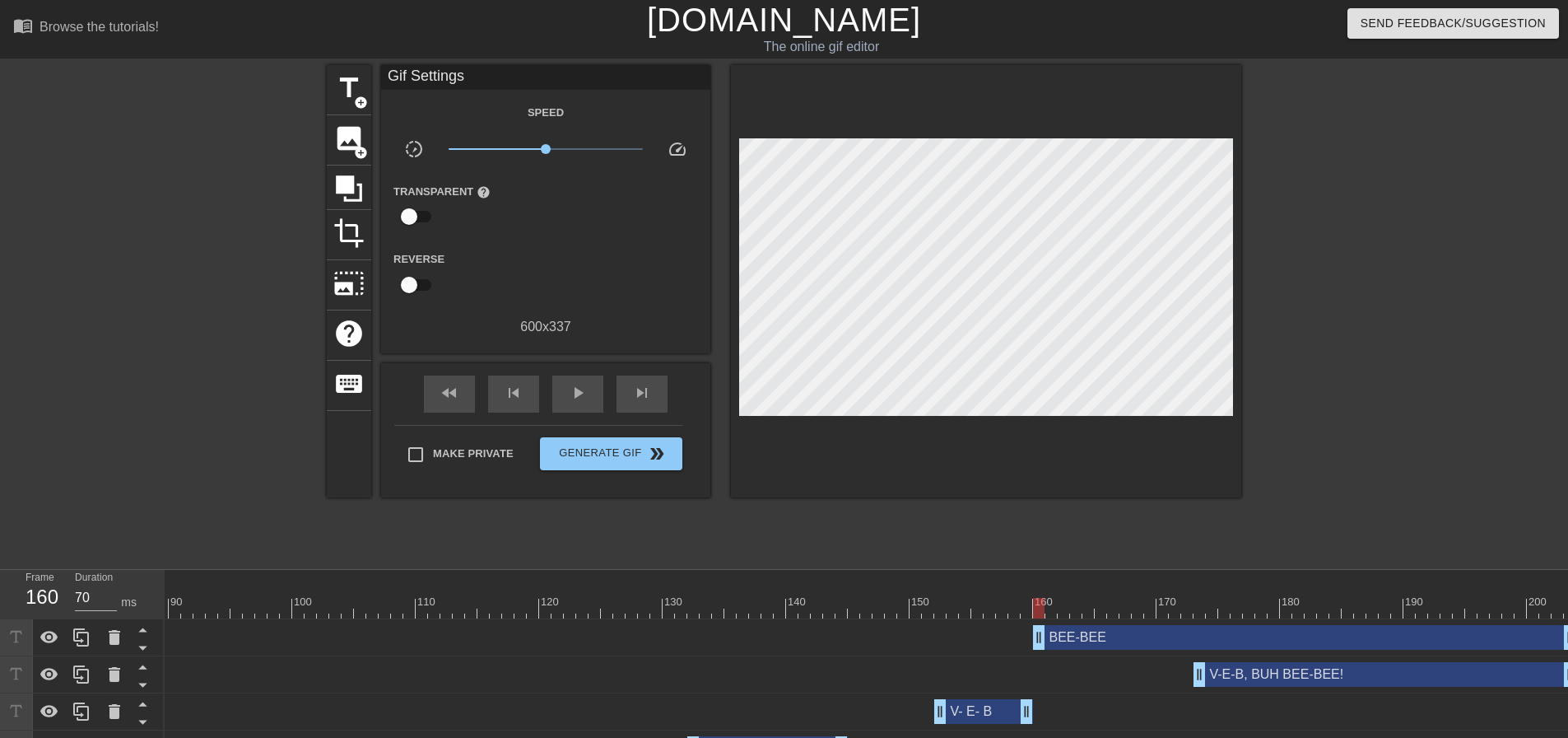
click at [977, 412] on div at bounding box center [986, 281] width 510 height 432
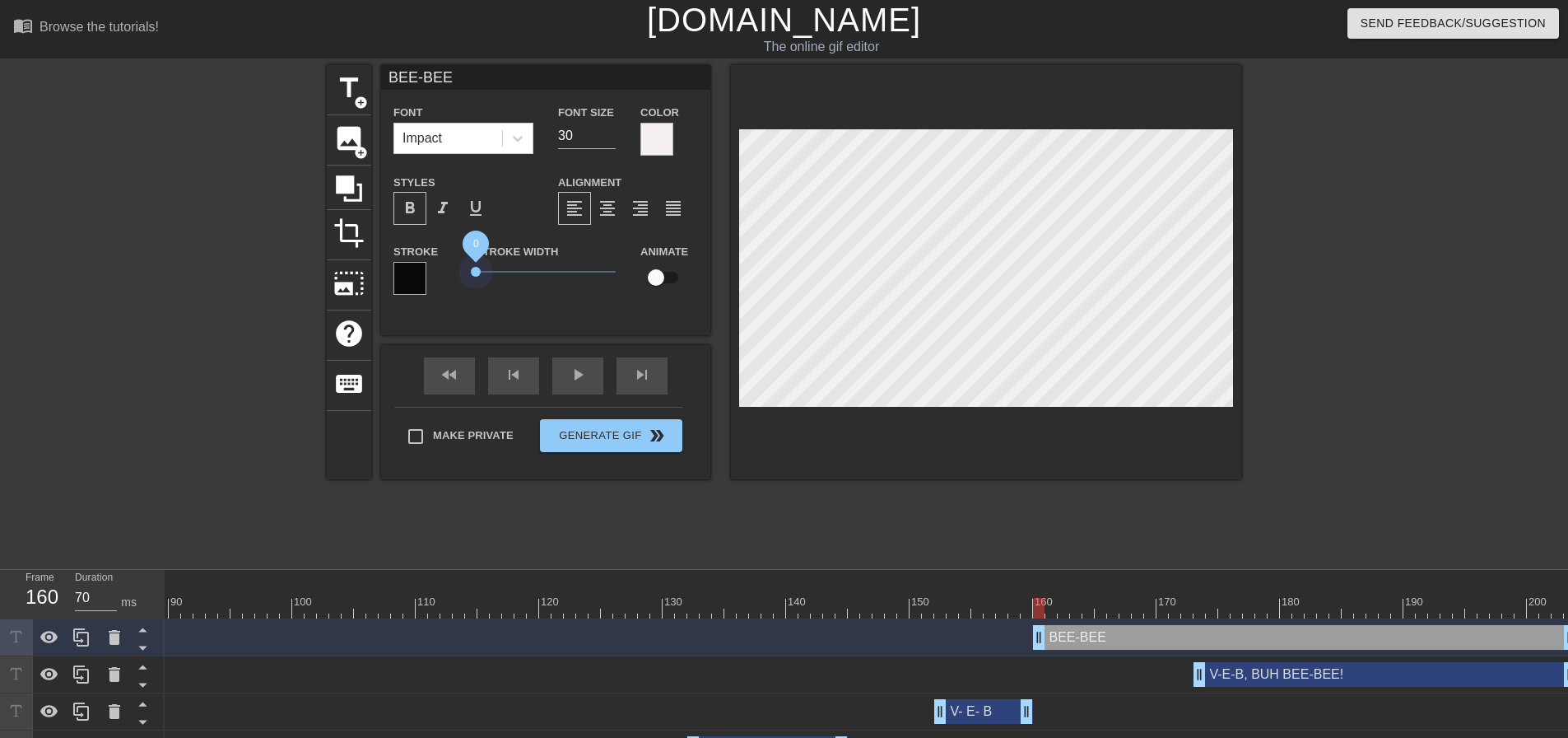
drag, startPoint x: 494, startPoint y: 269, endPoint x: 453, endPoint y: 271, distance: 41.0
click at [453, 271] on div "Stroke Stroke Width 0 Animate" at bounding box center [545, 275] width 329 height 68
drag, startPoint x: 1057, startPoint y: 448, endPoint x: 1008, endPoint y: 416, distance: 58.5
click at [1055, 448] on div at bounding box center [986, 272] width 510 height 414
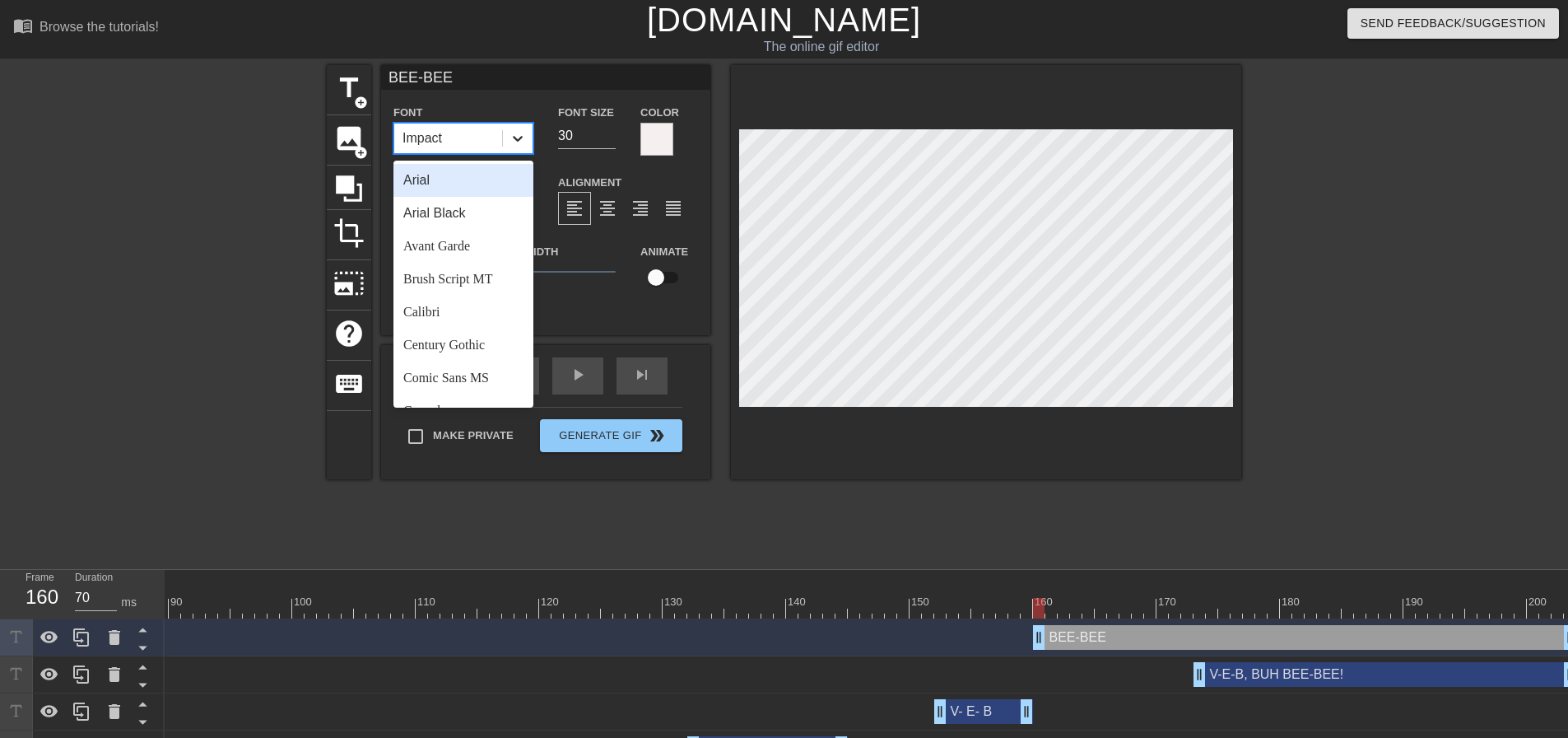
click at [520, 128] on div at bounding box center [517, 139] width 29 height 29
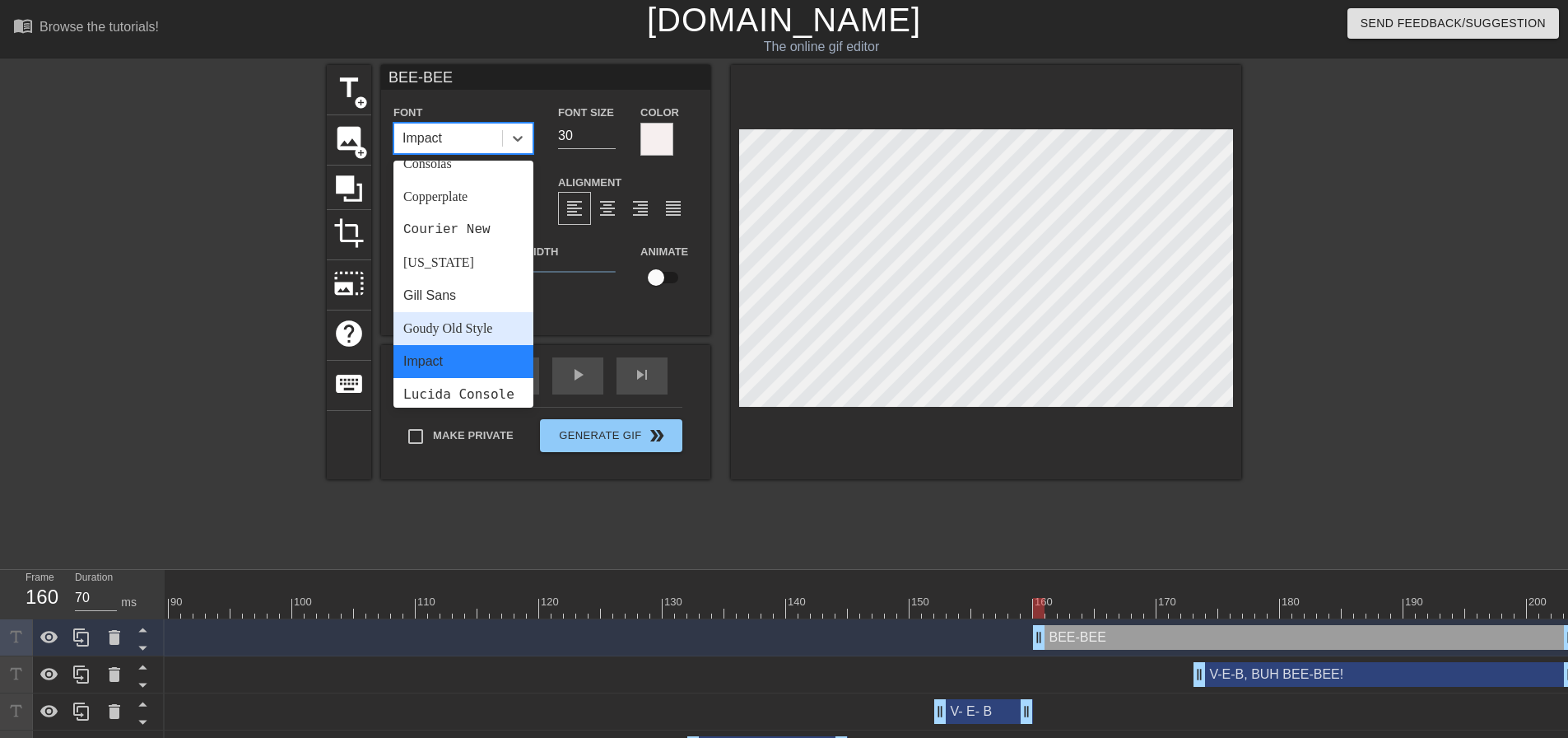
click at [473, 326] on div "Goudy Old Style" at bounding box center [463, 329] width 140 height 33
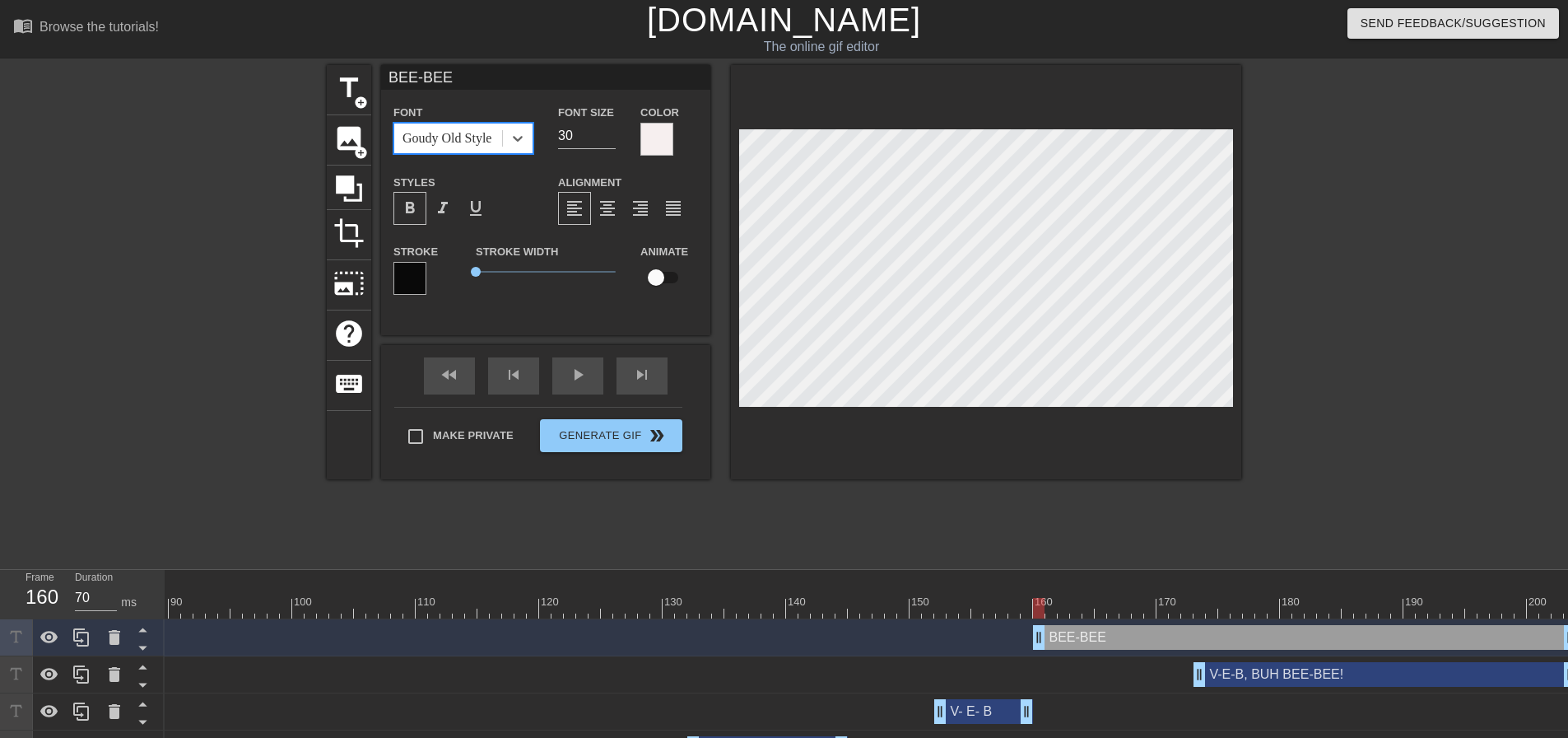
click at [926, 608] on div at bounding box center [323, 608] width 2507 height 20
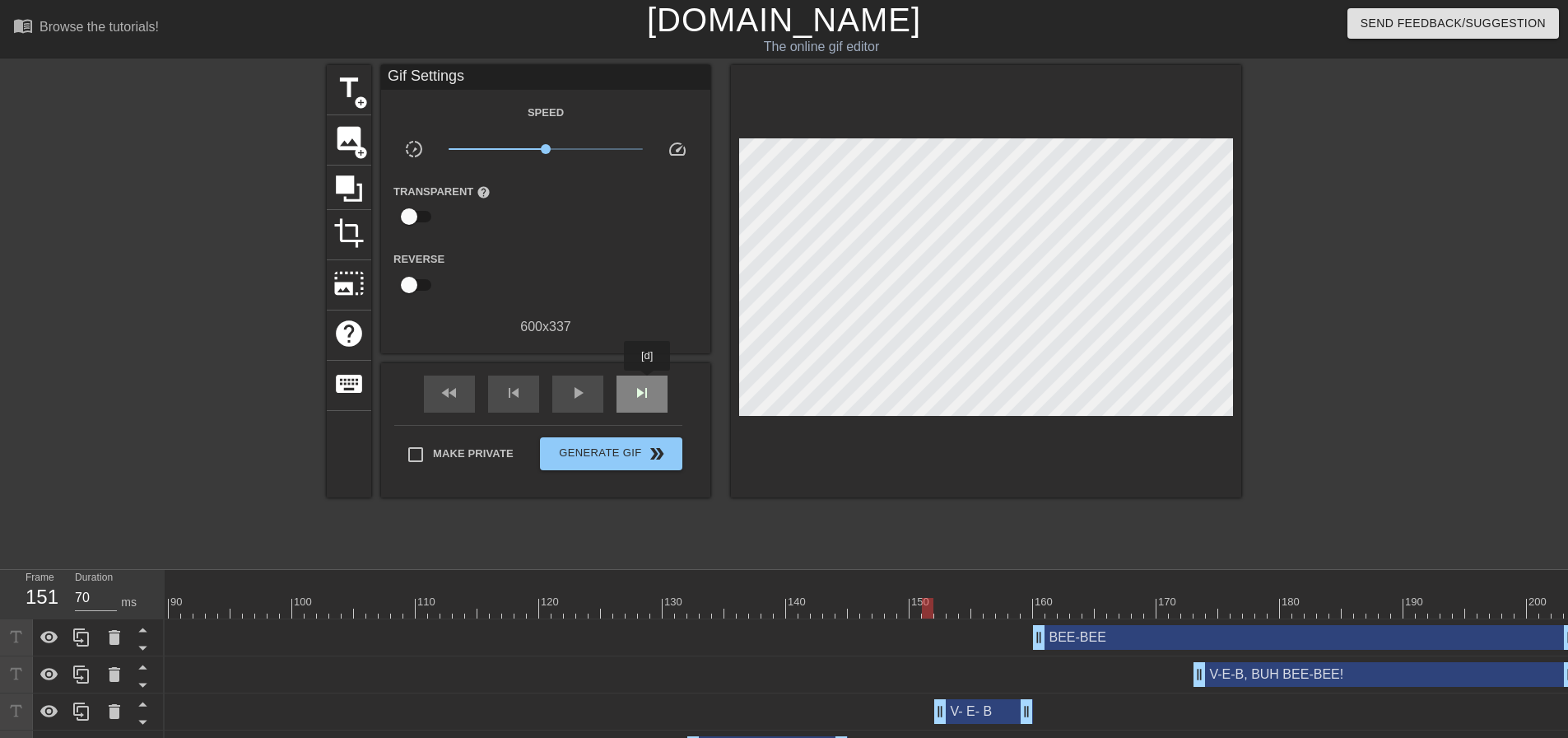
click at [648, 383] on span "skip_next" at bounding box center [642, 393] width 20 height 20
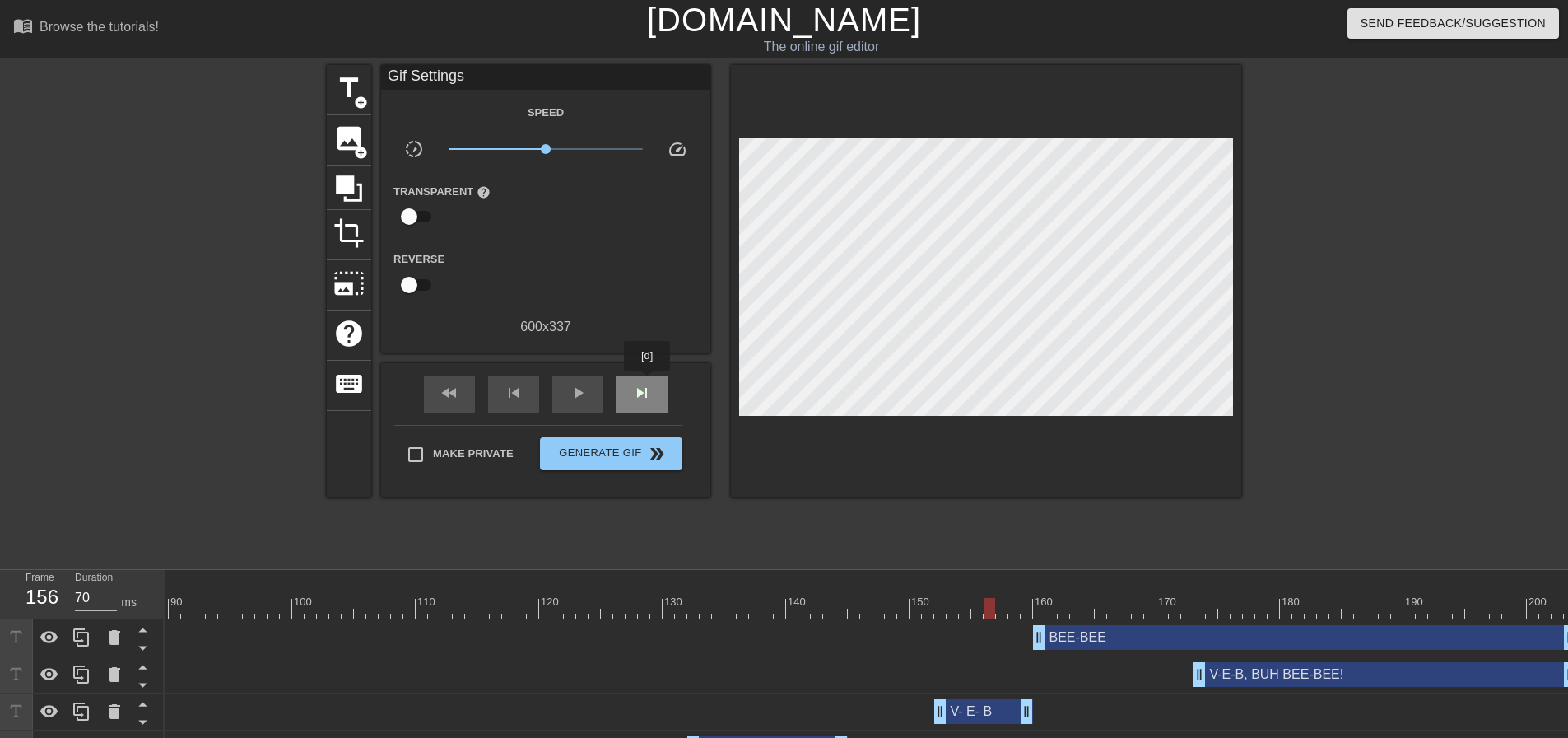
click at [648, 383] on span "skip_next" at bounding box center [642, 393] width 20 height 20
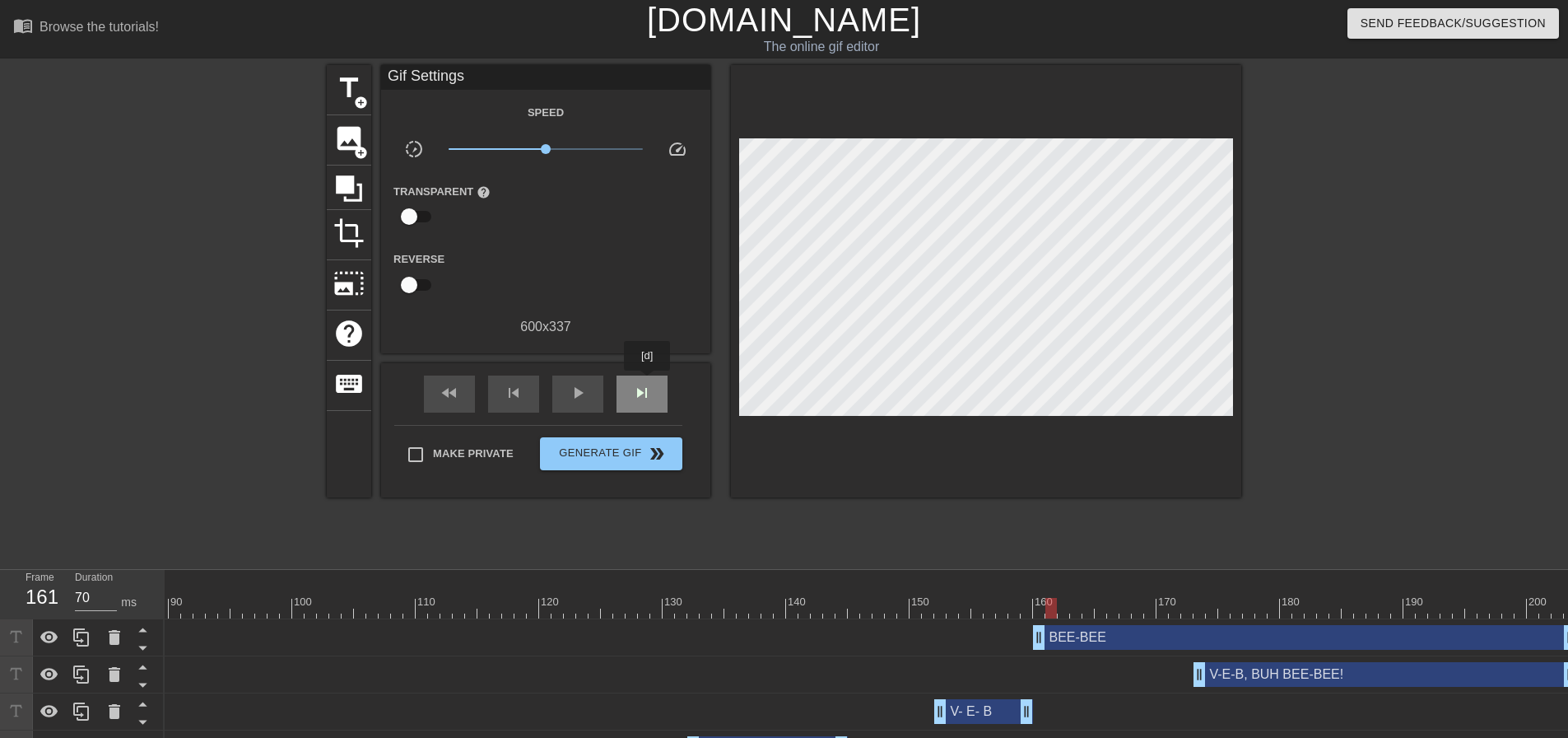
click at [648, 383] on span "skip_next" at bounding box center [642, 393] width 20 height 20
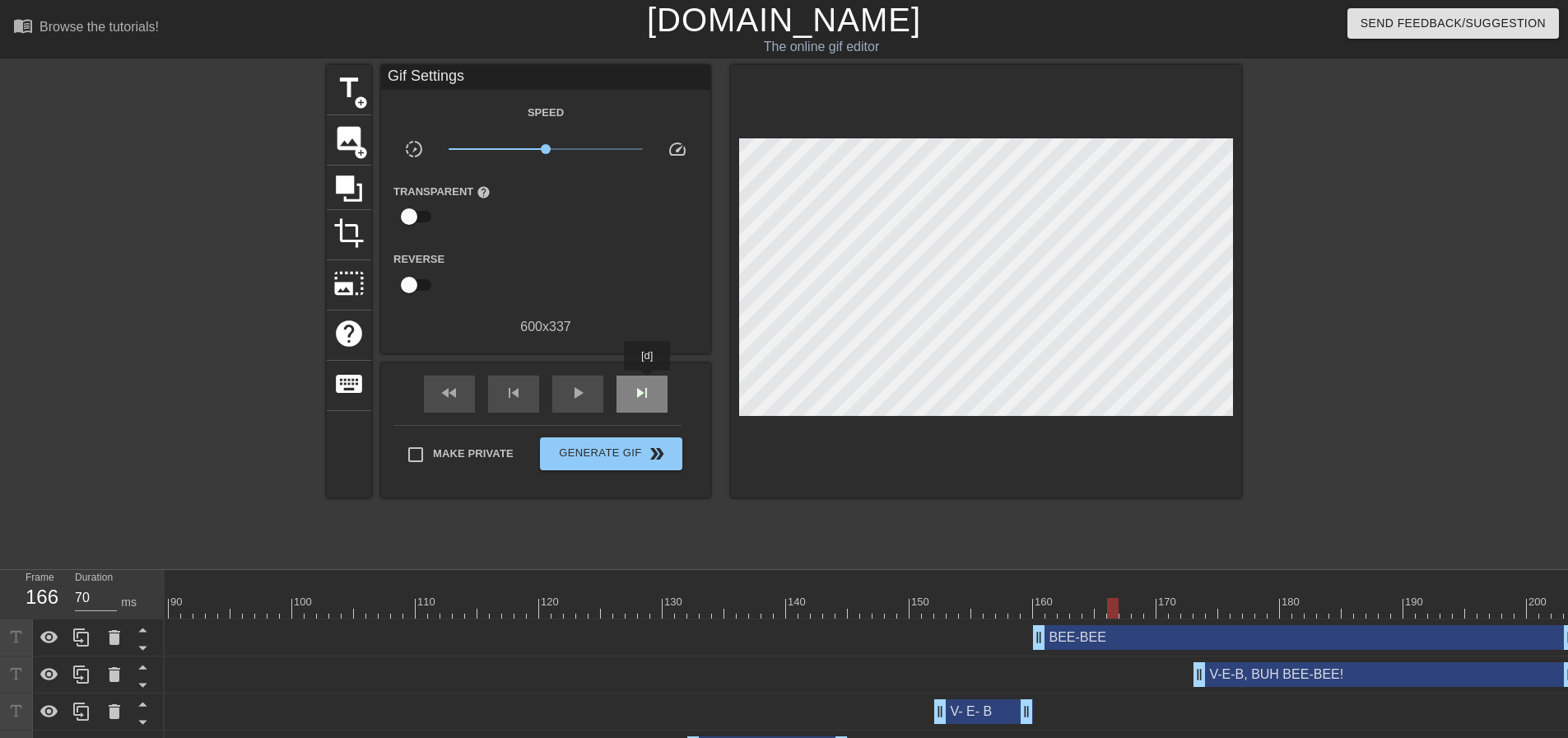
click at [648, 383] on span "skip_next" at bounding box center [642, 393] width 20 height 20
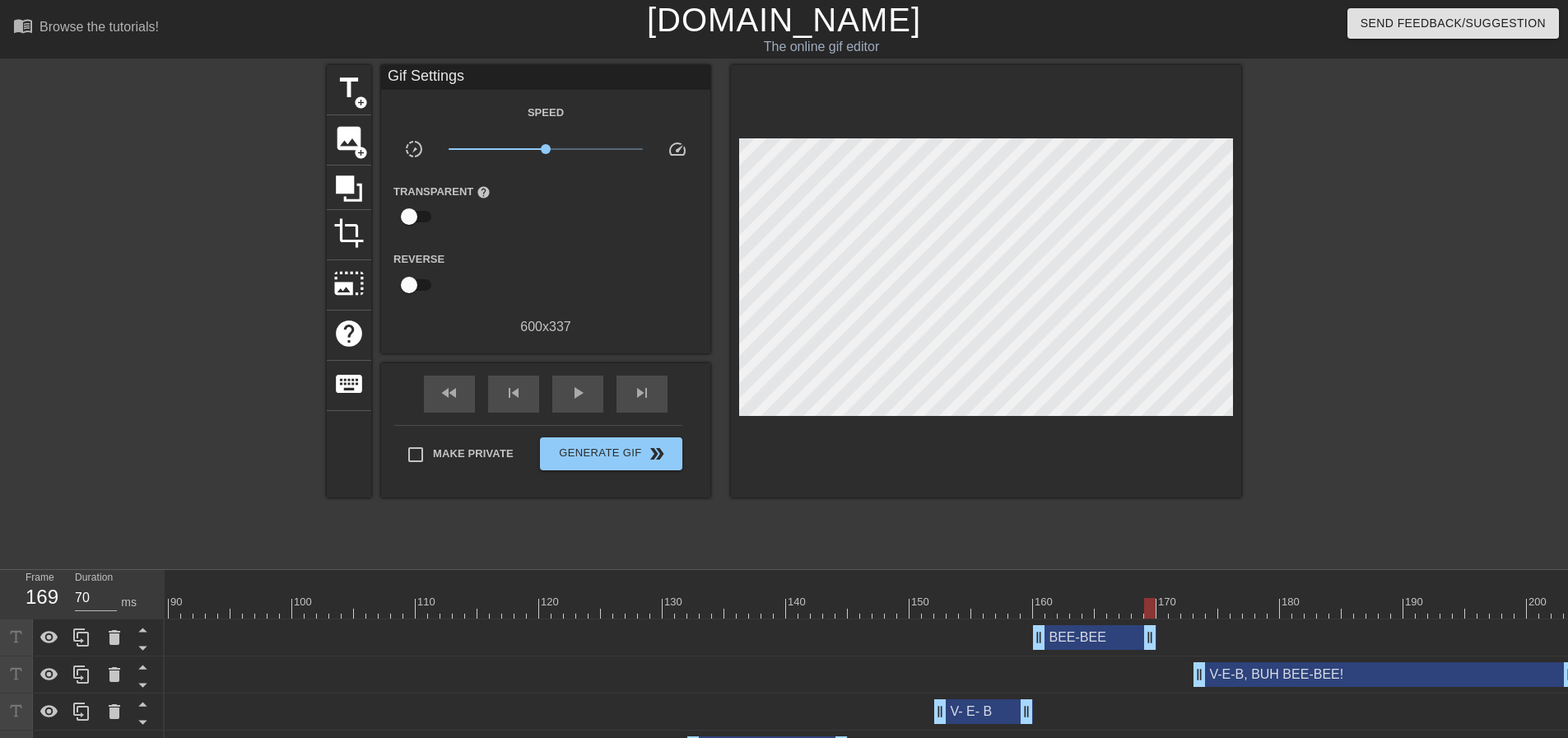
drag, startPoint x: 1565, startPoint y: 639, endPoint x: 1151, endPoint y: 583, distance: 417.8
click at [650, 398] on span "skip_next" at bounding box center [642, 393] width 20 height 20
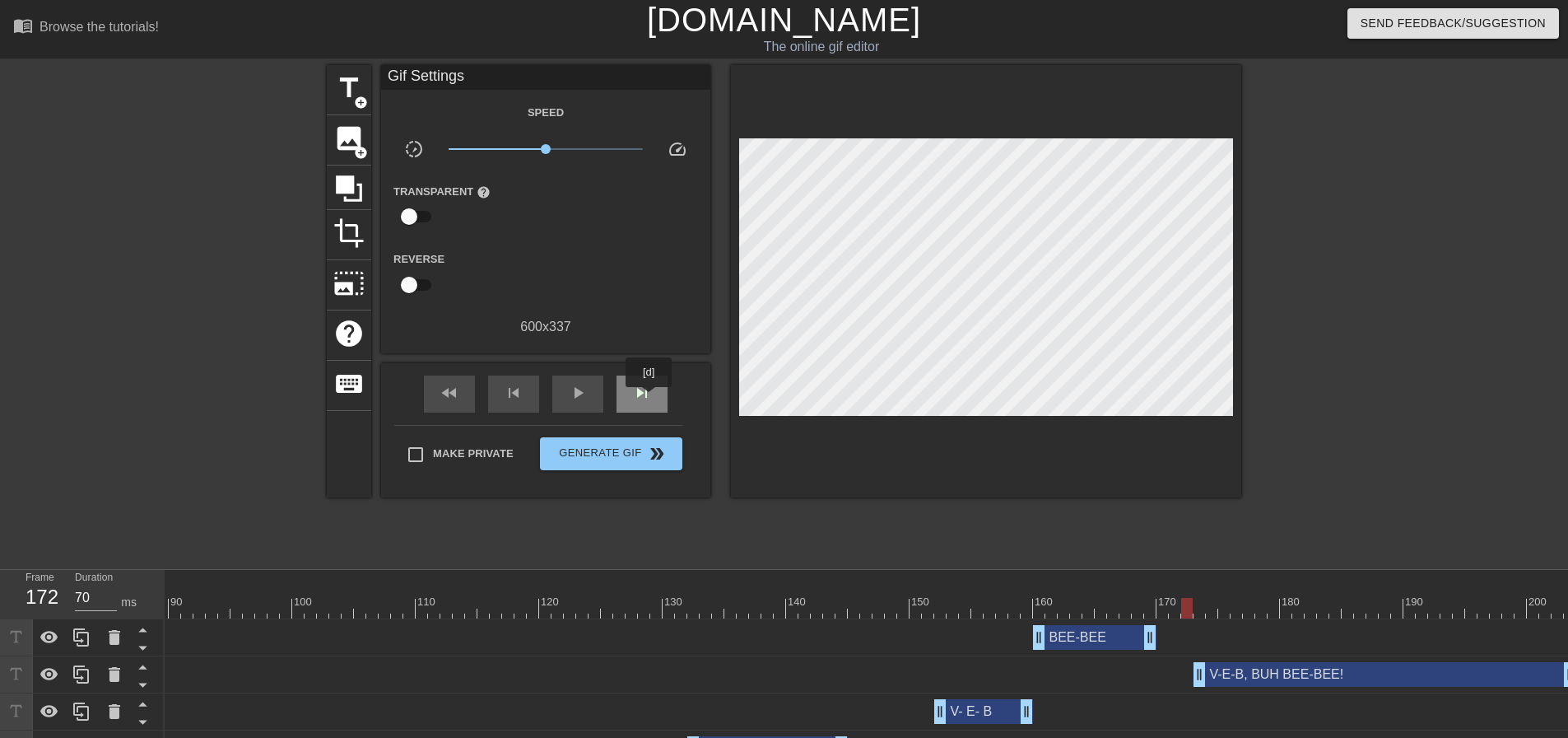
click at [650, 398] on span "skip_next" at bounding box center [642, 393] width 20 height 20
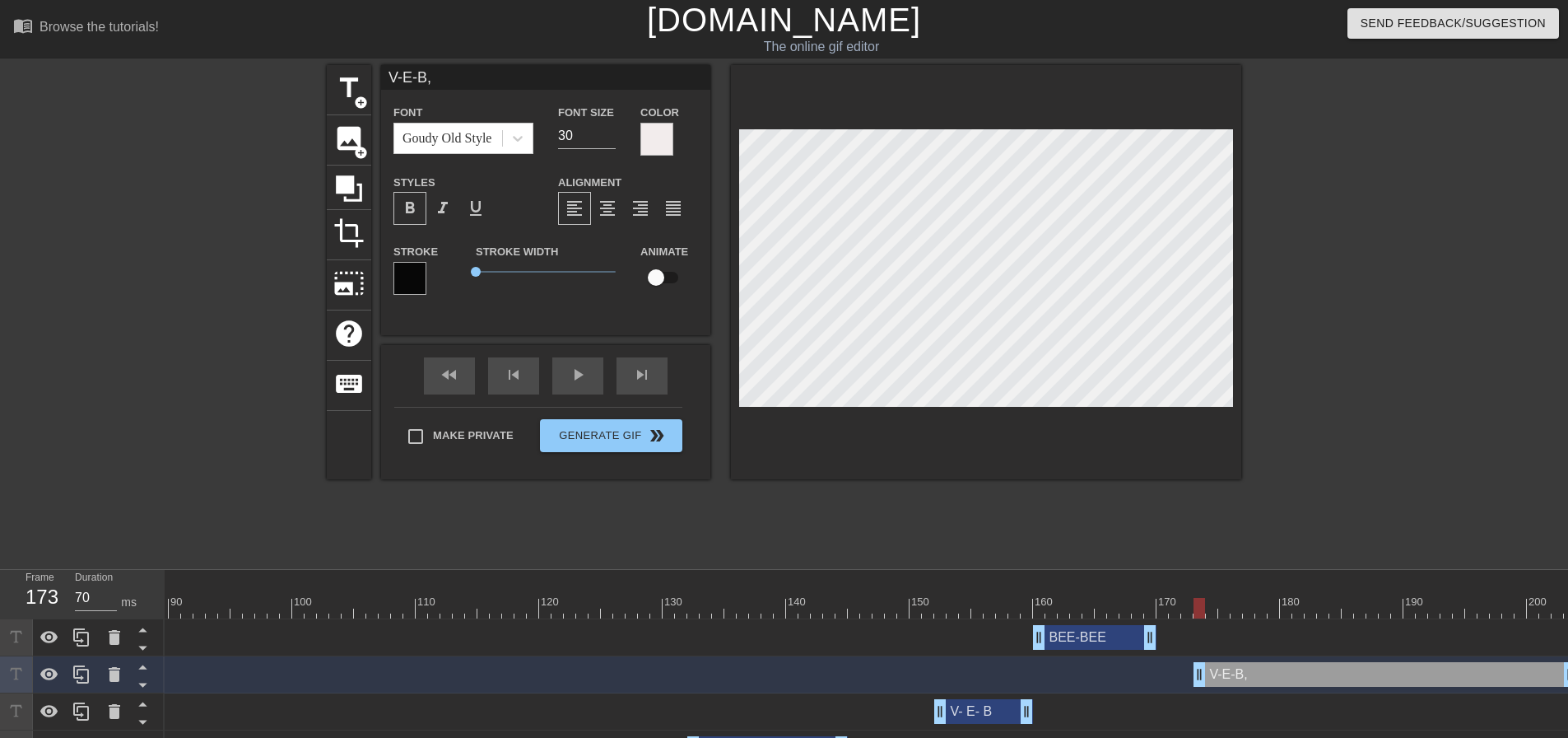
scroll to position [3, 4]
click at [1185, 464] on div at bounding box center [986, 272] width 510 height 414
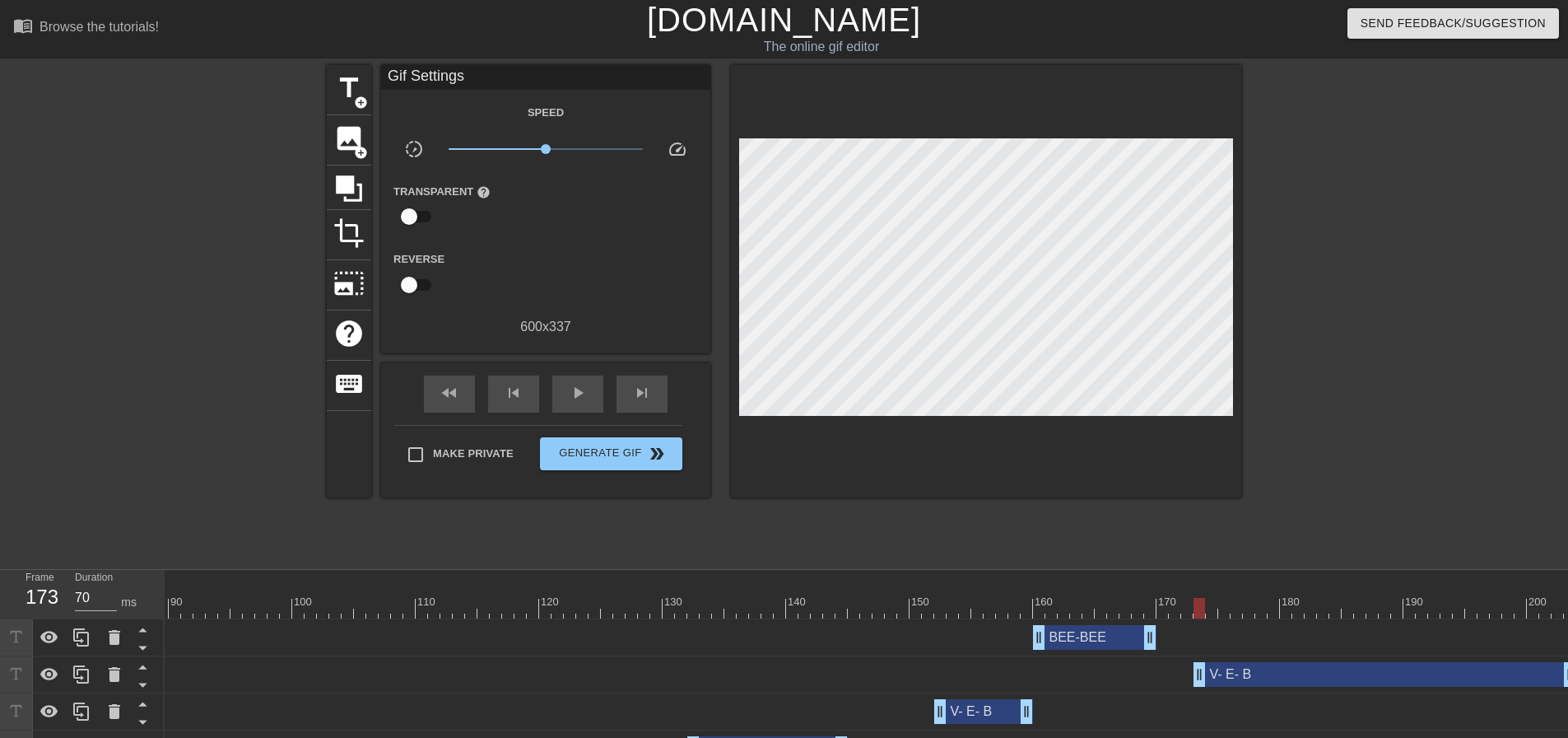
click at [930, 598] on div at bounding box center [928, 597] width 12 height 20
click at [589, 389] on div "play_arrow" at bounding box center [578, 394] width 51 height 37
click at [589, 389] on div "pause" at bounding box center [578, 394] width 51 height 37
click at [589, 389] on div "play_arrow" at bounding box center [578, 394] width 51 height 37
click at [589, 389] on div "pause" at bounding box center [578, 394] width 51 height 37
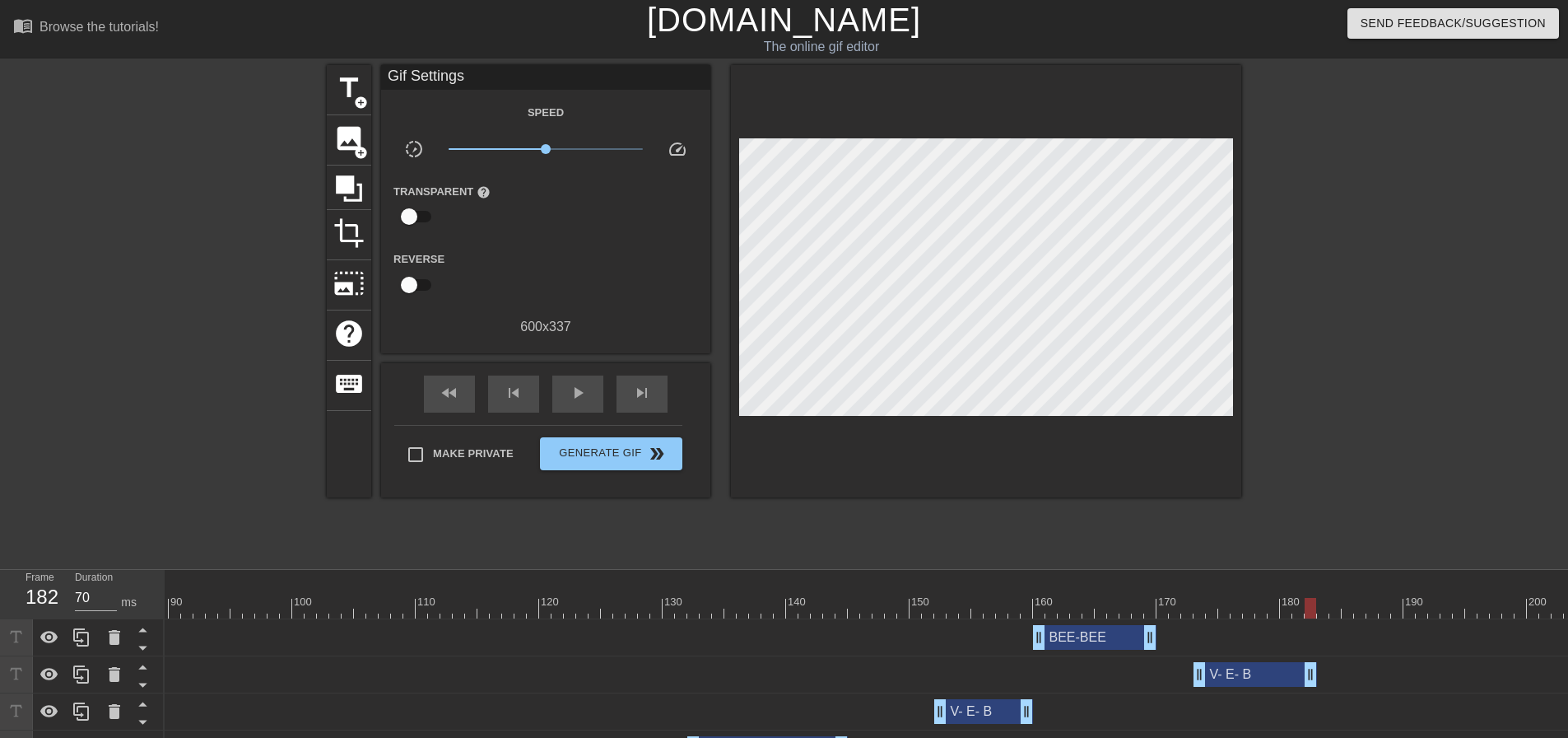
drag, startPoint x: 1565, startPoint y: 669, endPoint x: 1302, endPoint y: 638, distance: 264.8
click at [1194, 606] on div at bounding box center [323, 608] width 2507 height 20
click at [638, 386] on span "skip_next" at bounding box center [642, 393] width 20 height 20
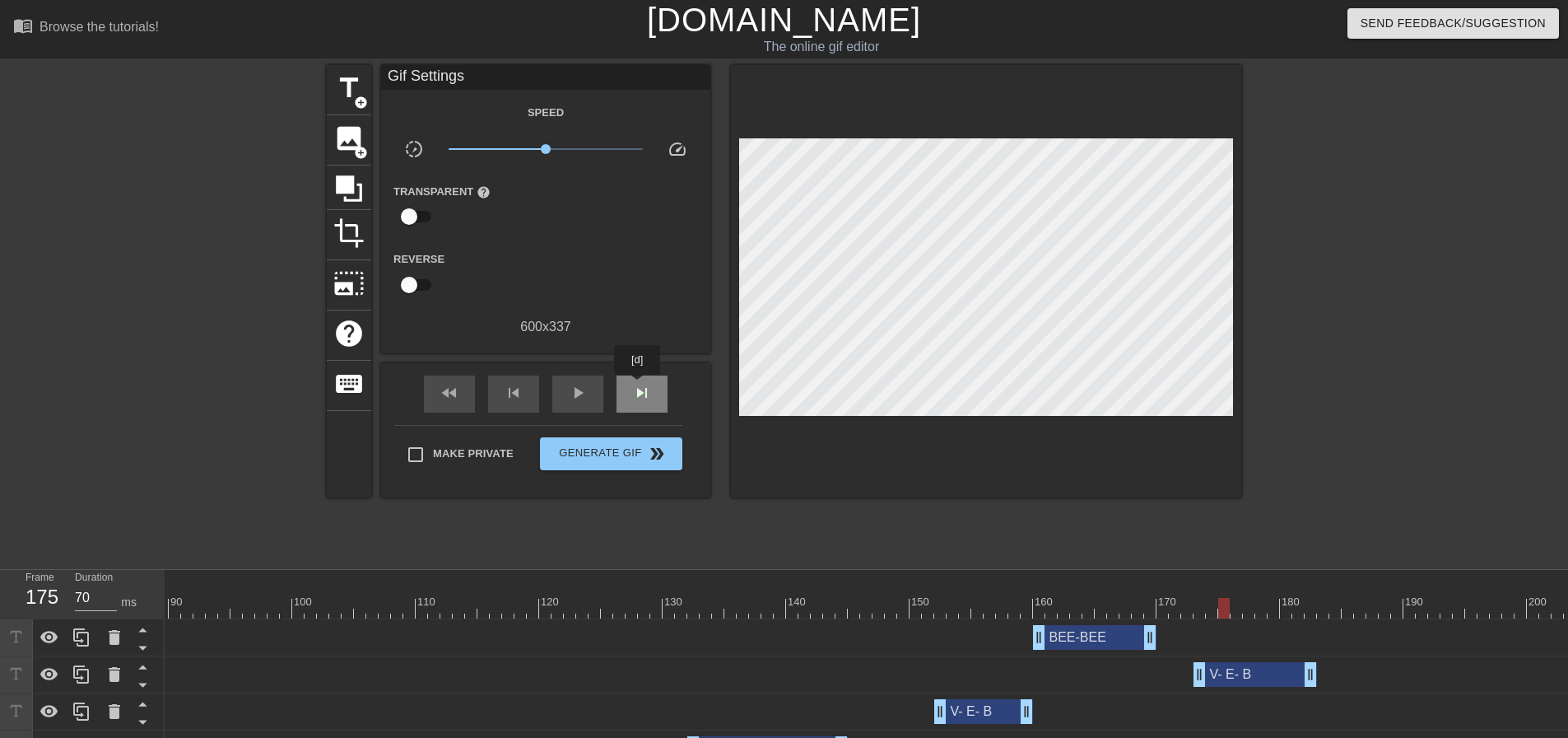
click at [638, 386] on span "skip_next" at bounding box center [642, 393] width 20 height 20
click at [639, 386] on span "skip_next" at bounding box center [642, 393] width 20 height 20
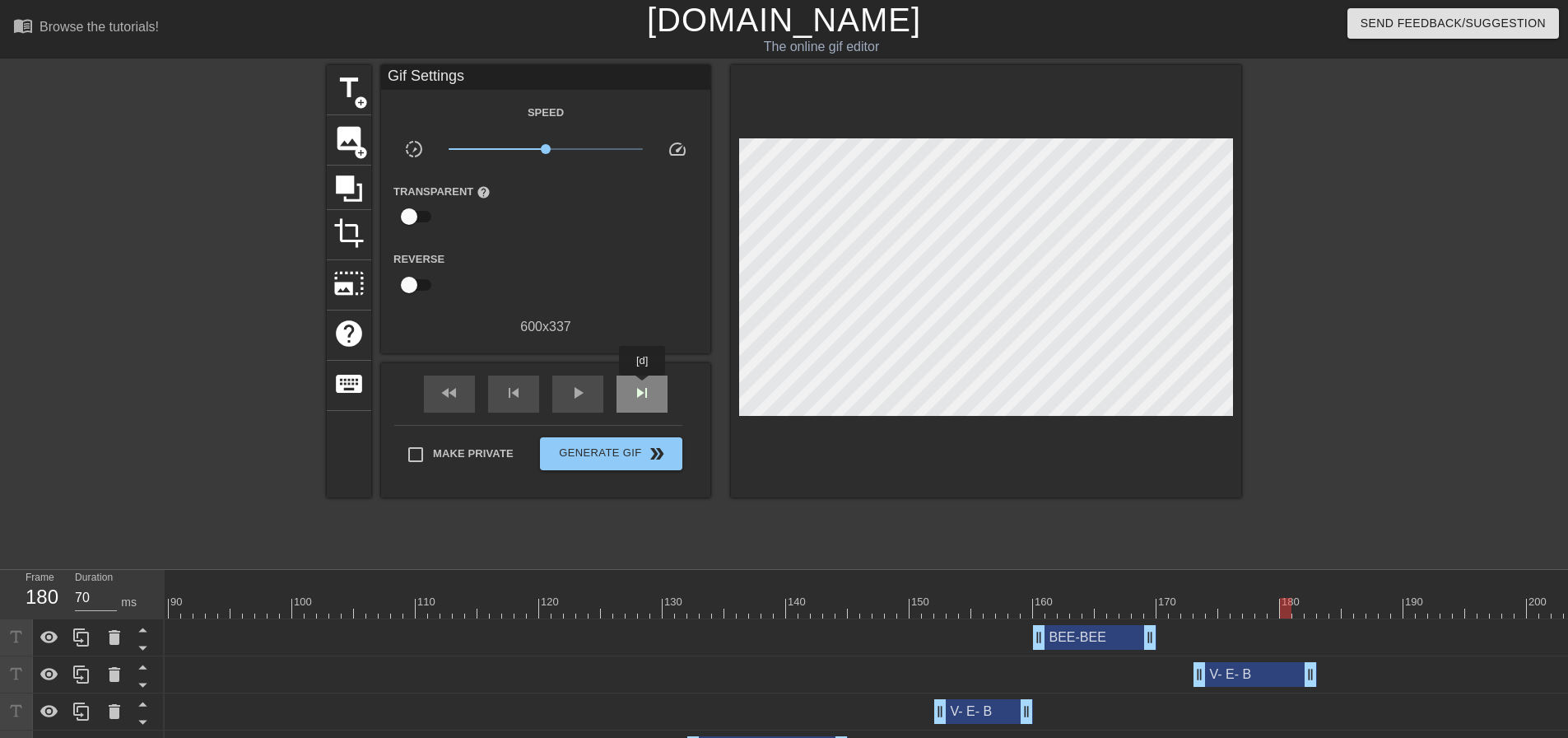
click at [643, 387] on span "skip_next" at bounding box center [642, 393] width 20 height 20
drag, startPoint x: 1310, startPoint y: 676, endPoint x: 1291, endPoint y: 670, distance: 19.9
click at [647, 395] on span "skip_next" at bounding box center [642, 393] width 20 height 20
click at [357, 93] on span "title" at bounding box center [349, 88] width 31 height 31
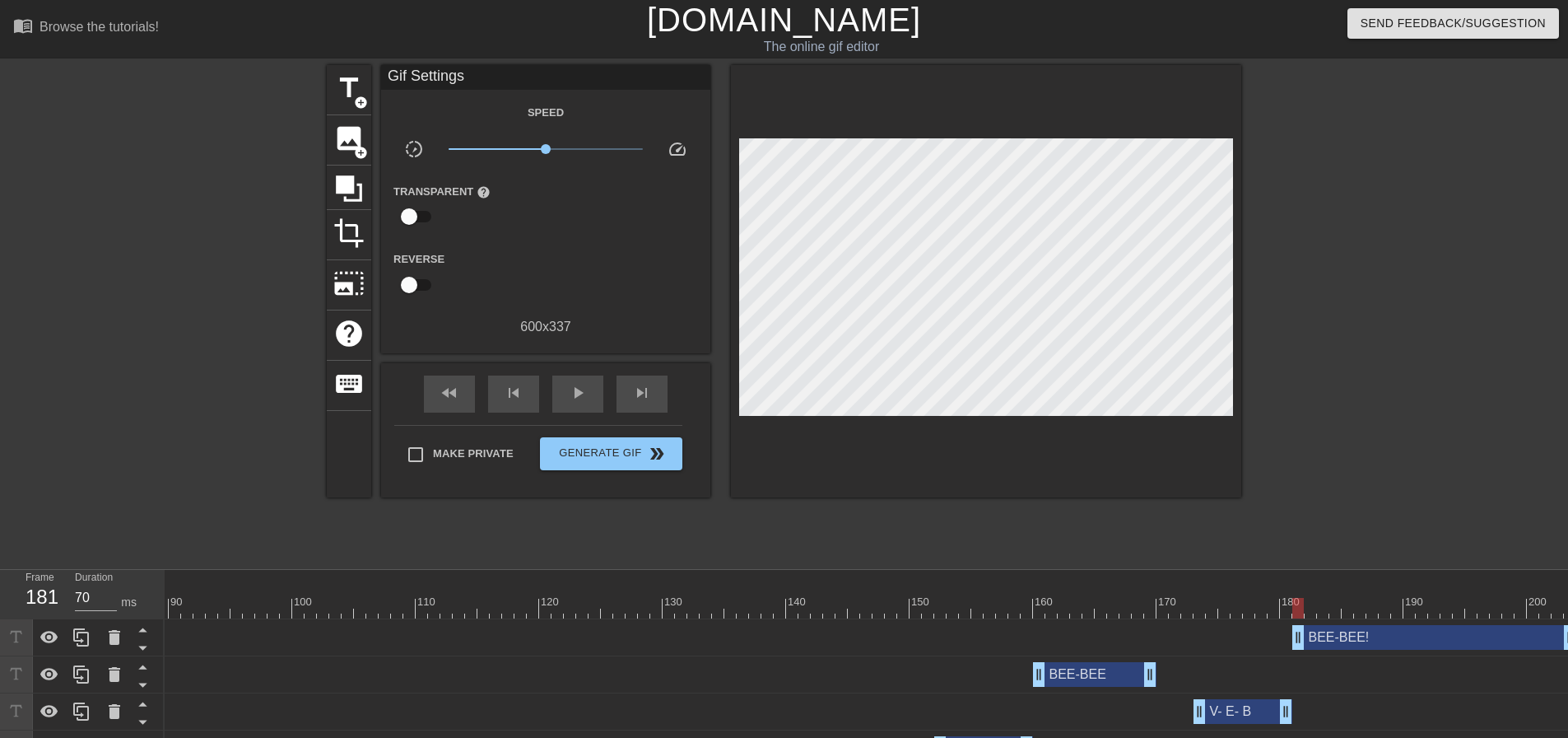
click at [1063, 437] on div at bounding box center [986, 281] width 510 height 432
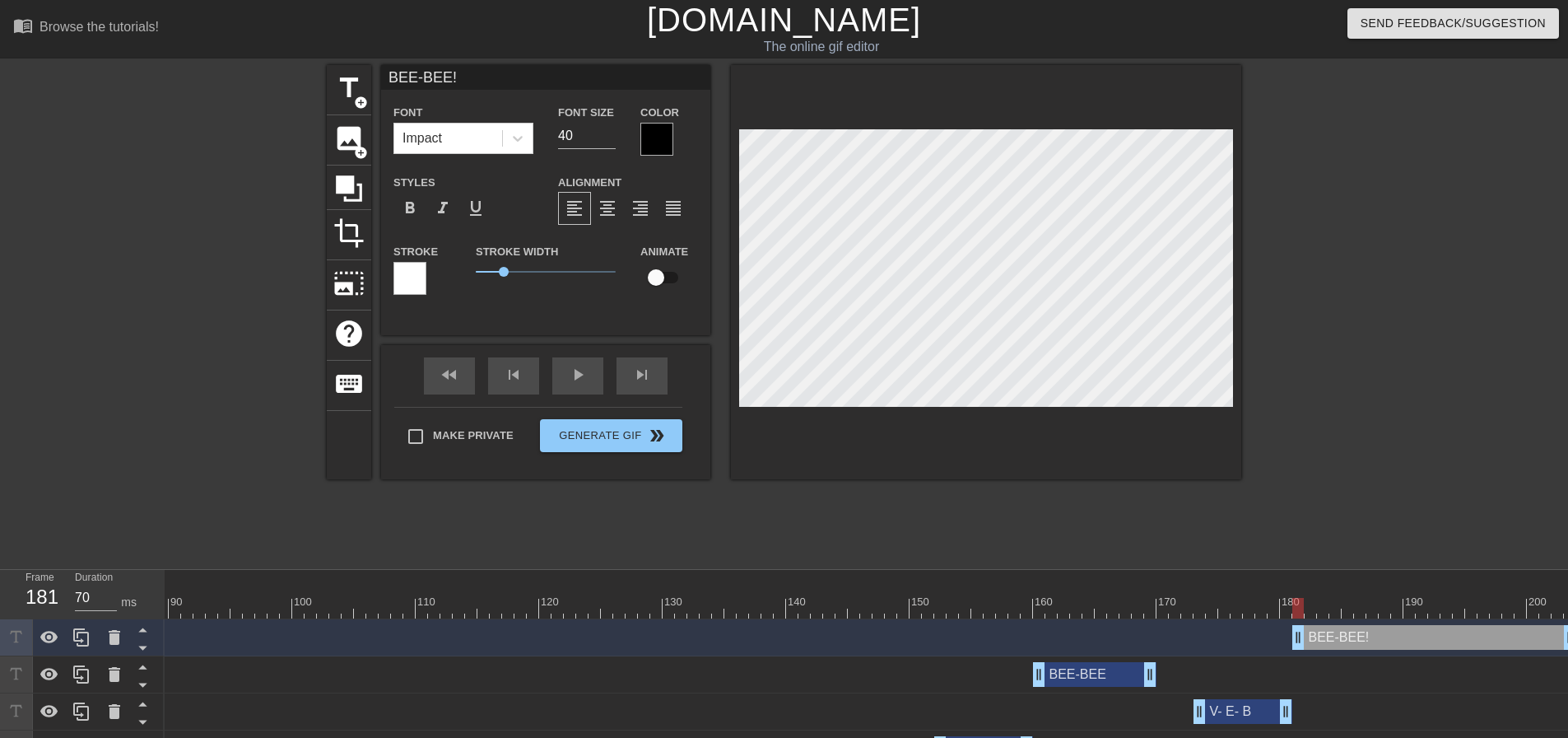
drag, startPoint x: 565, startPoint y: 140, endPoint x: 540, endPoint y: 144, distance: 25.3
click at [545, 144] on div "Font Impact Font Size 40 Color" at bounding box center [545, 129] width 329 height 53
click at [655, 149] on div at bounding box center [657, 140] width 33 height 33
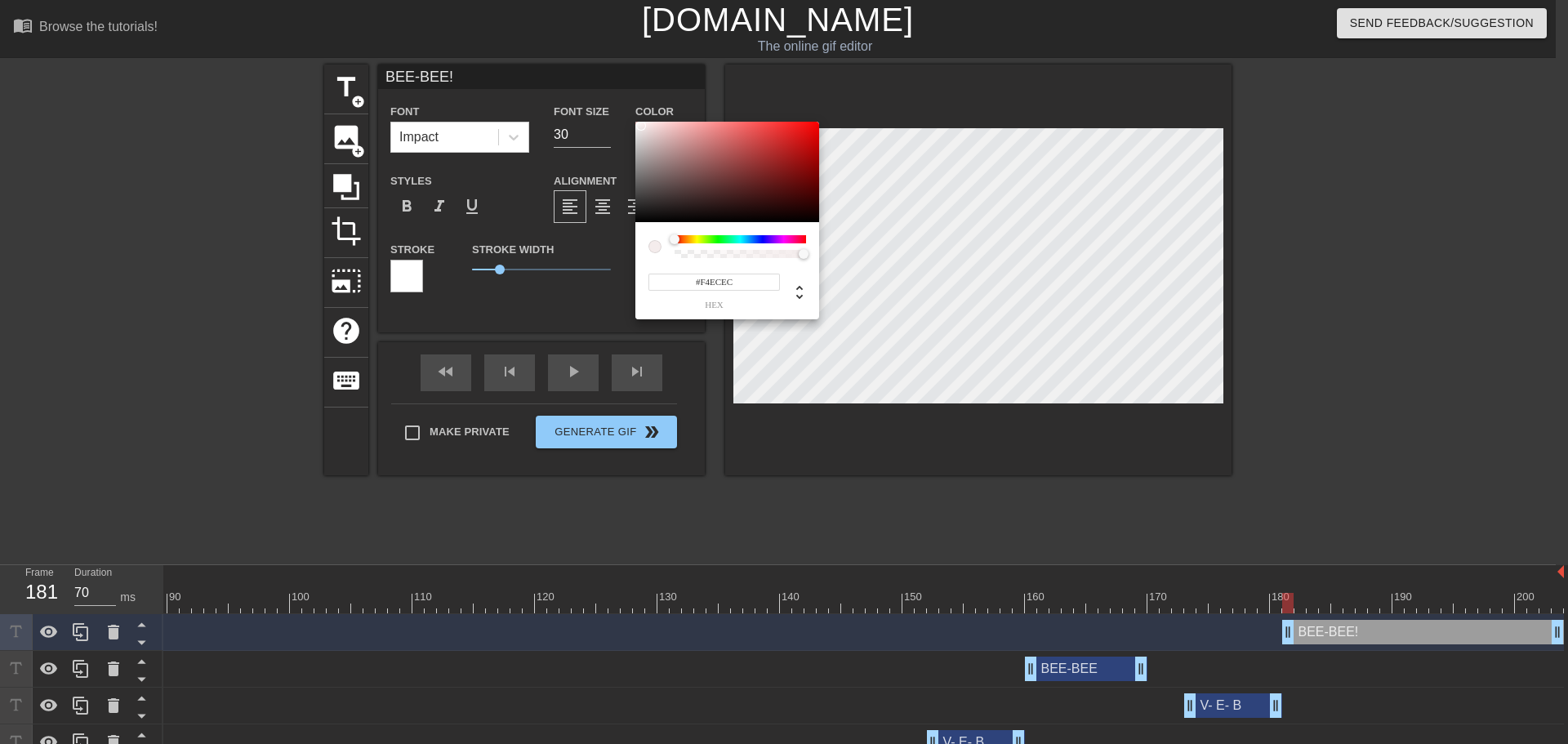
click at [641, 126] on div at bounding box center [727, 172] width 184 height 101
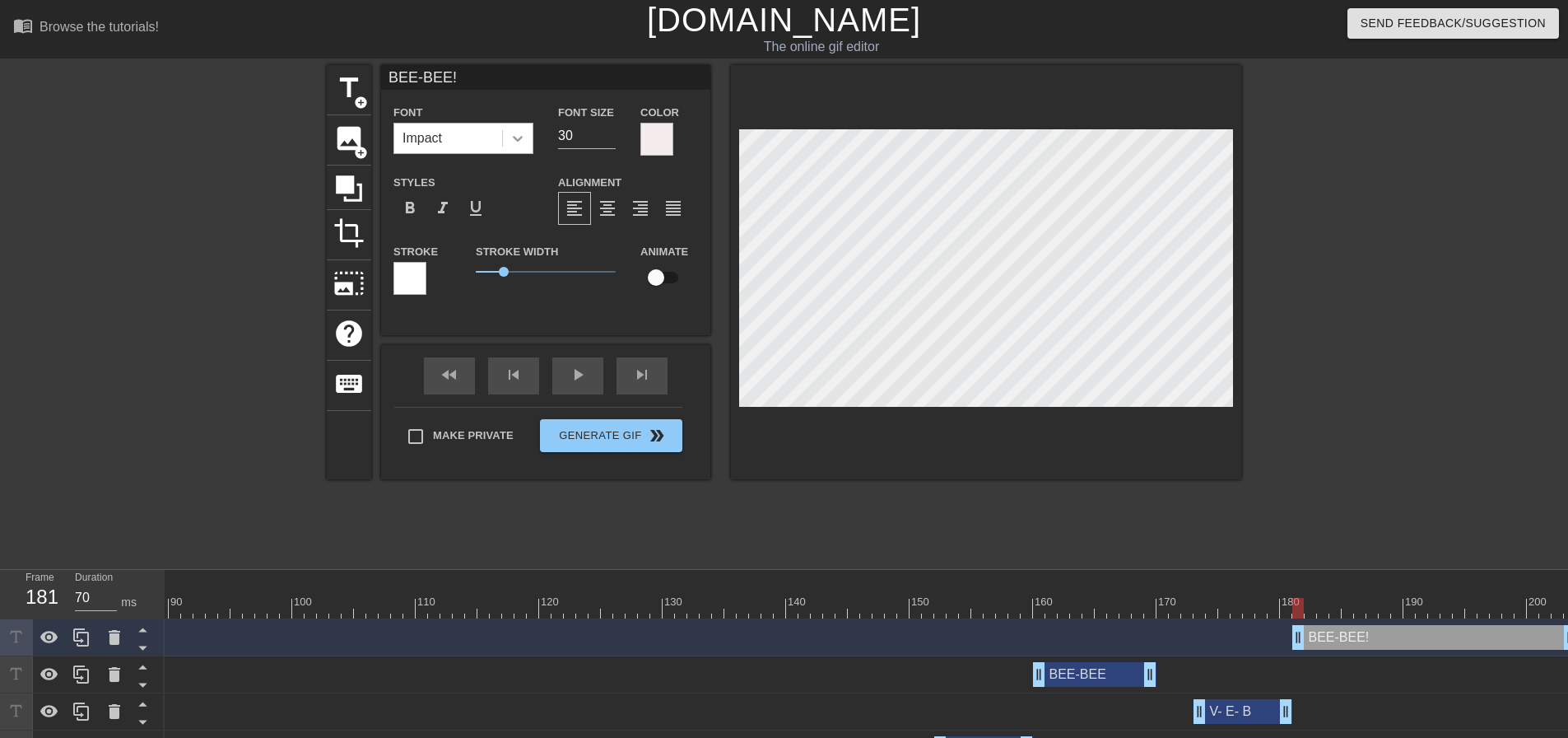
click at [523, 147] on div at bounding box center [517, 139] width 29 height 29
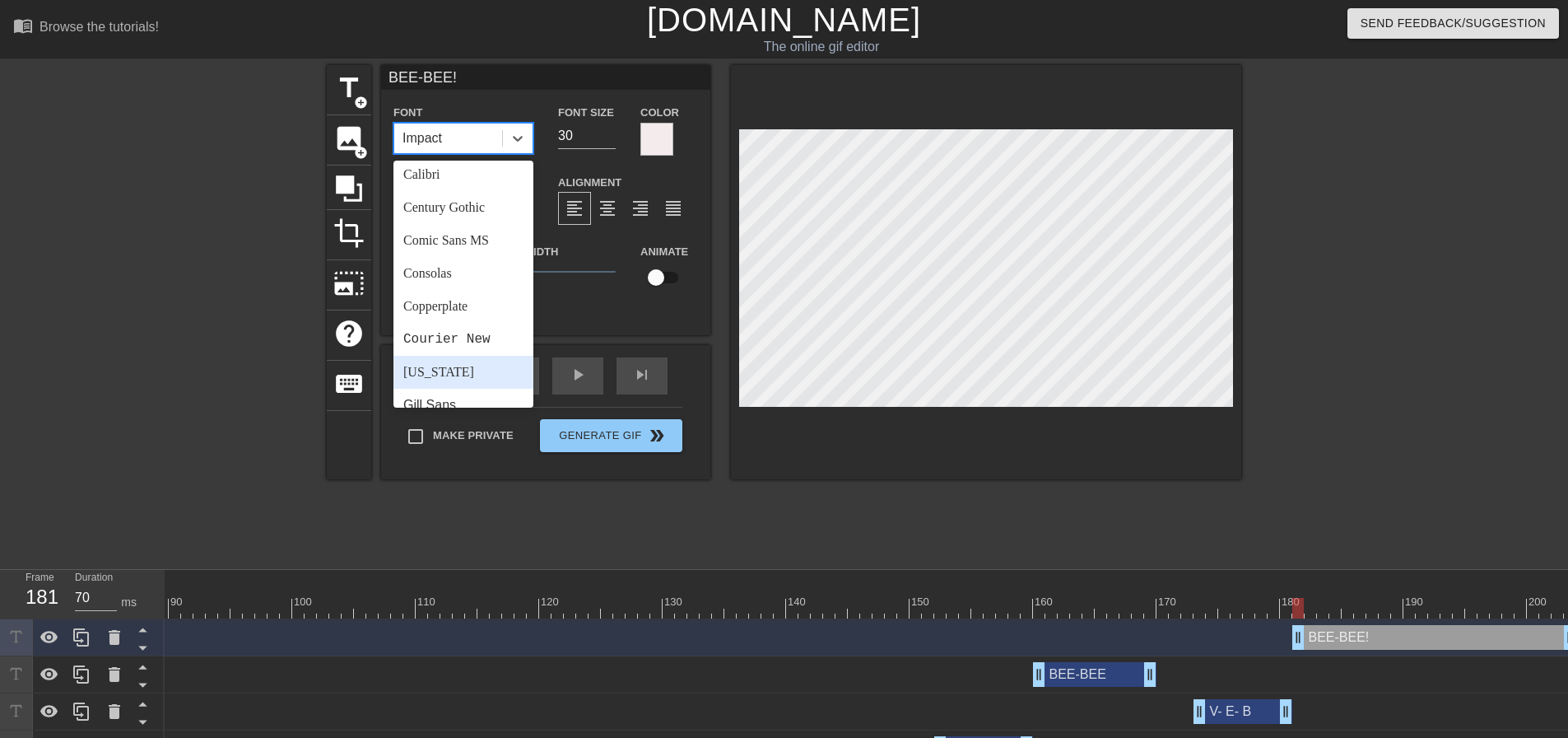
scroll to position [164, 0]
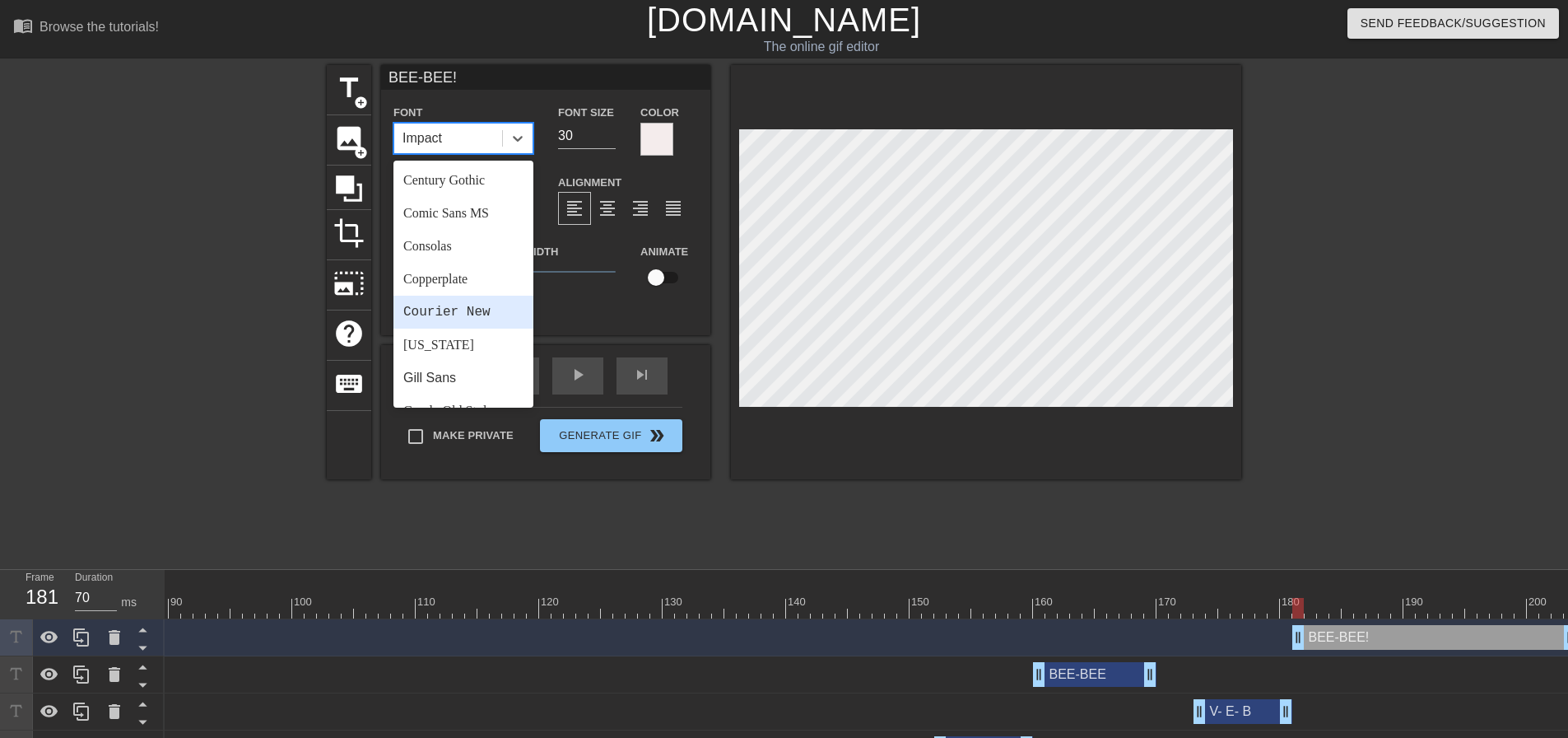
click at [463, 316] on div "Courier New" at bounding box center [463, 312] width 140 height 33
click at [527, 133] on div at bounding box center [517, 139] width 29 height 29
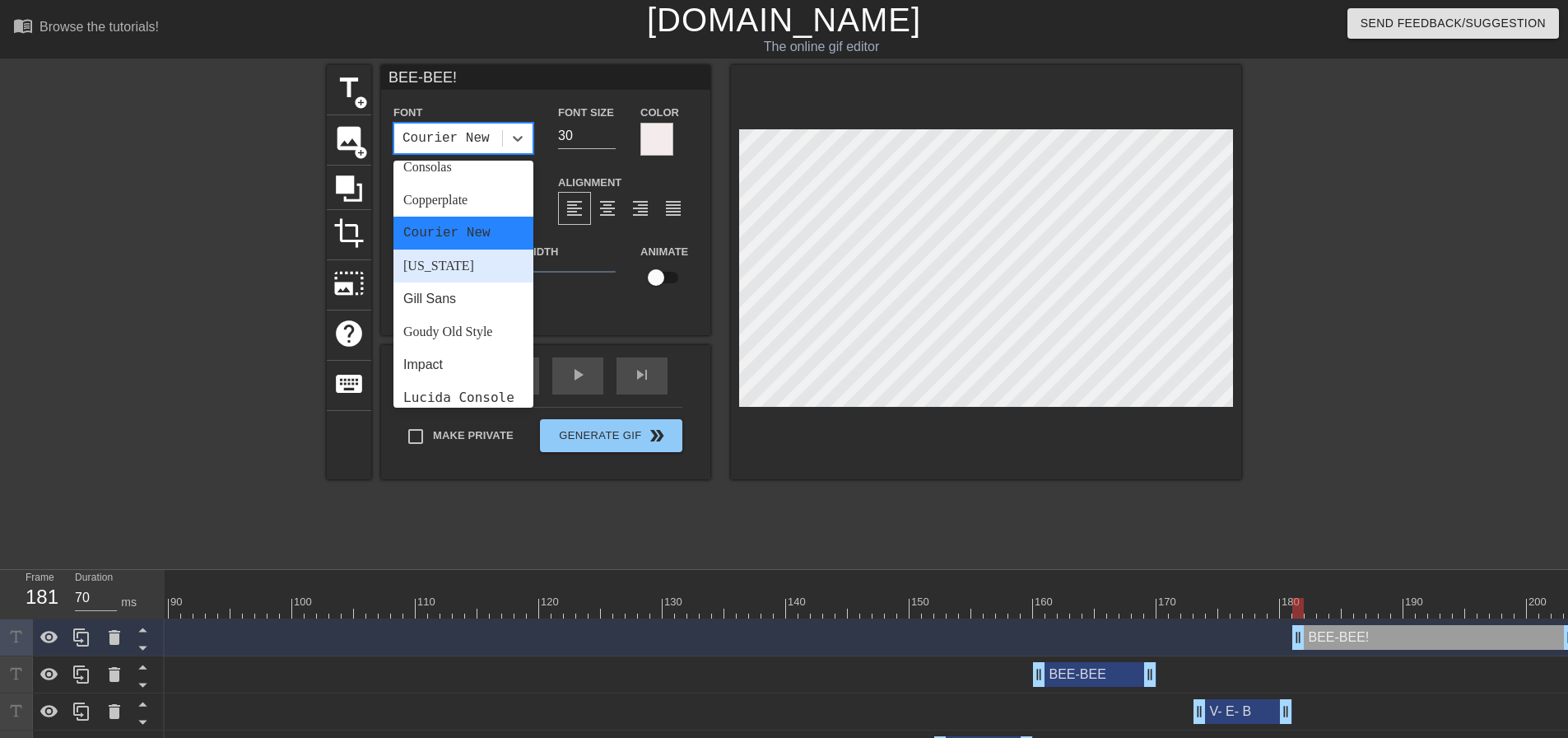
scroll to position [247, 0]
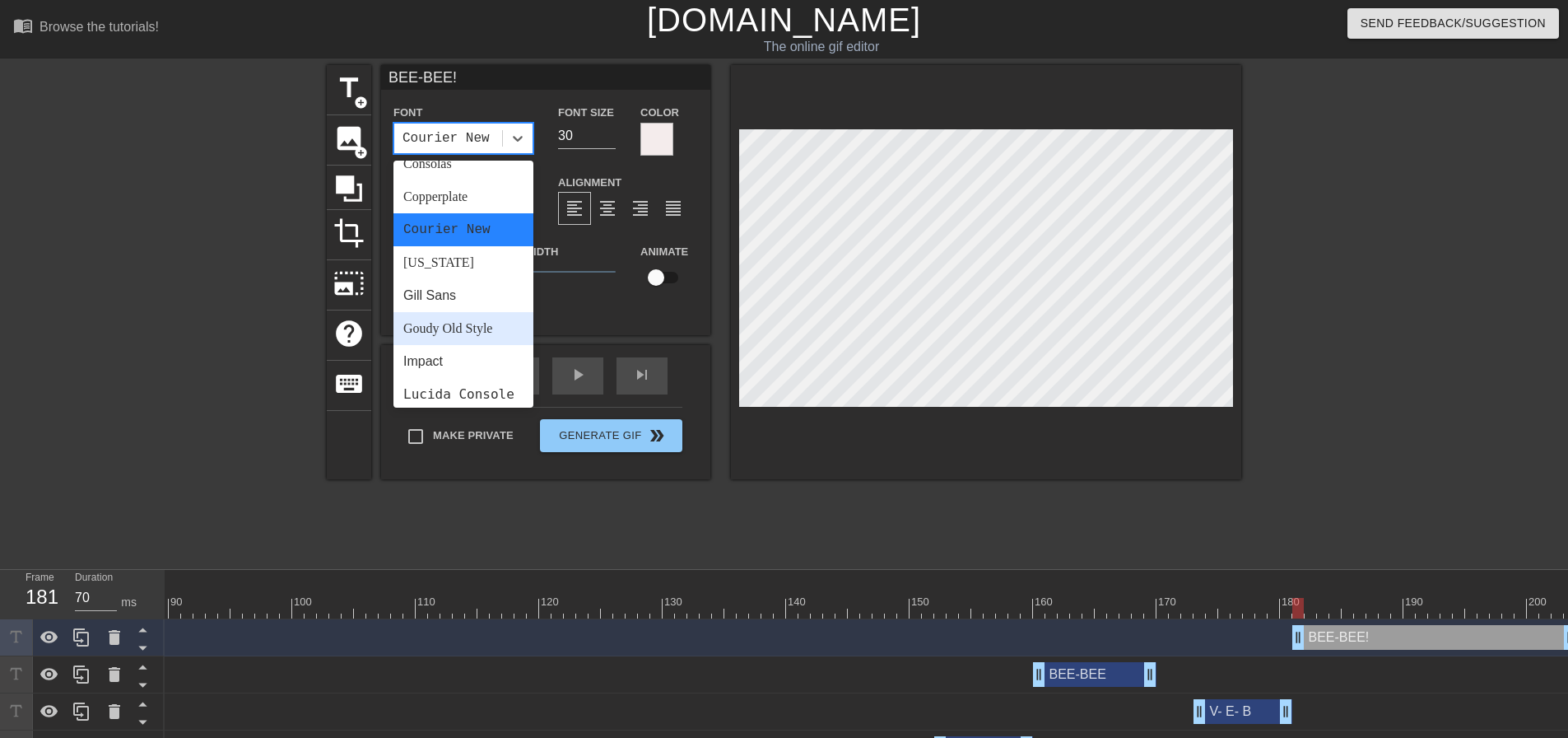
click at [451, 330] on div "Goudy Old Style" at bounding box center [463, 329] width 140 height 33
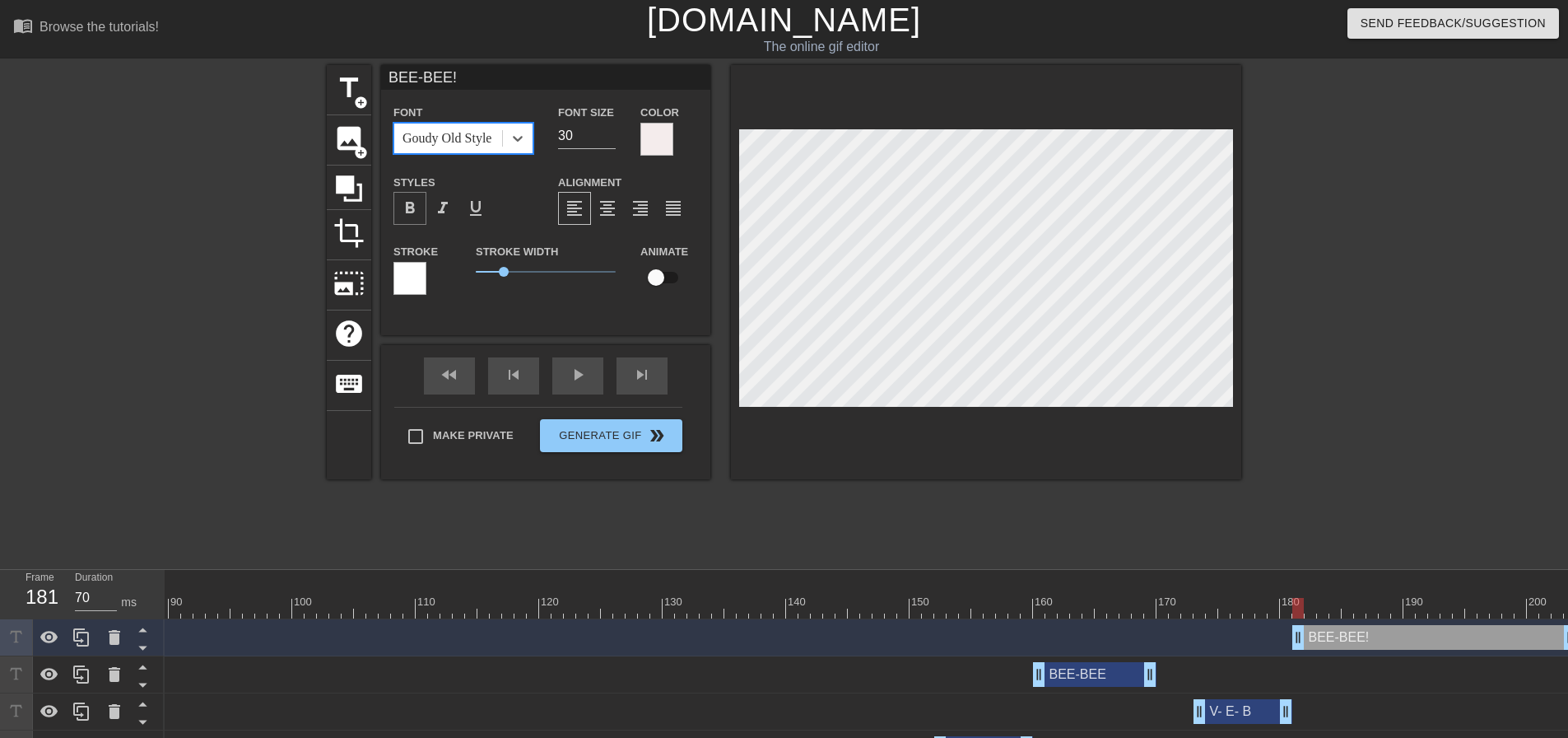
click at [418, 200] on span "format_bold" at bounding box center [410, 208] width 20 height 20
click at [406, 285] on div at bounding box center [410, 278] width 33 height 33
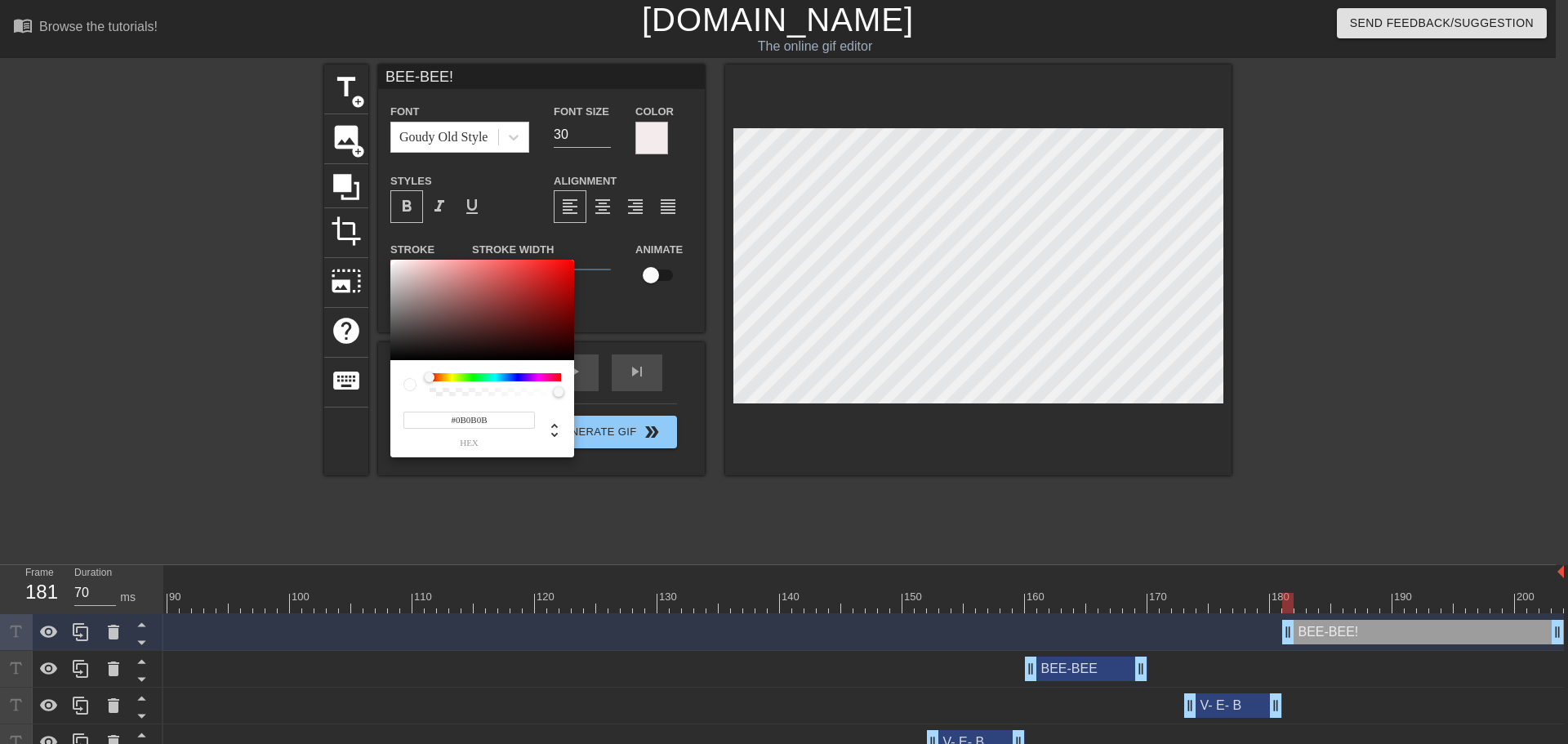
click at [394, 356] on div at bounding box center [482, 310] width 184 height 101
drag, startPoint x: 903, startPoint y: 464, endPoint x: 910, endPoint y: 450, distance: 15.7
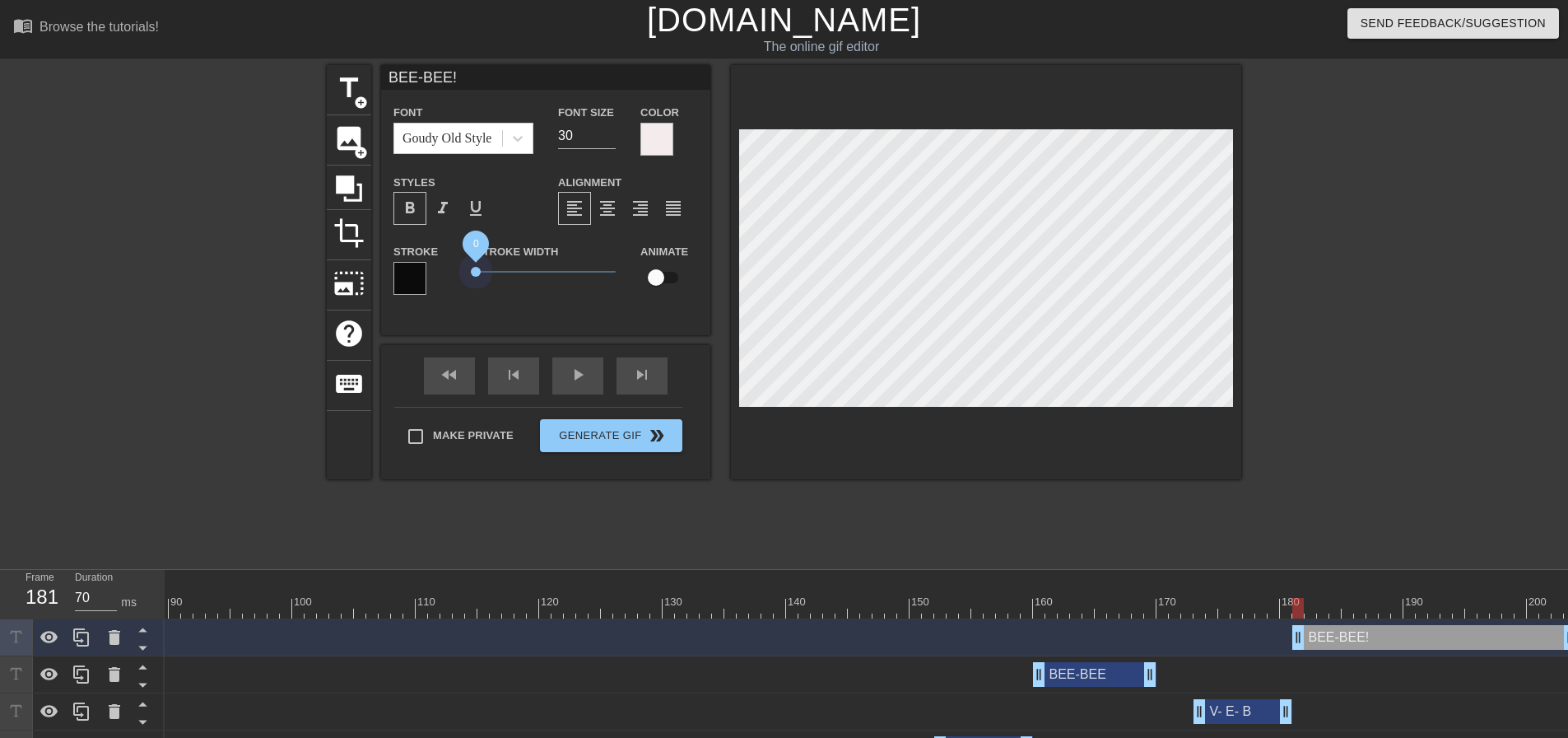
drag, startPoint x: 501, startPoint y: 272, endPoint x: 440, endPoint y: 268, distance: 61.1
click at [440, 268] on div "Stroke Stroke Width 0 Animate" at bounding box center [545, 275] width 329 height 68
click at [992, 453] on div at bounding box center [986, 272] width 510 height 414
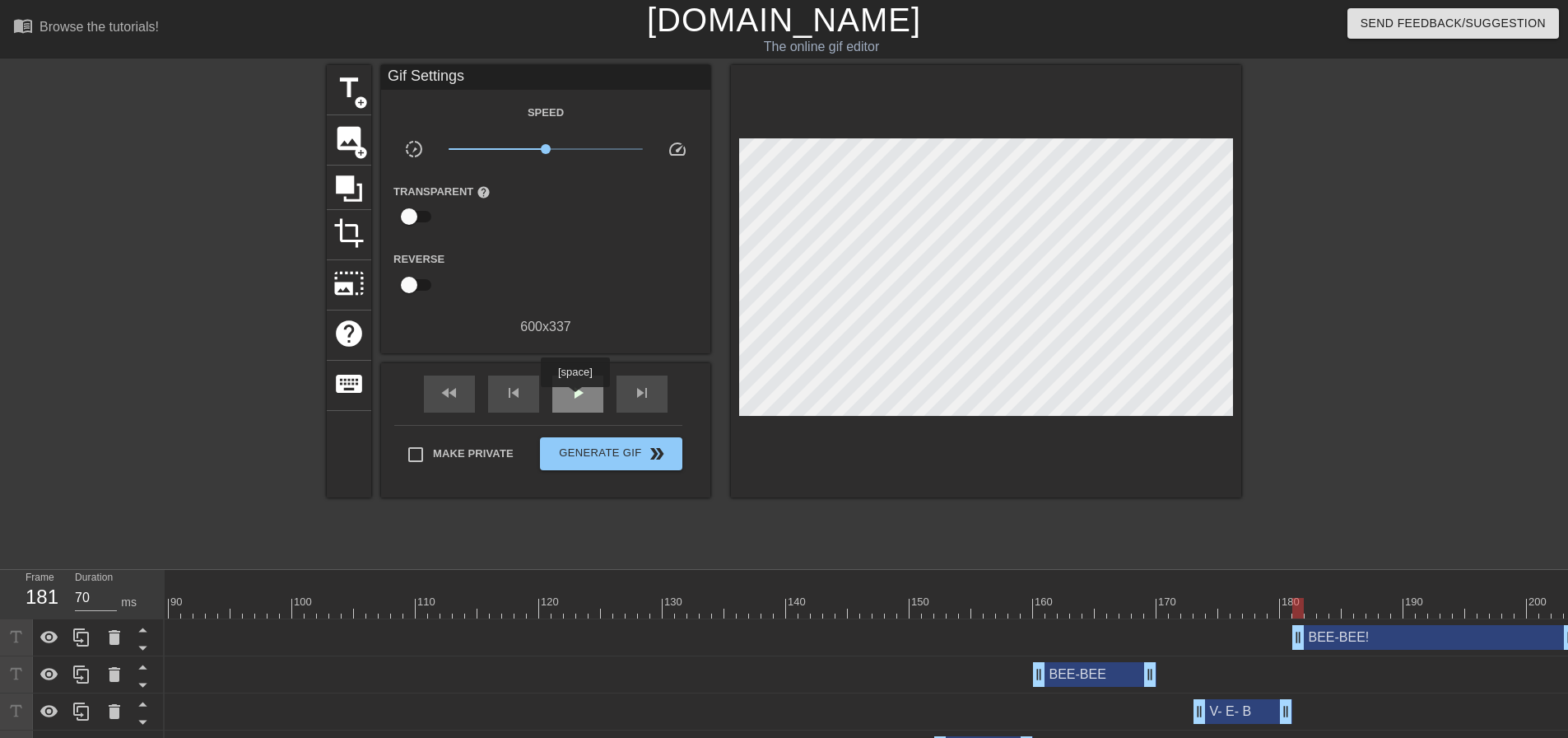
click at [574, 398] on span "play_arrow" at bounding box center [578, 393] width 20 height 20
click at [574, 398] on span "pause" at bounding box center [578, 393] width 20 height 20
click at [958, 592] on div at bounding box center [952, 597] width 12 height 20
click at [880, 584] on div at bounding box center [323, 578] width 2507 height 17
click at [829, 593] on div at bounding box center [828, 597] width 12 height 20
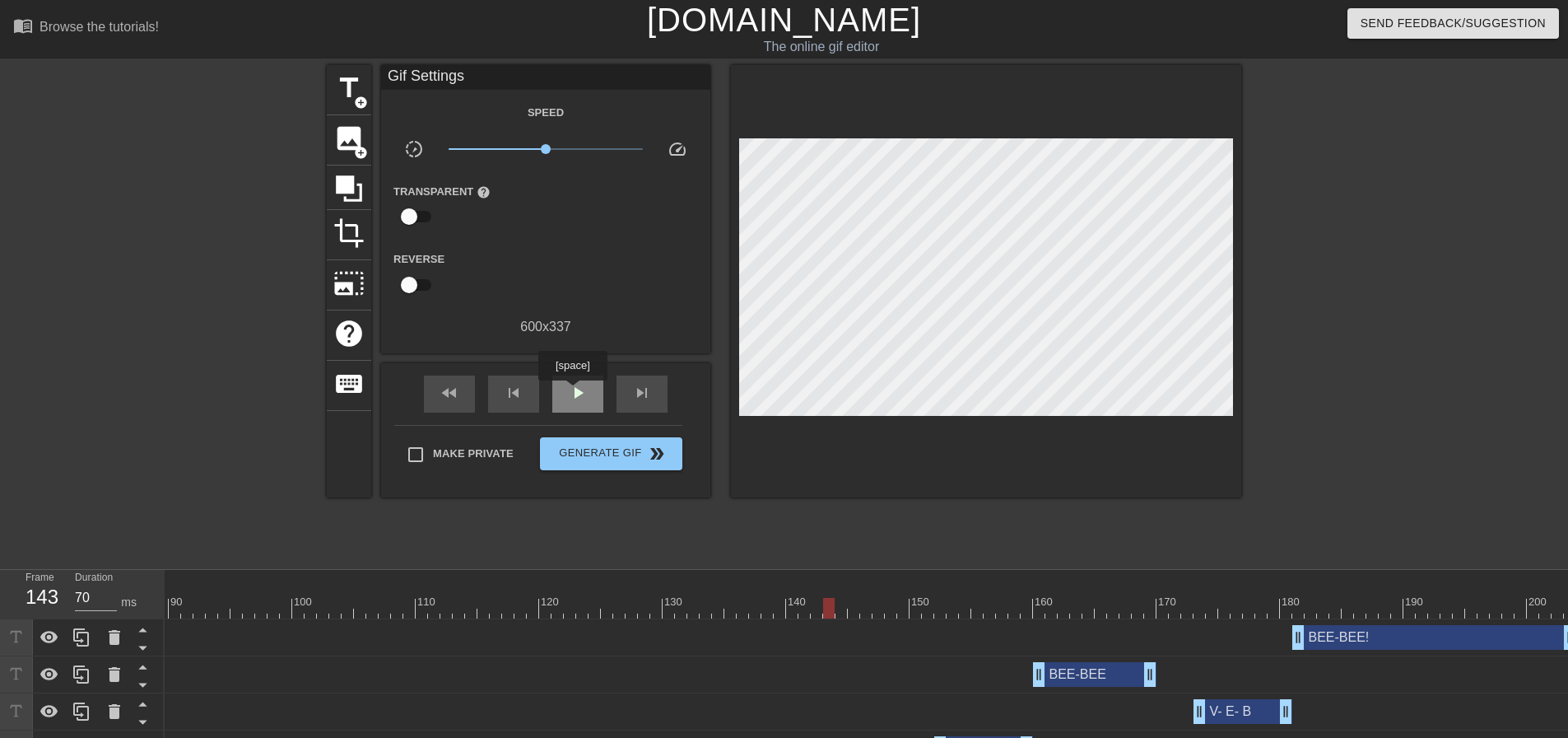
click at [573, 392] on span "play_arrow" at bounding box center [578, 393] width 20 height 20
click at [575, 392] on span "pause" at bounding box center [578, 393] width 20 height 20
drag, startPoint x: 1563, startPoint y: 638, endPoint x: 1459, endPoint y: 625, distance: 104.8
click at [1286, 595] on div "180" at bounding box center [1292, 602] width 20 height 17
click at [445, 394] on span "fast_rewind" at bounding box center [450, 393] width 20 height 20
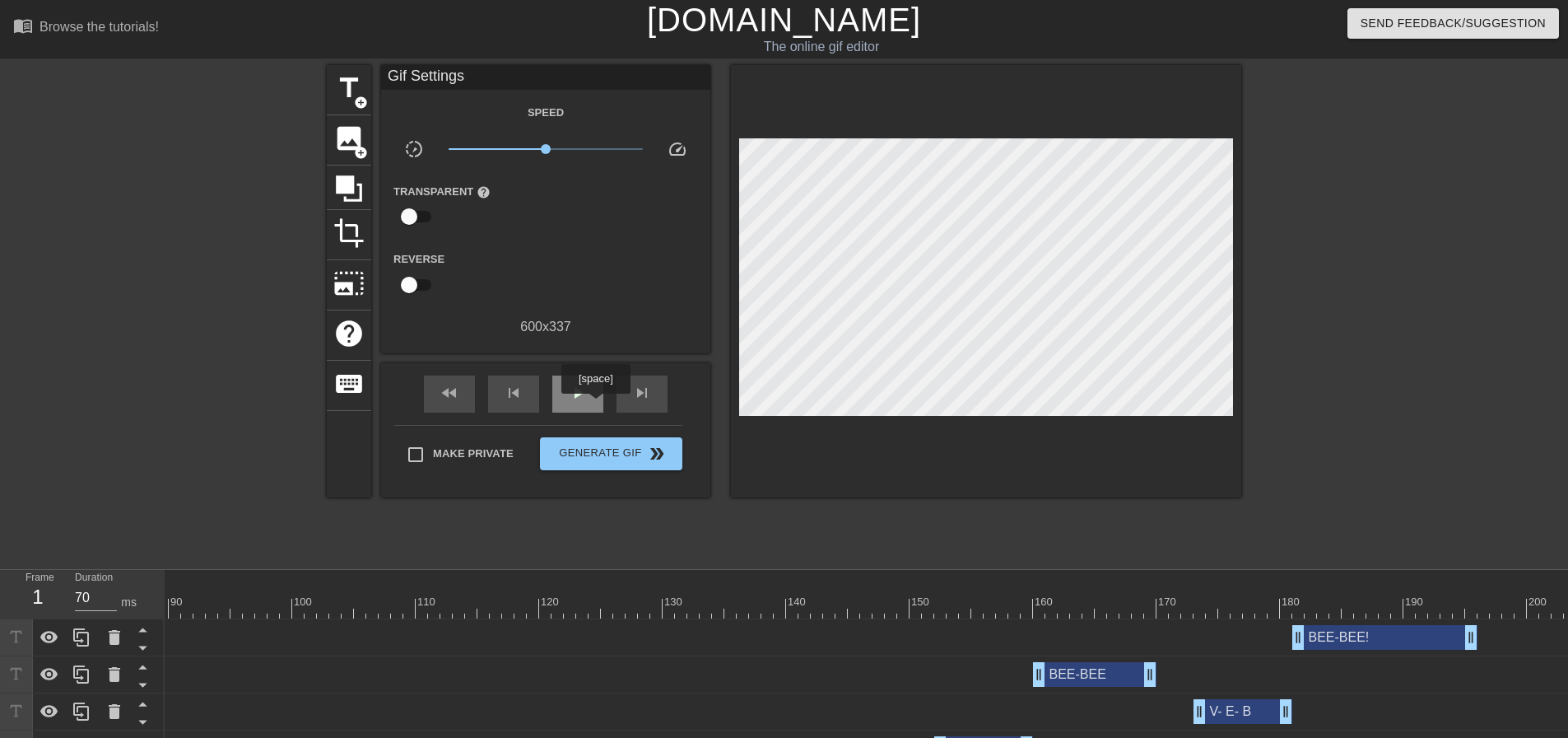
click at [595, 405] on div "play_arrow" at bounding box center [578, 394] width 51 height 37
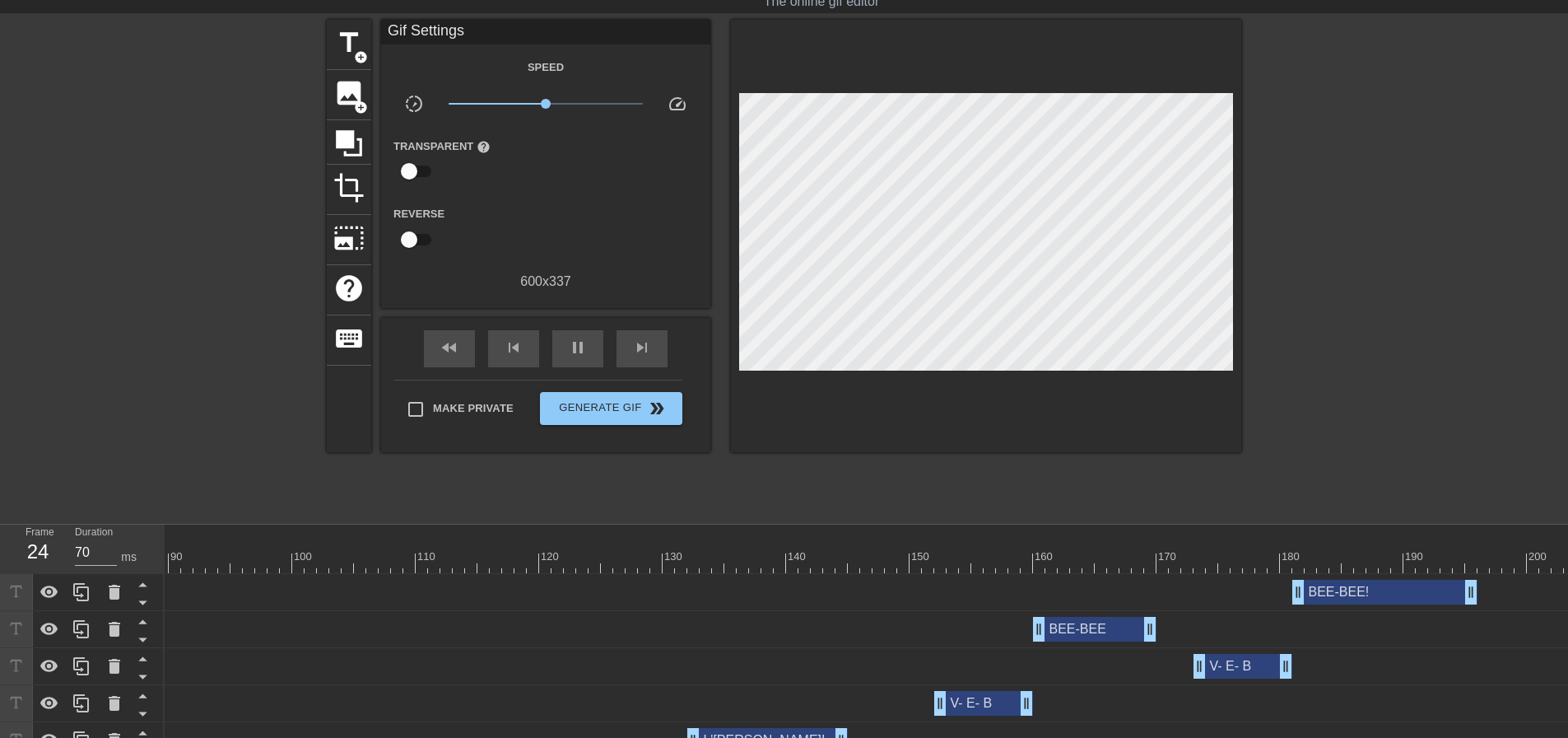
scroll to position [83, 0]
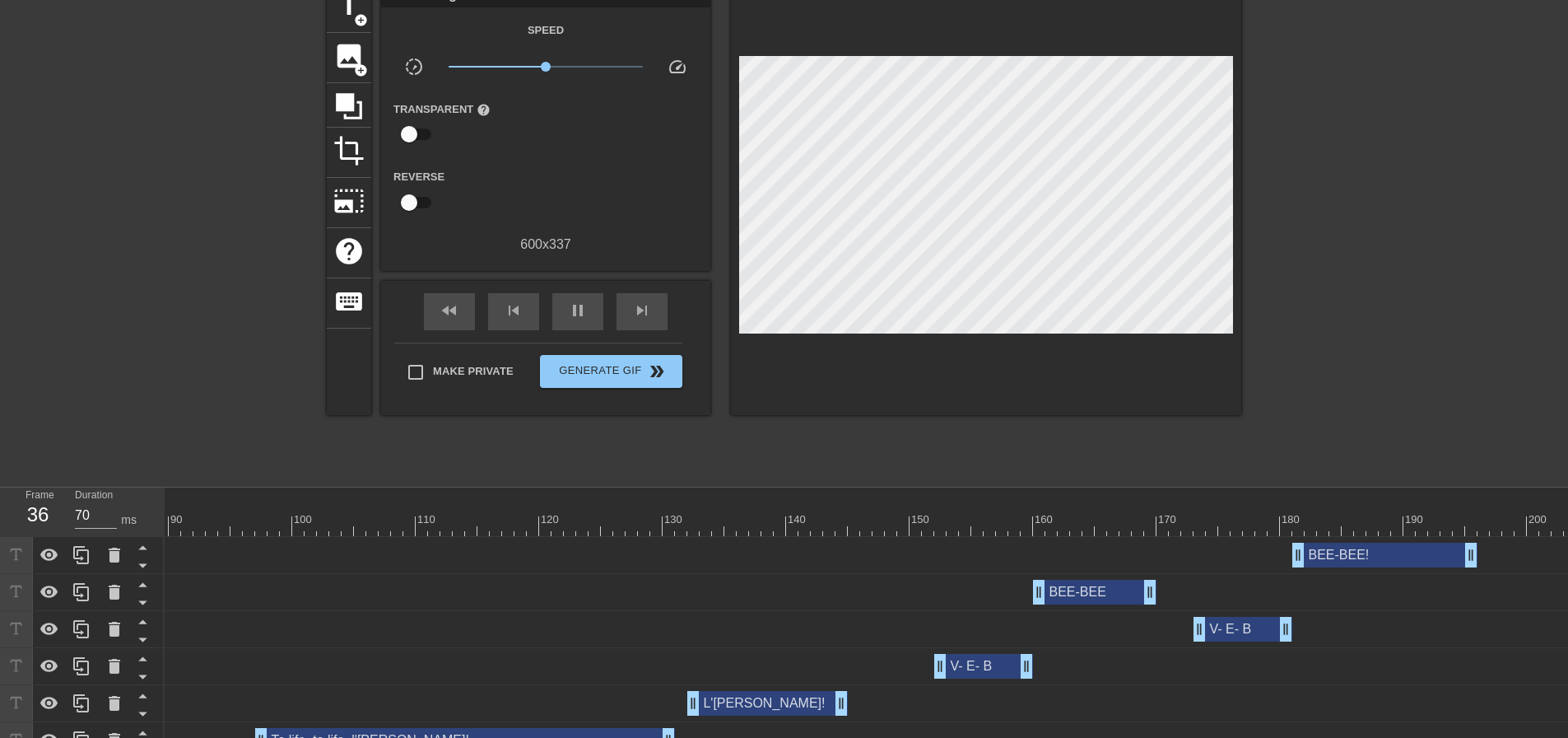
click at [916, 520] on div at bounding box center [323, 526] width 2507 height 20
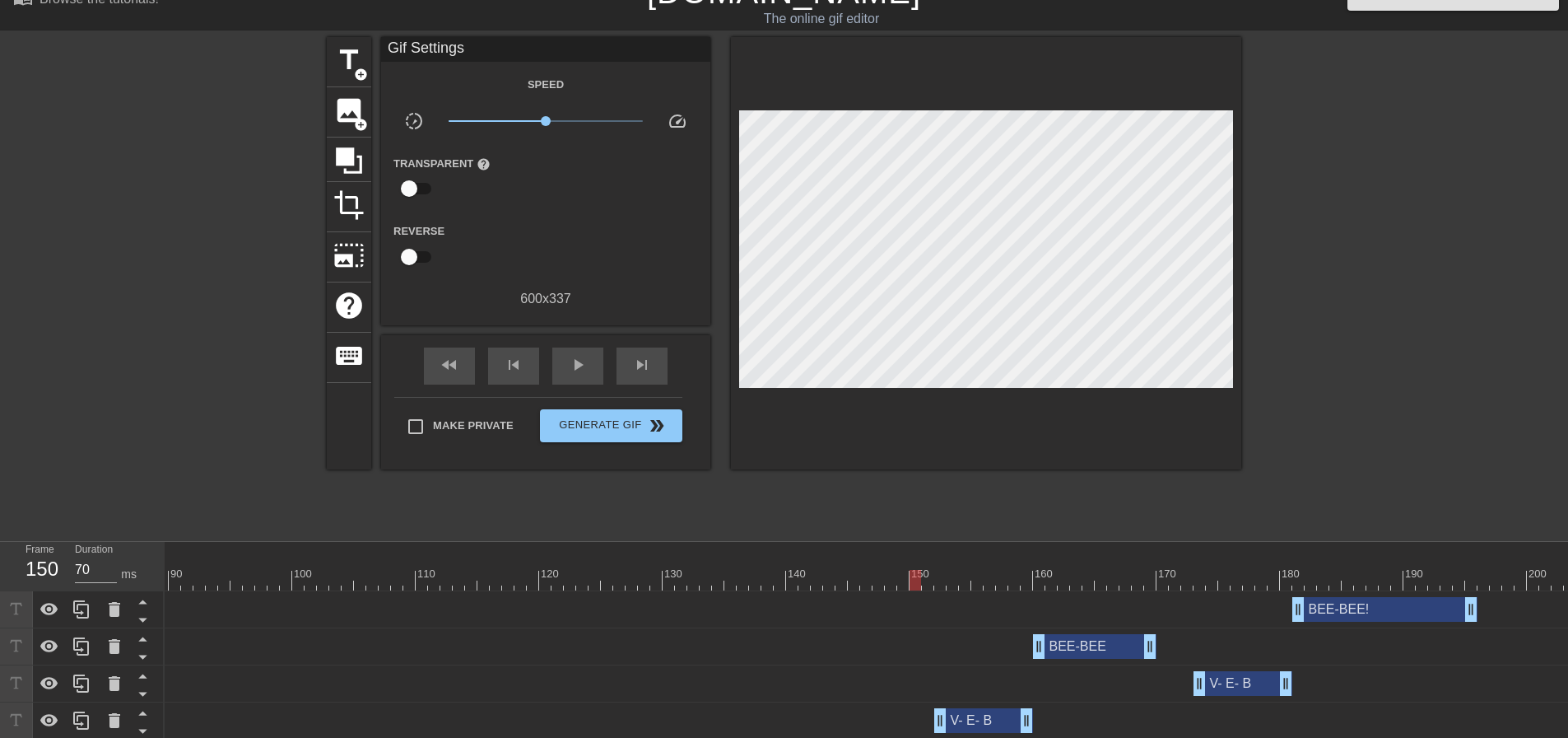
scroll to position [0, 0]
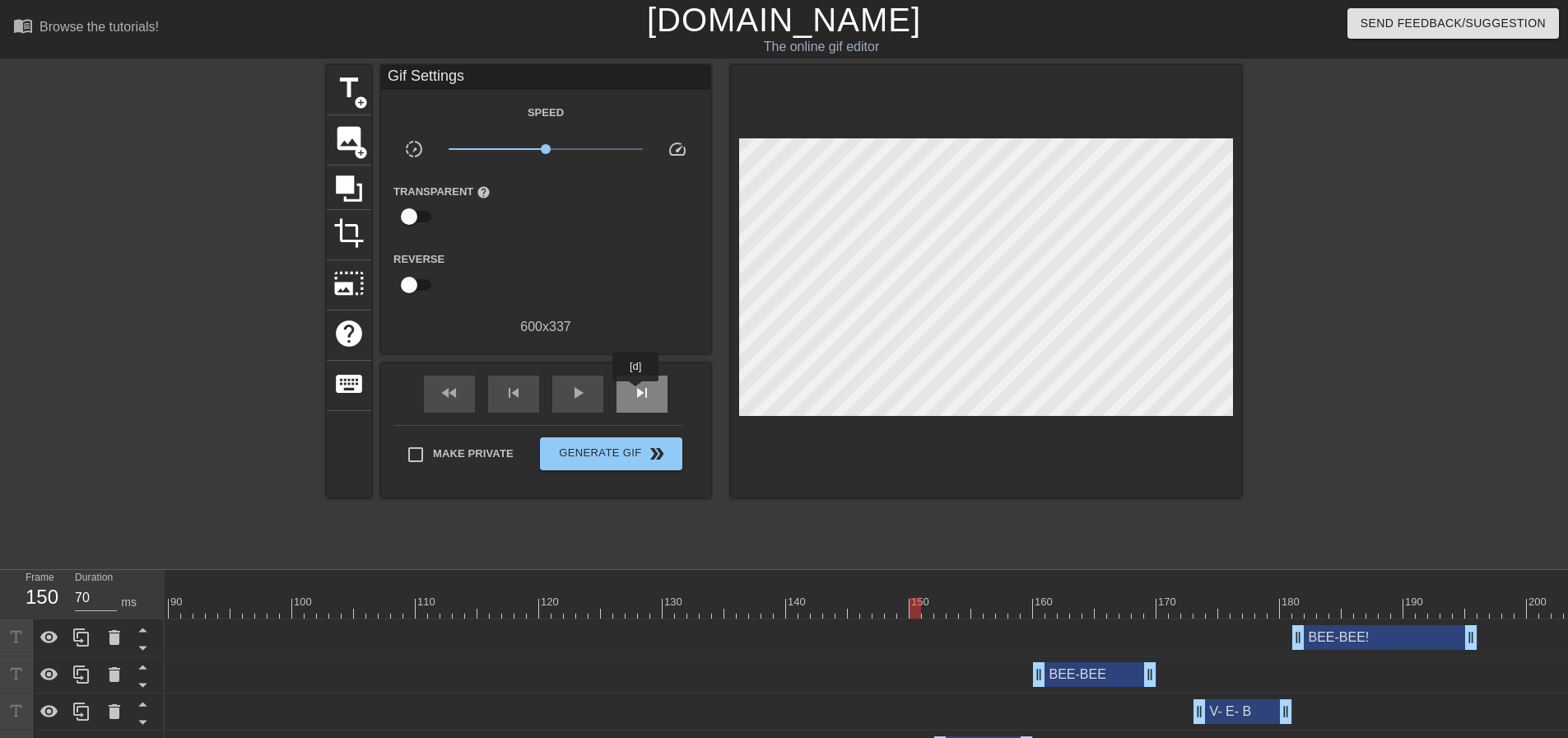
click at [637, 393] on span "skip_next" at bounding box center [642, 393] width 20 height 20
click at [638, 393] on span "skip_next" at bounding box center [642, 393] width 20 height 20
click at [1190, 597] on div at bounding box center [1187, 597] width 12 height 20
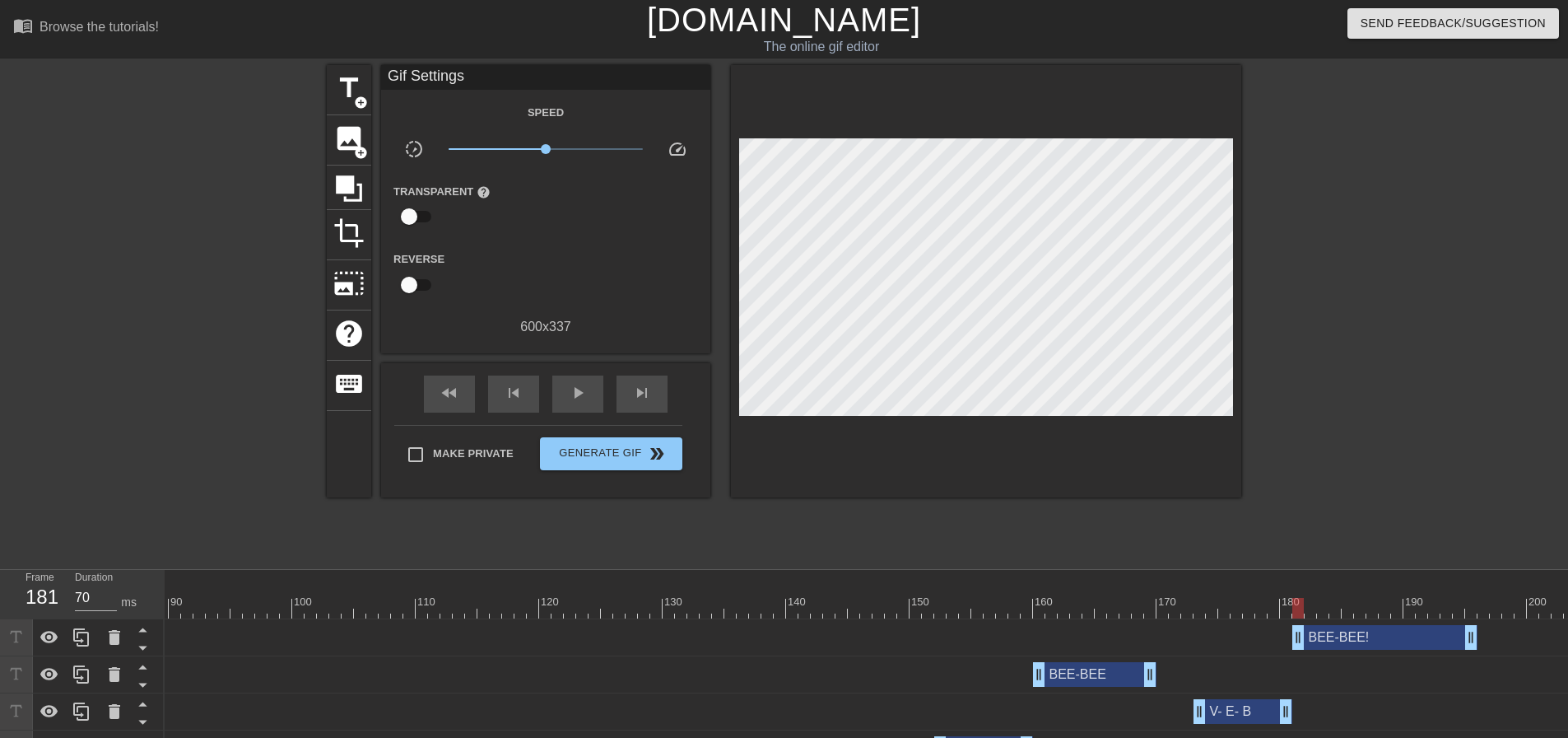
click at [1298, 608] on div at bounding box center [323, 608] width 2507 height 20
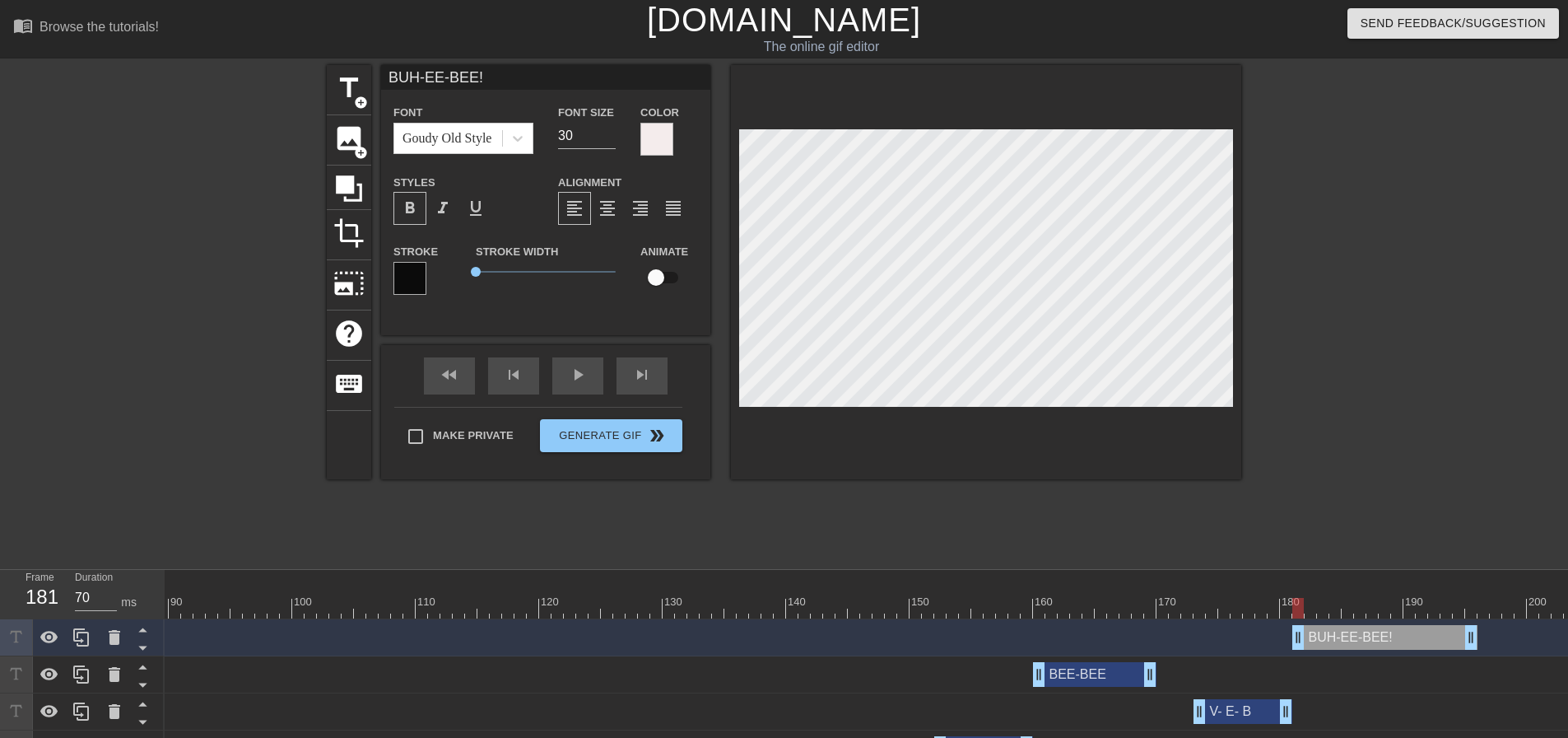
scroll to position [3, 4]
click at [1019, 609] on div at bounding box center [323, 608] width 2507 height 20
click at [575, 377] on div "play_arrow" at bounding box center [578, 375] width 51 height 37
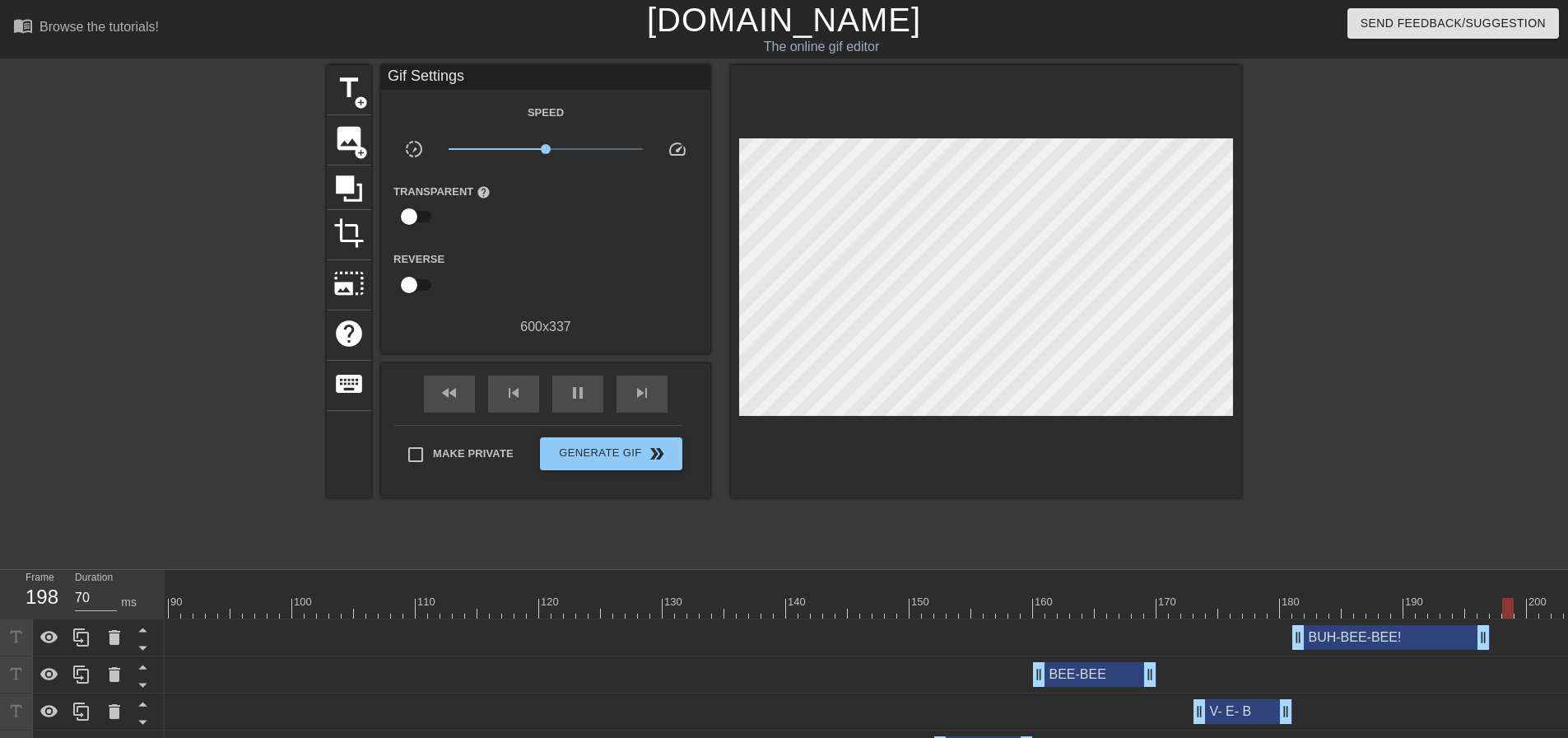
drag, startPoint x: 1467, startPoint y: 632, endPoint x: 1485, endPoint y: 632, distance: 18.0
click at [954, 597] on div at bounding box center [952, 597] width 12 height 20
click at [857, 598] on div at bounding box center [323, 608] width 2507 height 20
click at [588, 407] on div "play_arrow" at bounding box center [578, 394] width 51 height 37
click at [780, 590] on div at bounding box center [779, 597] width 12 height 20
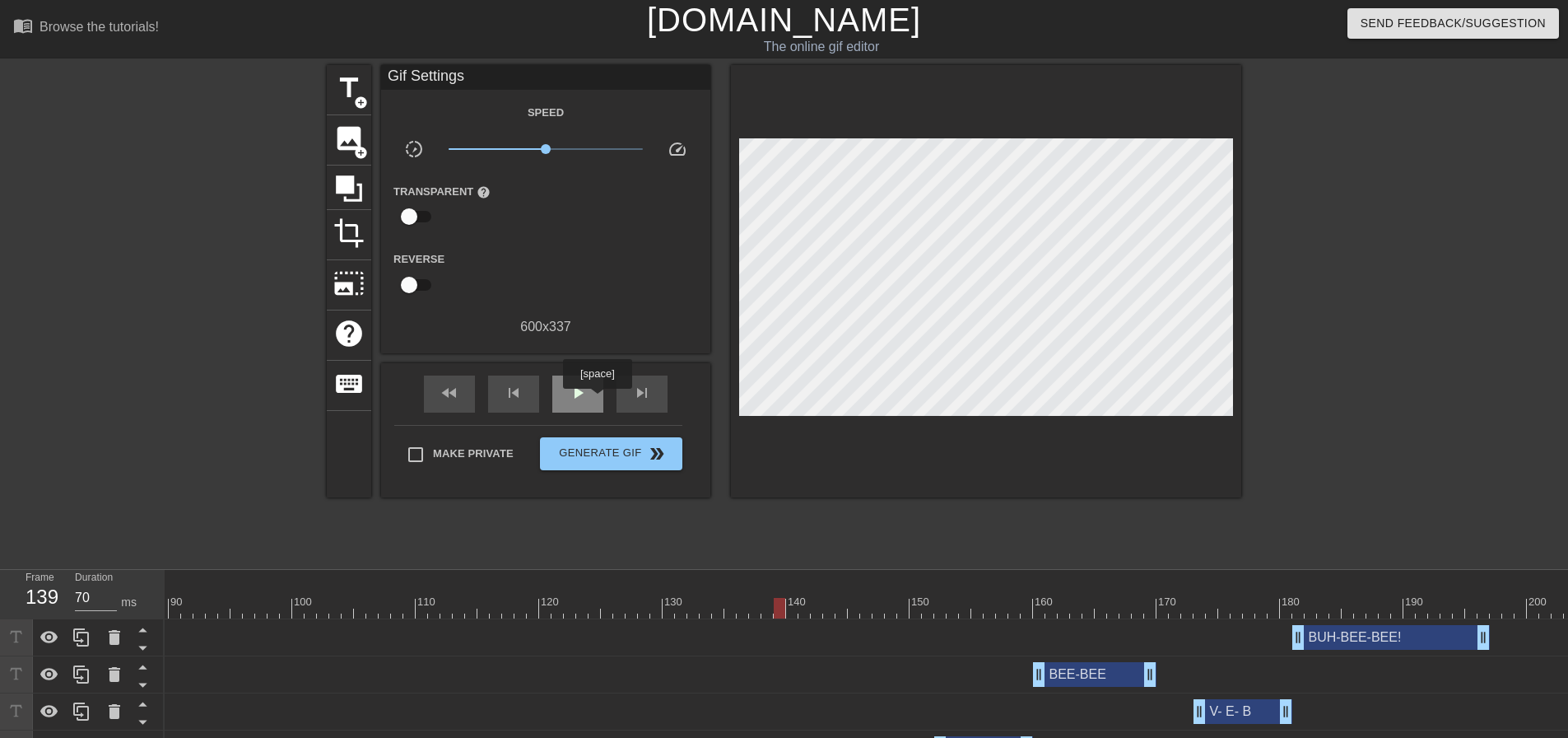
click at [597, 400] on div "play_arrow" at bounding box center [578, 394] width 51 height 37
click at [597, 400] on div "pause" at bounding box center [578, 394] width 51 height 37
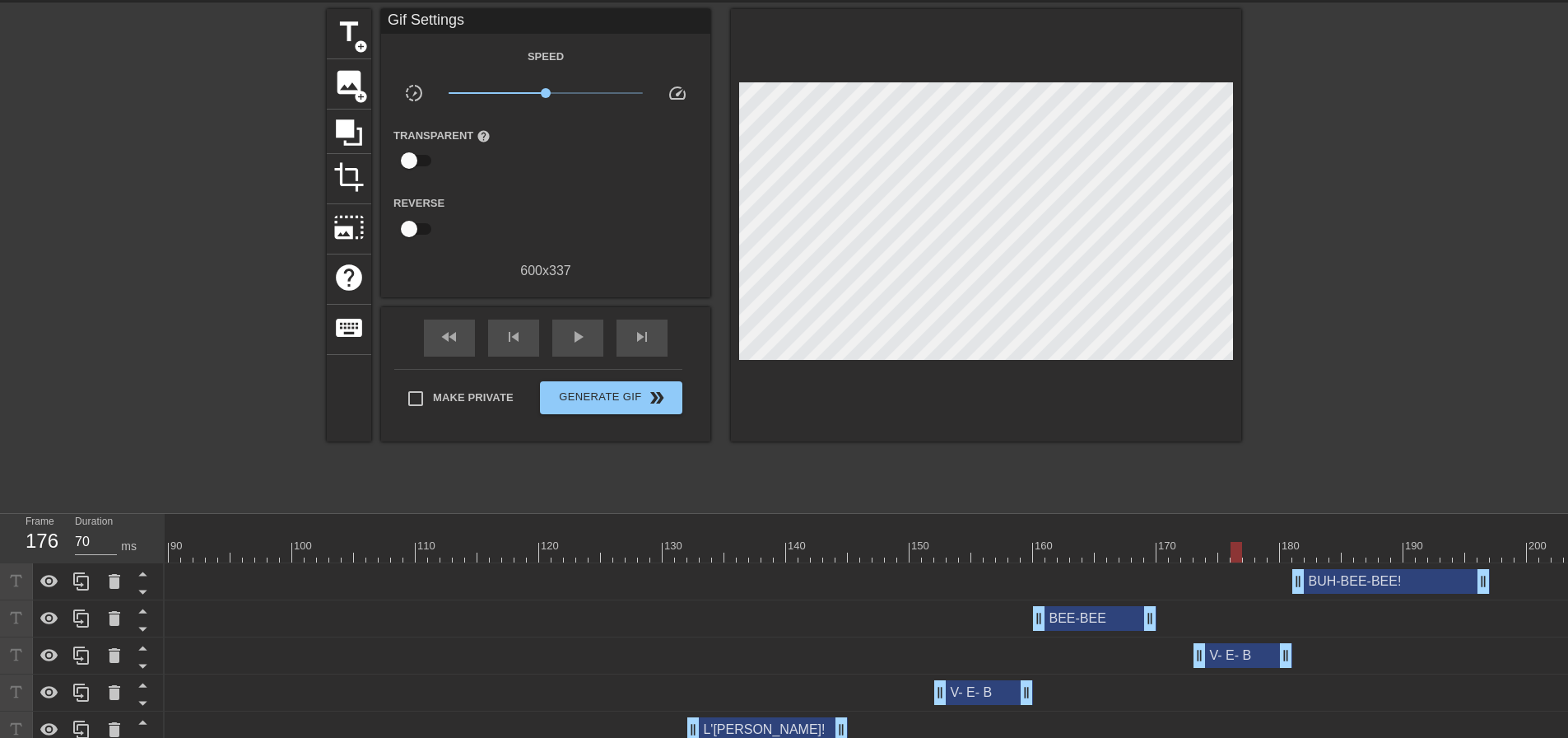
scroll to position [83, 0]
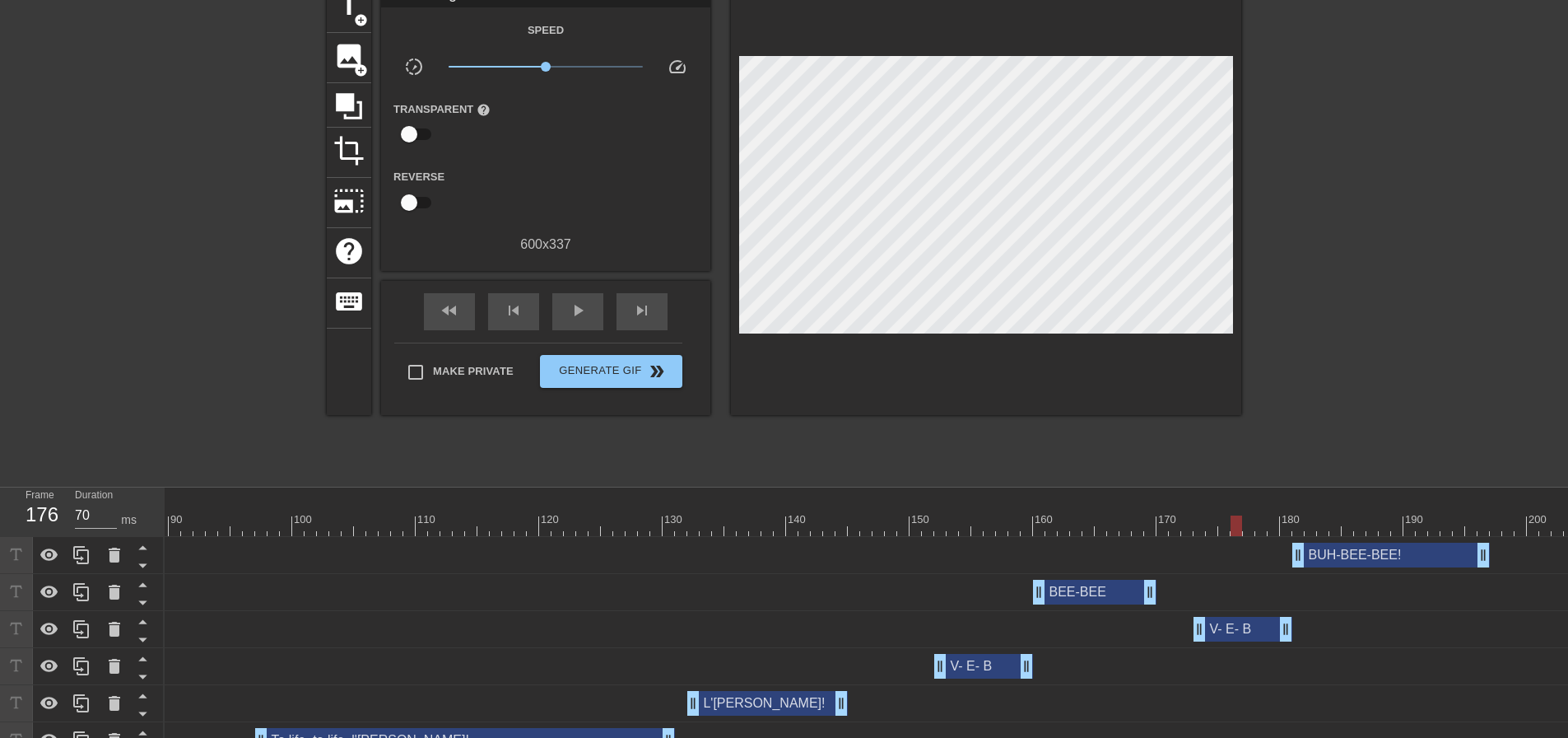
click at [893, 517] on div at bounding box center [323, 526] width 2507 height 20
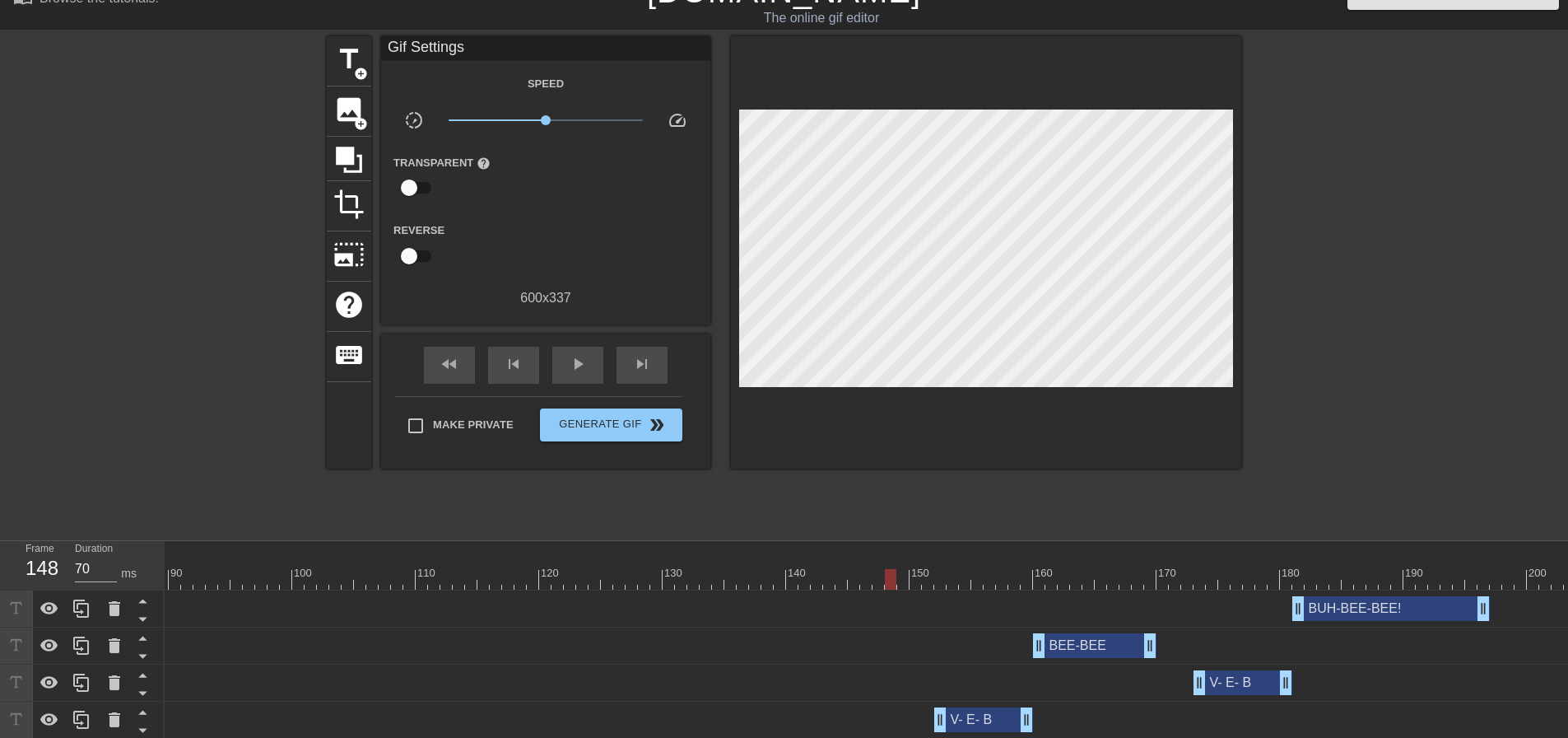
scroll to position [0, 0]
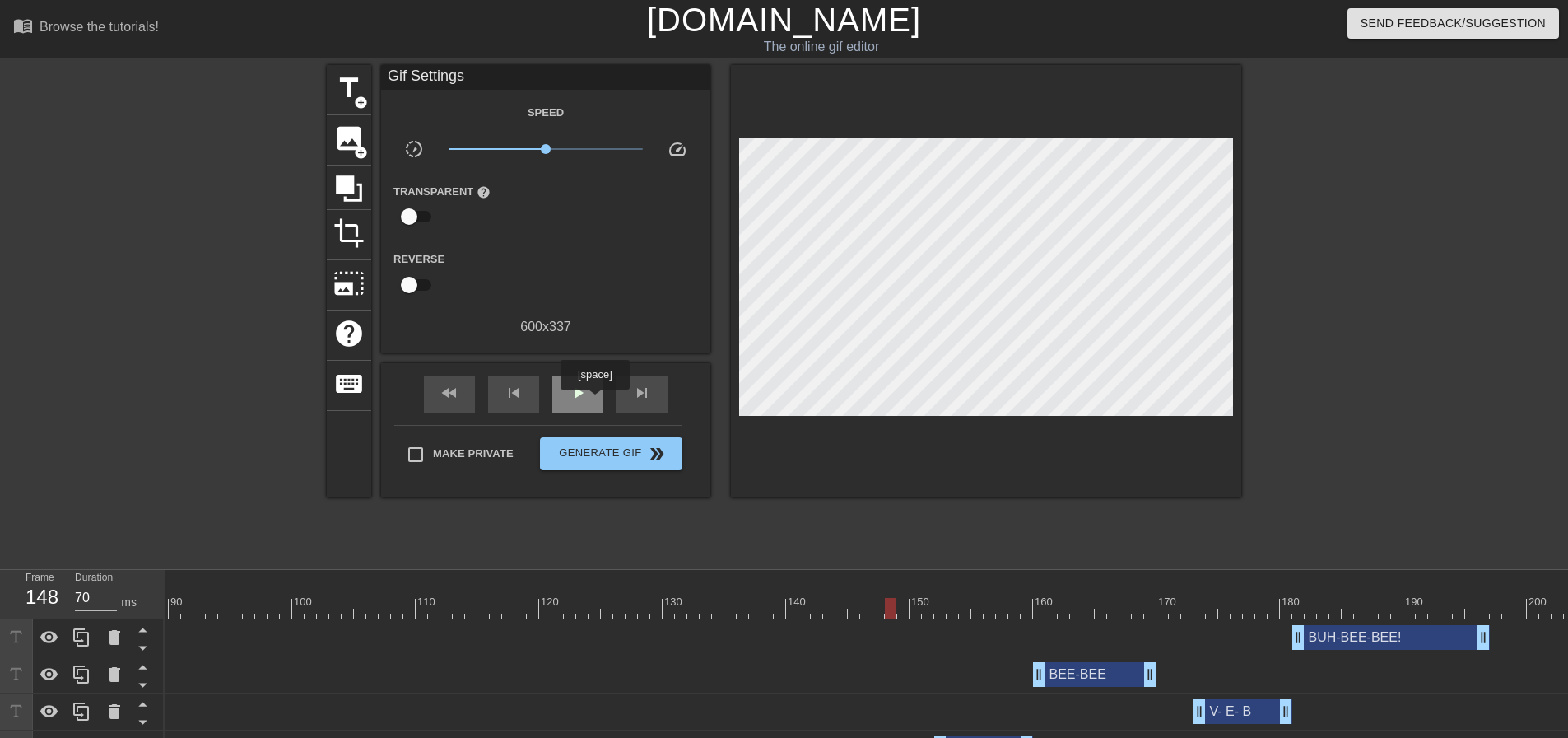
click at [595, 401] on div "play_arrow" at bounding box center [578, 394] width 51 height 37
click at [595, 401] on div "pause" at bounding box center [578, 394] width 51 height 37
drag, startPoint x: 1042, startPoint y: 669, endPoint x: 1068, endPoint y: 673, distance: 26.3
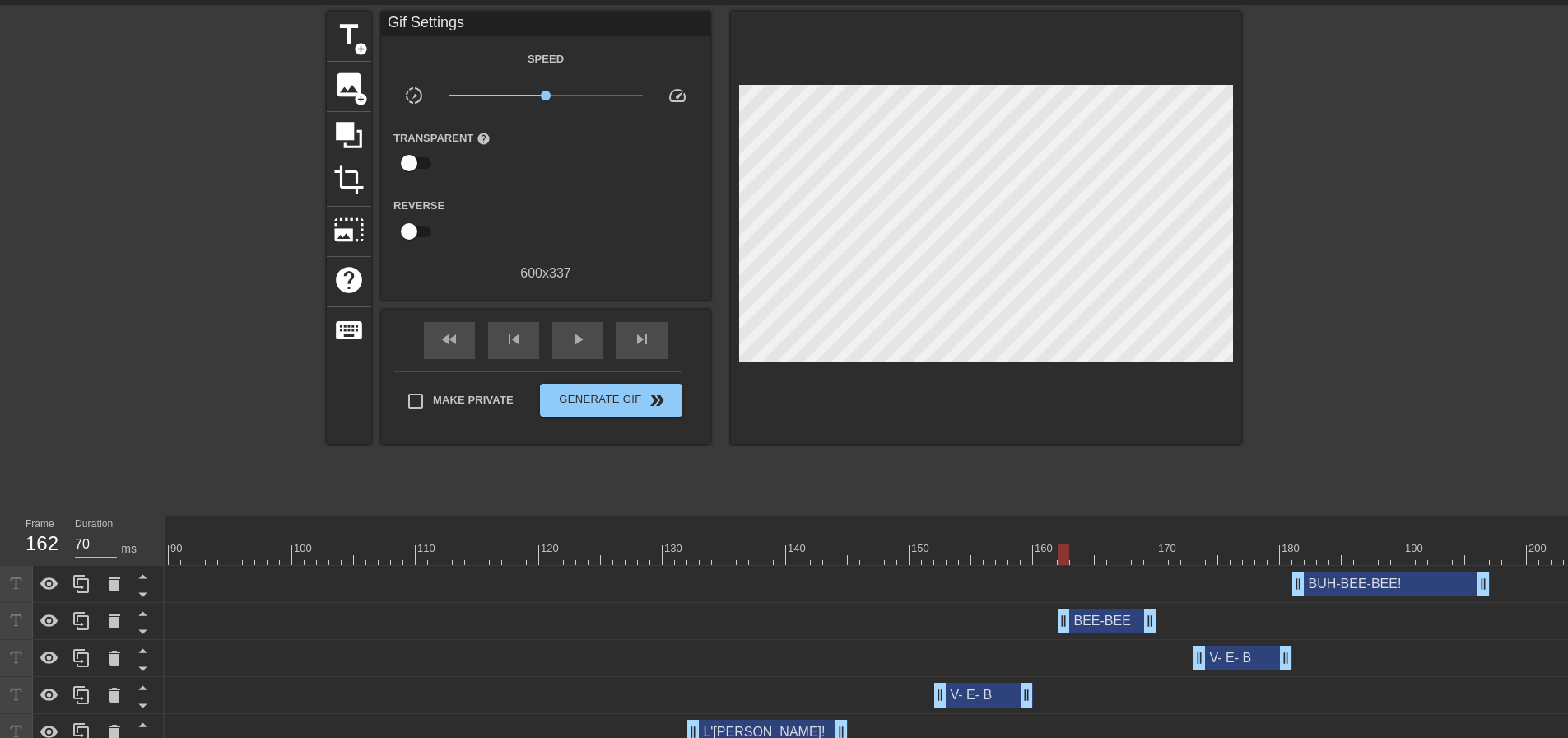
scroll to position [83, 0]
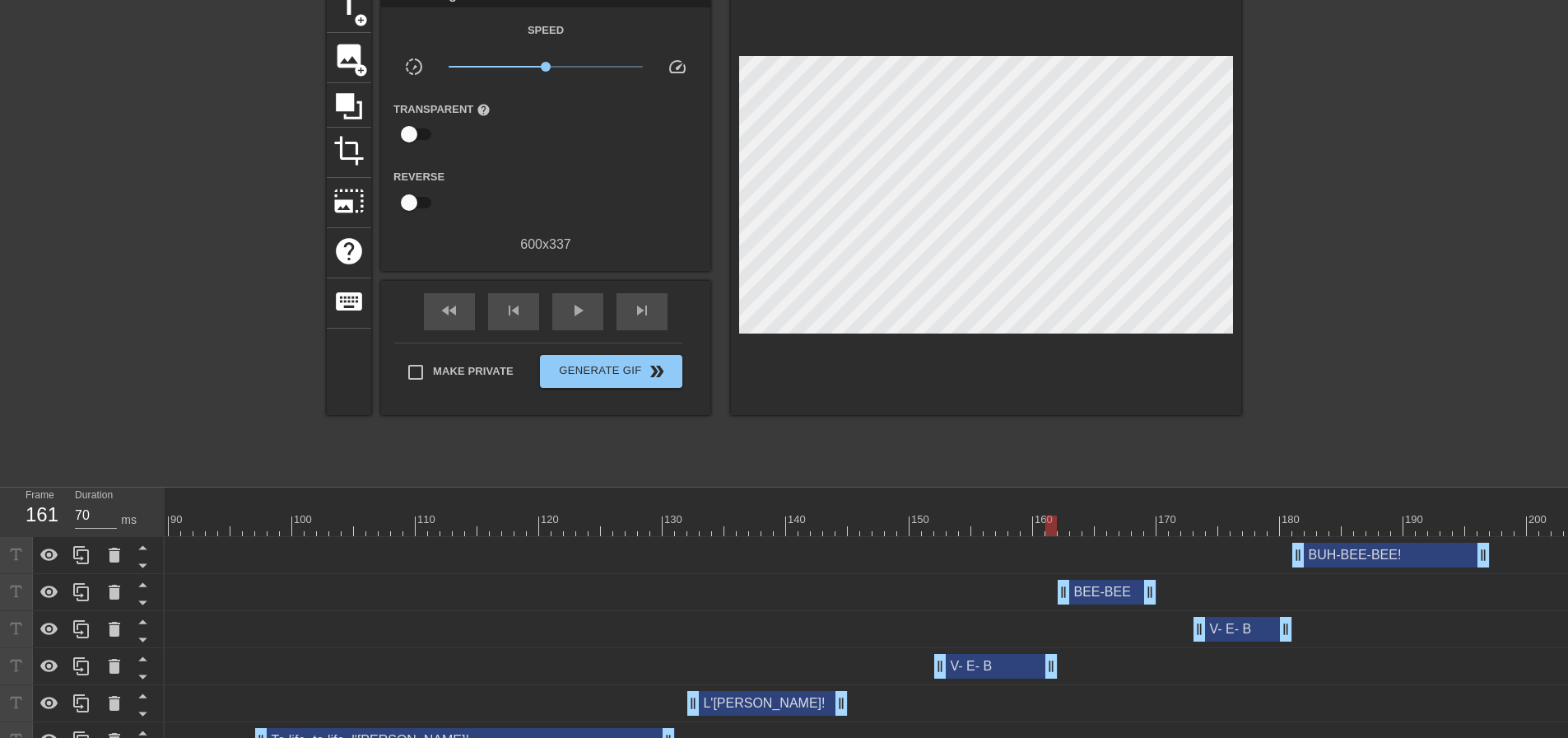
click at [907, 506] on div at bounding box center [903, 514] width 12 height 20
click at [579, 317] on span "play_arrow" at bounding box center [578, 311] width 20 height 20
click at [895, 520] on div at bounding box center [323, 526] width 2507 height 20
click at [586, 313] on span "play_arrow" at bounding box center [578, 311] width 20 height 20
click at [573, 302] on span "pause" at bounding box center [578, 311] width 20 height 20
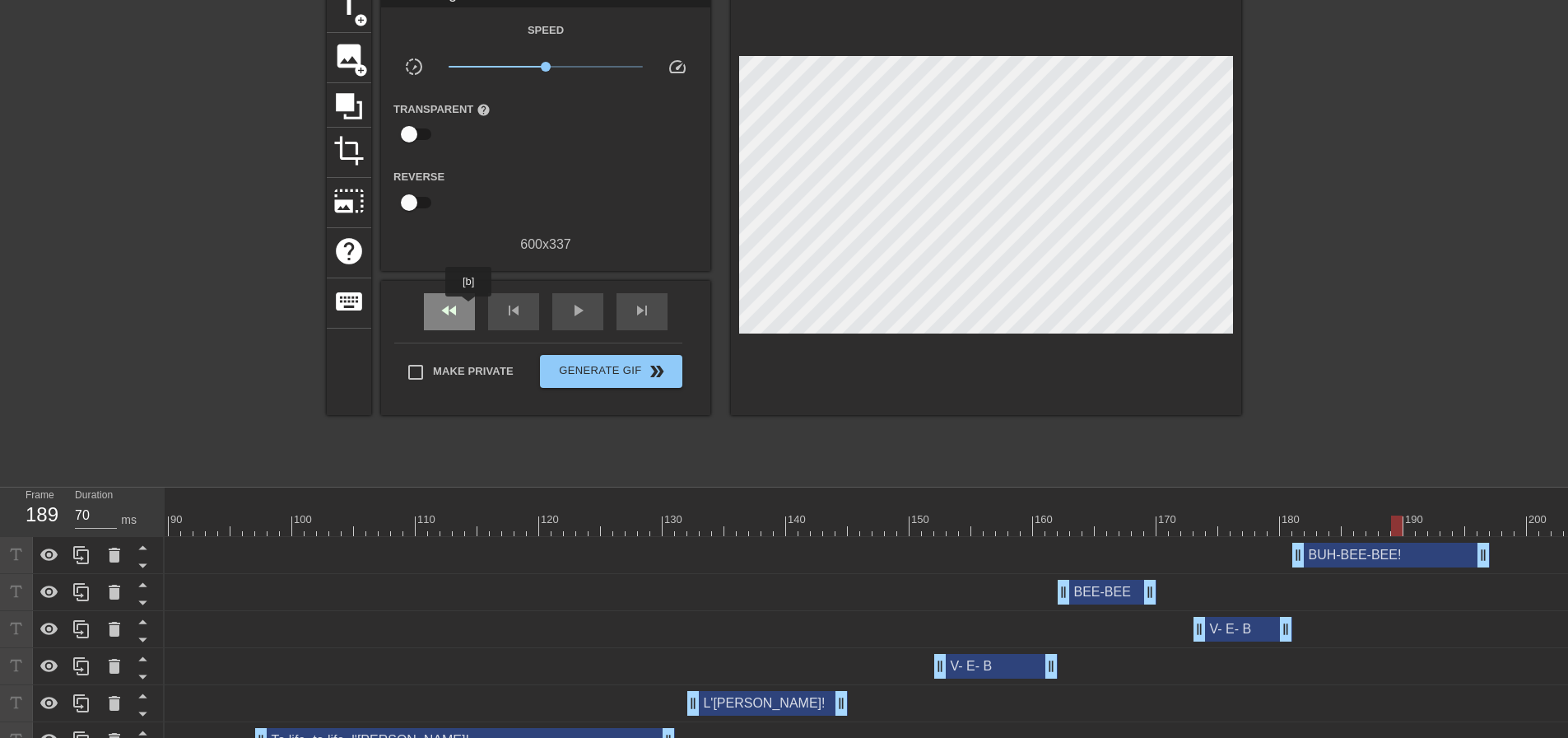
click at [469, 308] on div "fast_rewind" at bounding box center [450, 311] width 51 height 37
click at [591, 302] on div "play_arrow" at bounding box center [578, 311] width 51 height 37
click at [590, 307] on div "pause" at bounding box center [578, 311] width 51 height 37
click at [592, 307] on div "play_arrow" at bounding box center [578, 311] width 51 height 37
click at [592, 307] on div "pause" at bounding box center [578, 311] width 51 height 37
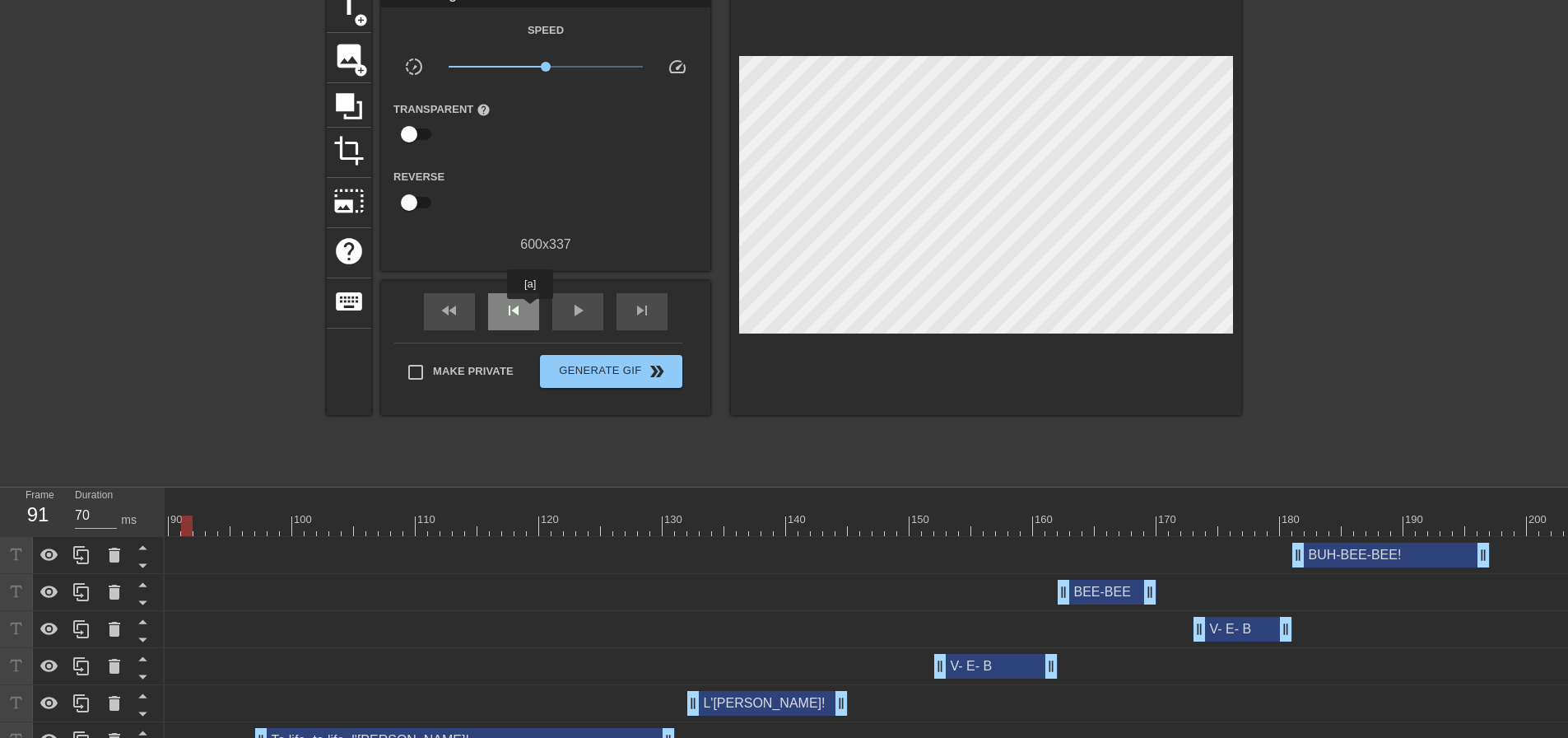
click at [530, 310] on div "skip_previous" at bounding box center [514, 311] width 51 height 37
click at [521, 310] on span "skip_previous" at bounding box center [514, 311] width 20 height 20
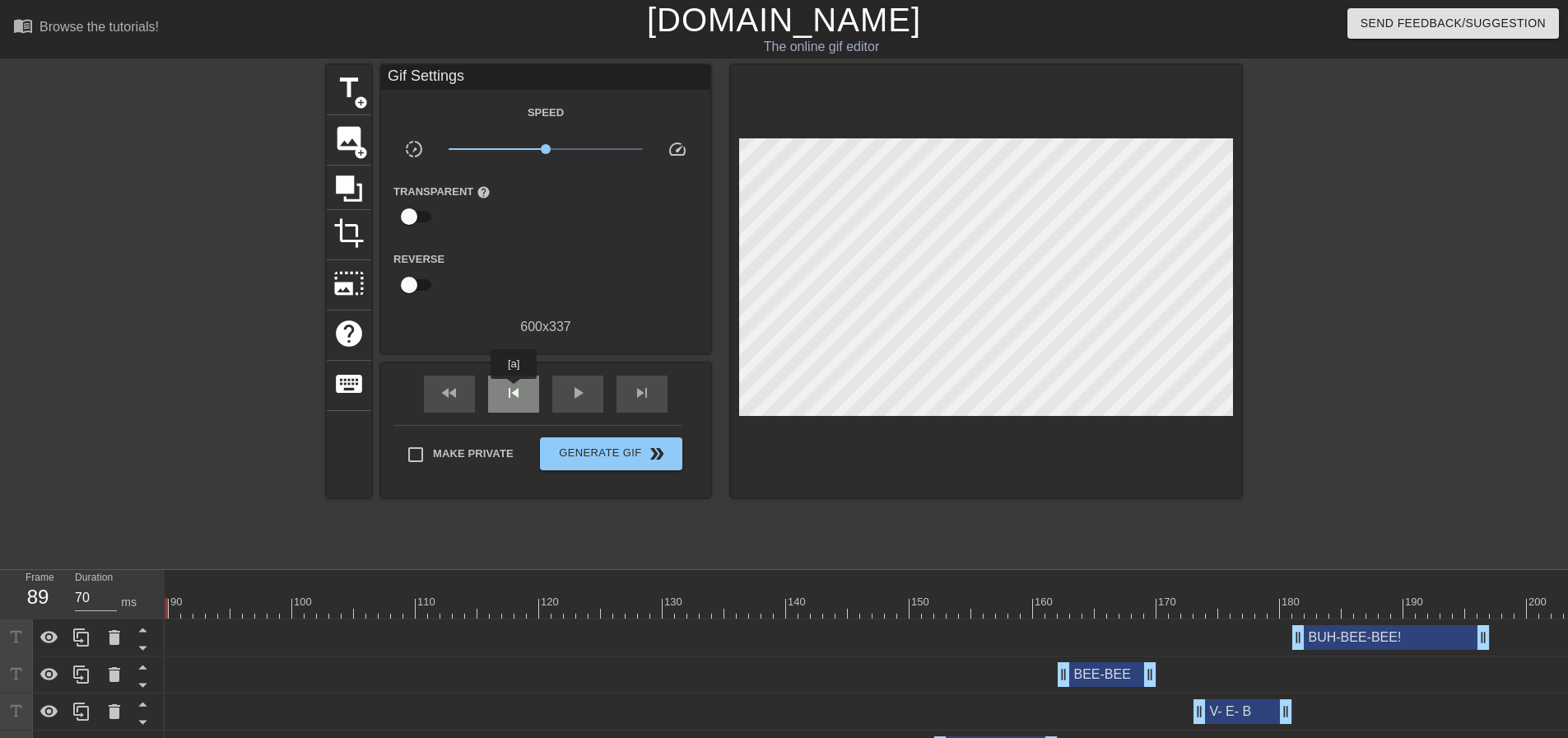
click at [514, 390] on span "skip_previous" at bounding box center [514, 393] width 20 height 20
click at [639, 399] on span "skip_next" at bounding box center [642, 393] width 20 height 20
click at [343, 140] on span "image" at bounding box center [349, 139] width 31 height 31
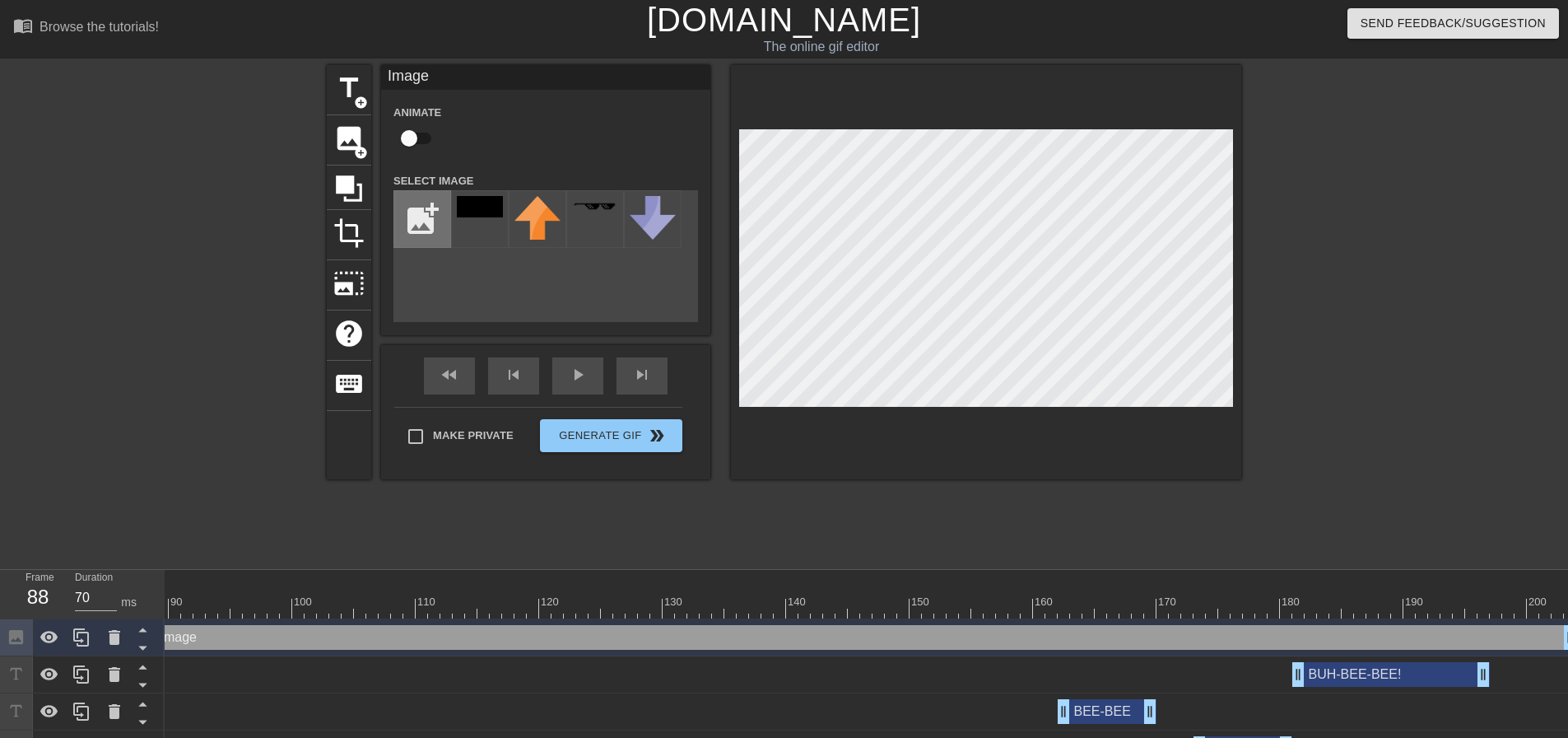
click at [421, 217] on input "file" at bounding box center [422, 218] width 56 height 56
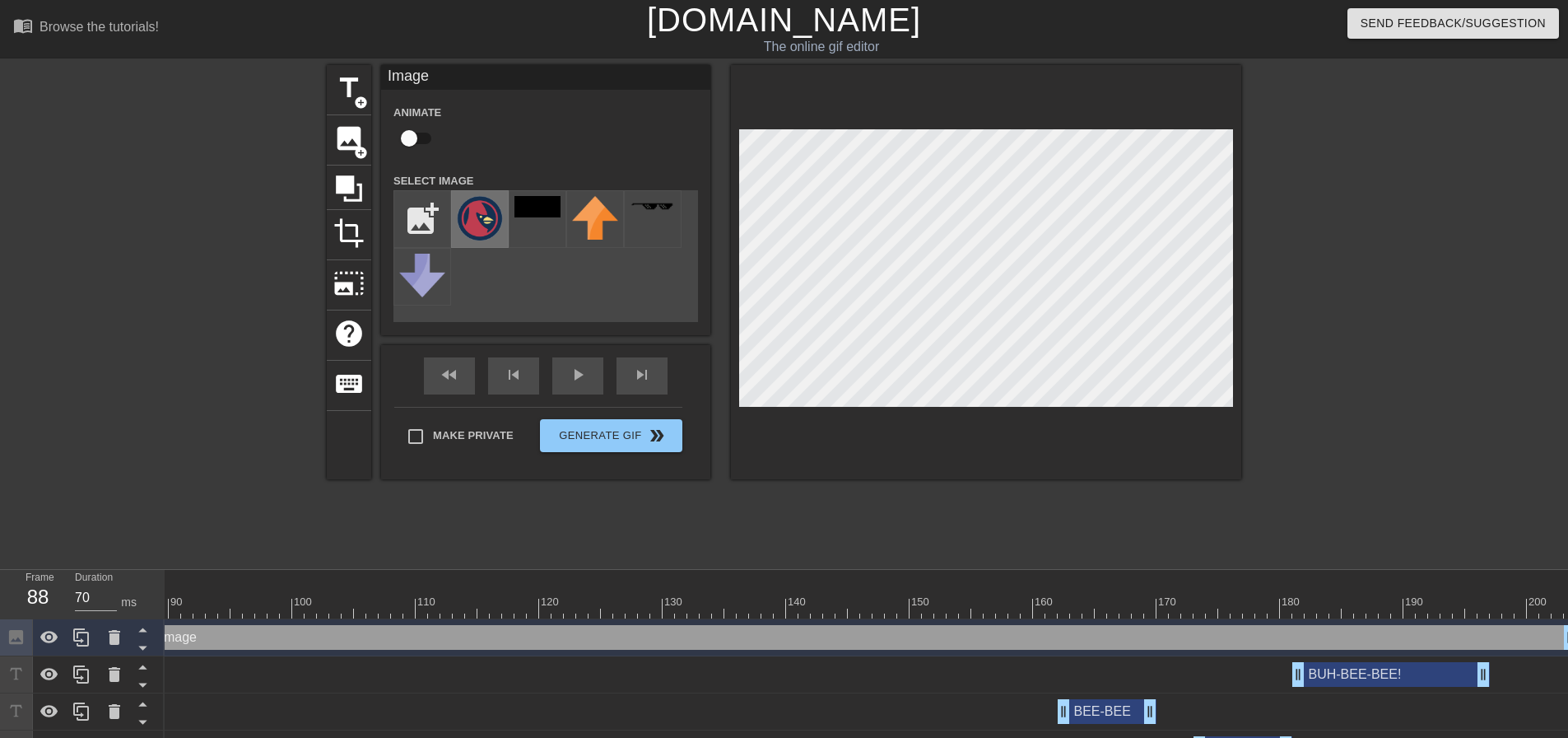
click at [472, 218] on img at bounding box center [480, 218] width 46 height 44
click at [739, 244] on div at bounding box center [986, 272] width 510 height 414
click at [418, 141] on input "checkbox" at bounding box center [409, 139] width 94 height 31
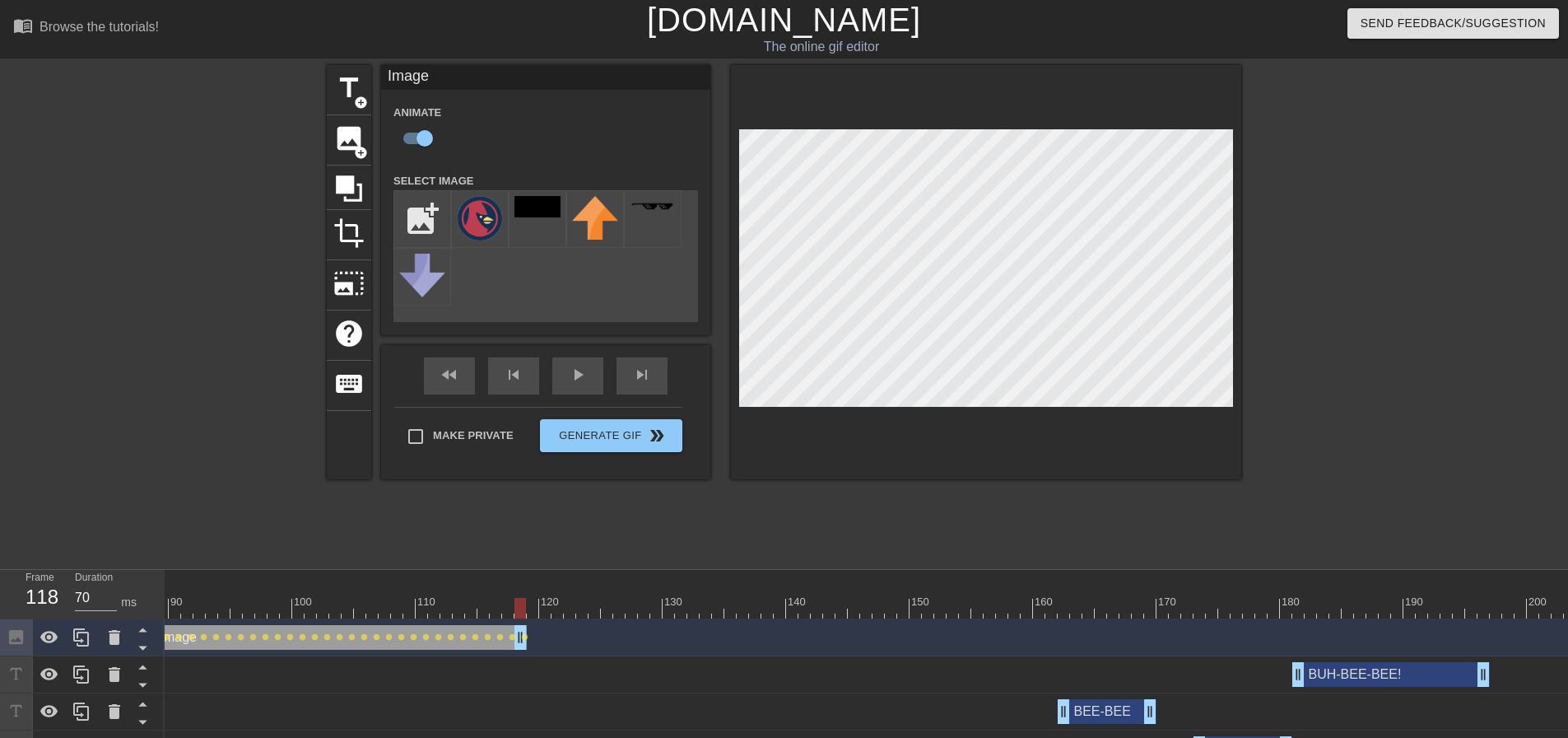
drag, startPoint x: 1564, startPoint y: 637, endPoint x: 517, endPoint y: 600, distance: 1047.7
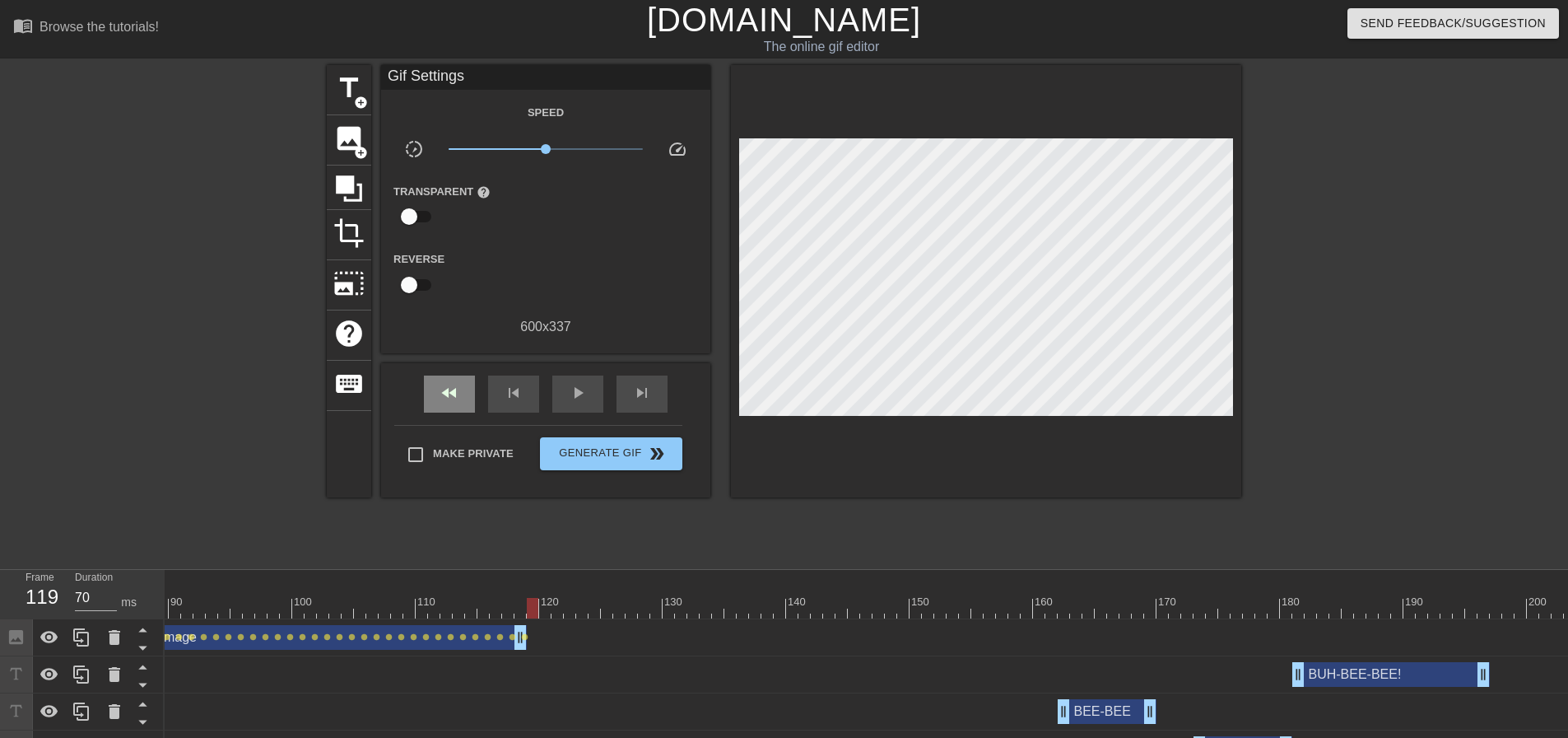
click at [450, 373] on div "fast_rewind skip_previous play_arrow skip_next" at bounding box center [546, 394] width 269 height 62
click at [569, 387] on span "play_arrow" at bounding box center [578, 393] width 20 height 20
click at [1069, 437] on div at bounding box center [986, 281] width 510 height 432
click at [573, 384] on span "pause" at bounding box center [578, 393] width 20 height 20
click at [453, 388] on span "fast_rewind" at bounding box center [450, 393] width 20 height 20
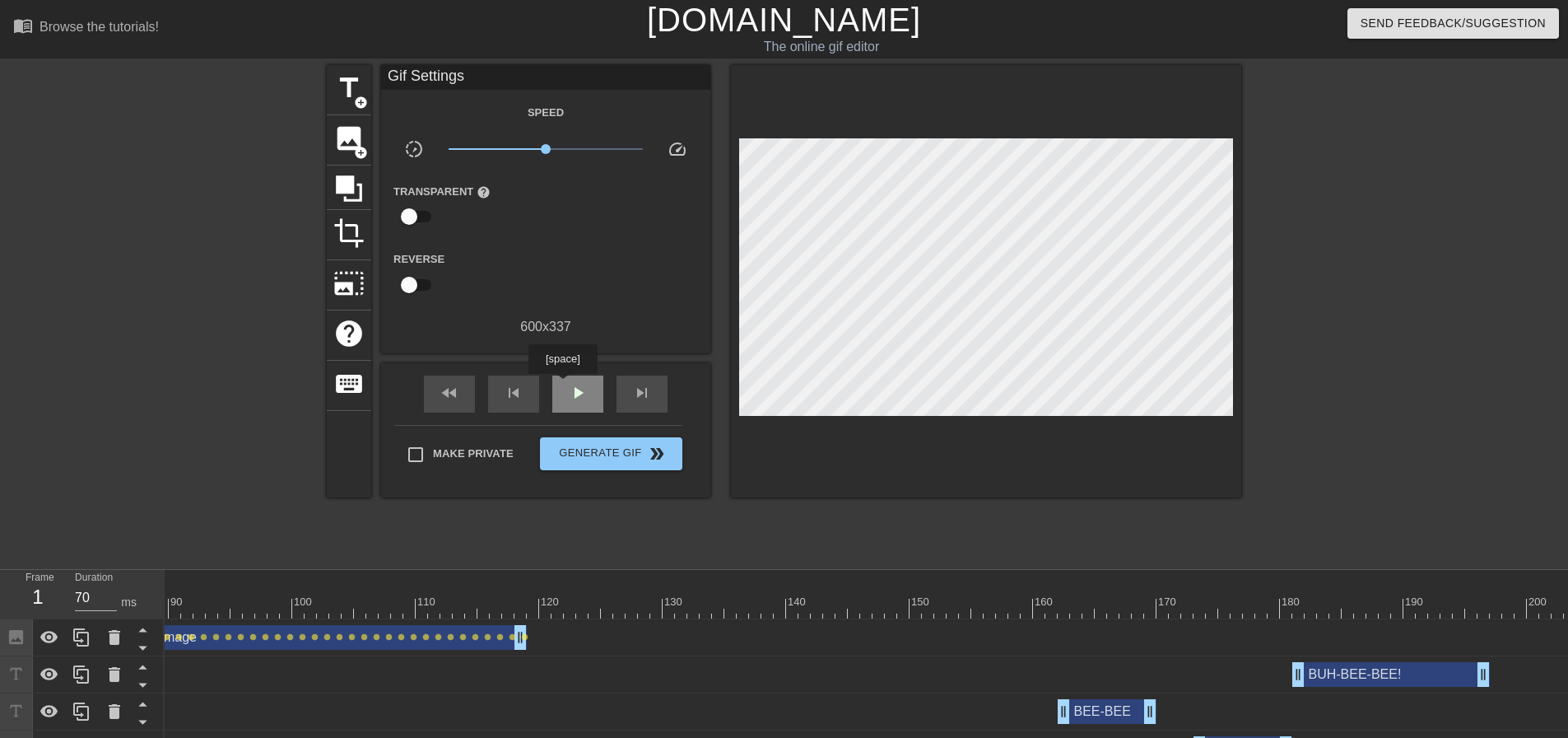
click at [563, 386] on div "play_arrow" at bounding box center [578, 394] width 51 height 37
click at [600, 385] on div "pause" at bounding box center [578, 394] width 51 height 37
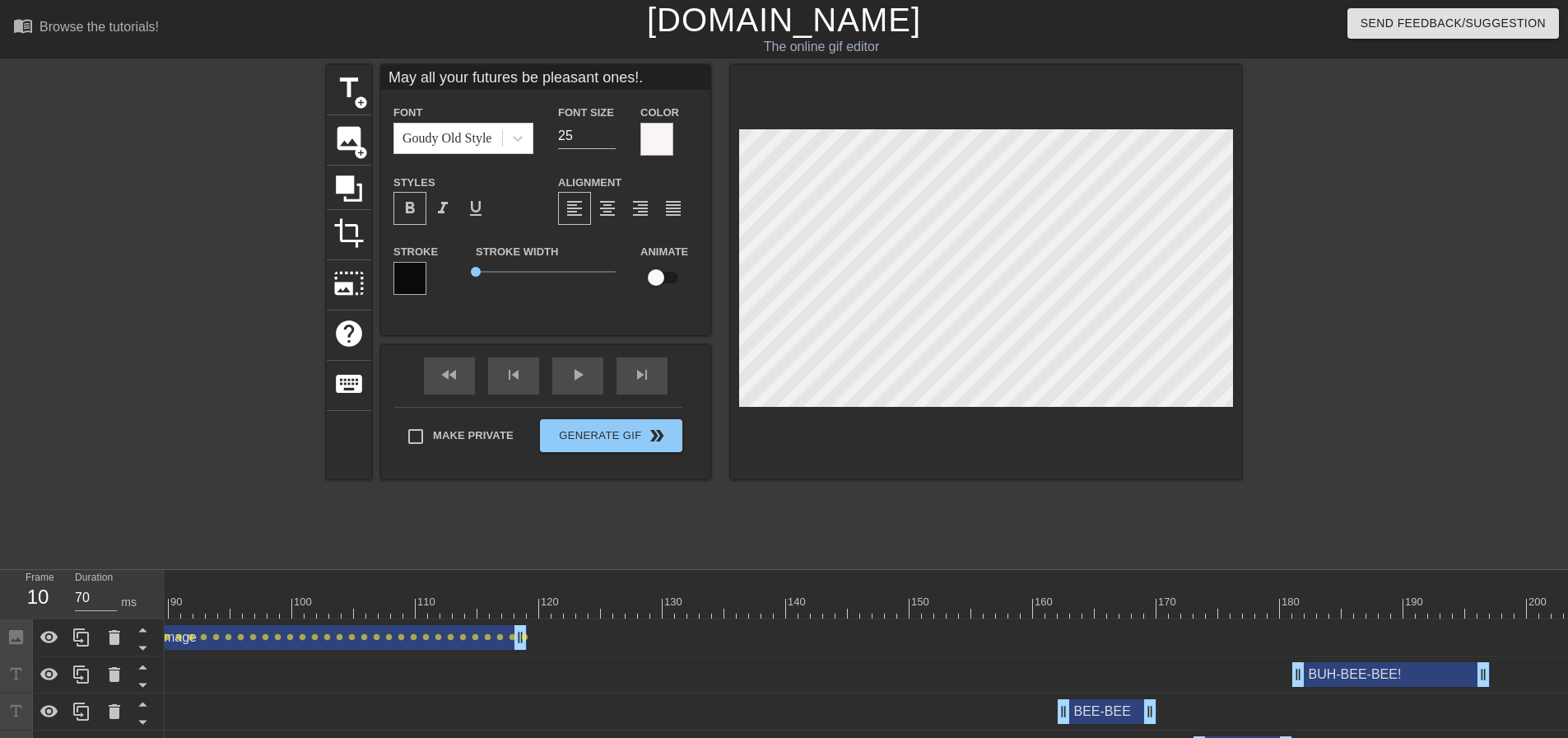
scroll to position [3, 15]
click at [579, 379] on div "play_arrow" at bounding box center [578, 375] width 51 height 37
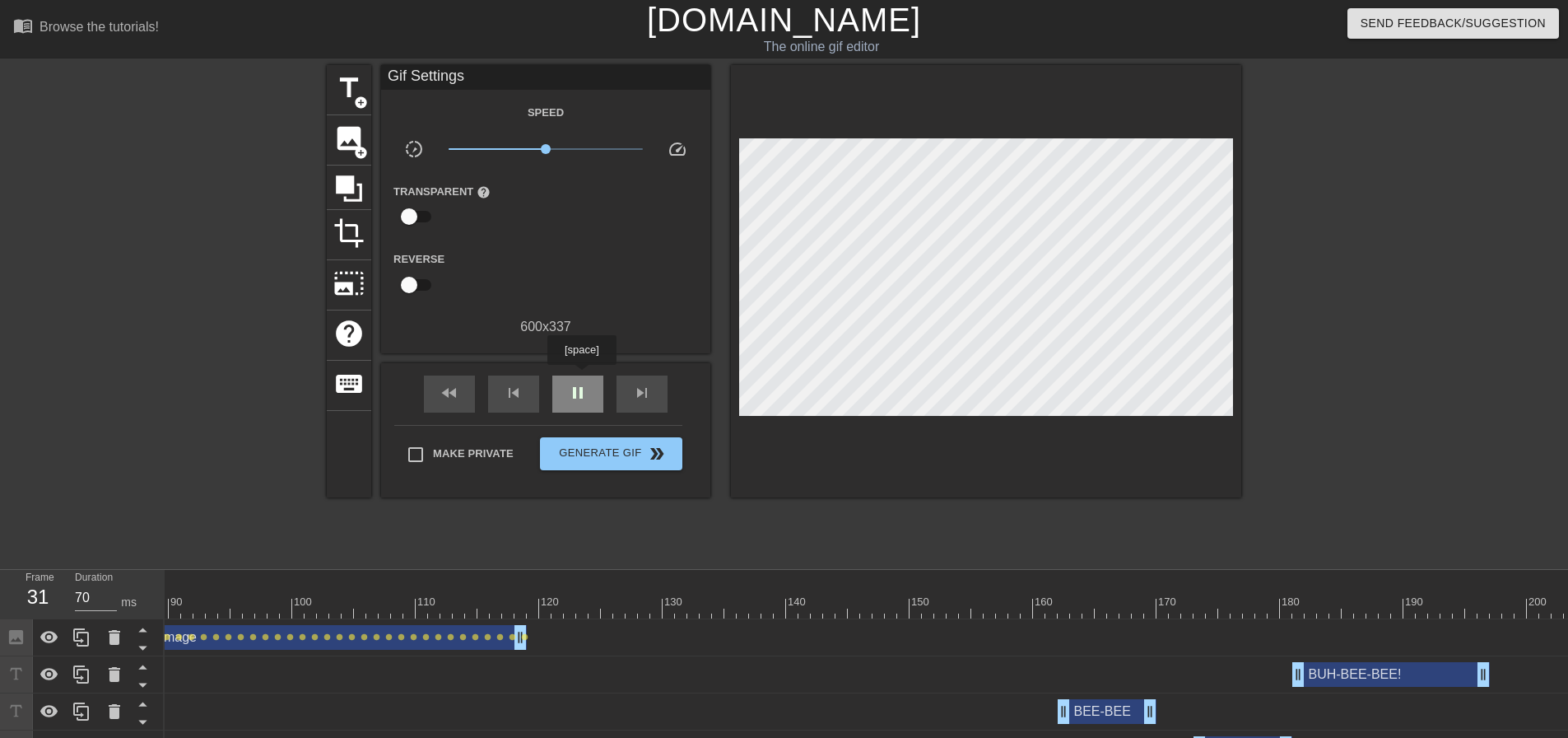
click at [581, 376] on div "pause" at bounding box center [578, 394] width 51 height 37
click at [581, 376] on div "play_arrow" at bounding box center [578, 394] width 51 height 37
click at [581, 376] on div "pause" at bounding box center [578, 394] width 51 height 37
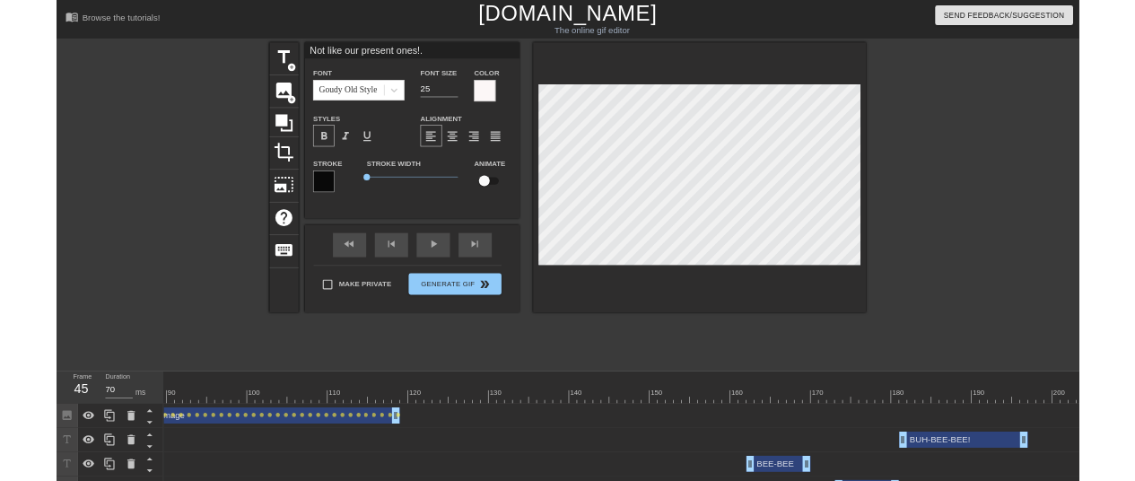
scroll to position [3, 10]
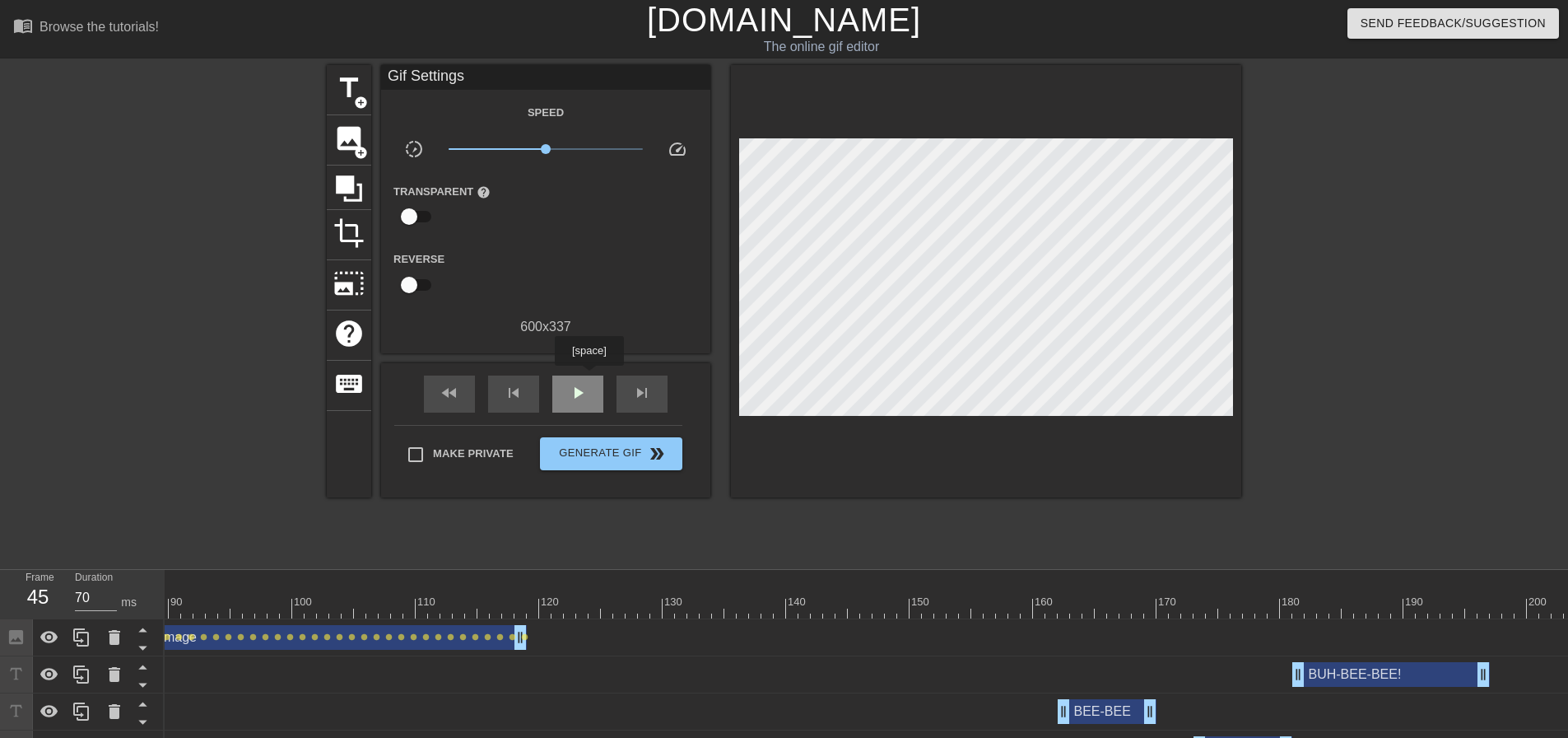
click at [589, 377] on div "play_arrow" at bounding box center [578, 394] width 51 height 37
click at [588, 377] on div "pause" at bounding box center [578, 394] width 51 height 37
click at [588, 377] on div "play_arrow" at bounding box center [578, 394] width 51 height 37
click at [596, 451] on span "Generate Gif double_arrow" at bounding box center [611, 454] width 129 height 20
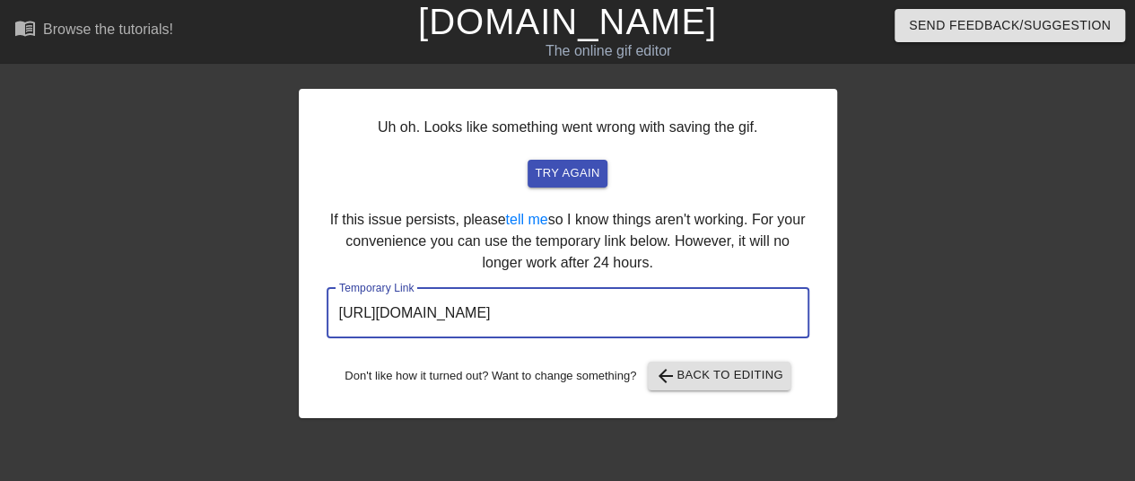
click at [619, 315] on input "[URL][DOMAIN_NAME]" at bounding box center [568, 313] width 483 height 50
click at [618, 315] on input "[URL][DOMAIN_NAME]" at bounding box center [568, 313] width 483 height 50
